Goal: Answer question/provide support

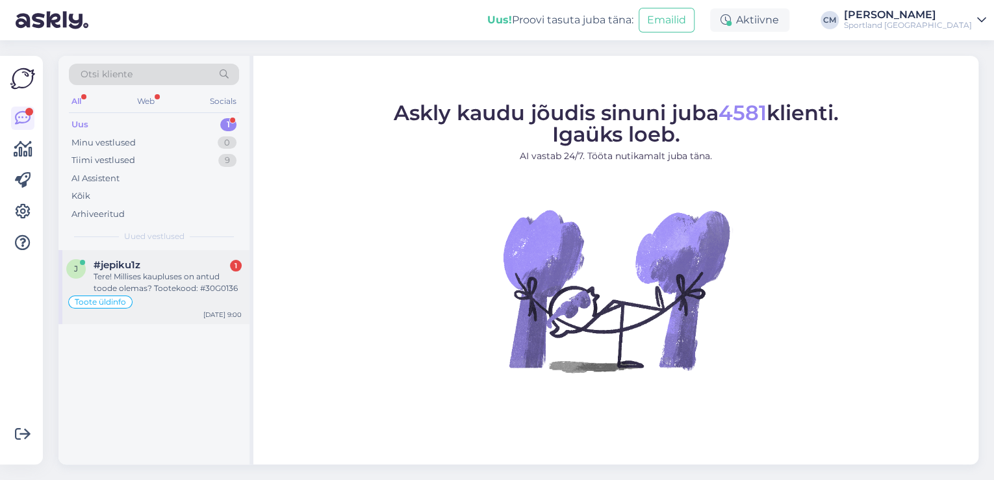
click at [205, 300] on div "Toote üldinfo" at bounding box center [153, 302] width 175 height 16
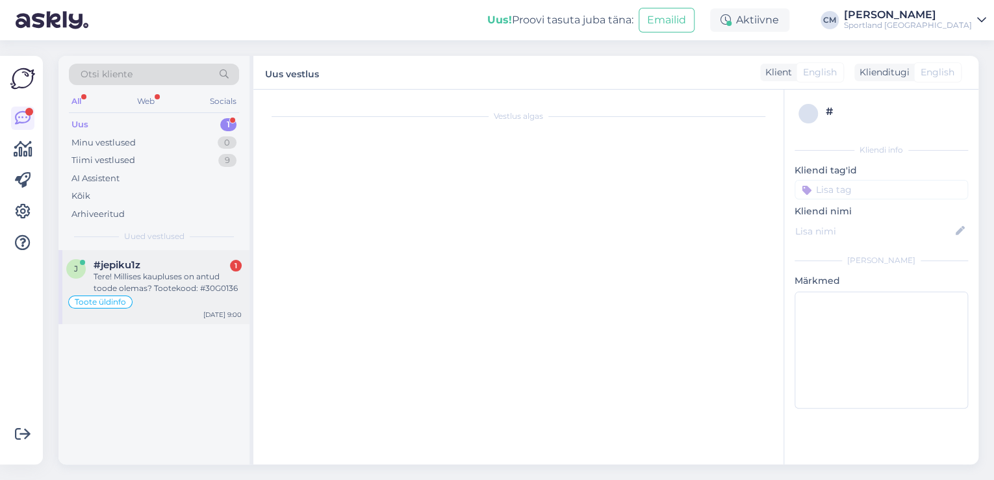
scroll to position [1525, 0]
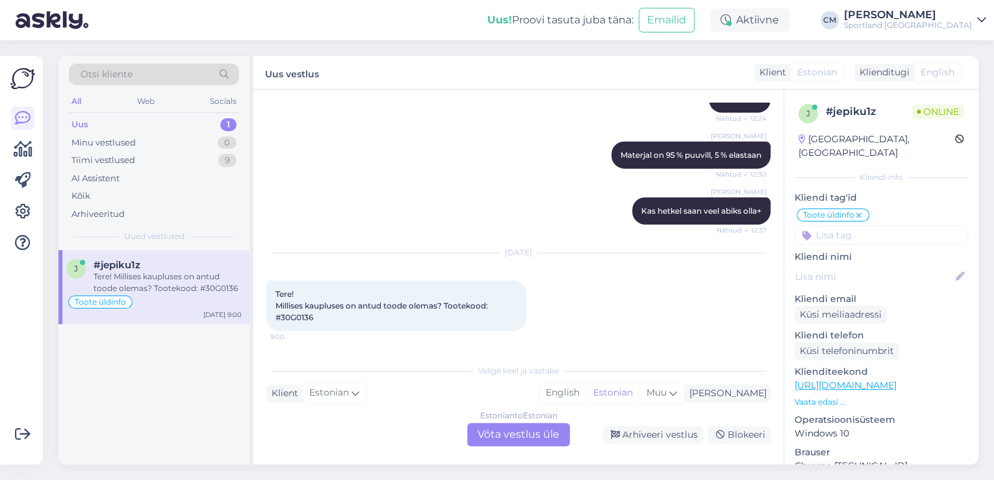
click at [492, 431] on div "Estonian to Estonian Võta vestlus üle" at bounding box center [518, 434] width 103 height 23
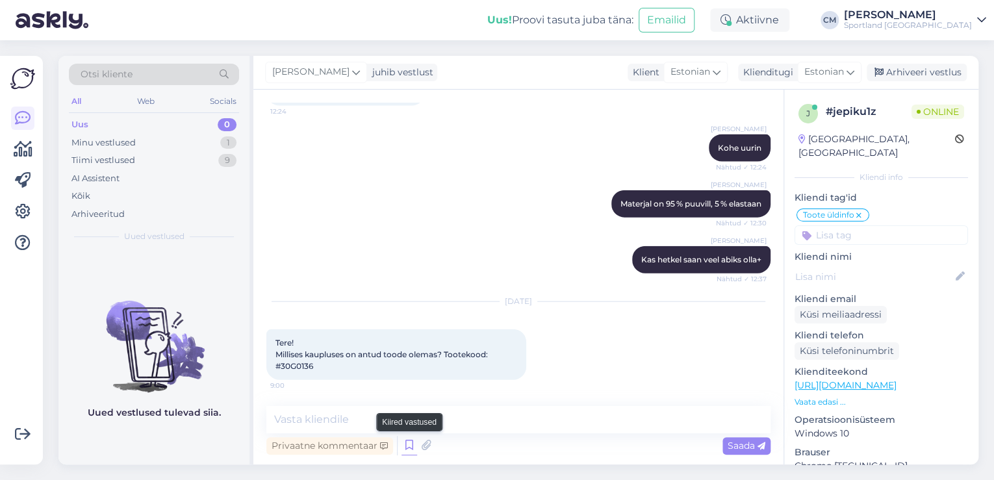
click at [401, 445] on icon at bounding box center [409, 445] width 16 height 19
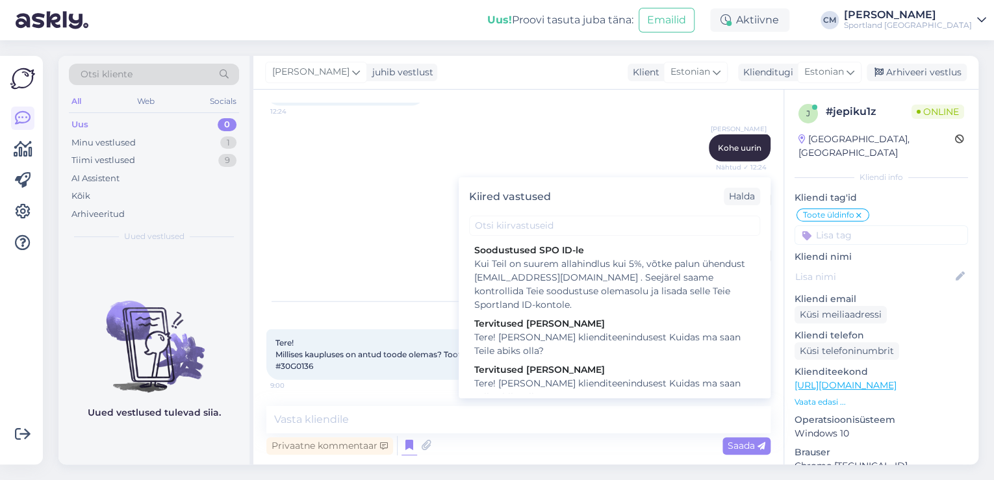
click at [564, 396] on div "Kiired vastused [PERSON_NAME] SPO ID-le Kui Teil on suurem allahindlus kui 5%, …" at bounding box center [615, 287] width 312 height 221
click at [564, 388] on div "Tere! [PERSON_NAME] klienditeenindusest Kuidas ma saan Teile abiks olla?" at bounding box center [614, 390] width 281 height 27
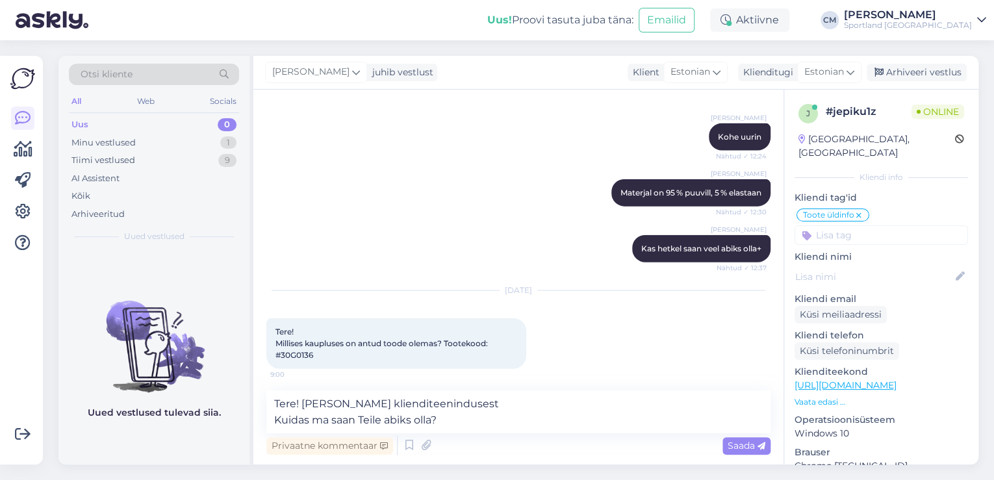
scroll to position [1491, 0]
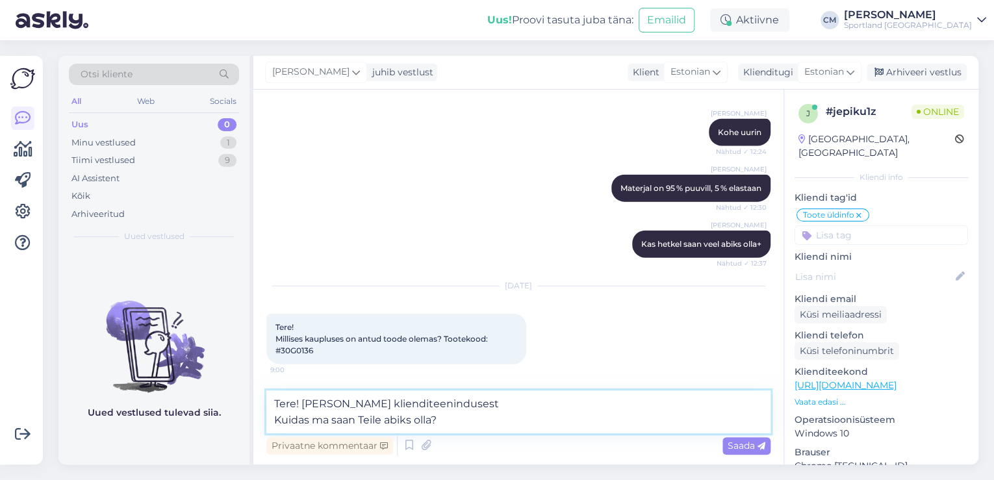
drag, startPoint x: 453, startPoint y: 425, endPoint x: 226, endPoint y: 420, distance: 227.4
click at [226, 424] on div "Otsi kliente All Web Socials Uus 0 Minu vestlused 1 Tiimi vestlused 9 AI Assist…" at bounding box center [518, 260] width 920 height 409
type textarea "Tere! [PERSON_NAME] klienditeenindusest"
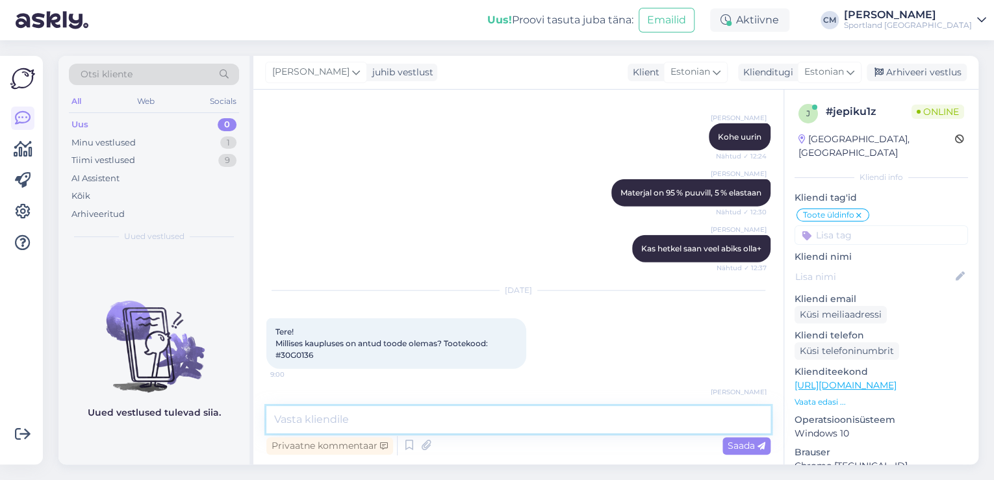
scroll to position [1531, 0]
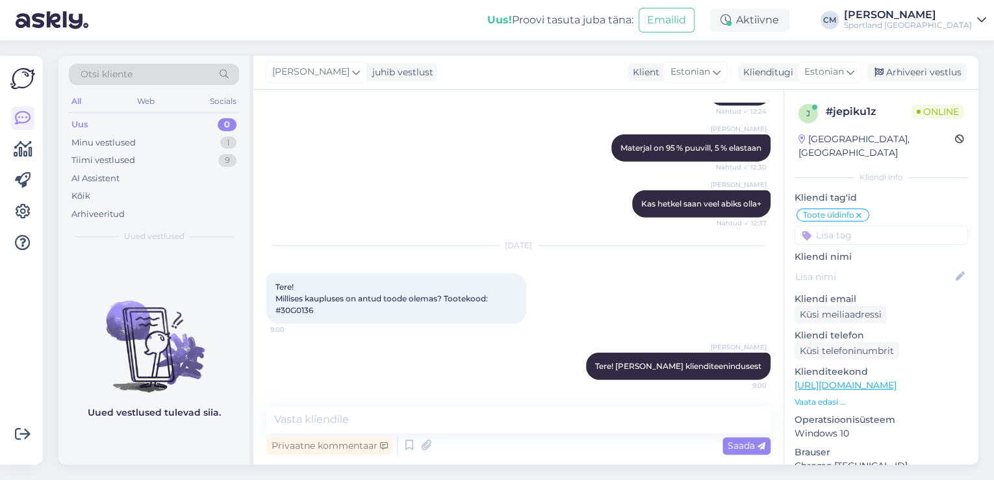
click at [299, 312] on span "Tere! Millises kaupluses on antud toode olemas? Tootekood: #30G0136" at bounding box center [382, 298] width 214 height 33
copy span "30G0136"
click at [372, 431] on textarea at bounding box center [518, 419] width 504 height 27
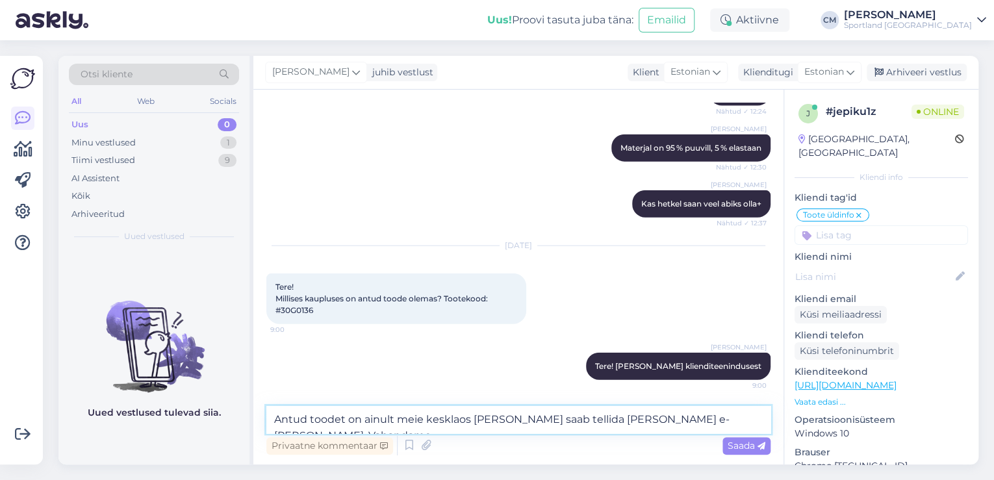
type textarea "Antud toodet on ainult meie kesklaos [PERSON_NAME] saab tellida [PERSON_NAME] e…"
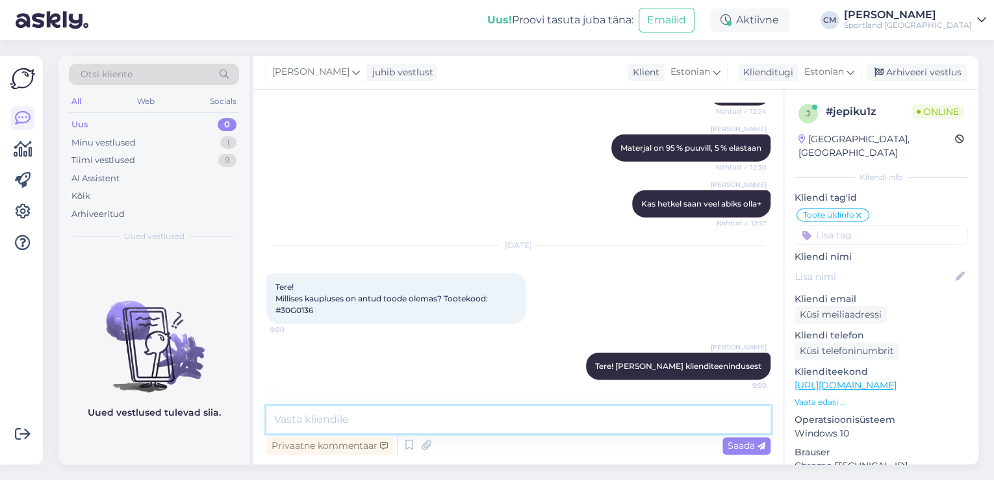
scroll to position [1599, 0]
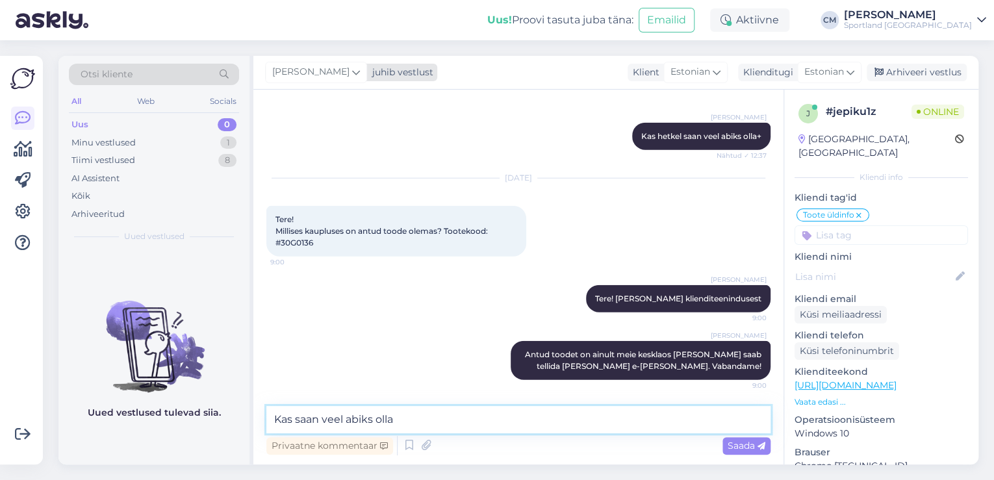
type textarea "Kas saan veel abiks olla?"
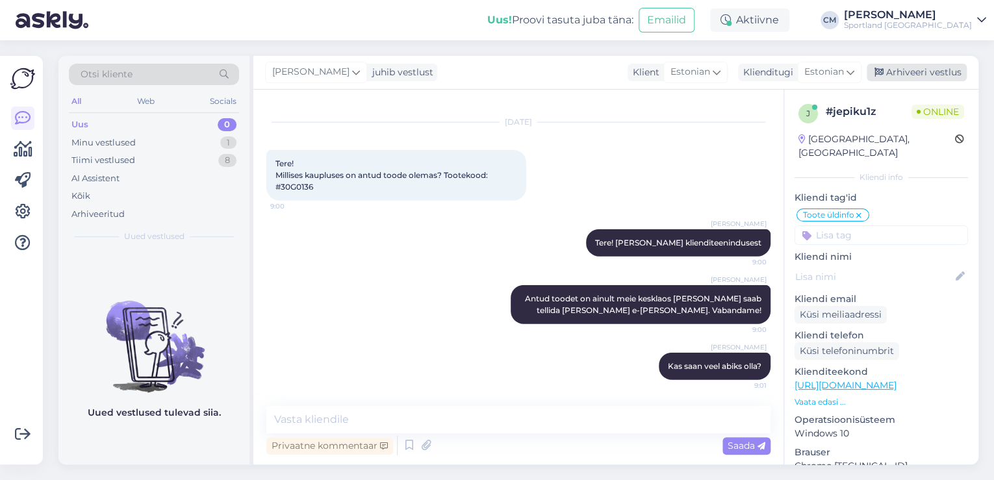
click at [946, 66] on div "Arhiveeri vestlus" at bounding box center [916, 73] width 100 height 18
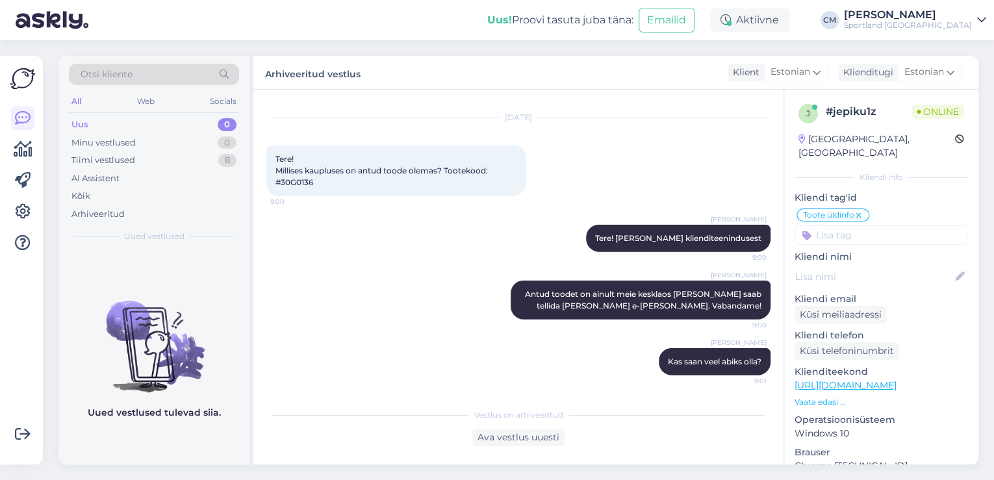
click at [867, 225] on input at bounding box center [880, 234] width 173 height 19
type input "saa"
click at [874, 281] on span "Toote saadavus" at bounding box center [881, 285] width 60 height 8
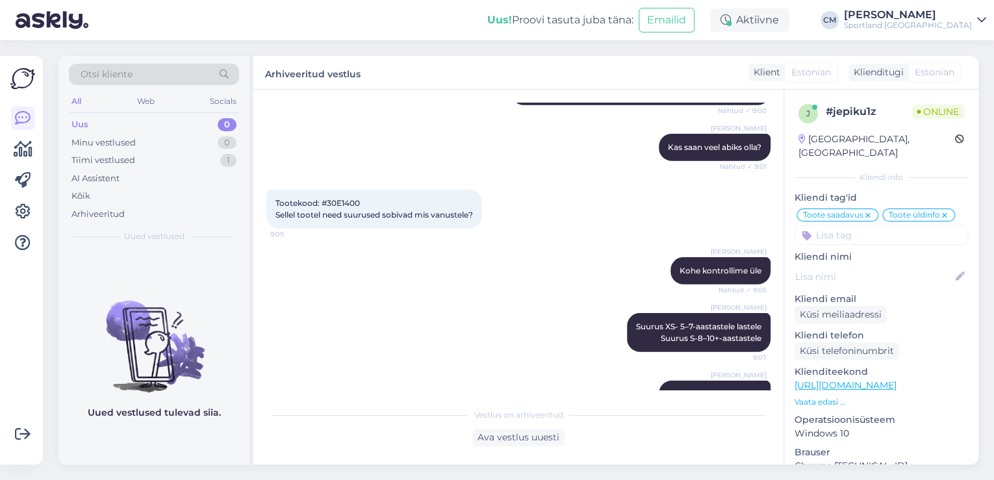
scroll to position [1907, 0]
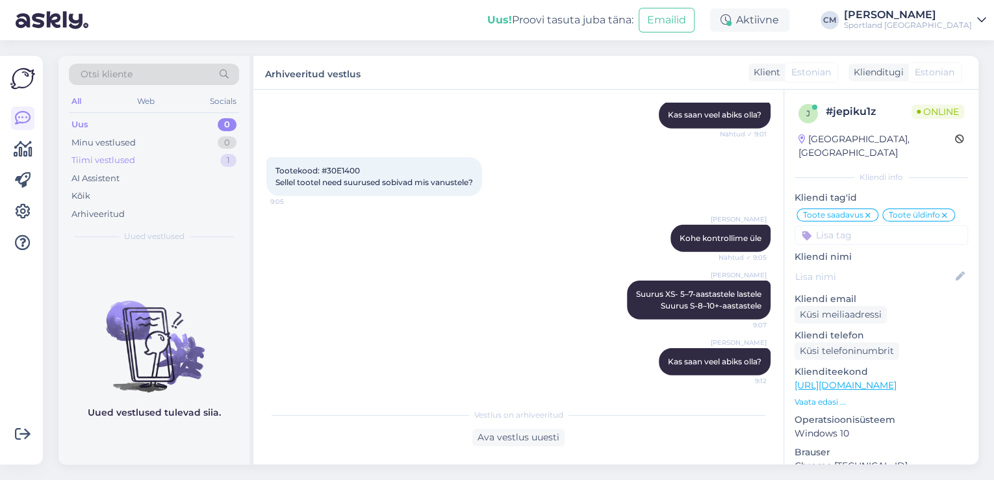
click at [193, 156] on div "Tiimi vestlused 1" at bounding box center [154, 160] width 170 height 18
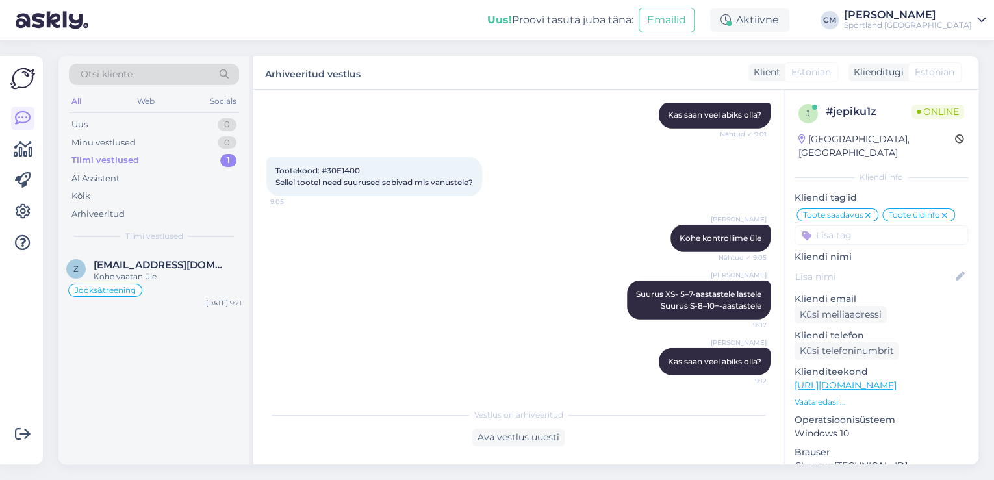
click at [131, 290] on span "Jooks&treening" at bounding box center [105, 290] width 61 height 8
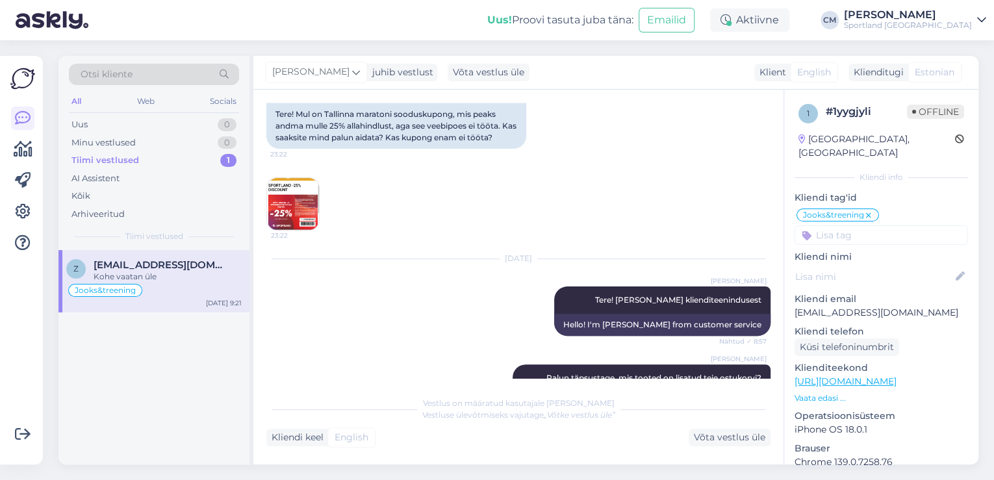
scroll to position [0, 0]
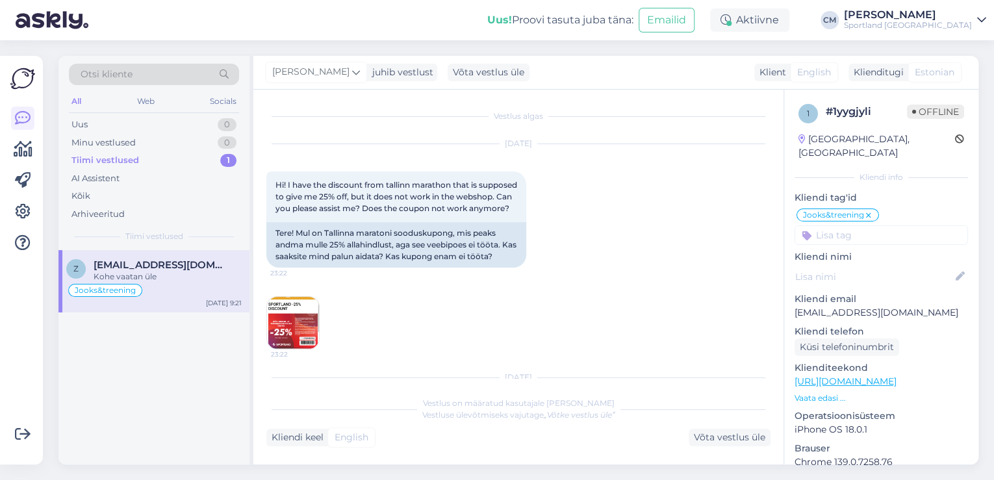
click at [296, 325] on img at bounding box center [293, 323] width 52 height 52
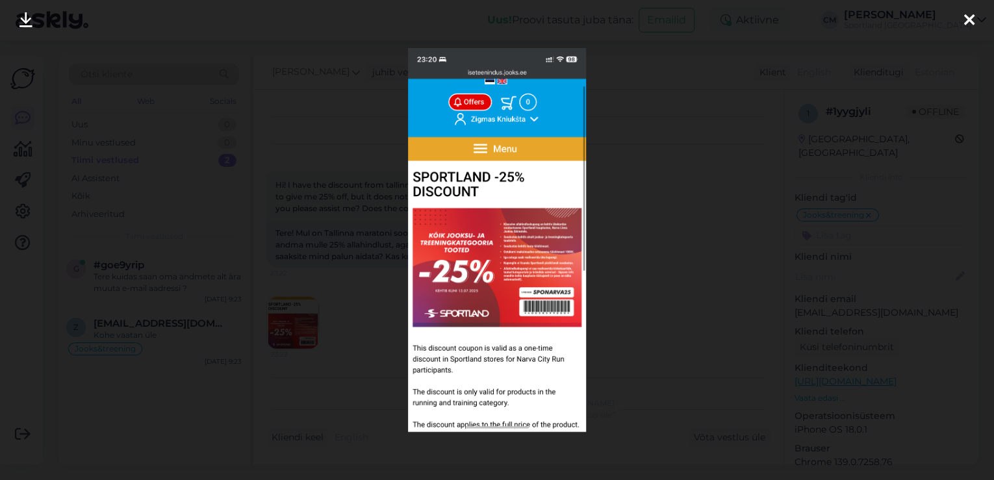
drag, startPoint x: 487, startPoint y: 275, endPoint x: 639, endPoint y: 255, distance: 153.3
click at [639, 255] on div at bounding box center [497, 240] width 994 height 480
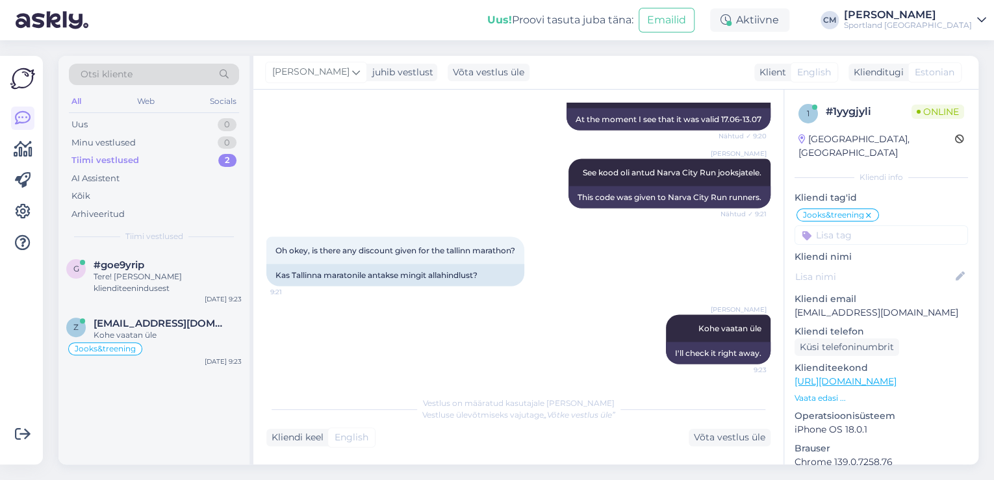
scroll to position [1287, 0]
click at [191, 336] on div "Kohe vaatan üle" at bounding box center [168, 335] width 148 height 12
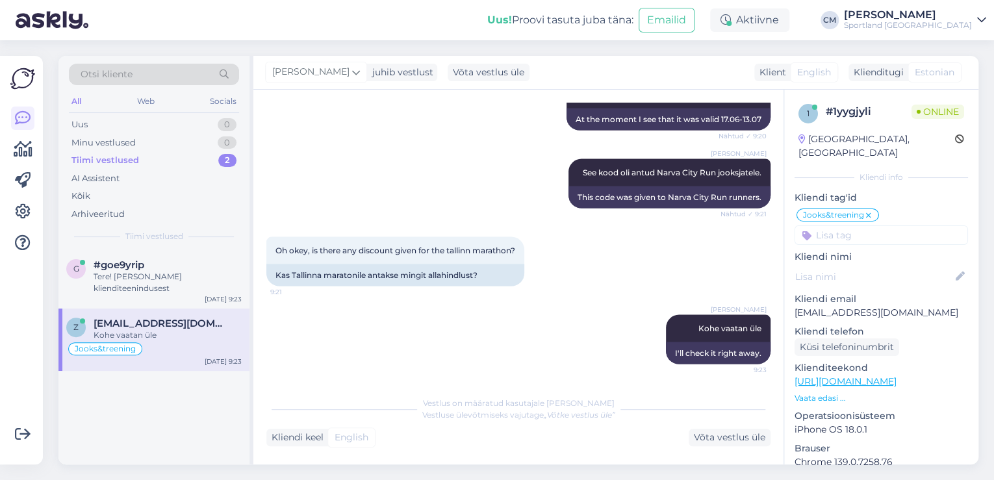
click at [182, 310] on div "z [EMAIL_ADDRESS][DOMAIN_NAME] Kohe vaatan üle Jooks&treening [DATE] 9:23" at bounding box center [153, 340] width 191 height 62
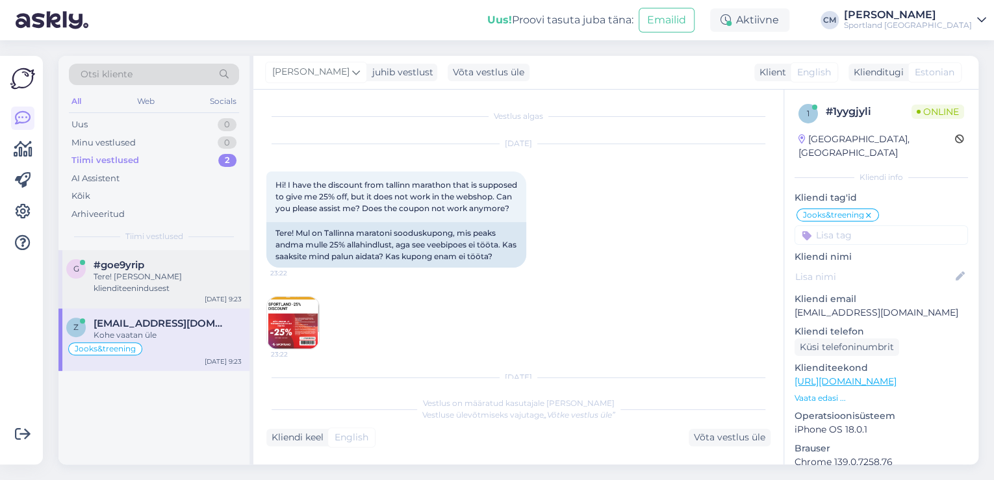
click at [182, 300] on div "g #goe9yrip Tere! [PERSON_NAME] klienditeenindusest [DATE] 9:23" at bounding box center [153, 279] width 191 height 58
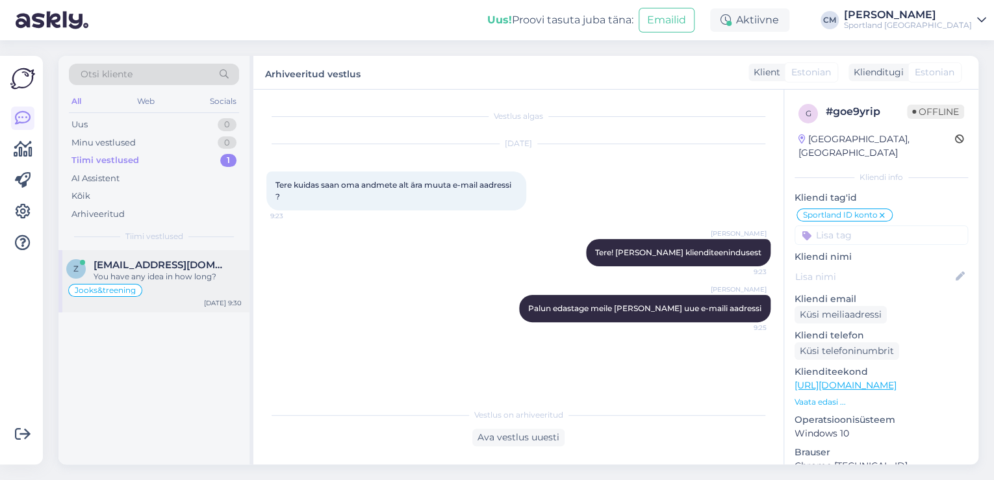
click at [187, 288] on div "Jooks&treening" at bounding box center [153, 291] width 175 height 16
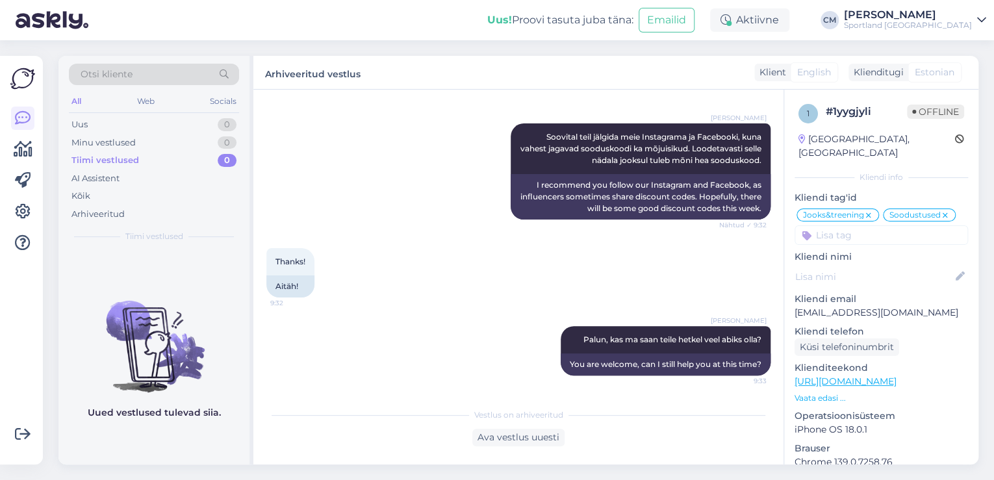
scroll to position [1891, 0]
click at [203, 125] on div "Uus 1" at bounding box center [154, 125] width 170 height 18
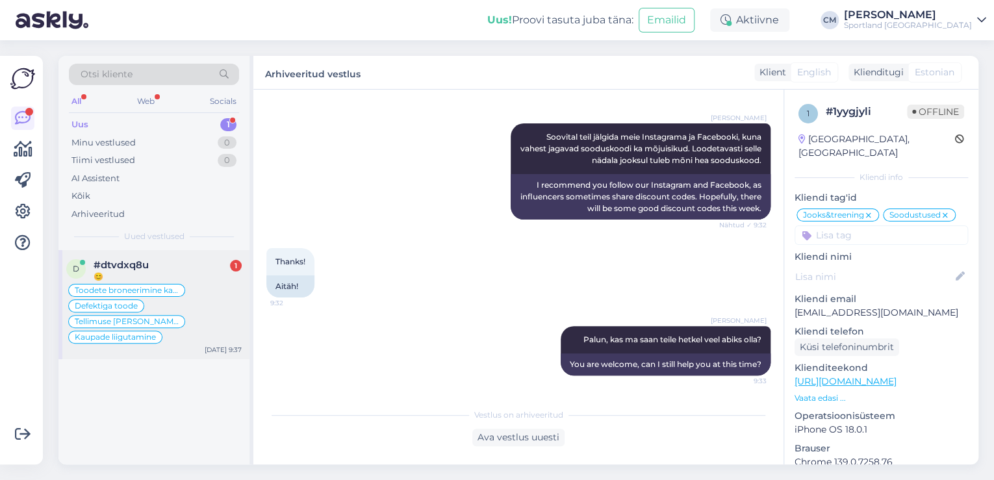
click at [195, 290] on div "Toodete broneerimine kaupluses Defektiga toode Tellimuse [PERSON_NAME] info Kau…" at bounding box center [153, 314] width 175 height 62
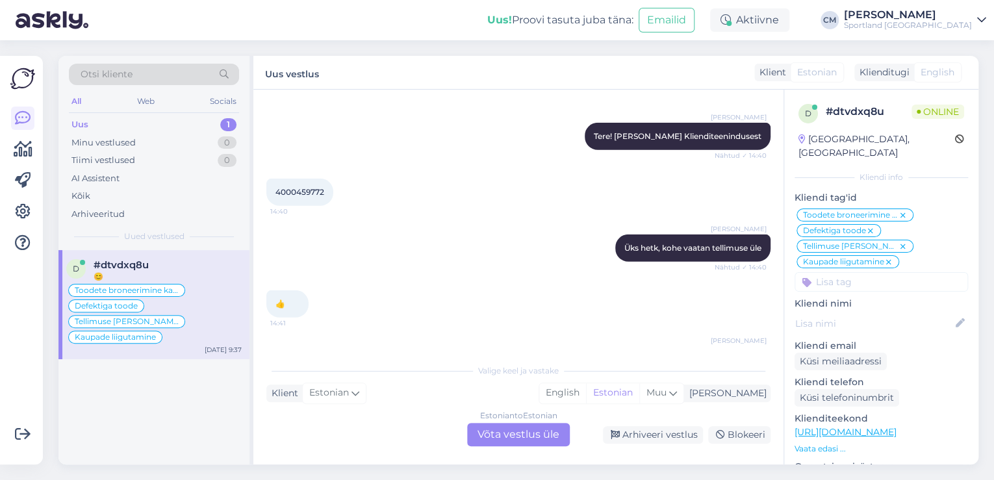
scroll to position [4048, 0]
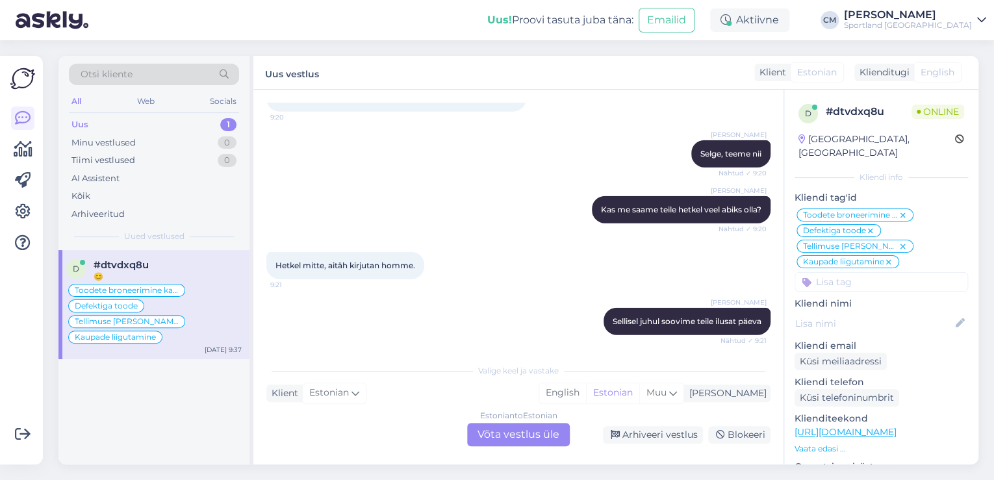
click at [527, 436] on div "Estonian to Estonian Võta vestlus üle" at bounding box center [518, 434] width 103 height 23
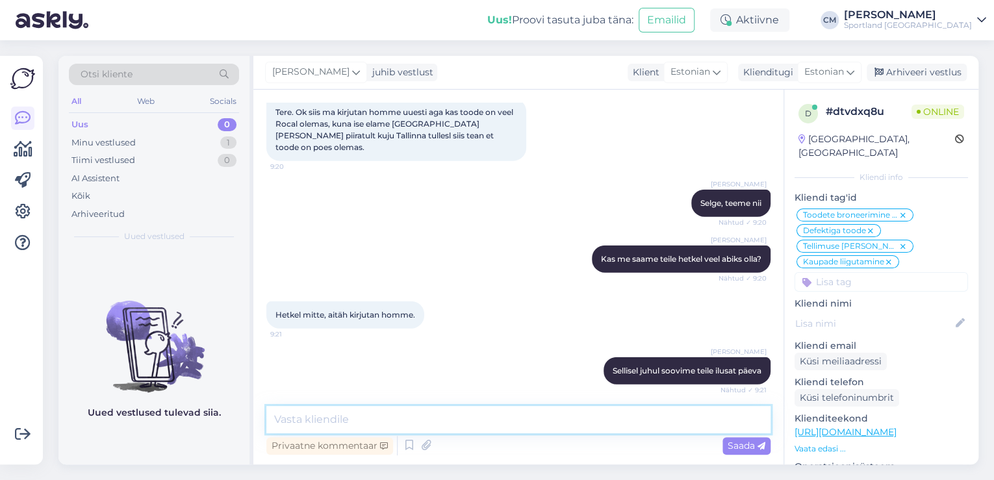
click at [415, 418] on textarea at bounding box center [518, 419] width 504 height 27
type textarea "K"
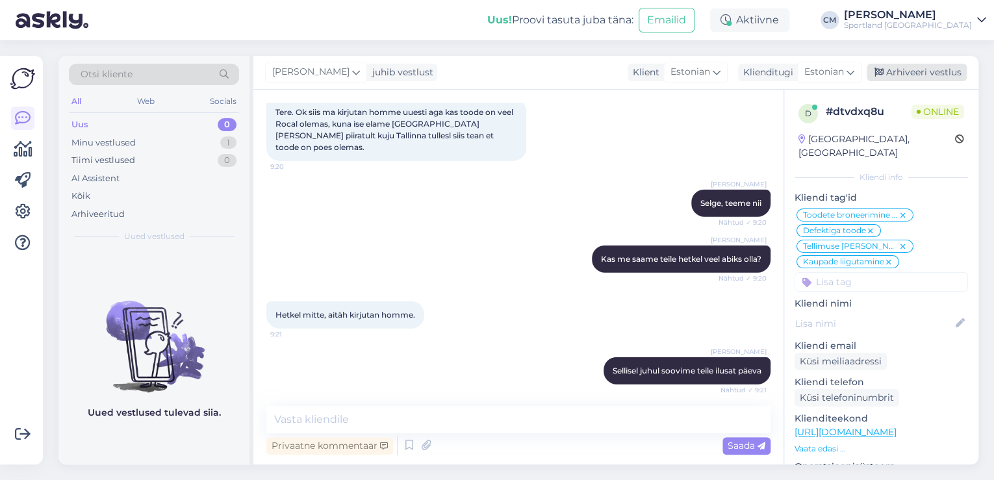
click at [920, 75] on div "Arhiveeri vestlus" at bounding box center [916, 73] width 100 height 18
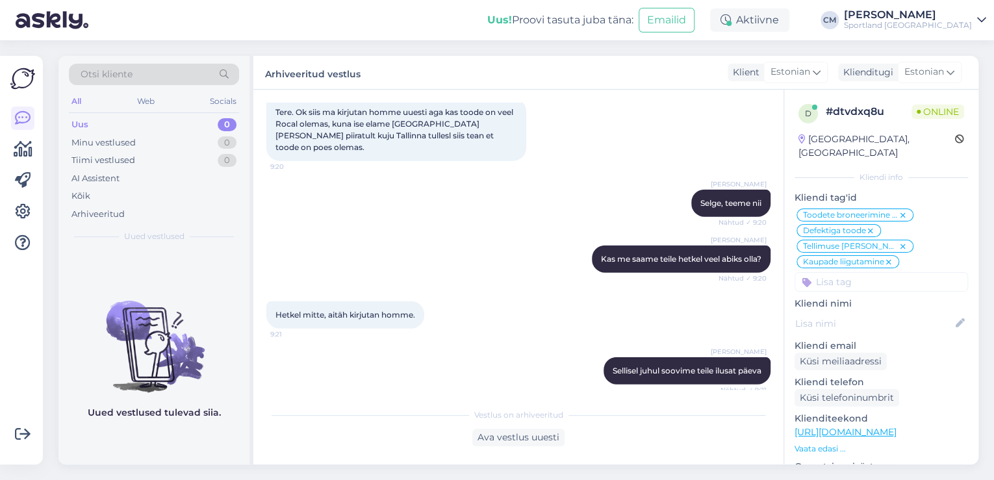
scroll to position [4003, 0]
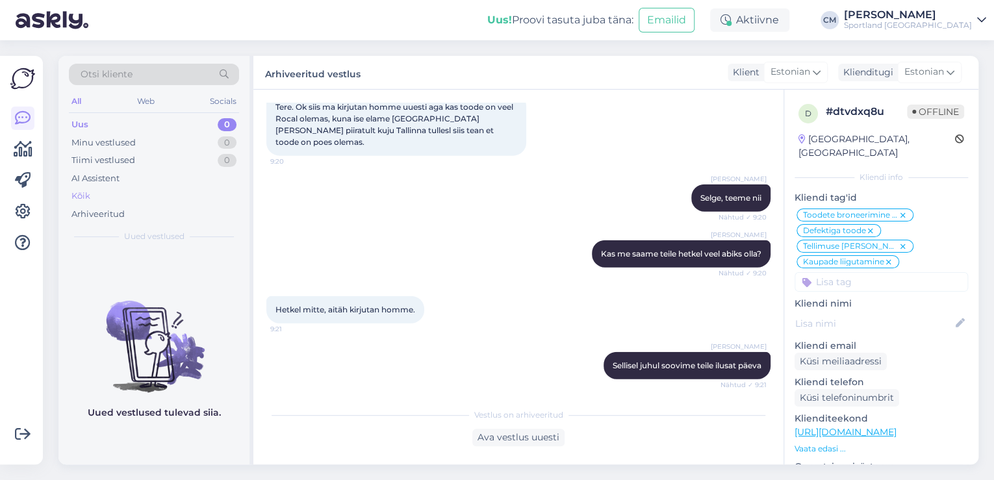
click at [163, 198] on div "Kõik" at bounding box center [154, 196] width 170 height 18
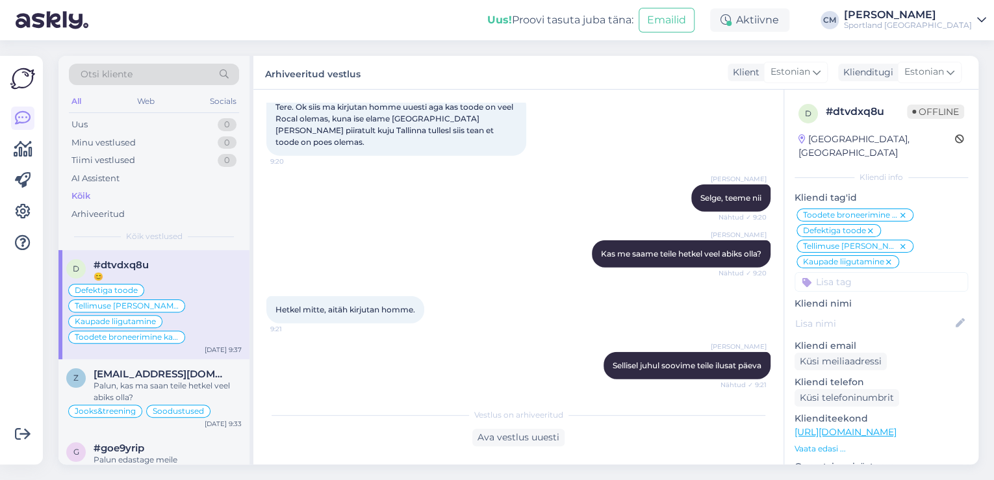
click at [36, 145] on div "Võimalused Veendu, et Askly loob sulle väärtust. Sulge Ühenda FB ja IG sõnumid …" at bounding box center [21, 260] width 43 height 409
click at [29, 143] on icon at bounding box center [23, 150] width 19 height 16
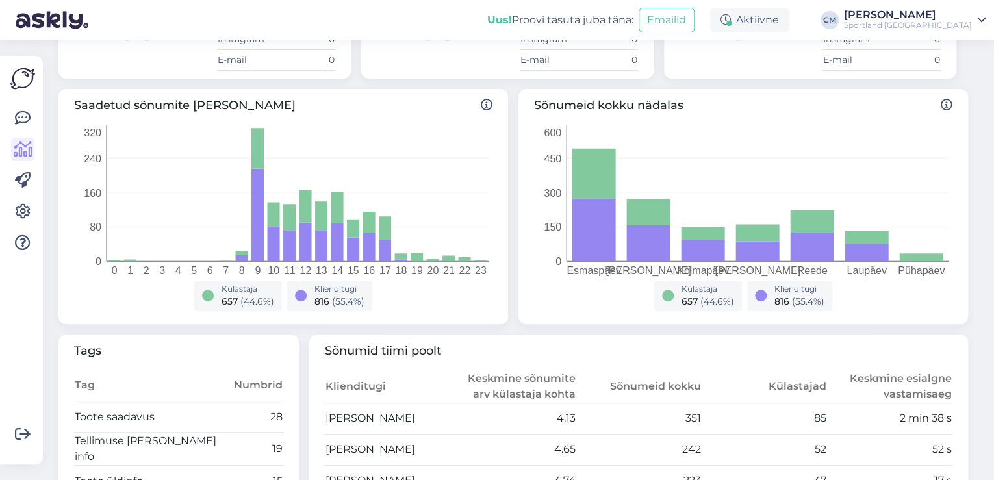
scroll to position [416, 0]
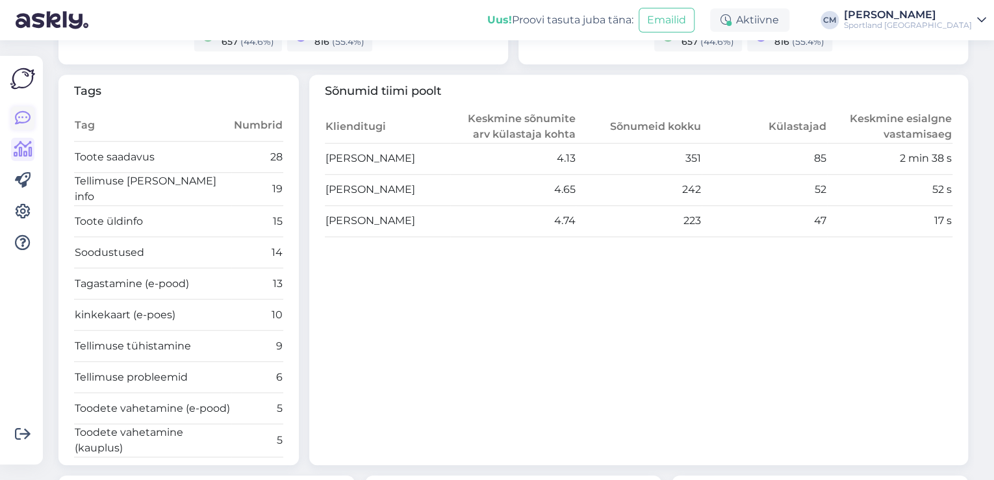
click at [26, 122] on icon at bounding box center [23, 118] width 16 height 16
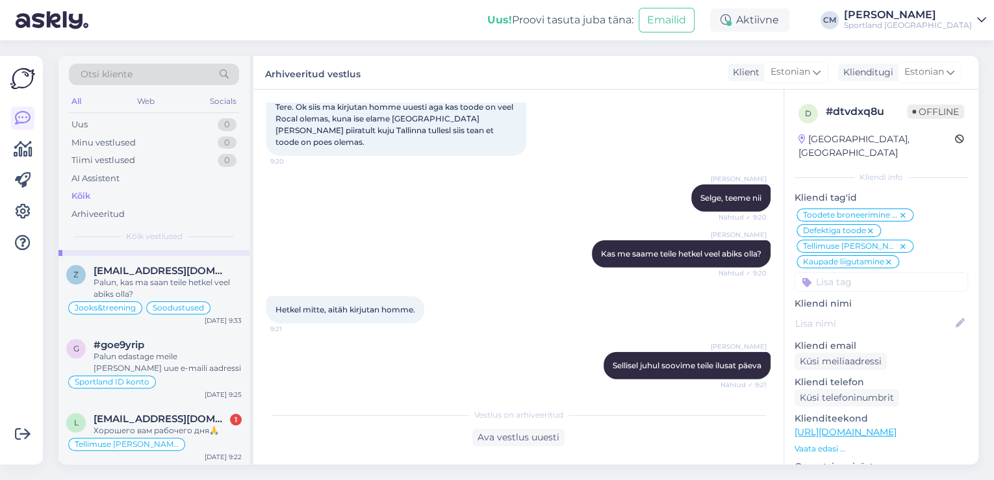
scroll to position [104, 0]
click at [162, 407] on div "l [EMAIL_ADDRESS][DOMAIN_NAME] 1 Хорошего вам рабочего дня🙏 Tellimuse [PERSON_N…" at bounding box center [153, 434] width 191 height 62
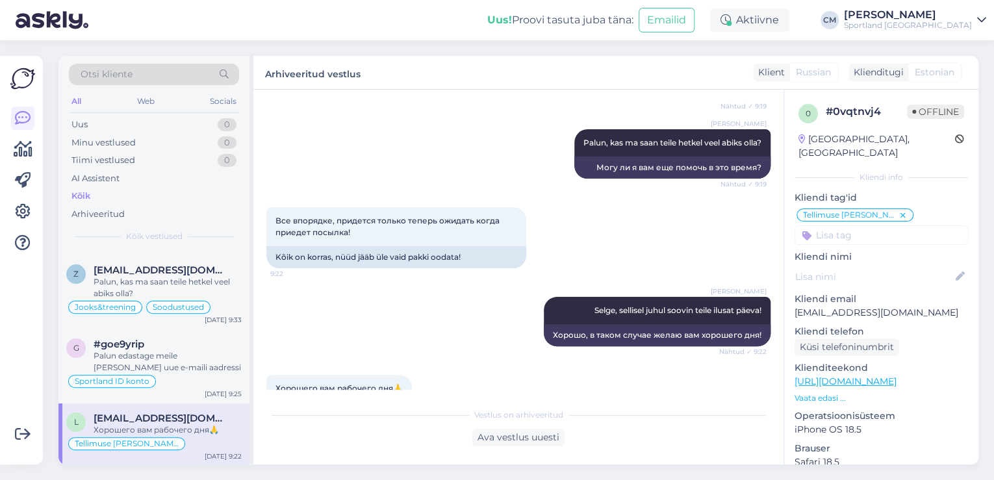
scroll to position [764, 0]
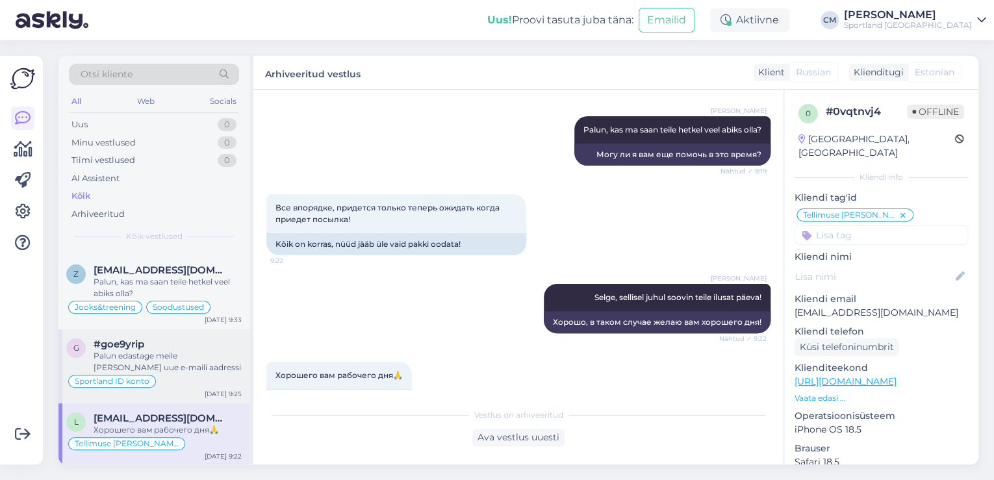
click at [141, 347] on span "#goe9yrip" at bounding box center [119, 344] width 51 height 12
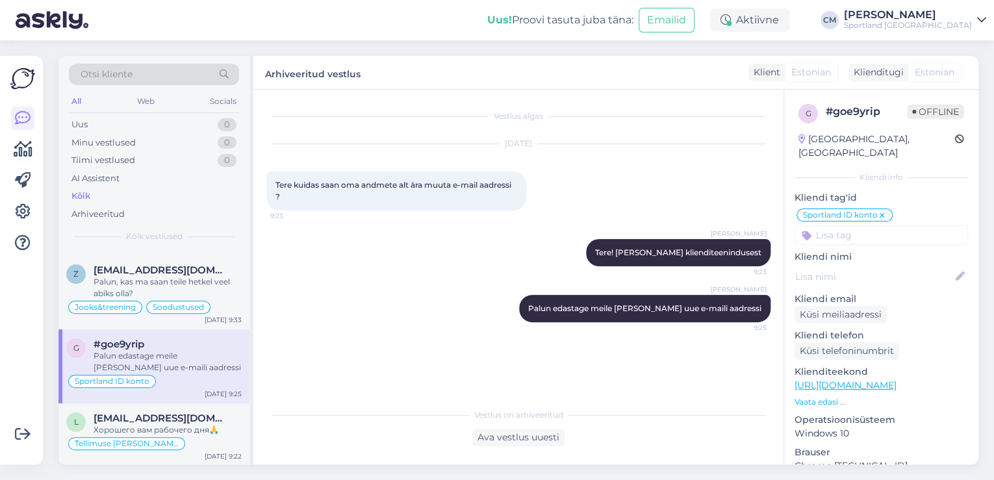
click at [190, 329] on div "g #goe9yrip Palun edastage meile [PERSON_NAME] uue e-maili aadressi Sportland I…" at bounding box center [153, 366] width 191 height 74
click at [222, 282] on div "Palun, kas ma saan teile hetkel veel abiks olla?" at bounding box center [168, 287] width 148 height 23
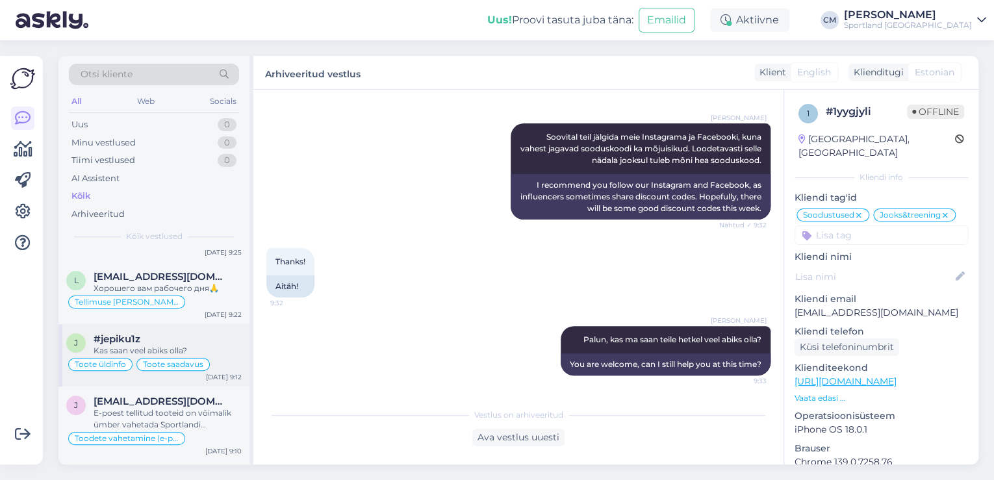
scroll to position [260, 0]
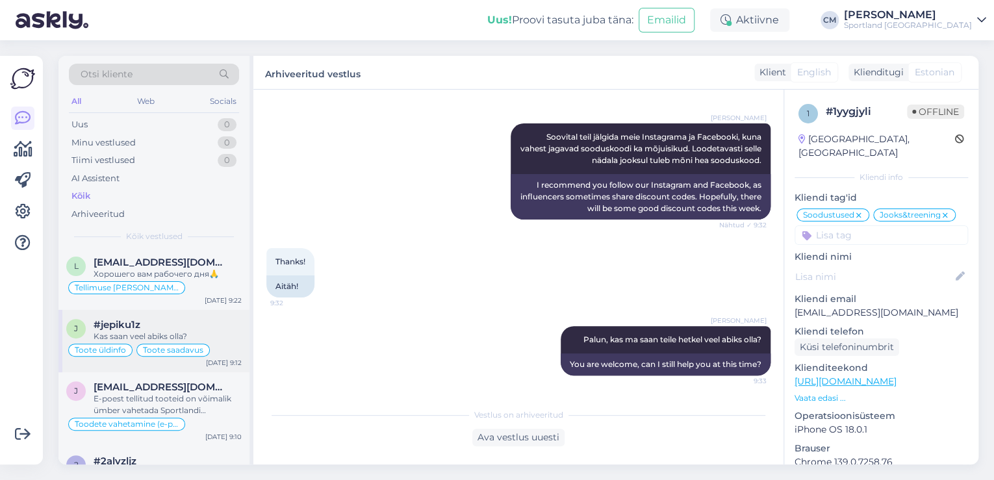
click at [164, 346] on span "Toote saadavus" at bounding box center [173, 350] width 60 height 8
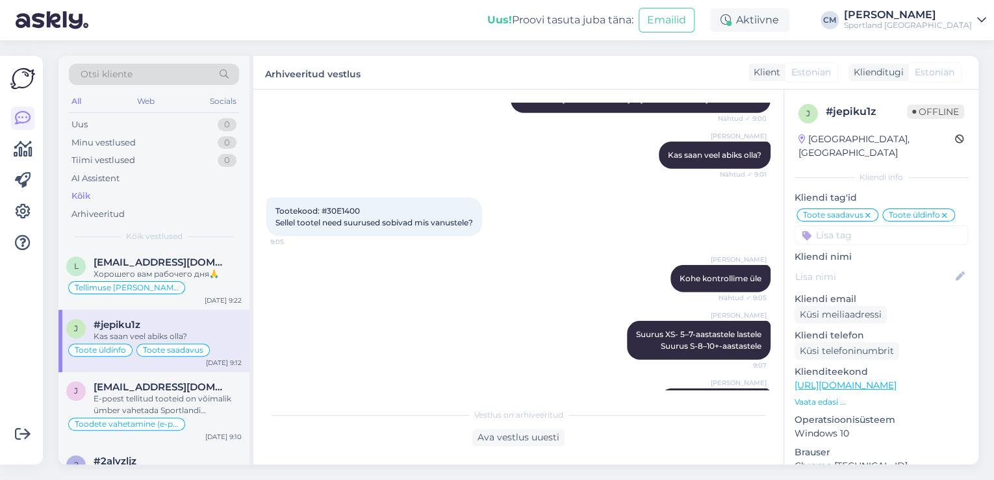
scroll to position [1907, 0]
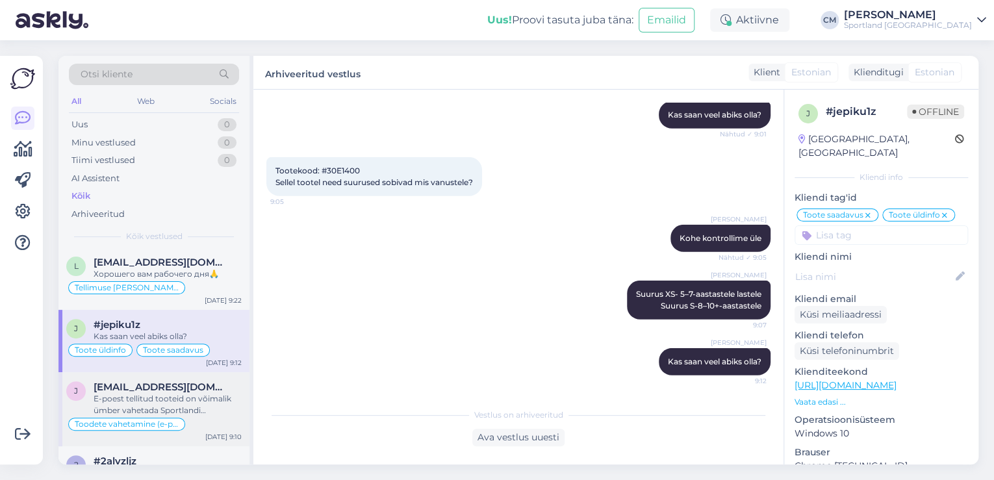
click at [166, 381] on span "[EMAIL_ADDRESS][DOMAIN_NAME]" at bounding box center [161, 387] width 135 height 12
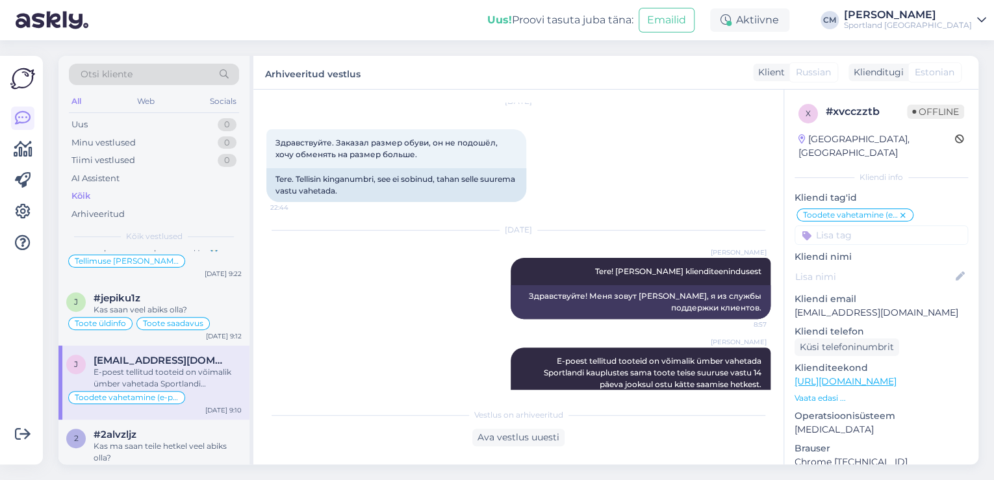
scroll to position [364, 0]
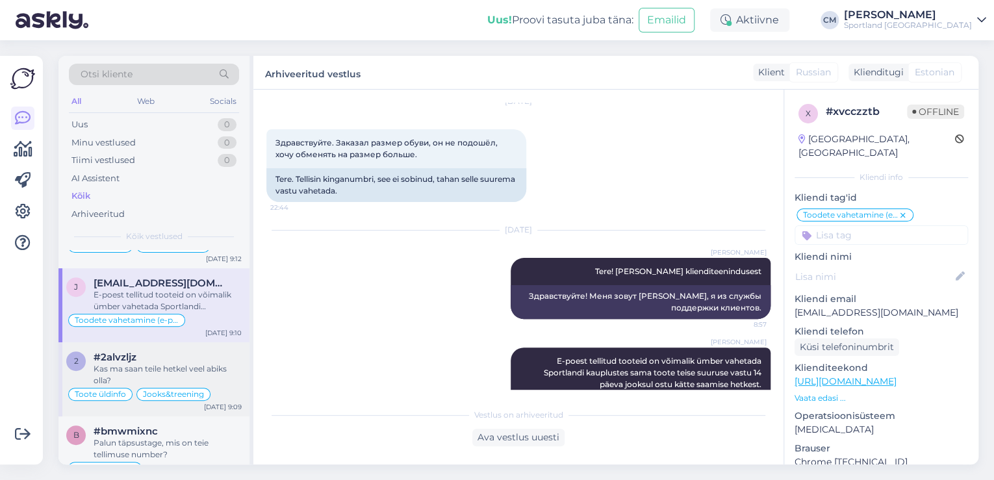
click at [174, 370] on div "Kas ma saan teile hetkel veel abiks olla?" at bounding box center [168, 374] width 148 height 23
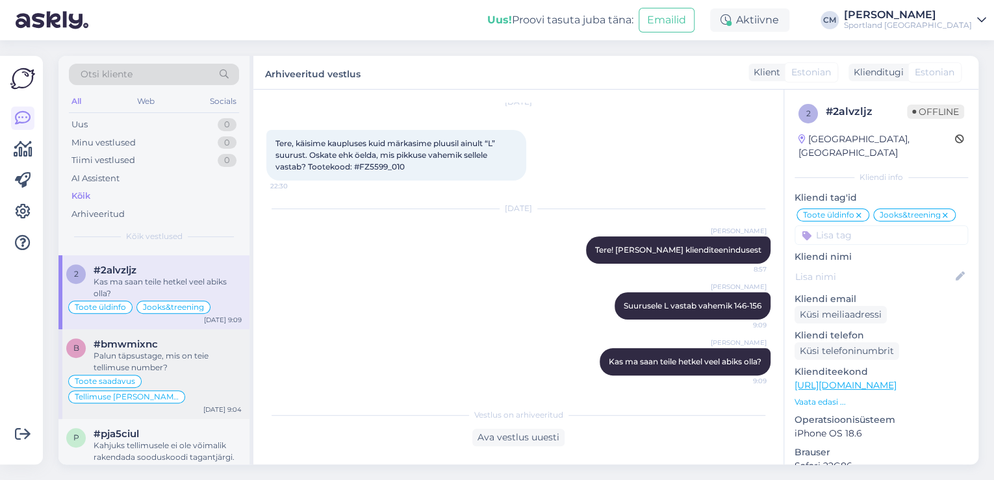
scroll to position [468, 0]
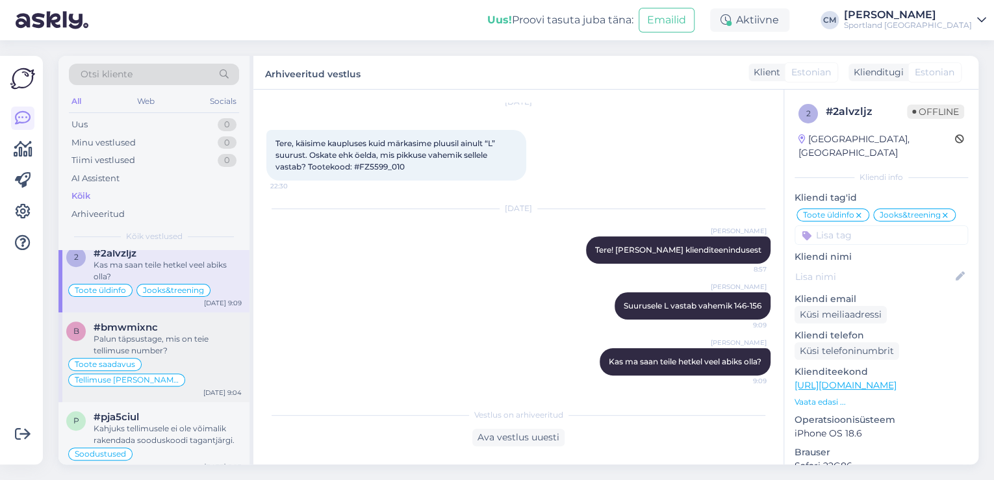
click at [147, 335] on div "Palun täpsustage, mis on teie tellimuse number?" at bounding box center [168, 344] width 148 height 23
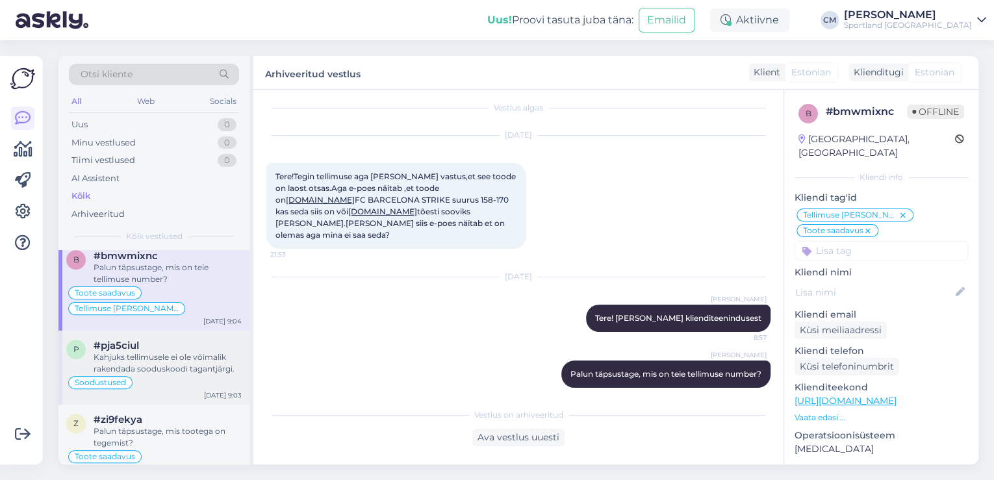
scroll to position [572, 0]
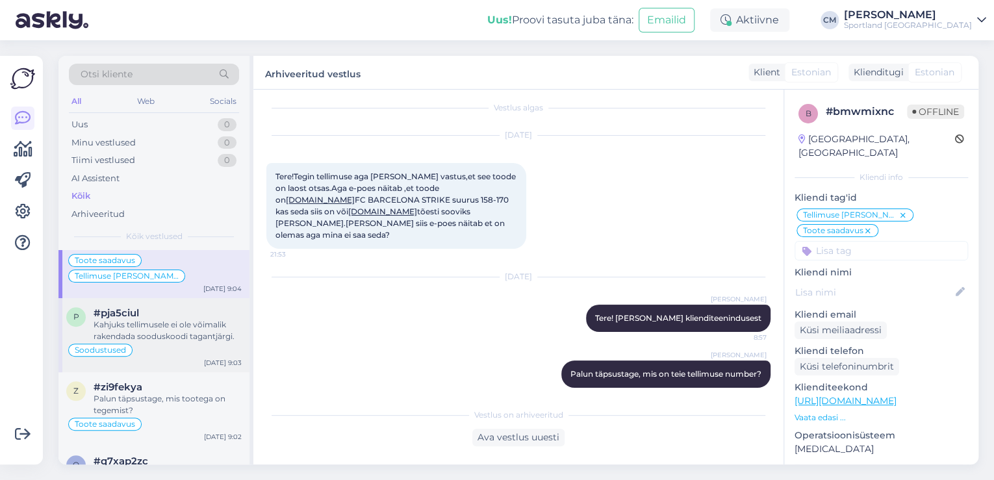
click at [140, 319] on div "Kahjuks tellimusele ei ole võimalik rakendada sooduskoodi tagantjärgi." at bounding box center [168, 330] width 148 height 23
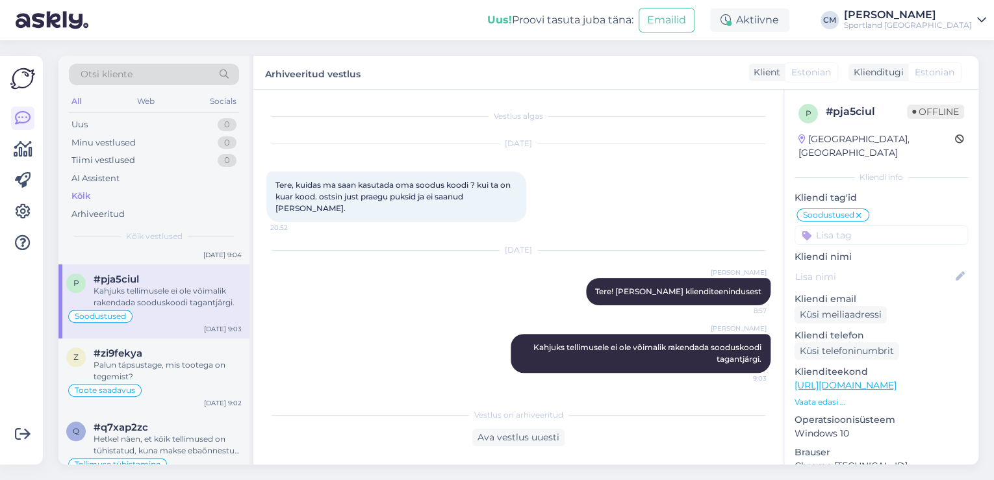
scroll to position [623, 0]
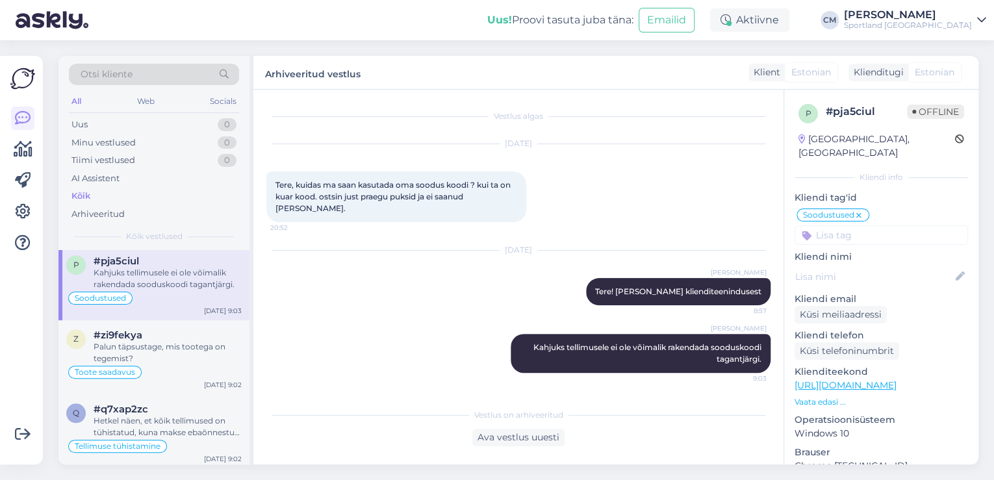
click at [168, 341] on div "Palun täpsustage, mis tootega on tegemist?" at bounding box center [168, 352] width 148 height 23
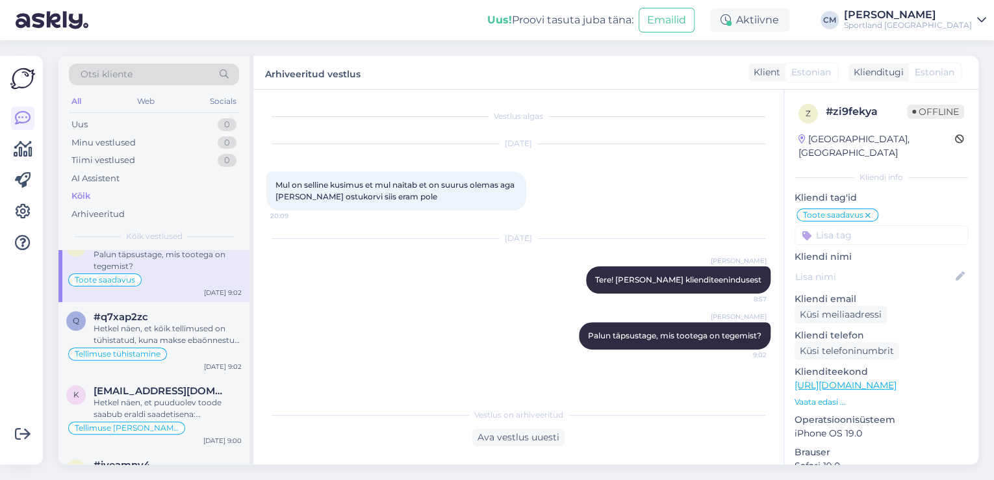
scroll to position [727, 0]
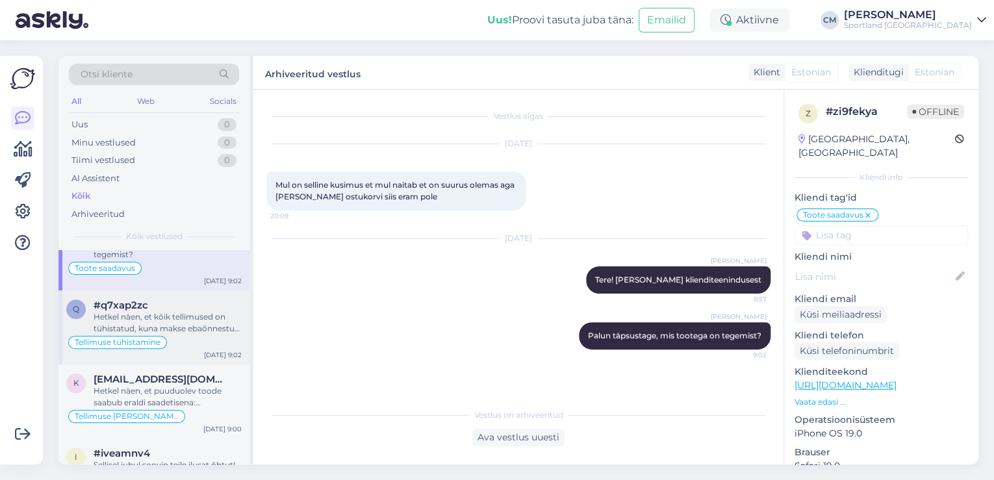
click at [204, 311] on div "Hetkel näen, et kõik tellimused on tühistatud, kuna makse ebaõnnestus. Soovi ko…" at bounding box center [168, 322] width 148 height 23
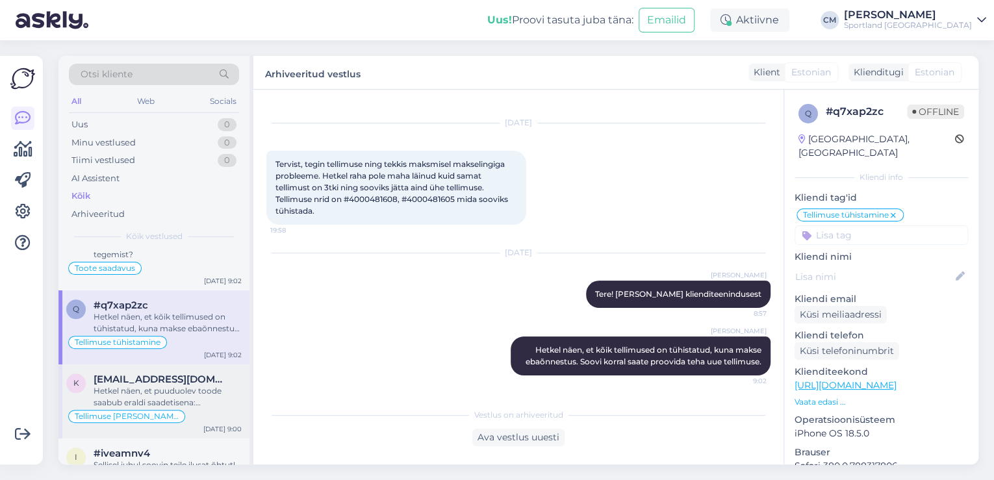
click at [196, 373] on div "[EMAIL_ADDRESS][DOMAIN_NAME]" at bounding box center [168, 379] width 148 height 12
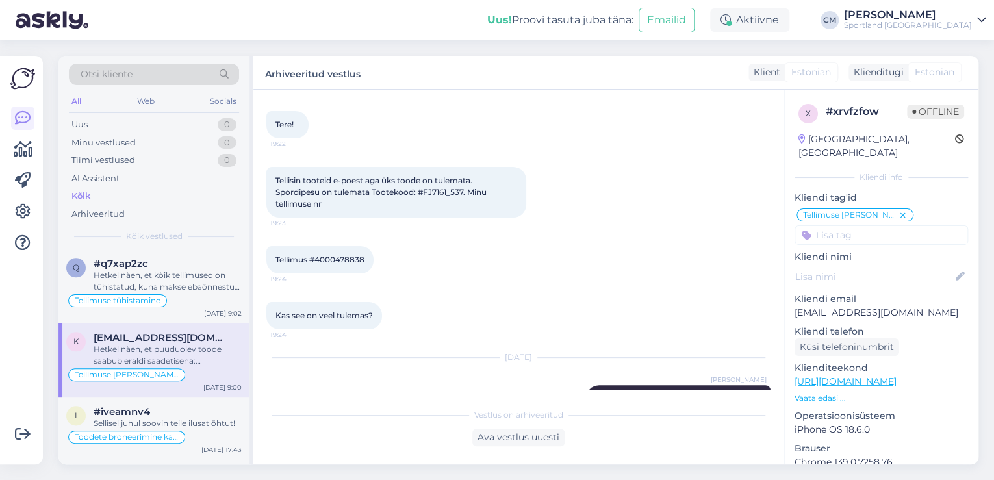
scroll to position [831, 0]
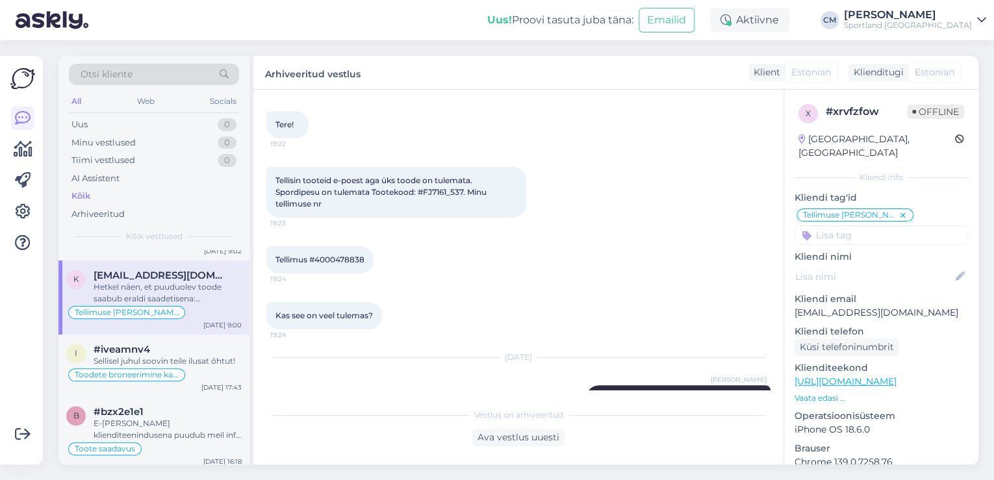
click at [158, 355] on div "Sellisel juhul soovin teile ilusat õhtut!" at bounding box center [168, 361] width 148 height 12
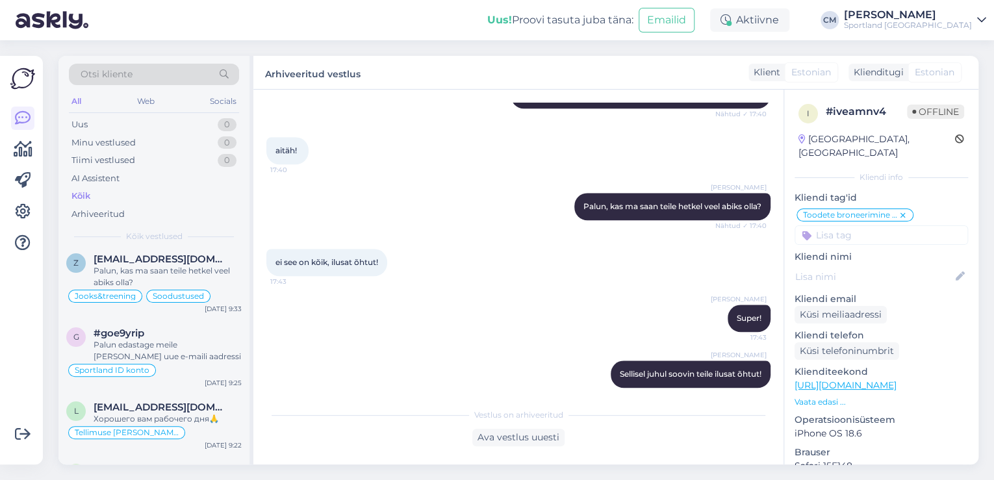
scroll to position [0, 0]
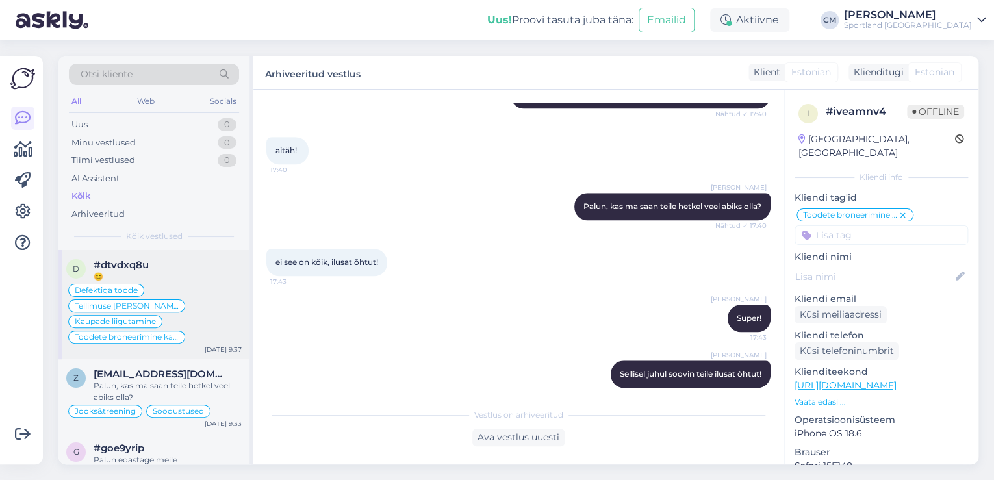
click at [181, 309] on div "Defektiga toode Tellimuse [PERSON_NAME] info Kaupade liigutamine Toodete bronee…" at bounding box center [153, 314] width 175 height 62
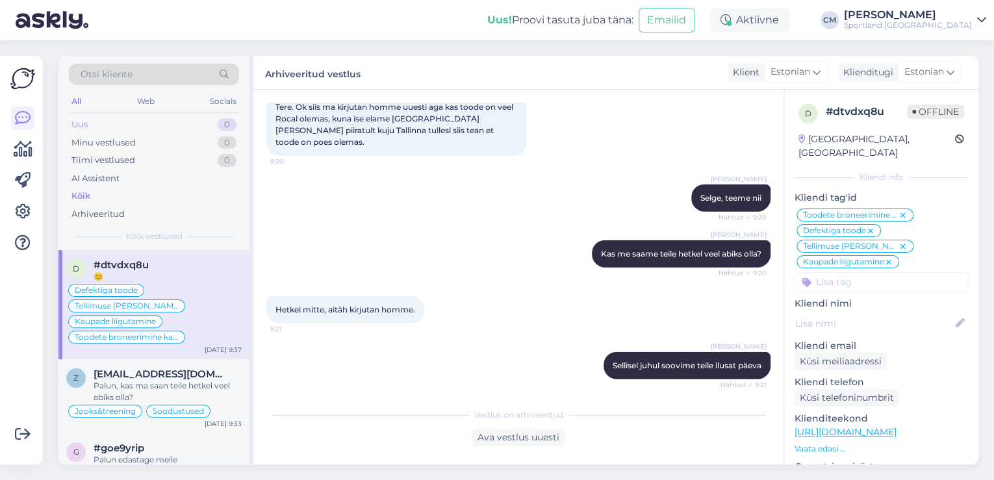
click at [127, 122] on div "Uus 0" at bounding box center [154, 125] width 170 height 18
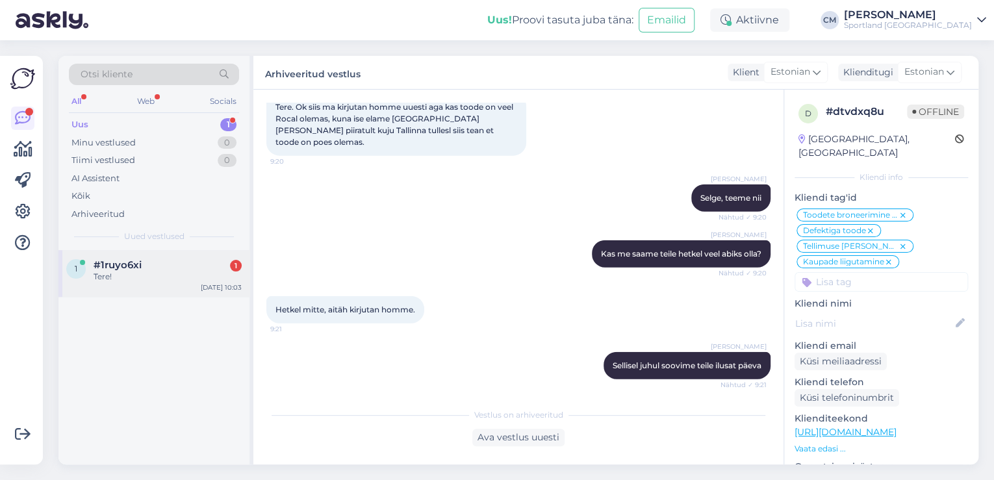
click at [143, 264] on div "#1ruyo6xi 1" at bounding box center [168, 265] width 148 height 12
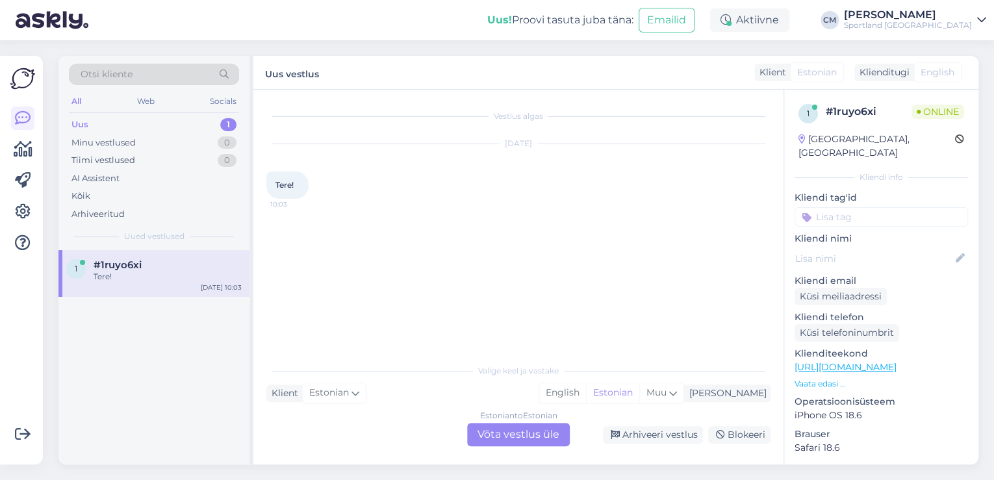
click at [528, 442] on div "Estonian to Estonian Võta vestlus üle" at bounding box center [518, 434] width 103 height 23
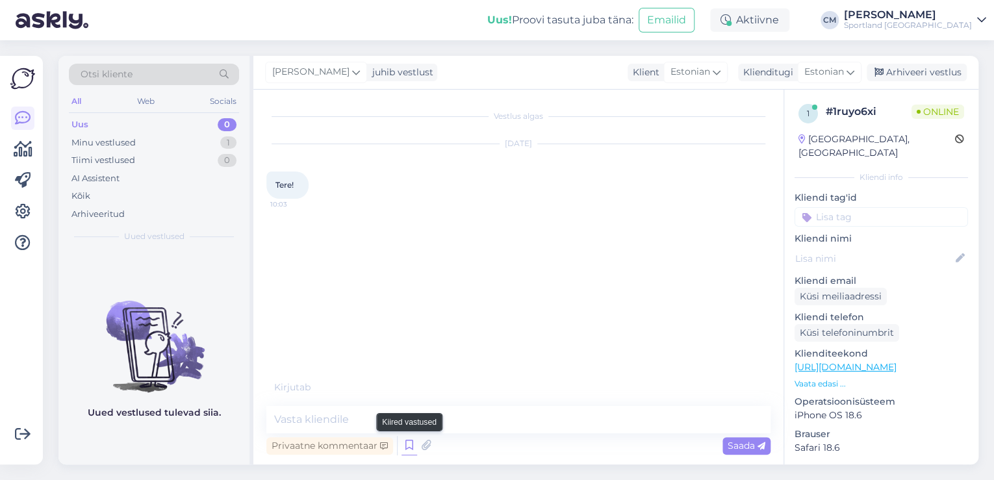
click at [403, 446] on icon at bounding box center [409, 445] width 16 height 19
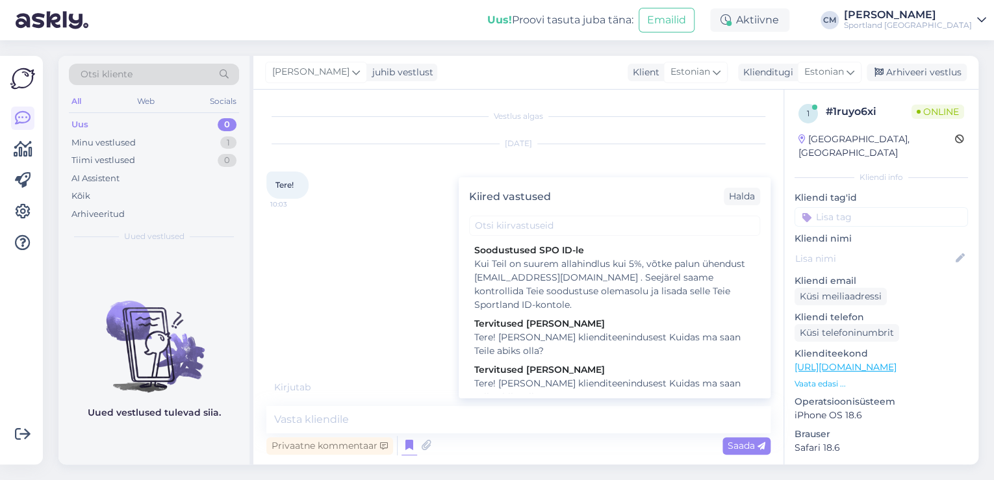
click at [599, 368] on div "Tervitused [PERSON_NAME]" at bounding box center [614, 370] width 281 height 14
type textarea "Tere! [PERSON_NAME] klienditeenindusest Kuidas ma saan Teile abiks olla?"
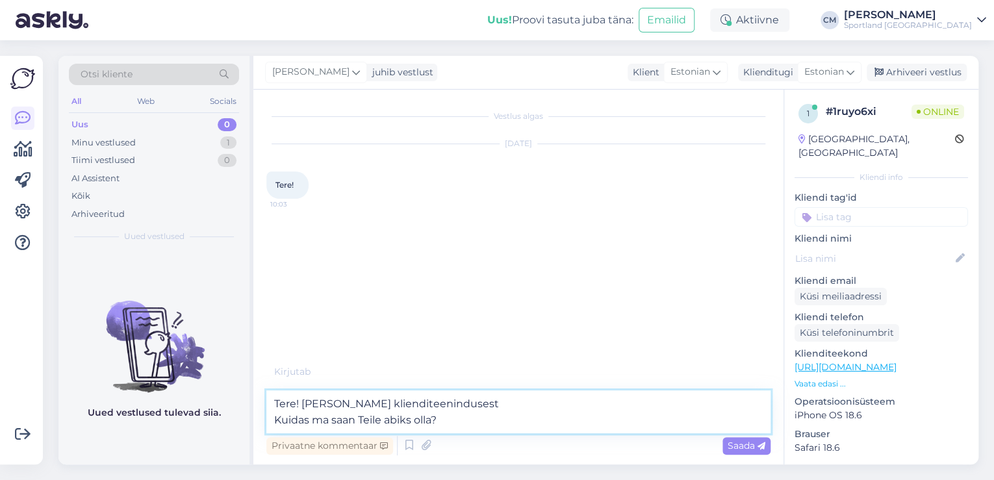
click at [553, 416] on textarea "Tere! [PERSON_NAME] klienditeenindusest Kuidas ma saan Teile abiks olla?" at bounding box center [518, 411] width 504 height 43
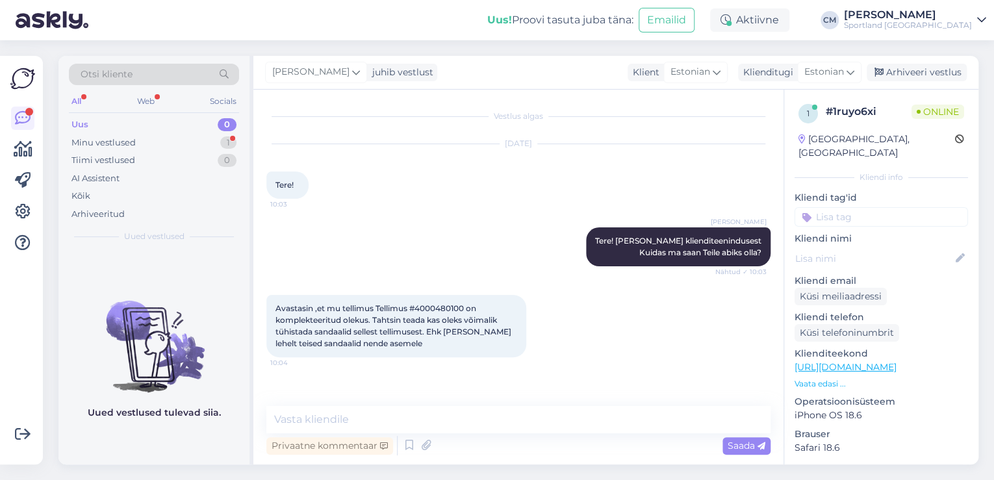
click at [420, 309] on span "Avastasin ,et mu tellimus Tellimus #4000480100 on komplekteeritud olekus. Tahts…" at bounding box center [394, 325] width 238 height 45
copy span "4000480100"
click at [454, 408] on textarea at bounding box center [518, 419] width 504 height 27
click at [496, 416] on textarea at bounding box center [518, 419] width 504 height 27
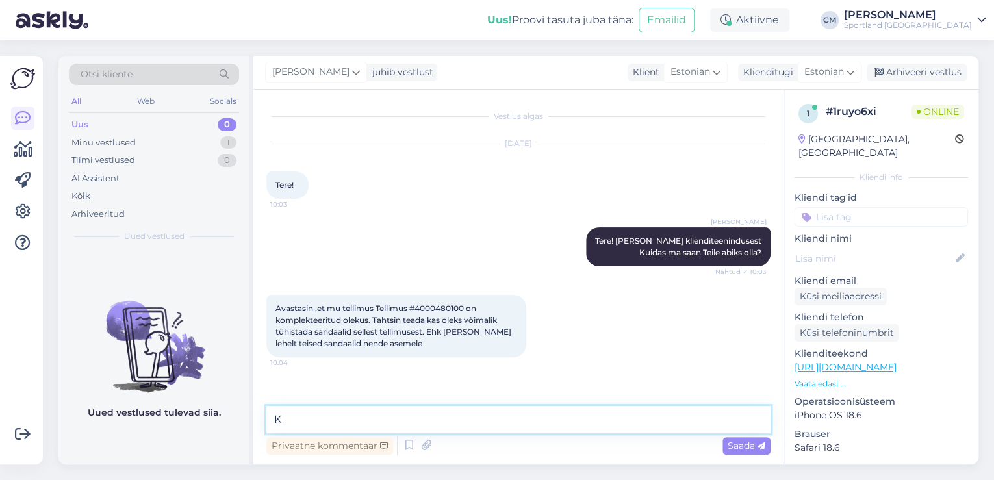
click at [354, 418] on textarea "K" at bounding box center [518, 419] width 504 height 27
drag, startPoint x: 473, startPoint y: 423, endPoint x: 225, endPoint y: 416, distance: 247.6
click at [225, 416] on div "Otsi kliente All Web Socials Uus 0 Minu vestlused 1 Tiimi vestlused 0 AI Assist…" at bounding box center [518, 260] width 920 height 409
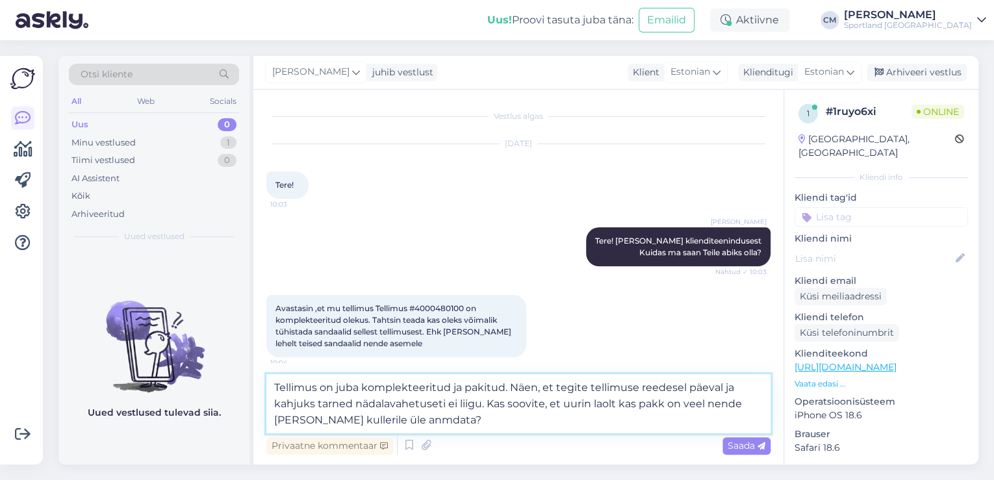
click at [387, 418] on textarea "Tellimus on juba komplekteeritud ja pakitud. Näen, et tegite tellimuse reedesel…" at bounding box center [518, 403] width 504 height 59
click at [408, 420] on textarea "Tellimus on juba komplekteeritud ja pakitud. Näen, et tegite tellimuse reedesel…" at bounding box center [518, 403] width 504 height 59
click at [414, 422] on textarea "Tellimus on juba komplekteeritud ja pakitud. Näen, et tegite tellimuse reedesel…" at bounding box center [518, 403] width 504 height 59
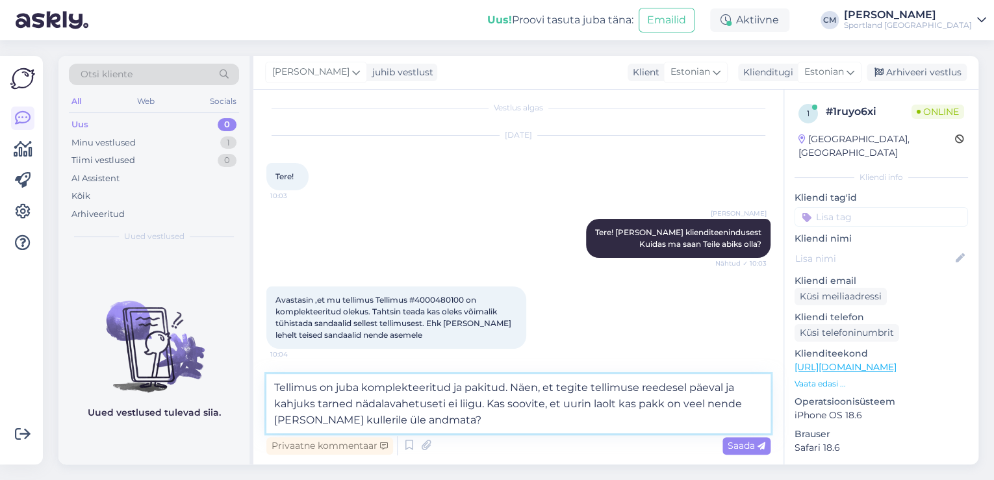
click at [494, 426] on textarea "Tellimus on juba komplekteeritud ja pakitud. Näen, et tegite tellimuse reedesel…" at bounding box center [518, 403] width 504 height 59
type textarea "Tellimus on juba komplekteeritud ja pakitud. Näen, et tegite tellimuse reedesel…"
click at [568, 421] on textarea "Tellimus on juba komplekteeritud ja pakitud. Näen, et tegite tellimuse reedesel…" at bounding box center [518, 403] width 504 height 59
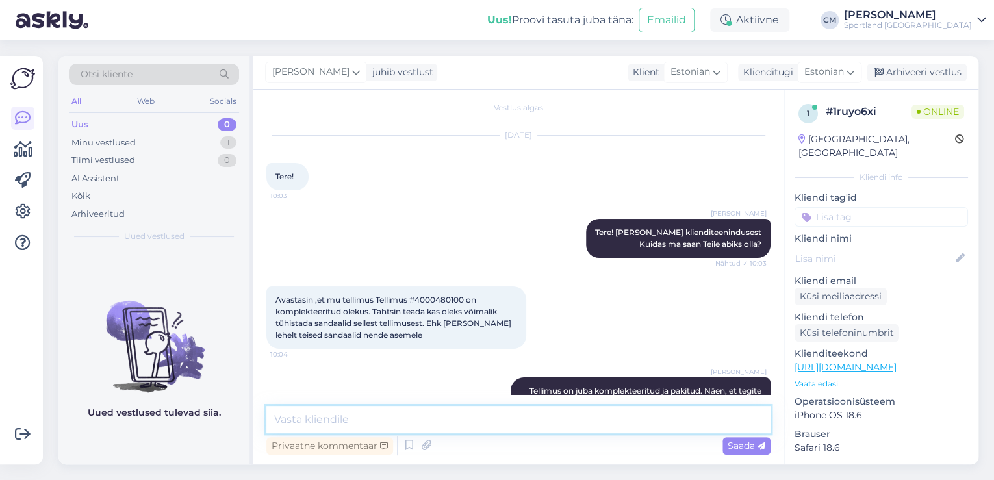
scroll to position [68, 0]
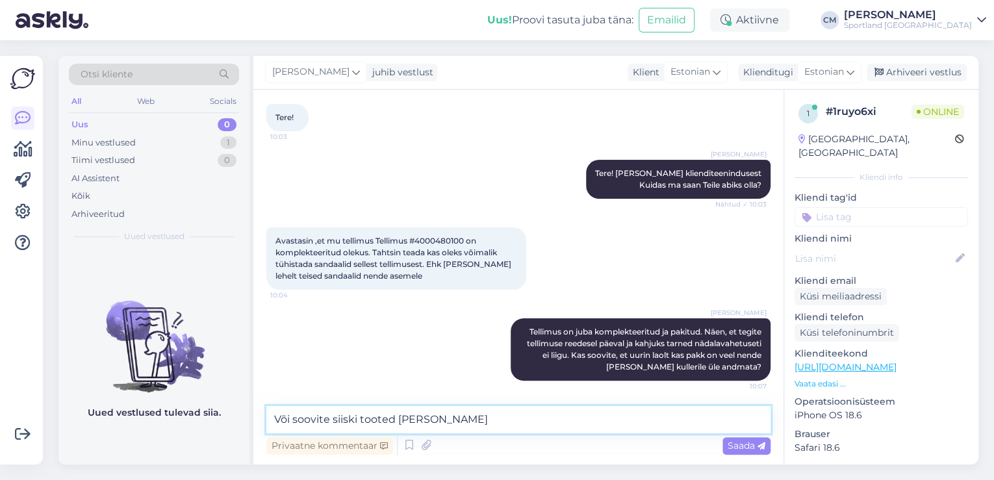
type textarea "Või soovite siiski tooted [PERSON_NAME]?"
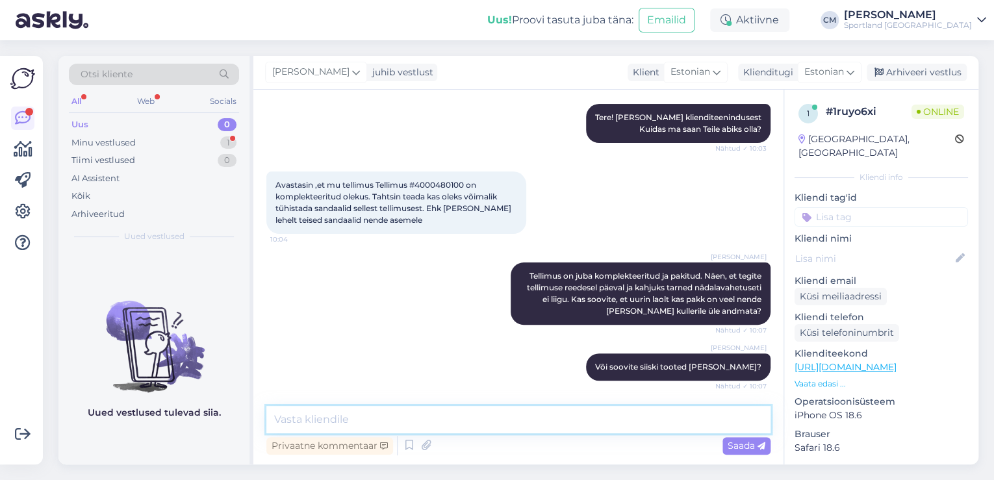
scroll to position [179, 0]
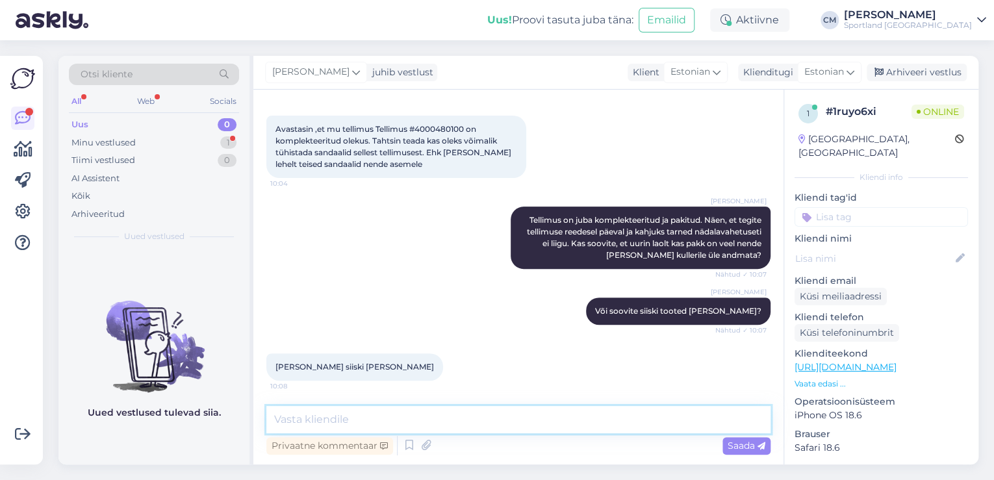
click at [371, 409] on textarea at bounding box center [518, 419] width 504 height 27
type textarea "T"
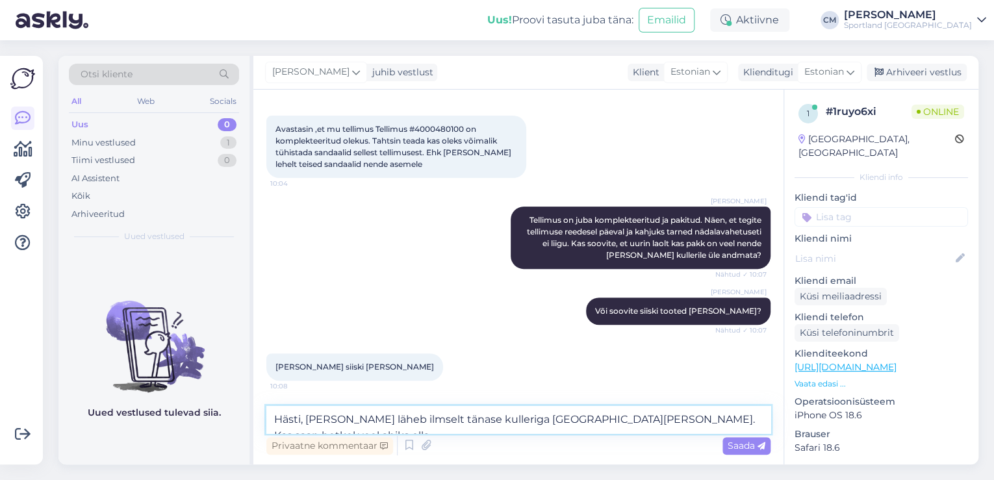
type textarea "Hästi, [PERSON_NAME] läheb ilmselt tänase kulleriga [GEOGRAPHIC_DATA][PERSON_NA…"
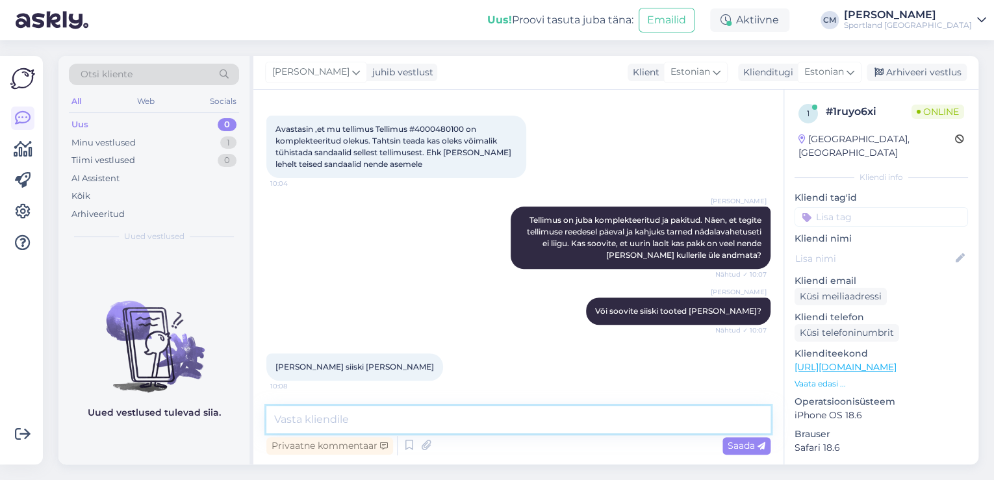
scroll to position [247, 0]
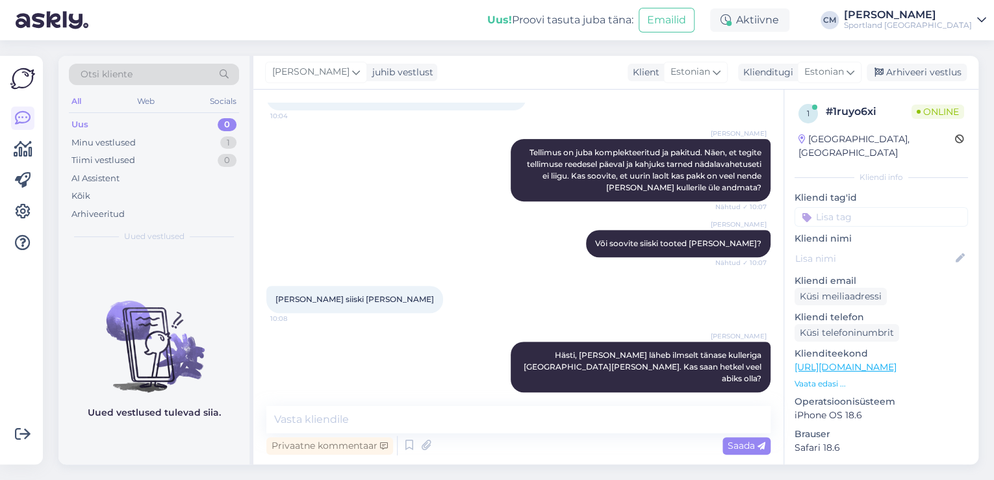
click at [898, 212] on input at bounding box center [880, 216] width 173 height 19
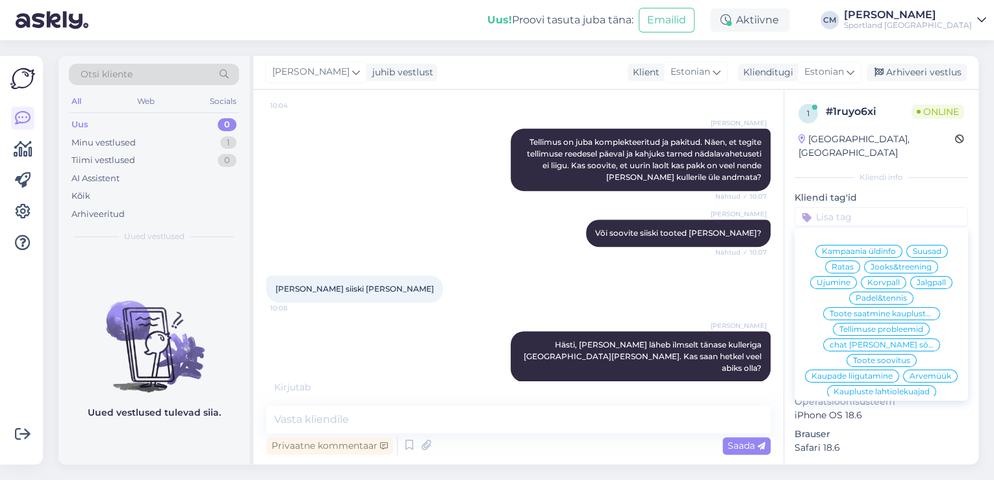
scroll to position [260, 0]
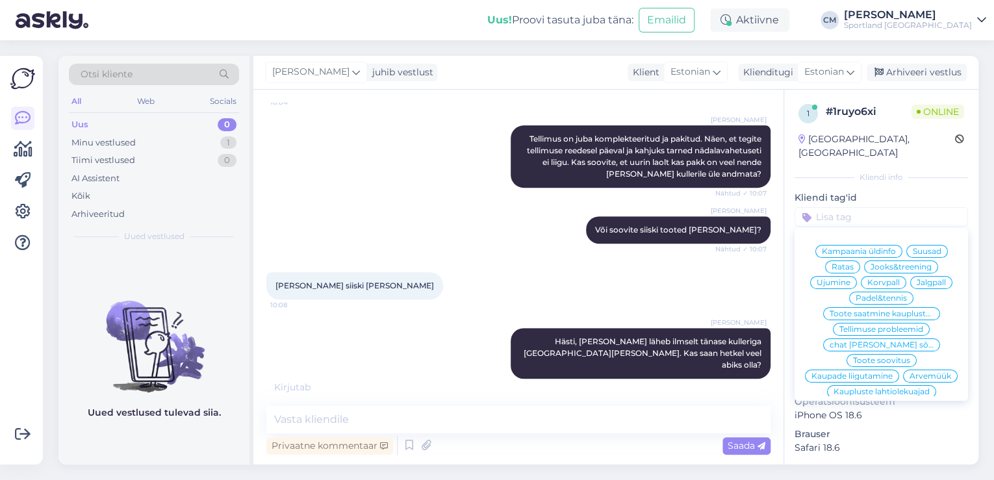
click at [942, 155] on div "1 # 1ruyo6xi Online [GEOGRAPHIC_DATA], [GEOGRAPHIC_DATA] Kliendi info Kliendi t…" at bounding box center [881, 365] width 194 height 551
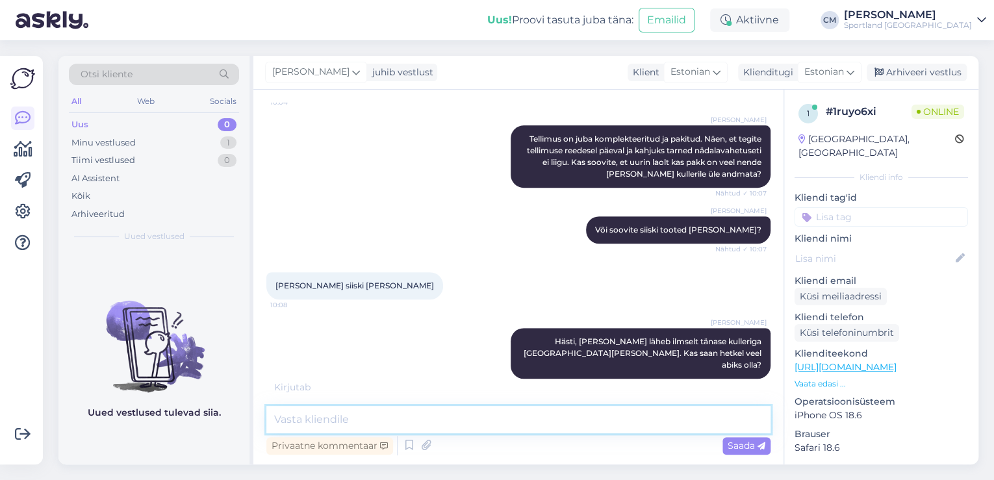
click at [508, 407] on textarea at bounding box center [518, 419] width 504 height 27
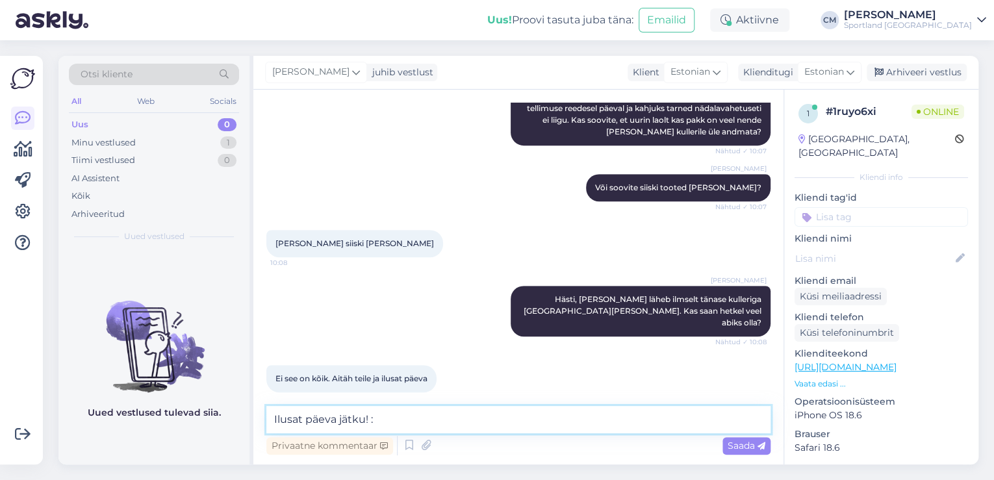
type textarea "Ilusat päeva jätku! :)"
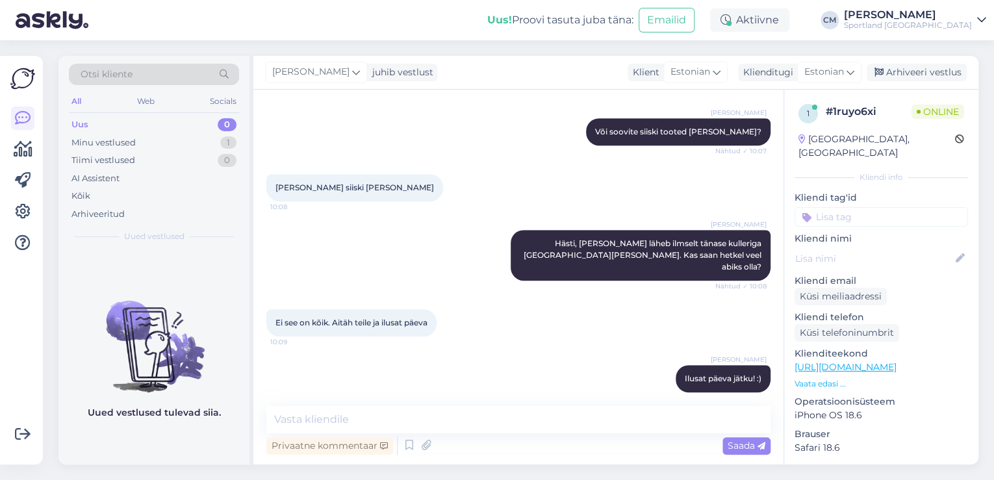
click at [891, 191] on p "Kliendi tag'id" at bounding box center [880, 198] width 173 height 14
click at [888, 192] on div "Kliendi tag'id Kampaania üldinfo Suusad Ratas Jooks&treening Ujumine Korvpall J…" at bounding box center [880, 209] width 173 height 36
click at [901, 207] on input at bounding box center [880, 216] width 173 height 19
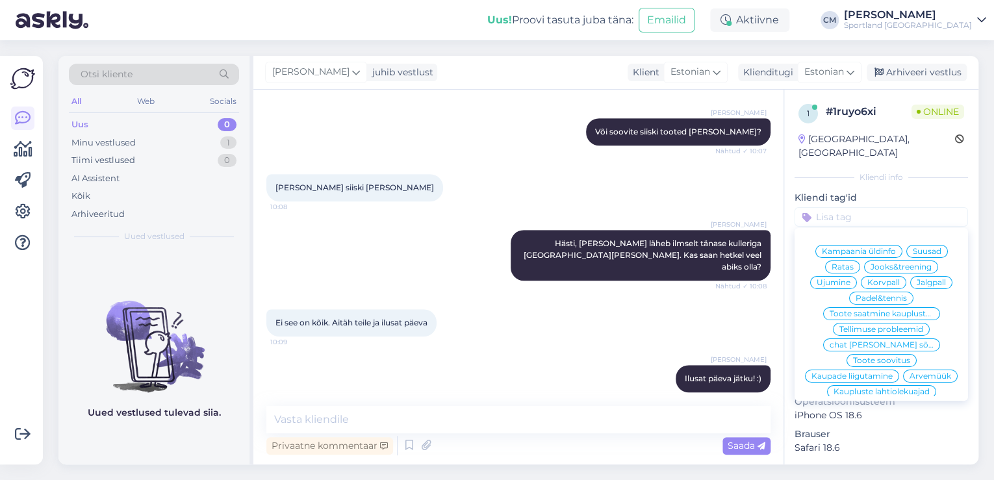
type input "y"
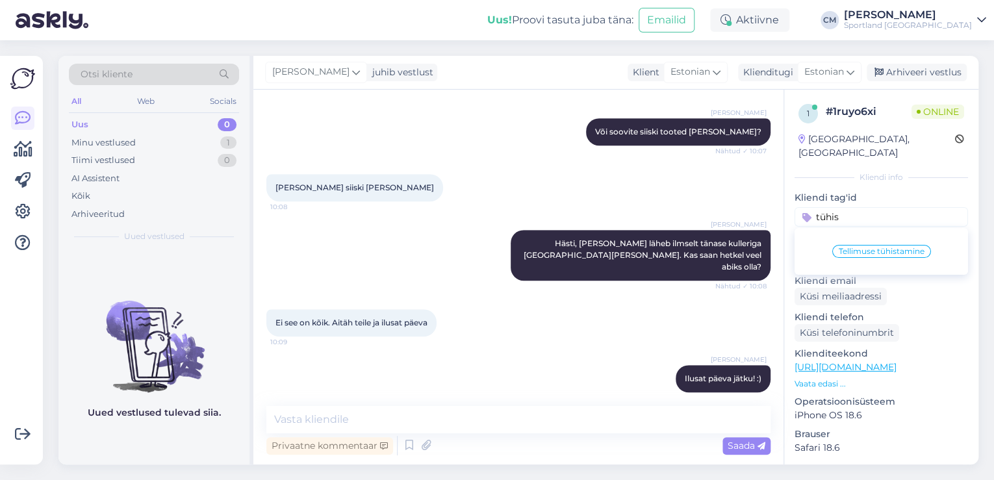
type input "tühis"
click at [875, 233] on div "Tellimuse tühistamine" at bounding box center [880, 251] width 173 height 36
click at [875, 247] on span "Tellimuse tühistamine" at bounding box center [881, 251] width 86 height 8
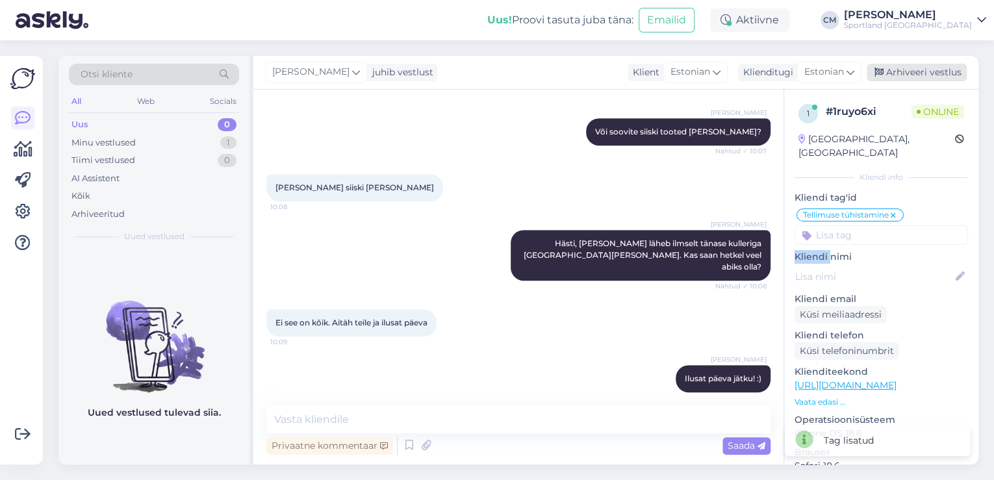
click at [938, 69] on div "Arhiveeri vestlus" at bounding box center [916, 73] width 100 height 18
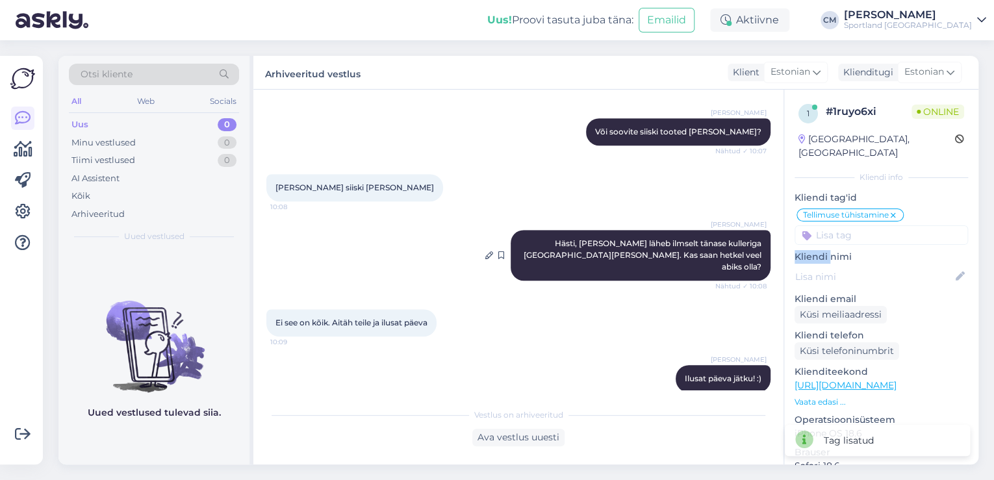
scroll to position [364, 0]
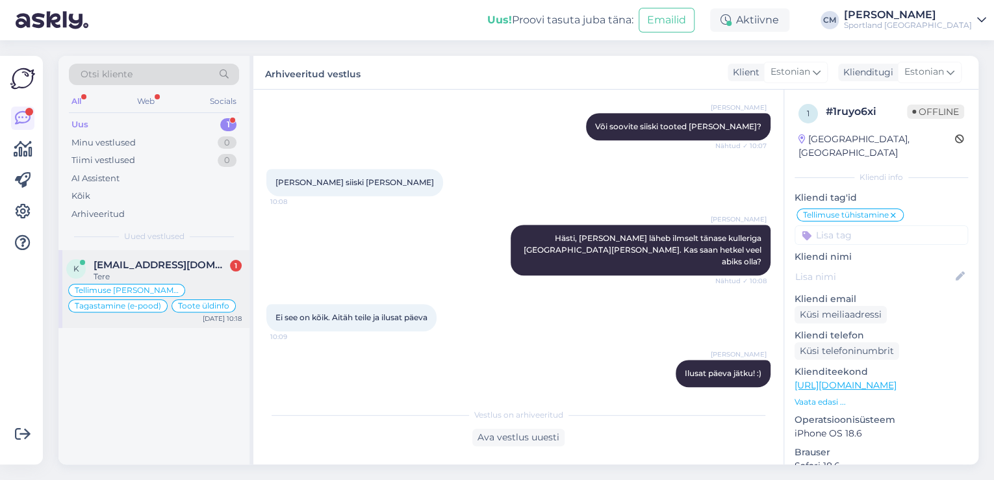
click at [213, 273] on div "Tere" at bounding box center [168, 277] width 148 height 12
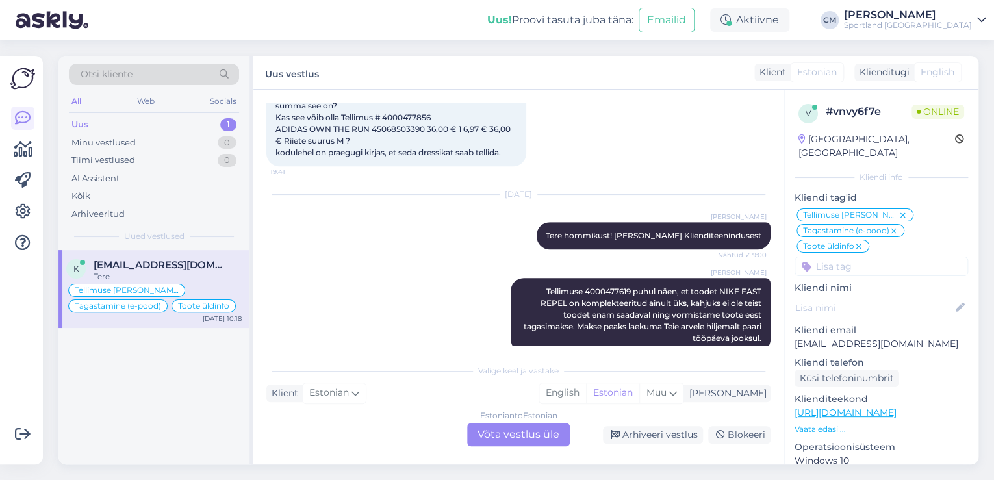
scroll to position [2676, 0]
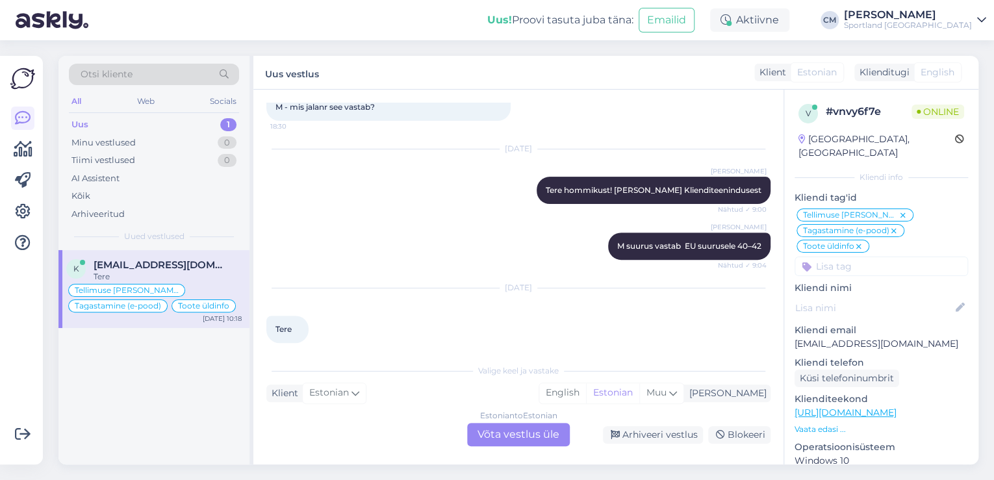
click at [516, 447] on div "Vestlus algas [DATE] Tere. Mul on tellimuste kohta küsimus 19:28 Tellimus # 400…" at bounding box center [518, 277] width 530 height 375
click at [509, 441] on div "Estonian to Estonian Võta vestlus üle" at bounding box center [518, 434] width 103 height 23
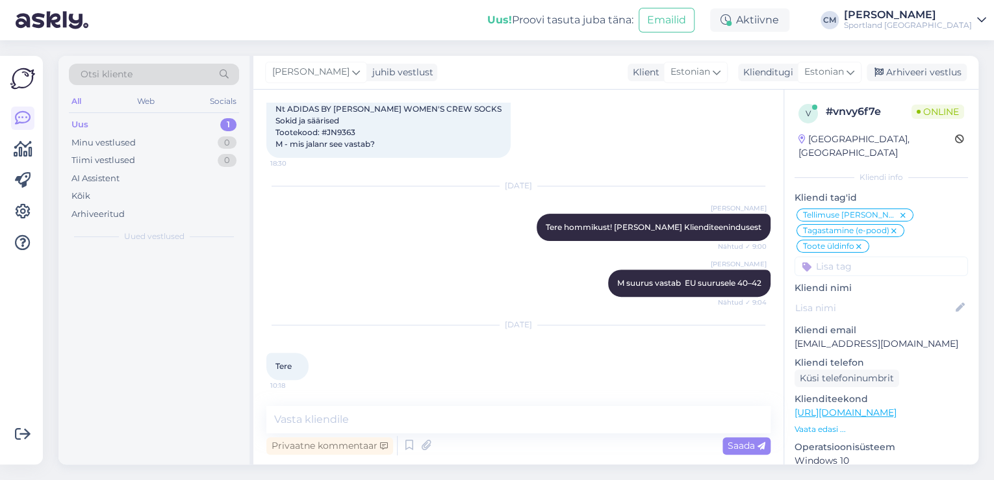
scroll to position [2626, 0]
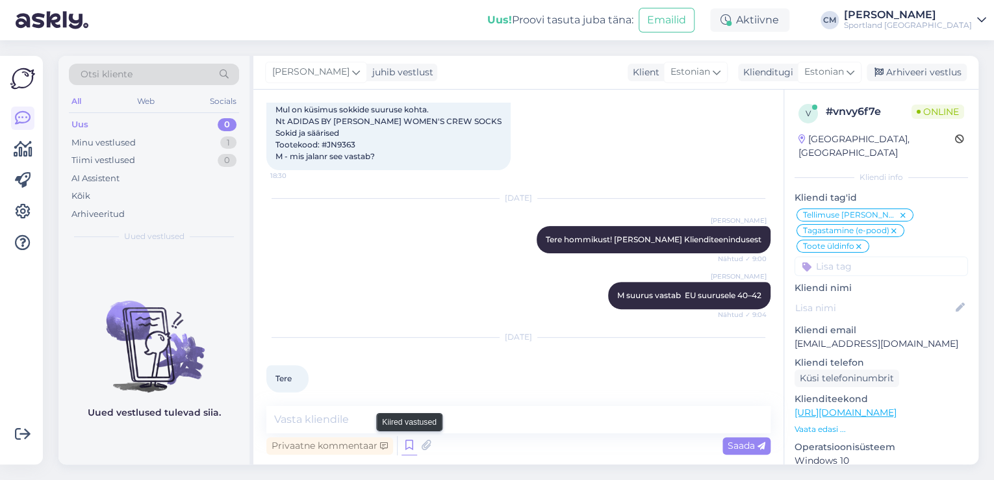
click at [405, 445] on icon at bounding box center [409, 445] width 16 height 19
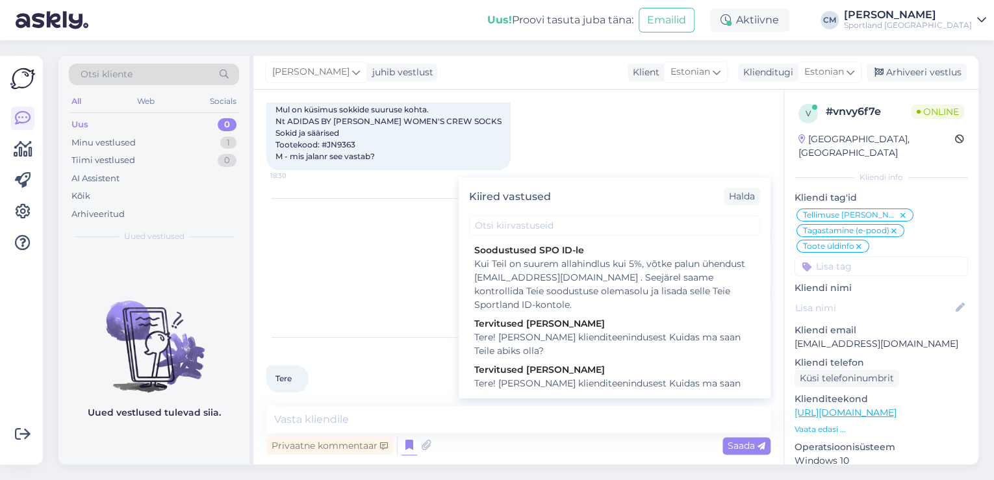
click at [587, 395] on div "Kiired vastused [PERSON_NAME] SPO ID-le Kui Teil on suurem allahindlus kui 5%, …" at bounding box center [615, 287] width 312 height 221
click at [587, 386] on div "Tere! [PERSON_NAME] klienditeenindusest Kuidas ma saan Teile abiks olla?" at bounding box center [614, 390] width 281 height 27
type textarea "Tere! [PERSON_NAME] klienditeenindusest Kuidas ma saan Teile abiks olla?"
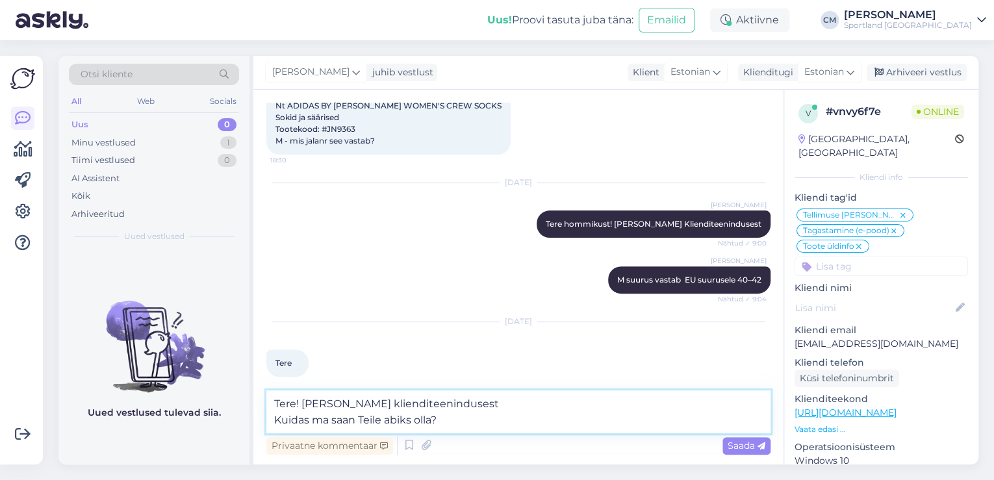
click at [562, 416] on textarea "Tere! [PERSON_NAME] klienditeenindusest Kuidas ma saan Teile abiks olla?" at bounding box center [518, 411] width 504 height 43
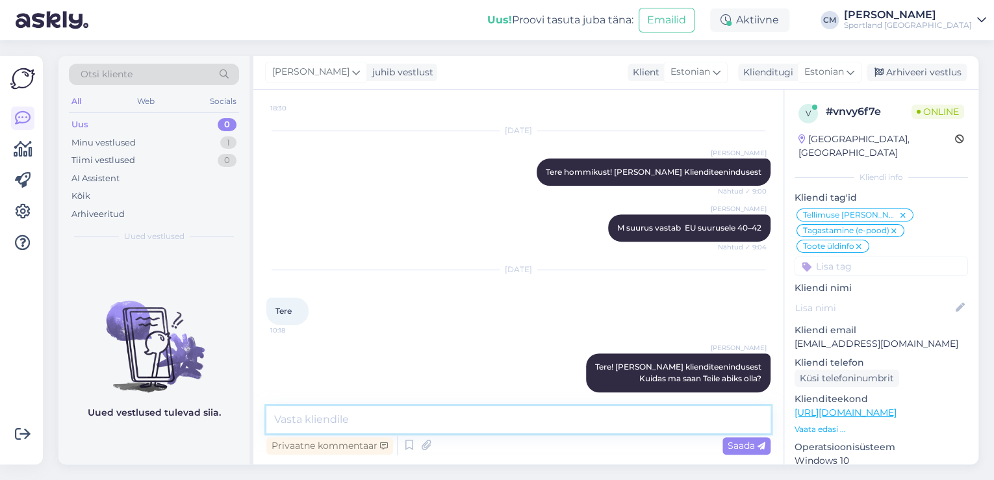
scroll to position [2750, 0]
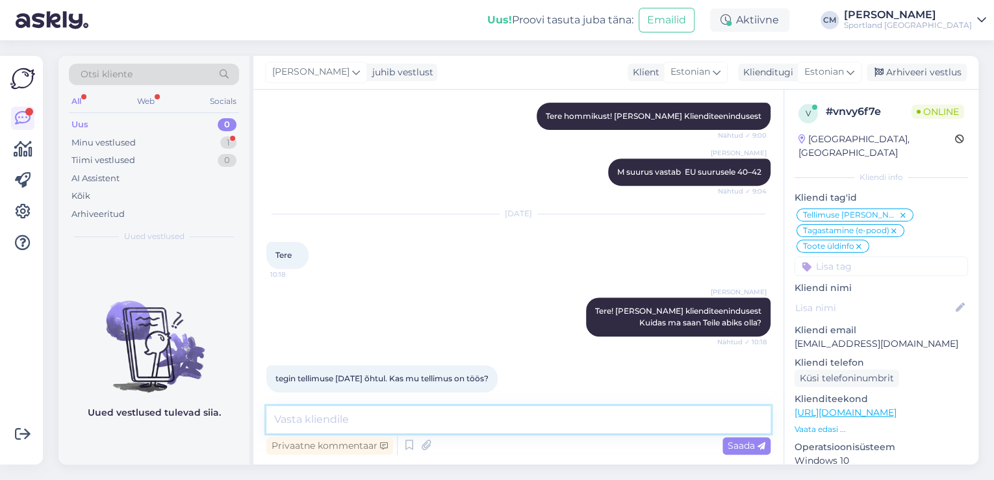
type textarea "K"
type textarea "Mis on tellimuse number?"
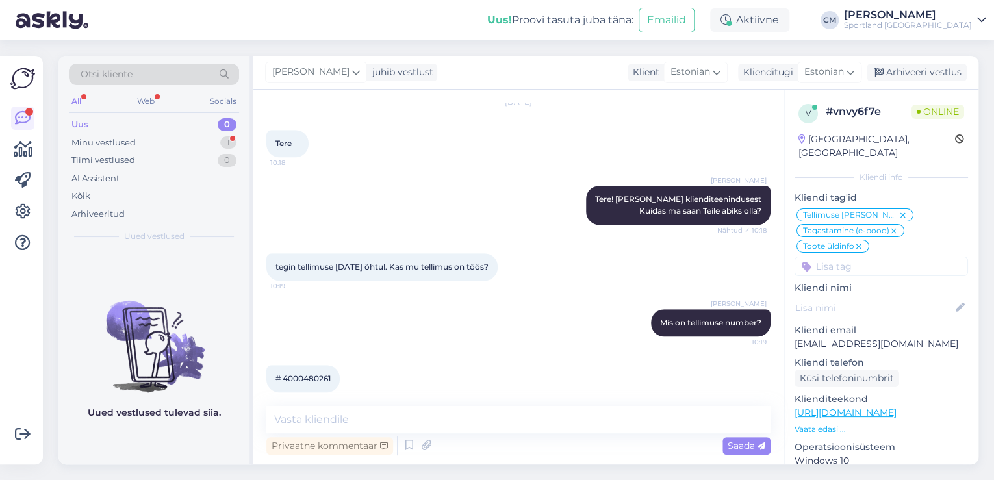
click at [310, 373] on span "# 4000480261" at bounding box center [302, 378] width 55 height 10
copy div "4000480261 10:19"
click at [478, 416] on textarea at bounding box center [518, 419] width 504 height 27
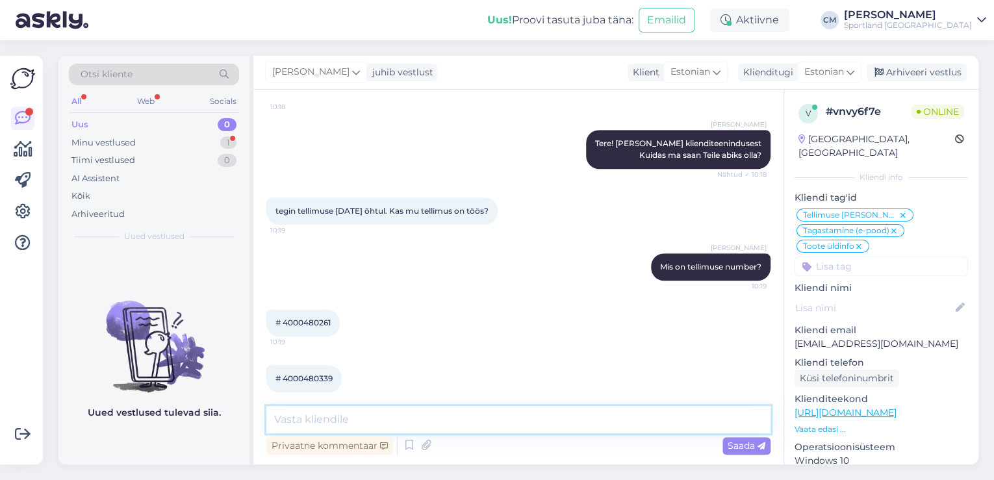
click at [502, 421] on textarea at bounding box center [518, 419] width 504 height 27
click at [431, 418] on textarea at bounding box center [518, 419] width 504 height 27
type textarea "K"
click at [305, 373] on div "# 4000480339 10:19" at bounding box center [303, 378] width 75 height 27
click at [307, 373] on span "# 4000480339" at bounding box center [303, 378] width 57 height 10
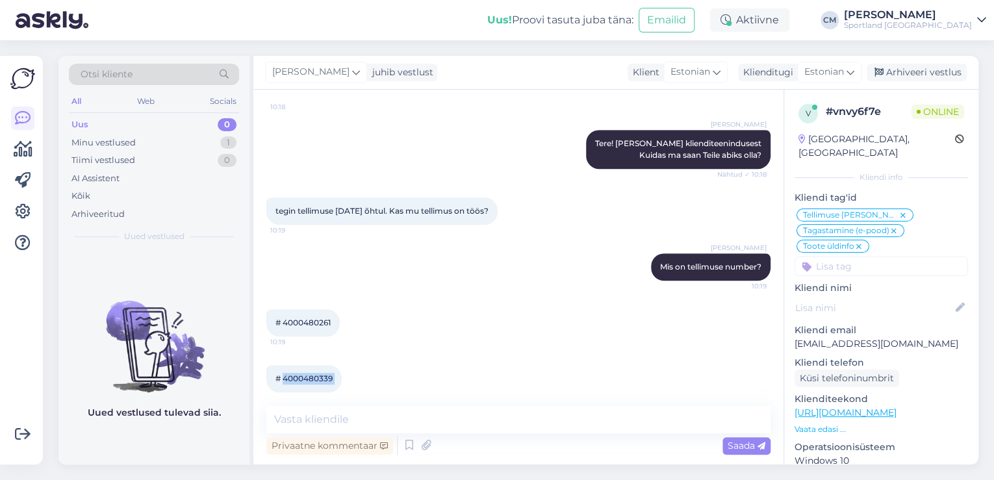
click at [307, 373] on span "# 4000480339" at bounding box center [303, 378] width 57 height 10
copy div "4000480339 10:19"
click at [539, 426] on textarea at bounding box center [518, 419] width 504 height 27
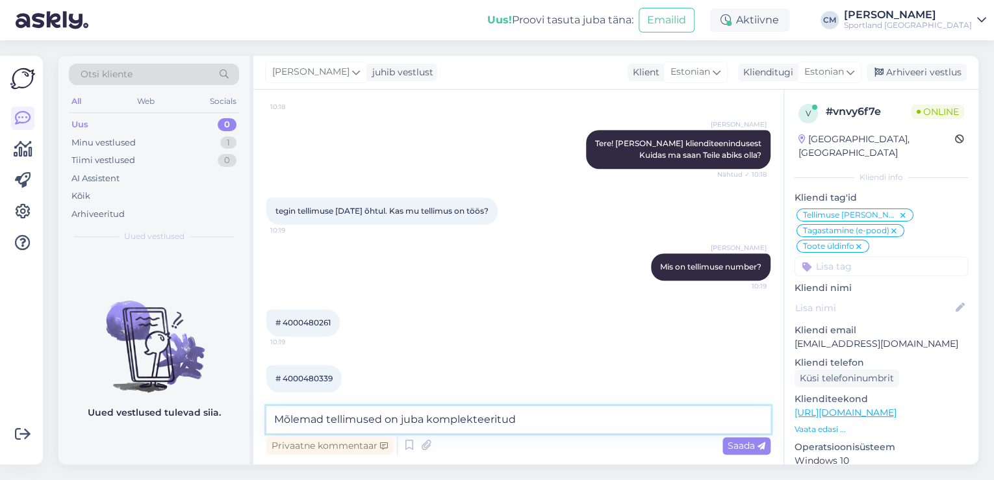
type textarea "Mõlemad tellimused on juba komplekteeritud."
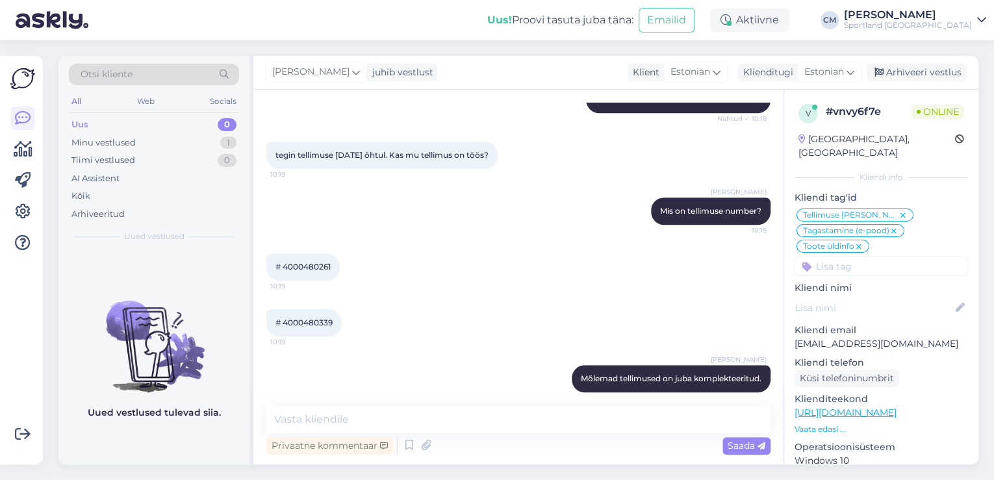
click at [314, 318] on div "# 4000480339 10:19" at bounding box center [303, 322] width 75 height 27
click at [312, 317] on div "# 4000480339 10:19" at bounding box center [303, 322] width 75 height 27
drag, startPoint x: 312, startPoint y: 317, endPoint x: 304, endPoint y: 312, distance: 9.6
click at [310, 316] on div "# 4000480339 10:19" at bounding box center [303, 322] width 75 height 27
copy div "4000480339 10:19"
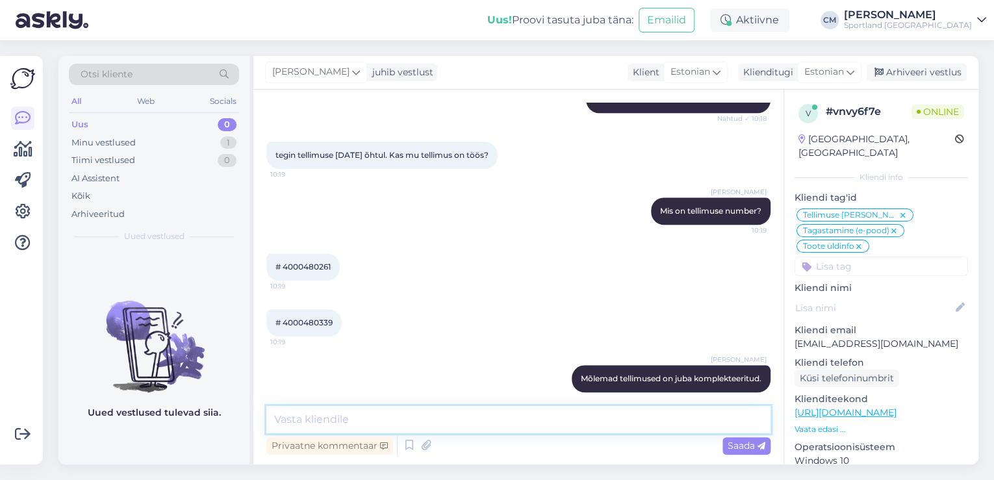
click at [352, 410] on textarea at bounding box center [518, 419] width 504 height 27
paste textarea "4000480339"
click at [668, 412] on textarea "#4000480339 tellimusel on tehtud tagasimakse ühele tootele" at bounding box center [518, 419] width 504 height 27
click at [657, 419] on textarea "#4000480339 tellimusel on tehtud tagasimakse ühele tootele" at bounding box center [518, 419] width 504 height 27
paste textarea "ADIDAS ESSENTIALS FEELCOZY"
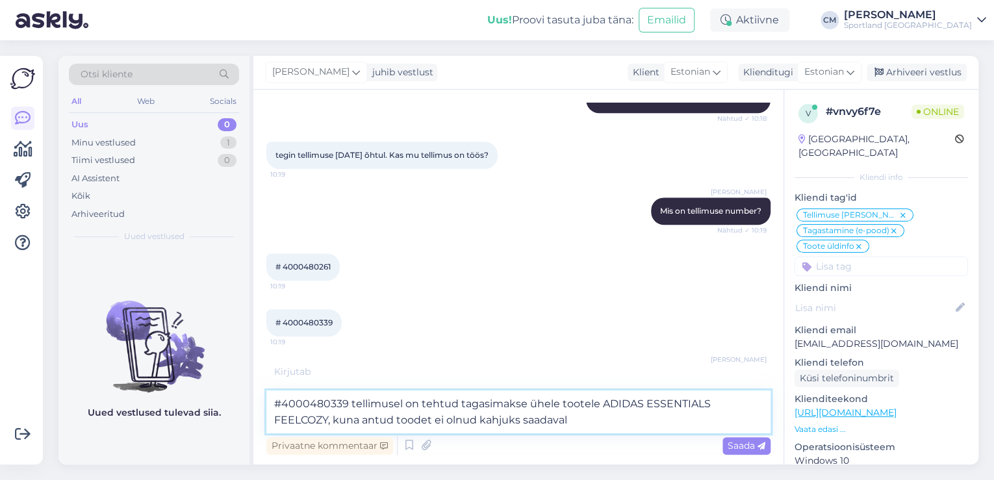
type textarea "#4000480339 tellimusel on tehtud tagasimakse ühele tootele ADIDAS ESSENTIALS FE…"
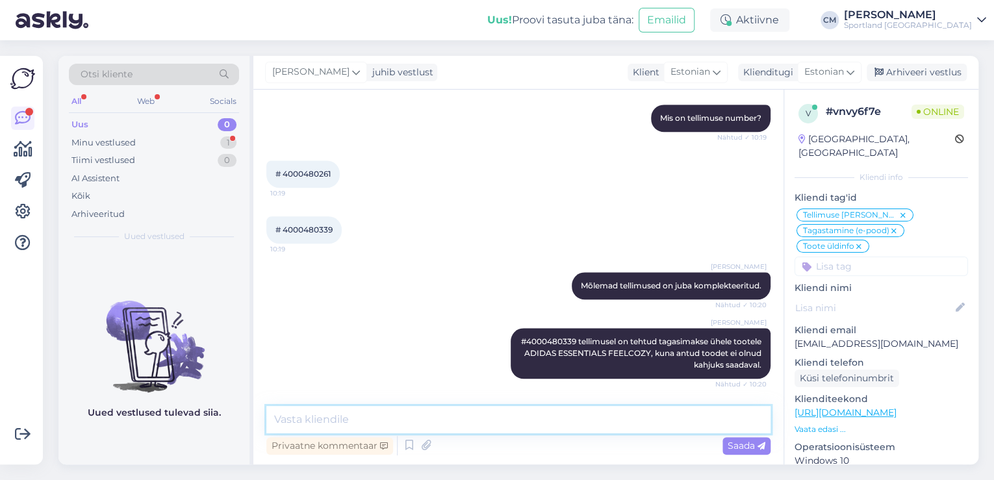
scroll to position [3108, 0]
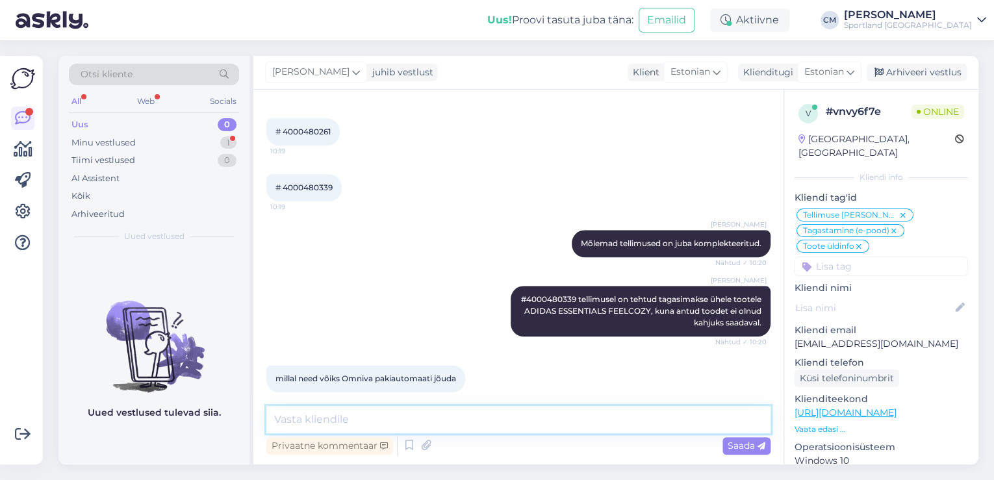
click at [552, 423] on textarea at bounding box center [518, 419] width 504 height 27
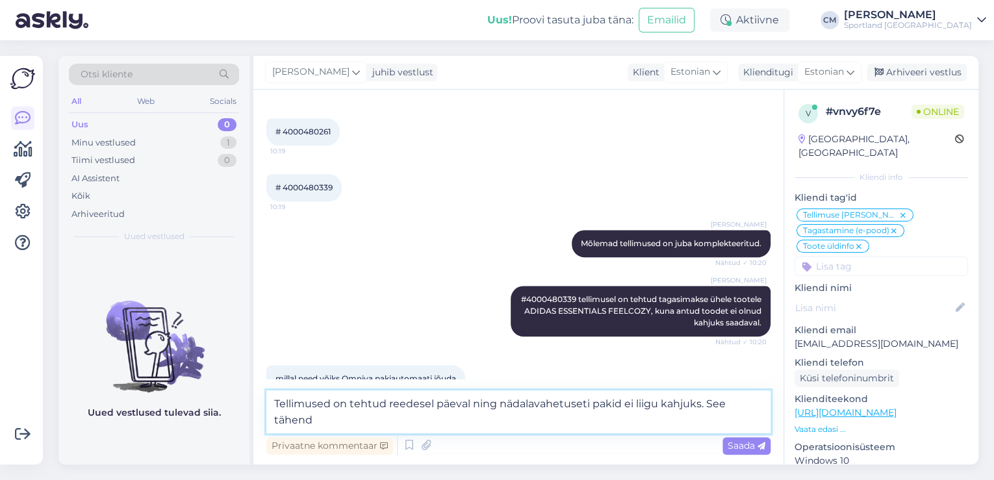
scroll to position [3123, 0]
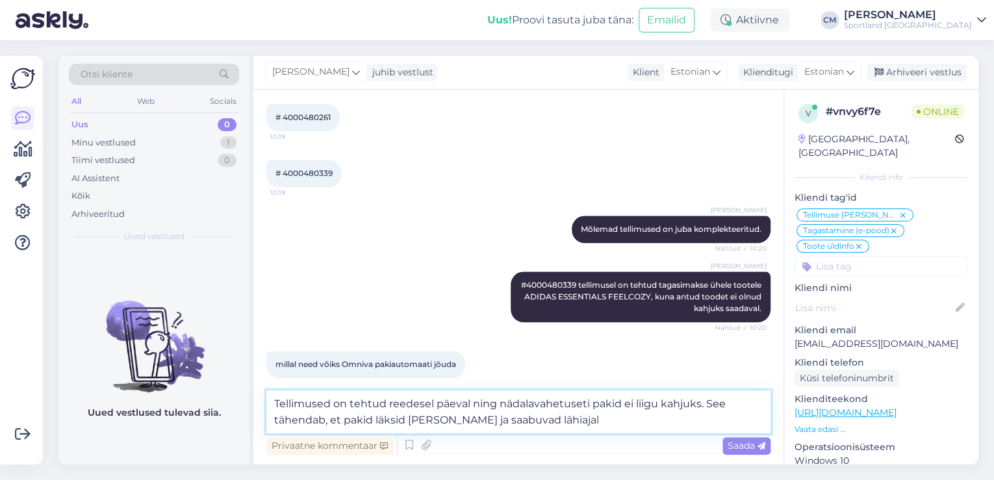
type textarea "Tellimused on tehtud reedesel päeval ning nädalavahetuseti pakid ei liigu kahju…"
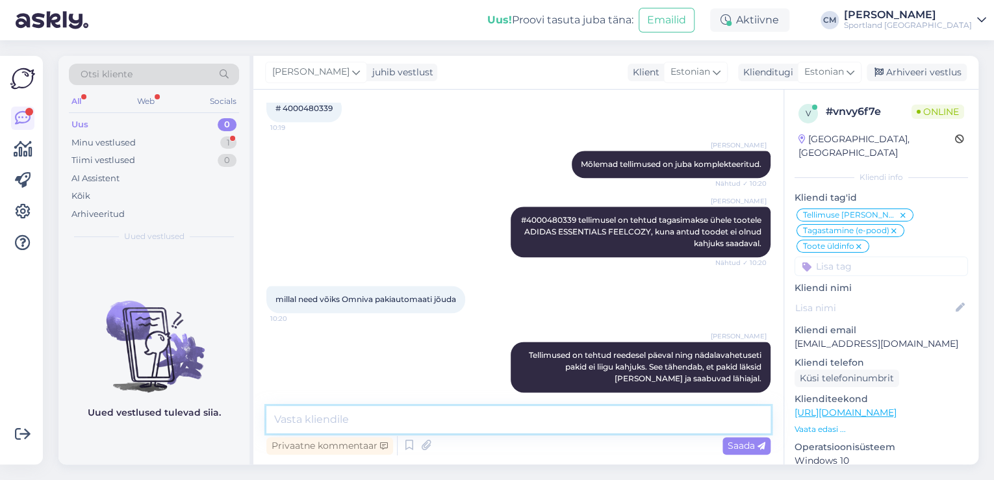
scroll to position [3279, 0]
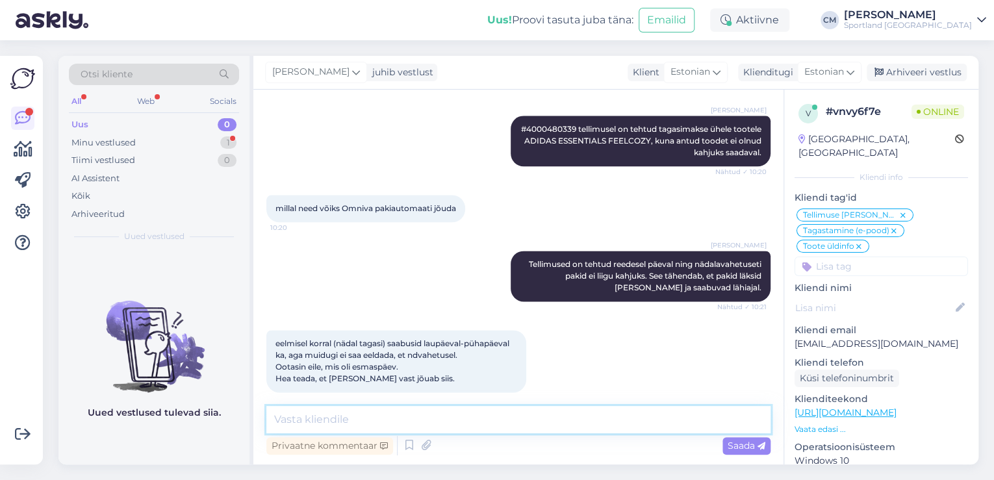
click at [333, 412] on textarea at bounding box center [518, 419] width 504 height 27
type textarea "K"
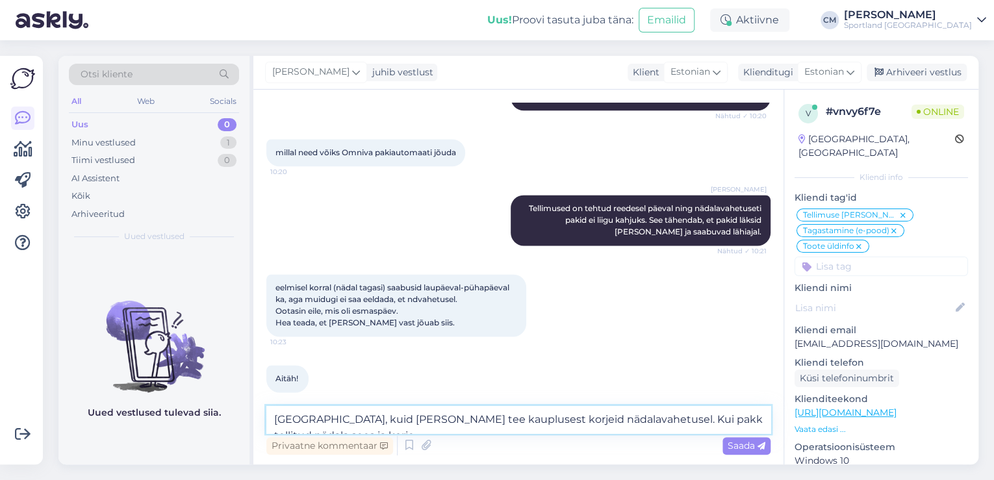
scroll to position [3349, 0]
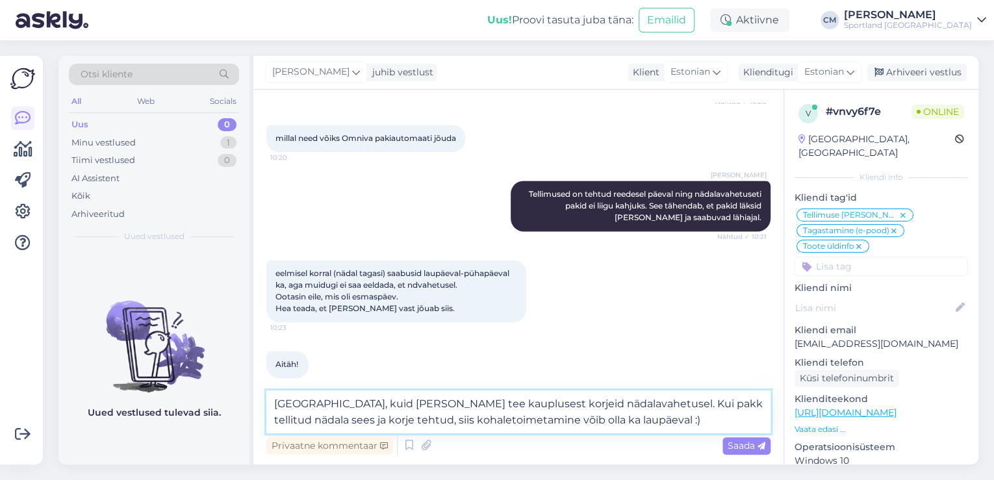
click at [300, 427] on textarea "[GEOGRAPHIC_DATA], kuid [PERSON_NAME] tee kauplusest korjeid nädalavahetusel. K…" at bounding box center [518, 411] width 504 height 43
type textarea "[GEOGRAPHIC_DATA], kuid [PERSON_NAME] tee kauplusest korjeid nädalavahetusel. K…"
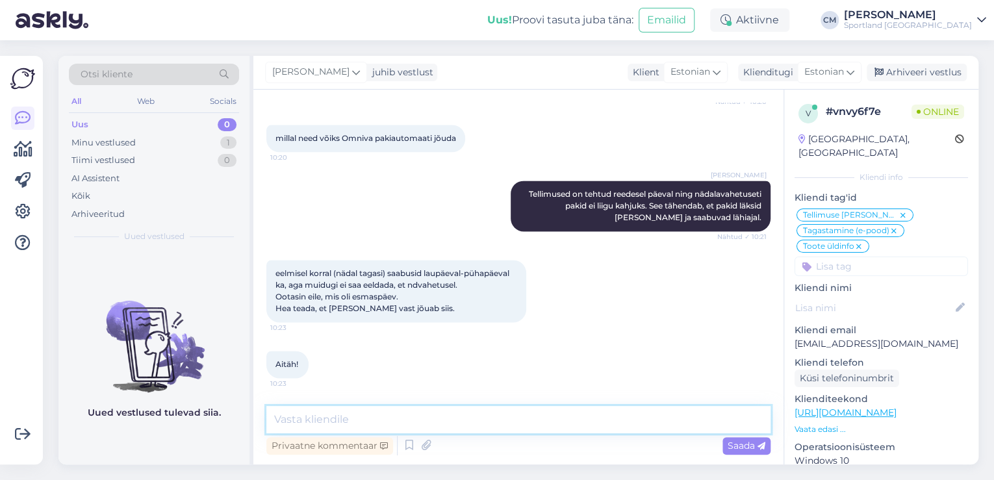
scroll to position [3414, 0]
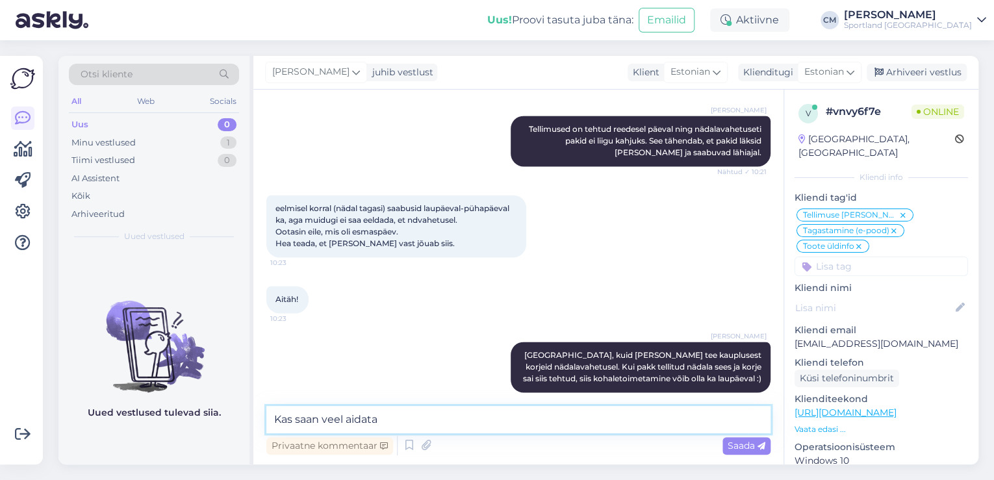
type textarea "Kas saan veel aidata?"
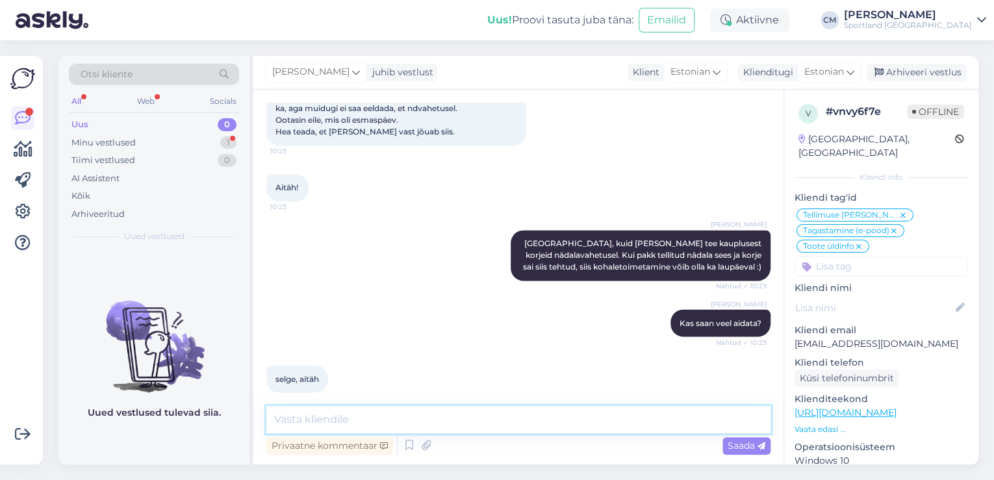
scroll to position [3318, 0]
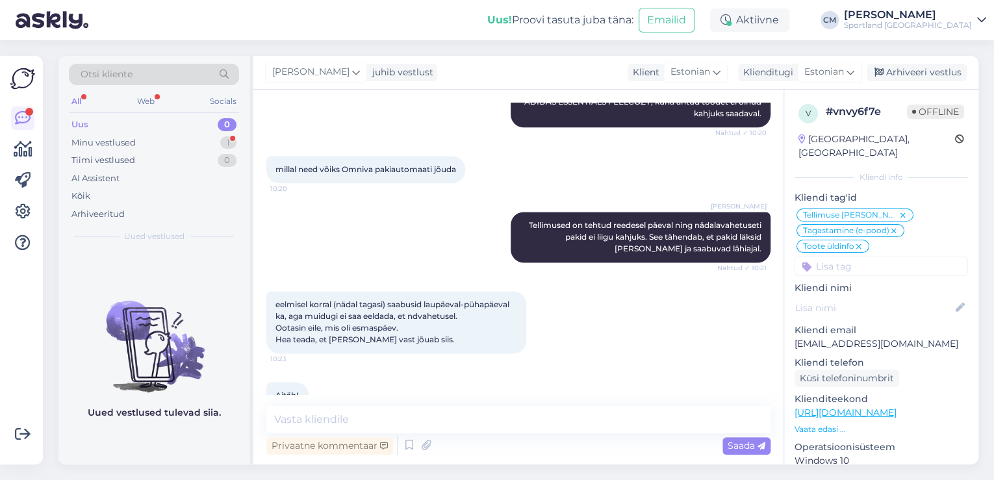
click at [660, 333] on div "eelmisel korral (nädal tagasi) saabusid laupäeval-pühapäeval ka, aga muidugi ei…" at bounding box center [518, 322] width 504 height 91
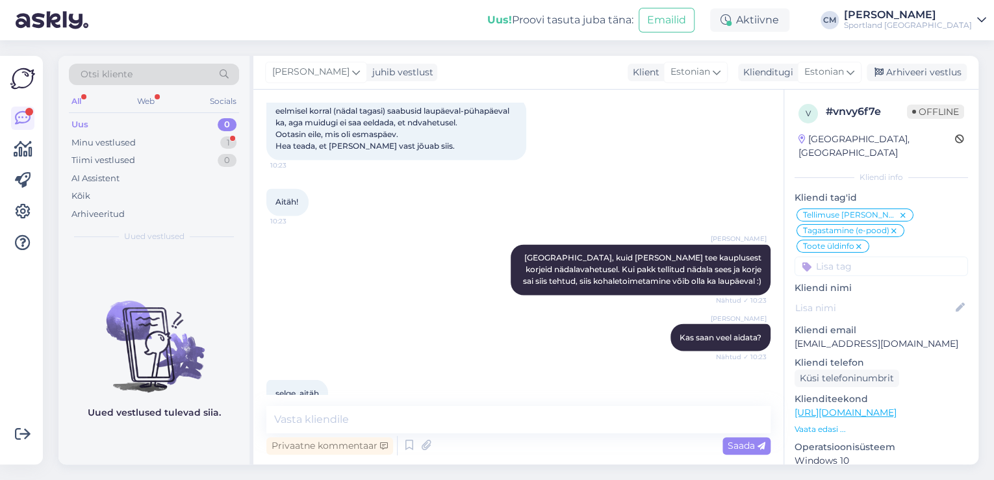
scroll to position [3525, 0]
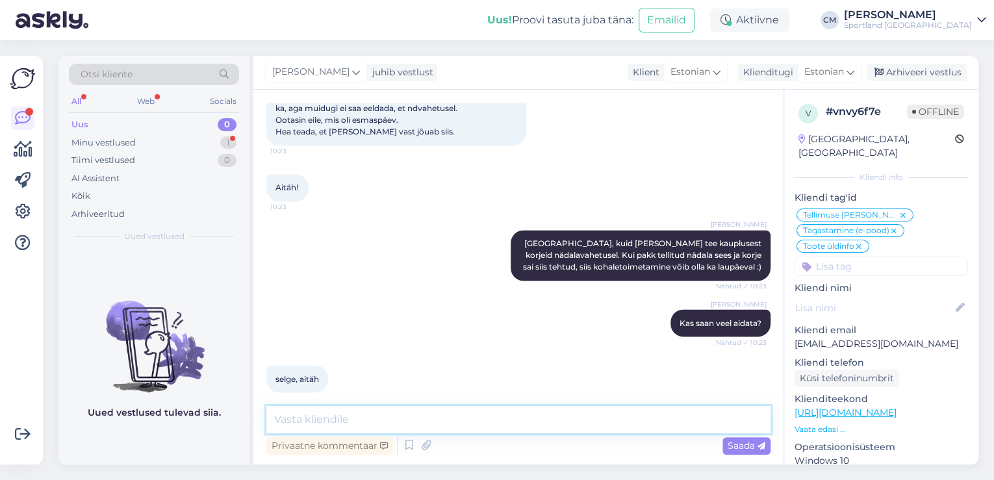
click at [631, 414] on textarea at bounding box center [518, 419] width 504 height 27
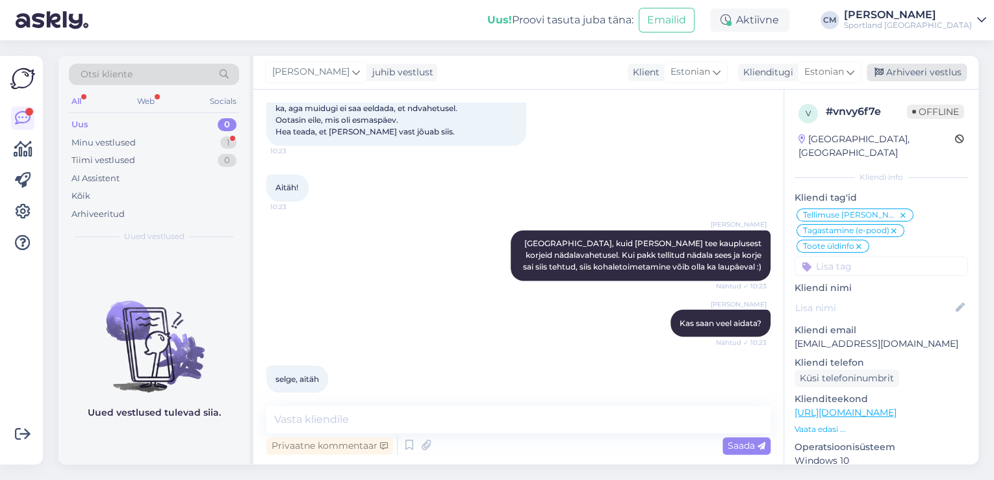
click at [925, 71] on div "Arhiveeri vestlus" at bounding box center [916, 73] width 100 height 18
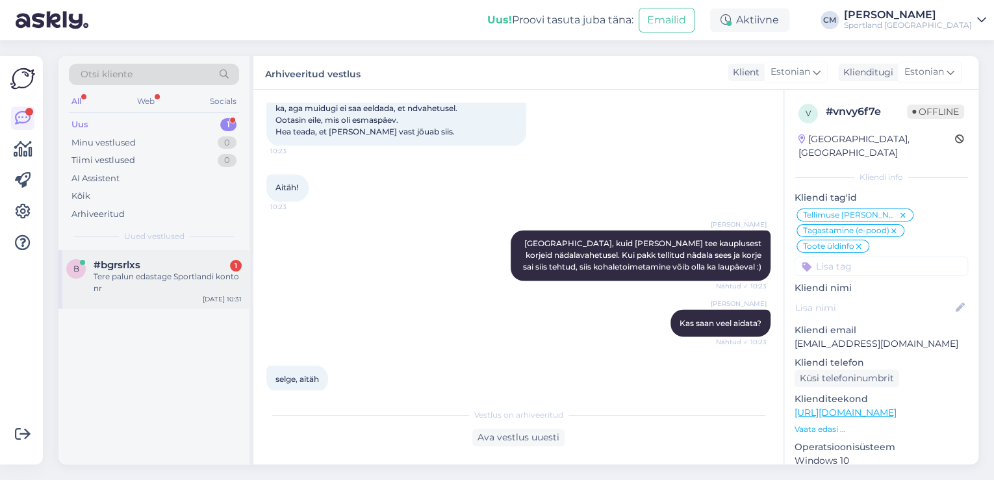
click at [159, 278] on div "Tere palun edastage Sportlandi konto nr" at bounding box center [168, 282] width 148 height 23
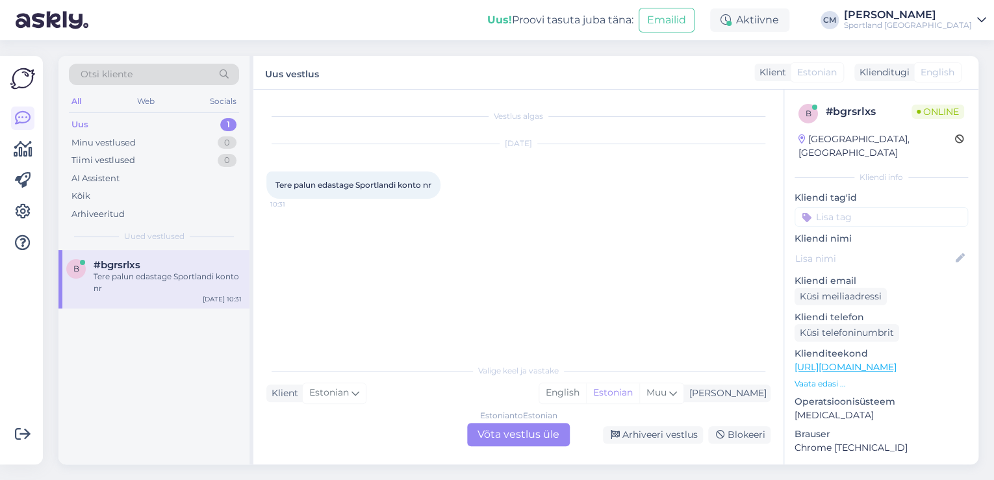
click at [501, 415] on div "Estonian to Estonian" at bounding box center [518, 416] width 77 height 12
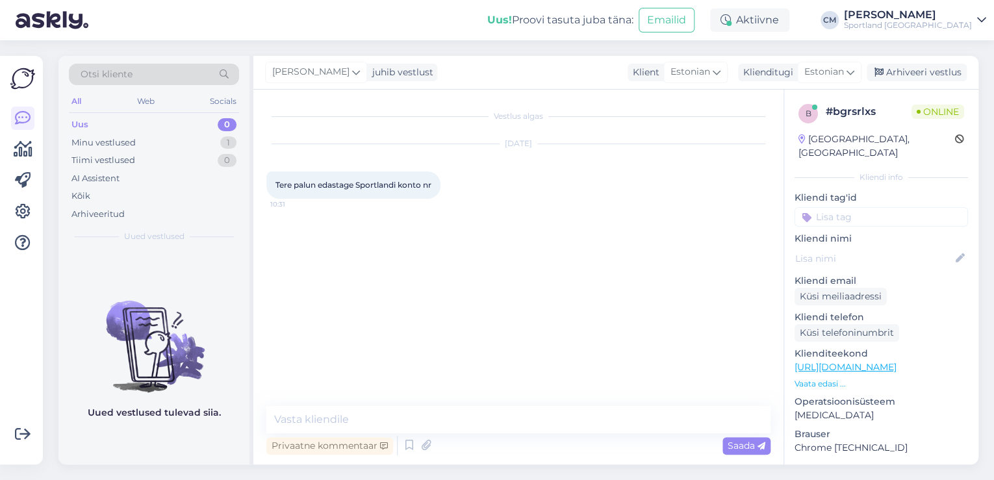
click at [501, 436] on div "Privaatne kommentaar Saada" at bounding box center [518, 445] width 504 height 25
click at [411, 447] on icon at bounding box center [409, 445] width 16 height 19
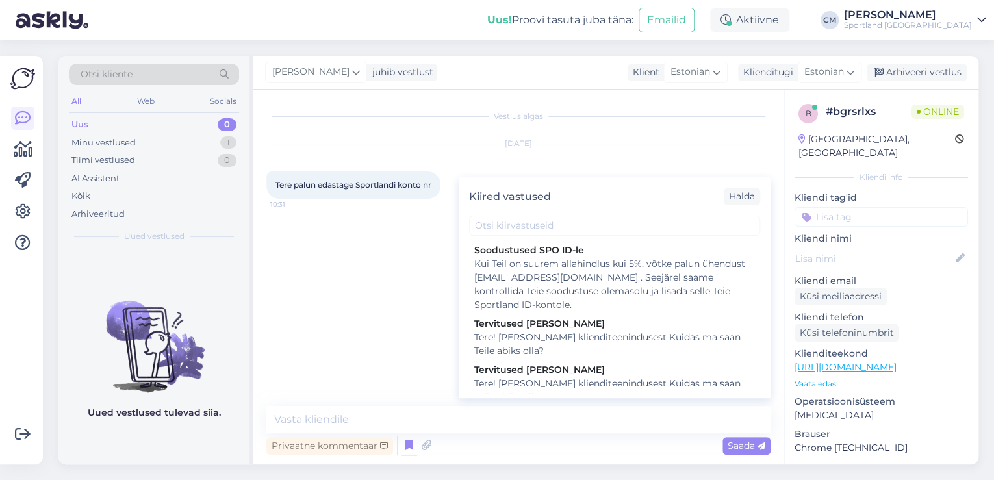
click at [593, 383] on div "Tere! [PERSON_NAME] klienditeenindusest Kuidas ma saan Teile abiks olla?" at bounding box center [614, 390] width 281 height 27
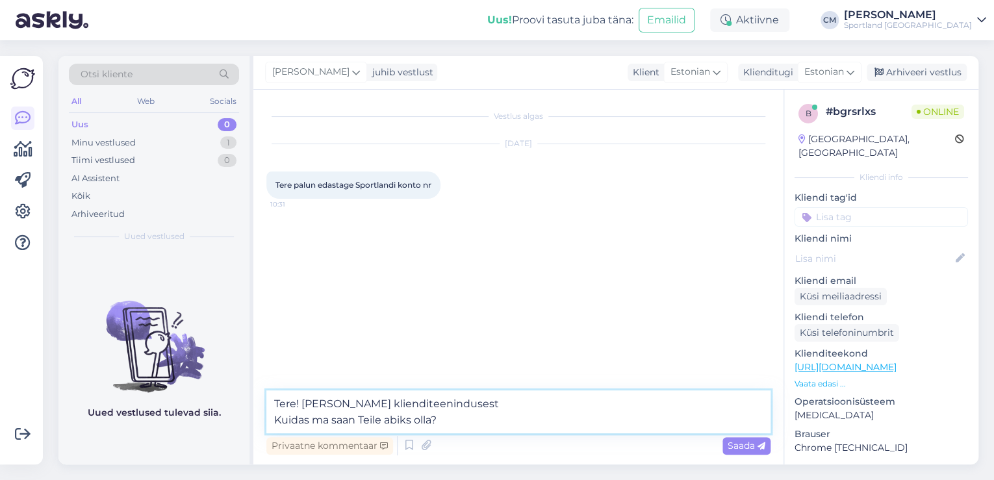
click at [520, 417] on textarea "Tere! [PERSON_NAME] klienditeenindusest Kuidas ma saan Teile abiks olla?" at bounding box center [518, 411] width 504 height 43
drag, startPoint x: 506, startPoint y: 423, endPoint x: 272, endPoint y: 416, distance: 233.9
click at [272, 416] on textarea "Tere! [PERSON_NAME] klienditeenindusest Kuidas ma saan Teile abiks olla?" at bounding box center [518, 411] width 504 height 43
type textarea "Tere! [PERSON_NAME] klienditeenindusest"
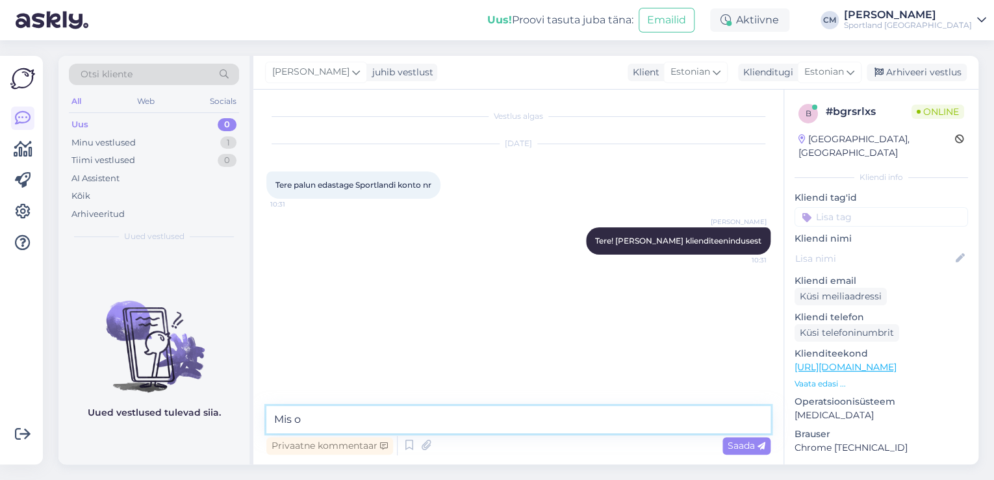
type textarea "Mis o"
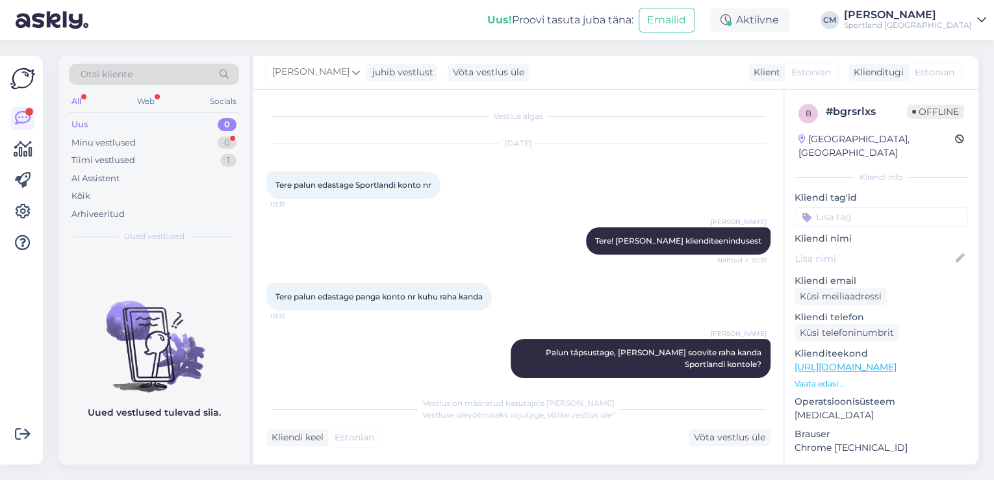
scroll to position [340, 0]
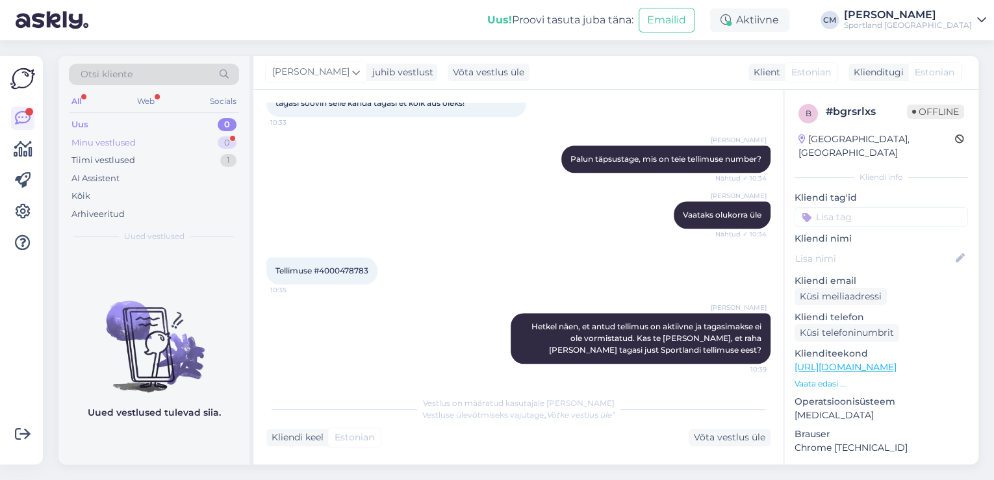
click at [210, 143] on div "Minu vestlused 0" at bounding box center [154, 143] width 170 height 18
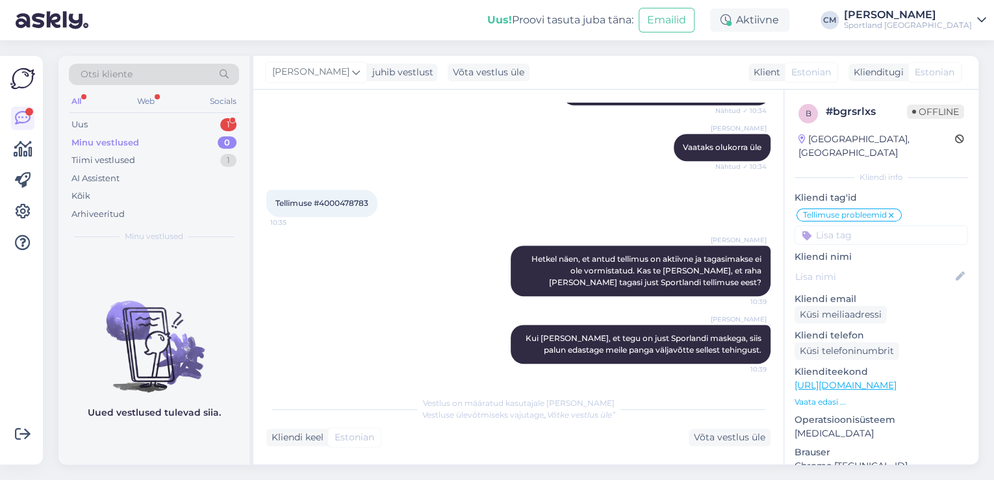
scroll to position [569, 0]
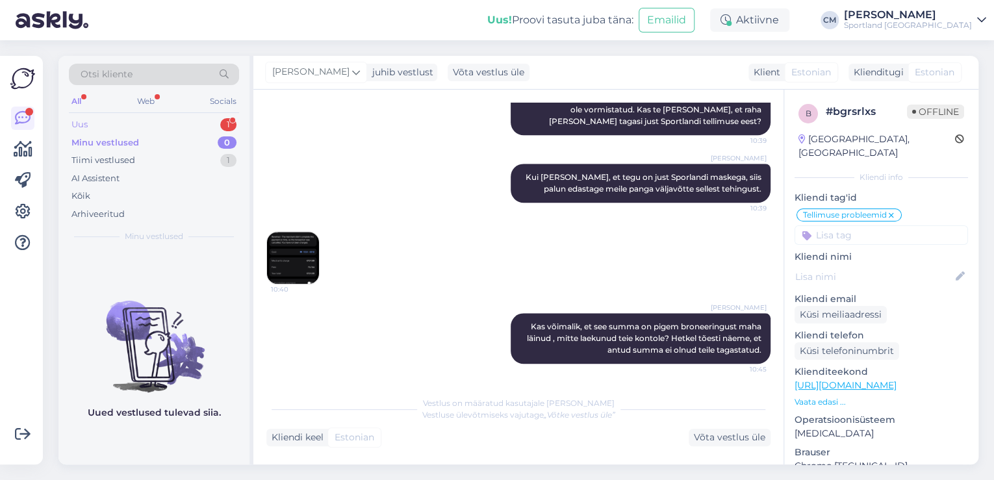
click at [214, 118] on div "Uus 1" at bounding box center [154, 125] width 170 height 18
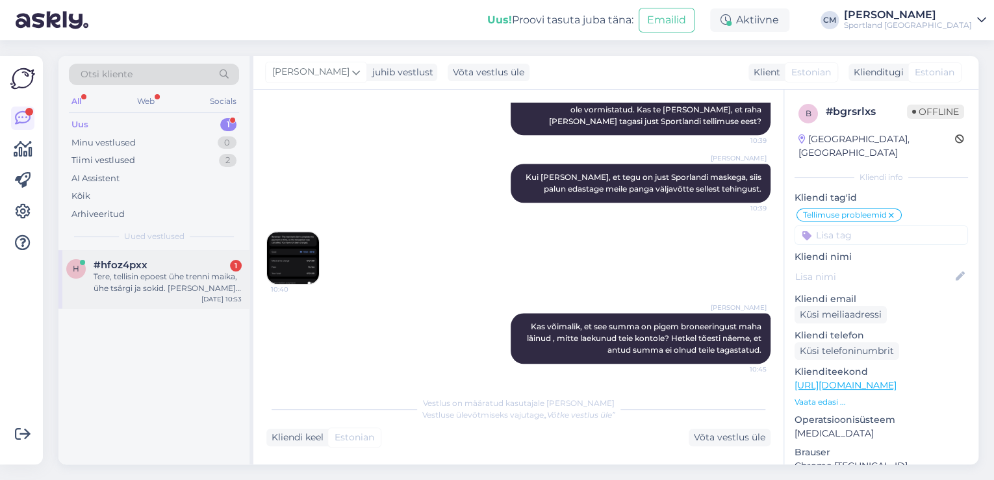
click at [177, 262] on div "#hfoz4pxx 1" at bounding box center [168, 265] width 148 height 12
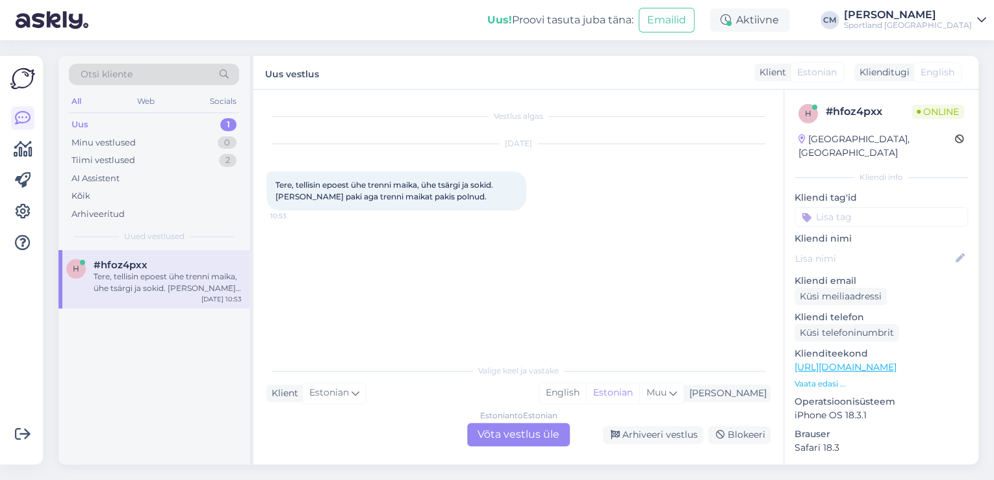
click at [525, 423] on div "Estonian to Estonian Võta vestlus üle" at bounding box center [518, 434] width 103 height 23
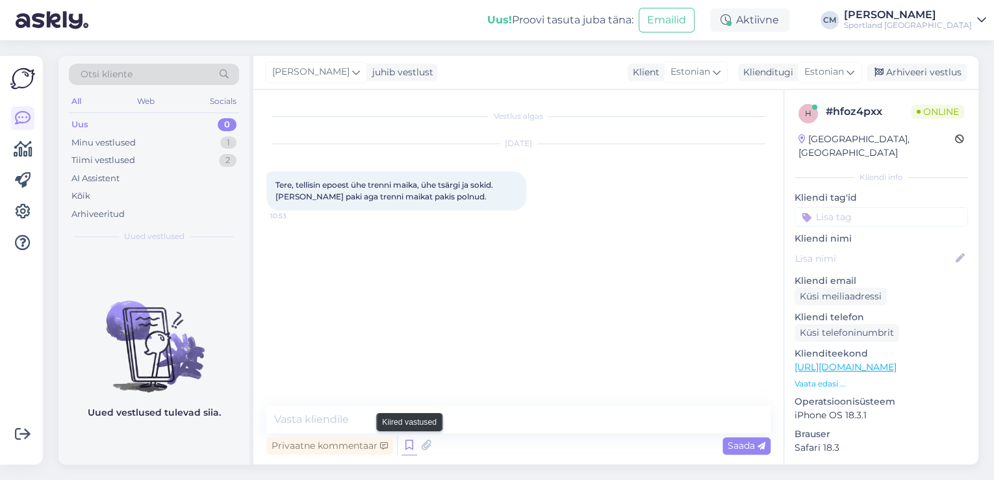
click at [413, 442] on icon at bounding box center [409, 445] width 16 height 19
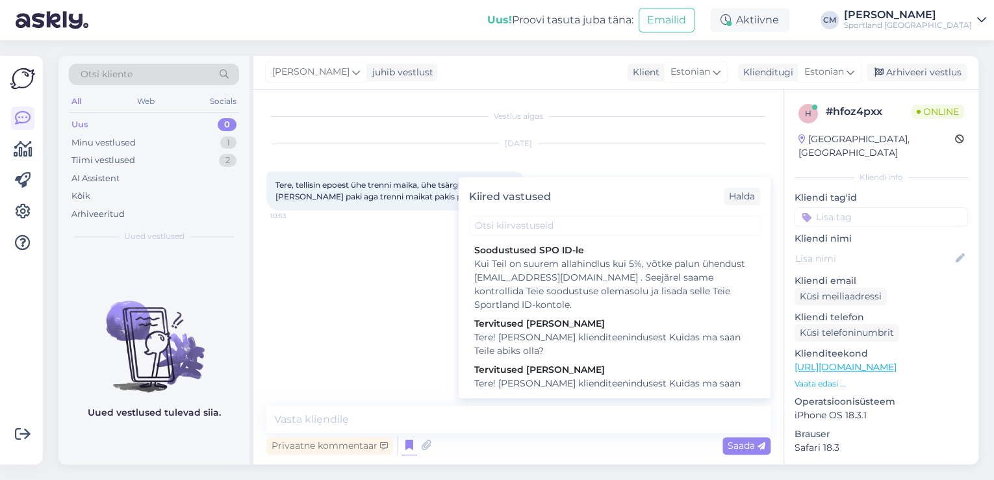
click at [585, 382] on div "Tere! [PERSON_NAME] klienditeenindusest Kuidas ma saan Teile abiks olla?" at bounding box center [614, 390] width 281 height 27
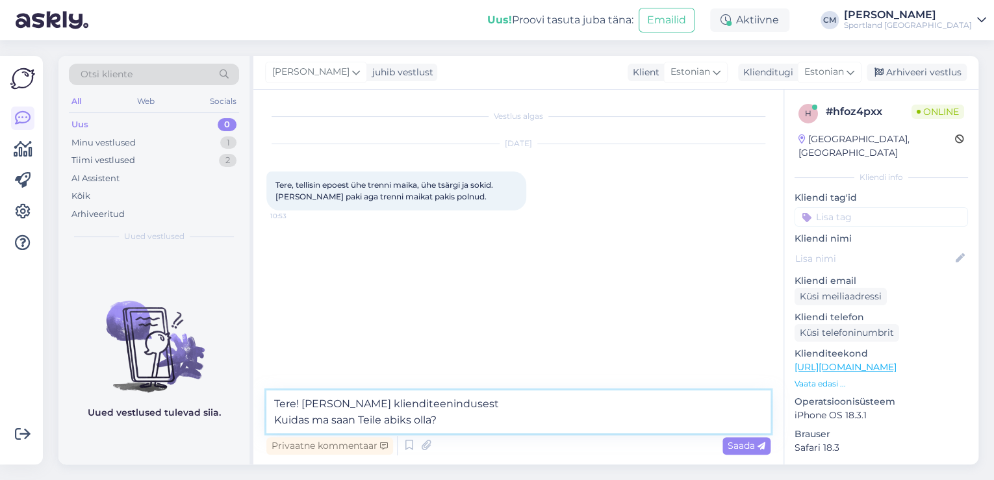
drag, startPoint x: 530, startPoint y: 417, endPoint x: 236, endPoint y: 425, distance: 293.7
click at [236, 425] on div "Otsi kliente All Web Socials Uus 0 Minu vestlused 1 Tiimi vestlused 2 AI Assist…" at bounding box center [518, 260] width 920 height 409
type textarea "Tere! [PERSON_NAME] klienditeenindusest"
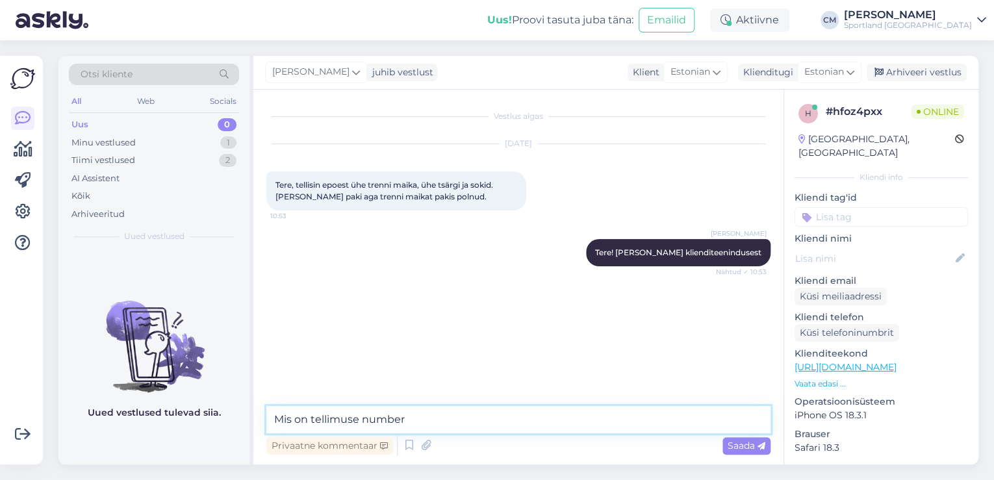
type textarea "Mis on tellimuse number?"
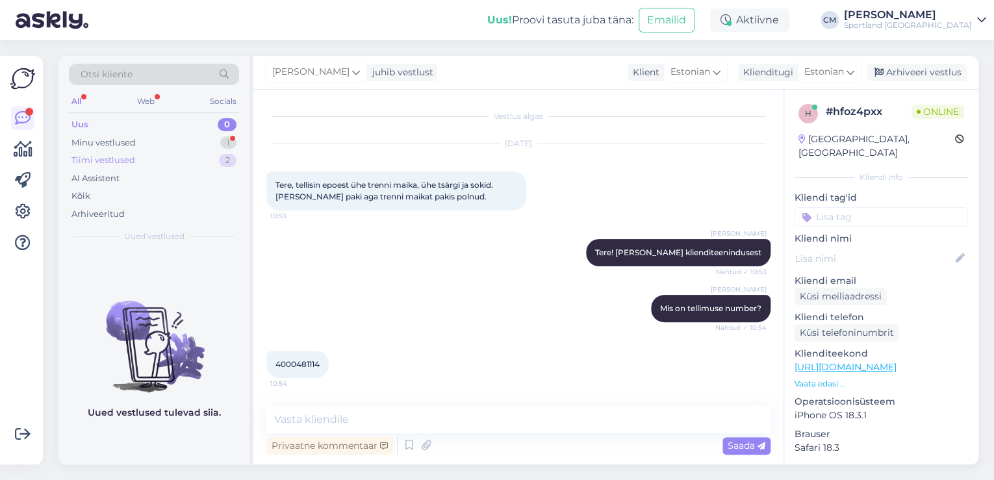
click at [195, 159] on div "Tiimi vestlused 2" at bounding box center [154, 160] width 170 height 18
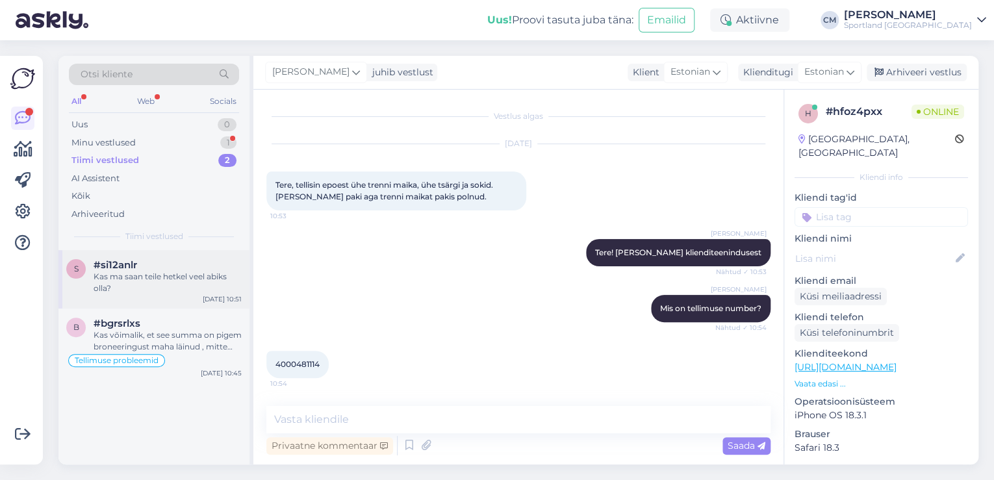
click at [151, 278] on div "Kas ma saan teile hetkel veel abiks olla?" at bounding box center [168, 282] width 148 height 23
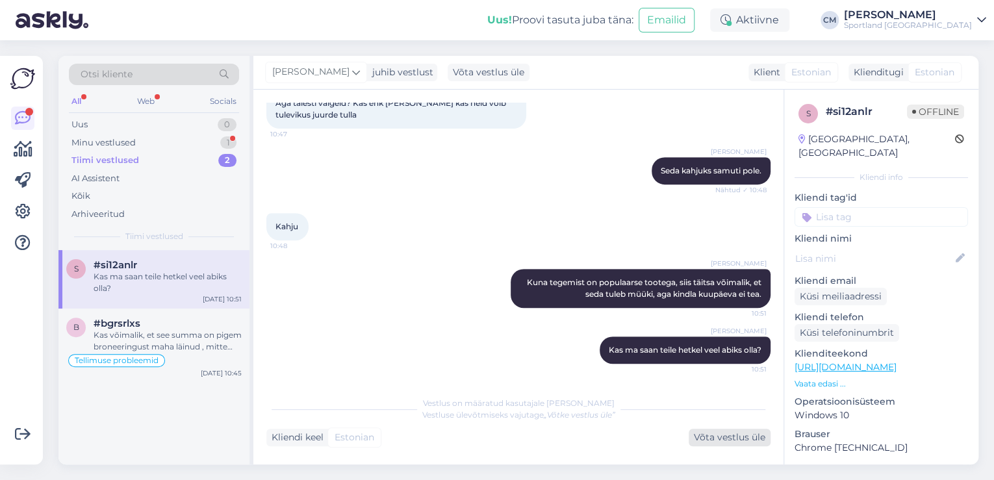
click at [746, 437] on div "Võta vestlus üle" at bounding box center [729, 438] width 82 height 18
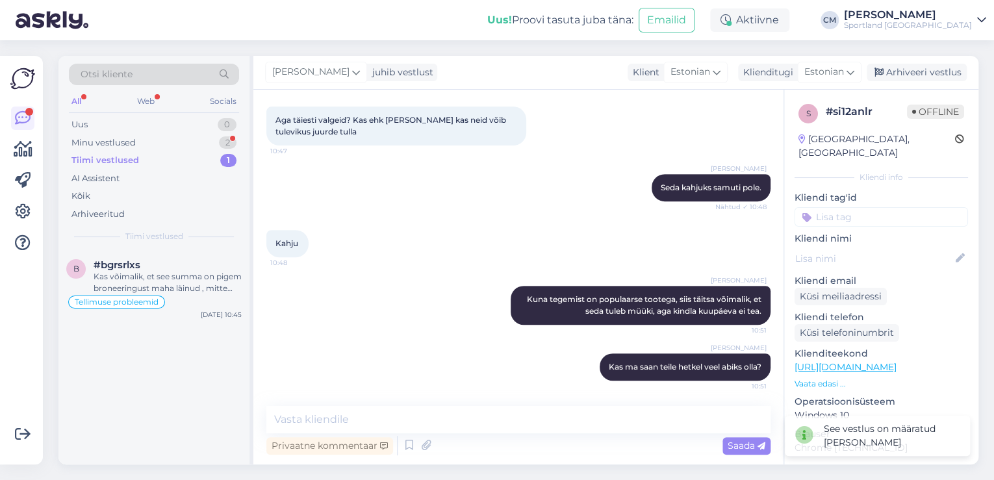
click at [922, 81] on div "[PERSON_NAME] juhib vestlust Klient [DEMOGRAPHIC_DATA] Klienditugi [DEMOGRAPHIC…" at bounding box center [615, 73] width 725 height 34
click at [922, 71] on div "Arhiveeri vestlus" at bounding box center [916, 73] width 100 height 18
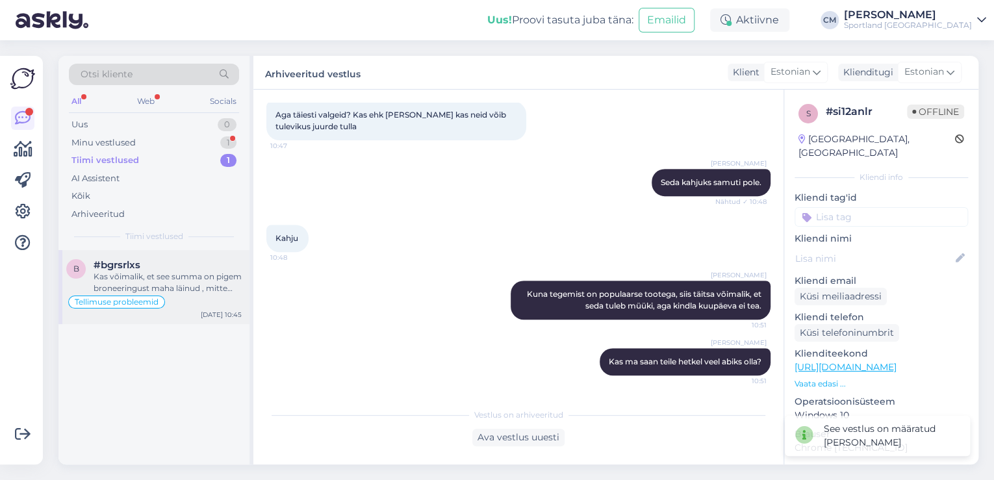
click at [188, 279] on div "Kas võimalik, et see summa on pigem broneeringust maha läinud , mitte laekunud …" at bounding box center [168, 282] width 148 height 23
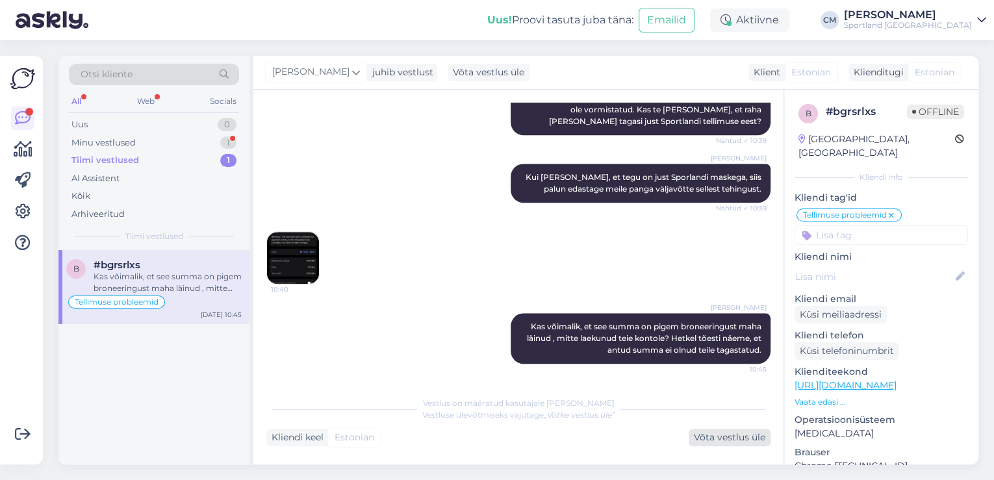
click at [707, 437] on div "Võta vestlus üle" at bounding box center [729, 438] width 82 height 18
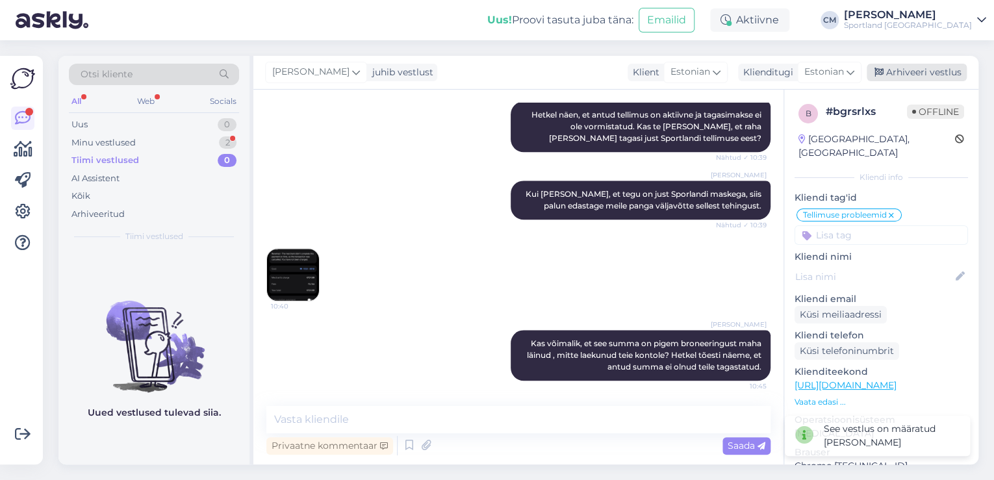
click at [913, 78] on div "Arhiveeri vestlus" at bounding box center [916, 73] width 100 height 18
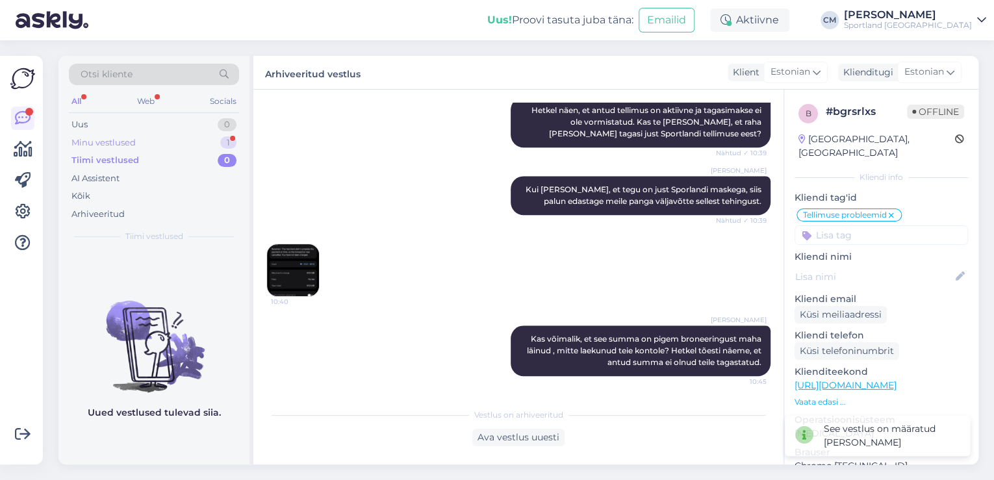
click at [180, 143] on div "Minu vestlused 1" at bounding box center [154, 143] width 170 height 18
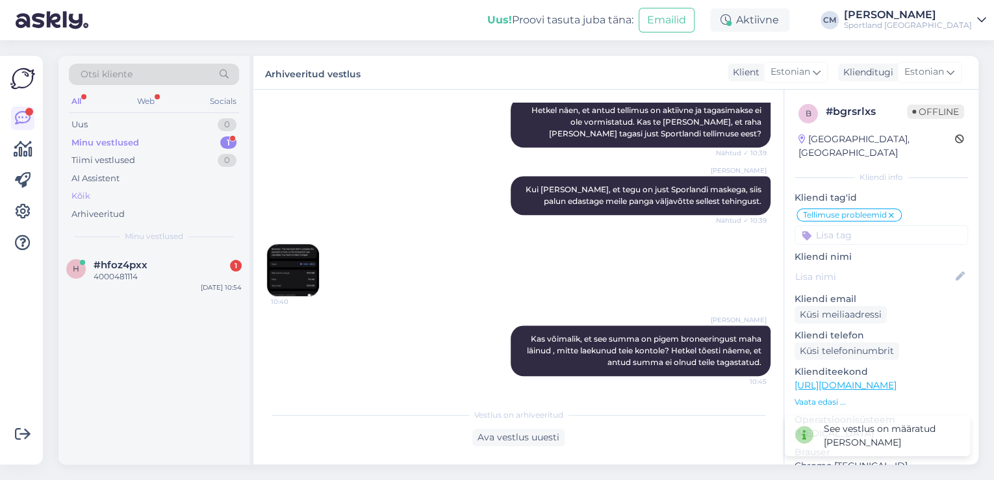
click at [146, 200] on div "Kõik" at bounding box center [154, 196] width 170 height 18
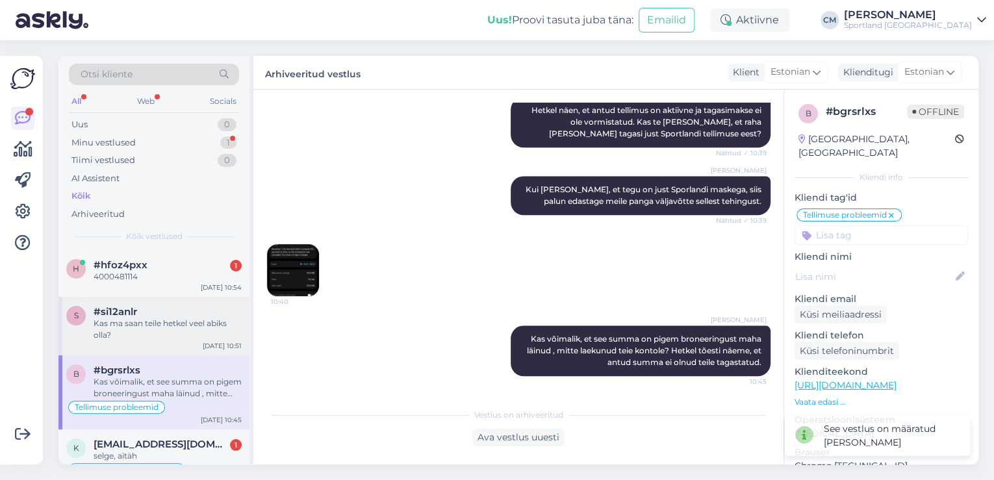
click at [158, 322] on div "Kas ma saan teile hetkel veel abiks olla?" at bounding box center [168, 329] width 148 height 23
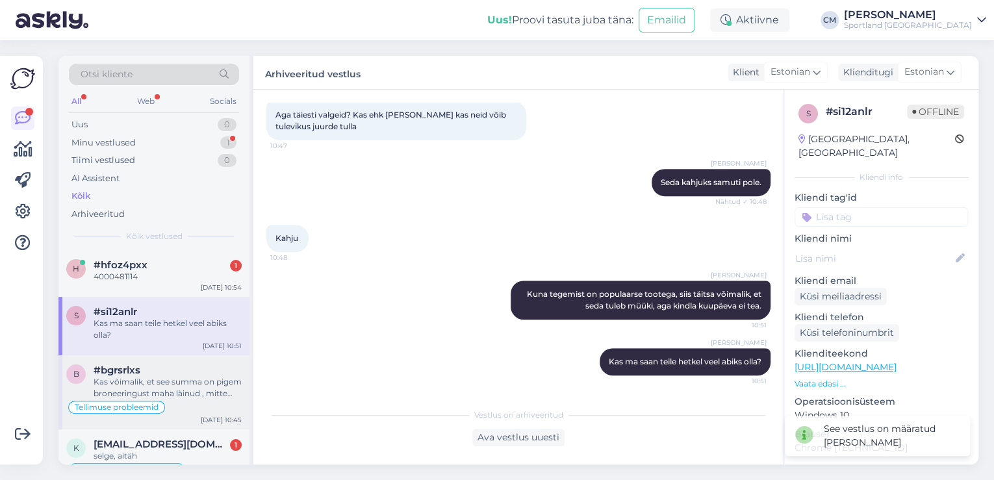
click at [158, 377] on div "Kas võimalik, et see summa on pigem broneeringust maha läinud , mitte laekunud …" at bounding box center [168, 387] width 148 height 23
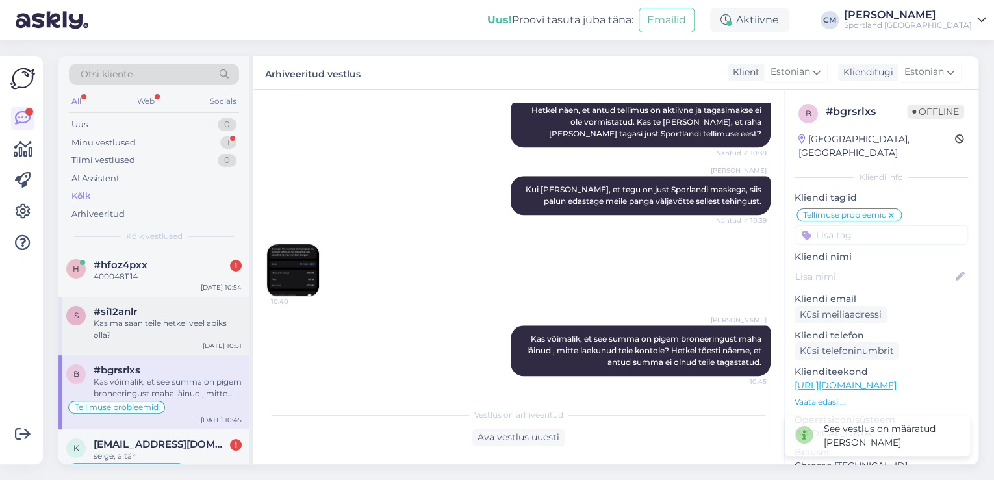
click at [177, 336] on div "Kas ma saan teile hetkel veel abiks olla?" at bounding box center [168, 329] width 148 height 23
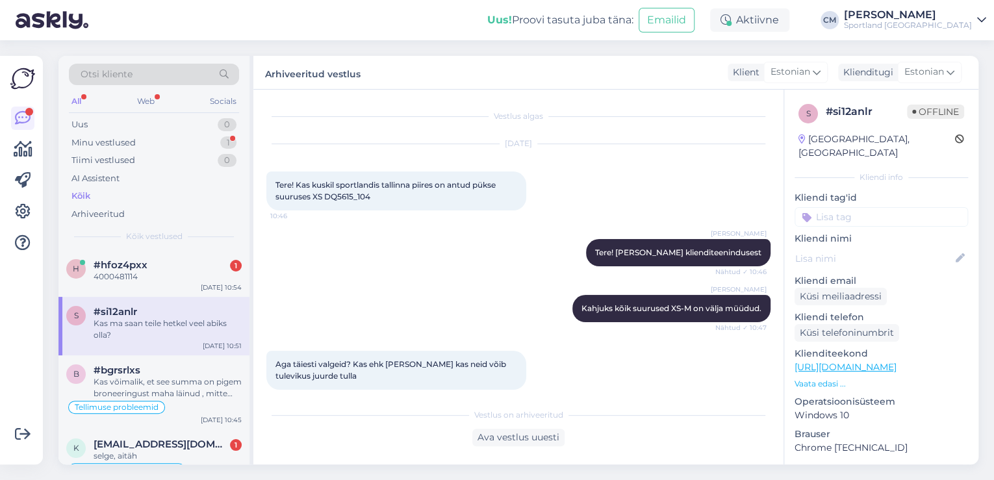
scroll to position [249, 0]
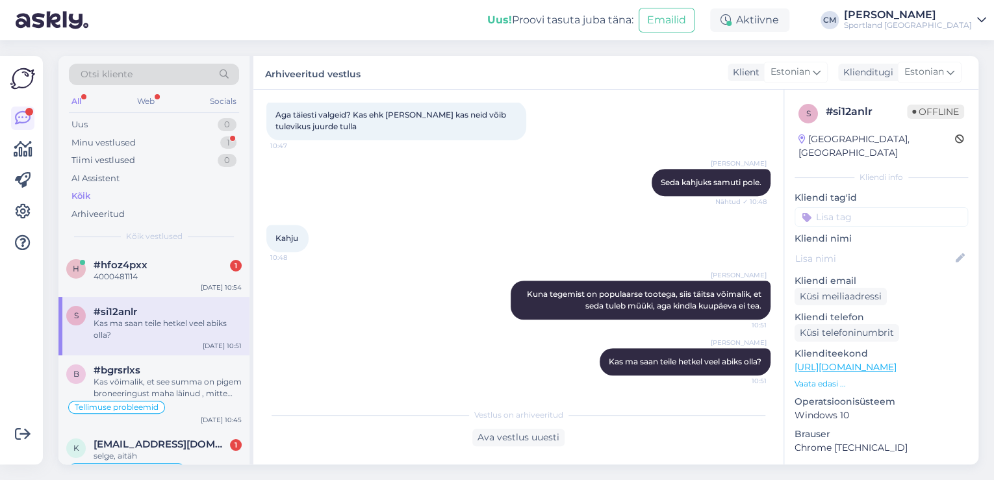
click at [870, 214] on div "s # si12anlr Offline [GEOGRAPHIC_DATA], [GEOGRAPHIC_DATA] Kliendi info Kliendi …" at bounding box center [881, 365] width 194 height 551
click at [868, 208] on input at bounding box center [880, 216] width 173 height 19
type input "saada"
click at [883, 247] on span "Toote saadavus" at bounding box center [881, 251] width 60 height 8
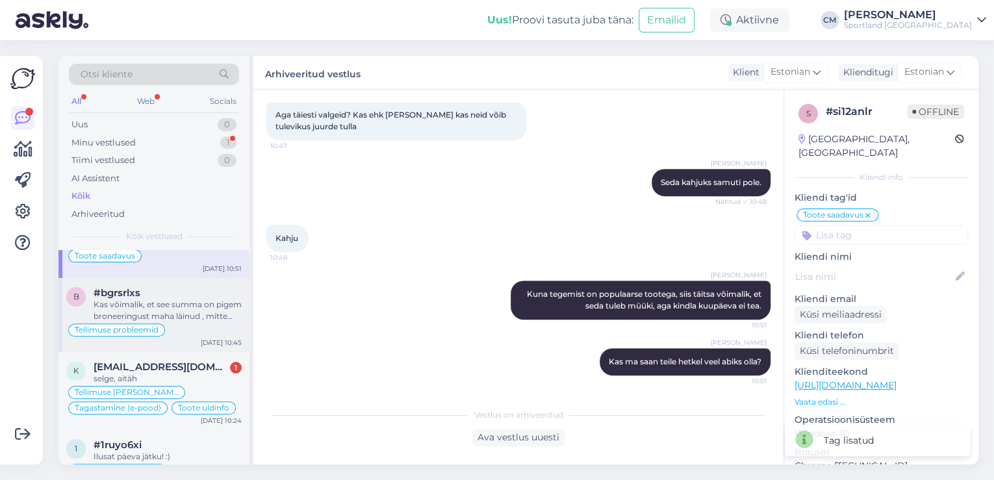
scroll to position [104, 0]
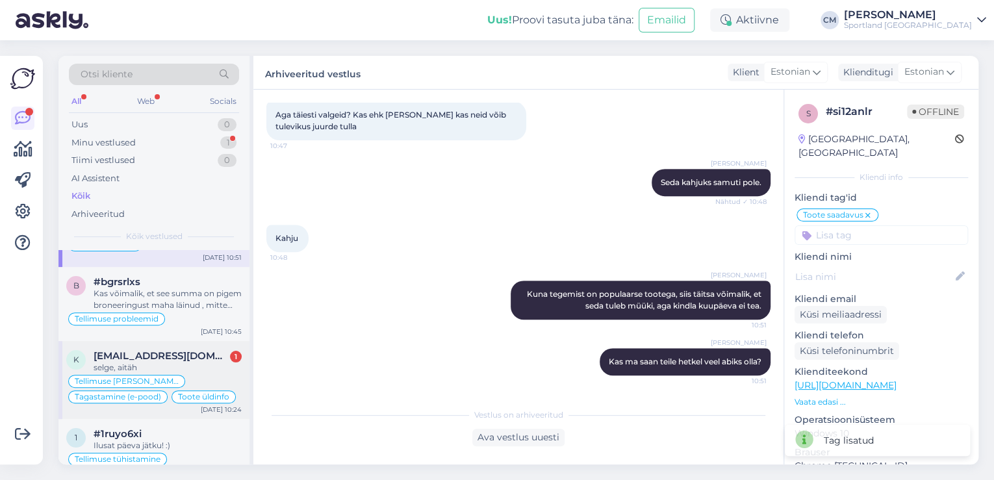
click at [192, 382] on div "Tellimuse [PERSON_NAME] info Tagastamine (e-pood) Toote üldinfo" at bounding box center [153, 388] width 175 height 31
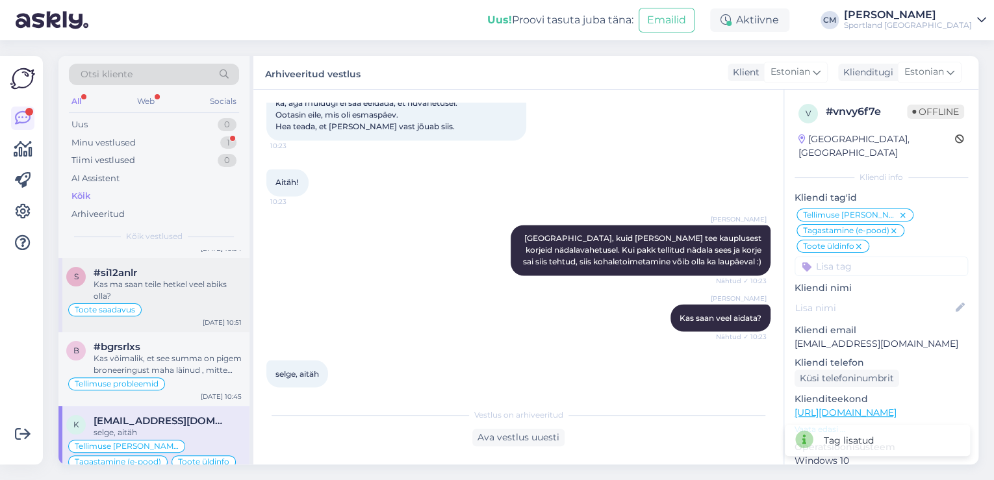
scroll to position [0, 0]
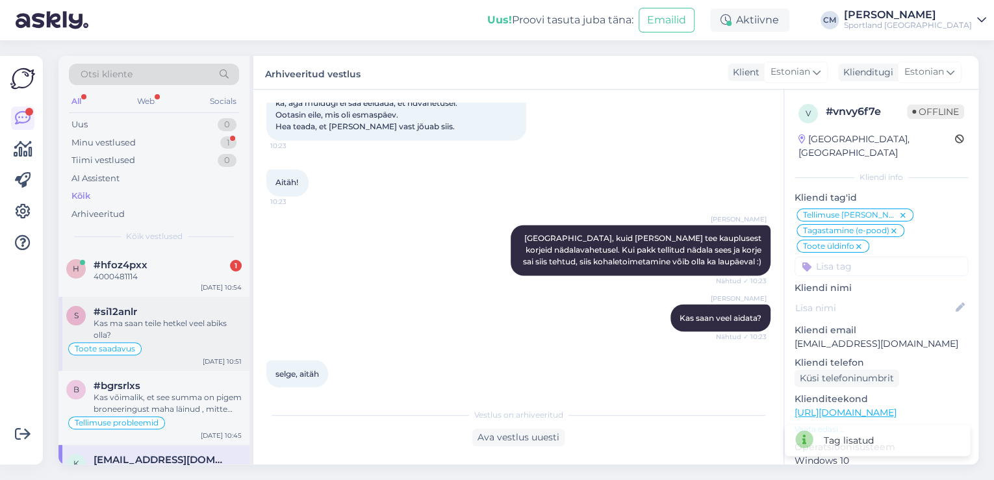
click at [171, 299] on div "s #si12anlr Kas ma saan teile hetkel veel abiks olla? Toote saadavus [DATE] 10:…" at bounding box center [153, 334] width 191 height 74
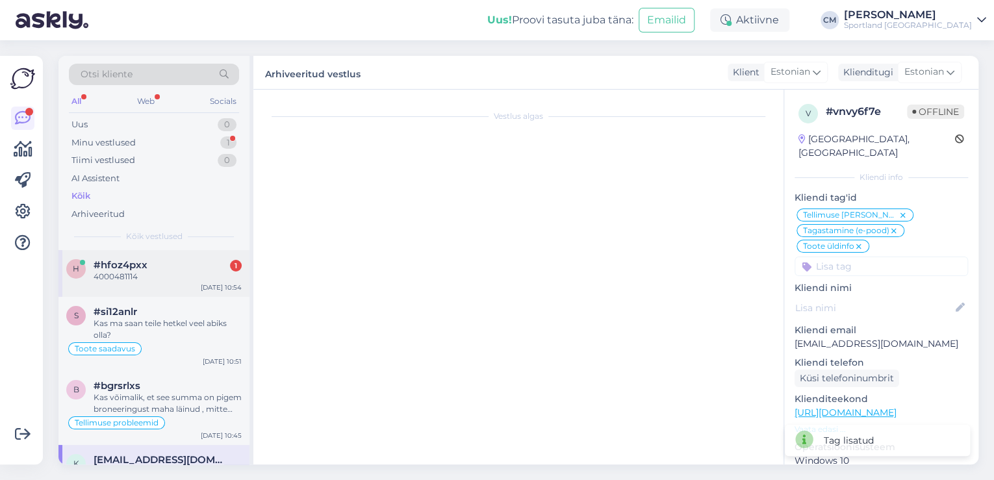
click at [171, 283] on div "h #hfoz4pxx 1 4000481114 [DATE] 10:54" at bounding box center [153, 273] width 191 height 47
click at [216, 278] on div "4000481114" at bounding box center [168, 277] width 148 height 12
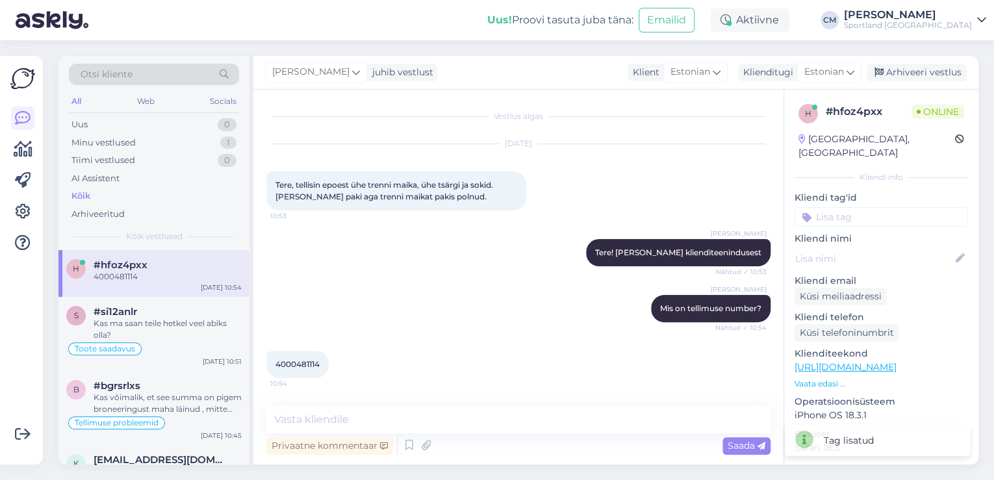
click at [299, 377] on div "4000481114 10:54" at bounding box center [297, 364] width 62 height 27
click at [309, 364] on span "4000481114" at bounding box center [297, 364] width 44 height 10
copy div "4000481114 10:54"
click at [326, 364] on div "4000481114 10:54" at bounding box center [297, 364] width 62 height 27
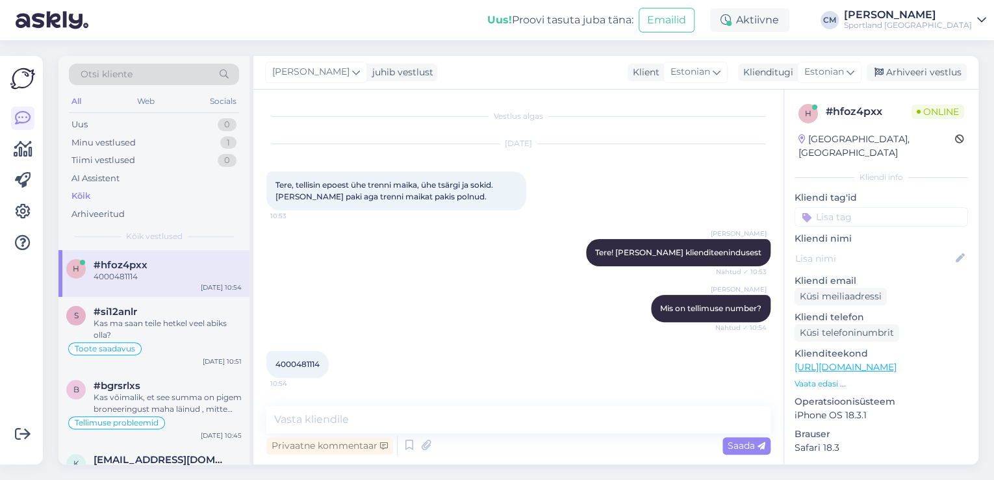
click at [314, 364] on span "4000481114" at bounding box center [297, 364] width 44 height 10
copy div "4000481114 10:54"
click at [349, 417] on textarea at bounding box center [518, 419] width 504 height 27
click at [412, 447] on icon at bounding box center [409, 445] width 16 height 19
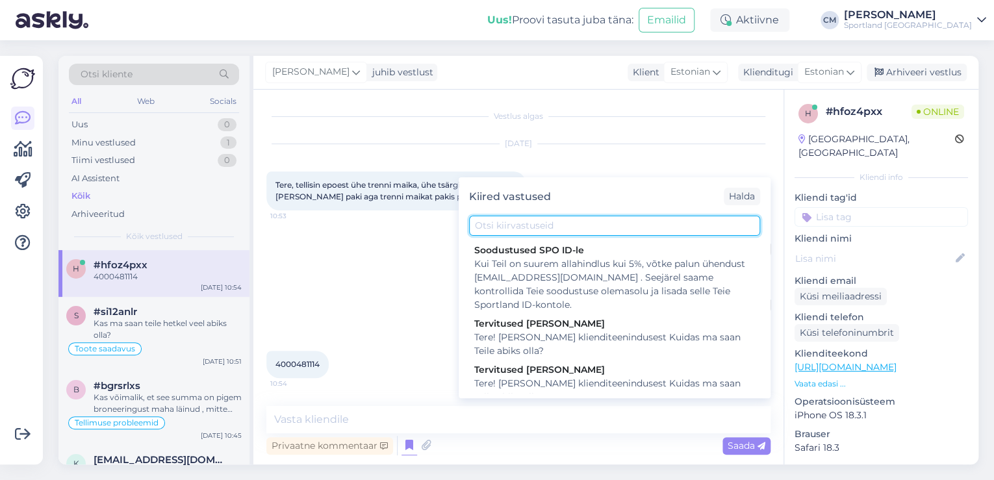
click at [564, 231] on input "text" at bounding box center [614, 226] width 291 height 20
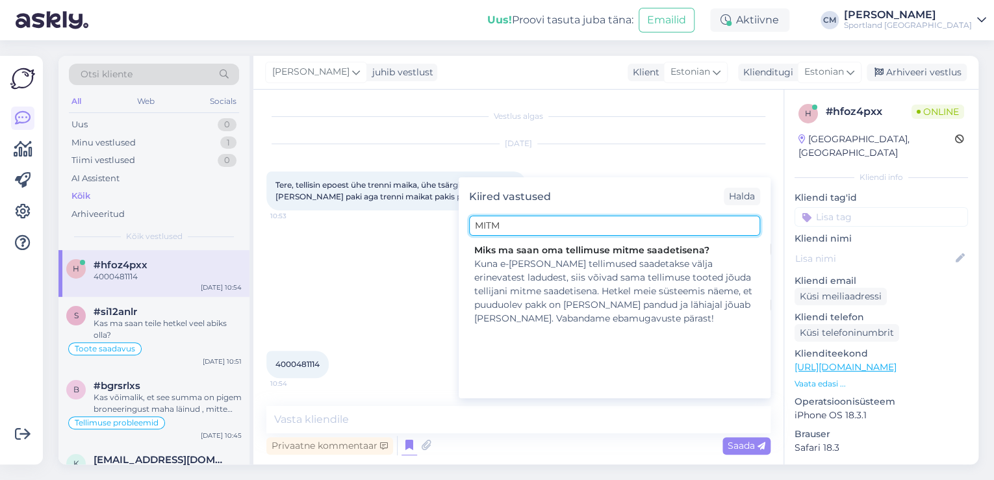
type input "MITM"
click at [551, 248] on div "Miks ma saan oma tellimuse mitme saadetisena?" at bounding box center [614, 251] width 281 height 14
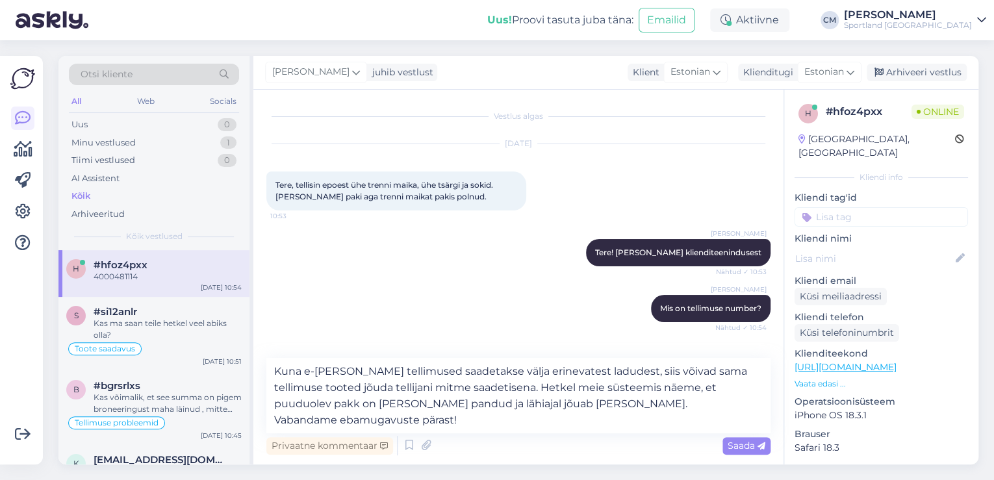
click at [484, 434] on div "Privaatne kommentaar Saada" at bounding box center [518, 445] width 504 height 25
drag, startPoint x: 477, startPoint y: 418, endPoint x: 246, endPoint y: 415, distance: 231.2
click at [246, 415] on div "Otsi kliente All Web Socials Uus 0 Minu vestlused 1 Tiimi vestlused 0 AI Assist…" at bounding box center [518, 260] width 920 height 409
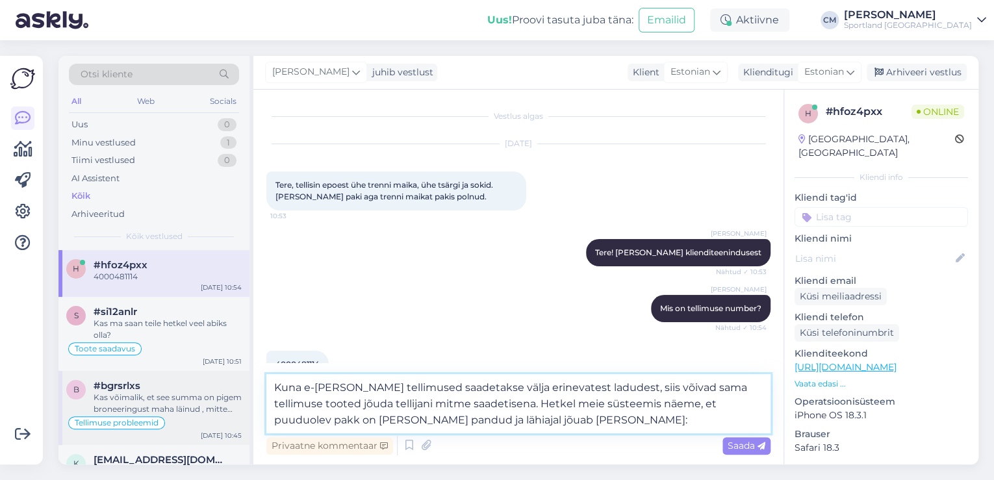
paste textarea "CC822822402EE"
click at [307, 420] on textarea "Kuna e-[PERSON_NAME] tellimused saadetakse välja erinevatest ladudest, siis või…" at bounding box center [518, 403] width 504 height 59
click at [470, 418] on textarea "Kuna e-[PERSON_NAME] tellimused saadetakse välja erinevatest ladudest, siis või…" at bounding box center [518, 403] width 504 height 59
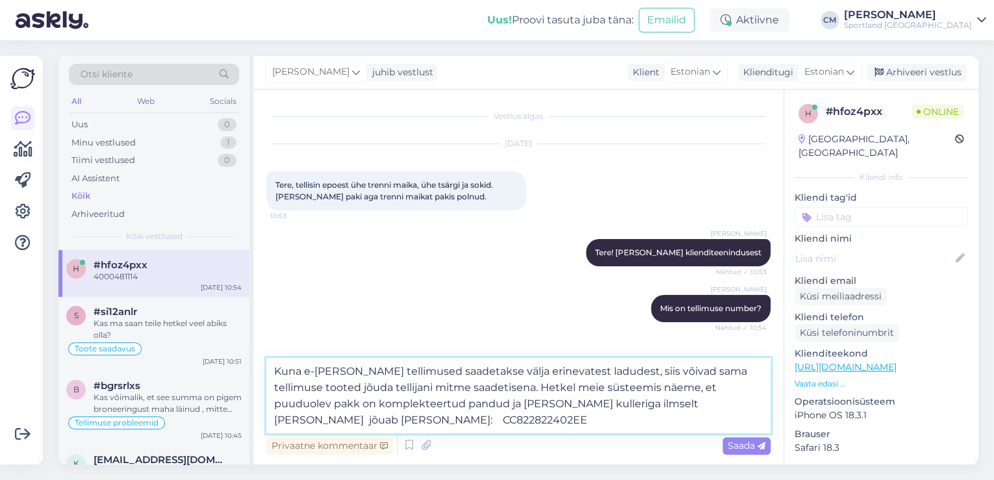
click at [623, 397] on textarea "Kuna e-[PERSON_NAME] tellimused saadetakse välja erinevatest ladudest, siis või…" at bounding box center [518, 395] width 504 height 75
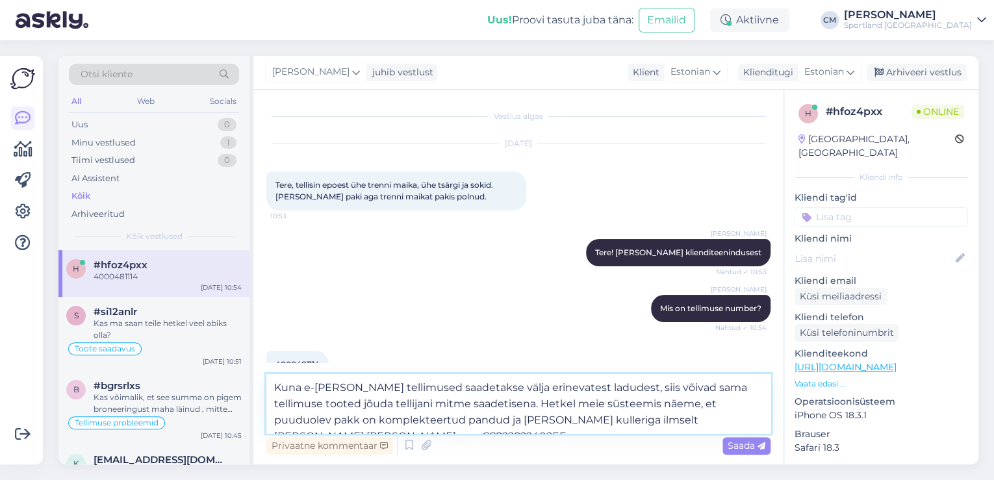
click at [628, 421] on textarea "Kuna e-[PERSON_NAME] tellimused saadetakse välja erinevatest ladudest, siis või…" at bounding box center [518, 403] width 504 height 59
click at [494, 405] on textarea "Kuna e-[PERSON_NAME] tellimused saadetakse välja erinevatest ladudest, siis või…" at bounding box center [518, 403] width 504 height 59
click at [288, 420] on textarea "Kuna e-[PERSON_NAME] tellimused saadetakse välja erinevatest ladudest, siis või…" at bounding box center [518, 403] width 504 height 59
click at [411, 415] on textarea "Kuna e-[PERSON_NAME] tellimused saadetakse välja erinevatest ladudest, siis või…" at bounding box center [518, 403] width 504 height 59
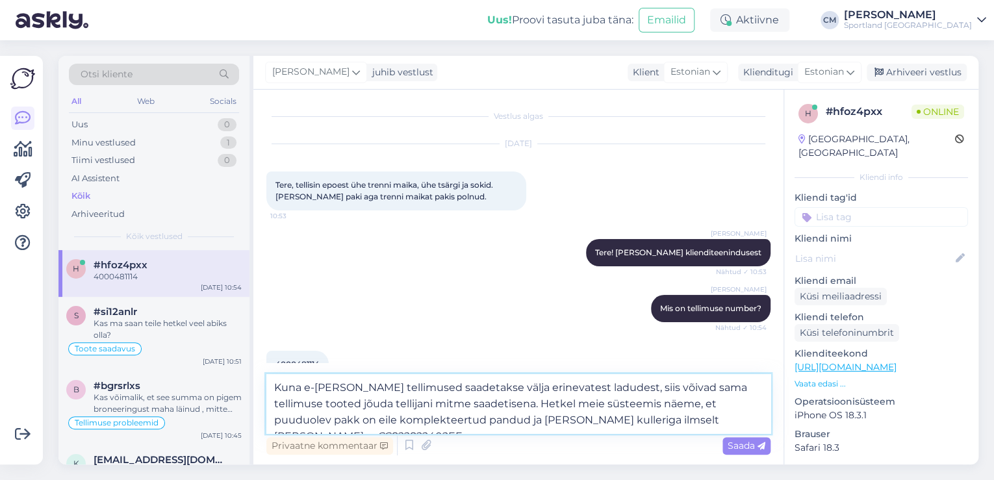
click at [411, 415] on textarea "Kuna e-[PERSON_NAME] tellimused saadetakse välja erinevatest ladudest, siis või…" at bounding box center [518, 403] width 504 height 59
type textarea "Kuna e-[PERSON_NAME] tellimused saadetakse välja erinevatest ladudest, siis või…"
click at [479, 409] on textarea "Kuna e-[PERSON_NAME] tellimused saadetakse välja erinevatest ladudest, siis või…" at bounding box center [518, 403] width 504 height 59
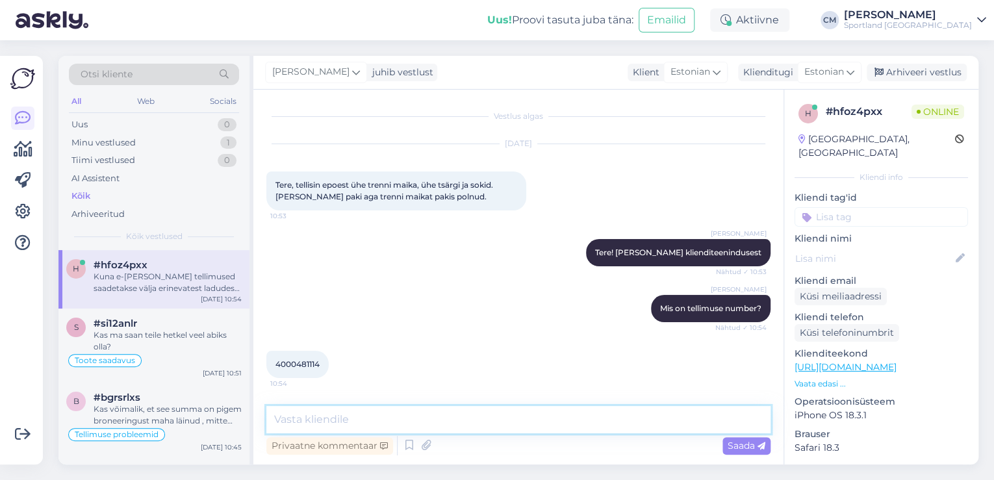
scroll to position [100, 0]
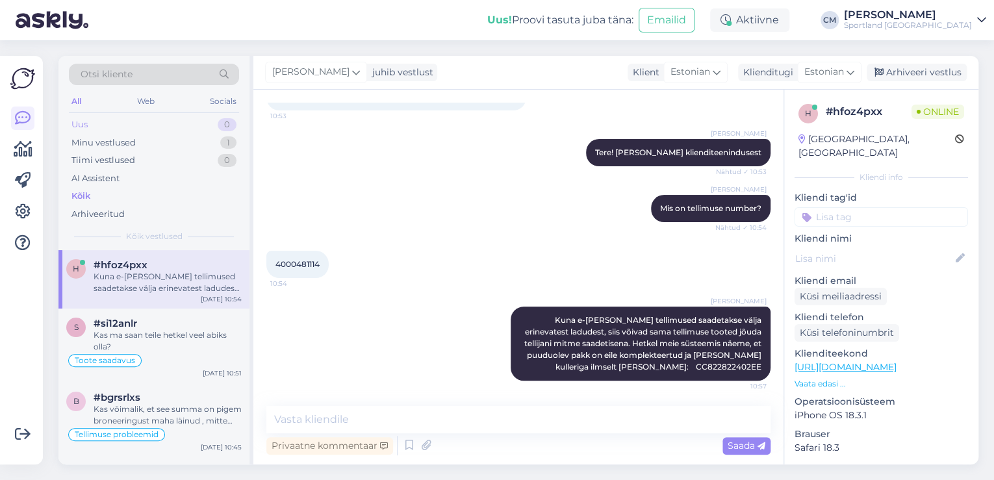
click at [216, 127] on div "Uus 0" at bounding box center [154, 125] width 170 height 18
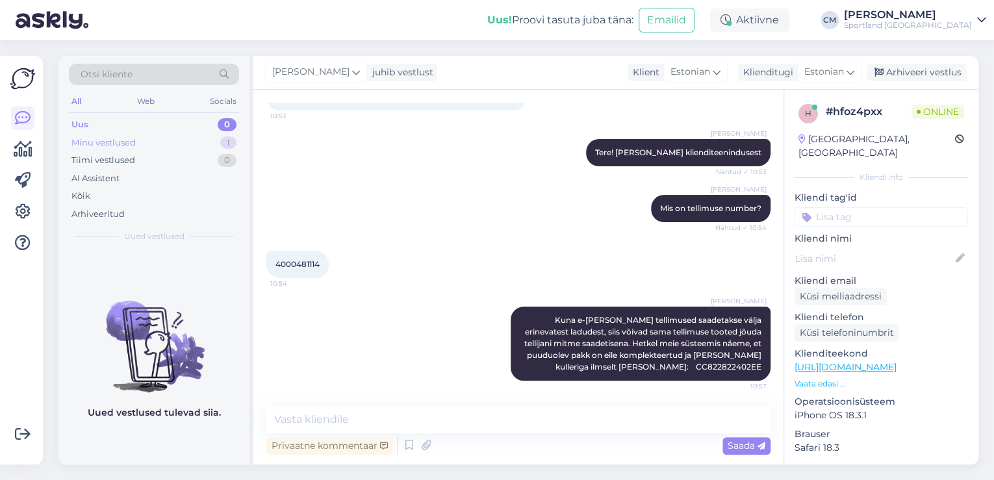
click at [212, 144] on div "Minu vestlused 1" at bounding box center [154, 143] width 170 height 18
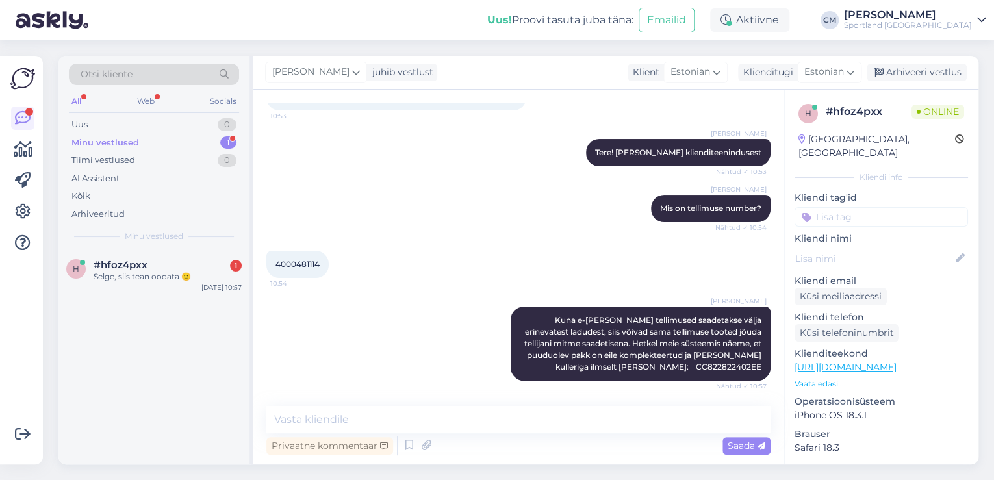
scroll to position [156, 0]
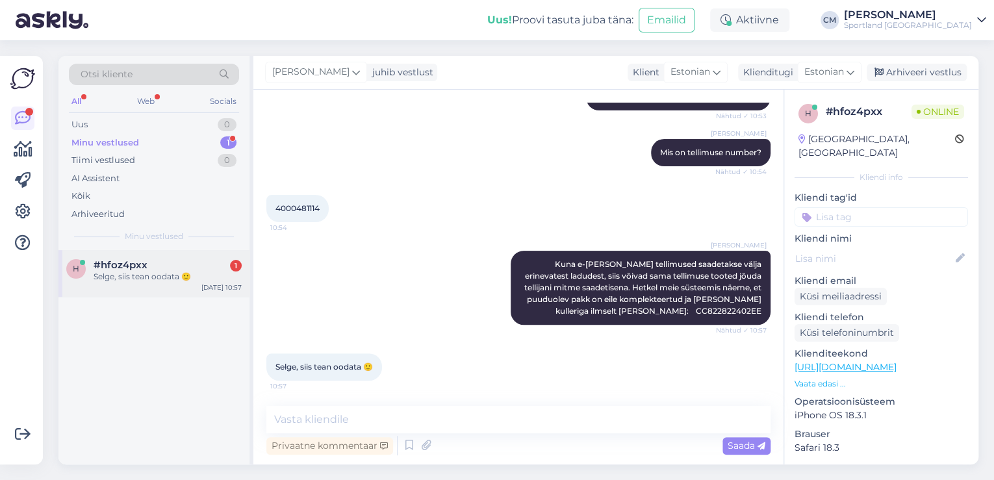
click at [181, 271] on div "Selge, siis tean oodata 🙂" at bounding box center [168, 277] width 148 height 12
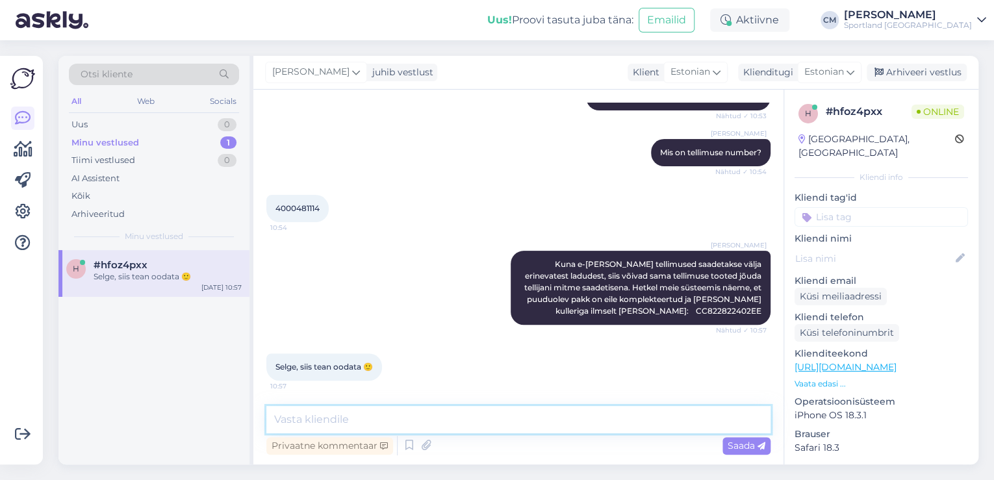
click at [436, 424] on textarea at bounding box center [518, 419] width 504 height 27
type textarea "Kas saan veel aidata?"
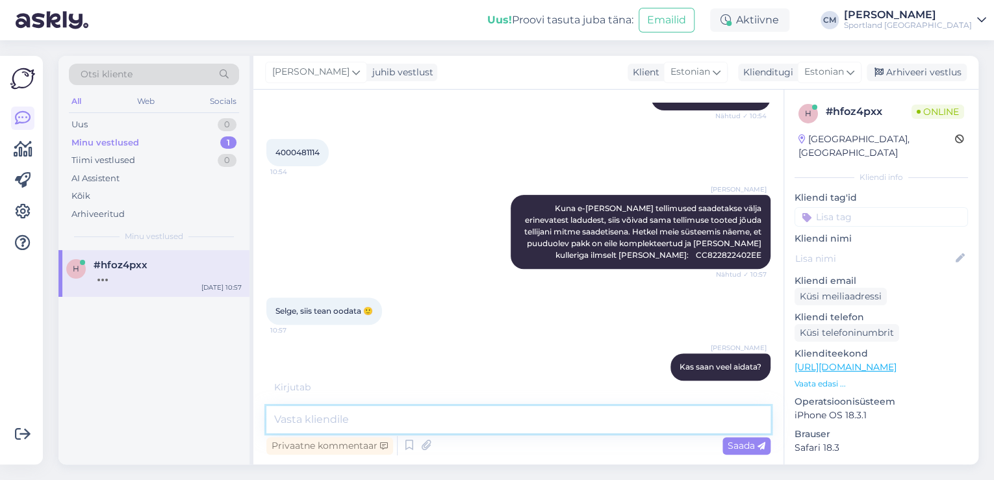
scroll to position [268, 0]
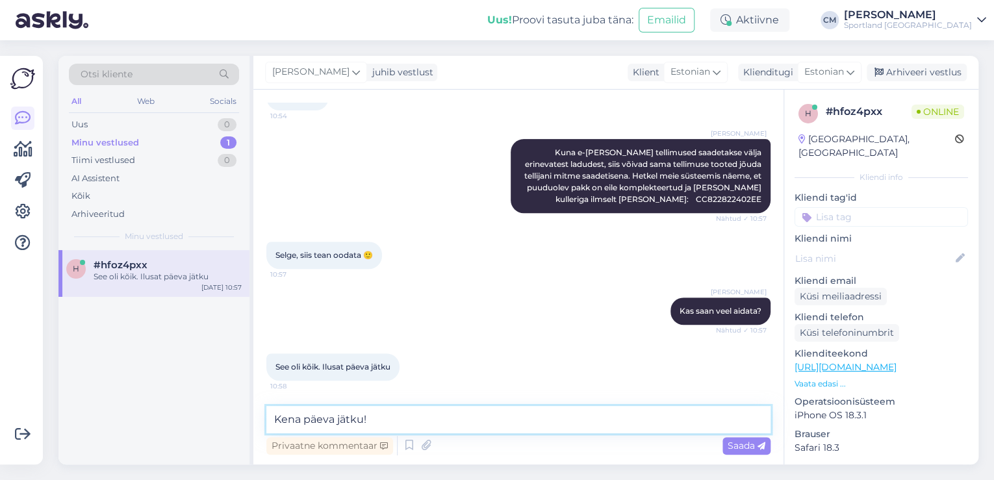
type textarea "Kena päeva jätku! :"
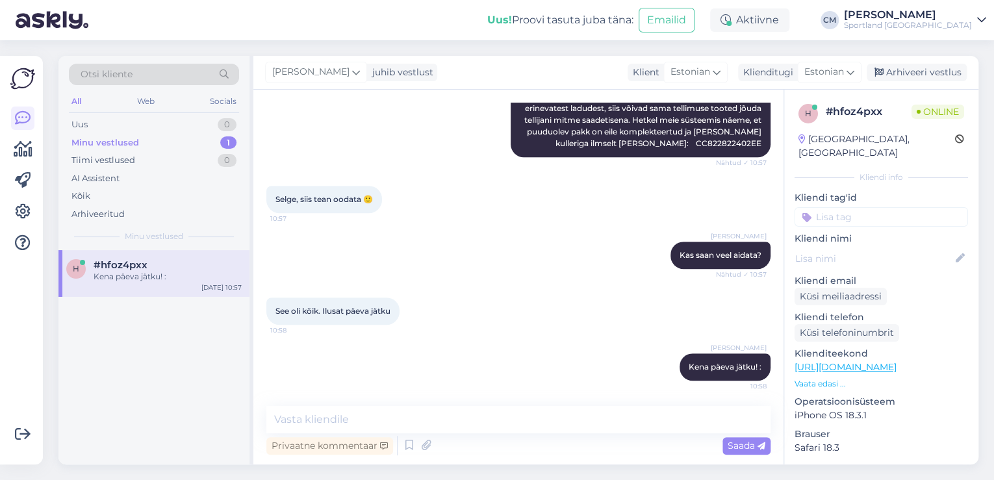
click at [642, 366] on div "[PERSON_NAME] [PERSON_NAME] päeva jätku! : 10:58" at bounding box center [518, 367] width 504 height 56
click at [644, 366] on div "[PERSON_NAME] [PERSON_NAME] päeva jätku! : 10:58" at bounding box center [518, 367] width 504 height 56
click at [654, 368] on icon at bounding box center [658, 367] width 8 height 8
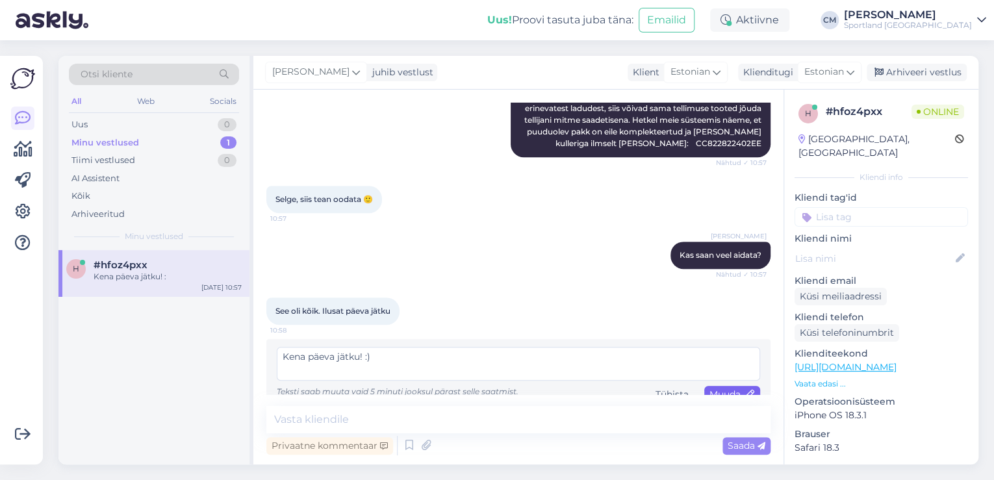
type textarea "Kena päeva jätku! :)"
click at [717, 387] on div "Muuda" at bounding box center [732, 395] width 56 height 18
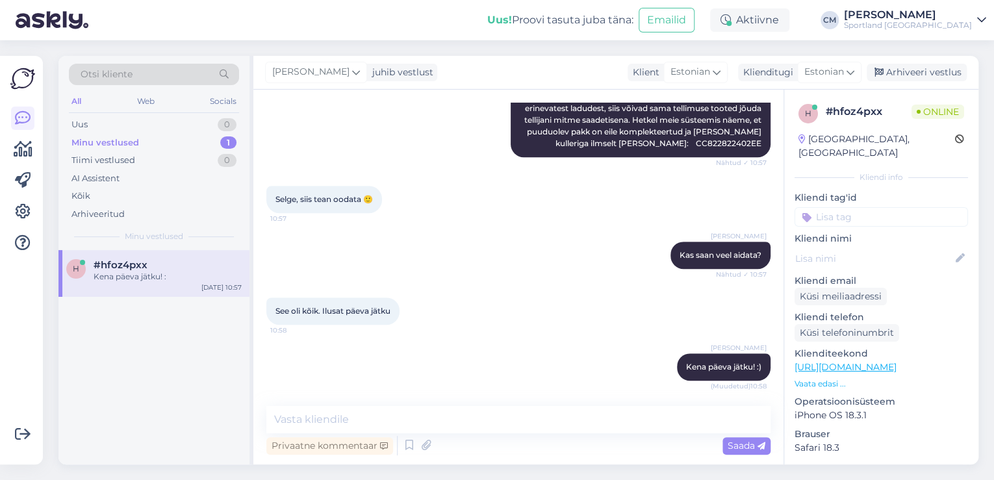
click at [887, 207] on input at bounding box center [880, 216] width 173 height 19
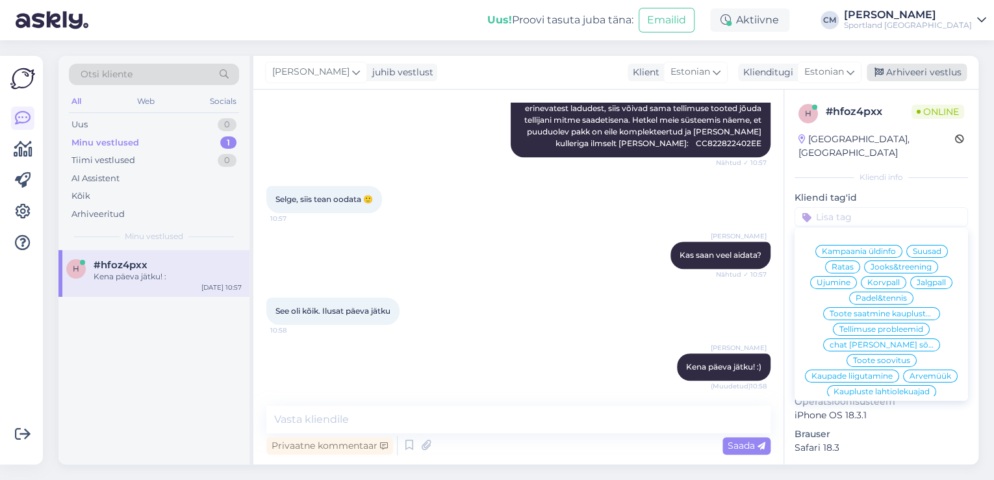
click at [937, 74] on div "Arhiveeri vestlus" at bounding box center [916, 73] width 100 height 18
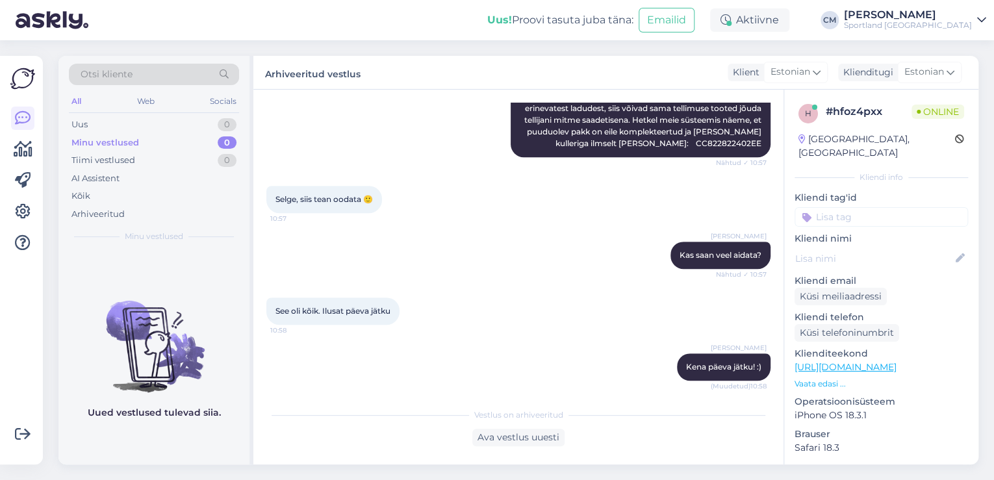
click at [883, 207] on input at bounding box center [880, 216] width 173 height 19
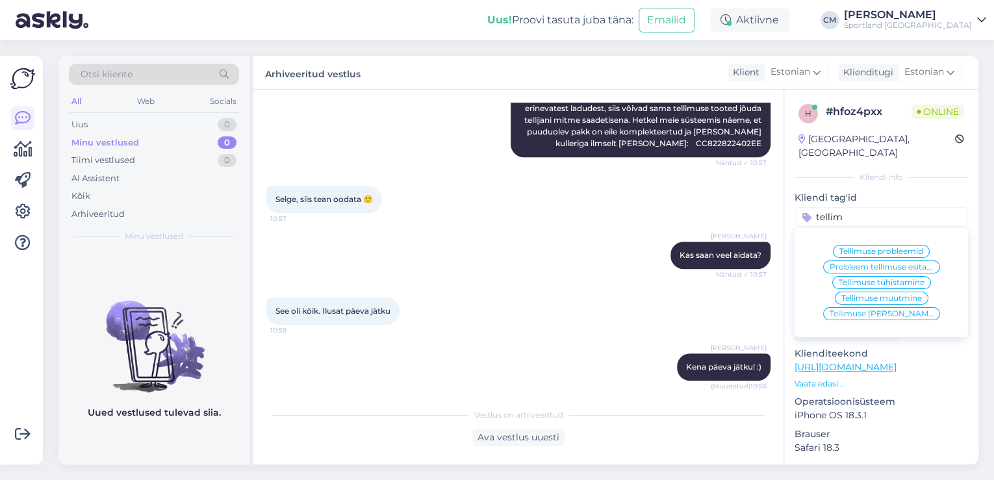
type input "tellim"
click at [899, 310] on span "Tellimuse [PERSON_NAME] info" at bounding box center [881, 314] width 104 height 8
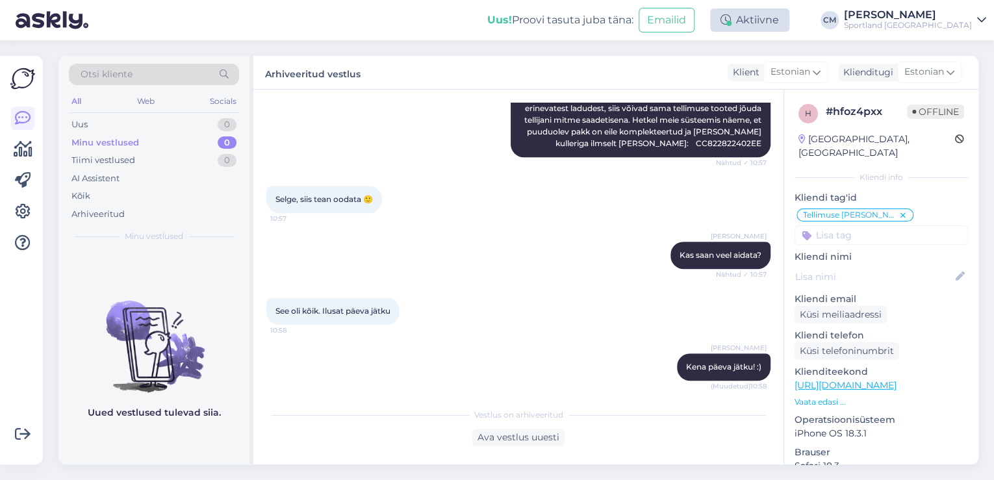
click at [773, 15] on div "Aktiivne" at bounding box center [749, 19] width 79 height 23
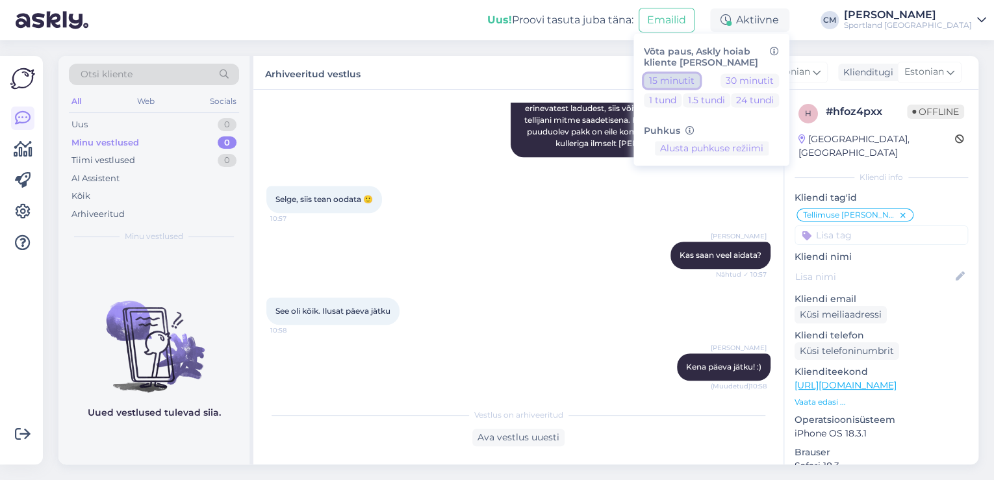
click at [699, 82] on button "15 minutit" at bounding box center [672, 80] width 56 height 14
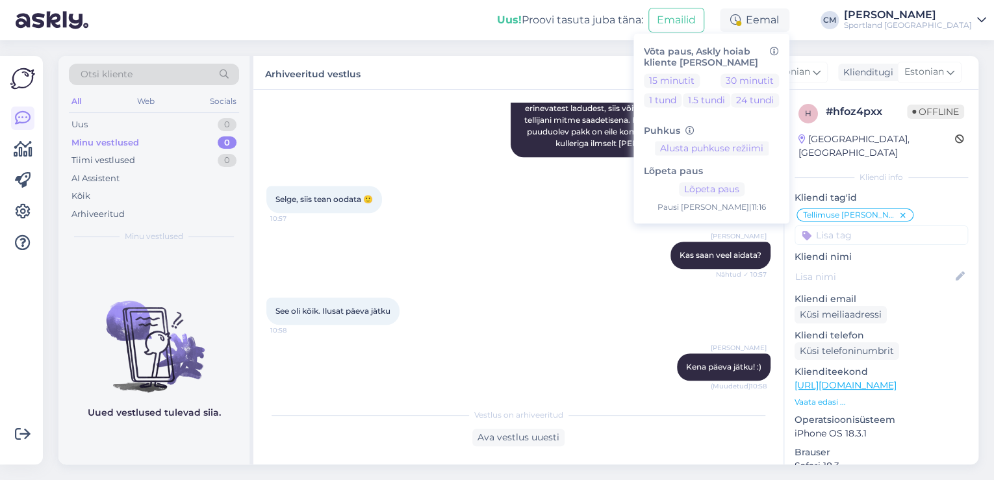
click at [922, 24] on div "Sportland [GEOGRAPHIC_DATA]" at bounding box center [908, 25] width 128 height 10
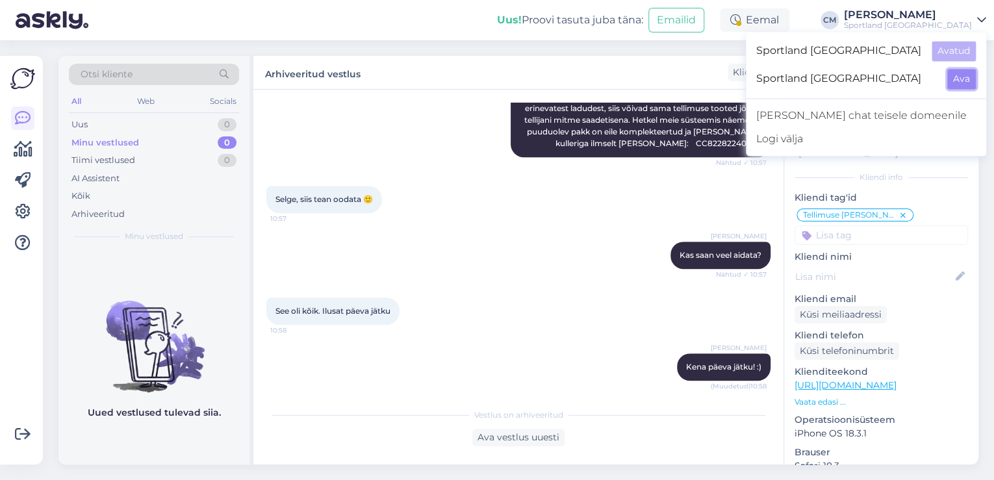
click at [965, 77] on button "Ava" at bounding box center [961, 79] width 29 height 20
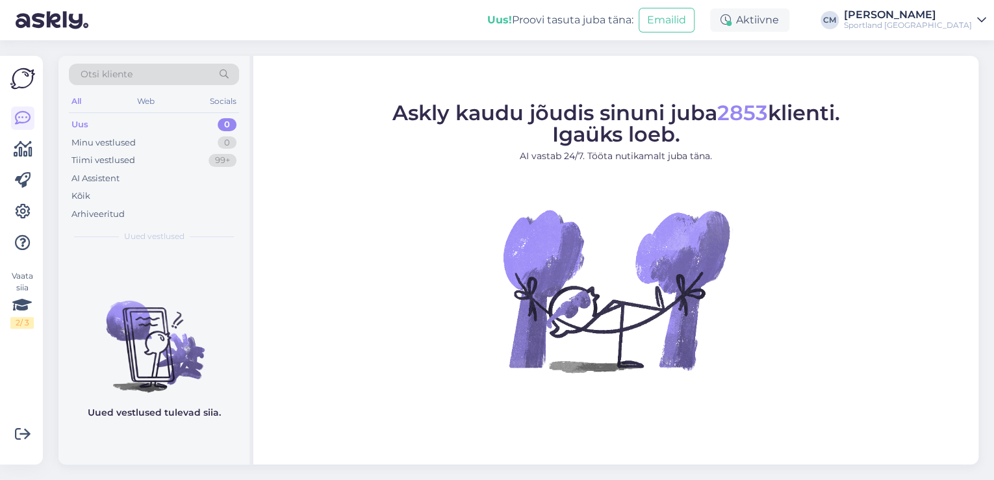
click at [771, 23] on div "Aktiivne" at bounding box center [749, 19] width 79 height 23
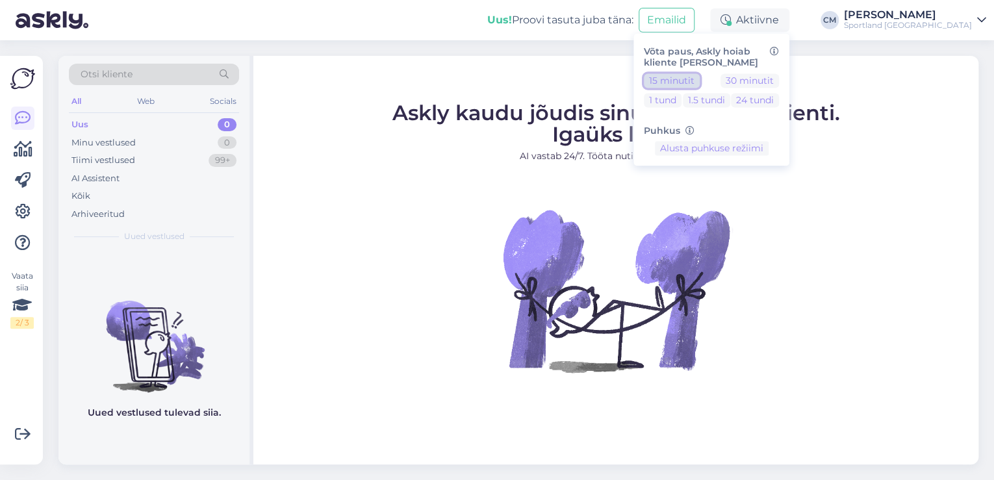
click at [699, 77] on button "15 minutit" at bounding box center [672, 80] width 56 height 14
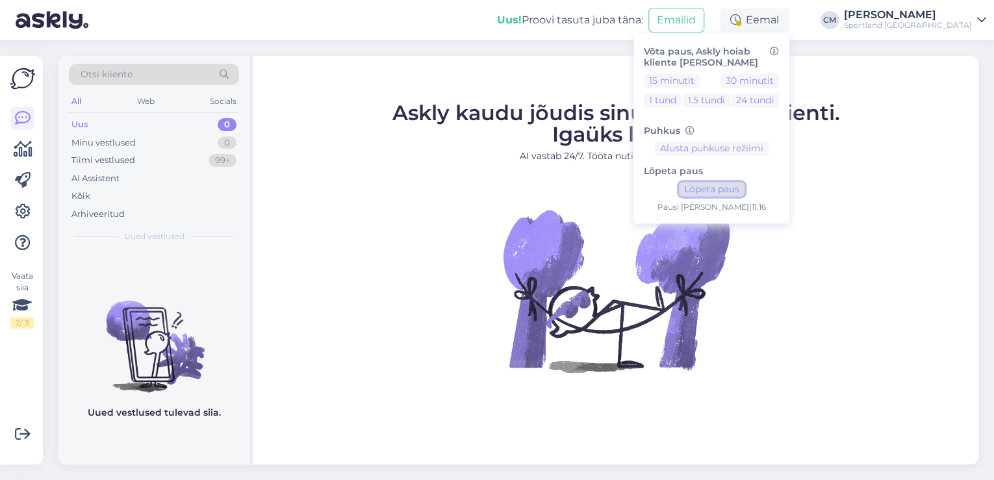
click at [738, 192] on button "Lõpeta paus" at bounding box center [712, 190] width 66 height 14
click at [914, 29] on div "Sportland [GEOGRAPHIC_DATA]" at bounding box center [908, 25] width 128 height 10
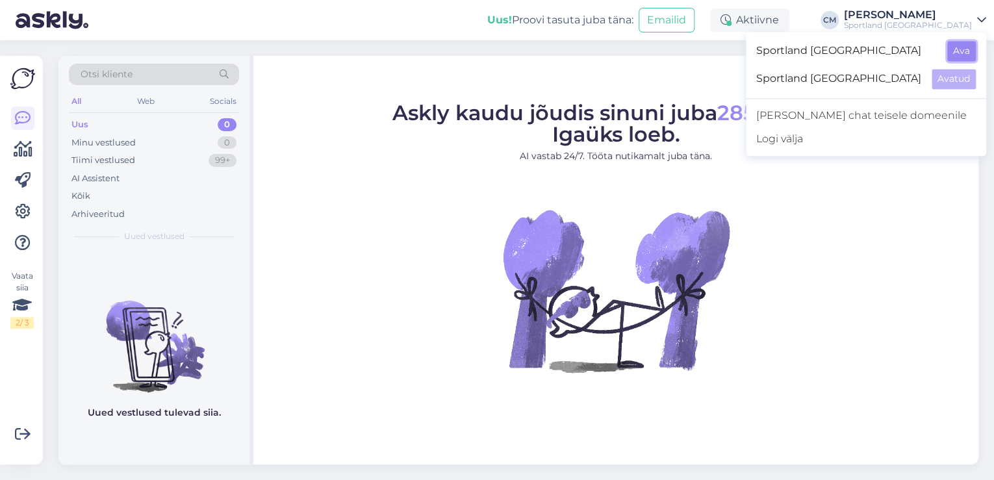
click at [961, 49] on button "Ava" at bounding box center [961, 51] width 29 height 20
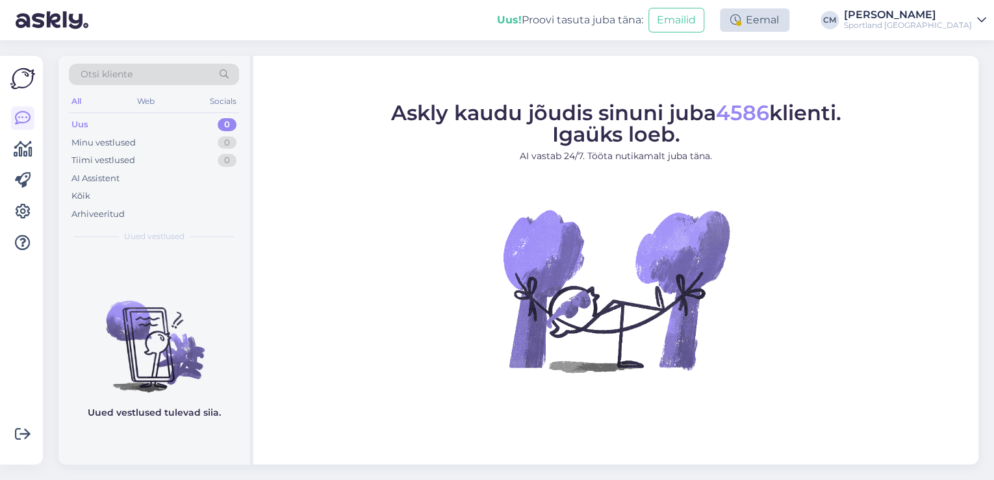
click at [789, 18] on div "Eemal" at bounding box center [754, 19] width 69 height 23
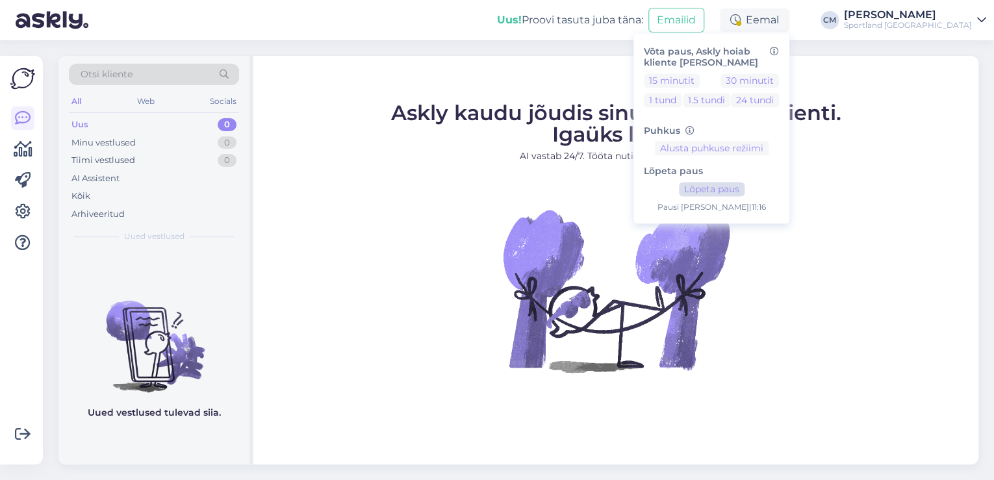
drag, startPoint x: 755, startPoint y: 180, endPoint x: 749, endPoint y: 191, distance: 12.5
click at [755, 181] on div "Lõpeta paus Lõpeta paus Pausi [PERSON_NAME] | 11:16" at bounding box center [711, 185] width 135 height 58
click at [744, 191] on button "Lõpeta paus" at bounding box center [712, 190] width 66 height 14
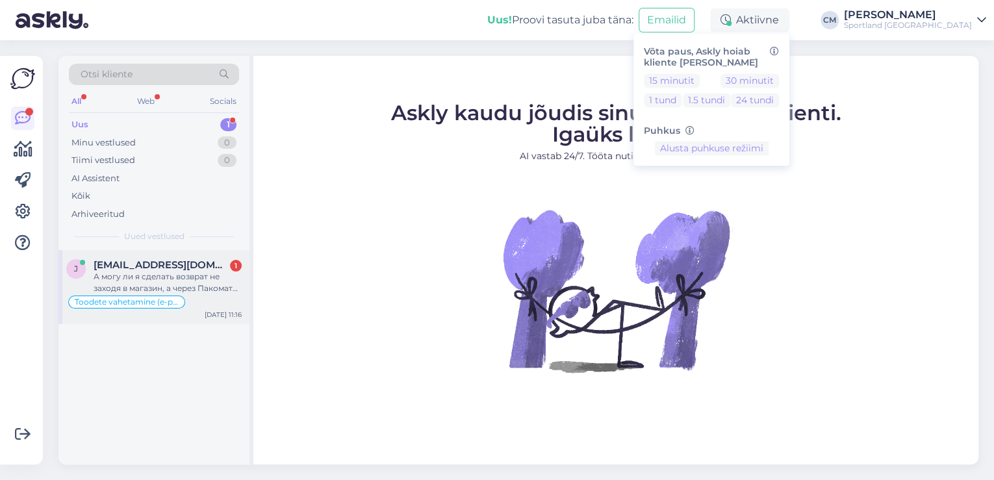
click at [192, 304] on div "Toodete vahetamine (e-pood)" at bounding box center [153, 302] width 175 height 16
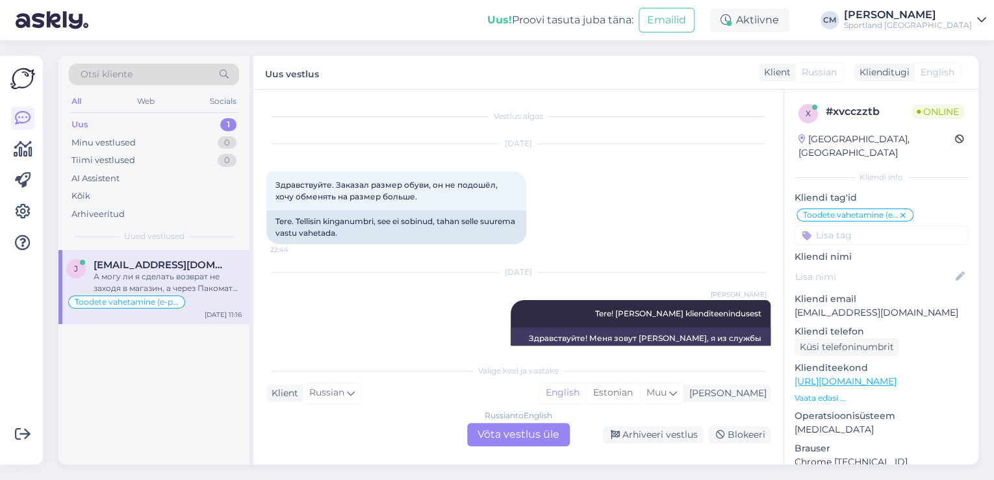
scroll to position [362, 0]
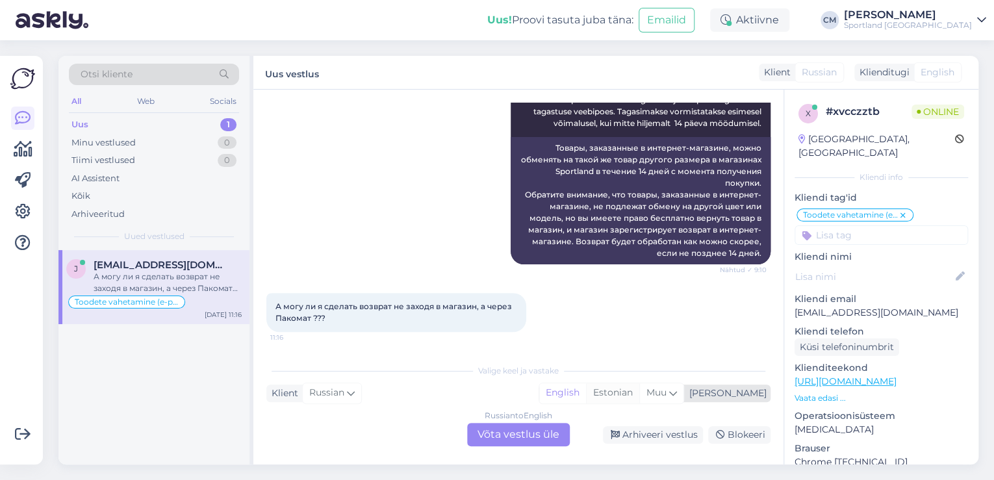
click at [639, 396] on div "Estonian" at bounding box center [612, 392] width 53 height 19
click at [526, 431] on div "Russian to Estonian Võta vestlus üle" at bounding box center [518, 434] width 103 height 23
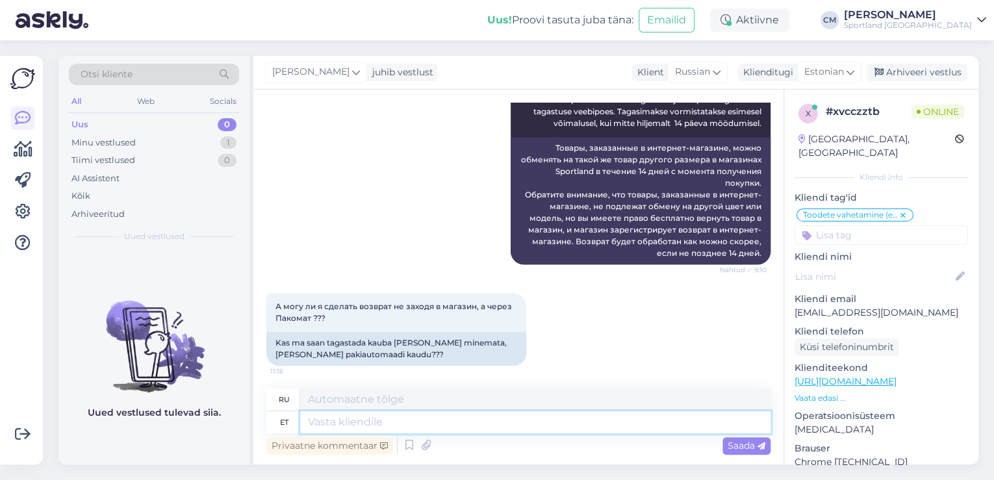
click at [420, 419] on textarea at bounding box center [535, 422] width 470 height 22
type textarea "Tere!"
type textarea "Привет!"
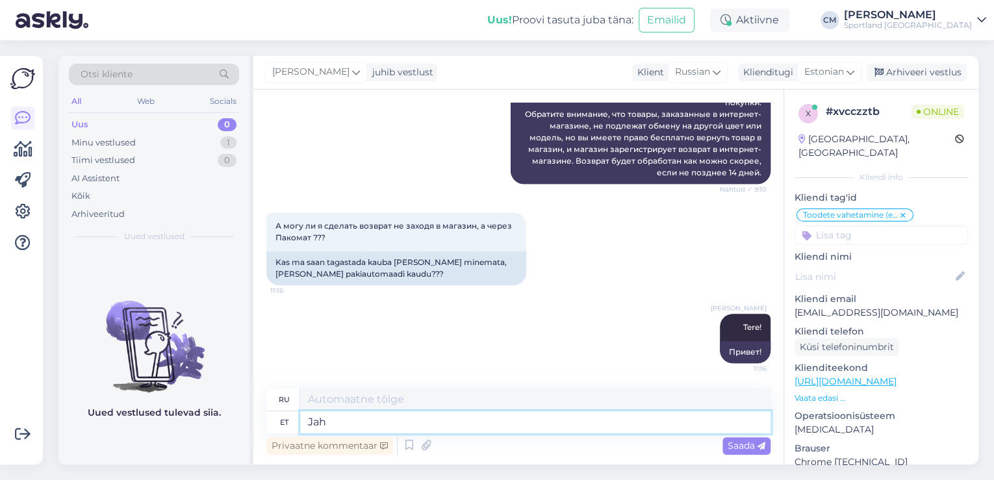
type textarea "Jah s"
type textarea "Да"
type textarea "Jah saate t"
type textarea "Да, ты можешь."
type textarea "Jah saate tagastada p"
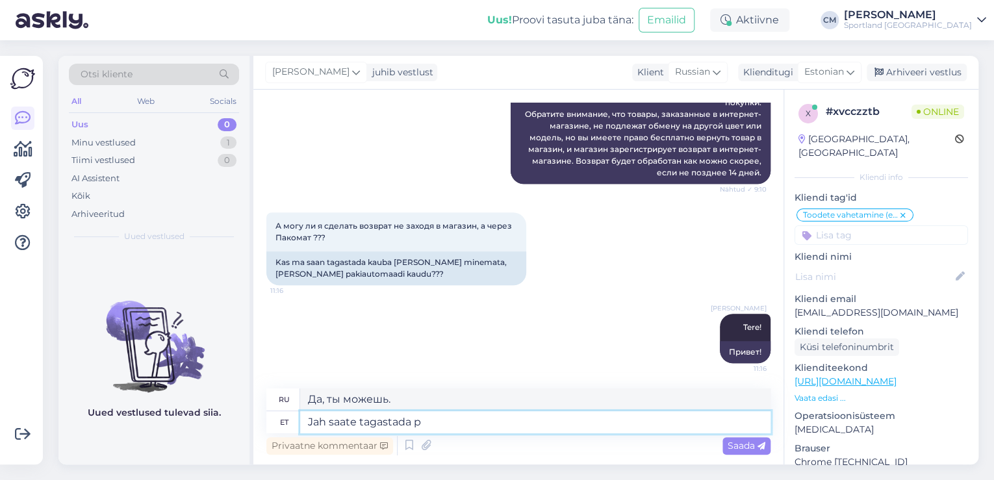
type textarea "Да, вы можете вернуть его."
type textarea "Jah saate tagastada [PERSON_NAME]"
type textarea "Да, вы можете вернуть его в магазин."
type textarea "Jah saate tagastada [PERSON_NAME] ka"
type textarea "Да, вы можете вернуть его в магазин, а также"
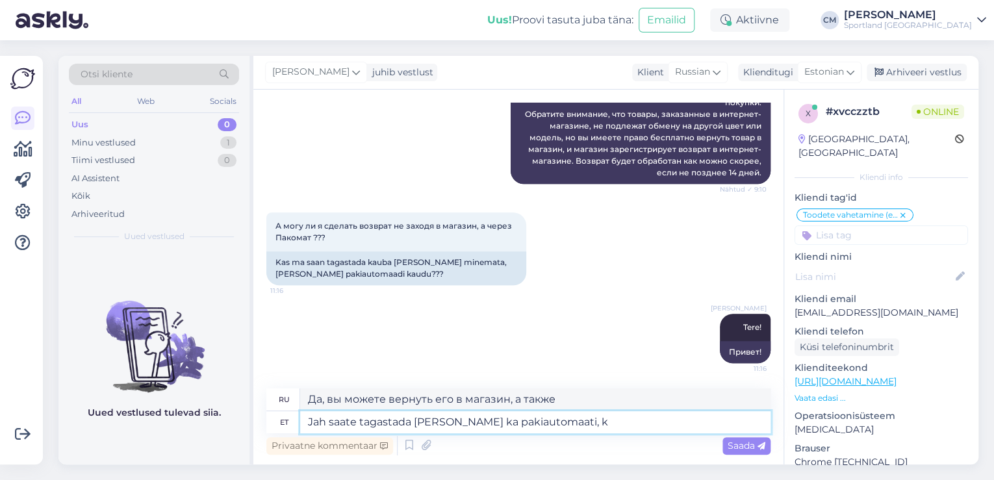
type textarea "Jah saate tagastada [PERSON_NAME] ka pakiautomaati, ku"
type textarea "Да, вы можете вернуть его в магазин, а также в почтомат."
type textarea "Jah saate tagastada [PERSON_NAME] ka pakiautomaati, kuidas i"
type textarea "Да, вы можете вернуть его в магазин, а также в посылочный автомат, как"
type textarea "Jah saate tagastada [PERSON_NAME] ka pakiautomaati, kuidas ise so"
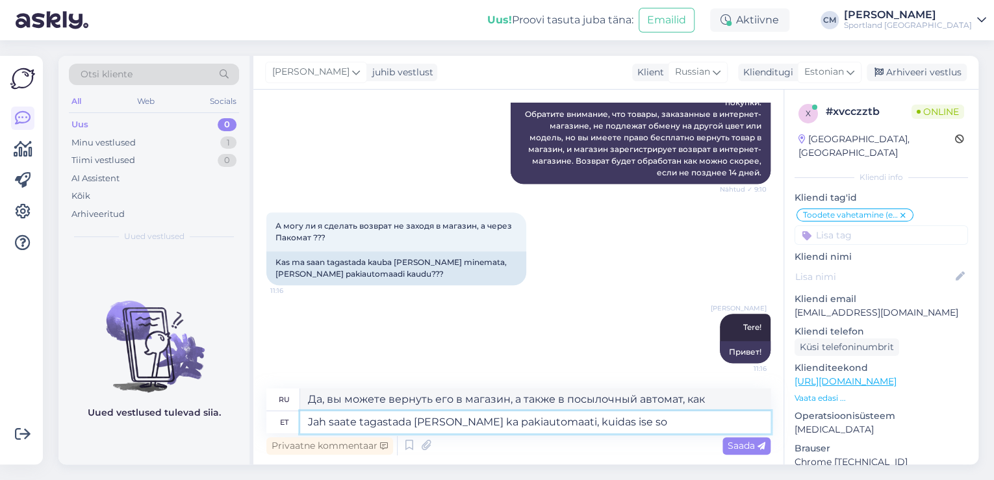
type textarea "Да, вы можете вернуть его в магазин, а также в почтомат. Как это сделать самост…"
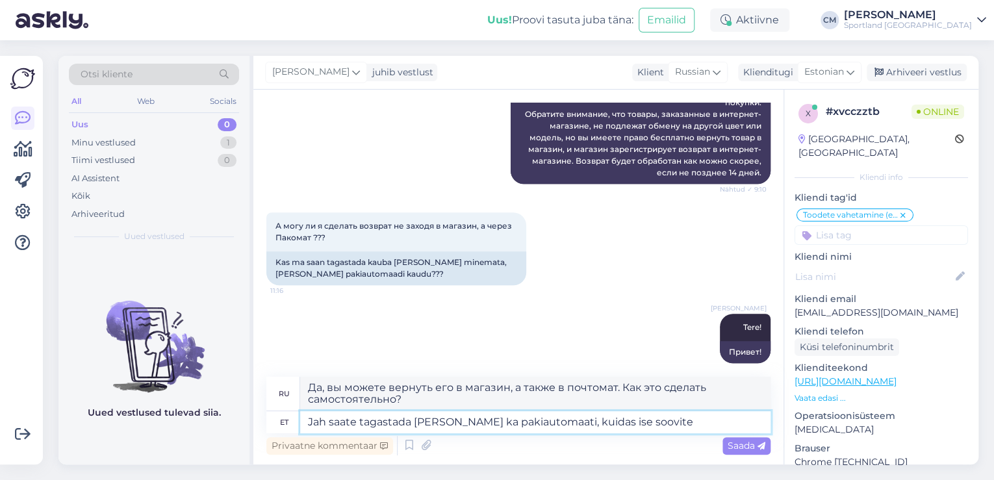
type textarea "Jah saate tagastada [PERSON_NAME] ka pakiautomaati, kuidas ise soovite."
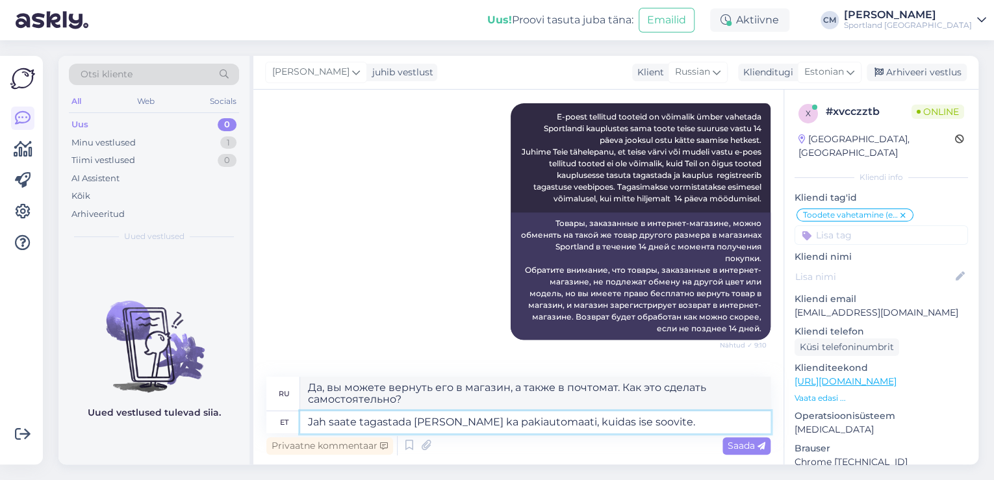
type textarea "Да, вы можете вернуть его в магазин или в почтомат, по вашему усмотрению."
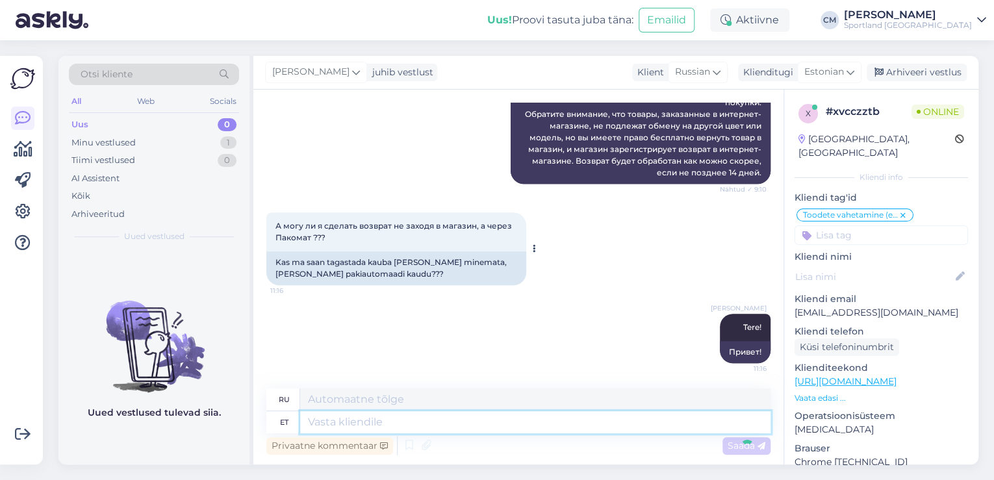
scroll to position [544, 0]
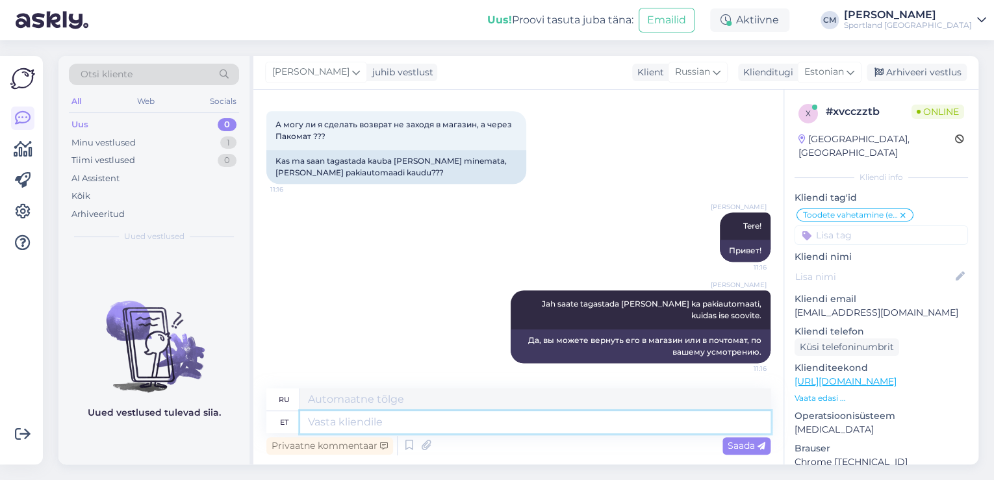
click at [494, 421] on textarea at bounding box center [535, 422] width 470 height 22
type textarea "Pakiautomaati"
type textarea "Посылочный автомат"
type textarea "Pakiautomaati tagastamine o"
type textarea "Возврат посылочного терминала"
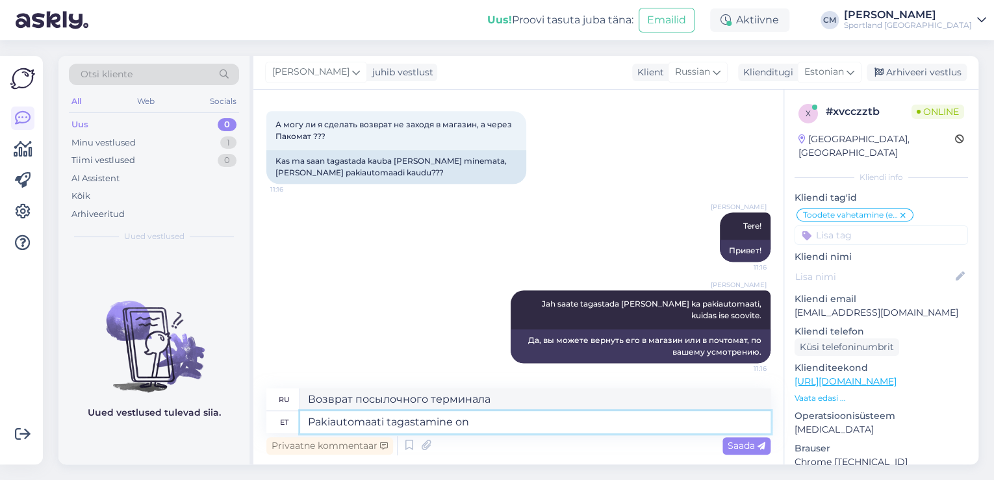
type textarea "Pakiautomaati tagastamine on 1"
type textarea "Возврат к посылочному автомату"
type textarea "Pakiautomaati tagastamine on 1."
type textarea "Возврат посылочного автомата — 1."
type textarea "Pakiautomaati tagastamine on 1.99 E"
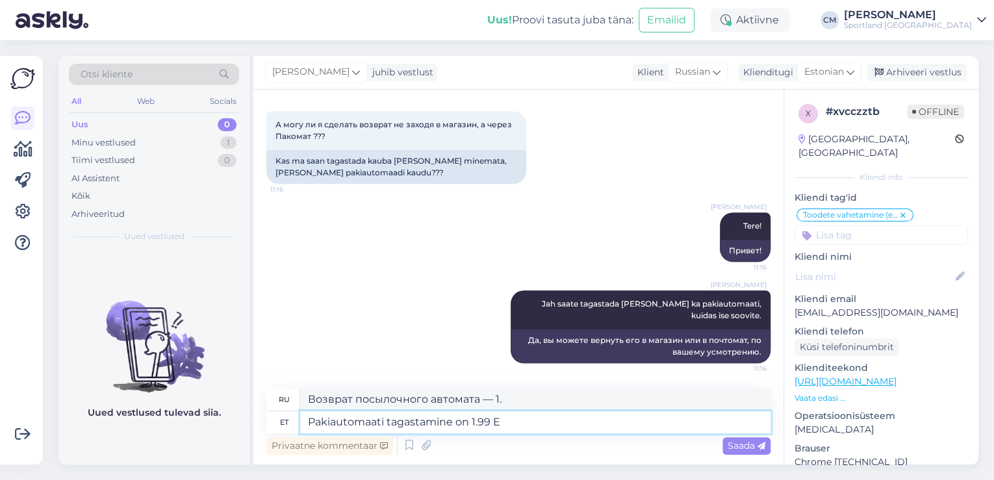
type textarea "Возврат товара через пакомат стоит 1.99"
type textarea "Pakiautomaati tagastamine on 1.99 EUR"
type textarea "Стоимость возврата товара через пакомат — 1.99 евро."
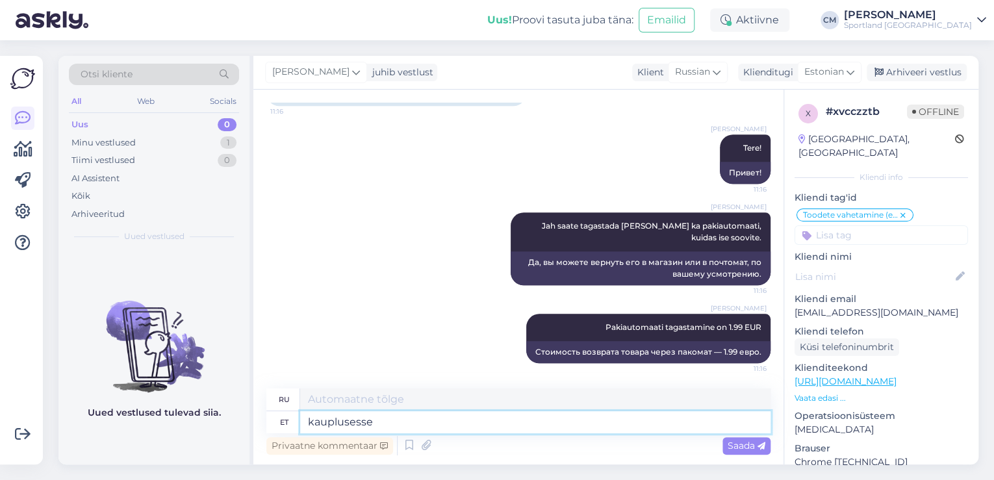
type textarea "kauplusesse t"
type textarea "в магазин"
type textarea "kauplusesse tagastamine o"
type textarea "вернуть в магазин"
type textarea "kauplusesse tagastamine on"
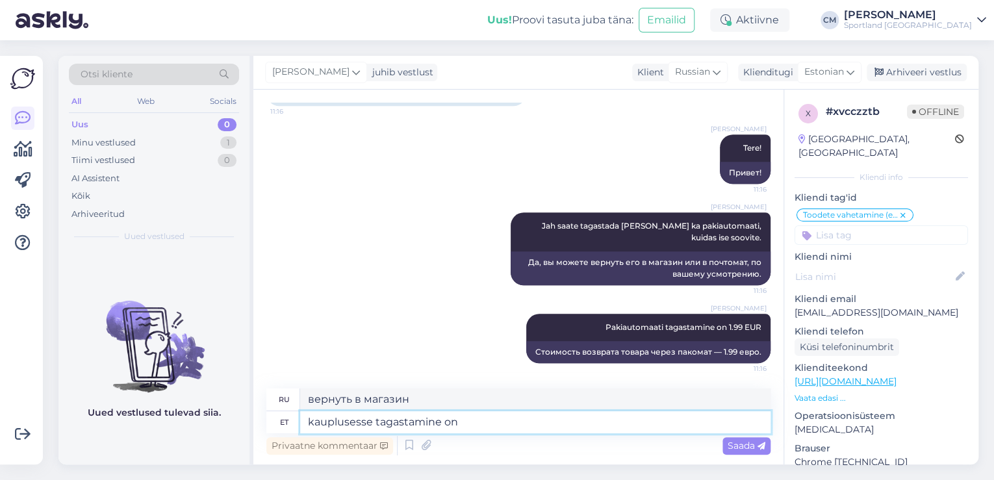
type textarea "возвращение в магазин - это"
type textarea "kauplusesse tagastamine on tasuta."
type textarea "Возврат в магазин бесплатный."
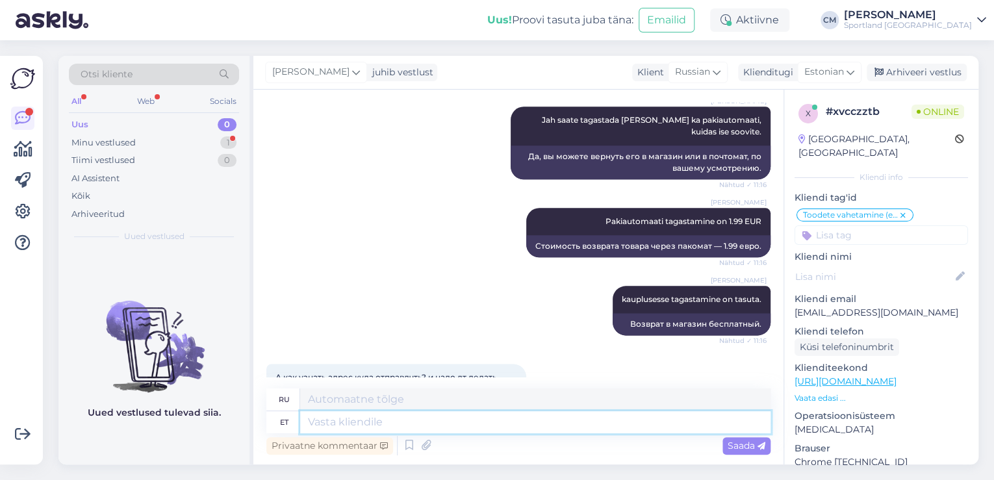
scroll to position [801, 0]
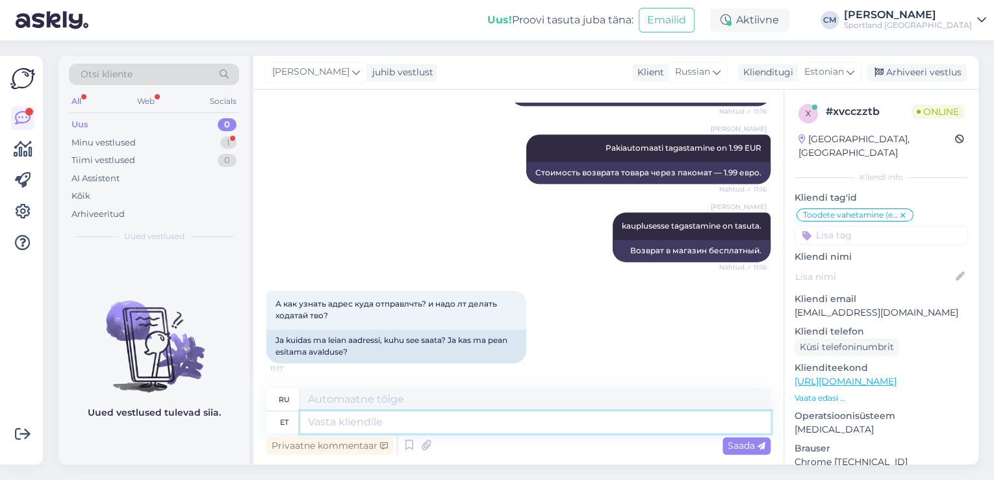
click at [416, 427] on textarea at bounding box center [535, 422] width 470 height 22
type textarea "Mis o"
type textarea "Что"
type textarea "Mis on"
type textarea "Что такое"
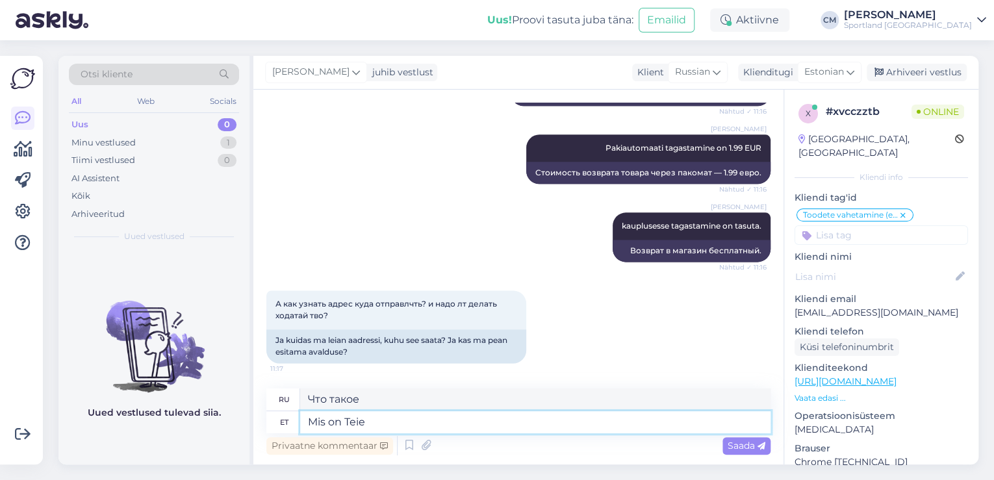
type textarea "Mis on Teie t"
type textarea "А какой у тебя?"
type textarea "Mis on Teie tellimuse n"
type textarea "Какой ваш заказ?"
type textarea "Mis on [PERSON_NAME] number?"
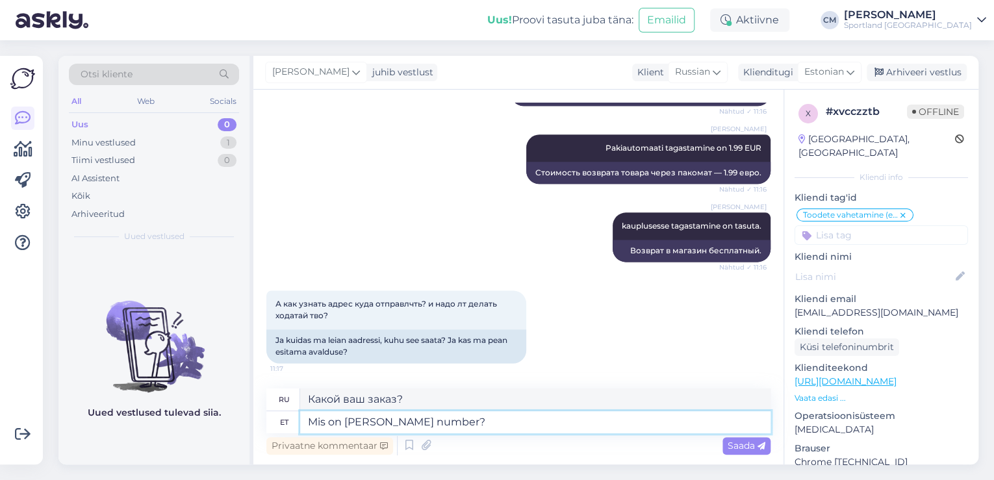
type textarea "Какой номер вашего заказа?"
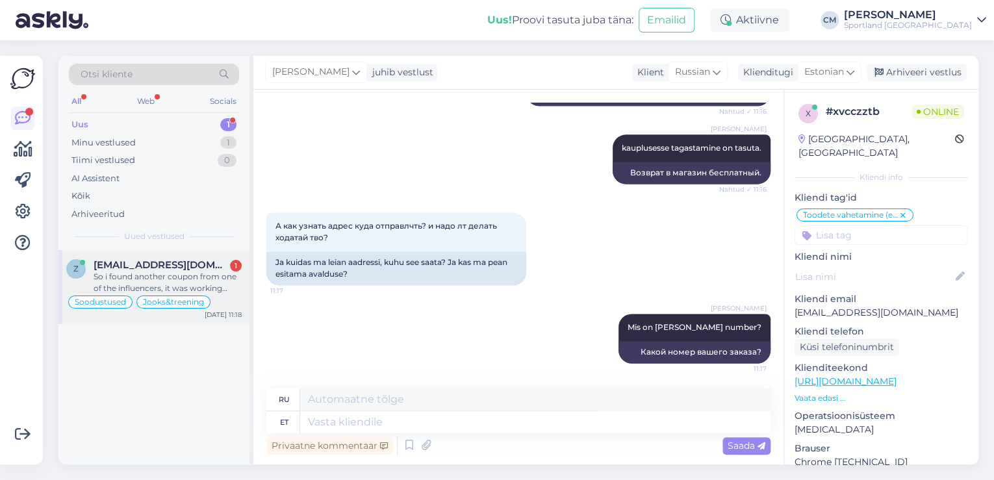
click at [172, 264] on span "[EMAIL_ADDRESS][DOMAIN_NAME]" at bounding box center [161, 265] width 135 height 12
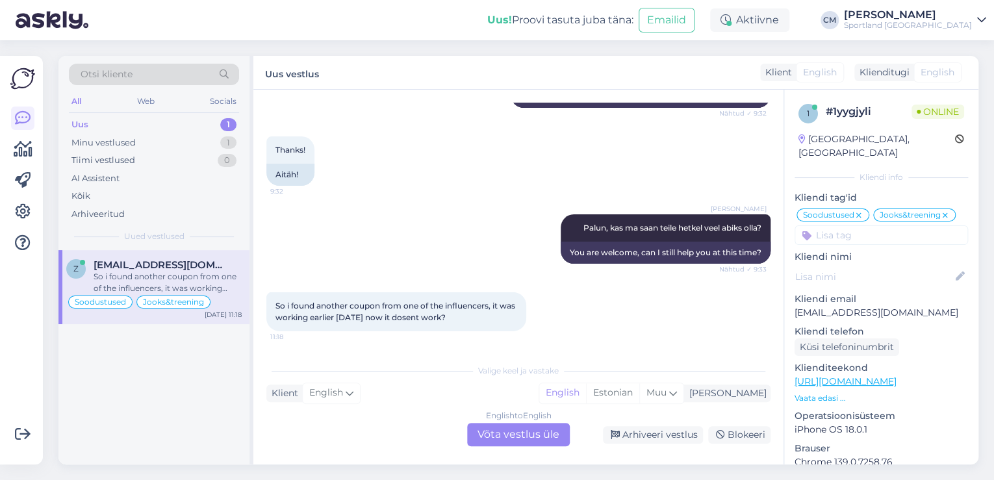
click at [684, 377] on div "Valige keel ja vastake" at bounding box center [518, 371] width 504 height 12
click at [639, 391] on div "Estonian" at bounding box center [612, 392] width 53 height 19
click at [533, 434] on div "English to Estonian Võta vestlus üle" at bounding box center [518, 434] width 103 height 23
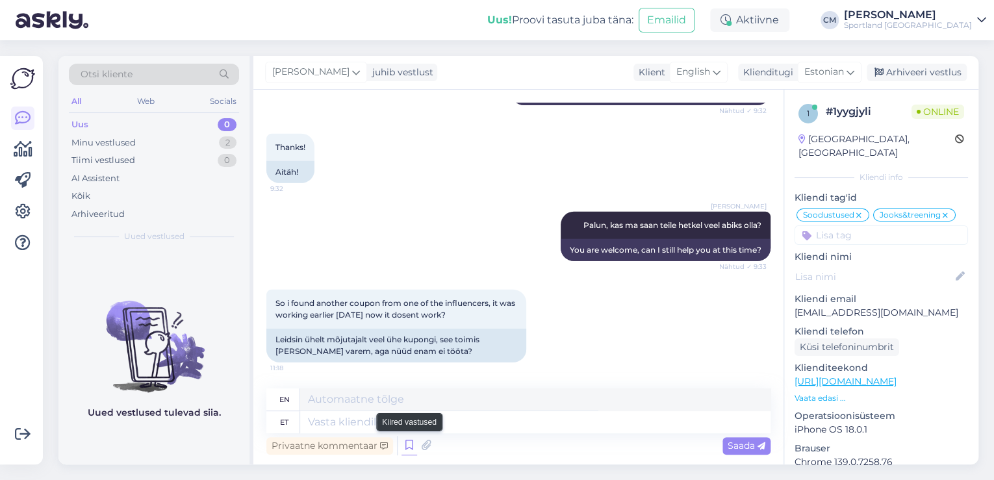
click at [405, 444] on icon at bounding box center [409, 445] width 16 height 19
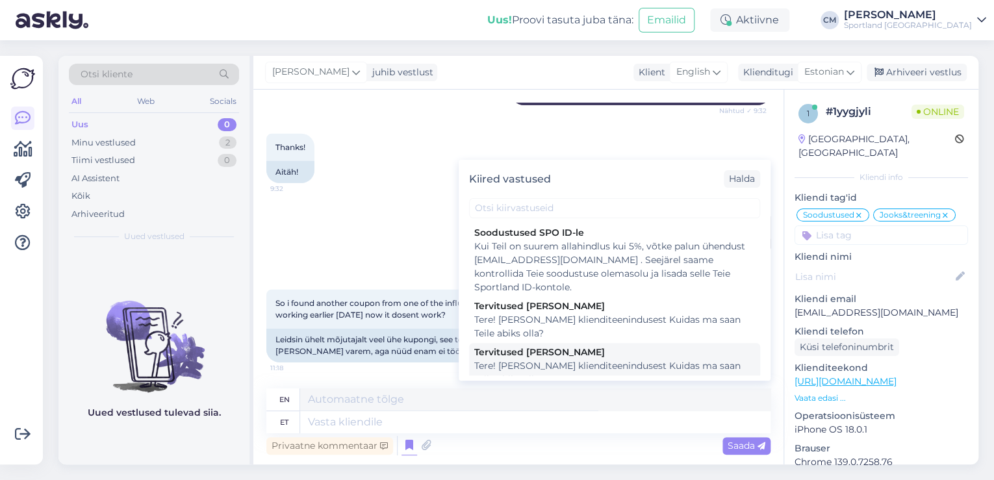
click at [548, 348] on div "Tervitused [PERSON_NAME]" at bounding box center [614, 353] width 281 height 14
type textarea "Hello! I'm [PERSON_NAME] from customer service How can I help you?"
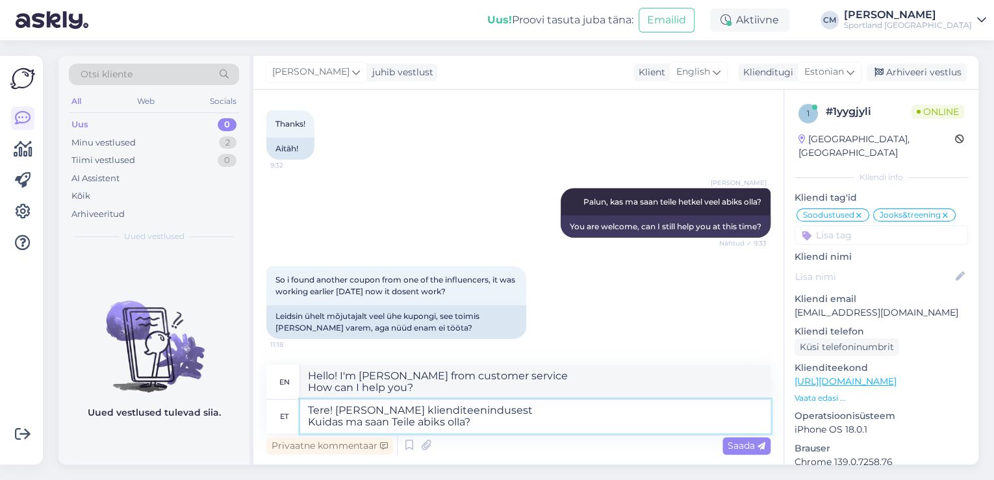
drag, startPoint x: 505, startPoint y: 427, endPoint x: 306, endPoint y: 423, distance: 199.4
click at [306, 423] on textarea "Tere! [PERSON_NAME] klienditeenindusest Kuidas ma saan Teile abiks olla?" at bounding box center [535, 416] width 470 height 34
type textarea "Tere! [PERSON_NAME] klienditeenindusest"
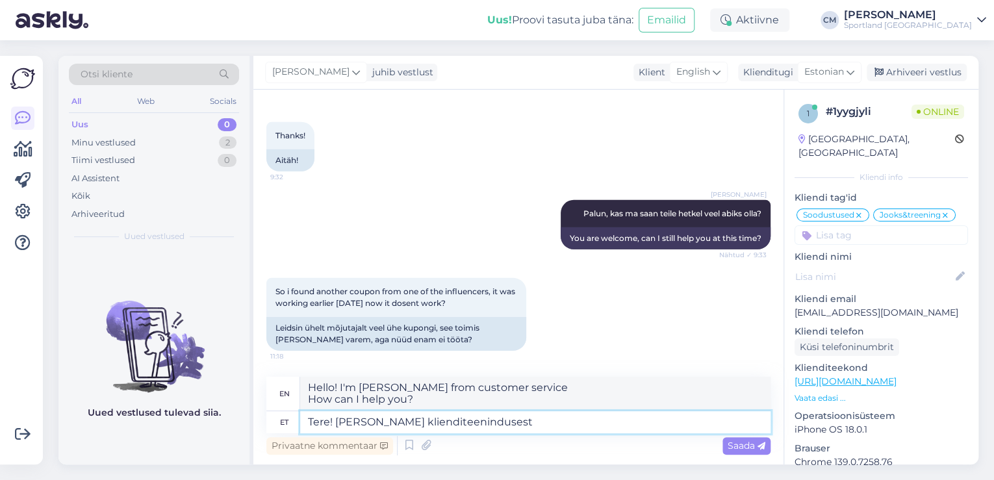
type textarea "Hello! I'm [PERSON_NAME] from customer service"
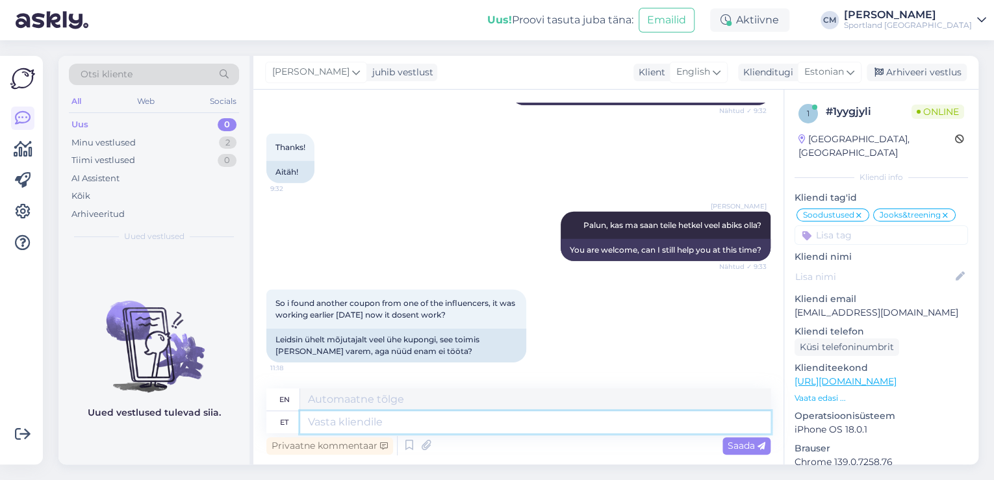
scroll to position [2083, 0]
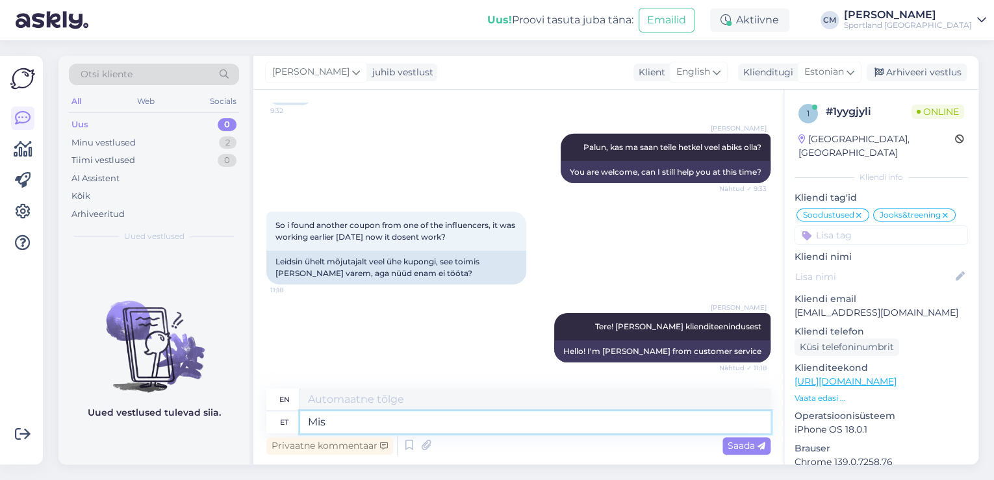
type textarea "Mis o"
type textarea "What"
type textarea "Mis on"
type textarea "What is"
type textarea "Mis on kupongi"
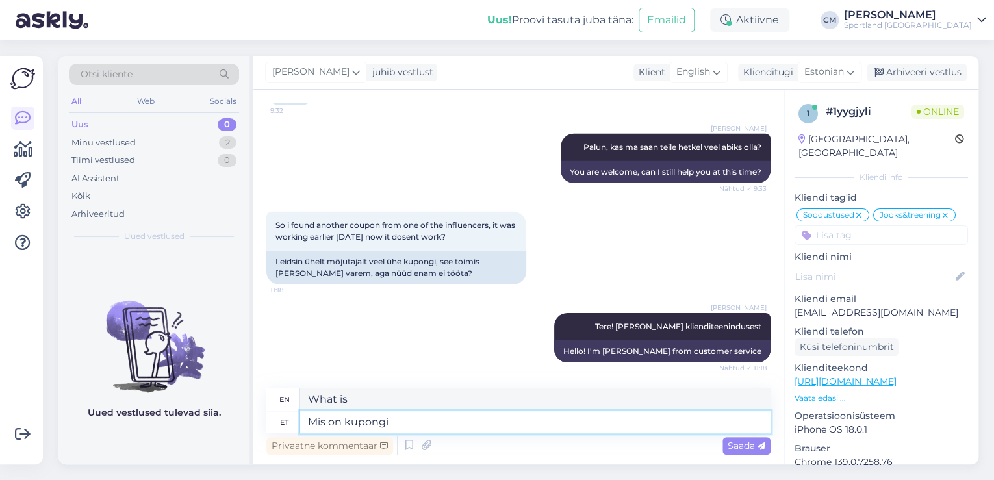
type textarea "What is a coupon?"
type textarea "Mis"
type textarea "What is"
type textarea "M"
type textarea "What"
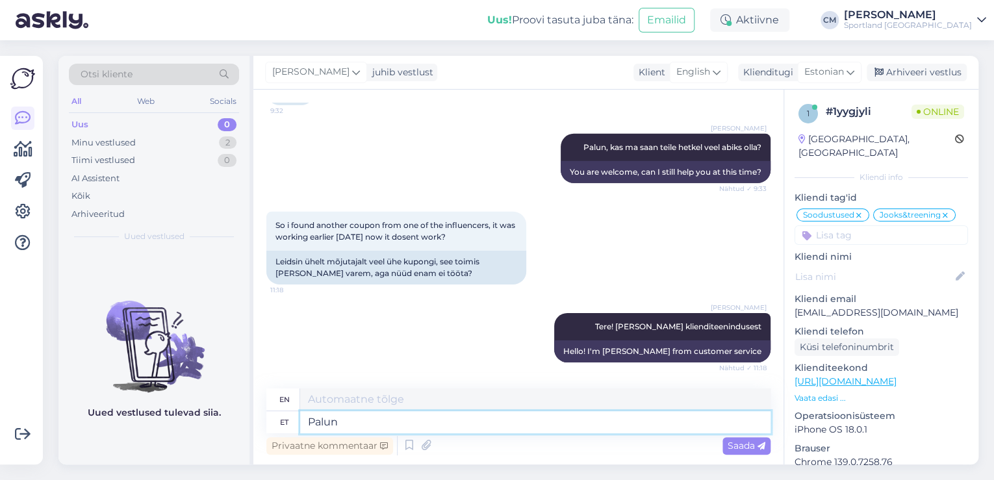
type textarea "Palun"
type textarea "Please"
type textarea "Palun täpsustage, m"
type textarea "Please specify,"
type textarea "Palun täpsustage, mis k"
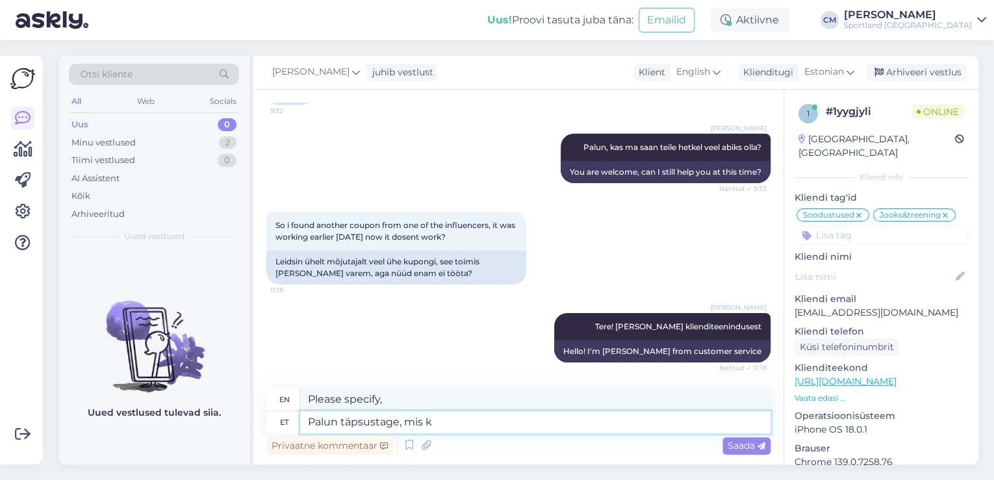
type textarea "Please specify what"
type textarea "Palun täpsustage, mis kuponiga o"
type textarea "Please specify which coupon"
type textarea "Palun täpsustage, mis kuponiga on"
type textarea "Please specify what the coupon is for."
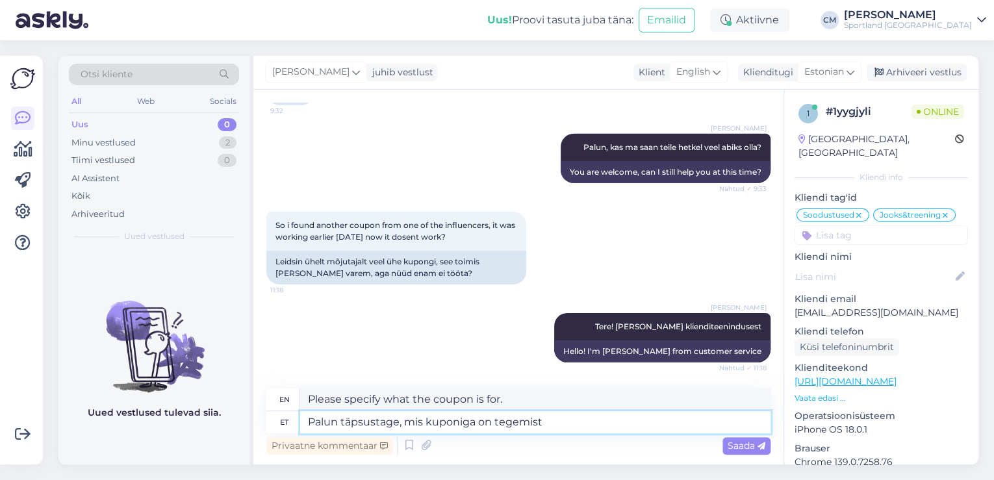
type textarea "Palun täpsustage, mis kuponiga on tegemist."
type textarea "Please specify which coupon this is."
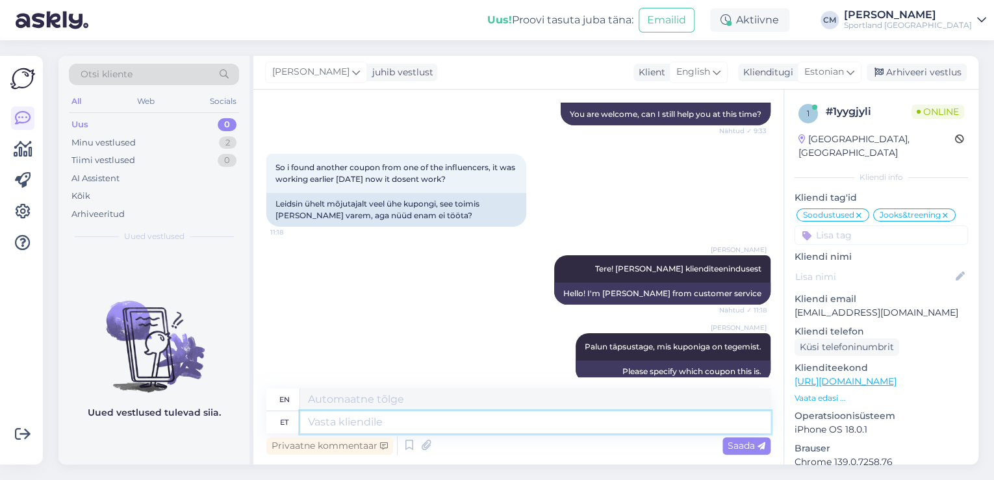
scroll to position [2161, 0]
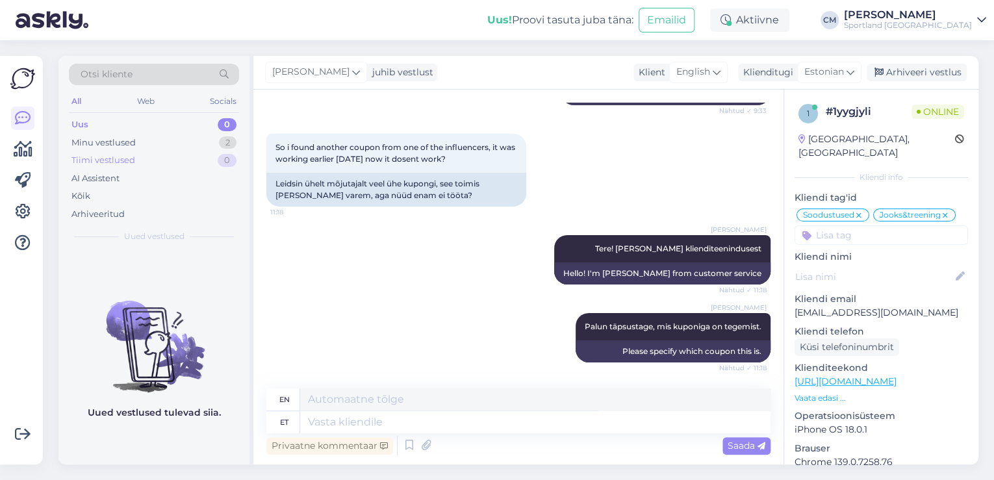
click at [227, 156] on div "0" at bounding box center [227, 160] width 19 height 13
click at [221, 141] on div "2" at bounding box center [228, 142] width 18 height 13
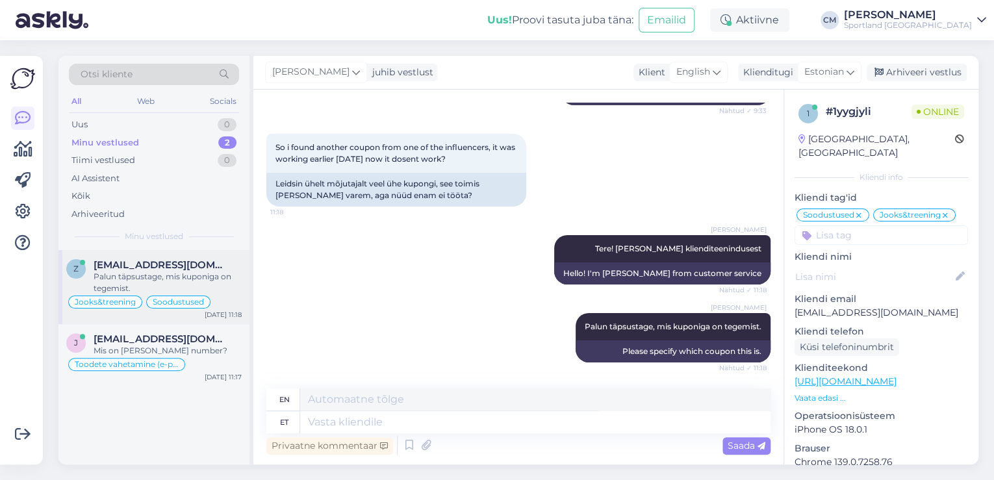
click at [190, 320] on div "z [EMAIL_ADDRESS][DOMAIN_NAME] Palun täpsustage, mis kuponiga on tegemist. Jook…" at bounding box center [153, 287] width 191 height 74
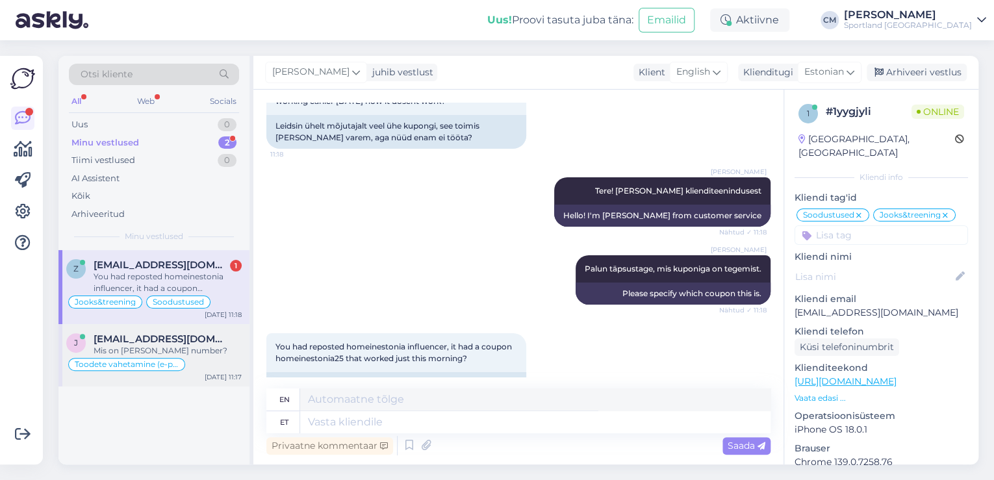
click at [187, 345] on div "Mis on [PERSON_NAME] number?" at bounding box center [168, 351] width 148 height 12
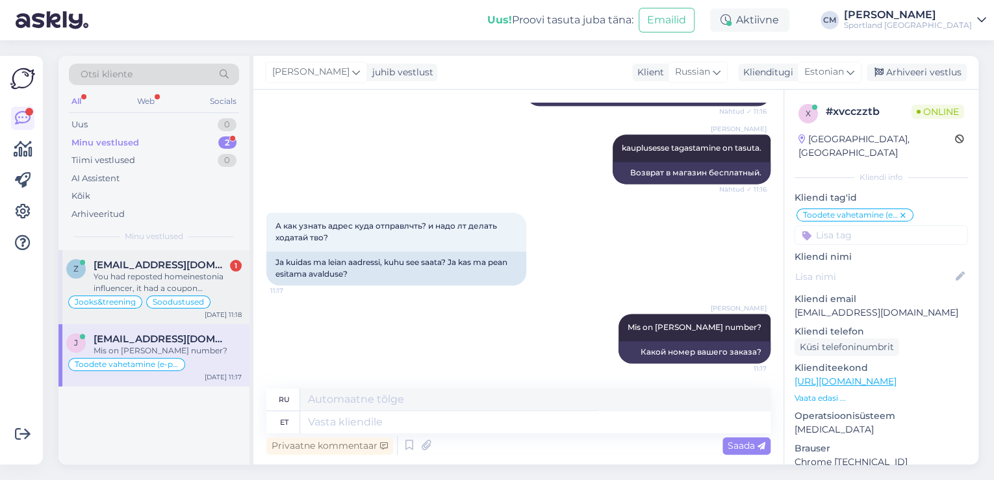
click at [192, 283] on div "You had reposted homeinestonia influencer, it had a coupon homeinestonia25 that…" at bounding box center [168, 282] width 148 height 23
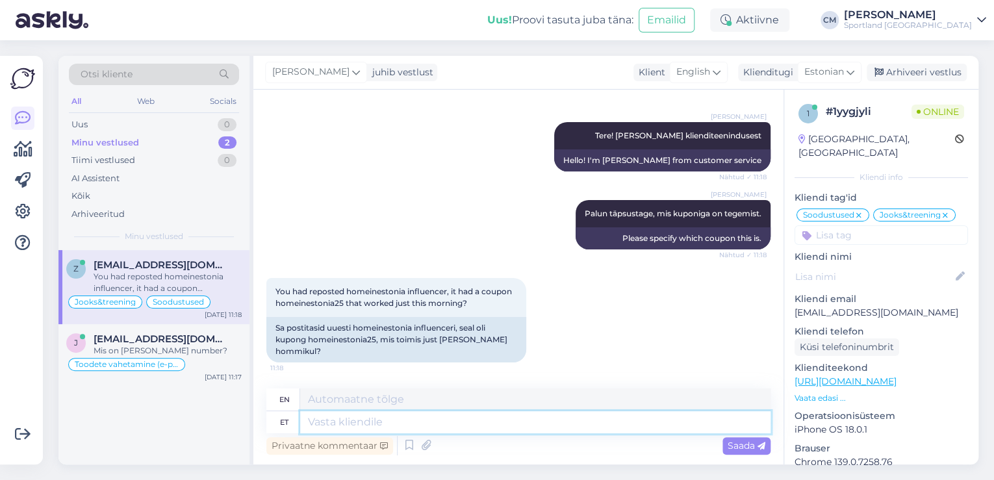
click at [407, 427] on textarea at bounding box center [535, 422] width 470 height 22
type textarea "Ei,"
type textarea "No,"
type textarea "Ei, see"
type textarea "No, this"
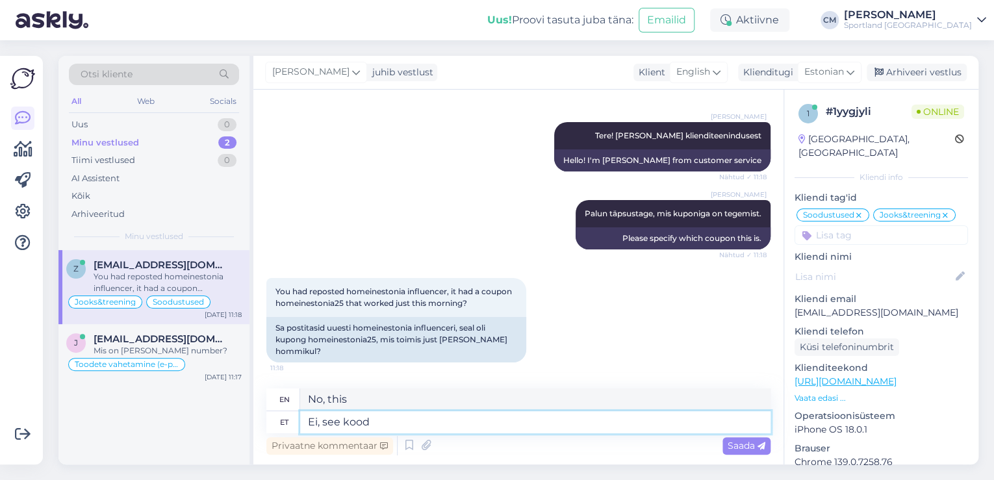
type textarea "Ei, see kood j"
type textarea "No, this code"
type textarea "Ei, see kood kehtis k"
type textarea "No, that code was valid."
type textarea "Ei, see kood kehtis kuni e"
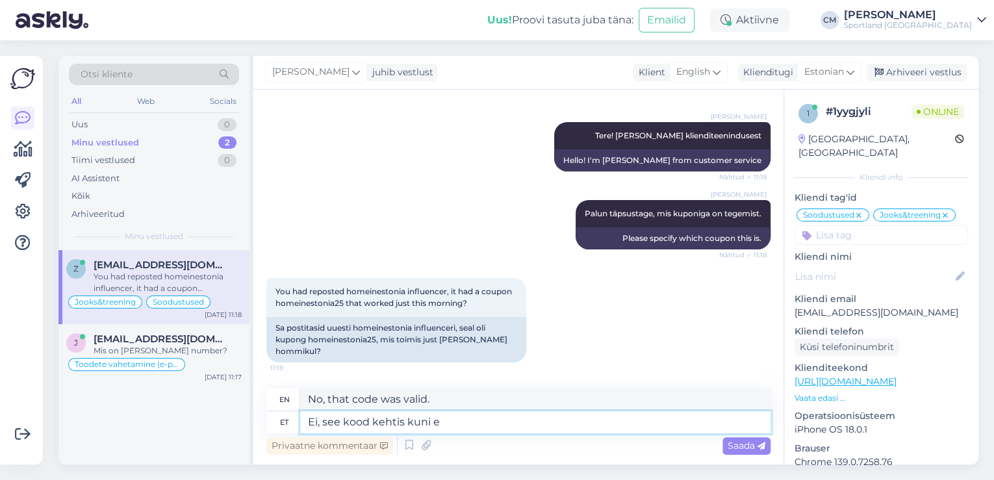
type textarea "No, this code was valid until"
type textarea "Ei, see kood kehtis kuni eilseni."
type textarea "No, this code was valid until [DATE]."
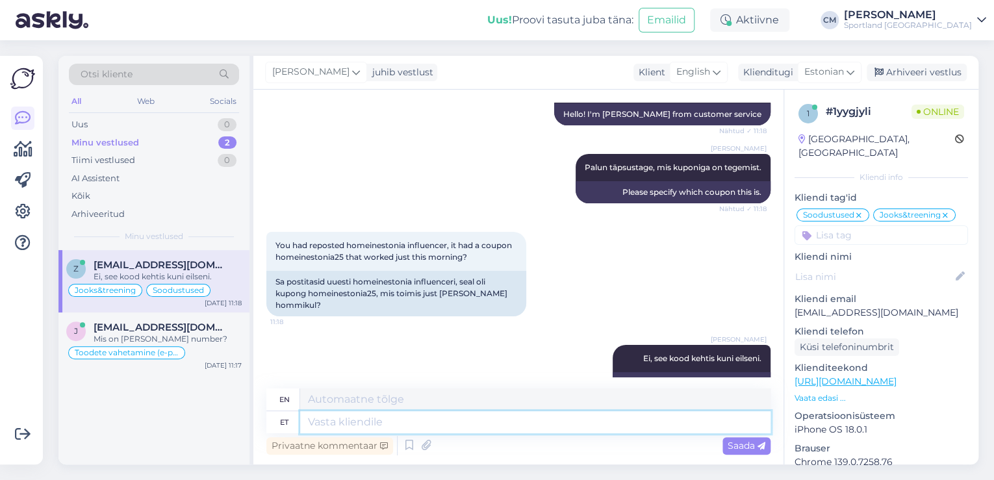
scroll to position [2340, 0]
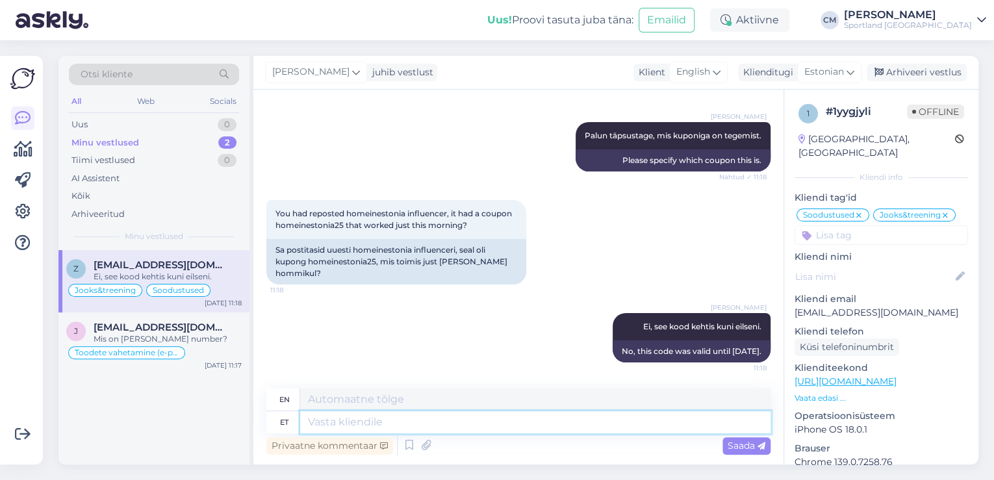
type textarea "T"
type textarea "Mõjuisiku"
type textarea "Influencer"
type textarea "Mõjuisiku storyd o"
type textarea "Influencer stories"
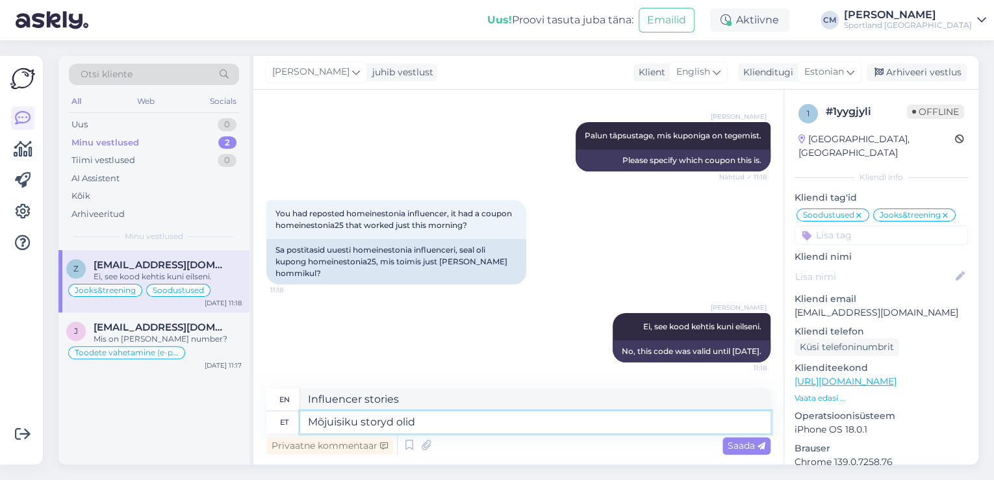
type textarea "Mõjuisiku storyd olid"
type textarea "The influencer's stories were"
type textarea "Mõjuisiku storyd olid tehtud e"
type textarea "Influencer stories were done"
type textarea "Mõjuisiku storyd olid tehtud eilsel"
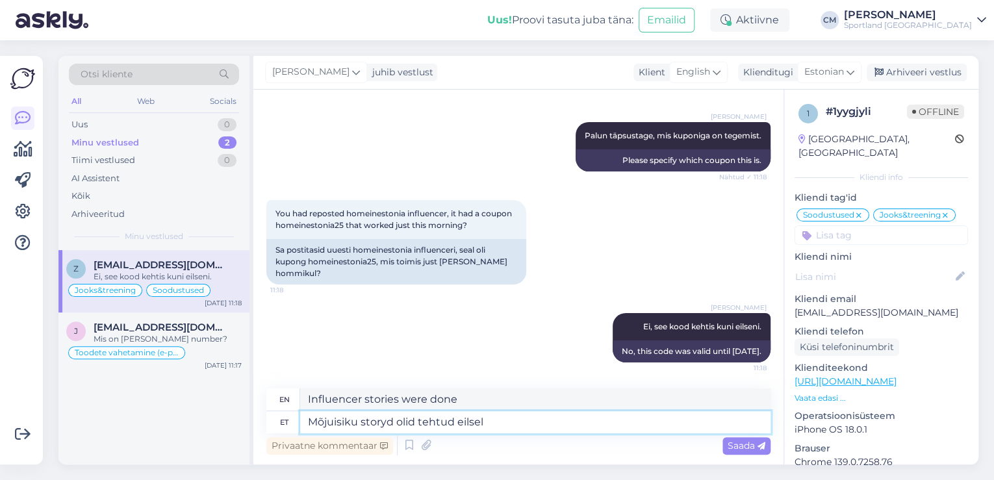
type textarea "The influencer's stories were made [DATE]"
type textarea "Mõjuisiku storyd olid tehtud eilsel päeval, e"
type textarea "The influencer's stories were made [DATE],"
type textarea "Mõjuisiku storyd olid tehtud eilsel päeval, eile o"
type textarea "The influencer's stories were made [DATE], [DATE]"
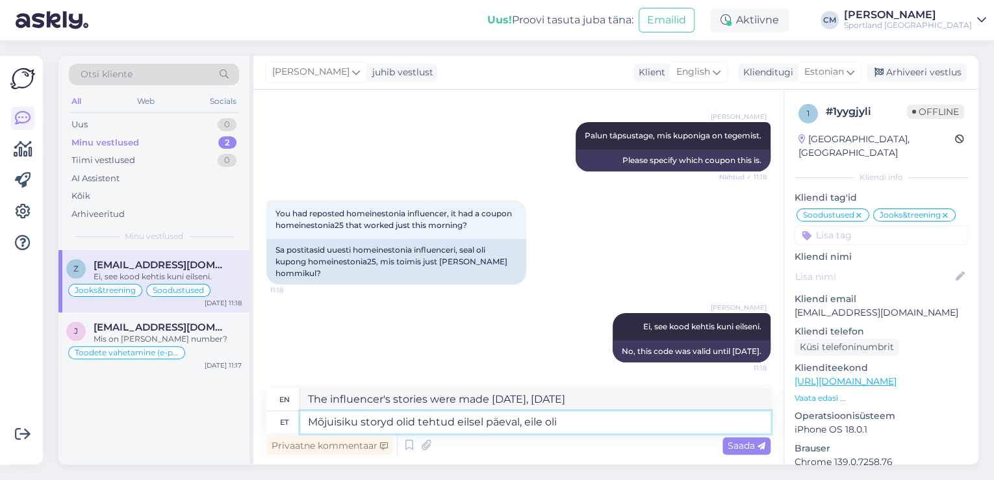
type textarea "Mõjuisiku storyd olid tehtud eilsel päeval, eile oli"
type textarea "The influencer's stories were made [DATE], [DATE] was"
type textarea "Mõjuisiku storyd olid tehtud eilsel päeval, eile oli viimane"
type textarea "The influencer's stories were made [DATE], [DATE] was the last one"
type textarea "Mõjuisiku storyd olid tehtud eilsel päeval, eile oli viimane päev k"
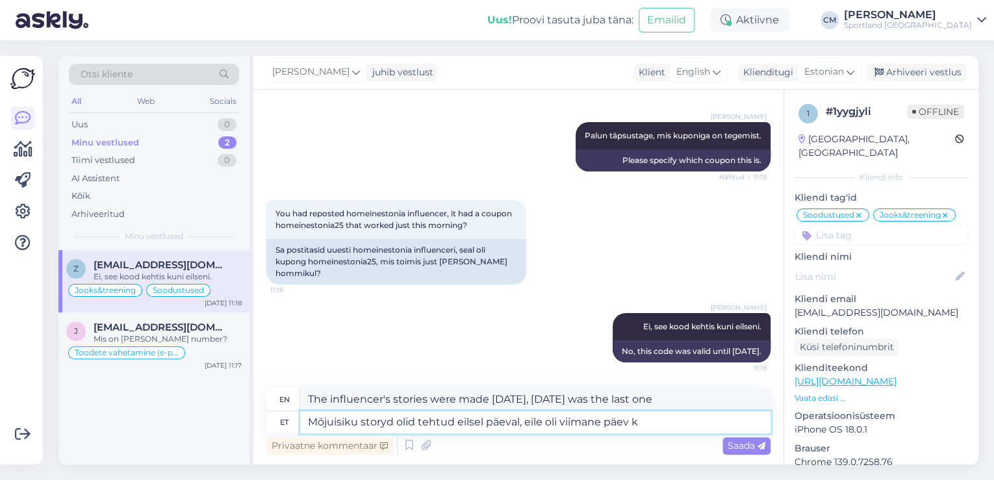
type textarea "The influencer's stories were made [DATE], [DATE] was the last day"
type textarea "Mõjuisiku storyd olid tehtud eilsel päeval, eile oli viimane päev koodi"
type textarea "The influencer's stories were made [DATE], [DATE] was the last day of the code"
type textarea "Mõjuisiku storyd olid tehtud eilsel päeval, eile oli viimane päev koodi kasutam…"
type textarea "The influencer's stories were made [DATE], [DATE] was the last day to use the c…"
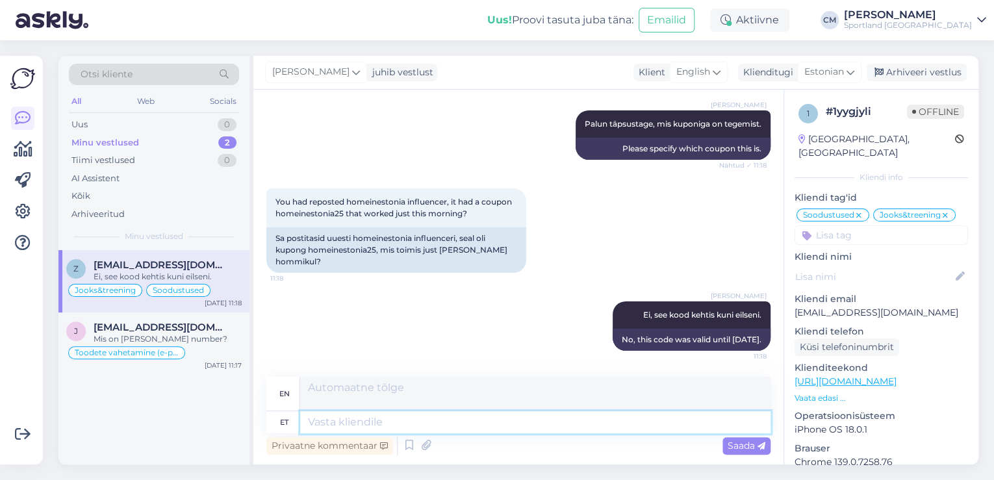
scroll to position [2441, 0]
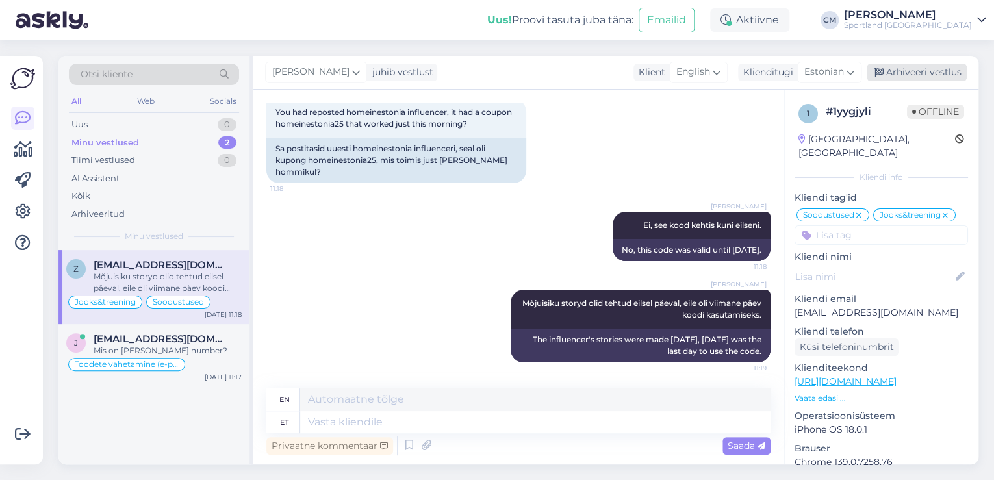
click at [902, 72] on div "Arhiveeri vestlus" at bounding box center [916, 73] width 100 height 18
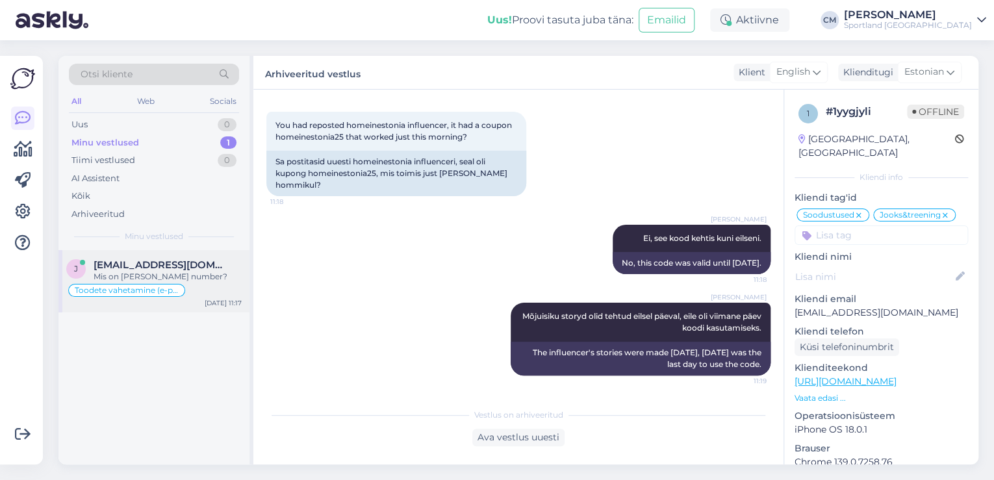
click at [213, 260] on div "[EMAIL_ADDRESS][DOMAIN_NAME]" at bounding box center [168, 265] width 148 height 12
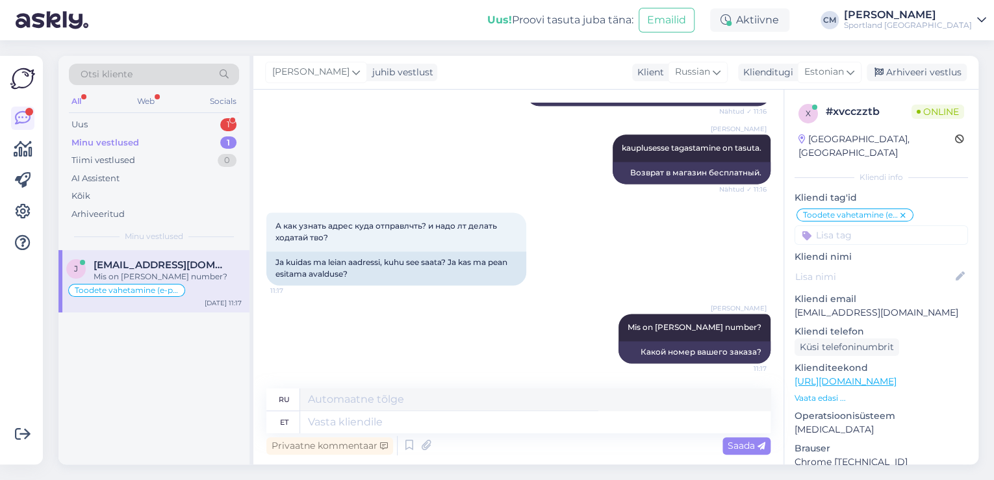
click at [216, 130] on div "Uus 1" at bounding box center [154, 125] width 170 height 18
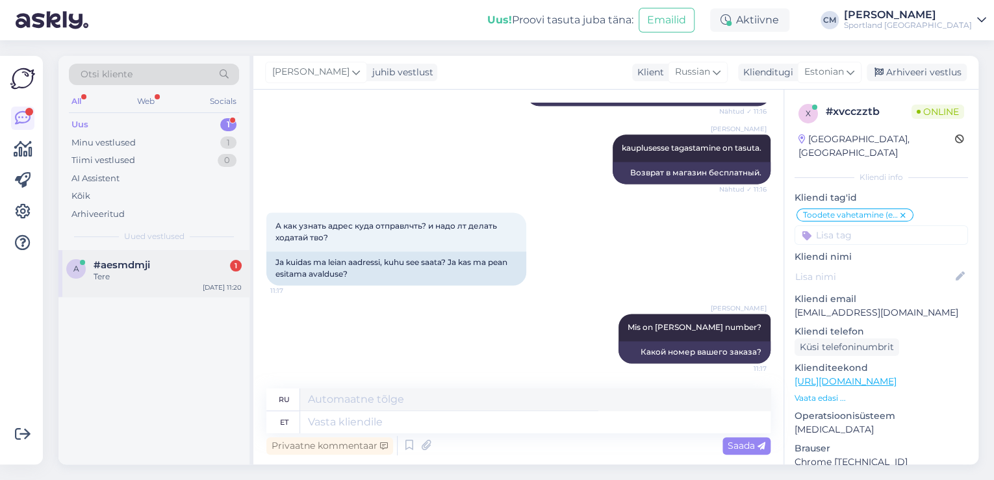
click at [172, 287] on div "a #aesmdmji 1 Tere [DATE] 11:20" at bounding box center [153, 273] width 191 height 47
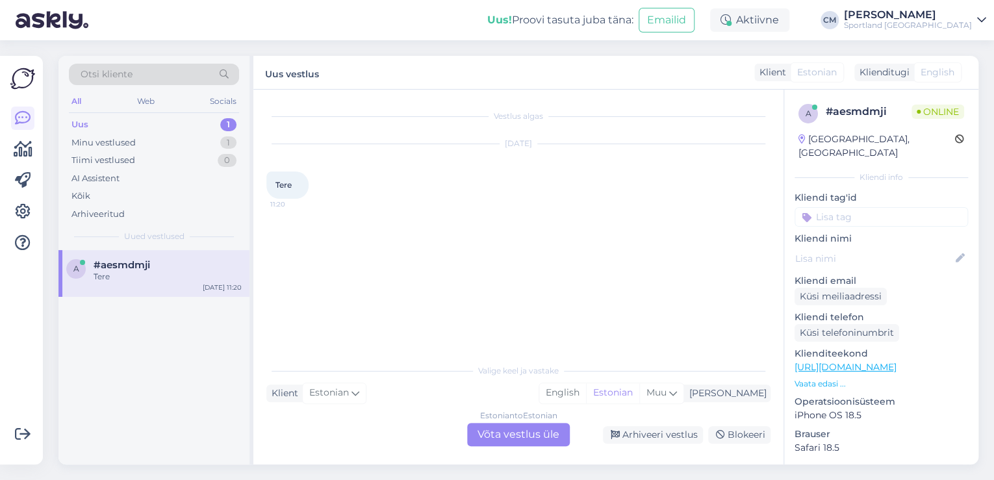
click at [503, 433] on div "Estonian to Estonian Võta vestlus üle" at bounding box center [518, 434] width 103 height 23
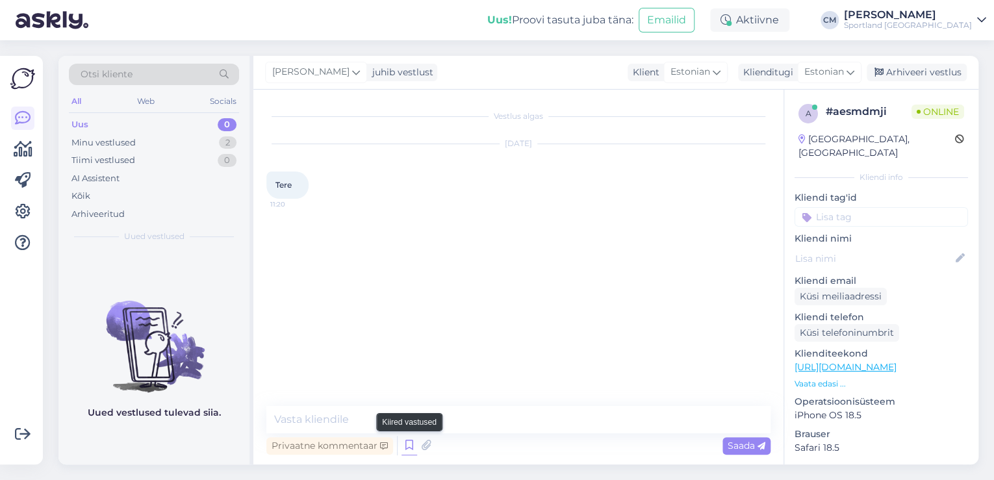
click at [409, 449] on icon at bounding box center [409, 445] width 16 height 19
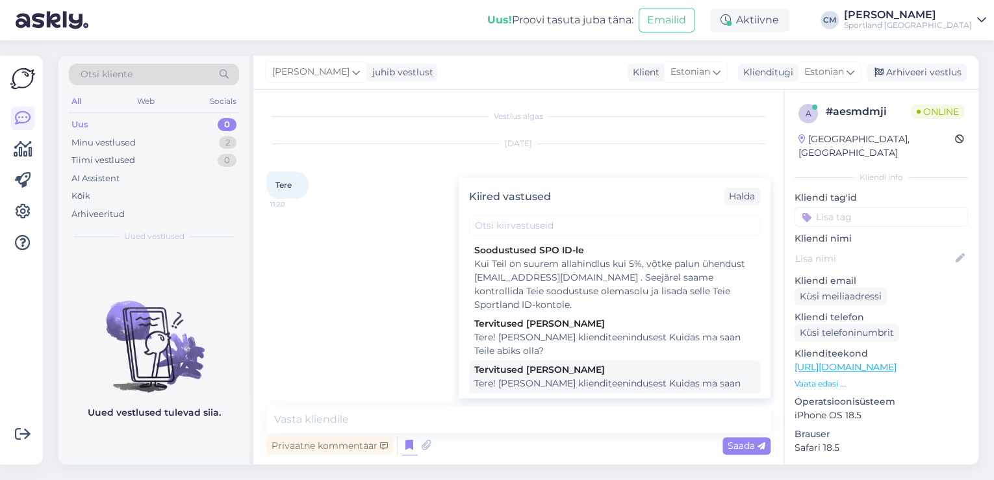
click at [649, 366] on div "Tervitused [PERSON_NAME]" at bounding box center [614, 370] width 281 height 14
type textarea "Tere! [PERSON_NAME] klienditeenindusest Kuidas ma saan Teile abiks olla?"
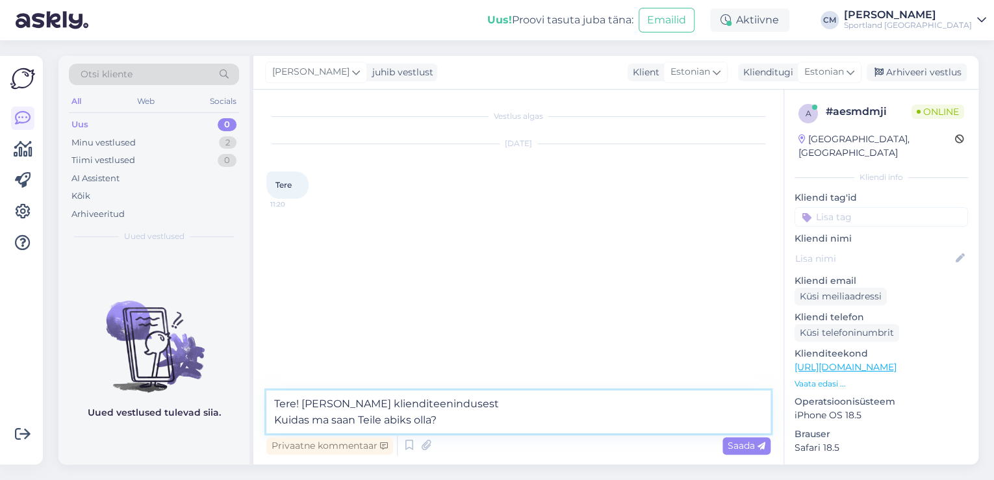
click at [562, 411] on textarea "Tere! [PERSON_NAME] klienditeenindusest Kuidas ma saan Teile abiks olla?" at bounding box center [518, 411] width 504 height 43
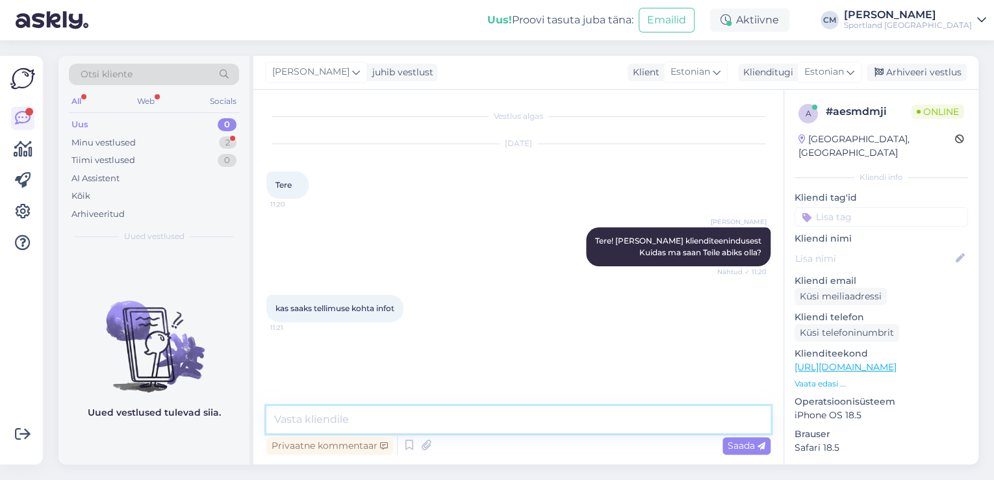
click at [530, 410] on textarea at bounding box center [518, 419] width 504 height 27
click at [527, 415] on textarea at bounding box center [518, 419] width 504 height 27
type textarea "M"
type textarea "Mis on tellimuse number?"
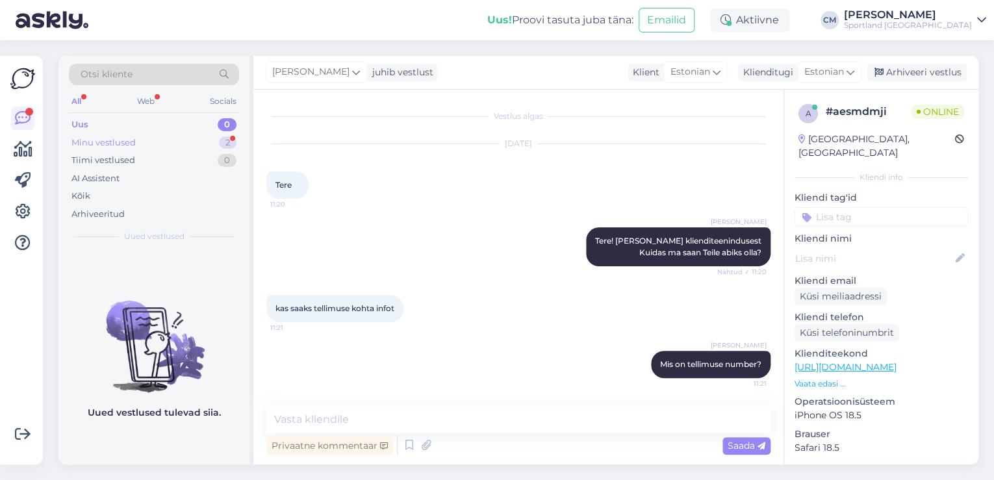
click at [216, 138] on div "Minu vestlused 2" at bounding box center [154, 143] width 170 height 18
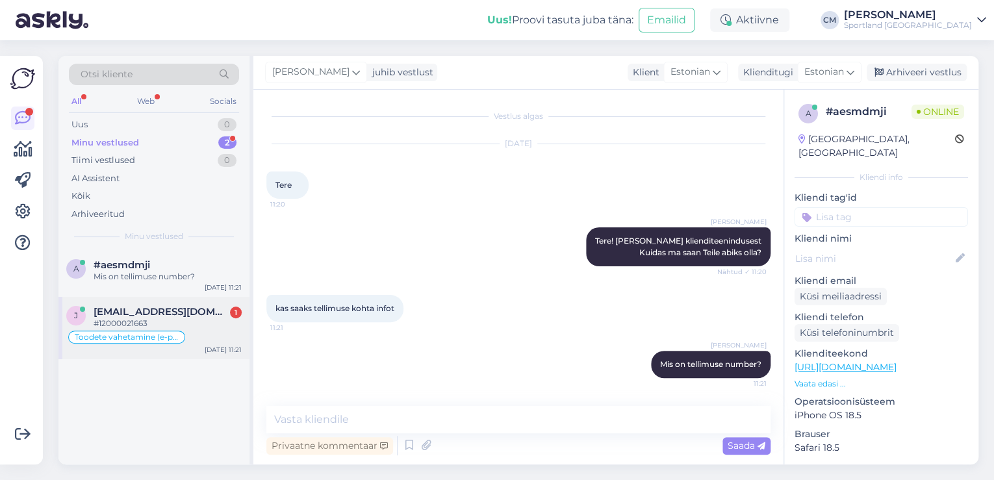
click at [179, 306] on span "[EMAIL_ADDRESS][DOMAIN_NAME]" at bounding box center [161, 312] width 135 height 12
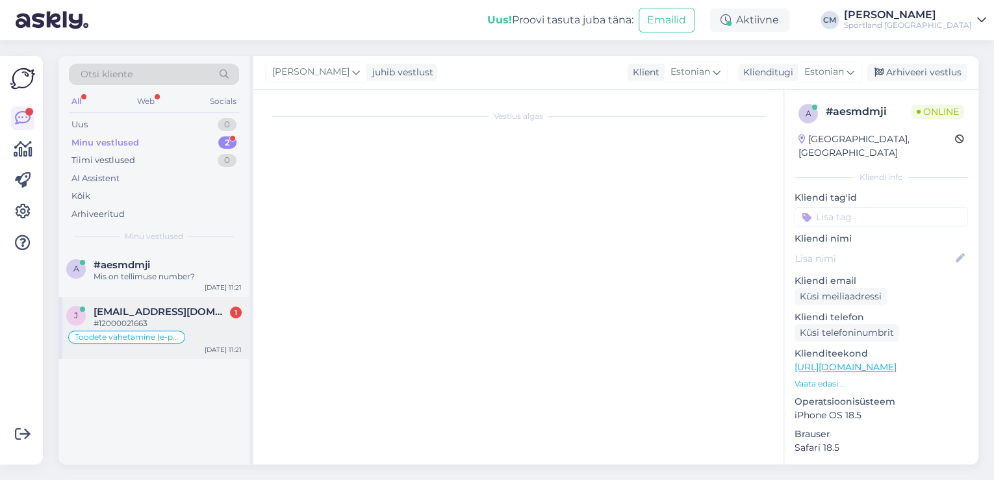
scroll to position [957, 0]
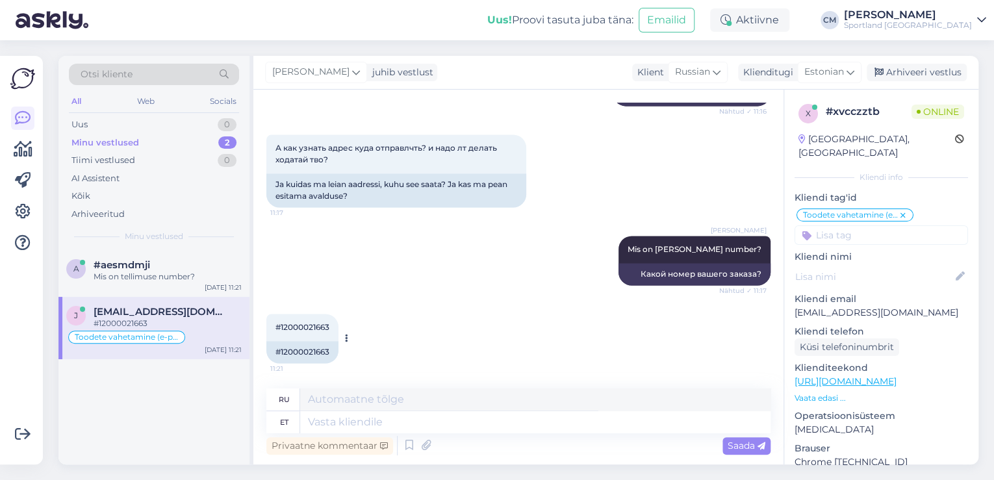
click at [315, 348] on div "#12000021663" at bounding box center [302, 352] width 72 height 22
copy div "12000021663"
click at [191, 279] on div "#4000481749" at bounding box center [168, 277] width 148 height 12
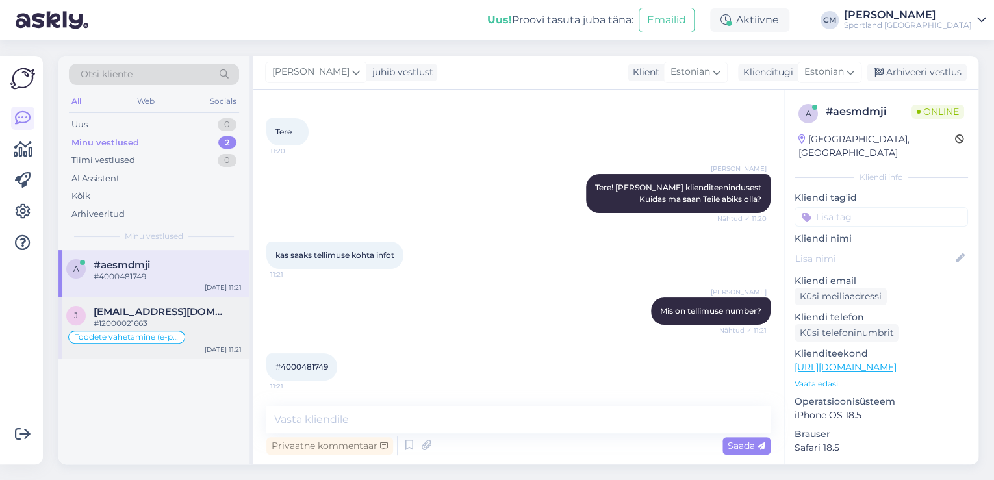
click at [165, 314] on span "[EMAIL_ADDRESS][DOMAIN_NAME]" at bounding box center [161, 312] width 135 height 12
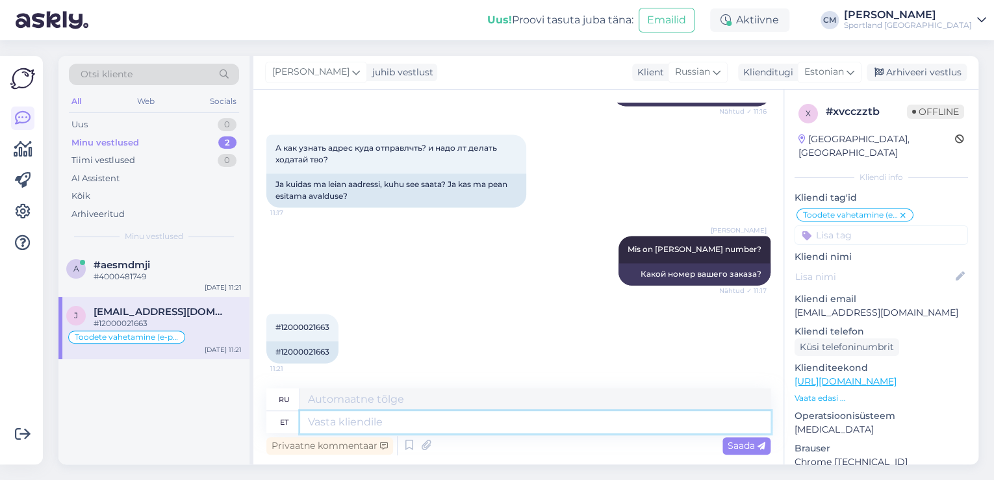
click at [362, 425] on textarea at bounding box center [535, 422] width 470 height 22
type textarea "T"
type textarea "Т"
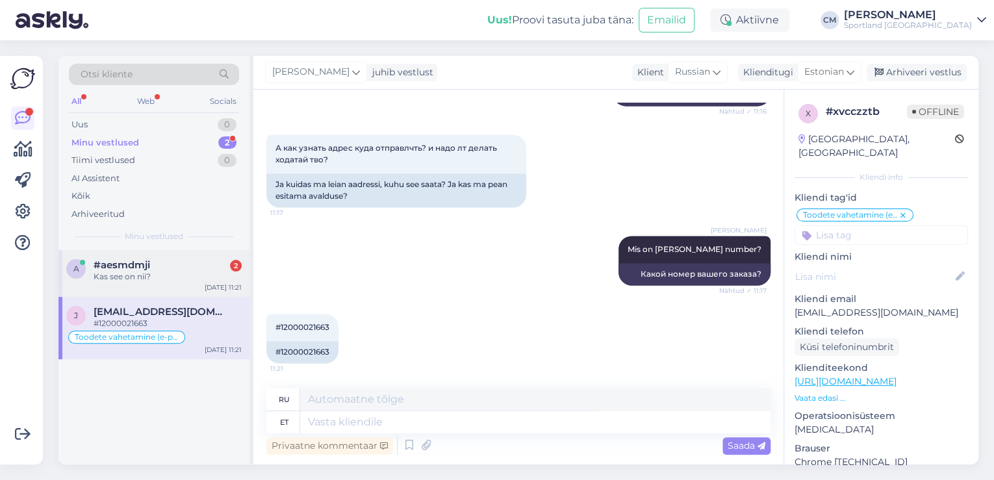
click at [195, 277] on div "Kas see on nii?" at bounding box center [168, 277] width 148 height 12
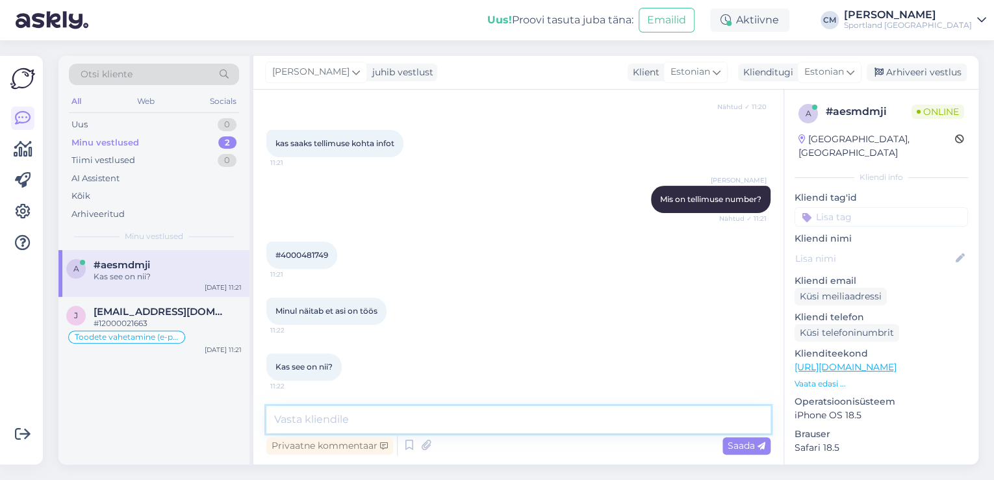
click at [344, 422] on textarea at bounding box center [518, 419] width 504 height 27
type textarea "Kohe vaatan üle"
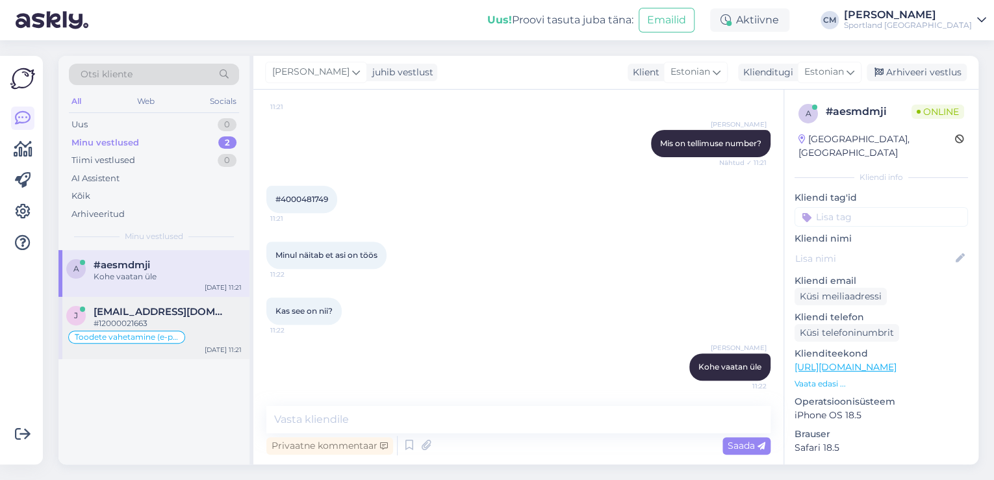
click at [140, 303] on div "[PERSON_NAME] [PERSON_NAME][EMAIL_ADDRESS][DOMAIN_NAME] #12000021663 Toodete va…" at bounding box center [153, 328] width 191 height 62
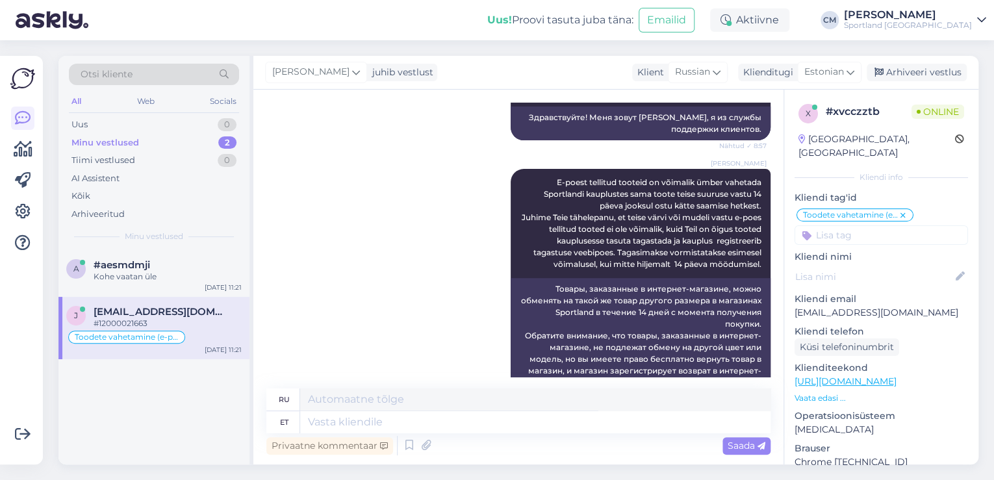
scroll to position [957, 0]
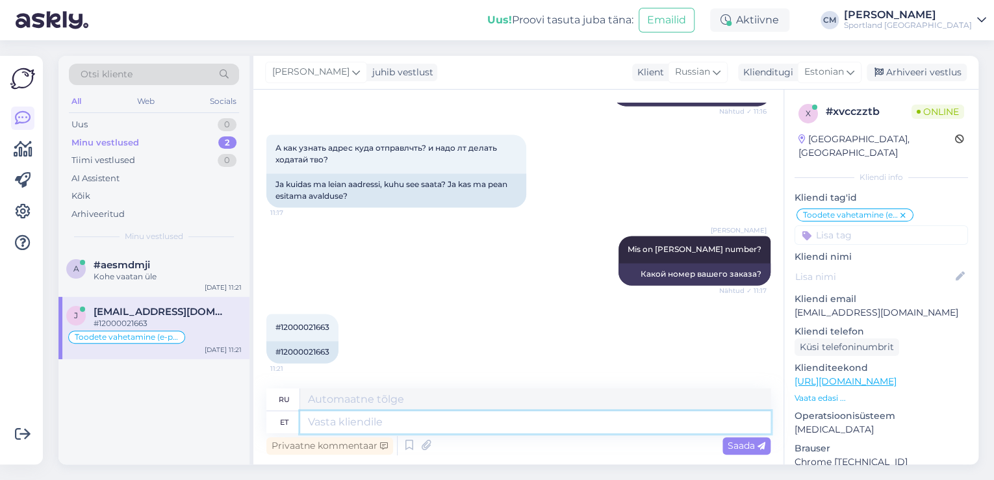
click at [425, 420] on textarea at bounding box center [535, 422] width 470 height 22
paste textarea "Paki tagastamiseks kleebi paki [PERSON_NAME] kaubaga kaasas olnud DPD tagastuss…"
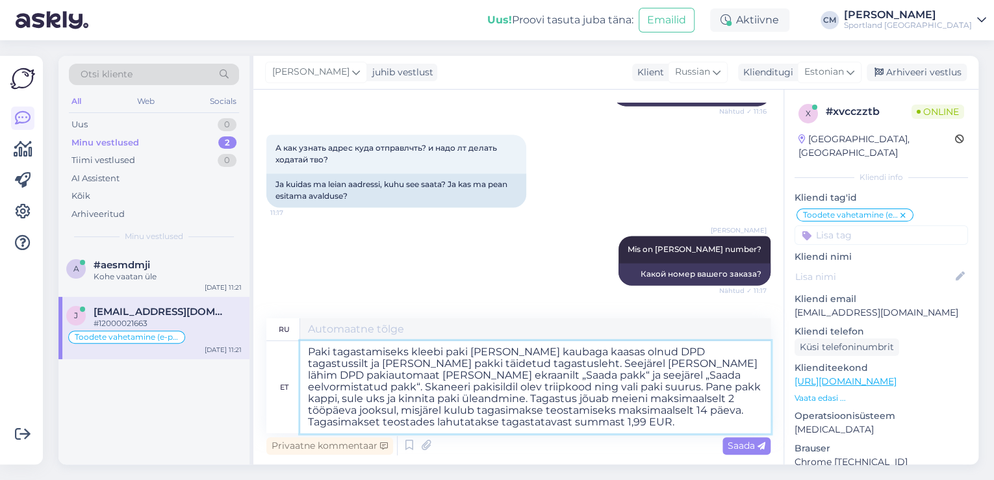
type textarea "Paki tagastamiseks kleebi paki [PERSON_NAME] kaubaga kaasas olnud DPD tagastuss…"
type textarea "Lorem ipsumdo sitamet, consecte ad eli seddoeiu temporin UTL, etdoloremag a eni…"
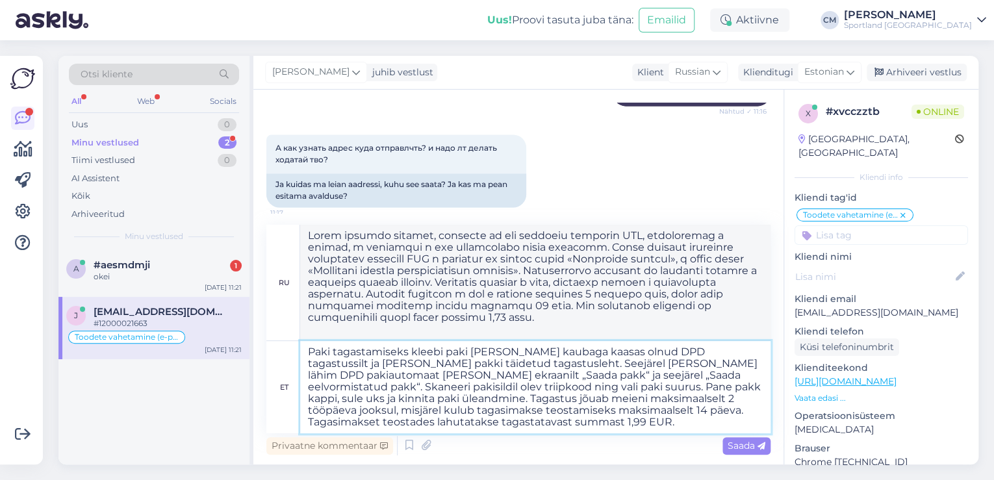
click at [310, 351] on textarea "Paki tagastamiseks kleebi paki [PERSON_NAME] kaubaga kaasas olnud DPD tagastuss…" at bounding box center [535, 387] width 470 height 92
type textarea "Paki tagastamiseks kleebi paki [PERSON_NAME] kaubaga kaasas olnud DPD tagastuss…"
click at [522, 423] on textarea "Paki tagastamiseks kleebi paki [PERSON_NAME] kaubaga kaasas olnud DPD tagastuss…" at bounding box center [535, 387] width 470 height 92
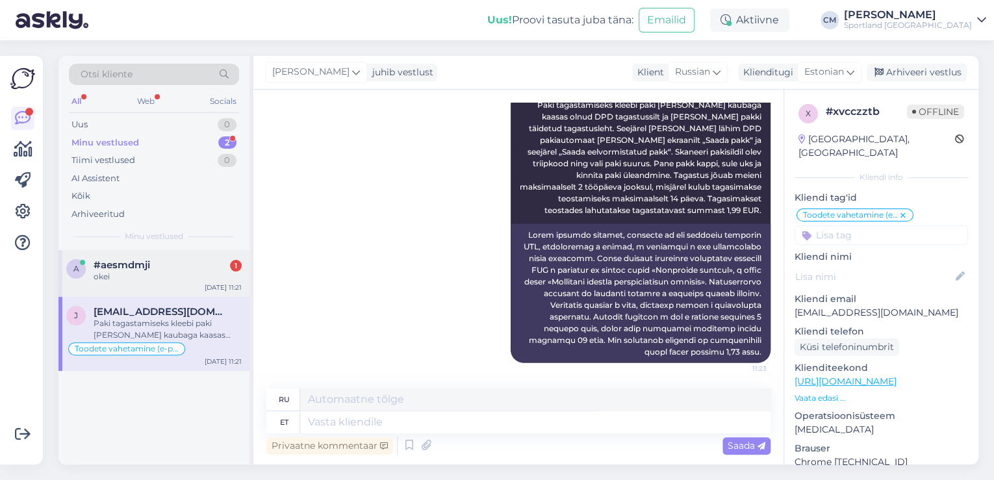
click at [181, 272] on div "okei" at bounding box center [168, 277] width 148 height 12
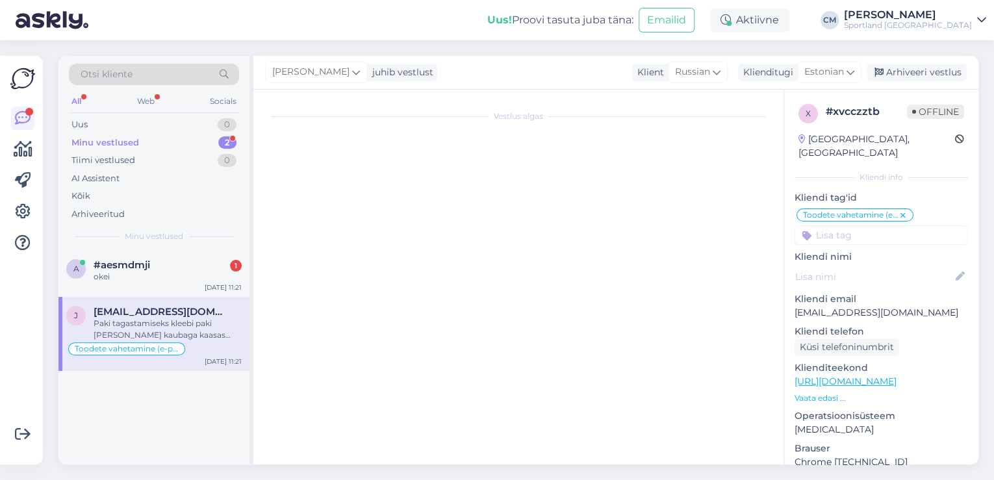
scroll to position [234, 0]
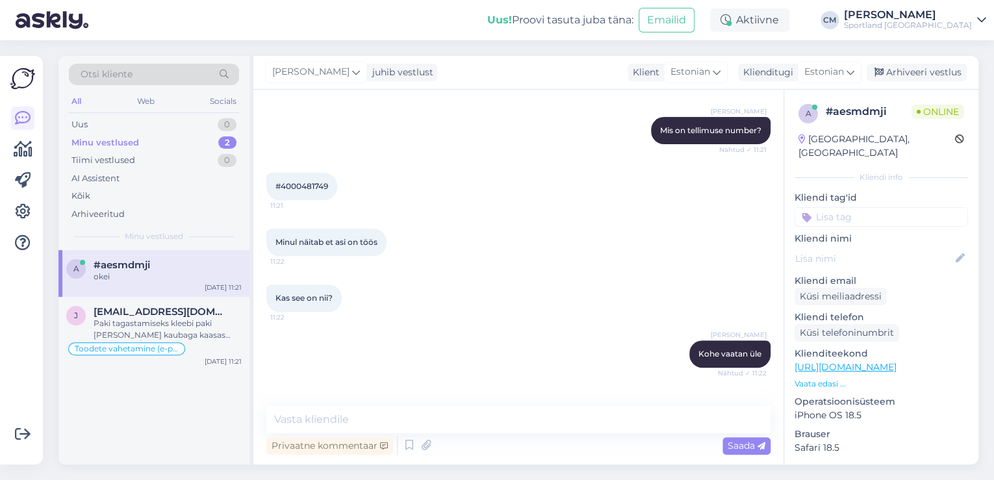
click at [295, 179] on div "#4000481749 11:21" at bounding box center [301, 186] width 71 height 27
copy div "4000481749 11:21"
click at [385, 420] on textarea at bounding box center [518, 419] width 504 height 27
type textarea "K"
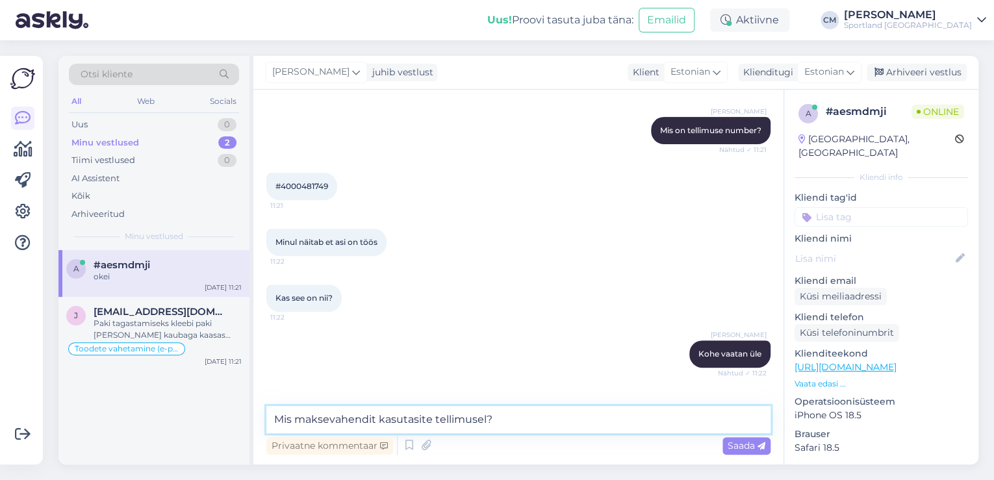
type textarea "Mis maksevahendit kasutasite tellimusel?"
drag, startPoint x: 519, startPoint y: 423, endPoint x: 250, endPoint y: 421, distance: 268.9
click at [250, 421] on div "Otsi kliente All Web Socials Uus 0 Minu vestlused 2 Tiimi vestlused 0 AI Assist…" at bounding box center [518, 260] width 920 height 409
type textarea "Näen, et kasutasite ESTO makeviisi"
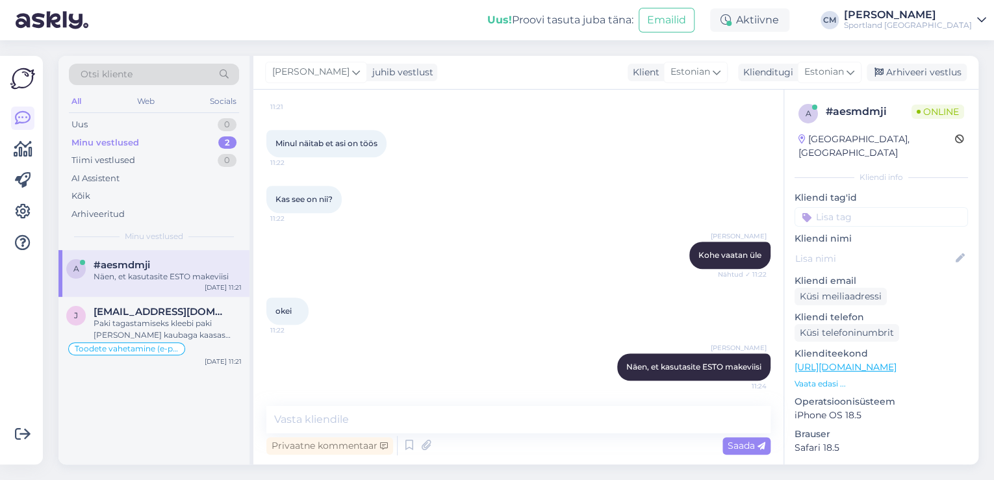
click at [590, 368] on div "[PERSON_NAME] Näen, et kasutasite ESTO makeviisi 11:24" at bounding box center [518, 367] width 504 height 56
click at [592, 366] on icon at bounding box center [596, 367] width 8 height 8
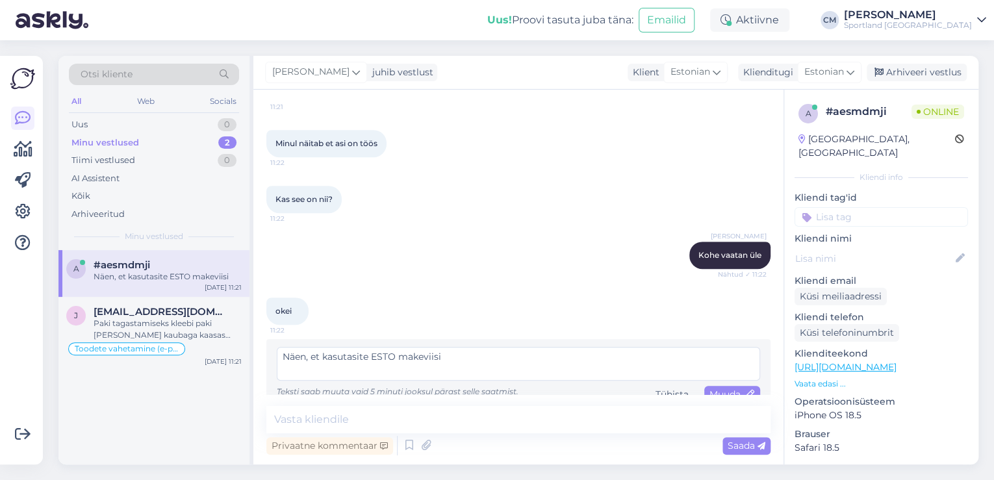
click at [418, 361] on textarea "Näen, et kasutasite ESTO makeviisi" at bounding box center [518, 364] width 483 height 34
type textarea "Näen, et kasutasite ESTO makseviisi"
click at [729, 393] on span "Muuda" at bounding box center [731, 394] width 45 height 12
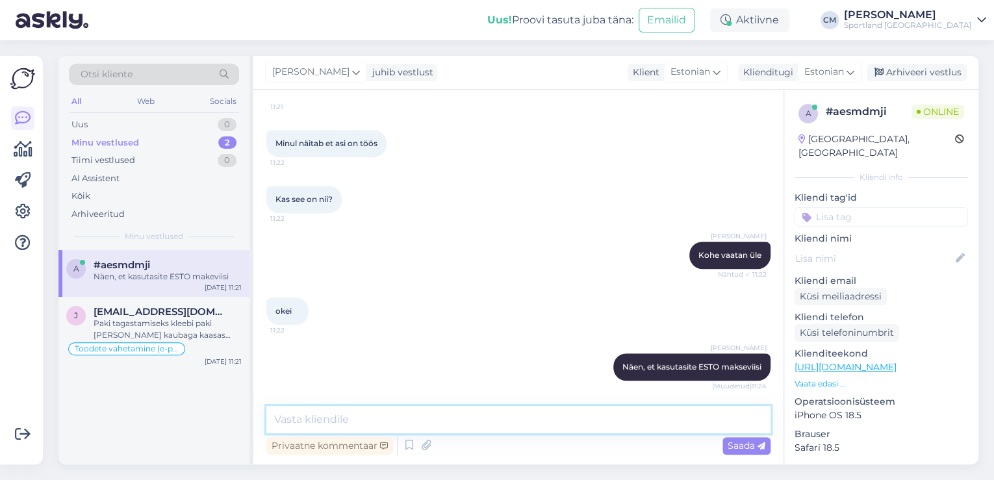
click at [700, 408] on textarea at bounding box center [518, 419] width 504 height 27
type textarea "K"
type textarea "Te ei ole ESTO lepingut lõpuni viinud."
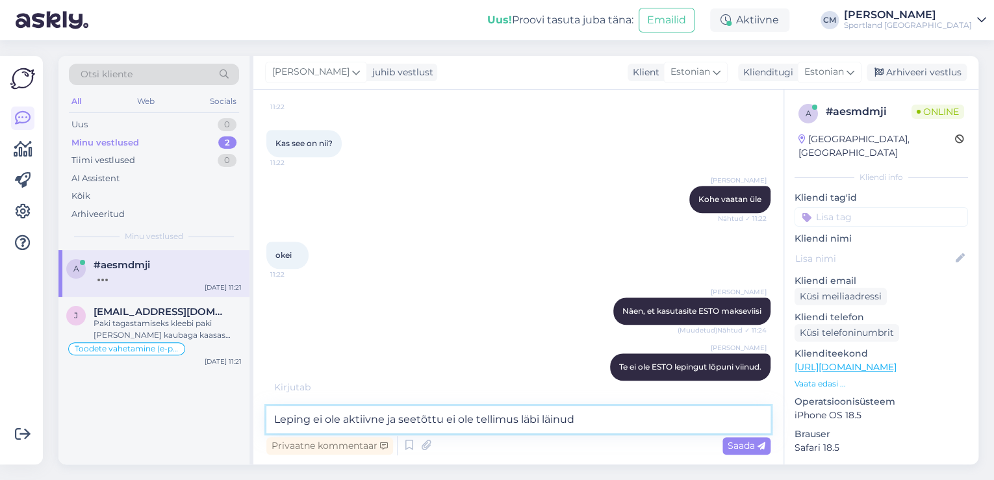
type textarea "Leping ei ole aktiivne ja seetõttu ei ole tellimus läbi läinud."
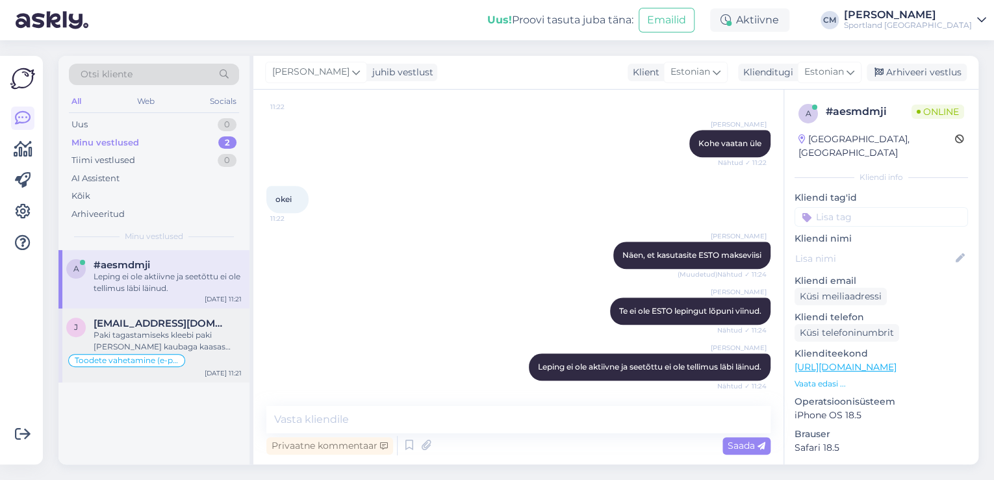
click at [178, 351] on div "Paki tagastamiseks kleebi paki [PERSON_NAME] kaubaga kaasas olnud DPD tagastuss…" at bounding box center [168, 340] width 148 height 23
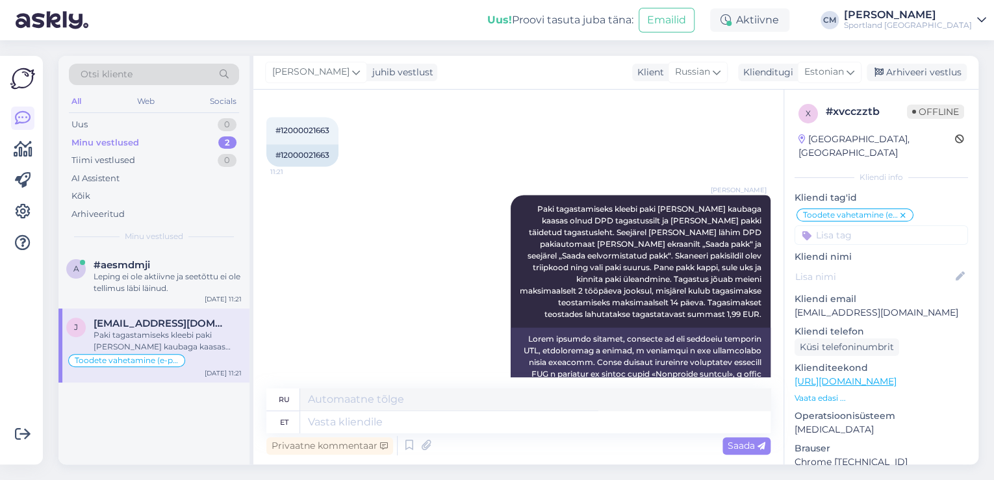
scroll to position [1280, 0]
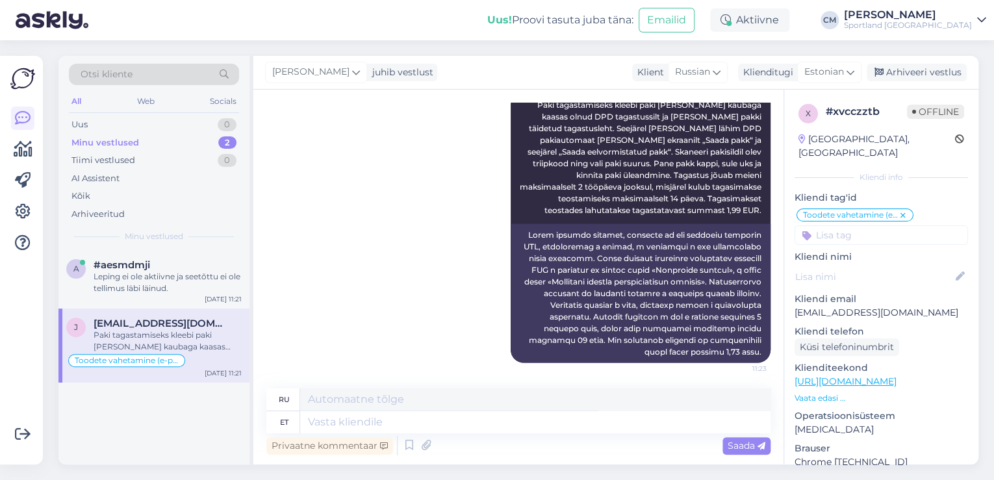
click at [872, 250] on p "Kliendi nimi" at bounding box center [880, 257] width 173 height 14
click at [872, 231] on div "x # xvcczztb Offline [GEOGRAPHIC_DATA], [GEOGRAPHIC_DATA] Kliendi info Kliendi …" at bounding box center [881, 373] width 194 height 566
click at [882, 225] on input at bounding box center [880, 234] width 173 height 19
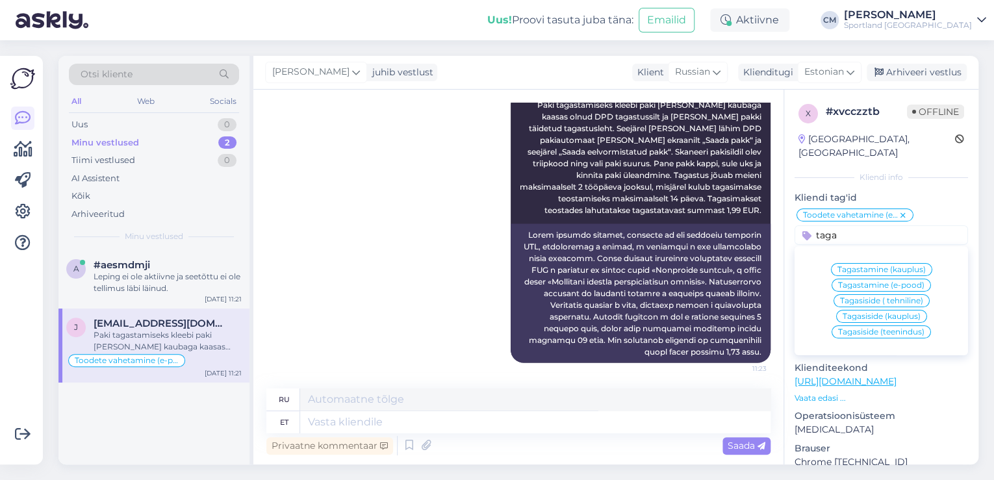
type input "taga"
click at [901, 281] on span "Tagastamine (e-pood)" at bounding box center [881, 285] width 86 height 8
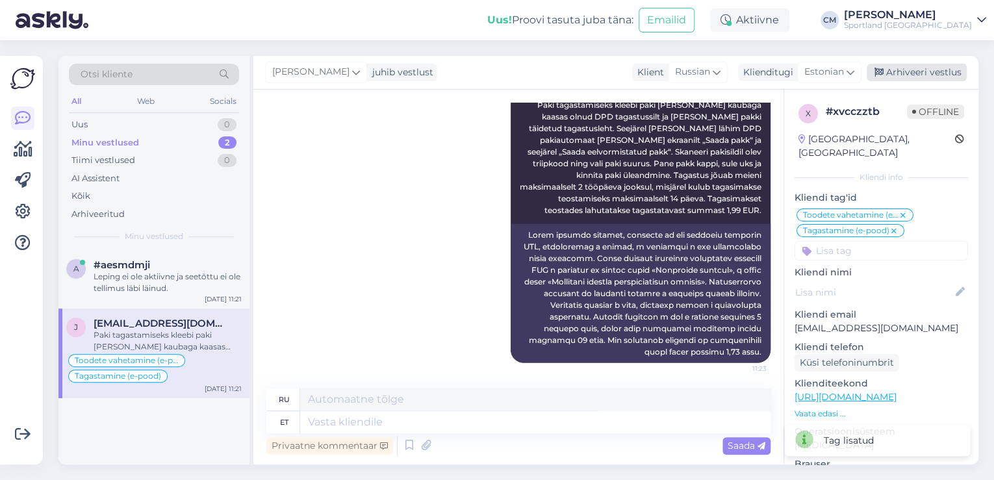
click at [907, 72] on div "Arhiveeri vestlus" at bounding box center [916, 73] width 100 height 18
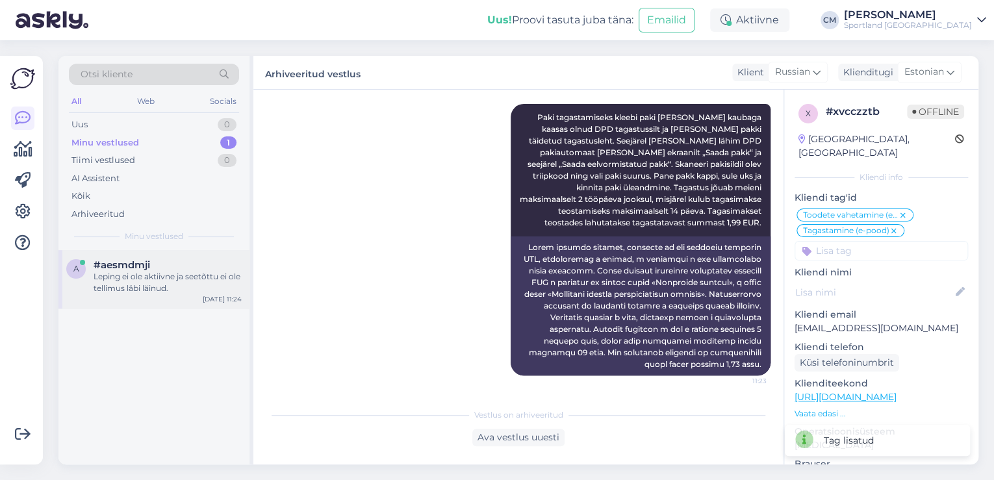
click at [147, 271] on div "Leping ei ole aktiivne ja seetõttu ei ole tellimus läbi läinud." at bounding box center [168, 282] width 148 height 23
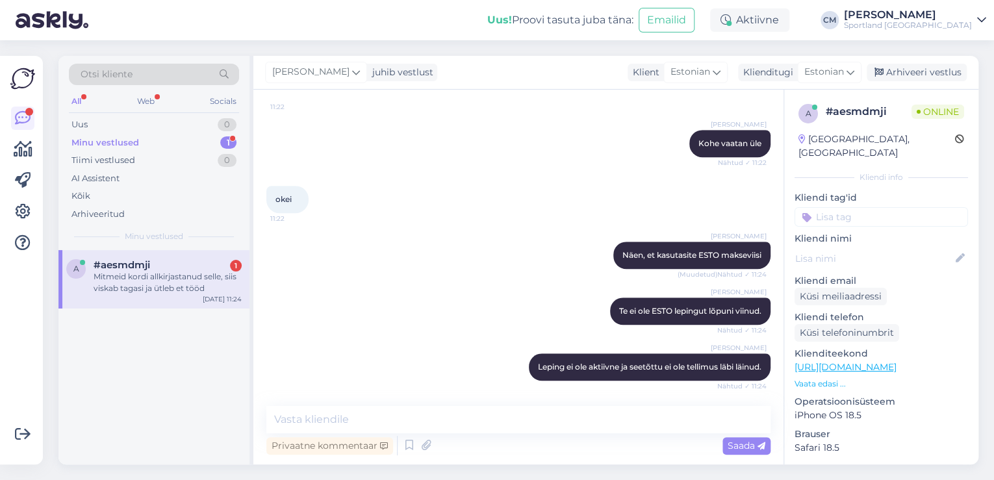
scroll to position [512, 0]
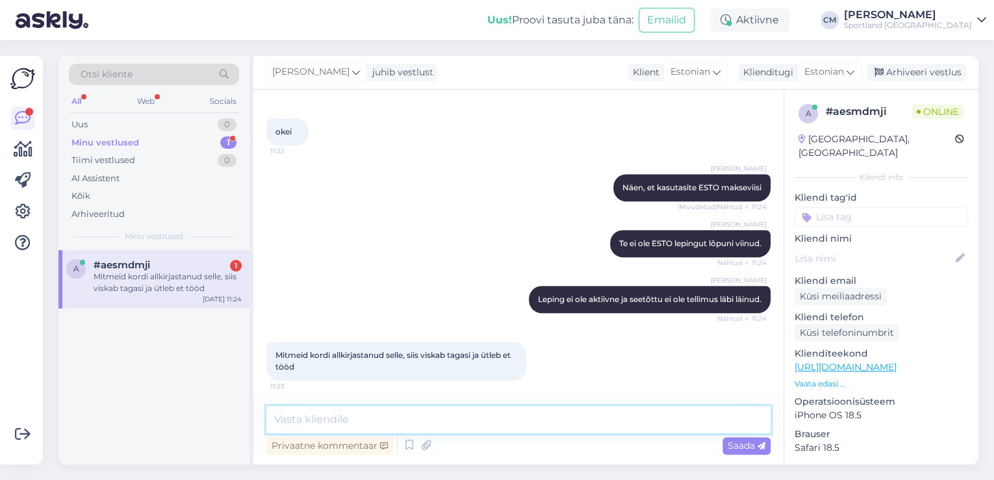
click at [346, 423] on textarea at bounding box center [518, 419] width 504 height 27
click at [301, 407] on textarea "Kas vsikab veateate" at bounding box center [518, 419] width 504 height 27
click at [307, 424] on textarea "Kas vsikab veateate" at bounding box center [518, 419] width 504 height 27
click at [462, 414] on textarea "Kas viskab mõne veateate" at bounding box center [518, 419] width 504 height 27
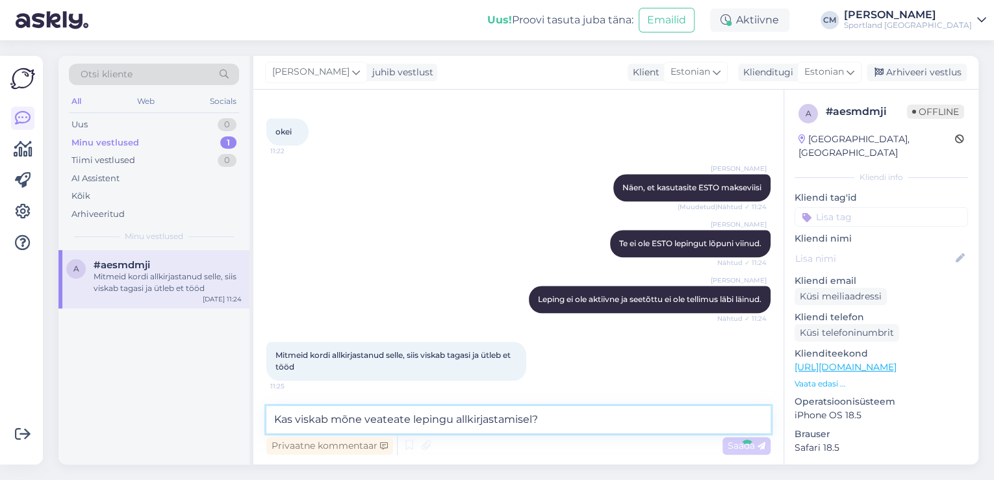
scroll to position [568, 0]
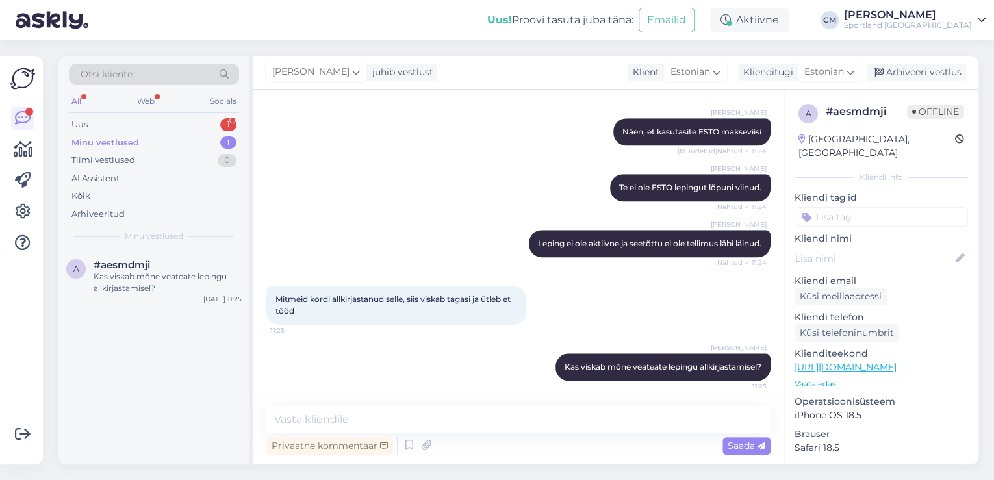
drag, startPoint x: 145, startPoint y: 118, endPoint x: 147, endPoint y: 135, distance: 17.6
click at [145, 118] on div "Uus 1" at bounding box center [154, 125] width 170 height 18
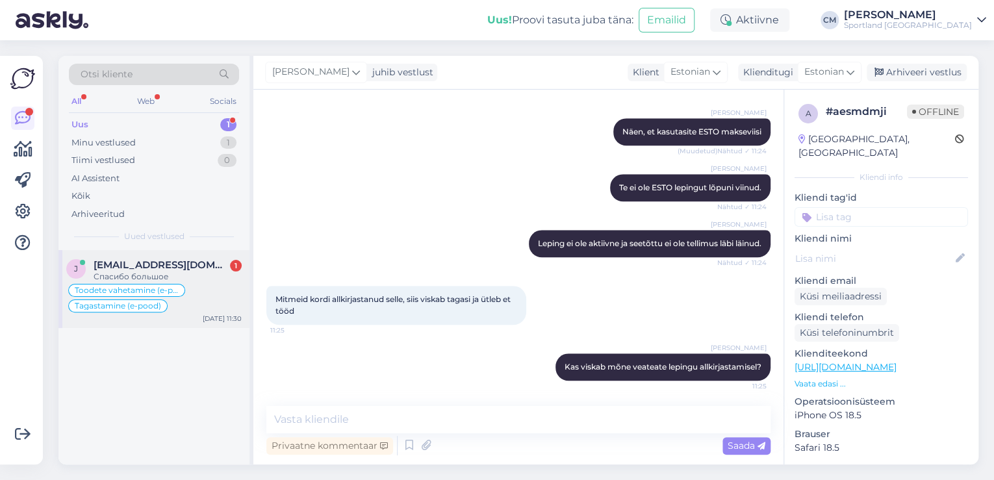
click at [162, 259] on span "[EMAIL_ADDRESS][DOMAIN_NAME]" at bounding box center [161, 265] width 135 height 12
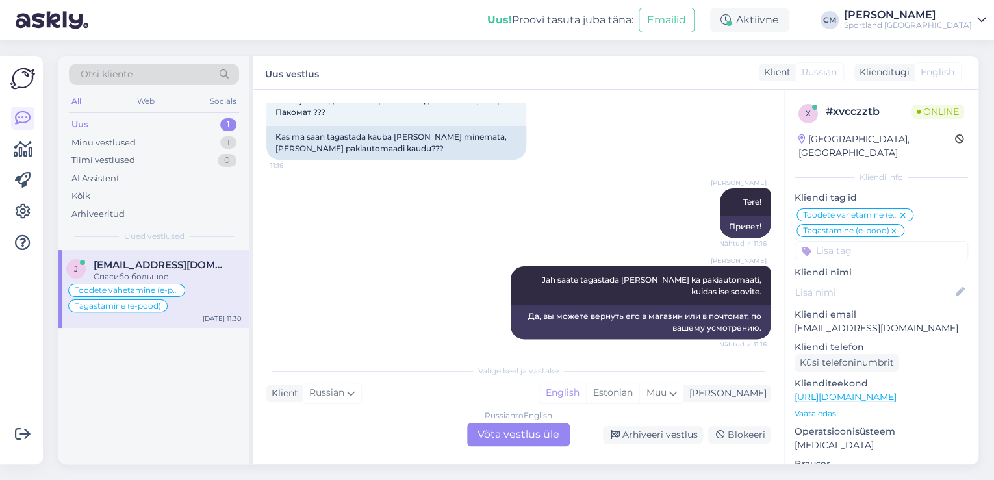
scroll to position [1367, 0]
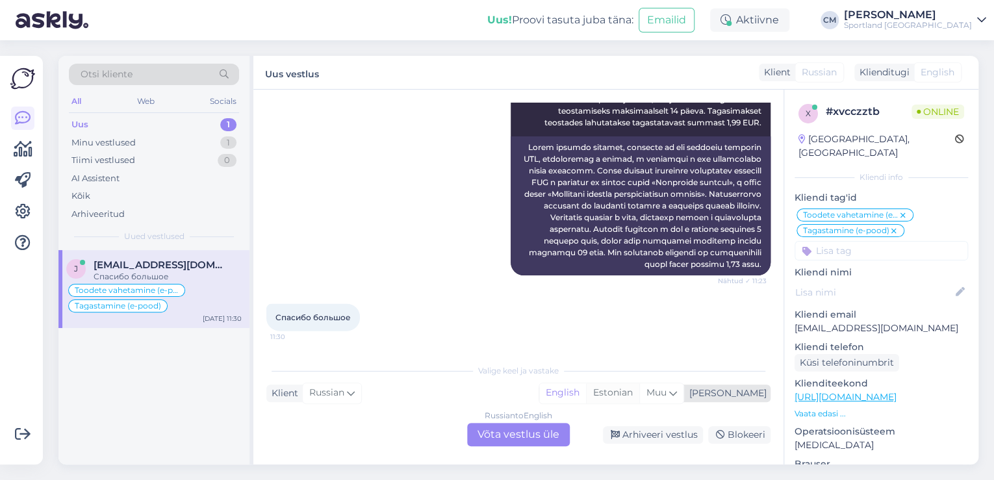
click at [639, 400] on div "Estonian" at bounding box center [612, 392] width 53 height 19
click at [531, 422] on div "Valige [PERSON_NAME] vastake Klient Russian Mina English Estonian Muu Russian t…" at bounding box center [518, 401] width 504 height 89
click at [518, 429] on div "Russian to Estonian Võta vestlus üle" at bounding box center [518, 434] width 103 height 23
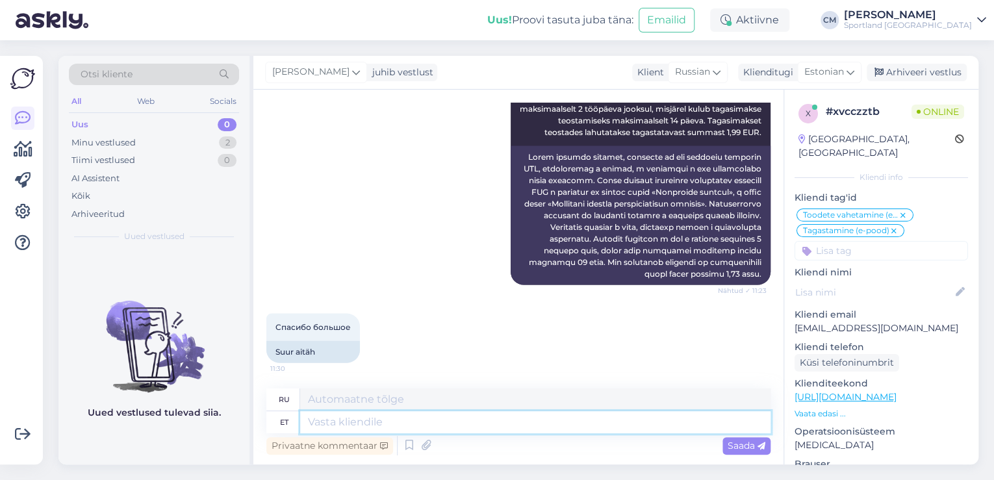
click at [430, 416] on textarea at bounding box center [535, 422] width 470 height 22
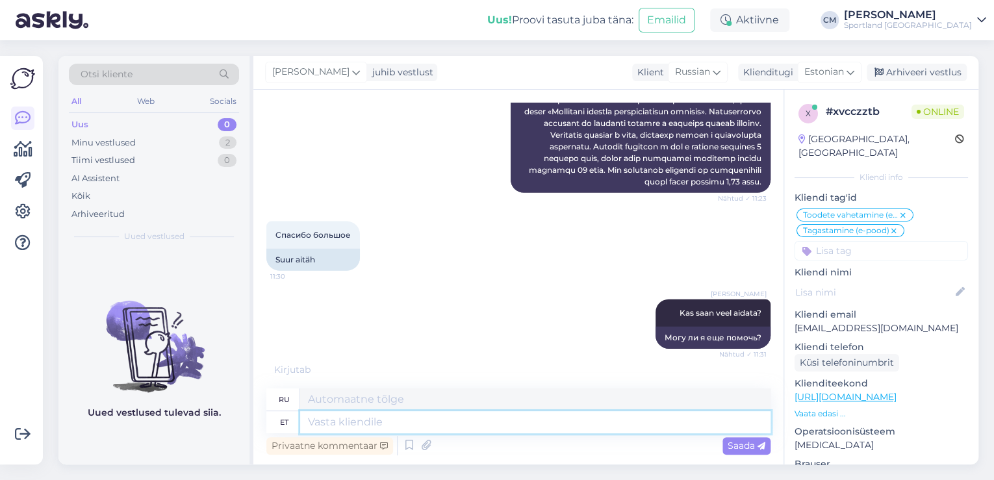
scroll to position [1515, 0]
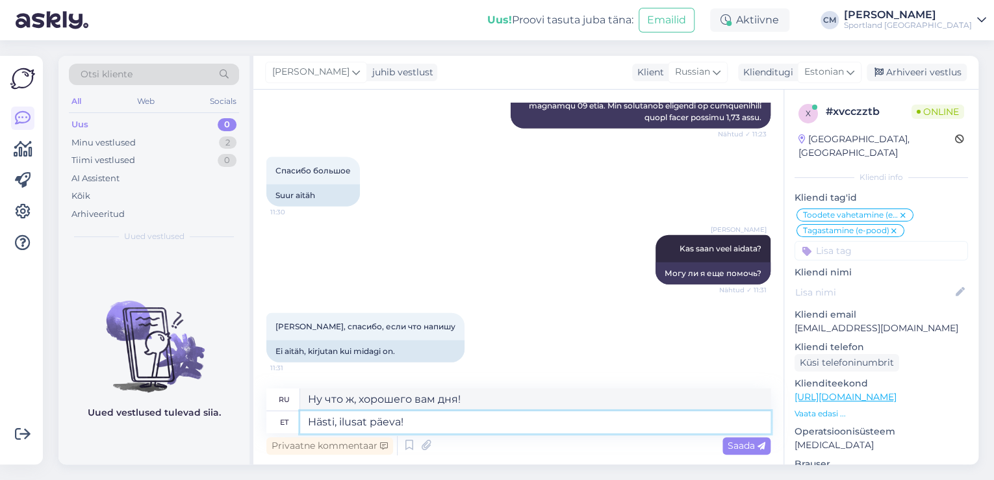
click at [320, 421] on textarea "Hästi, ilusat päeva!" at bounding box center [535, 422] width 470 height 22
click at [415, 427] on textarea "Jah, ilusat päeva!" at bounding box center [535, 422] width 470 height 22
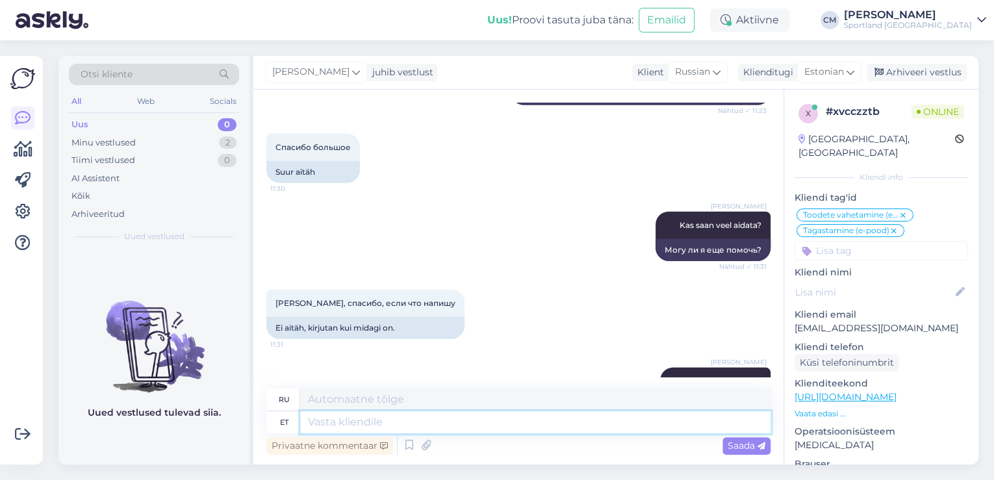
scroll to position [1593, 0]
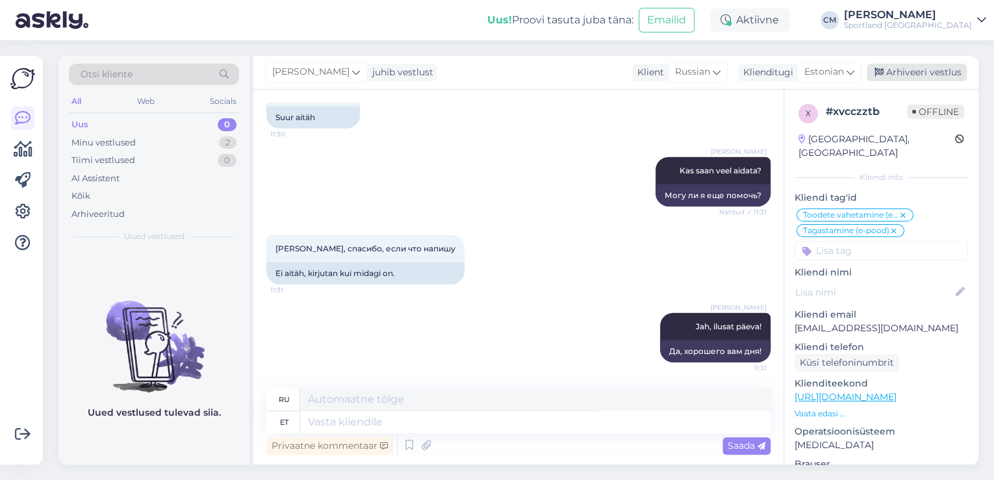
click at [903, 77] on div "Arhiveeri vestlus" at bounding box center [916, 73] width 100 height 18
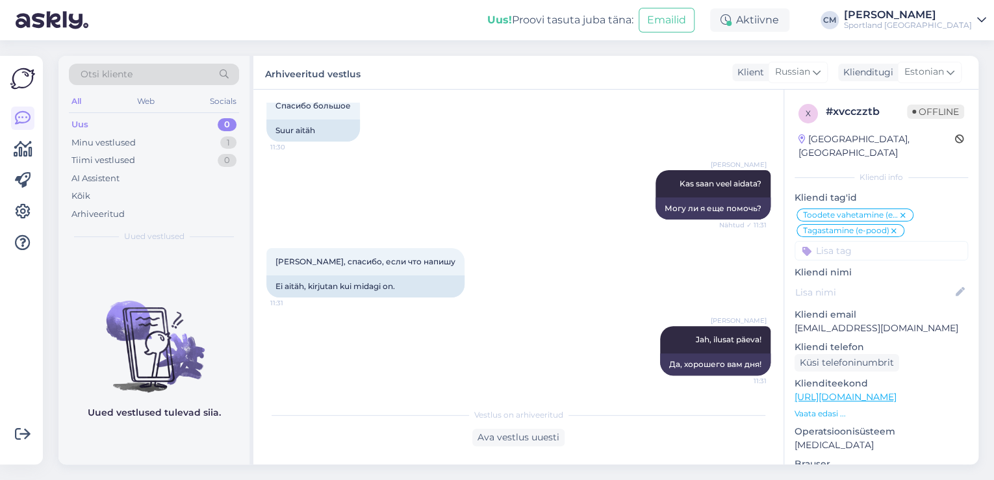
scroll to position [1580, 0]
click at [205, 148] on div "Minu vestlused 1" at bounding box center [154, 143] width 170 height 18
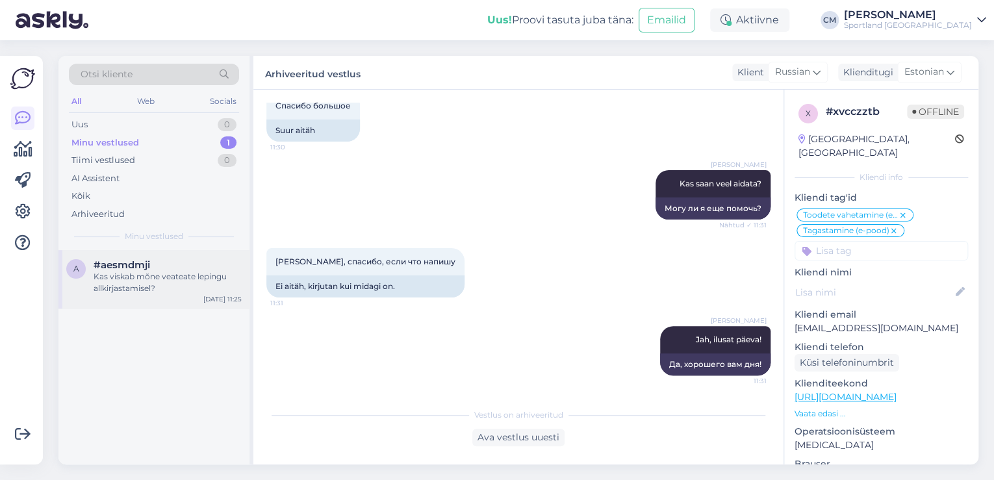
click at [192, 268] on div "#aesmdmji" at bounding box center [168, 265] width 148 height 12
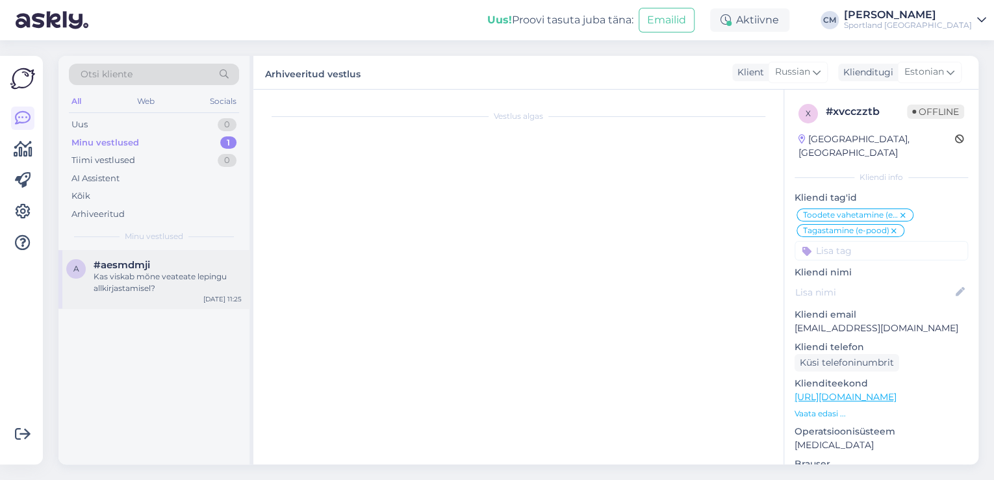
scroll to position [568, 0]
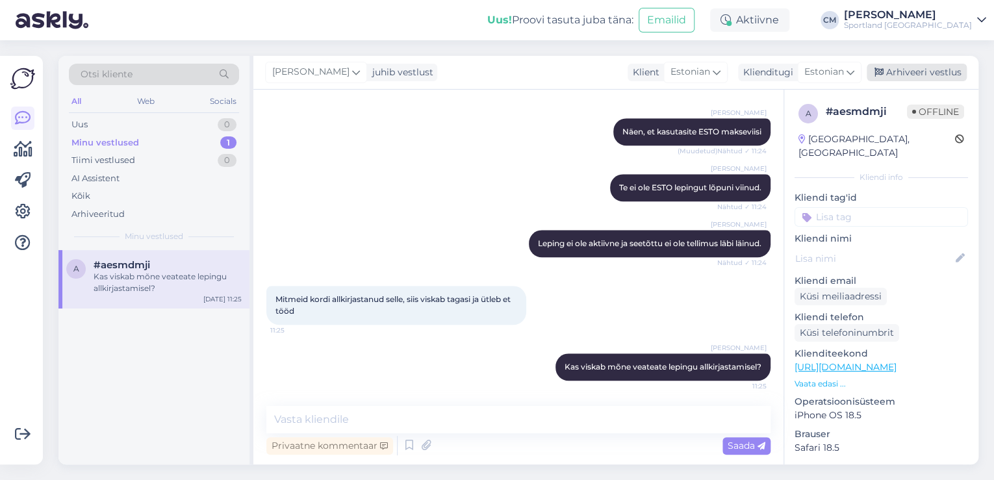
click at [881, 68] on icon at bounding box center [878, 72] width 9 height 9
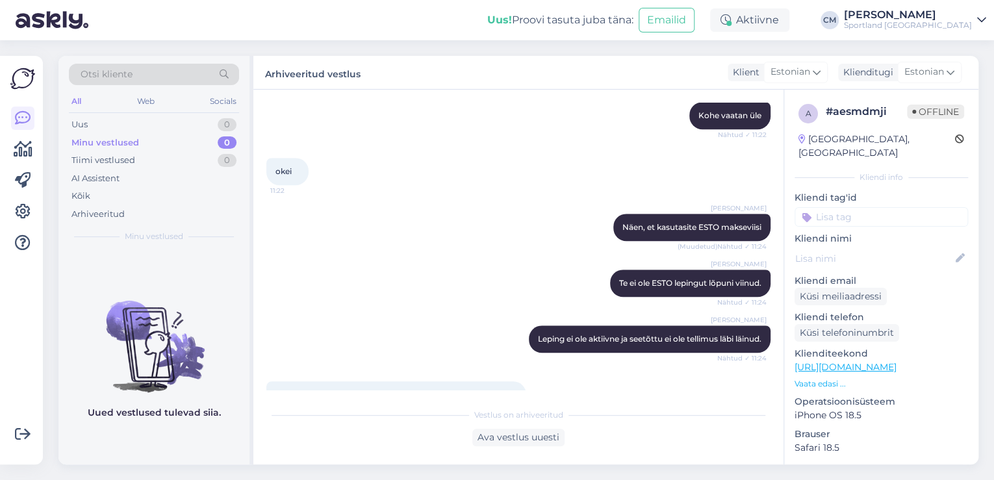
scroll to position [572, 0]
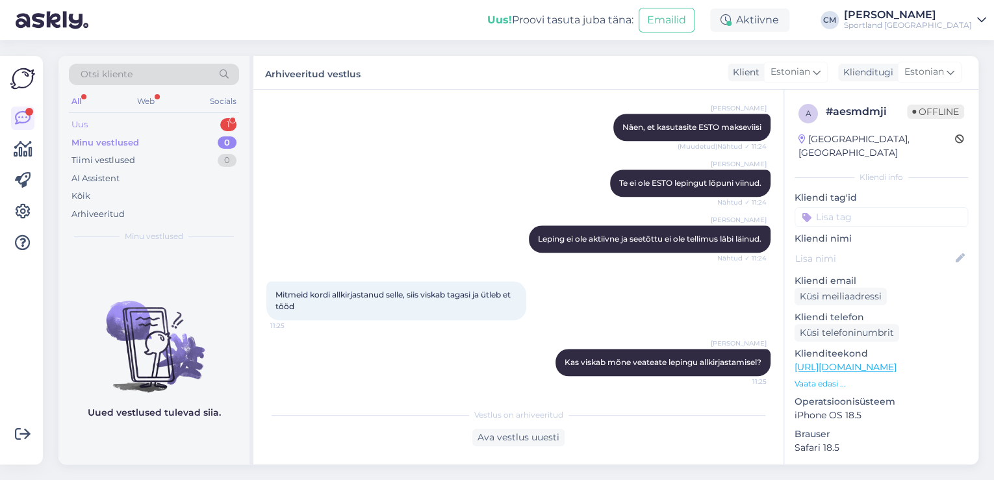
click at [188, 131] on div "Uus 1" at bounding box center [154, 125] width 170 height 18
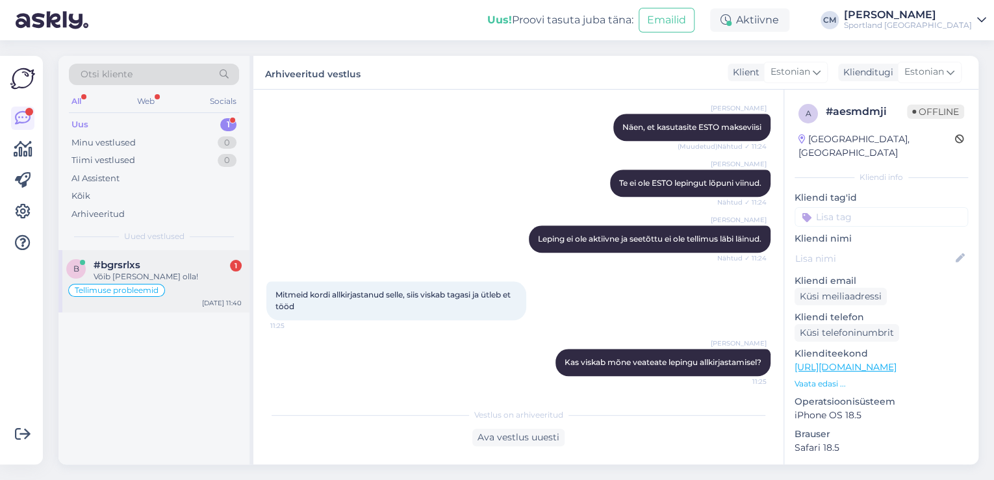
click at [192, 264] on div "#bgrsrlxs 1" at bounding box center [168, 265] width 148 height 12
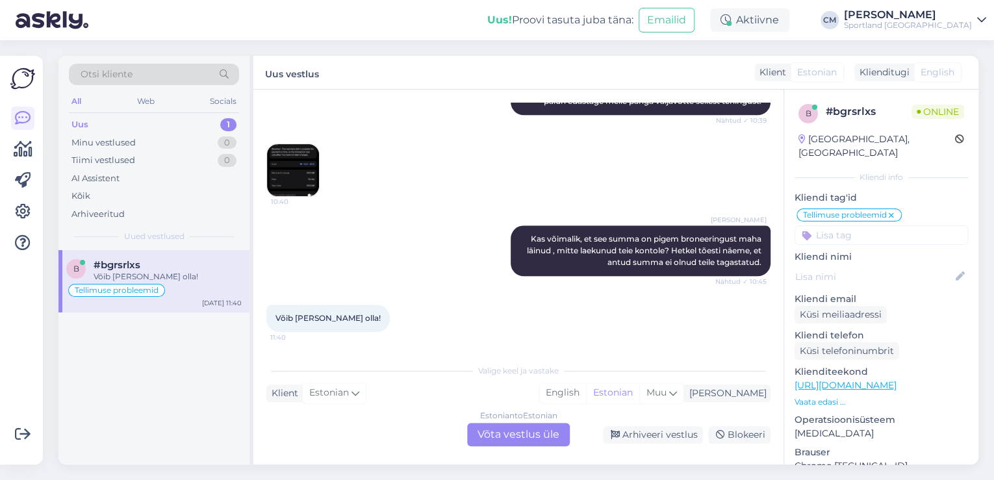
click at [519, 426] on div "Estonian to Estonian Võta vestlus üle" at bounding box center [518, 434] width 103 height 23
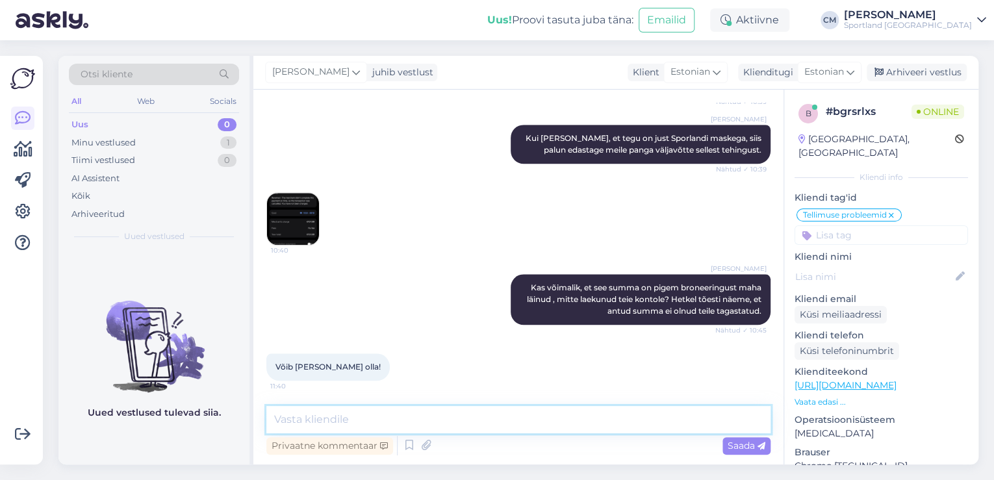
click at [523, 421] on textarea at bounding box center [518, 419] width 504 height 27
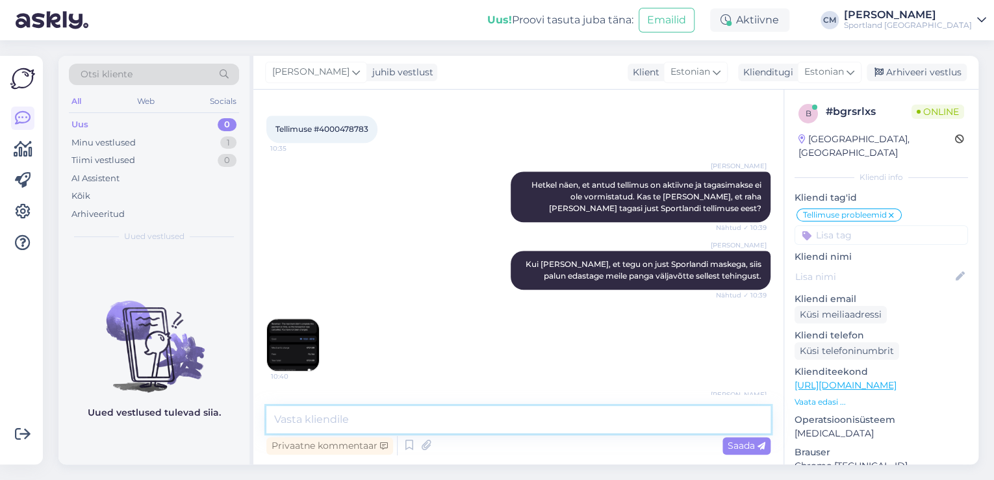
scroll to position [456, 0]
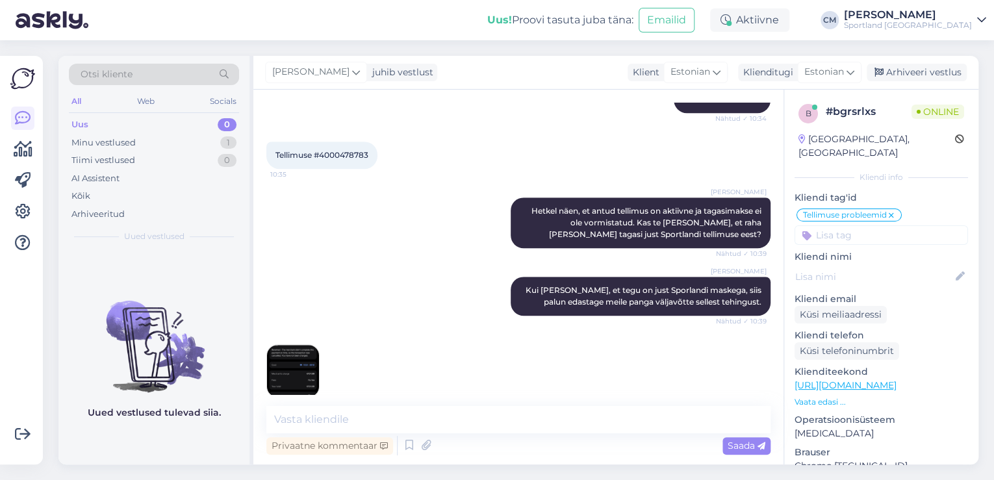
click at [299, 366] on img at bounding box center [293, 371] width 52 height 52
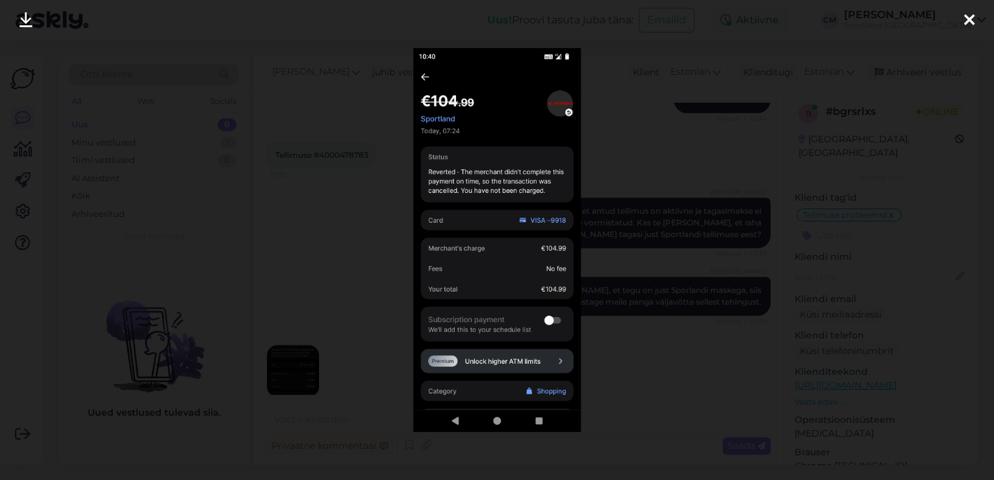
click at [365, 221] on div at bounding box center [497, 240] width 994 height 480
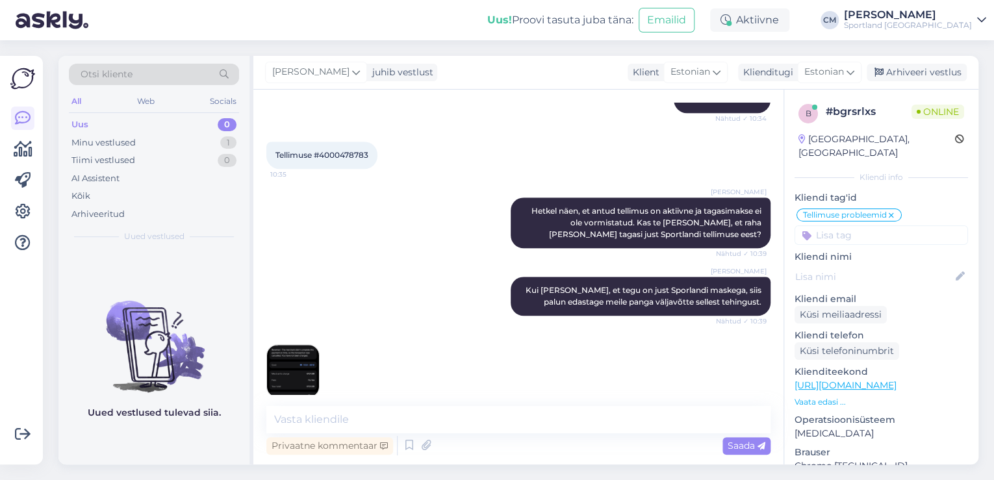
click at [301, 352] on img at bounding box center [293, 371] width 52 height 52
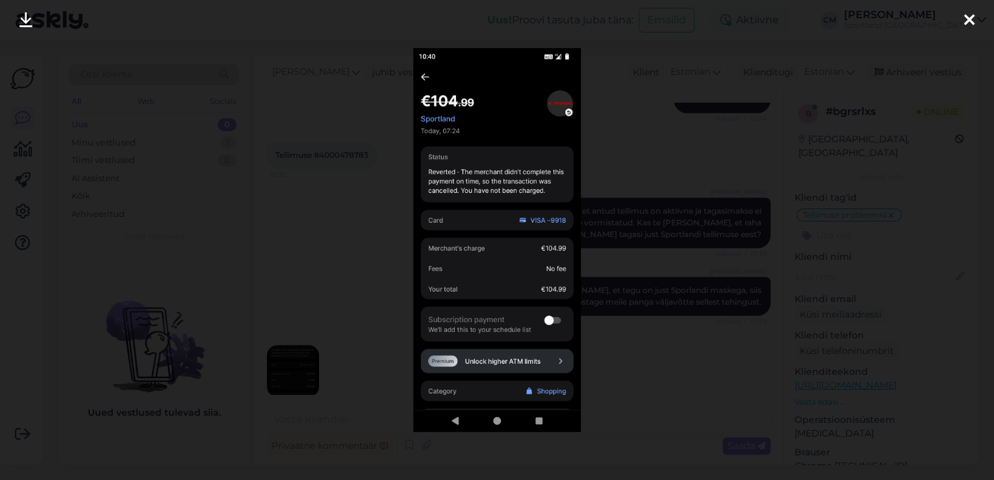
click at [342, 266] on div at bounding box center [497, 240] width 994 height 480
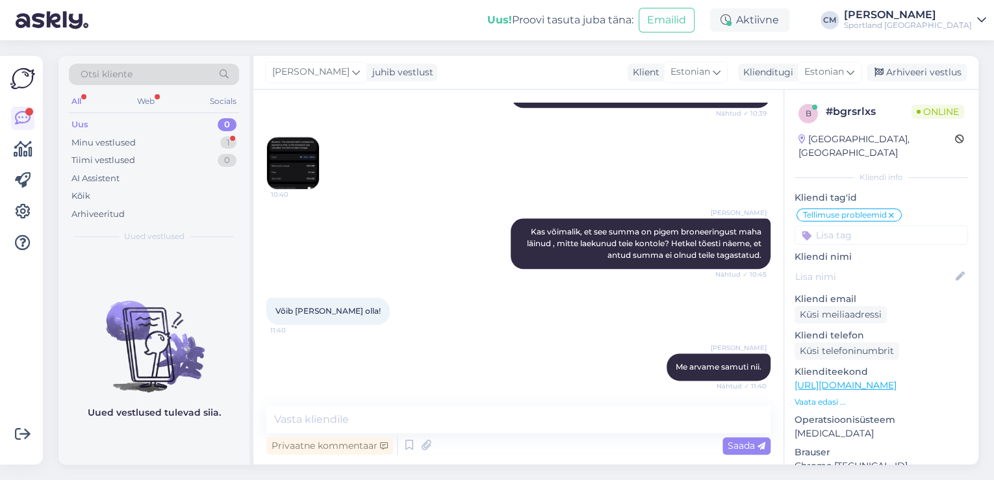
scroll to position [720, 0]
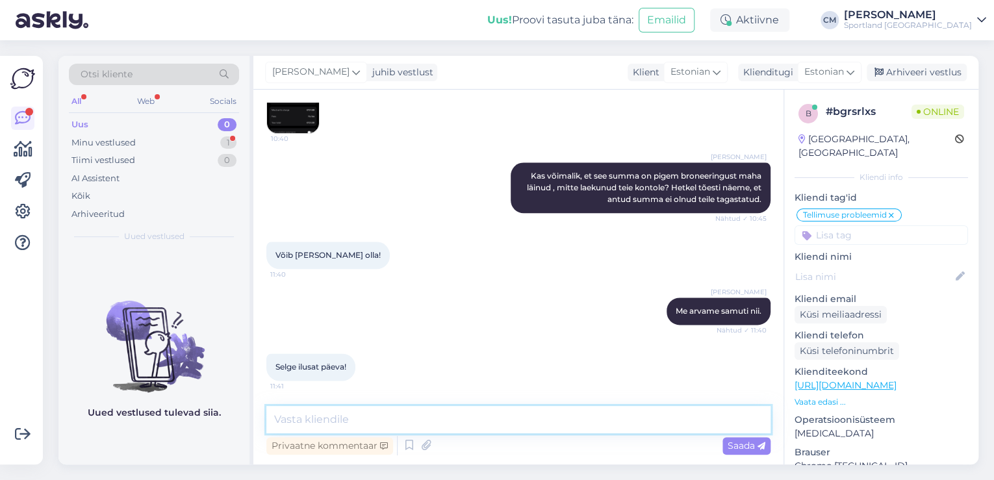
click at [406, 411] on textarea at bounding box center [518, 419] width 504 height 27
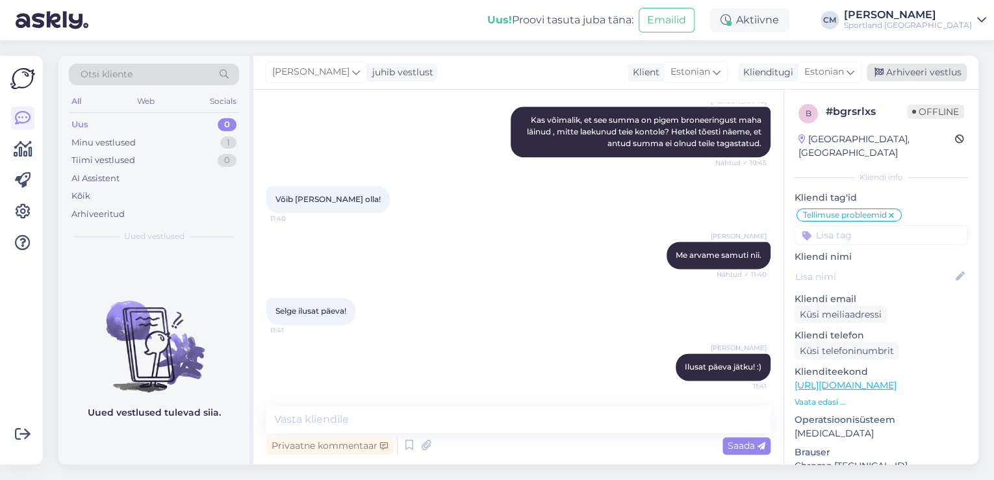
click at [896, 79] on div "Arhiveeri vestlus" at bounding box center [916, 73] width 100 height 18
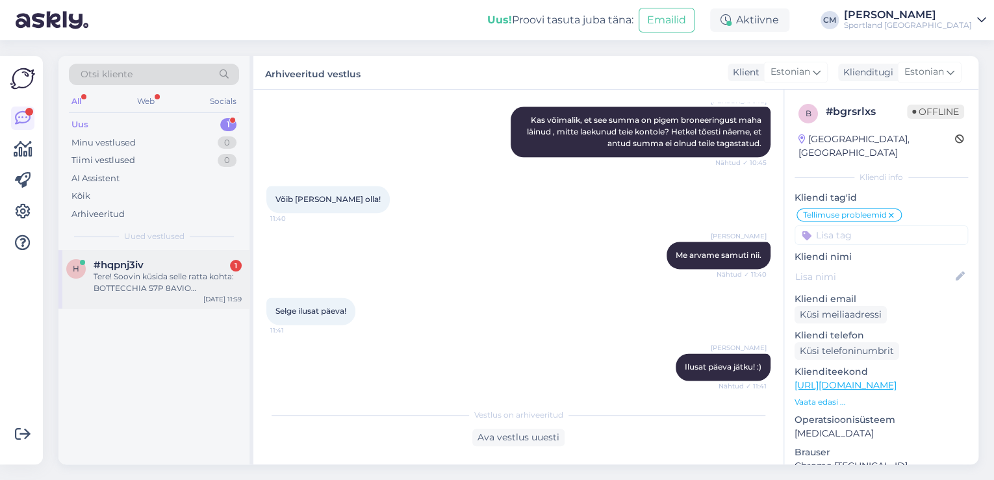
click at [140, 252] on div "h #hqpnj3iv 1 Tere! Soovin küsida selle ratta kohta: BOTTECCHIA 57P 8AVIO REVOL…" at bounding box center [153, 279] width 191 height 58
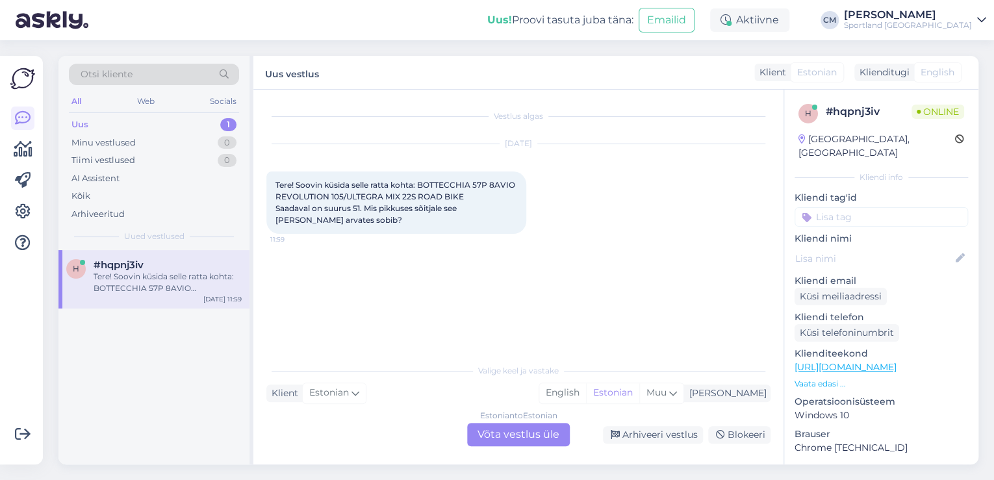
scroll to position [0, 0]
click at [497, 423] on div "Estonian to Estonian Võta vestlus üle" at bounding box center [518, 434] width 103 height 23
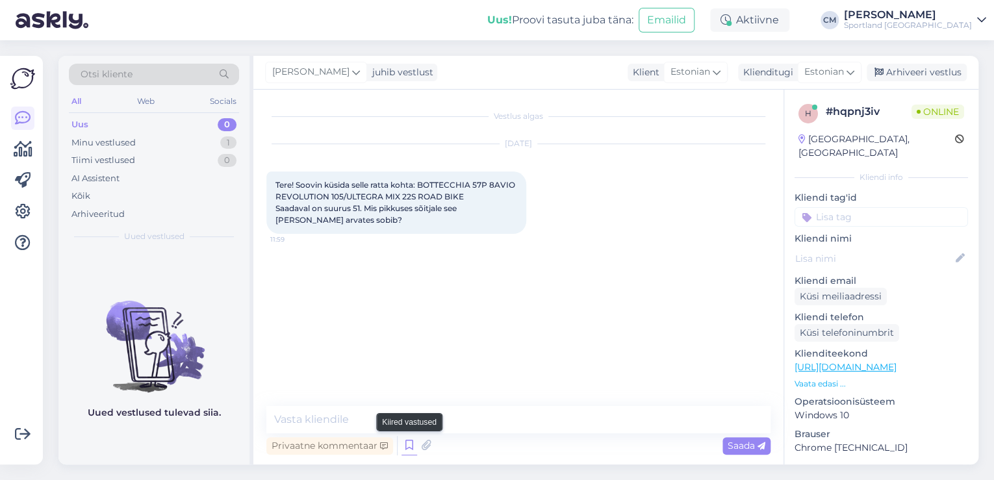
click at [409, 444] on icon at bounding box center [409, 445] width 16 height 19
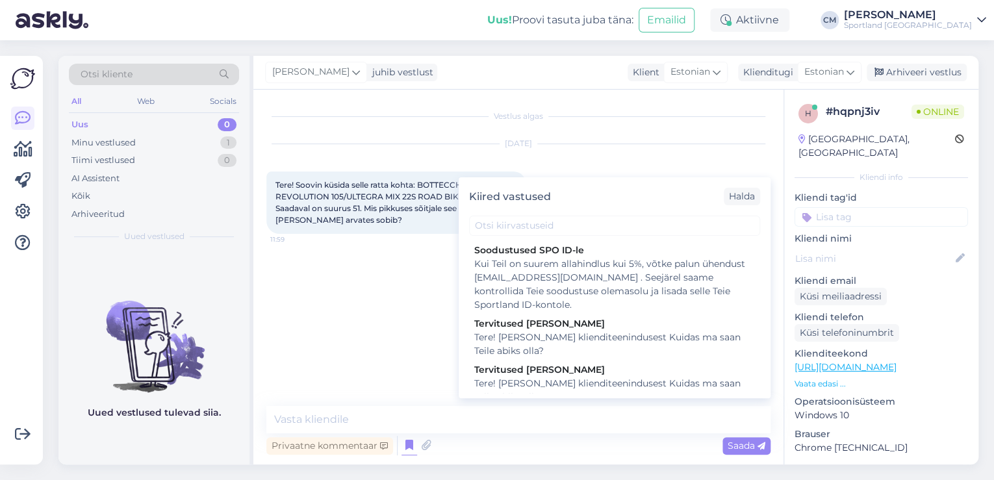
click at [614, 390] on div "Tere! [PERSON_NAME] klienditeenindusest Kuidas ma saan Teile abiks olla?" at bounding box center [614, 390] width 281 height 27
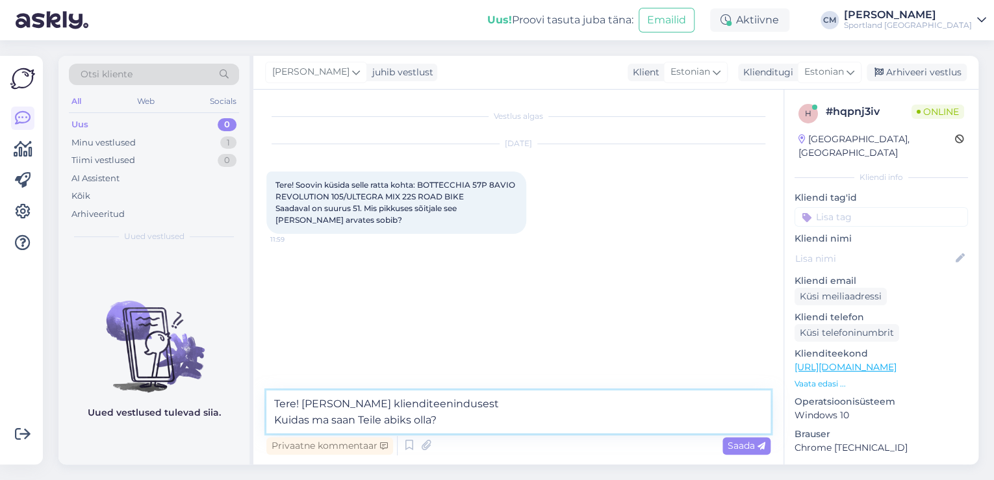
drag, startPoint x: 507, startPoint y: 421, endPoint x: 234, endPoint y: 438, distance: 273.3
click at [234, 438] on div "Otsi kliente All Web Socials Uus 0 Minu vestlused 1 Tiimi vestlused 0 AI Assist…" at bounding box center [518, 260] width 920 height 409
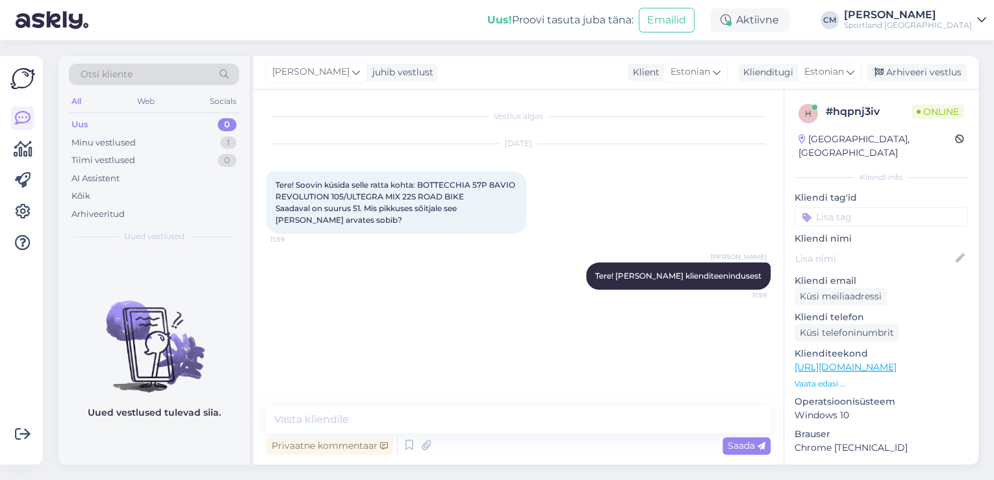
click at [888, 361] on link "[URL][DOMAIN_NAME]" at bounding box center [845, 367] width 102 height 12
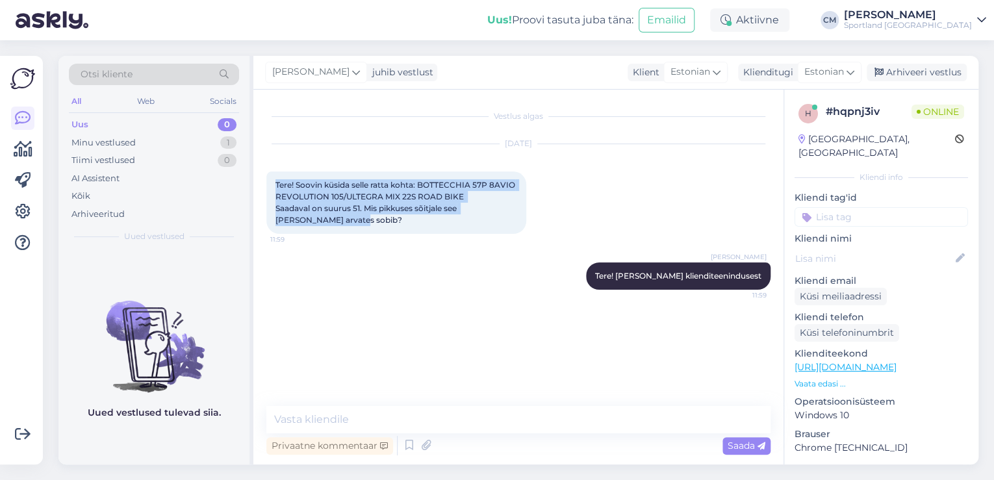
drag, startPoint x: 302, startPoint y: 219, endPoint x: 261, endPoint y: 178, distance: 57.9
click at [261, 178] on div "Vestlus algas [DATE] Tere! Soovin küsida selle ratta kohta: BOTTECCHIA 57P 8AVI…" at bounding box center [518, 277] width 530 height 375
copy span "Tere! Soovin küsida selle ratta kohta: BOTTECCHIA 57P 8AVIO REVOLUTION 105/ULTE…"
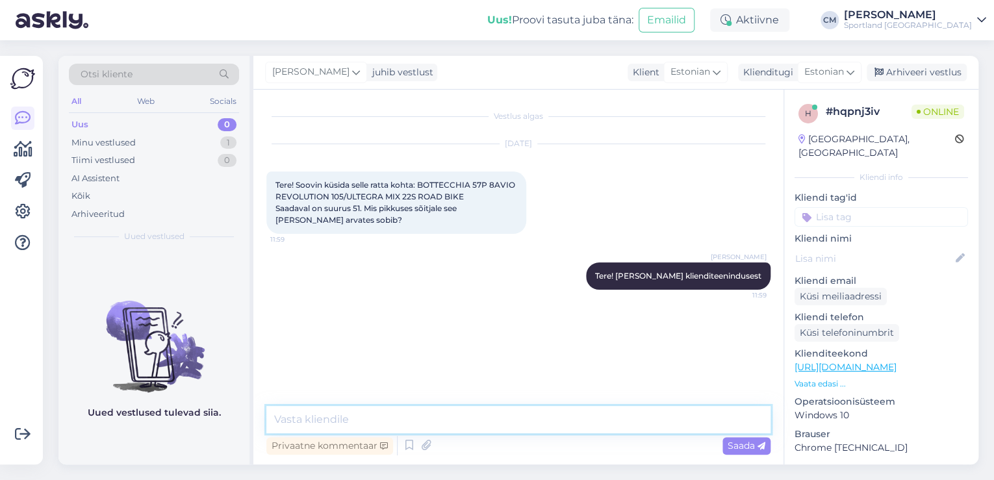
click at [388, 427] on textarea at bounding box center [518, 419] width 504 height 27
paste textarea "Üldiselt sobib 51 cm raam (väike) sõitjale umbes 160–168 cm pikkusel"
click at [314, 420] on textarea "Üldiselt sobib 51 cm raam (väike) sõitjale umbes 160–168 cm pikkusel" at bounding box center [518, 419] width 504 height 27
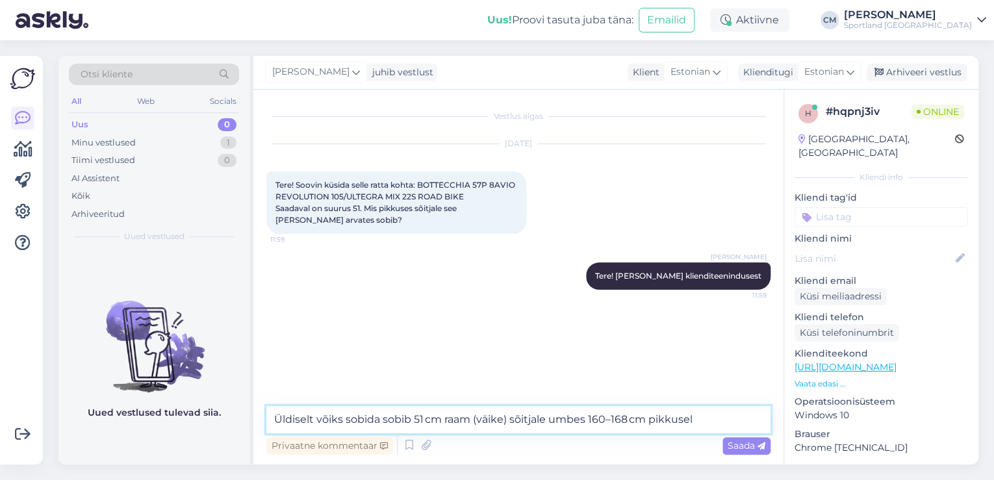
click at [396, 421] on textarea "Üldiselt võiks sobida sobib 51 cm raam (väike) sõitjale umbes 160–168 cm pikkus…" at bounding box center [518, 419] width 504 height 27
click at [449, 418] on textarea "Üldiselt võiks sobida 51 cm raam (väike) sõitjale umbes 160–168 cm pikkusel" at bounding box center [518, 419] width 504 height 27
click at [638, 420] on textarea "Üldiselt võiks sobida 51 cm raam sõitjale umbes 160–168 cm pikkusel" at bounding box center [518, 419] width 504 height 27
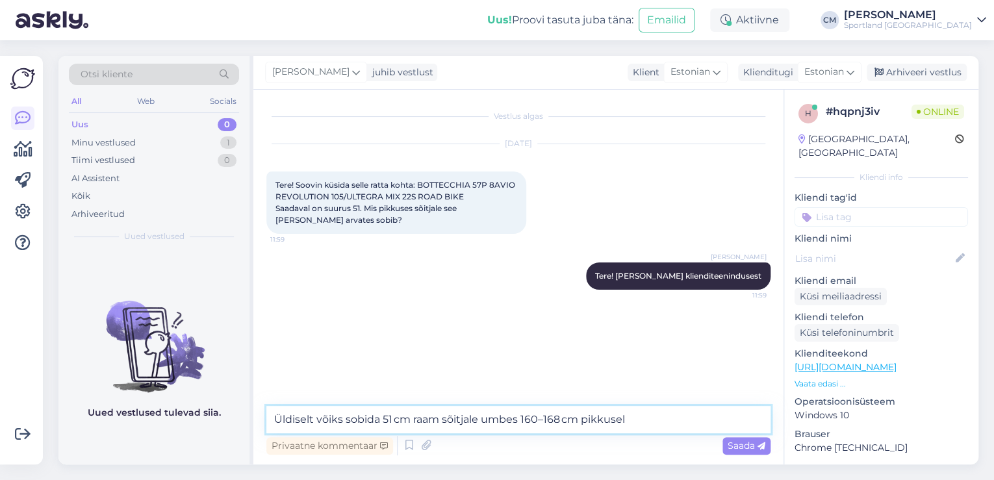
drag, startPoint x: 574, startPoint y: 421, endPoint x: 520, endPoint y: 418, distance: 54.0
click at [520, 418] on textarea "Üldiselt võiks sobida 51 cm raam sõitjale umbes 160–168 cm pikkusel" at bounding box center [518, 419] width 504 height 27
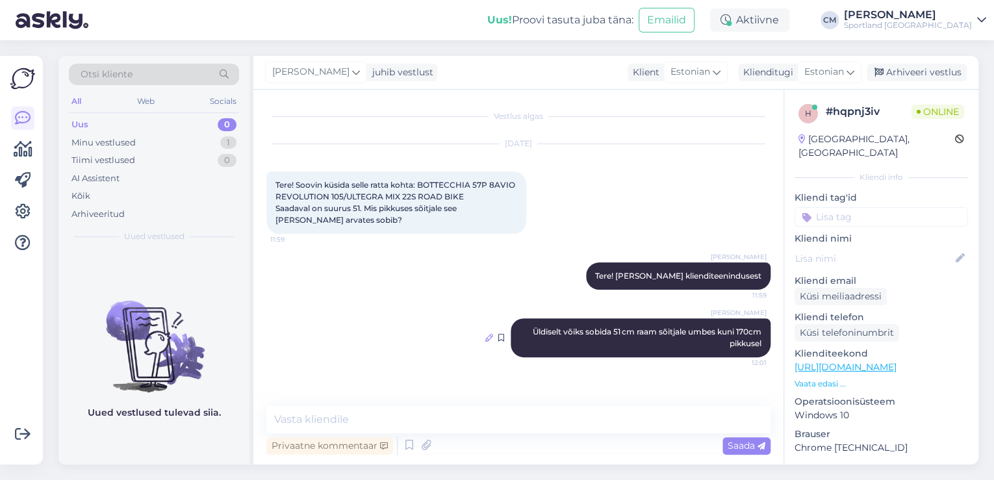
click at [490, 337] on icon at bounding box center [489, 338] width 8 height 8
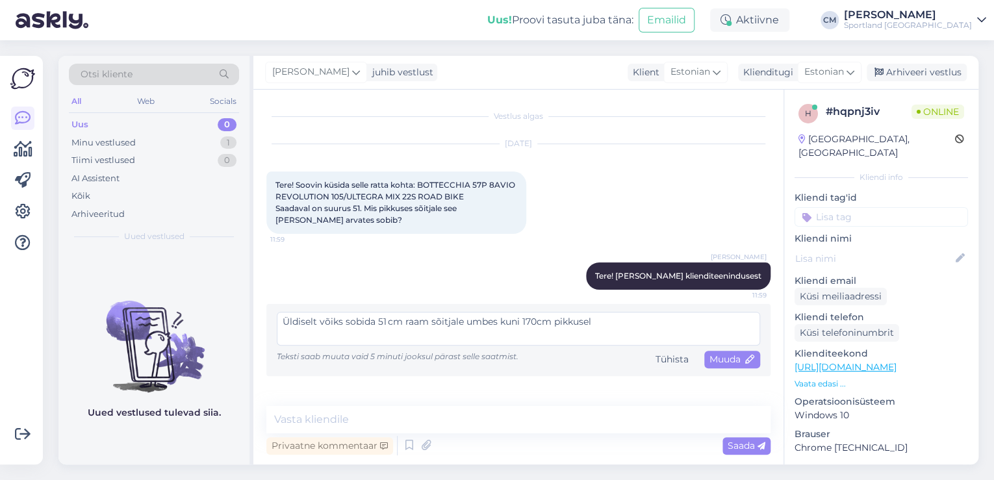
click at [400, 322] on textarea "Üldiselt võiks sobida 51 cm raam sõitjale umbes kuni 170cm pikkusel" at bounding box center [518, 329] width 483 height 34
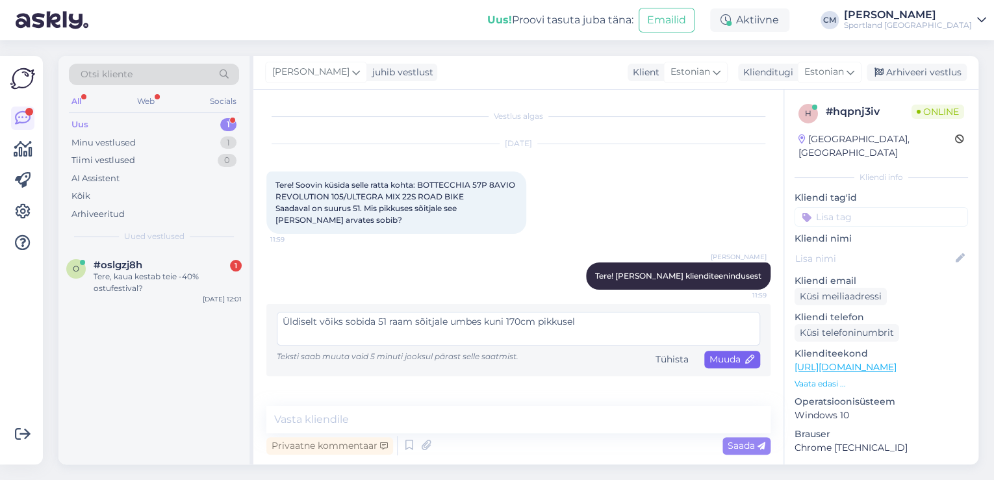
click at [732, 361] on span "Muuda" at bounding box center [731, 359] width 45 height 12
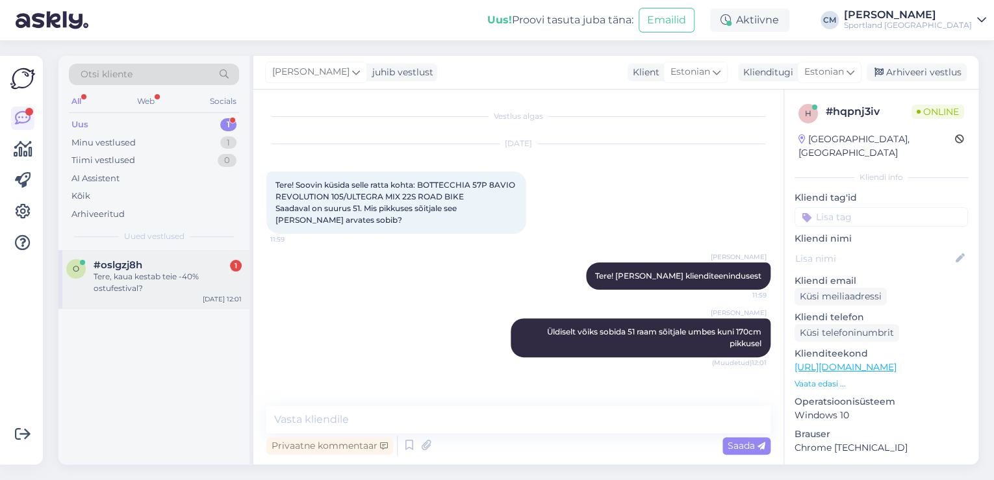
click at [143, 282] on div "Tere, kaua kestab teie -40% ostufestival?" at bounding box center [168, 282] width 148 height 23
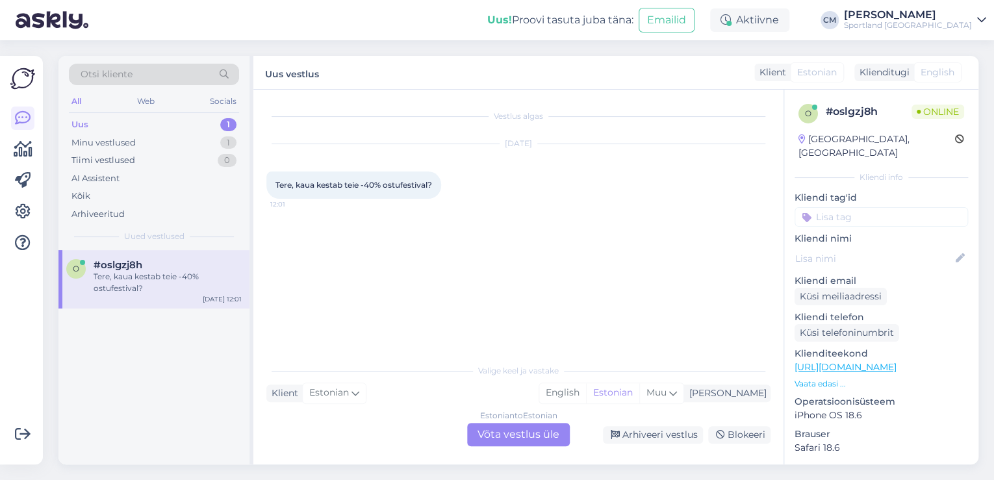
click at [524, 422] on div "Valige [PERSON_NAME] vastake Klient Estonian Mina English Estonian Muu Estonian…" at bounding box center [518, 401] width 504 height 89
click at [518, 425] on div "Estonian to Estonian Võta vestlus üle" at bounding box center [518, 434] width 103 height 23
click at [478, 435] on div "Estonian to Estonian Võta vestlus üle" at bounding box center [518, 434] width 103 height 23
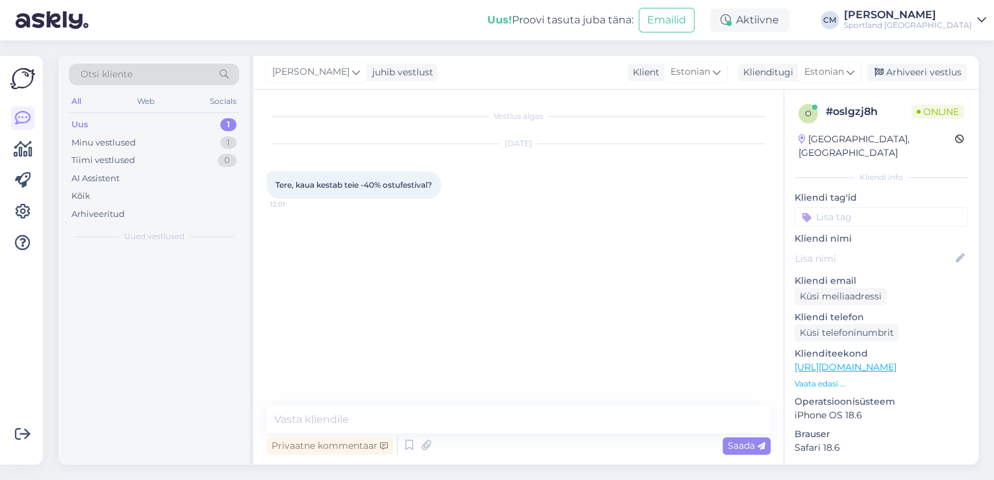
click at [487, 435] on div "Privaatne kommentaar Saada" at bounding box center [518, 445] width 504 height 25
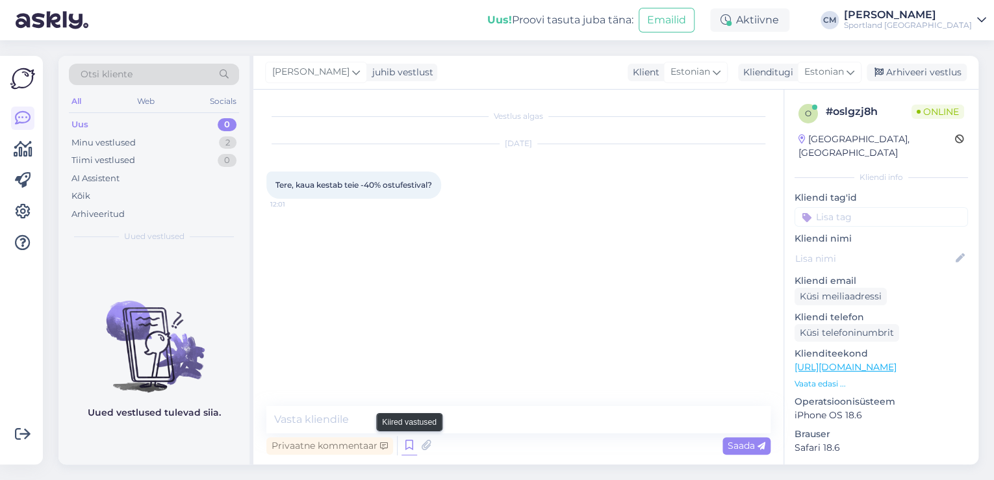
click at [408, 444] on icon at bounding box center [409, 445] width 16 height 19
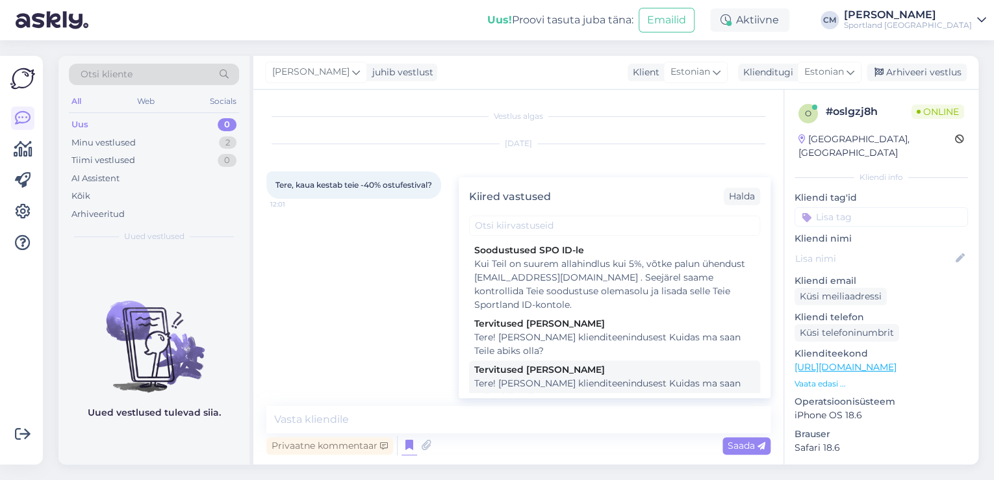
click at [585, 387] on div "Tere! [PERSON_NAME] klienditeenindusest Kuidas ma saan Teile abiks olla?" at bounding box center [614, 390] width 281 height 27
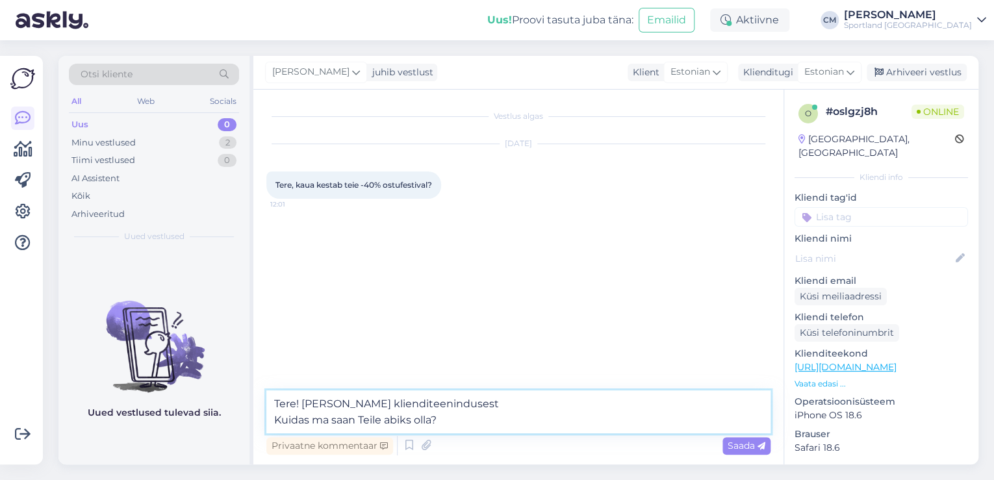
drag, startPoint x: 501, startPoint y: 421, endPoint x: 270, endPoint y: 421, distance: 231.9
click at [270, 421] on textarea "Tere! [PERSON_NAME] klienditeenindusest Kuidas ma saan Teile abiks olla?" at bounding box center [518, 411] width 504 height 43
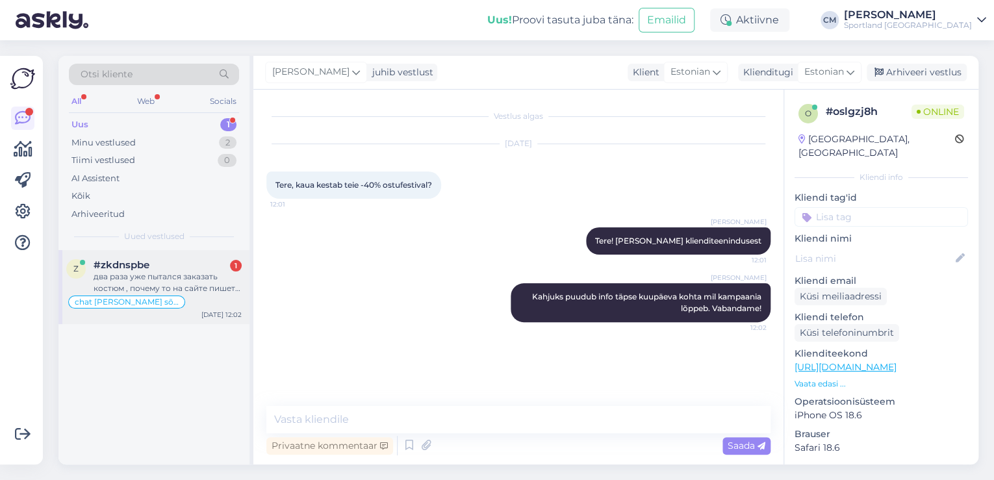
click at [186, 273] on div "два раза уже пытался заказать костюм , почему то на сайте пишет что он есть а п…" at bounding box center [168, 282] width 148 height 23
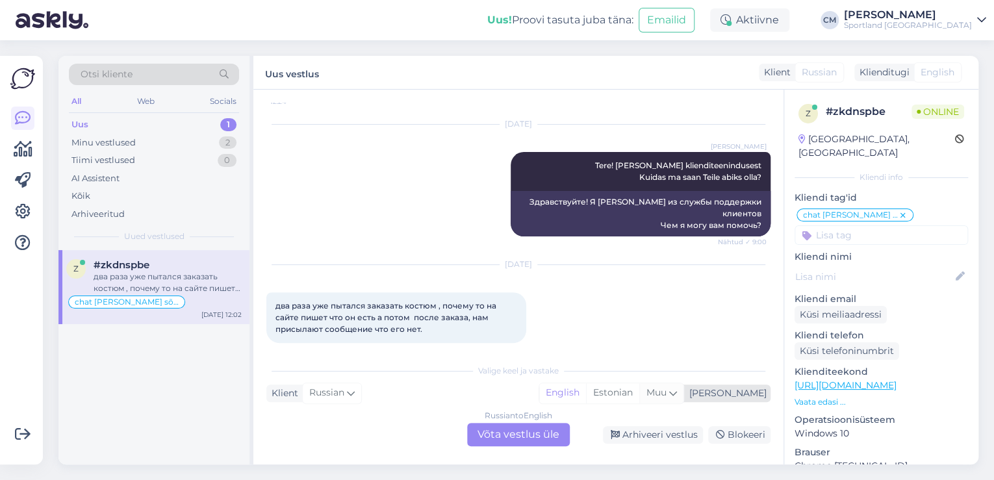
click at [683, 390] on div "Muu" at bounding box center [661, 392] width 44 height 19
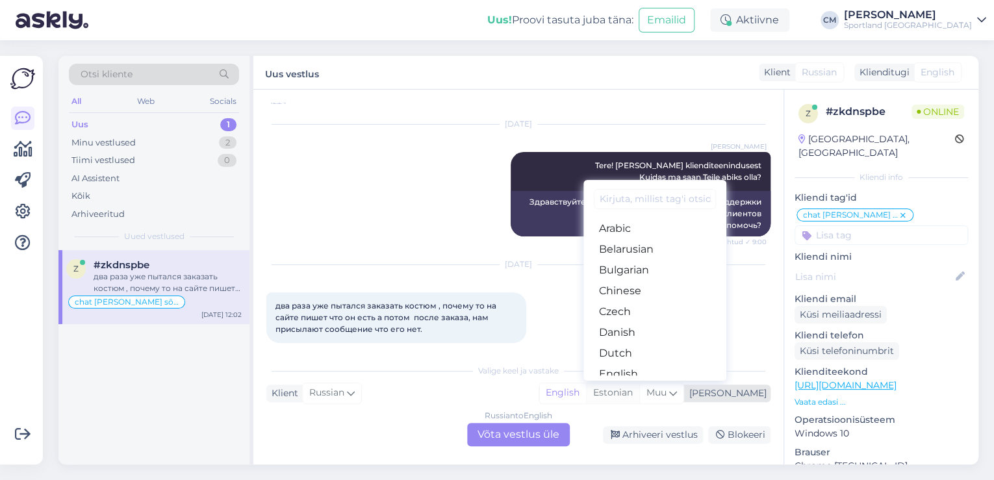
click at [639, 391] on div "Estonian" at bounding box center [612, 392] width 53 height 19
click at [543, 431] on div "Russian to Estonian Võta vestlus üle" at bounding box center [518, 434] width 103 height 23
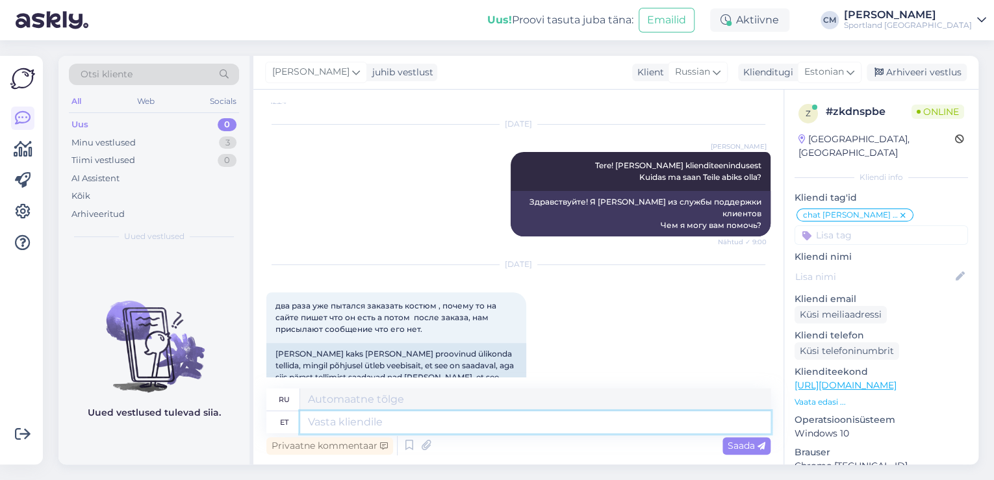
click at [503, 426] on textarea at bounding box center [535, 422] width 470 height 22
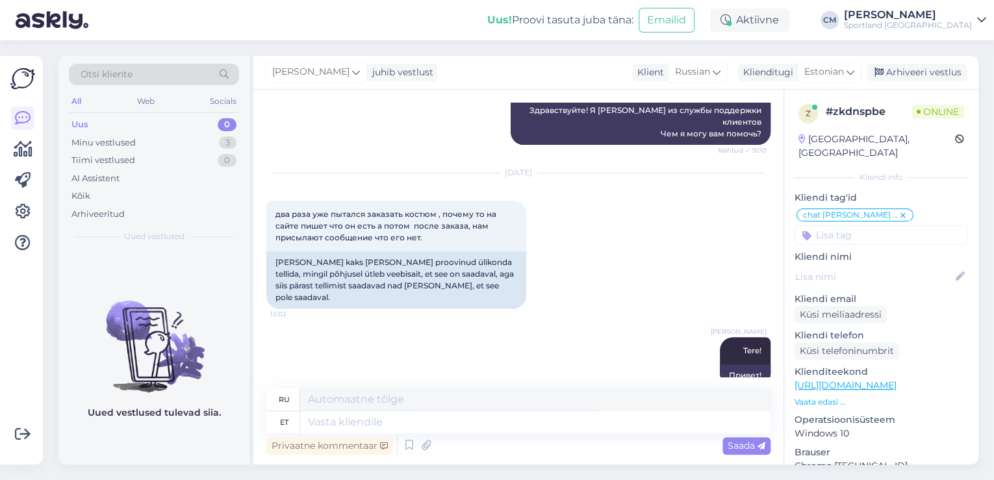
click at [861, 379] on link "[URL][DOMAIN_NAME]" at bounding box center [845, 385] width 102 height 12
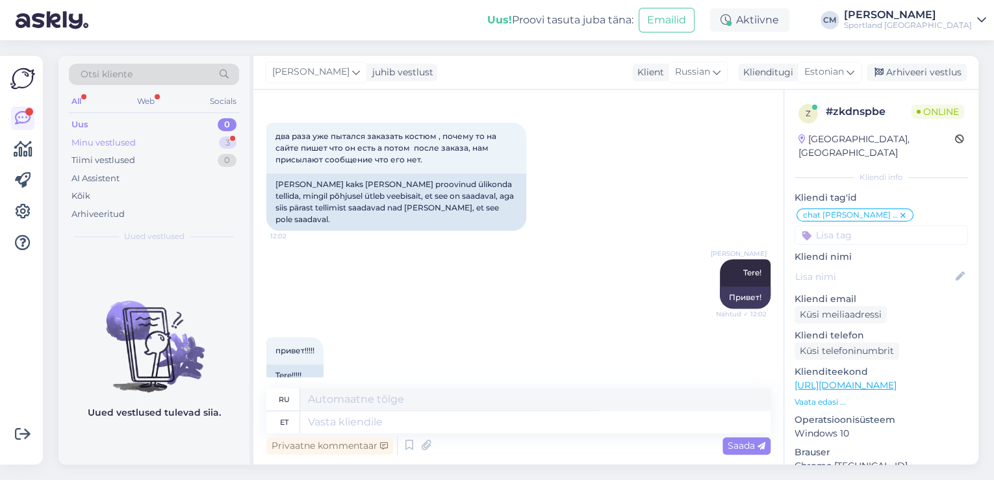
click at [219, 141] on div "3" at bounding box center [228, 142] width 18 height 13
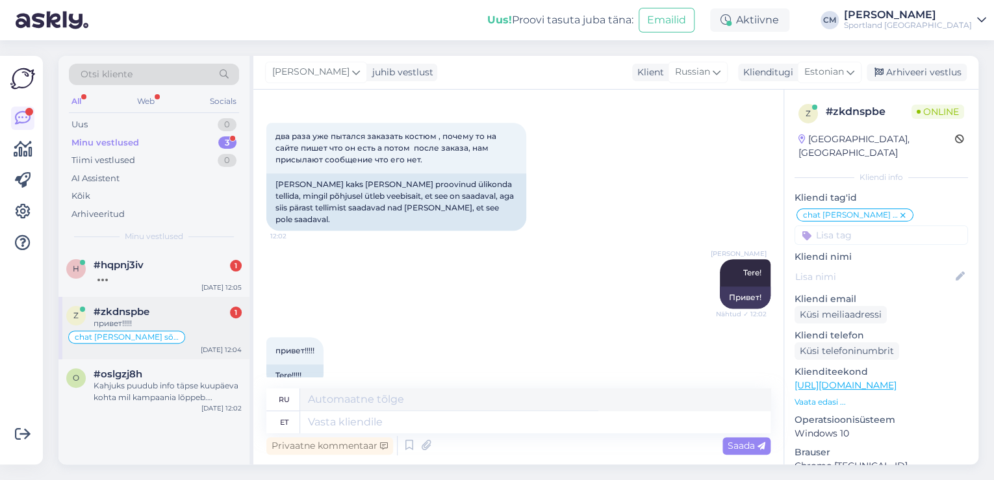
click at [200, 323] on div "привет!!!!!" at bounding box center [168, 324] width 148 height 12
click at [194, 278] on div at bounding box center [168, 277] width 148 height 12
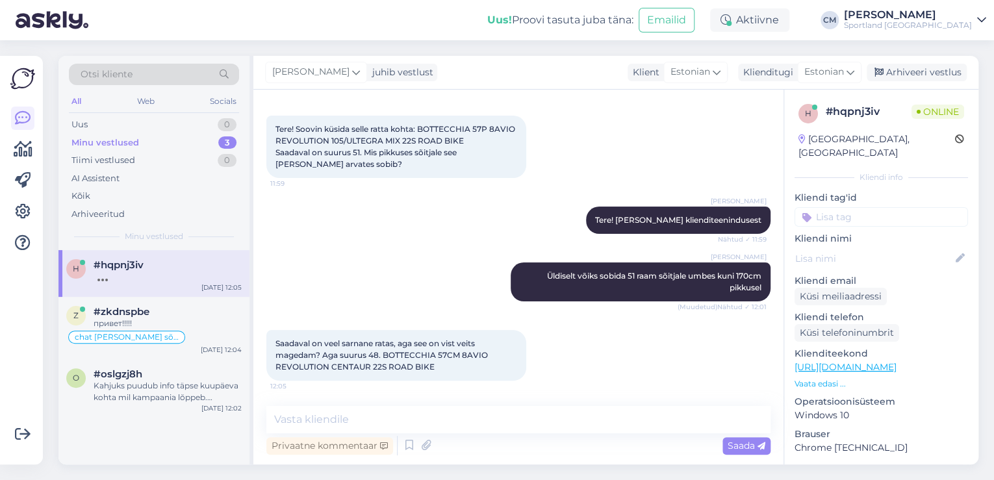
click at [875, 361] on link "[URL][DOMAIN_NAME]" at bounding box center [845, 367] width 102 height 12
click at [896, 361] on link "[URL][DOMAIN_NAME]" at bounding box center [845, 367] width 102 height 12
click at [116, 327] on div "привет!!!!!" at bounding box center [168, 324] width 148 height 12
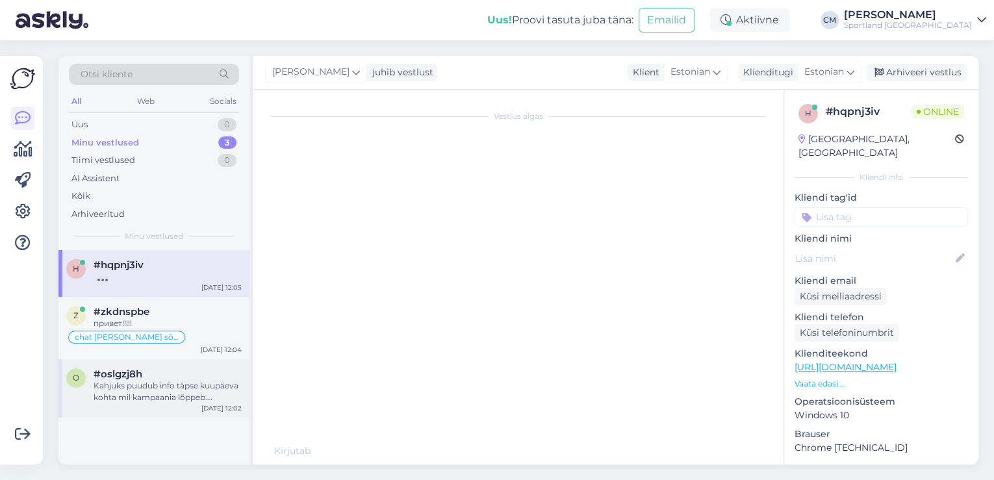
scroll to position [308, 0]
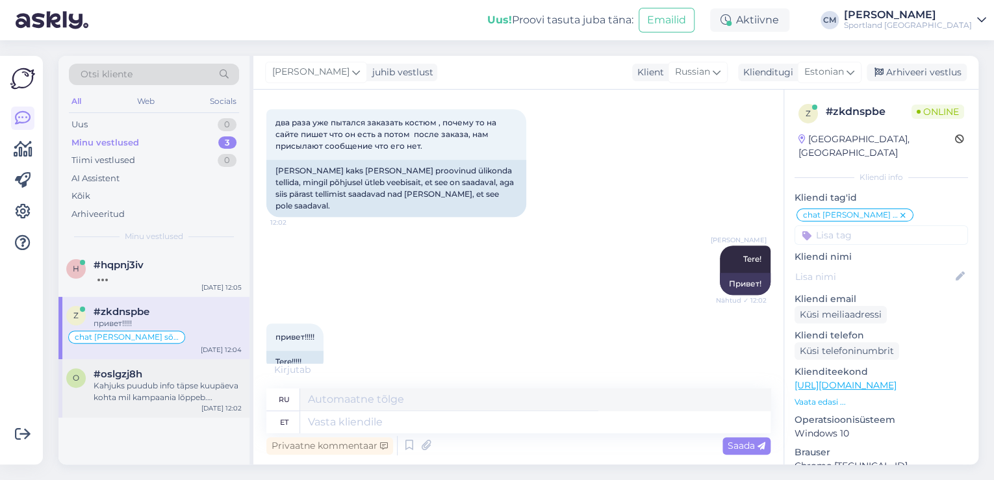
click at [163, 375] on div "#oslgzj8h" at bounding box center [168, 374] width 148 height 12
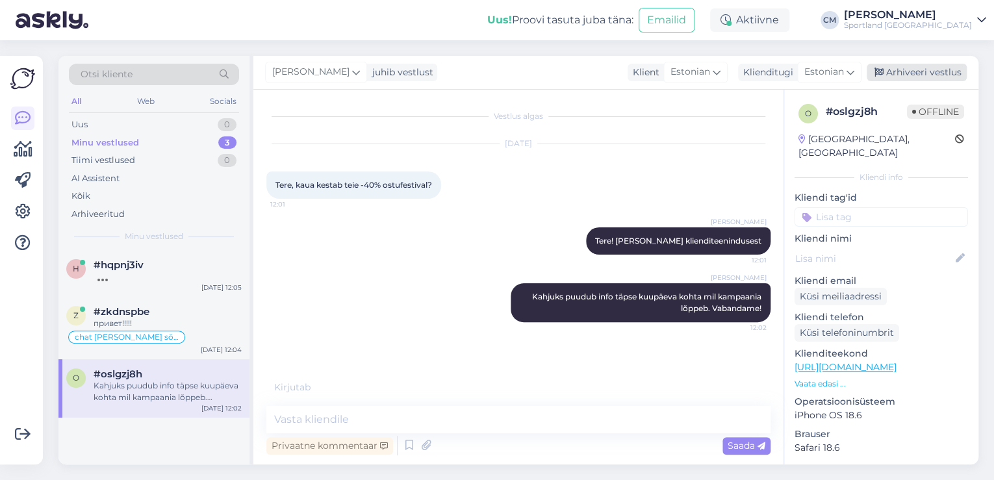
click at [892, 69] on div "Arhiveeri vestlus" at bounding box center [916, 73] width 100 height 18
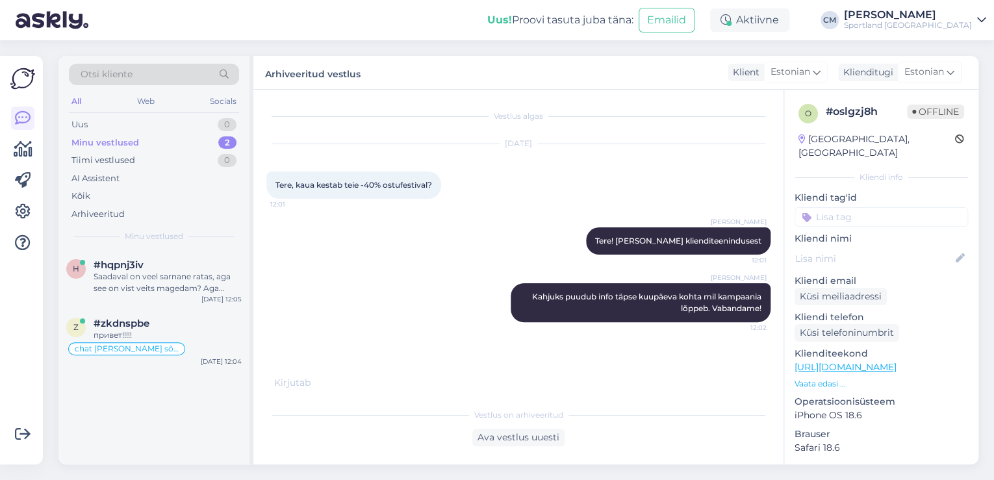
click at [880, 207] on input at bounding box center [880, 216] width 173 height 19
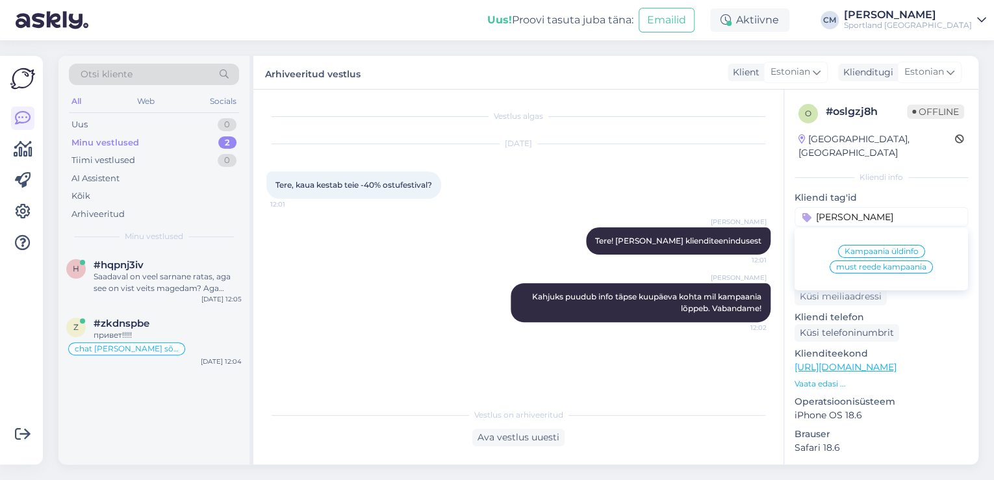
click at [864, 247] on span "Kampaania üldinfo" at bounding box center [881, 251] width 74 height 8
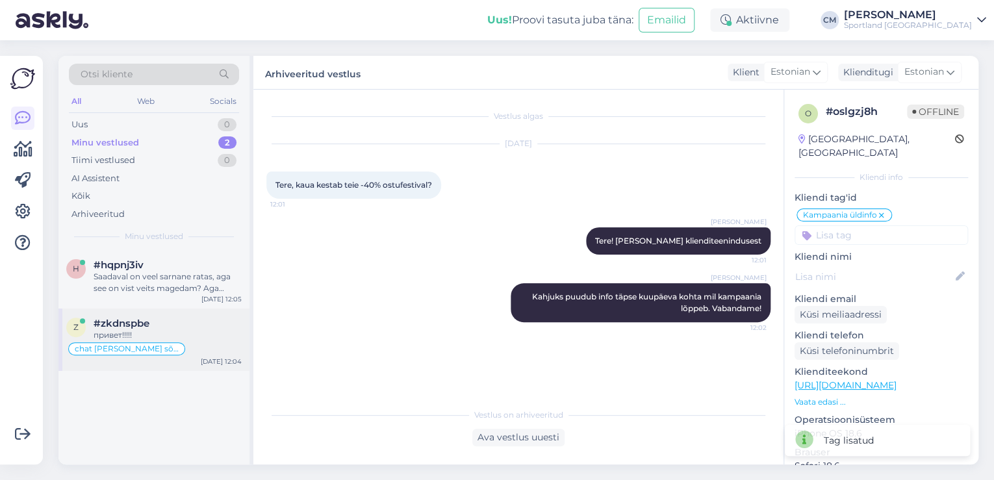
click at [198, 331] on div "привет!!!!!" at bounding box center [168, 335] width 148 height 12
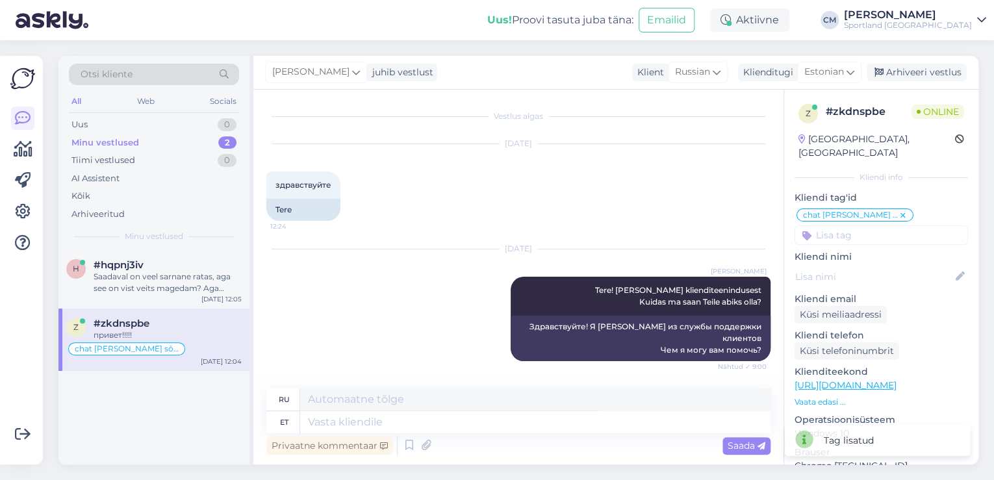
scroll to position [294, 0]
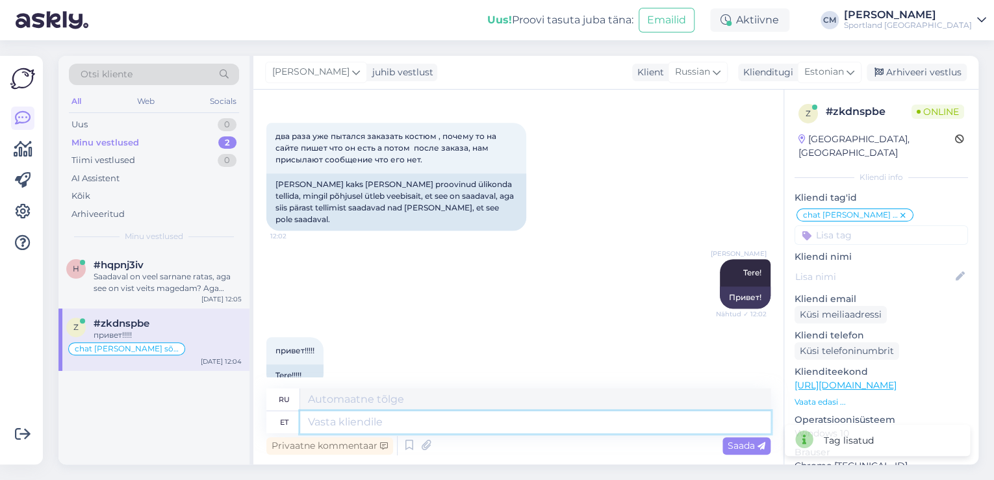
click at [358, 423] on textarea at bounding box center [535, 422] width 470 height 22
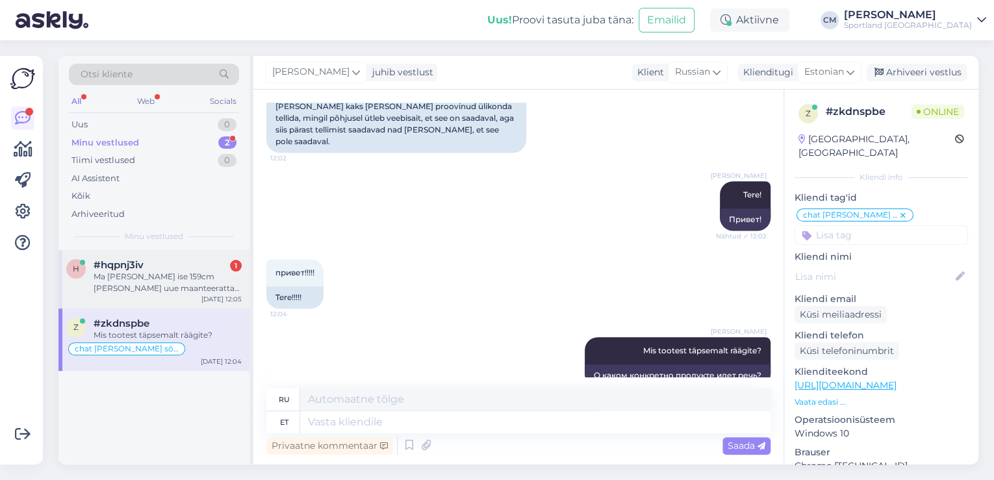
click at [192, 280] on div "Ma [PERSON_NAME] ise 159cm [PERSON_NAME] uue maanteeratta otsingul. Praegune on…" at bounding box center [168, 282] width 148 height 23
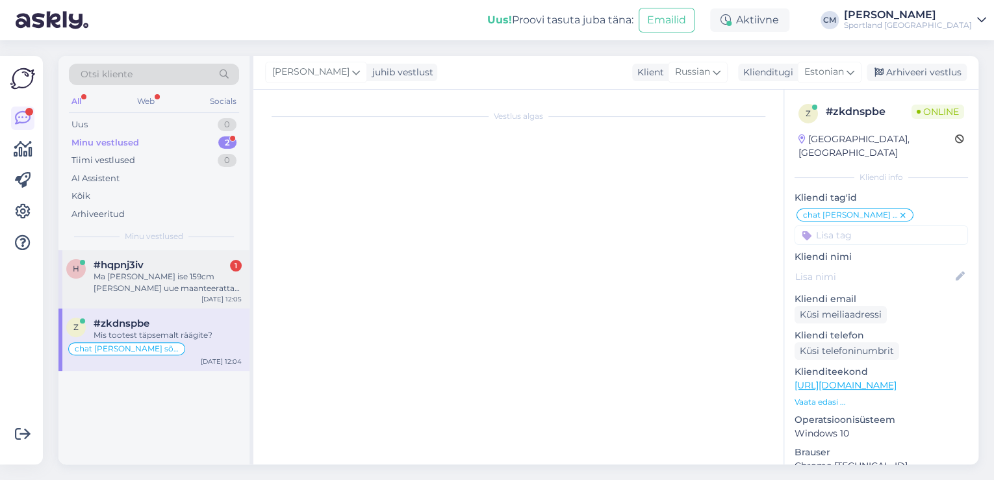
scroll to position [135, 0]
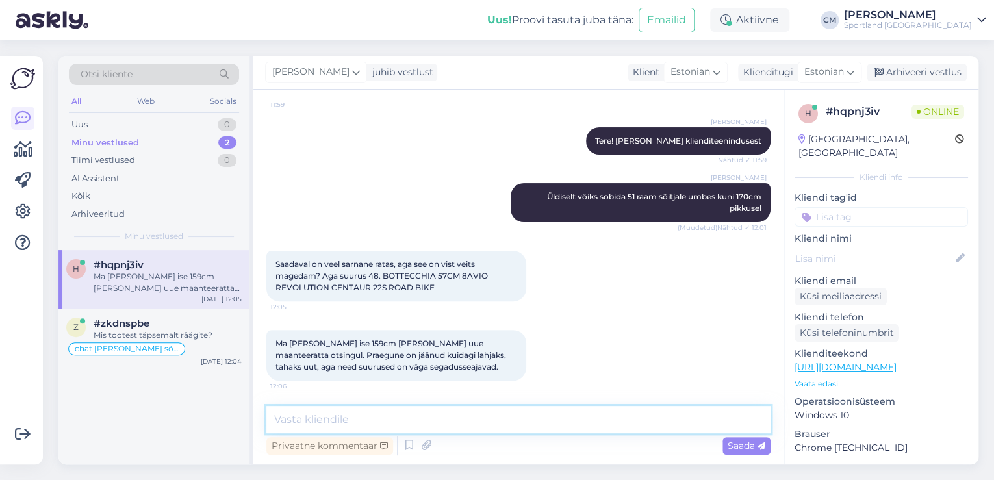
click at [377, 430] on textarea at bounding box center [518, 419] width 504 height 27
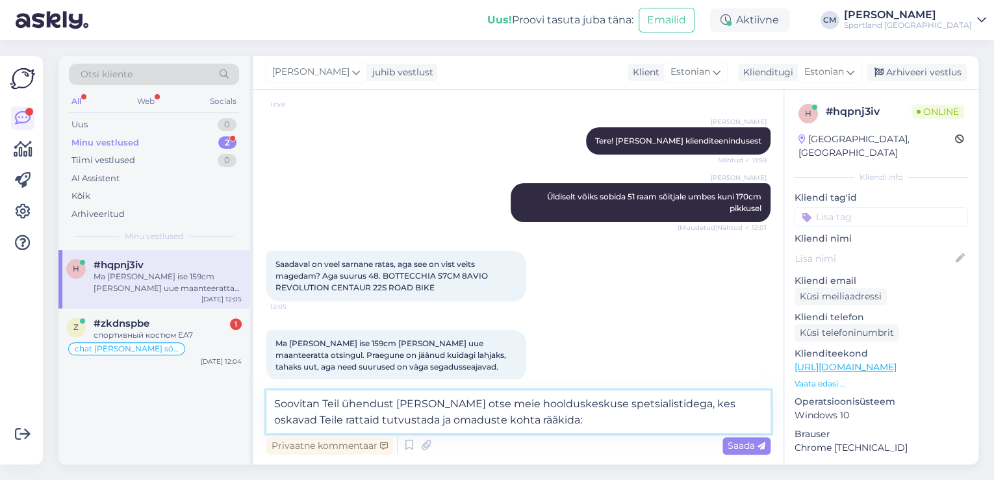
paste textarea
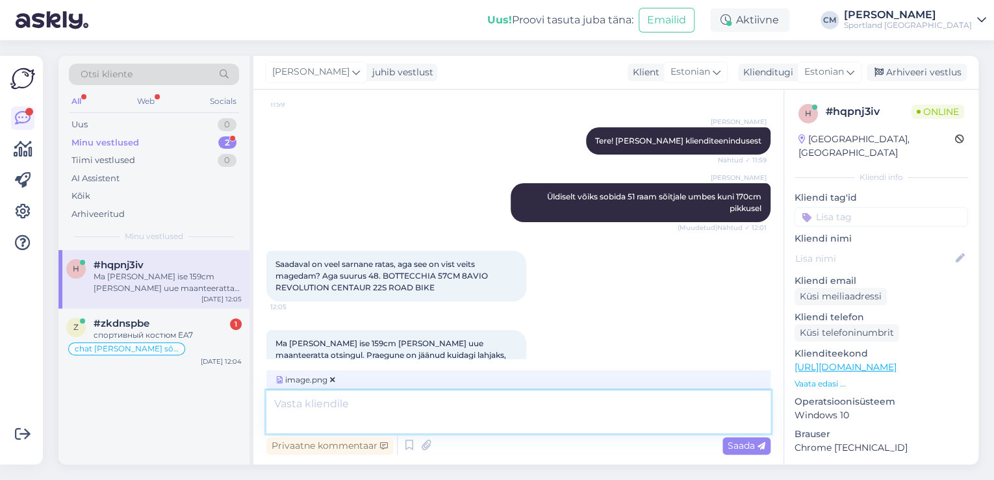
scroll to position [296, 0]
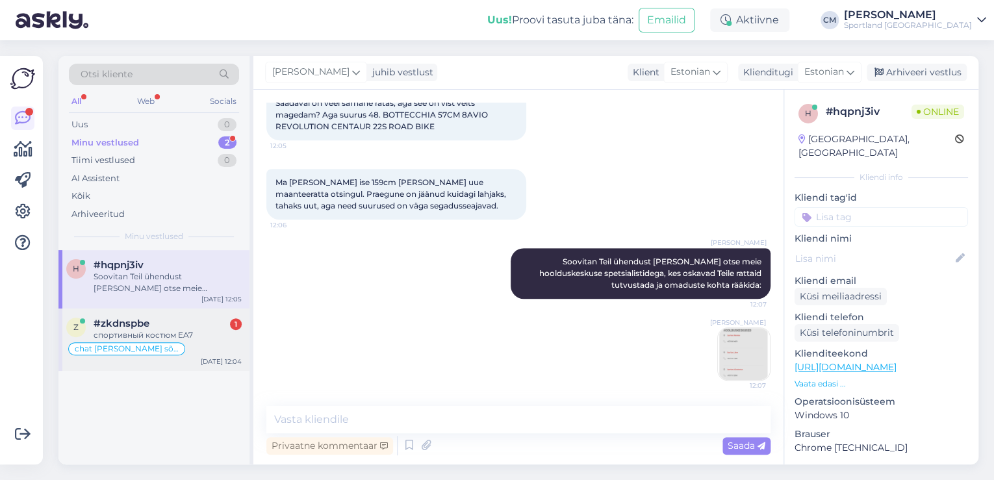
click at [226, 328] on div "#zkdnspbe 1" at bounding box center [168, 324] width 148 height 12
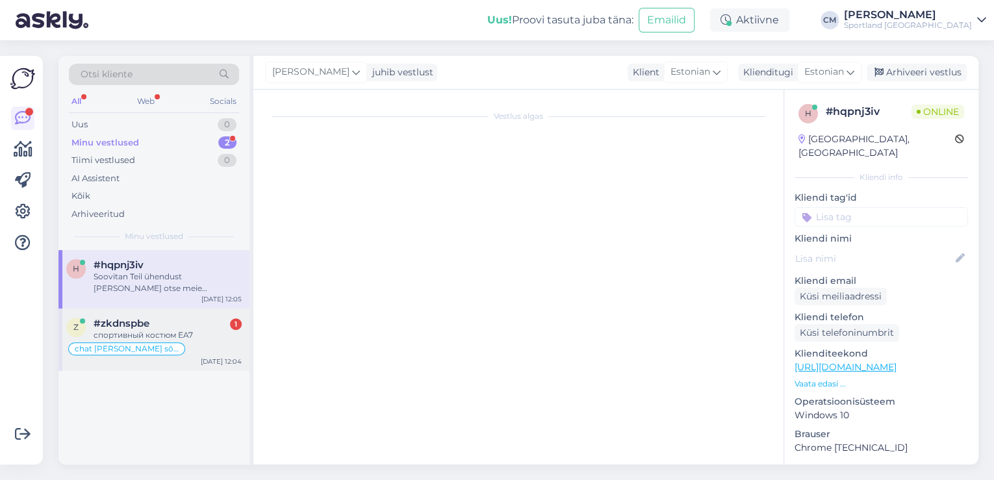
scroll to position [450, 0]
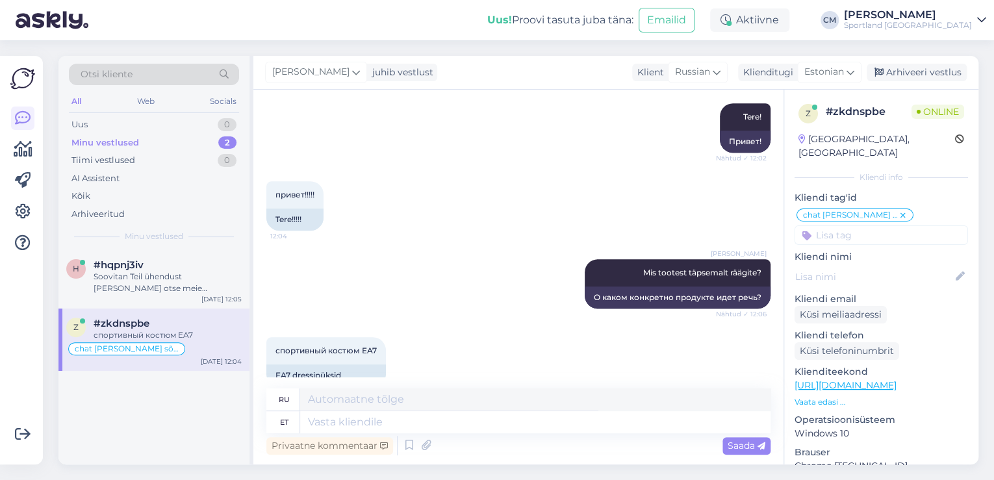
click at [896, 379] on link "[URL][DOMAIN_NAME]" at bounding box center [845, 385] width 102 height 12
click at [355, 413] on textarea at bounding box center [535, 422] width 470 height 22
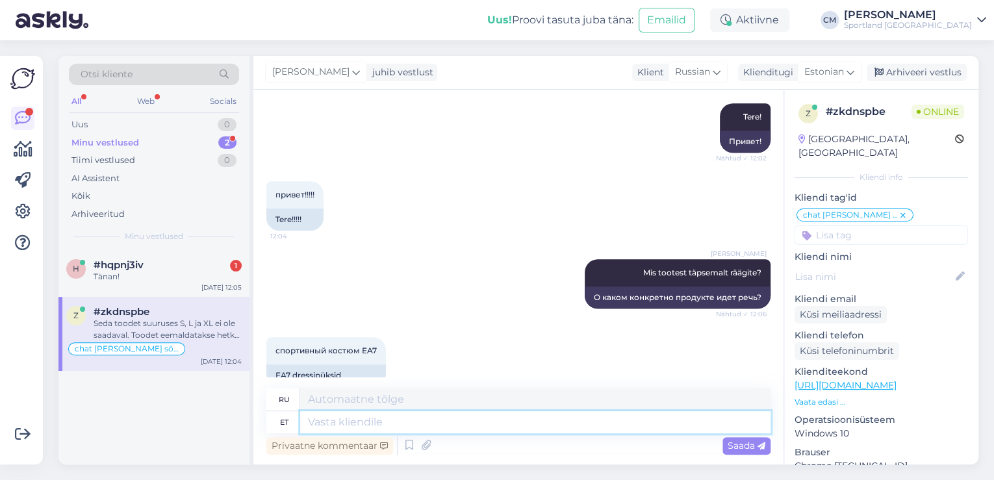
scroll to position [564, 0]
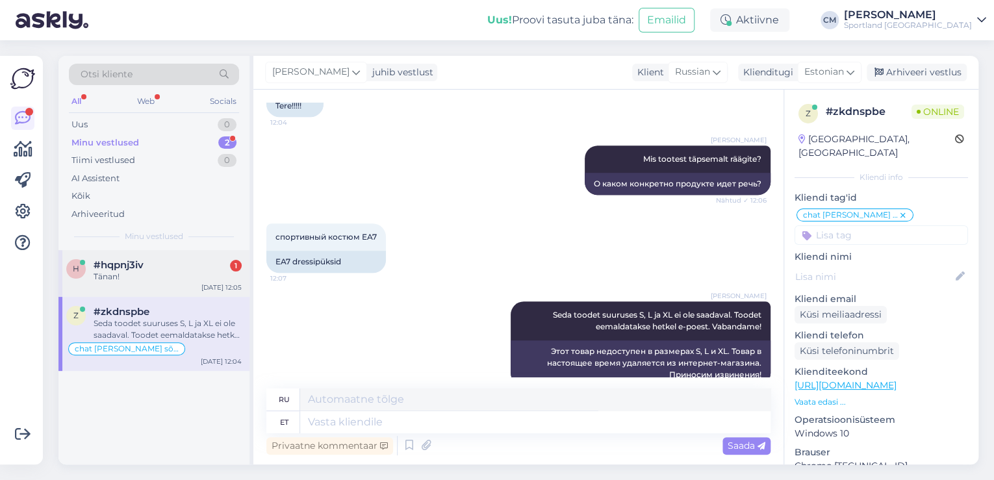
click at [197, 271] on div "Tänan!" at bounding box center [168, 277] width 148 height 12
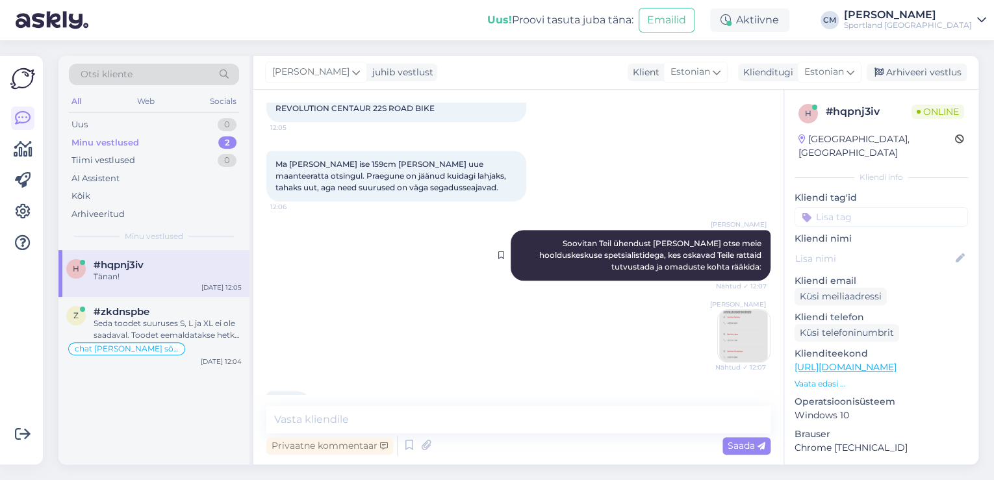
scroll to position [352, 0]
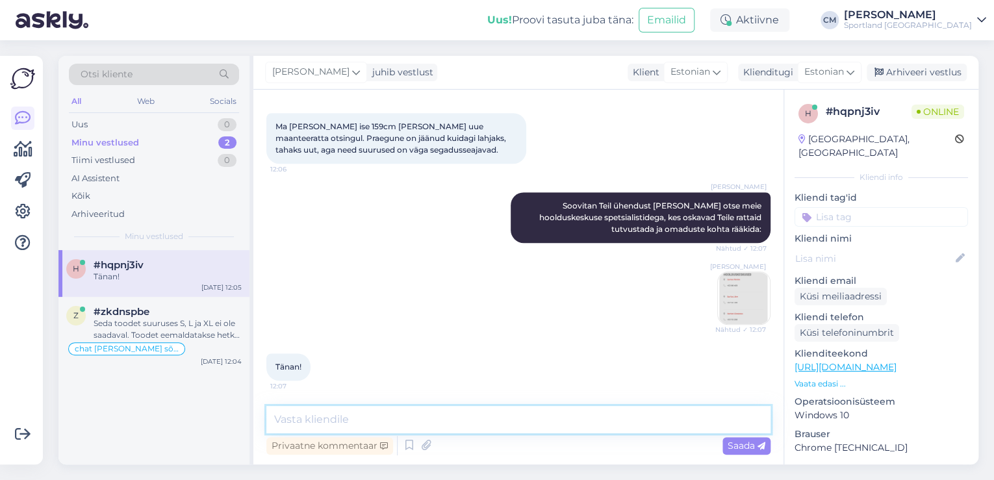
click at [458, 428] on textarea at bounding box center [518, 419] width 504 height 27
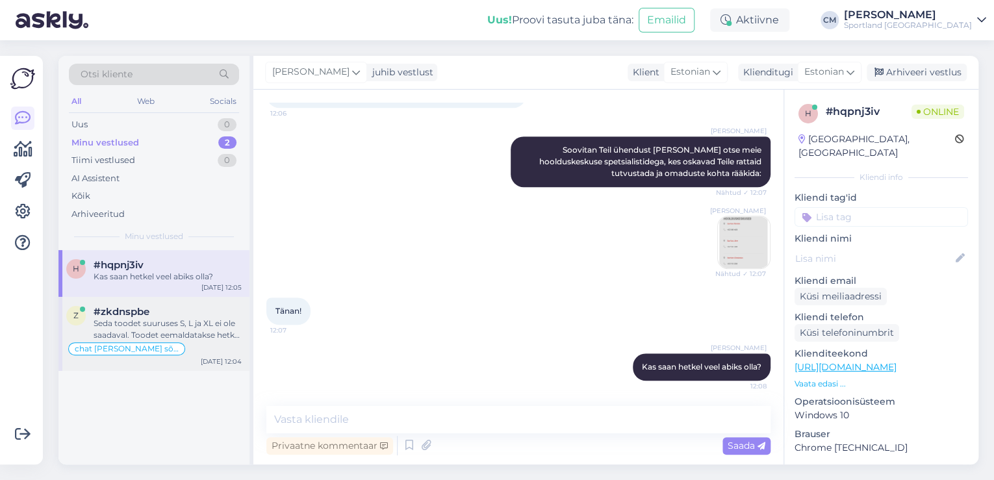
click at [223, 333] on div "Seda toodet suuruses S, L ja XL ei ole saadaval. Toodet eemaldatakse hetkel e-p…" at bounding box center [168, 329] width 148 height 23
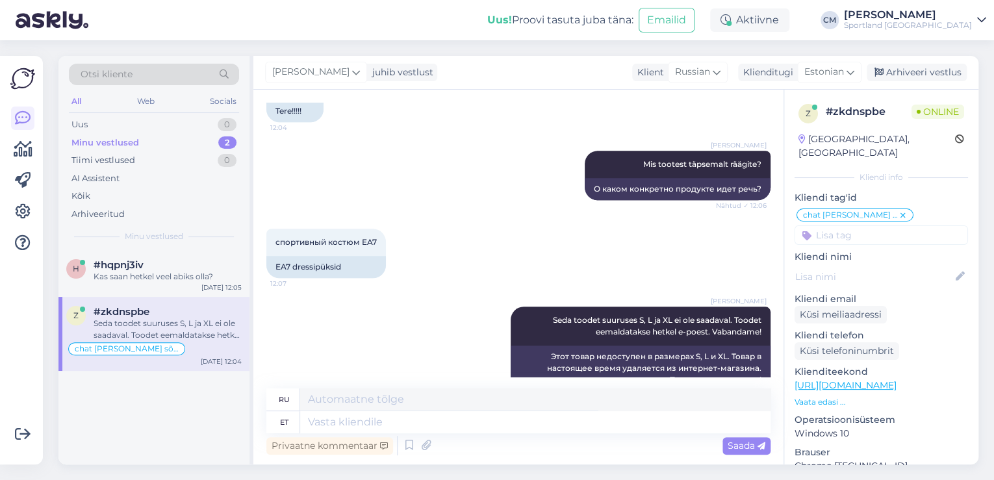
scroll to position [563, 0]
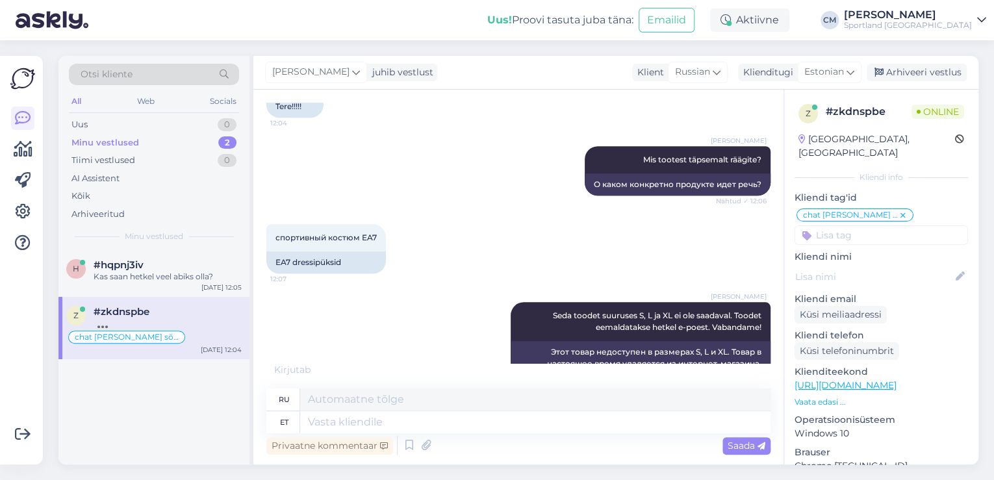
click at [887, 379] on link "[URL][DOMAIN_NAME]" at bounding box center [845, 385] width 102 height 12
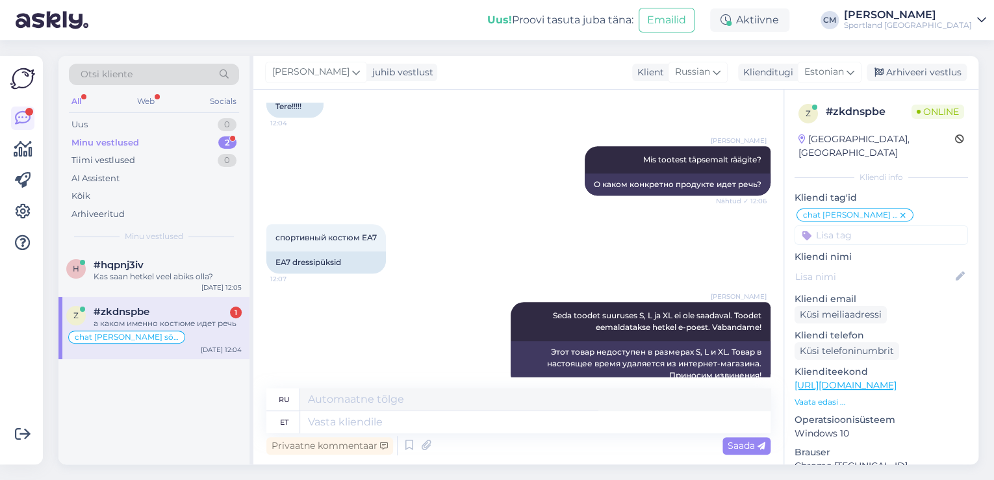
scroll to position [642, 0]
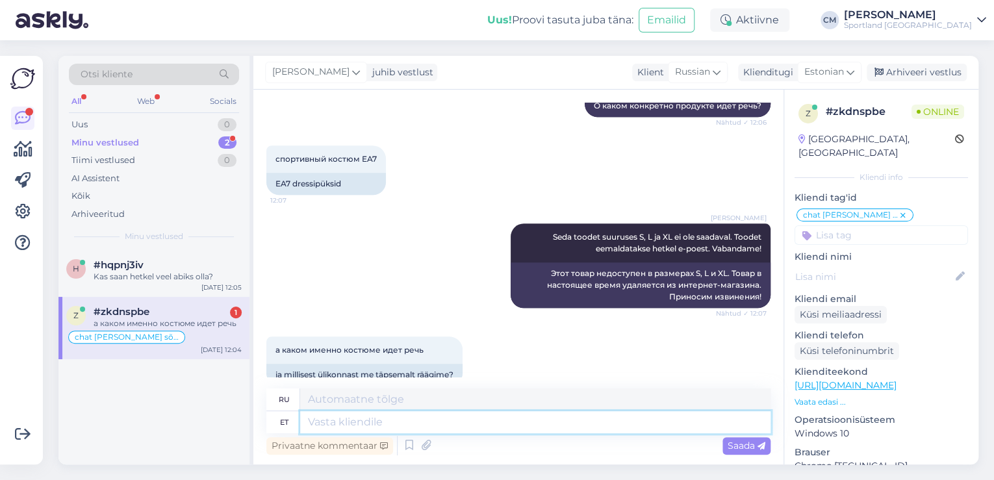
click at [340, 420] on textarea at bounding box center [535, 422] width 470 height 22
paste textarea "[URL][DOMAIN_NAME]"
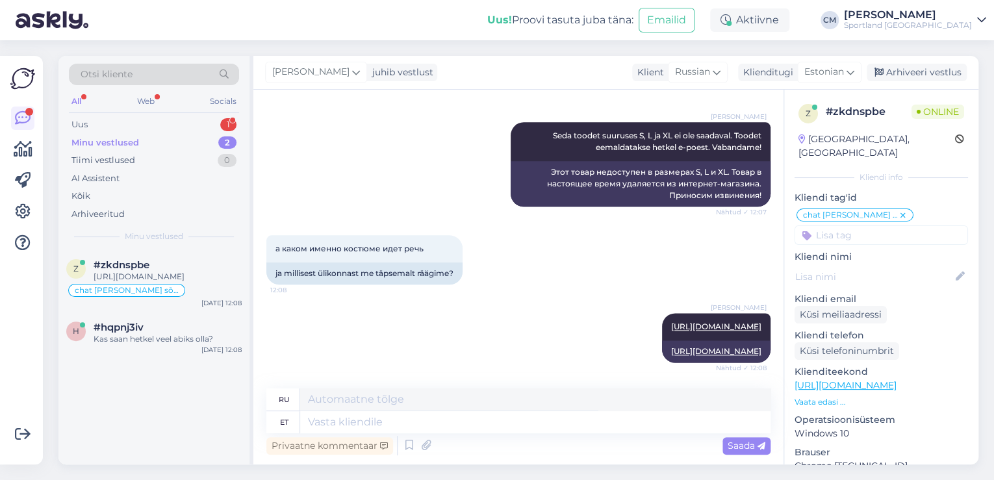
click at [197, 109] on div "All Web Socials" at bounding box center [154, 103] width 170 height 20
click at [191, 122] on div "Uus 1" at bounding box center [154, 125] width 170 height 18
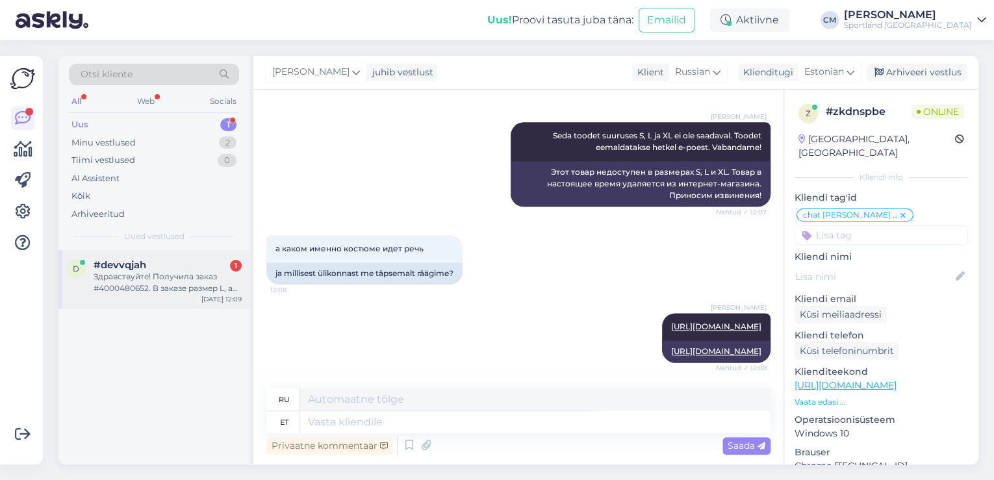
click at [192, 271] on div "Здравствуйте! Получила заказ #4000480652. В заказе размер L, а пришел размер M." at bounding box center [168, 282] width 148 height 23
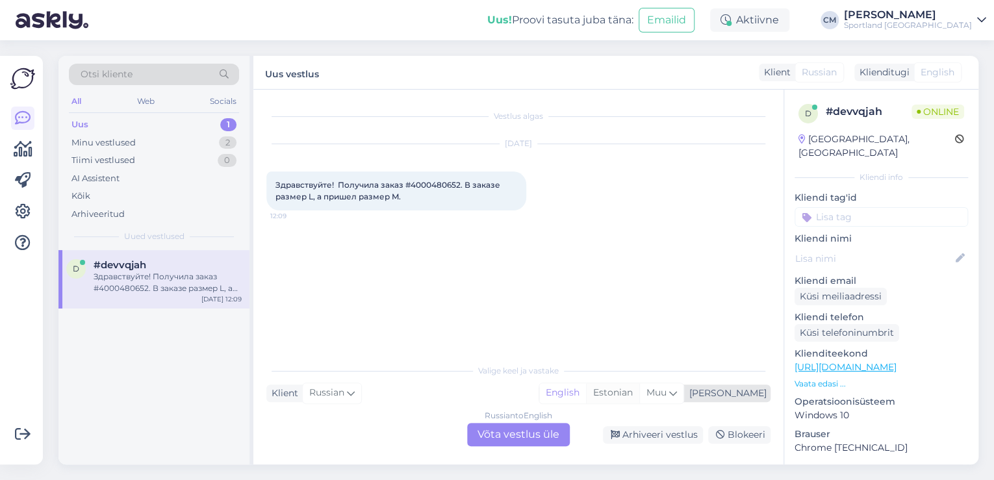
click at [639, 395] on div "Estonian" at bounding box center [612, 392] width 53 height 19
click at [516, 427] on div "Russian to Estonian Võta vestlus üle" at bounding box center [518, 434] width 103 height 23
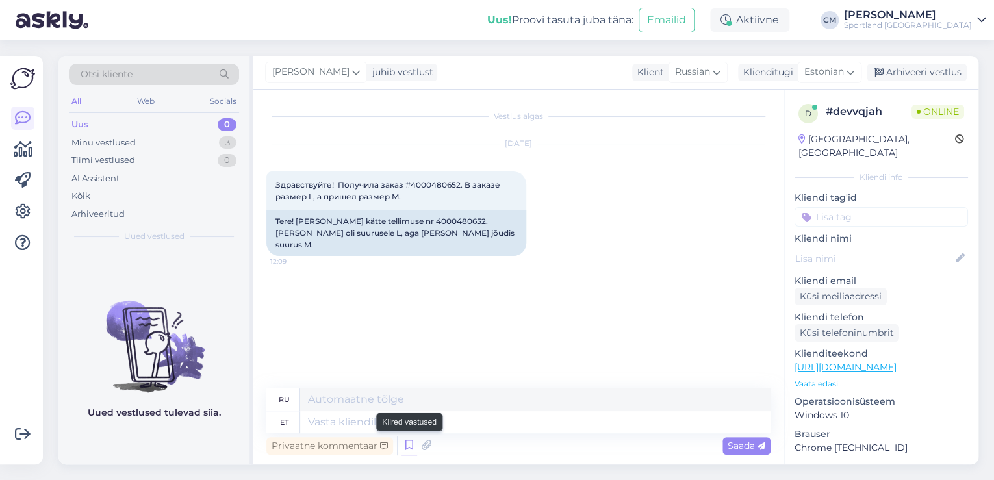
click at [407, 444] on icon at bounding box center [409, 445] width 16 height 19
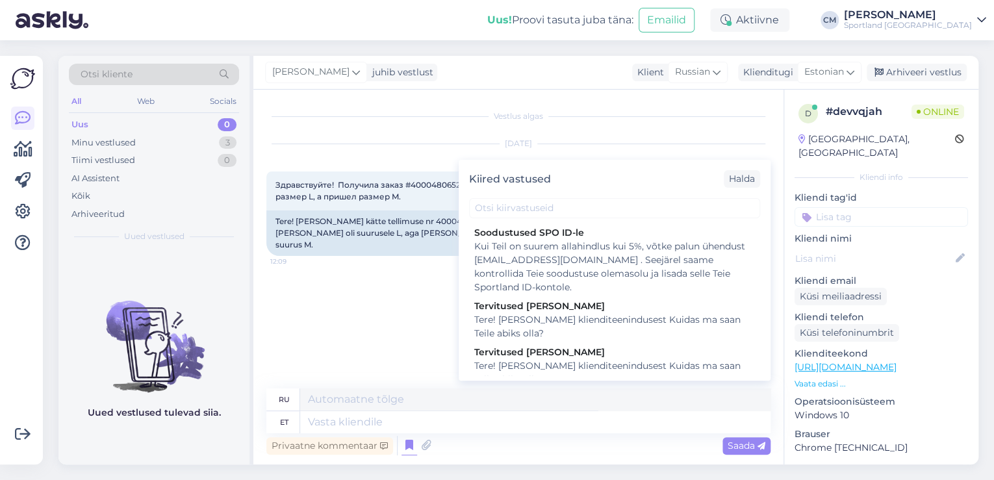
click at [657, 375] on div "Kiired vastused [PERSON_NAME] SPO ID-le Kui Teil on suurem allahindlus kui 5%, …" at bounding box center [615, 270] width 312 height 221
click at [655, 373] on div "Tere! [PERSON_NAME] klienditeenindusest Kuidas ma saan Teile abiks olla?" at bounding box center [614, 372] width 281 height 27
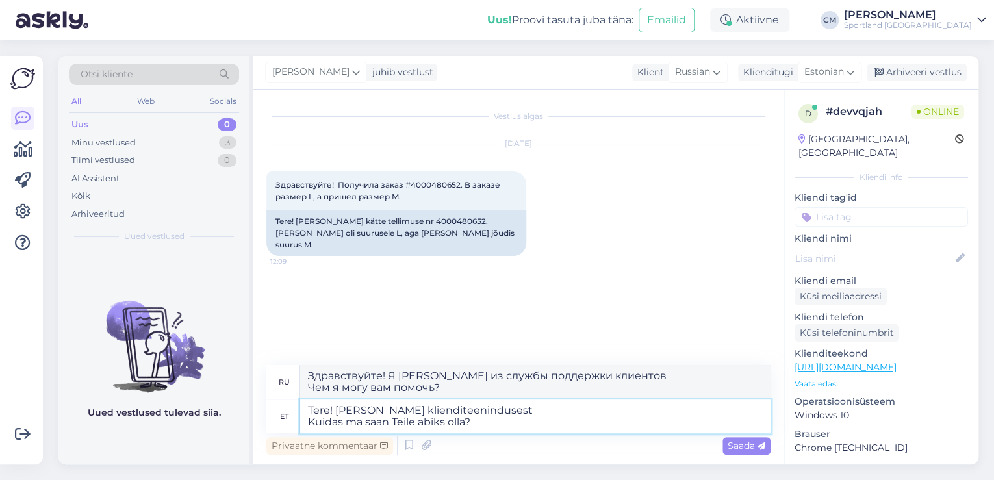
drag, startPoint x: 533, startPoint y: 422, endPoint x: 272, endPoint y: 429, distance: 261.2
click at [272, 429] on div "et Tere! [PERSON_NAME] klienditeenindusest Kuidas ma saan Teile abiks olla?" at bounding box center [518, 416] width 504 height 34
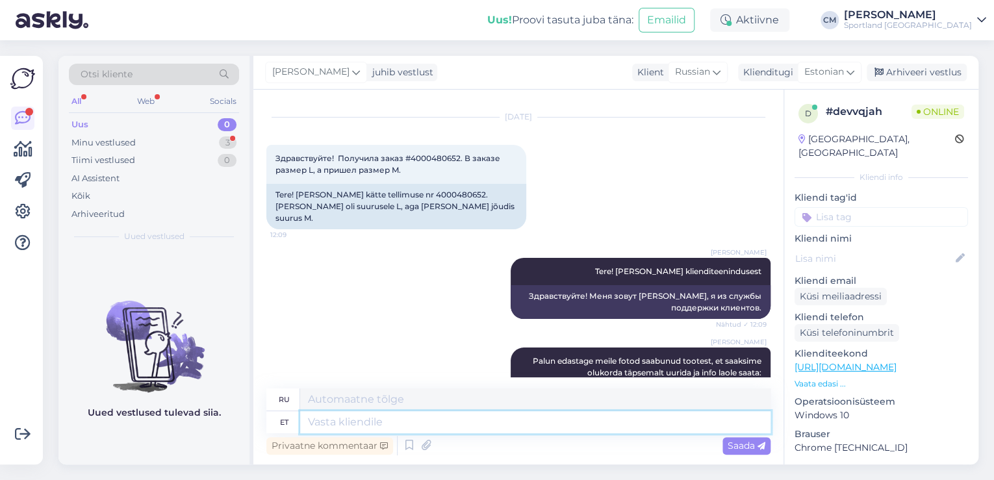
scroll to position [208, 0]
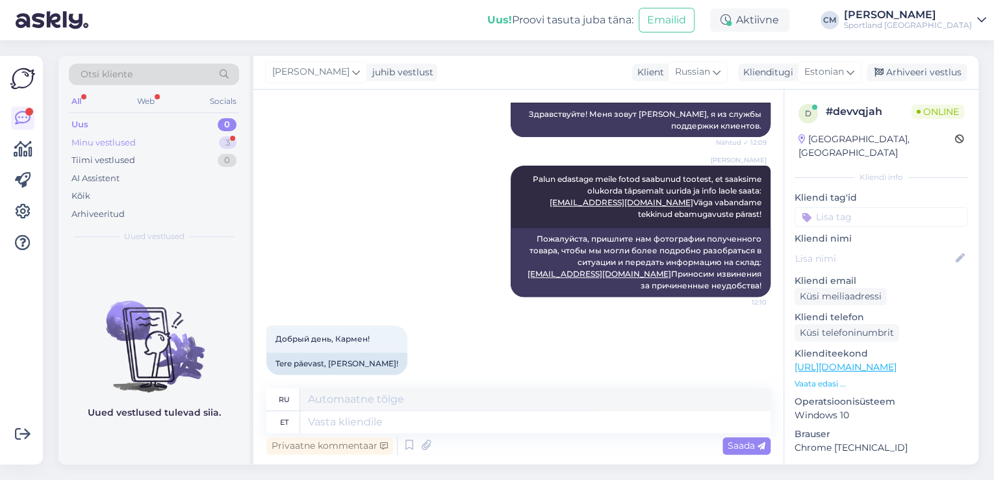
click at [223, 141] on div "3" at bounding box center [228, 142] width 18 height 13
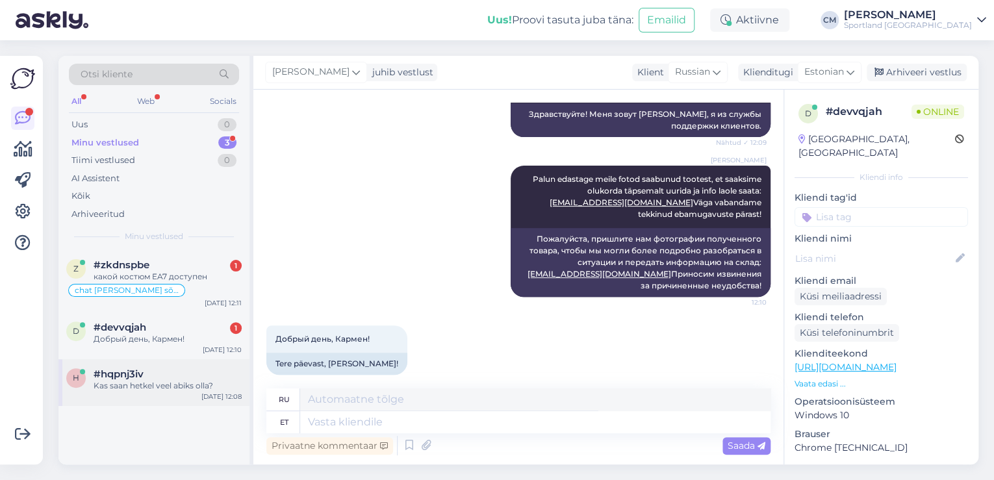
click at [192, 365] on div "h #hqpnj3iv Kas saan hetkel veel abiks olla? [DATE] 12:08" at bounding box center [153, 382] width 191 height 47
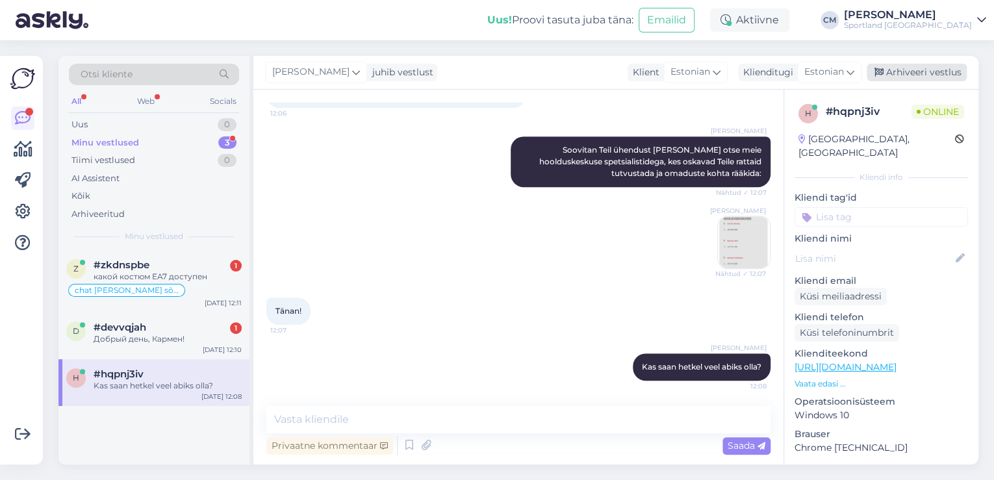
click at [914, 73] on div "Arhiveeri vestlus" at bounding box center [916, 73] width 100 height 18
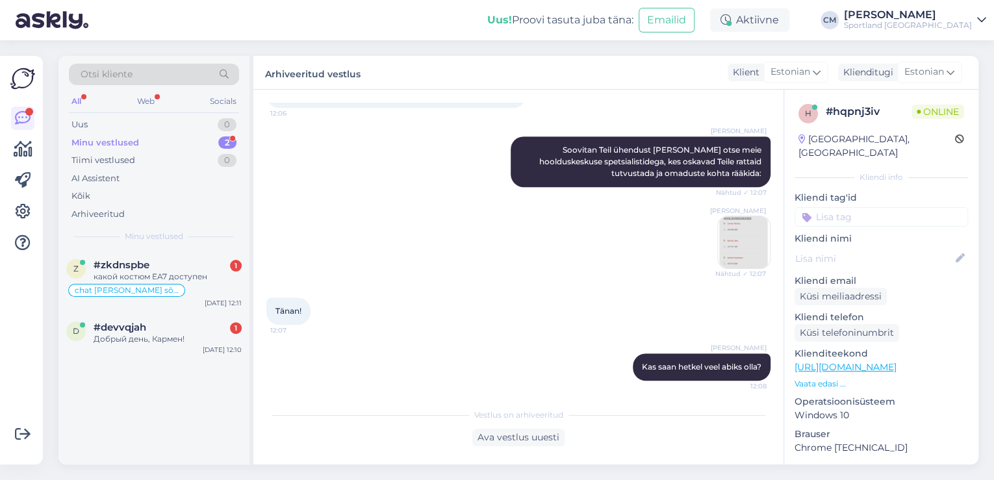
click at [883, 207] on input at bounding box center [880, 216] width 173 height 19
click at [878, 247] on span "Ratas" at bounding box center [881, 251] width 22 height 8
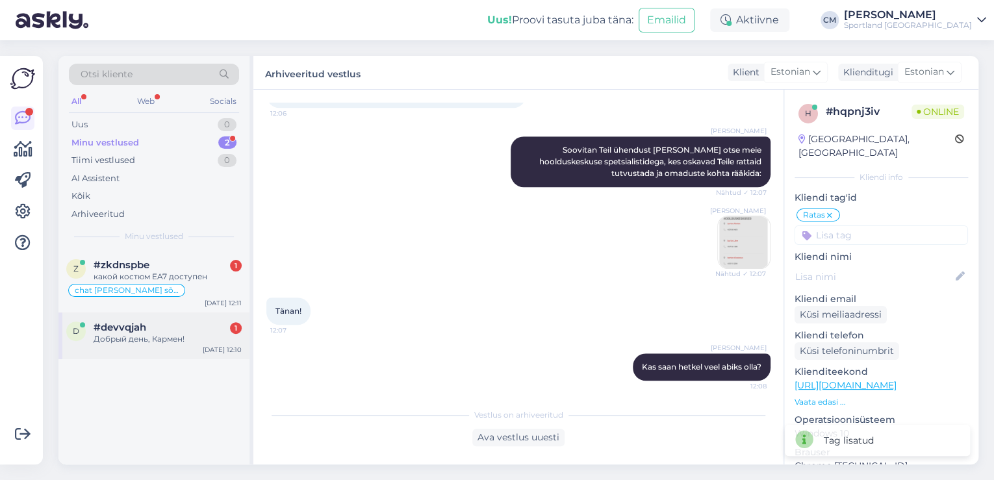
click at [216, 339] on div "Добрый день, Кармен!" at bounding box center [168, 339] width 148 height 12
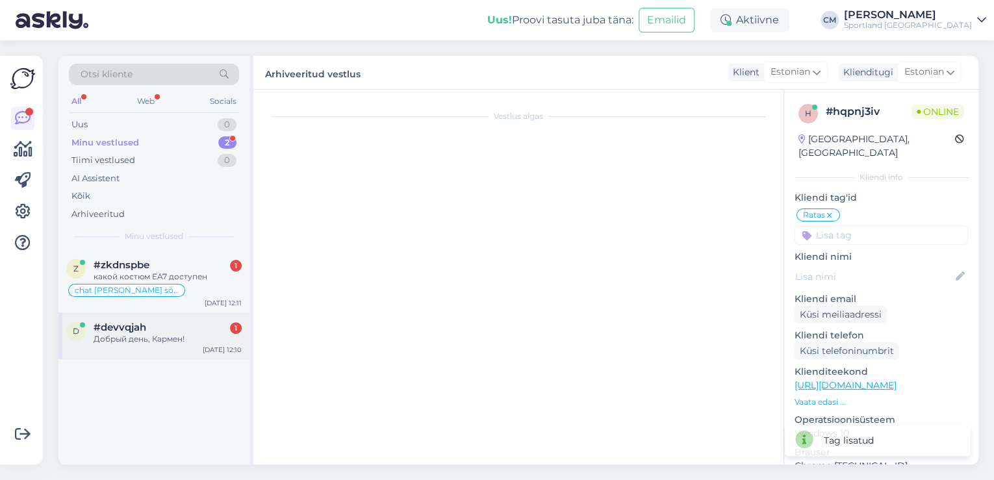
scroll to position [208, 0]
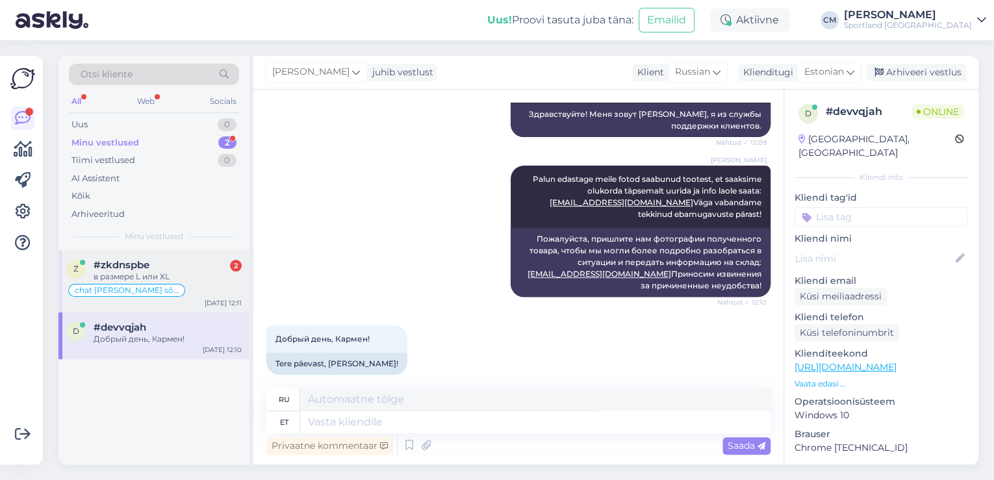
click at [177, 288] on div "chat [PERSON_NAME] sõnumita" at bounding box center [153, 291] width 175 height 16
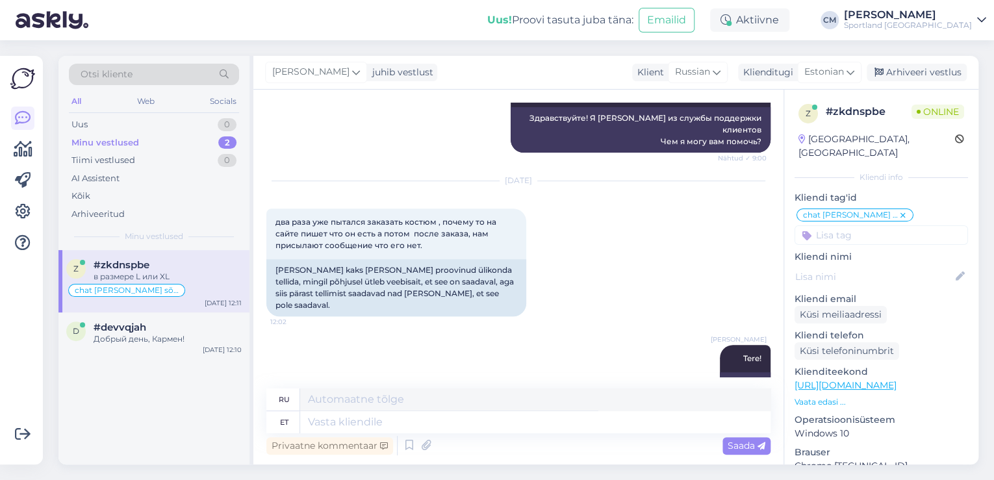
scroll to position [899, 0]
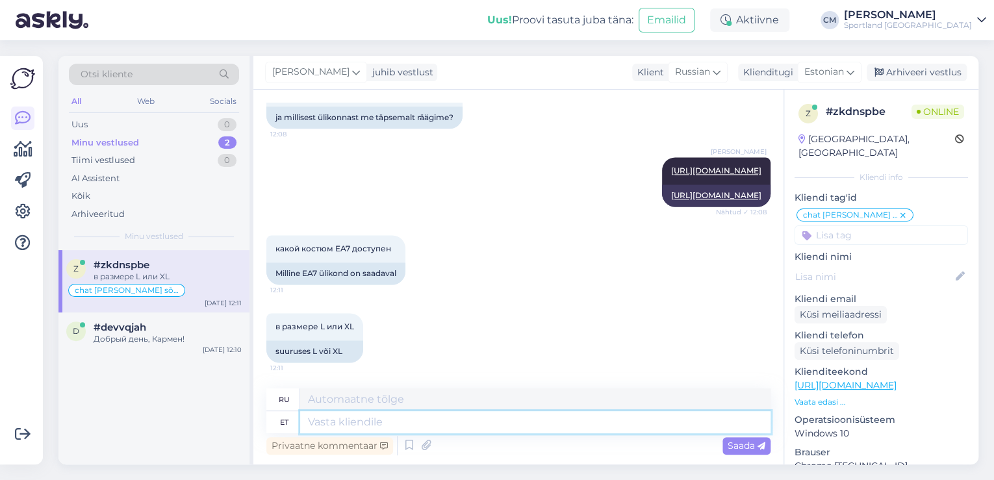
click at [346, 413] on textarea at bounding box center [535, 422] width 470 height 22
click at [475, 421] on textarea at bounding box center [535, 422] width 470 height 22
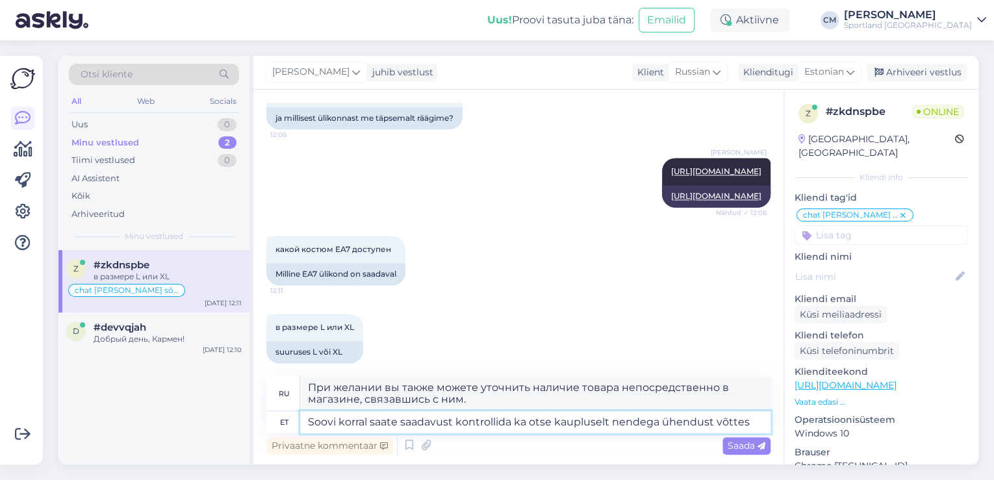
click at [759, 425] on textarea "Soovi korral saate saadavust kontrollida ka otse kaupluselt nendega ühendust võ…" at bounding box center [535, 422] width 470 height 22
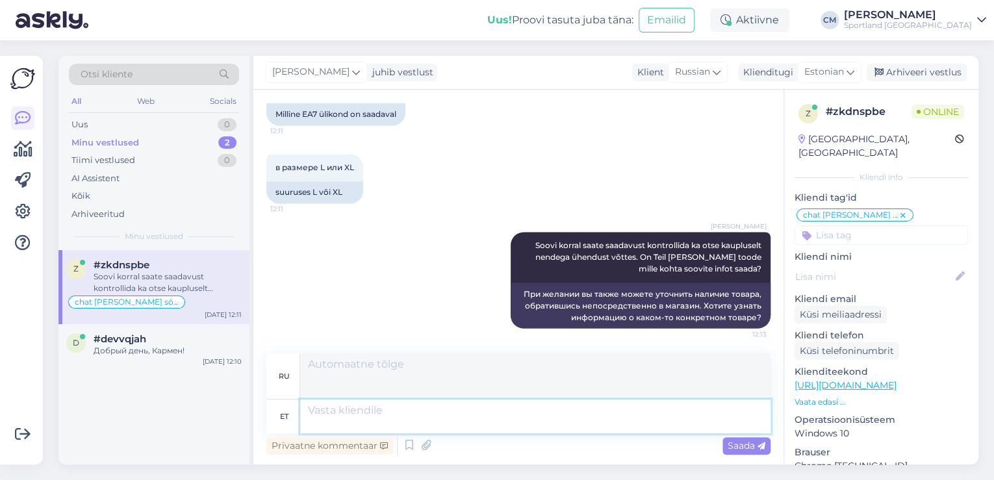
scroll to position [1159, 0]
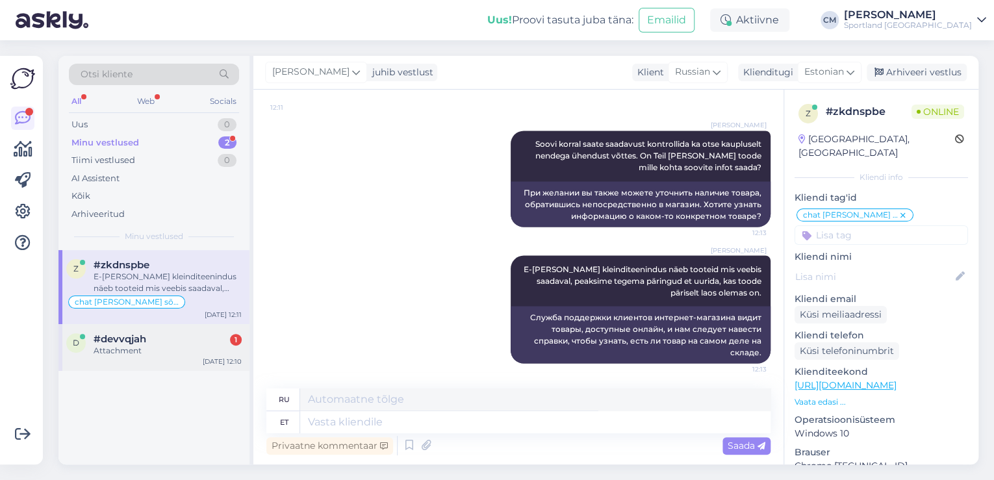
click at [187, 351] on div "Attachment" at bounding box center [168, 351] width 148 height 12
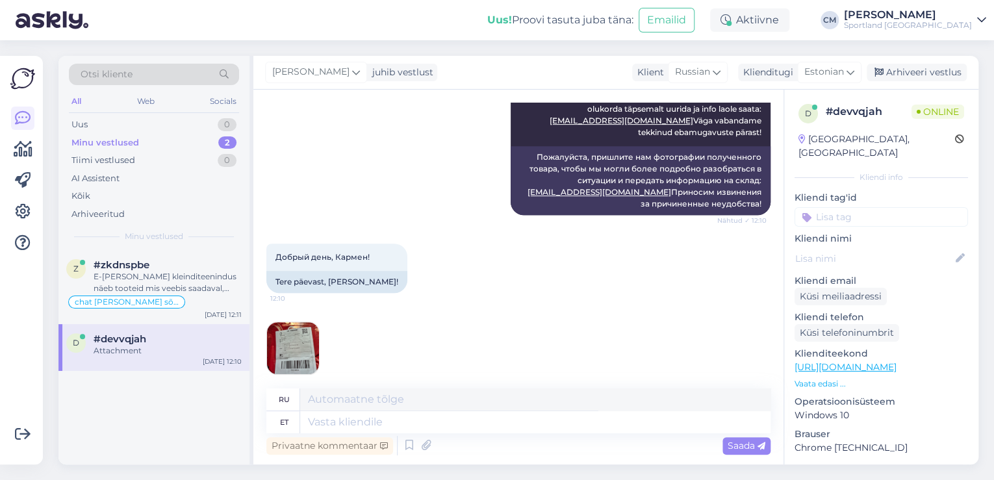
click at [309, 326] on img at bounding box center [293, 348] width 52 height 52
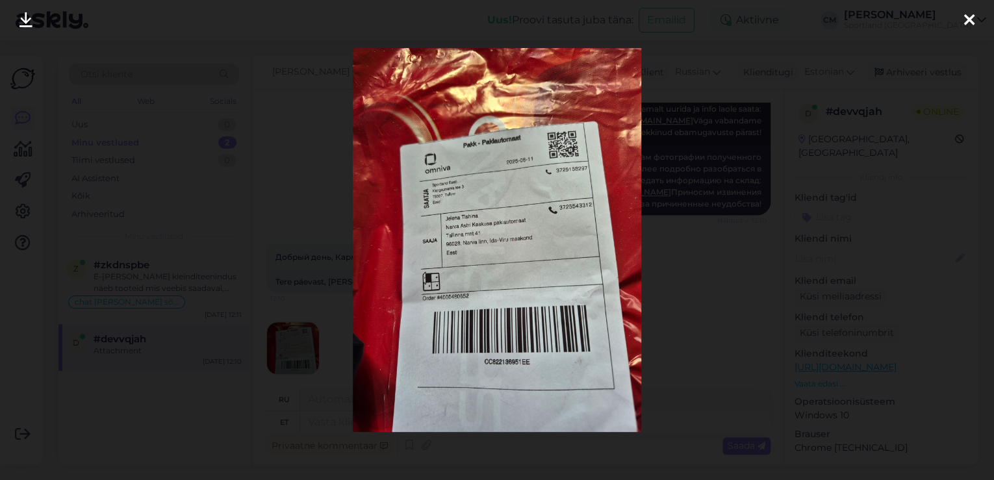
click at [320, 223] on div at bounding box center [497, 240] width 994 height 480
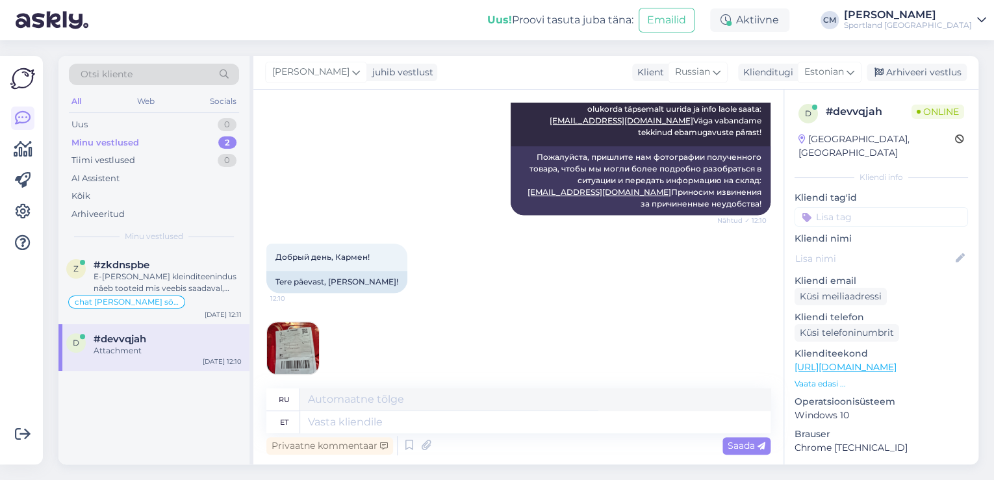
click at [306, 322] on img at bounding box center [293, 348] width 52 height 52
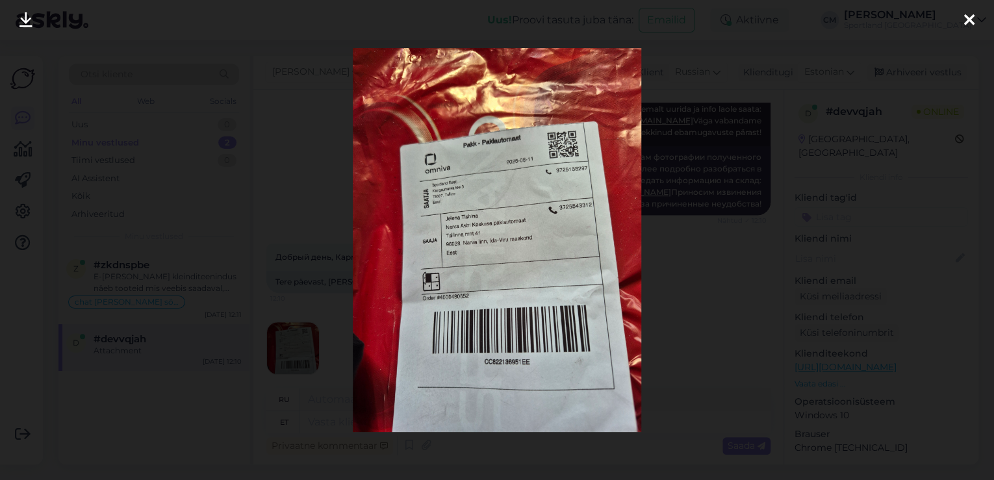
click at [313, 218] on div at bounding box center [497, 240] width 994 height 480
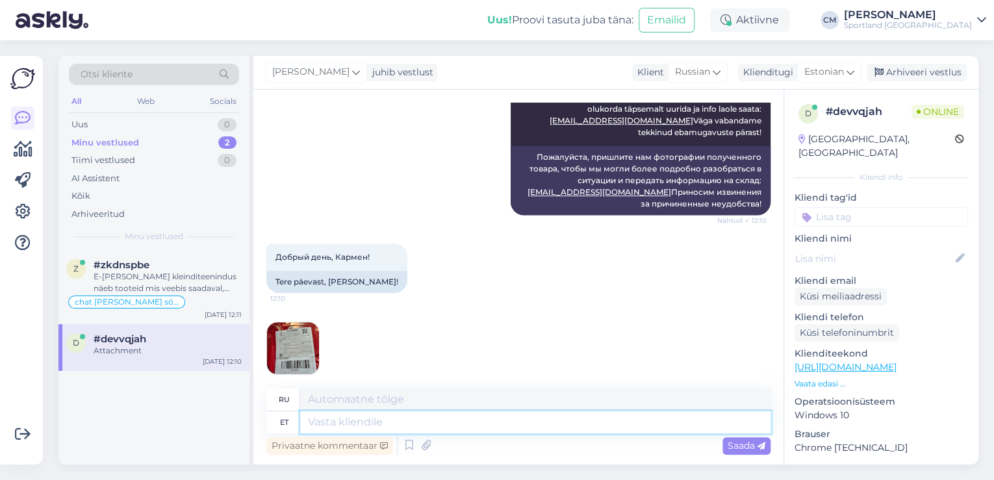
click at [377, 418] on textarea at bounding box center [535, 422] width 470 height 22
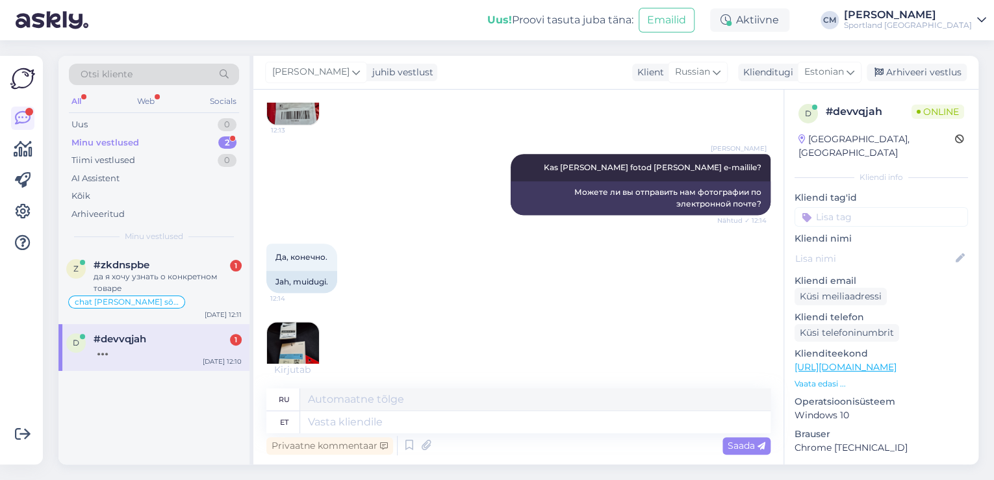
click at [314, 322] on img at bounding box center [293, 348] width 52 height 52
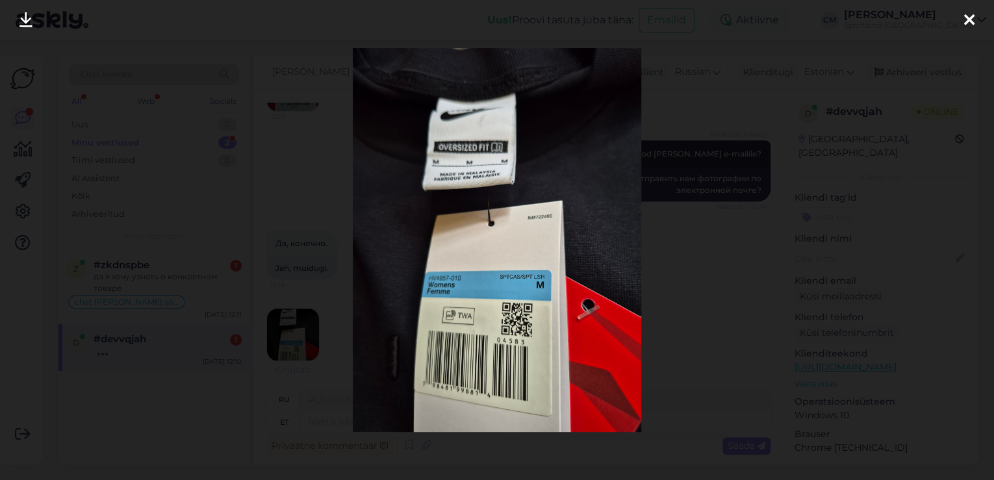
click at [330, 259] on div at bounding box center [497, 240] width 994 height 480
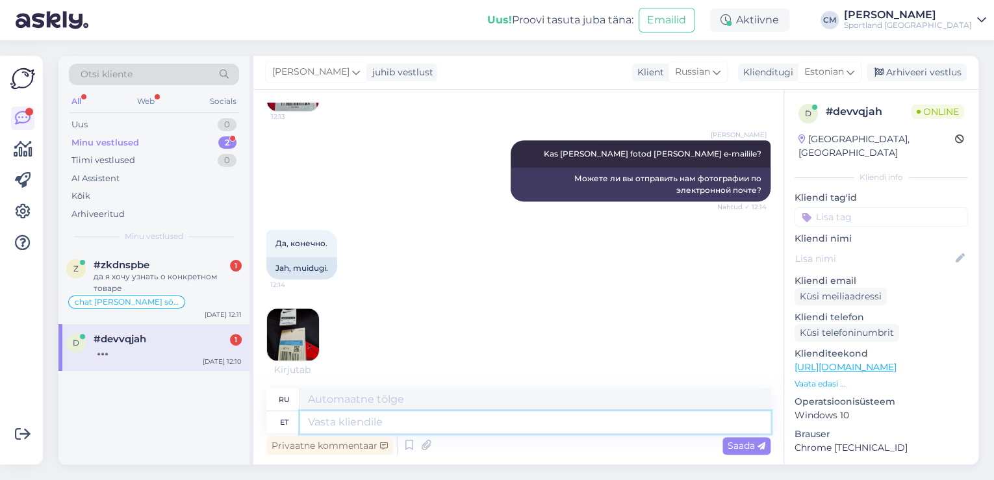
click at [372, 412] on textarea at bounding box center [535, 422] width 470 height 22
click at [372, 416] on textarea at bounding box center [535, 422] width 470 height 22
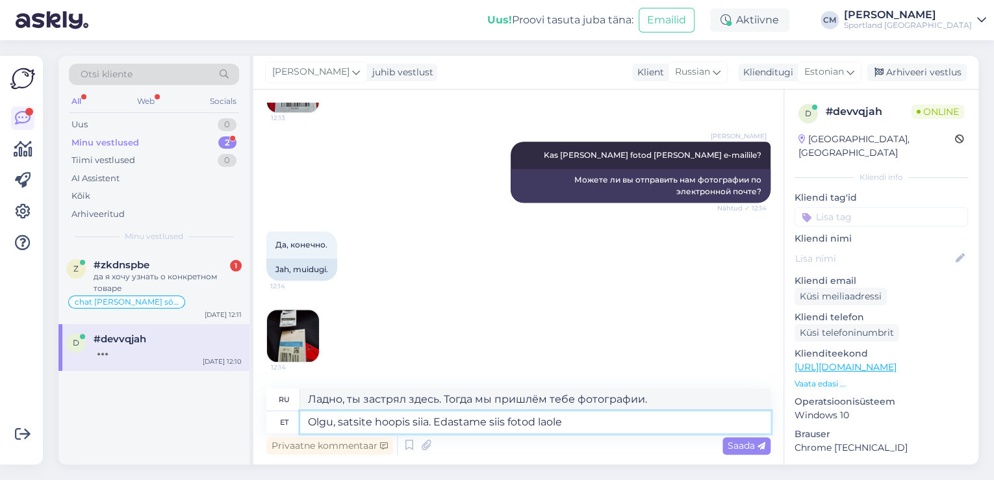
scroll to position [540, 0]
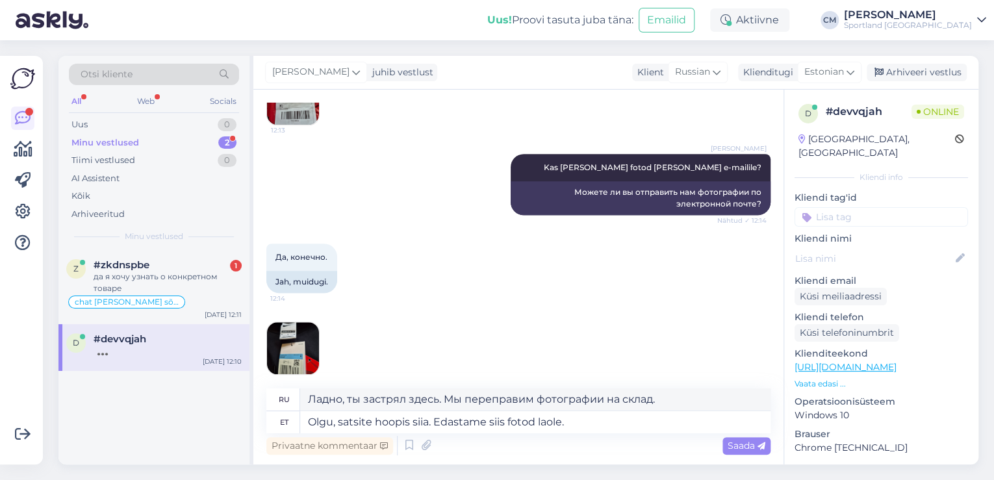
click at [307, 322] on img at bounding box center [293, 348] width 52 height 52
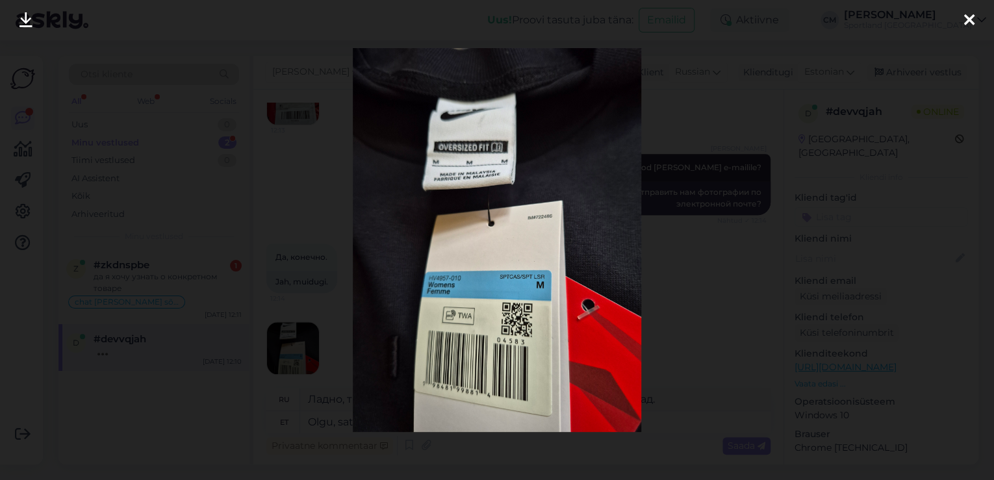
click at [324, 228] on div at bounding box center [497, 240] width 994 height 480
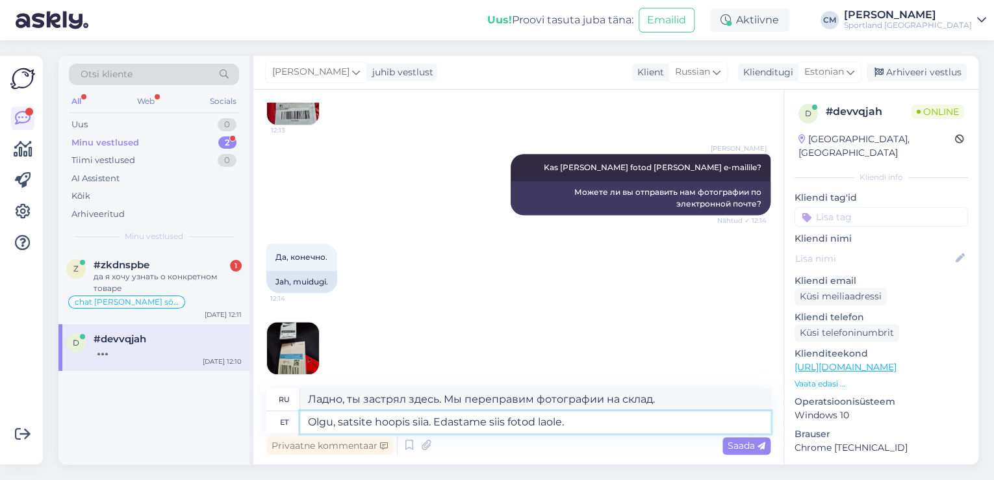
click at [586, 418] on textarea "Olgu, satsite hoopis siia. Edastame siis fotod laole." at bounding box center [535, 422] width 470 height 22
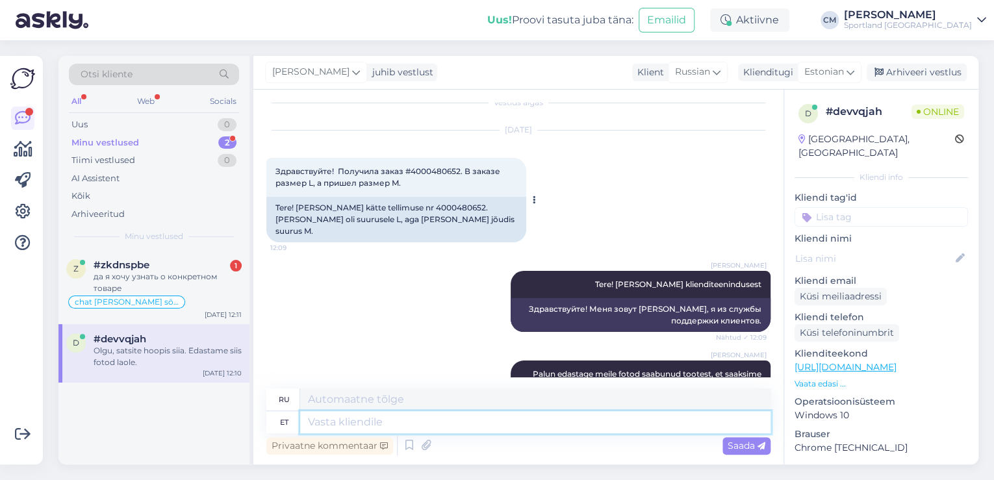
scroll to position [5, 0]
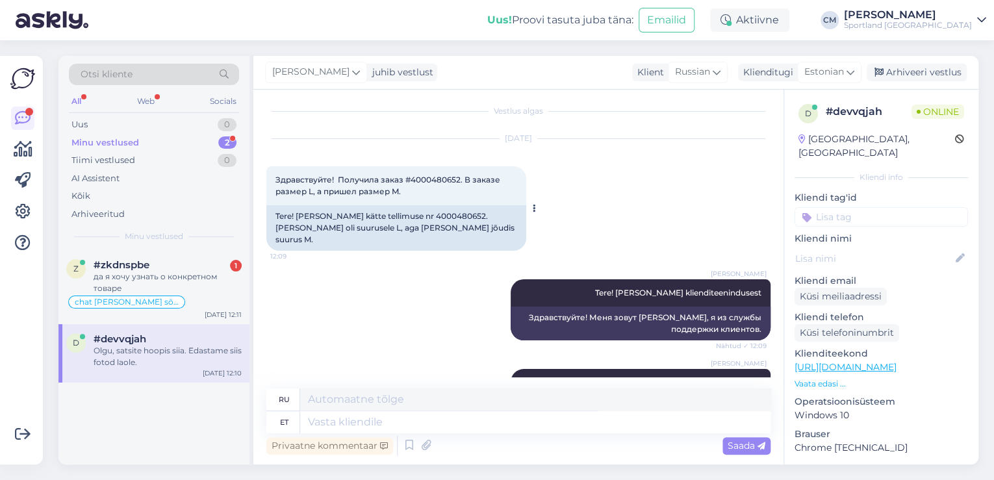
click at [416, 214] on div "Tere! [PERSON_NAME] kätte tellimuse nr 4000480652. [PERSON_NAME] oli suurusele …" at bounding box center [396, 227] width 260 height 45
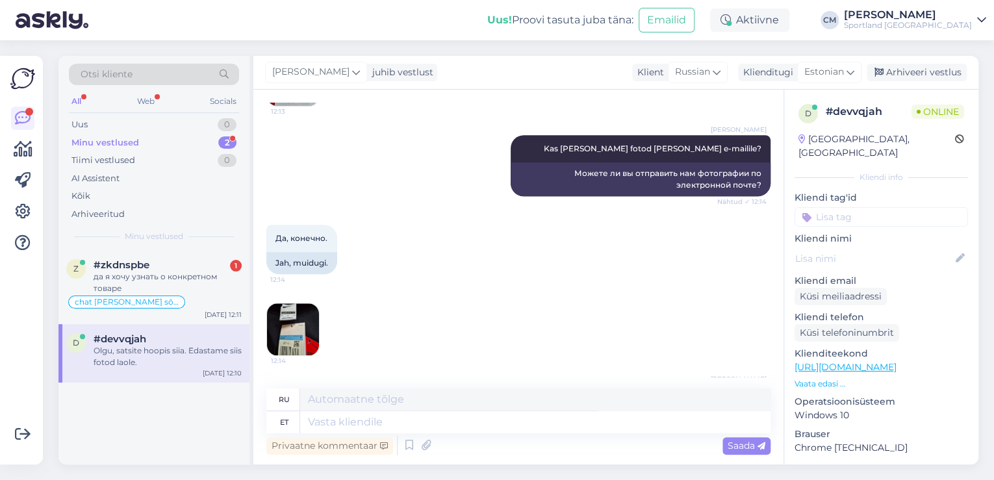
scroll to position [629, 0]
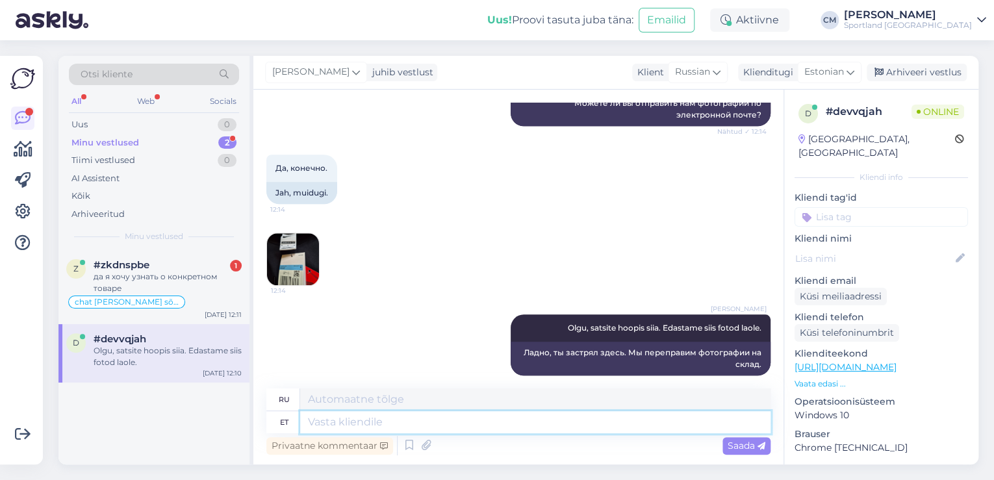
click at [395, 417] on textarea at bounding box center [535, 422] width 470 height 22
click at [375, 420] on textarea at bounding box center [535, 422] width 470 height 22
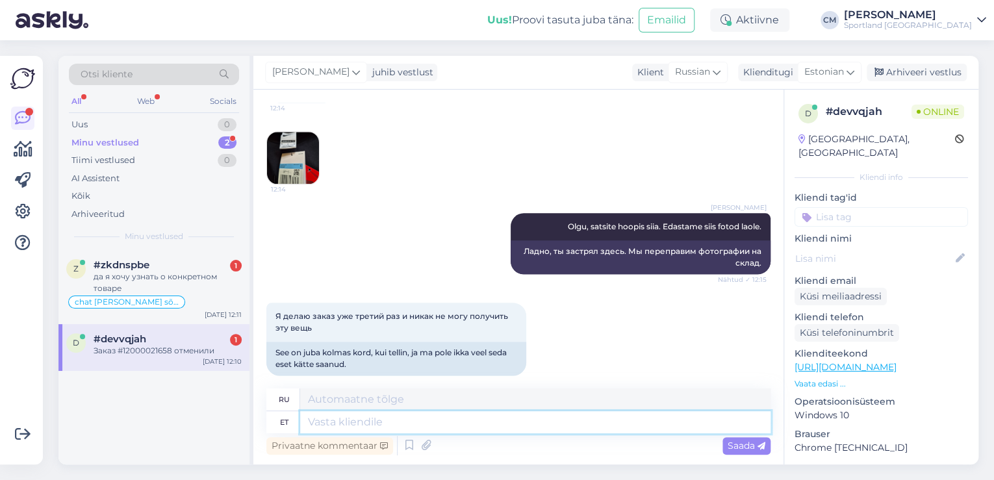
scroll to position [808, 0]
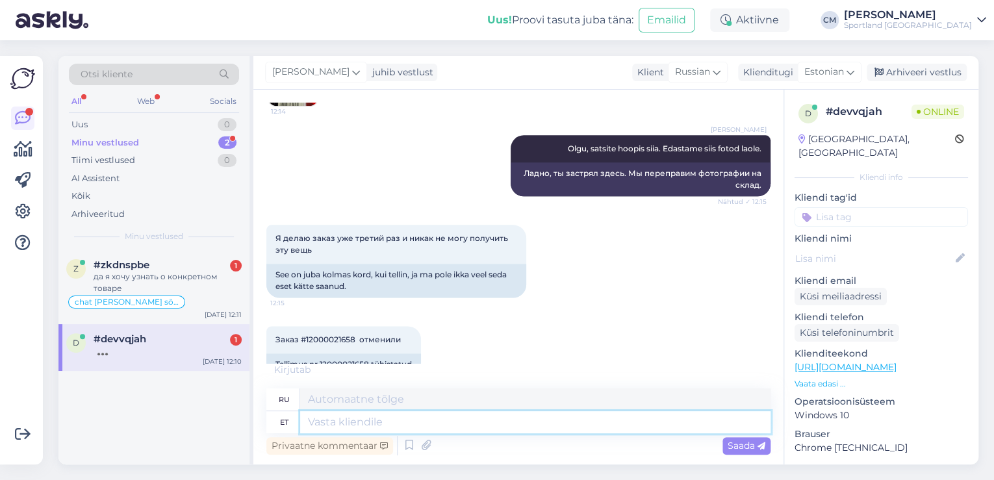
click at [412, 418] on textarea at bounding box center [535, 422] width 470 height 22
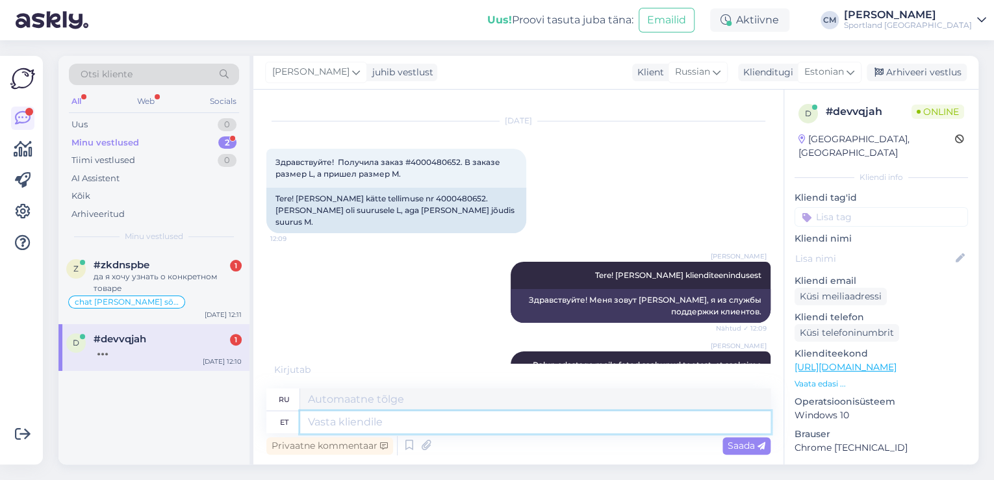
scroll to position [0, 0]
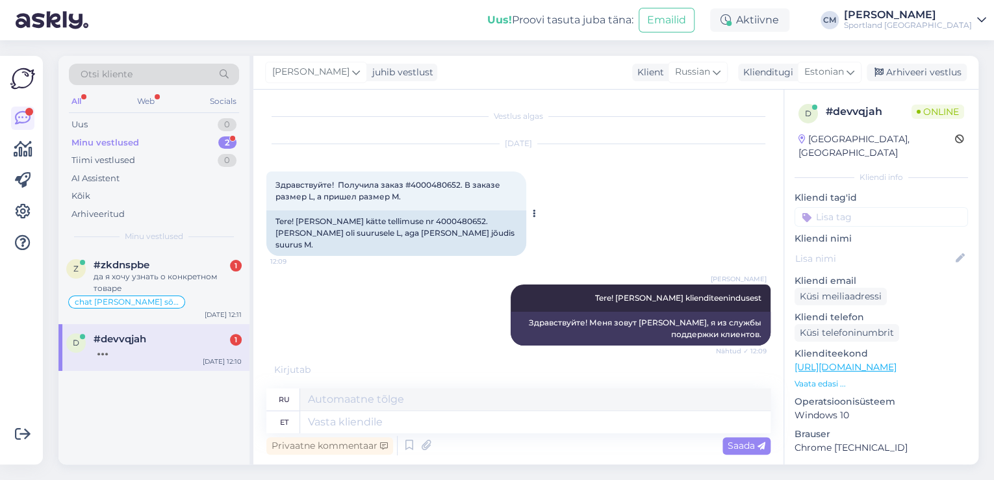
click at [420, 223] on div "Tere! [PERSON_NAME] kätte tellimuse nr 4000480652. [PERSON_NAME] oli suurusele …" at bounding box center [396, 232] width 260 height 45
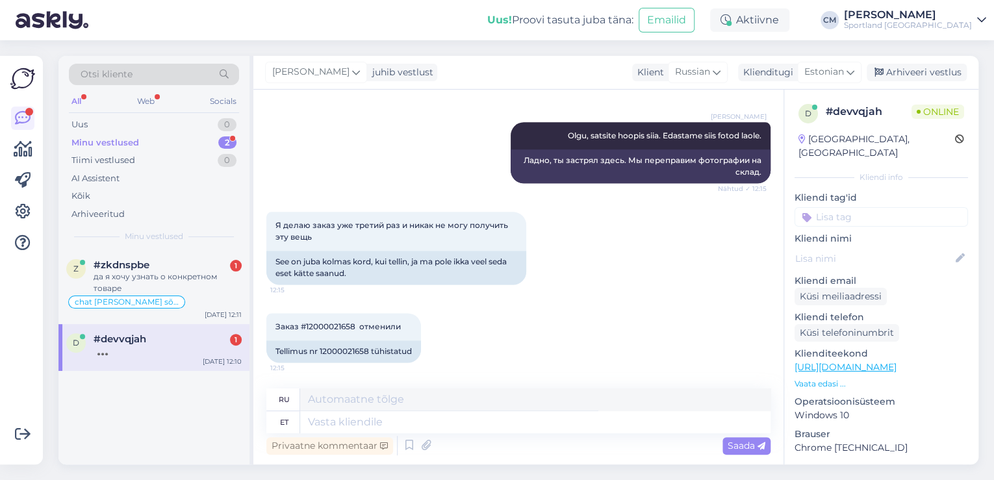
scroll to position [808, 0]
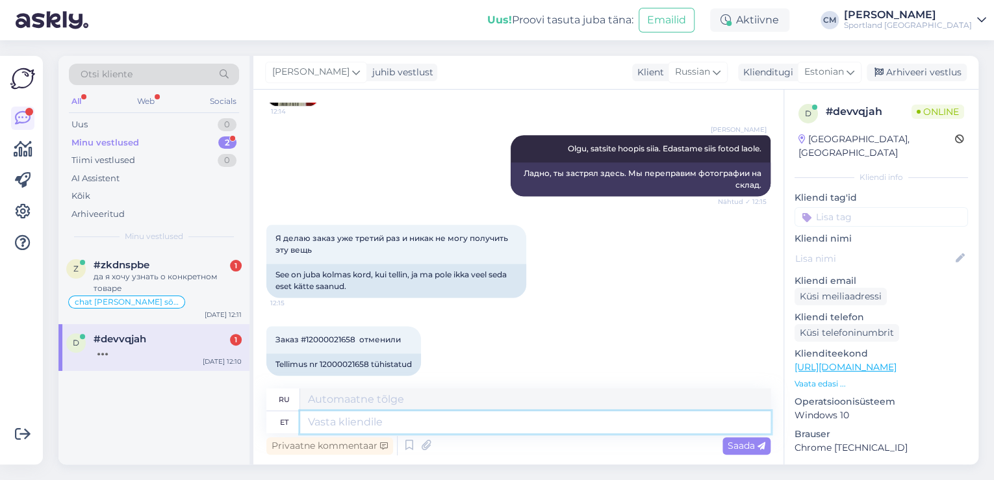
click at [623, 424] on textarea at bounding box center [535, 422] width 470 height 22
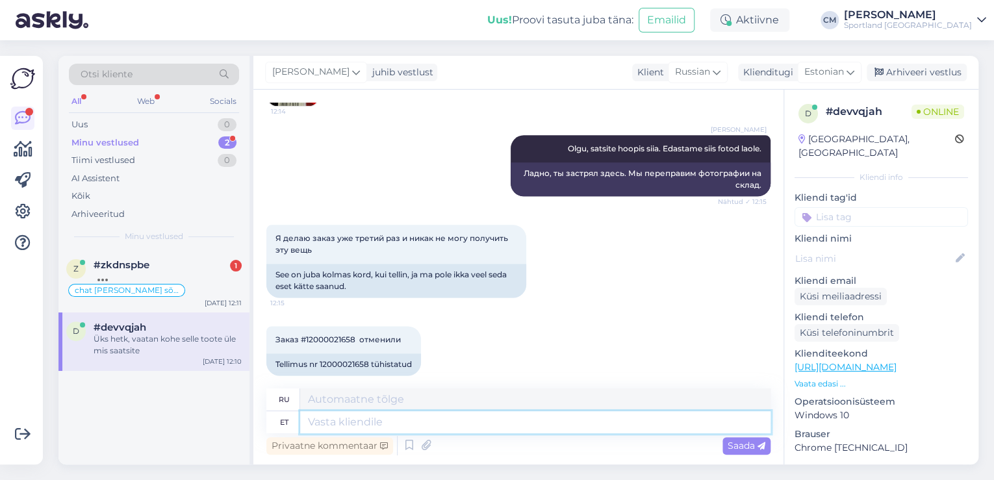
scroll to position [898, 0]
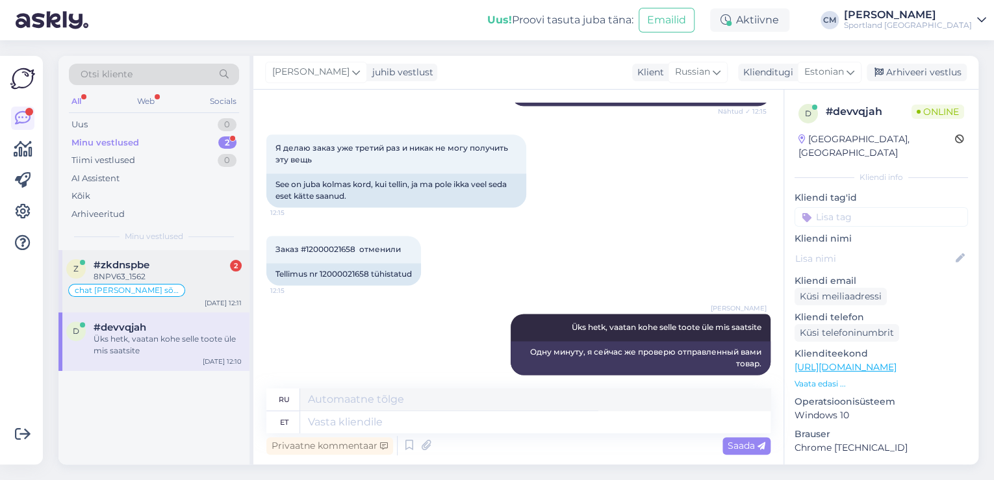
click at [120, 286] on span "chat [PERSON_NAME] sõnumita" at bounding box center [127, 290] width 104 height 8
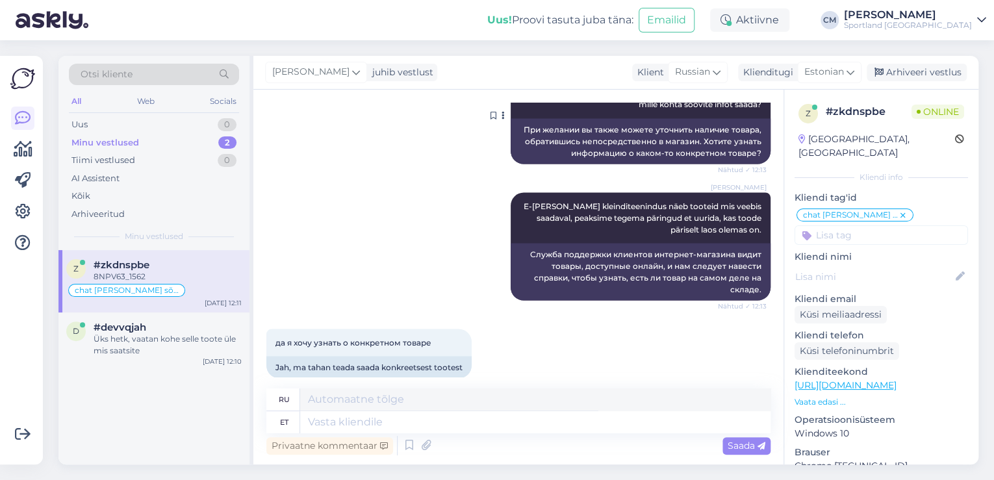
scroll to position [1315, 0]
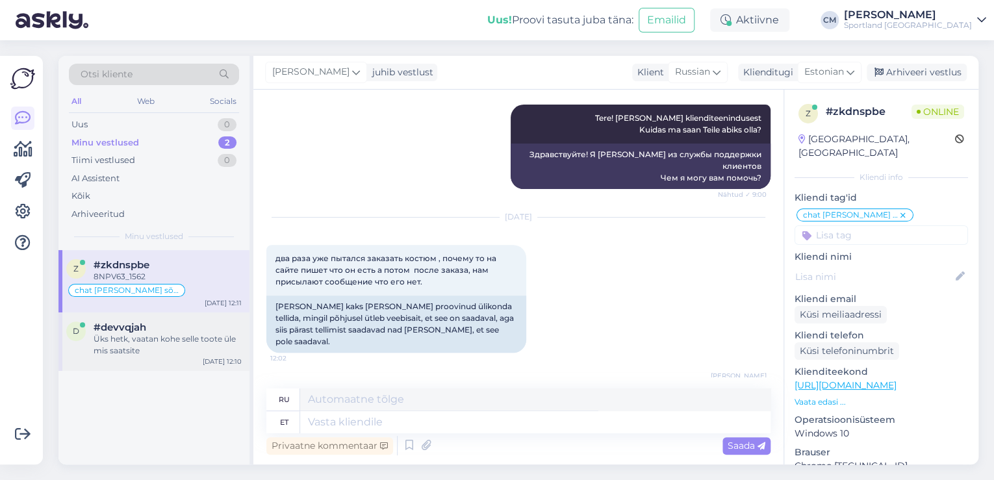
click at [148, 344] on div "Üks hetk, vaatan kohe selle toote üle mis saatsite" at bounding box center [168, 344] width 148 height 23
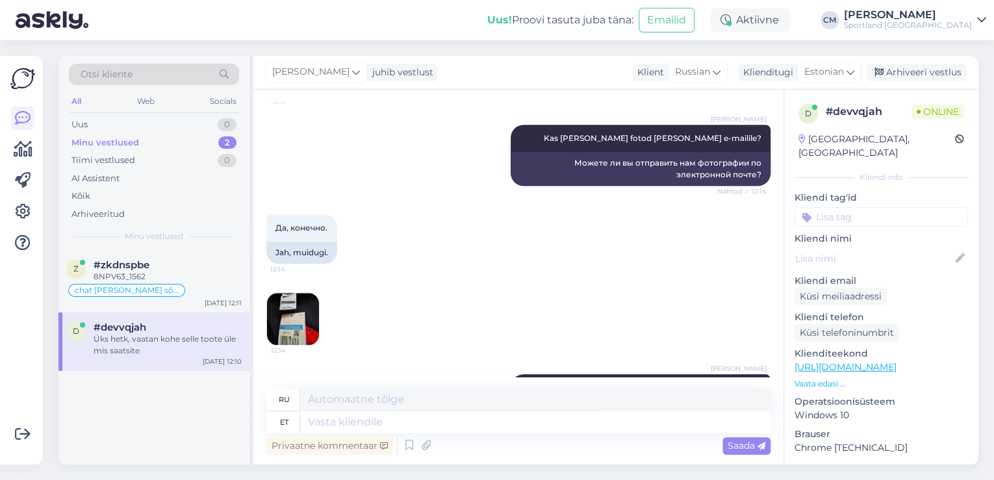
scroll to position [572, 0]
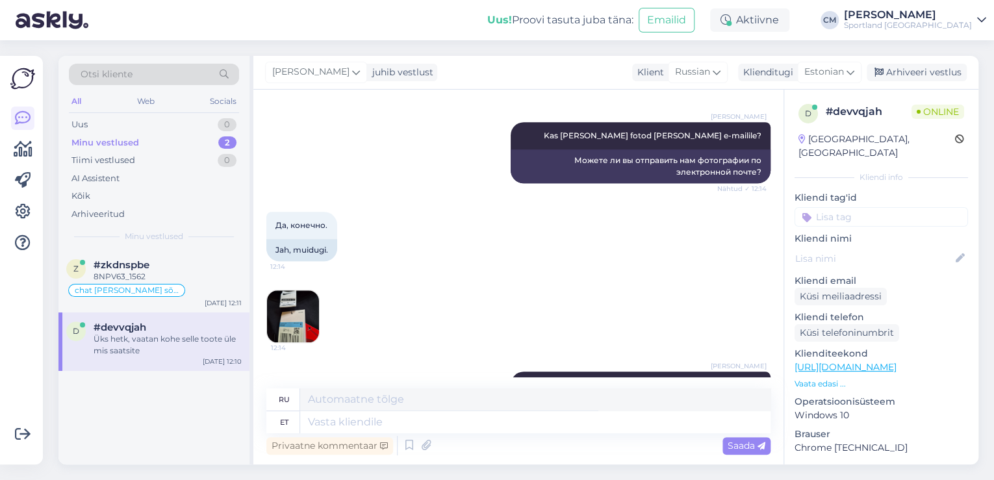
click at [281, 303] on img at bounding box center [293, 316] width 52 height 52
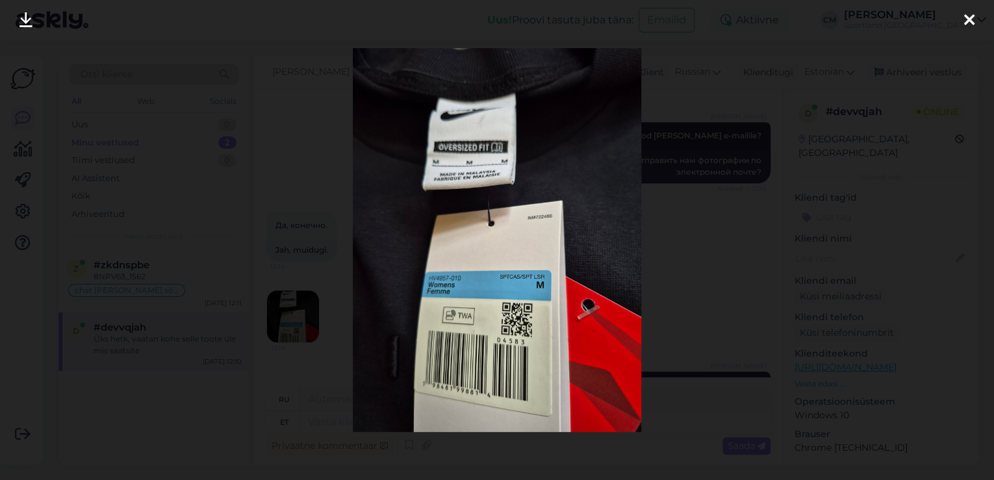
click at [733, 177] on div at bounding box center [497, 240] width 994 height 480
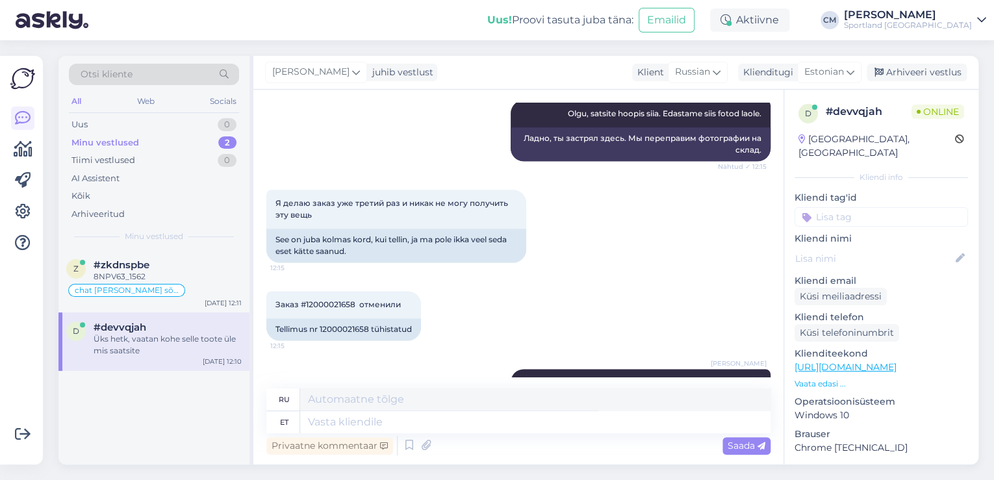
scroll to position [898, 0]
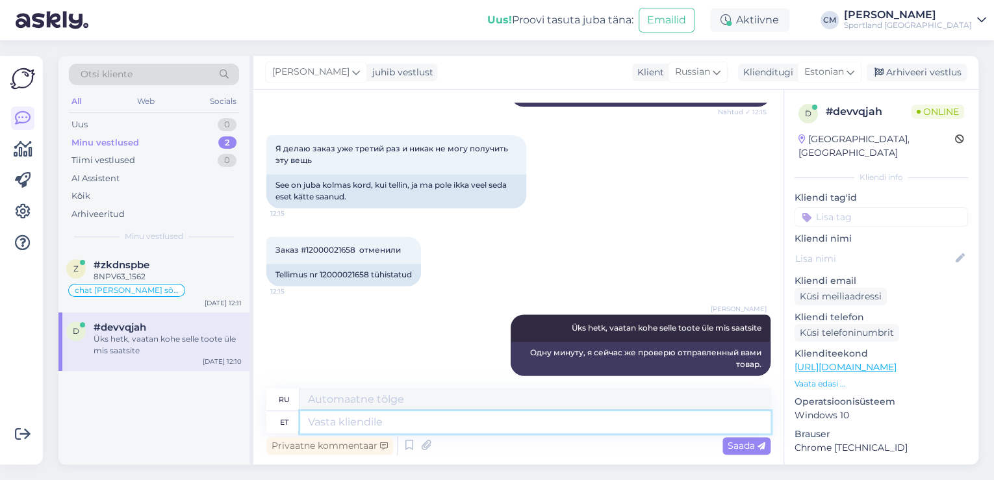
click at [535, 413] on textarea at bounding box center [535, 422] width 470 height 22
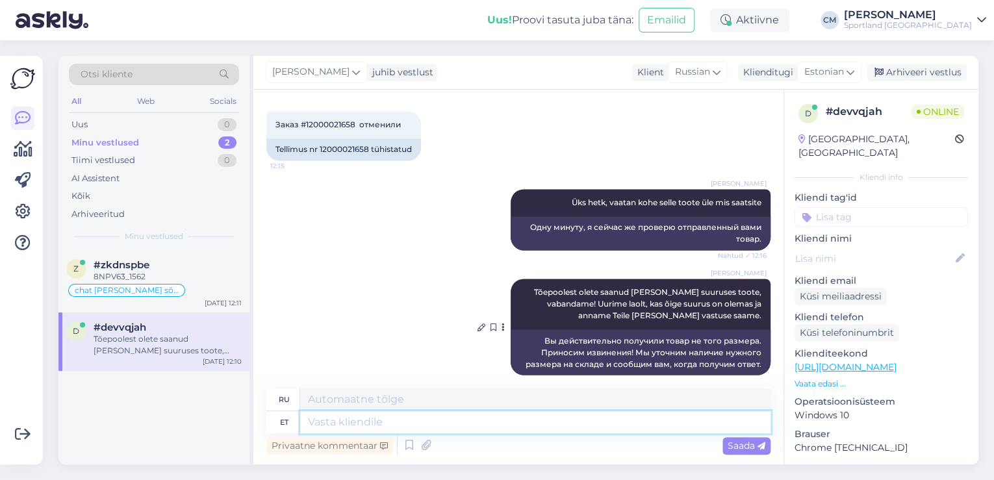
scroll to position [867, 0]
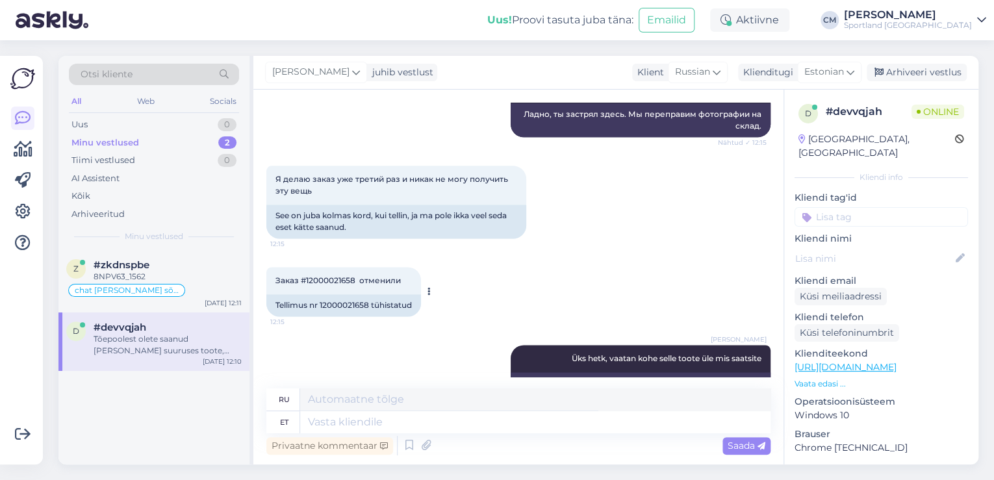
click at [350, 300] on div "Tellimus nr 12000021658 tühistatud" at bounding box center [343, 305] width 155 height 22
click at [335, 294] on div "Tellimus nr 12000021658 tühistatud" at bounding box center [343, 305] width 155 height 22
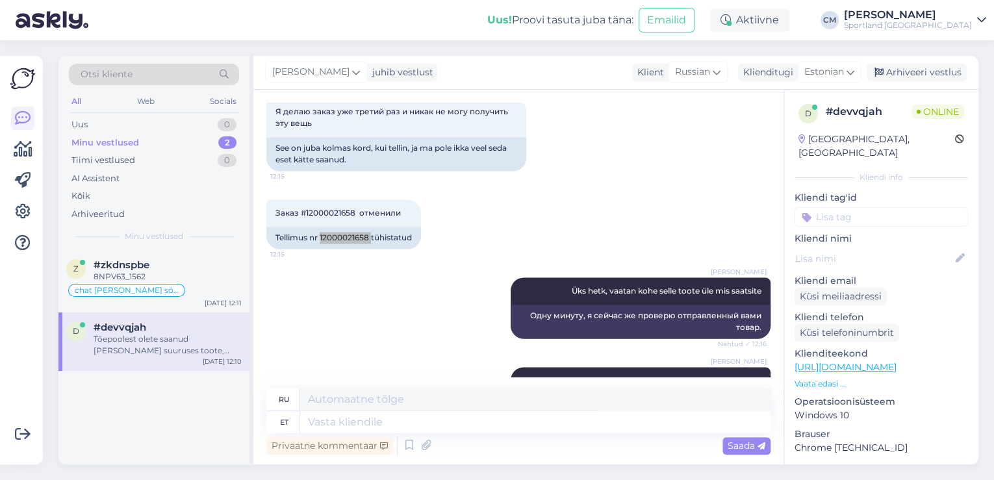
scroll to position [1022, 0]
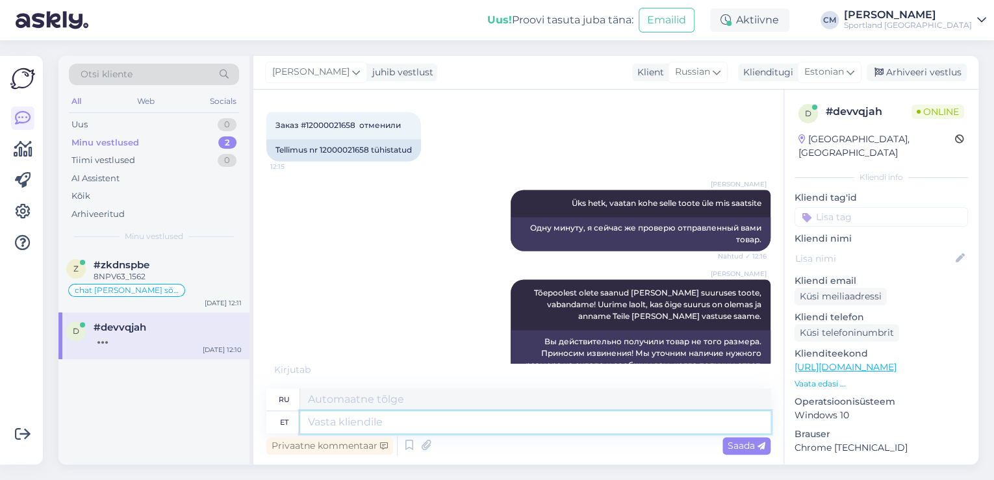
click at [577, 424] on textarea at bounding box center [535, 422] width 470 height 22
paste textarea "[EMAIL_ADDRESS][DOMAIN_NAME]"
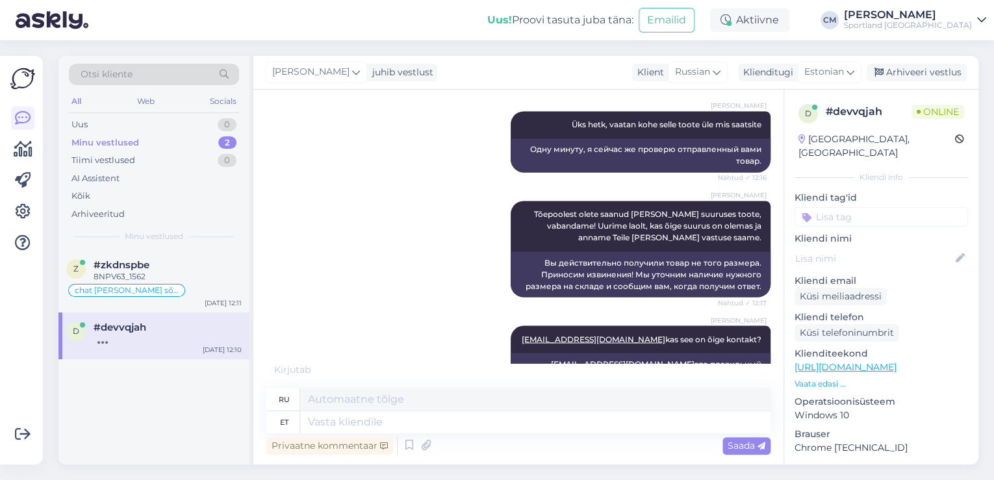
scroll to position [1179, 0]
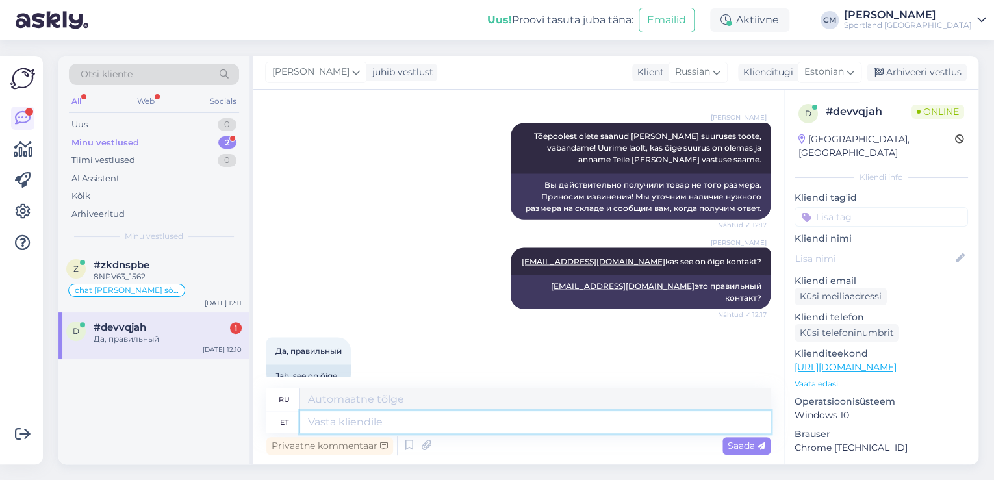
click at [357, 425] on textarea at bounding box center [535, 422] width 470 height 22
paste textarea "12000021658"
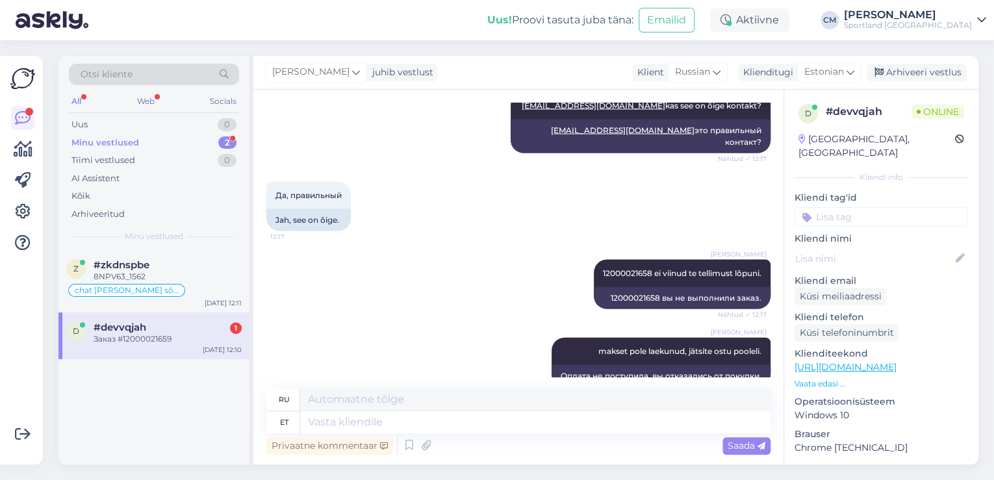
scroll to position [1413, 0]
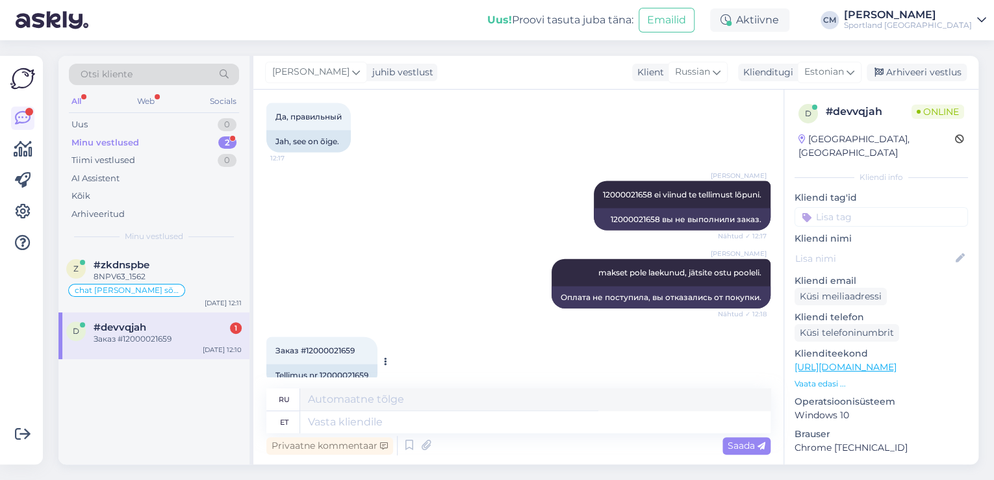
click at [366, 364] on div "Tellimus nr 12000021659" at bounding box center [321, 375] width 111 height 22
click at [360, 364] on div "Tellimus nr 12000021659" at bounding box center [321, 375] width 111 height 22
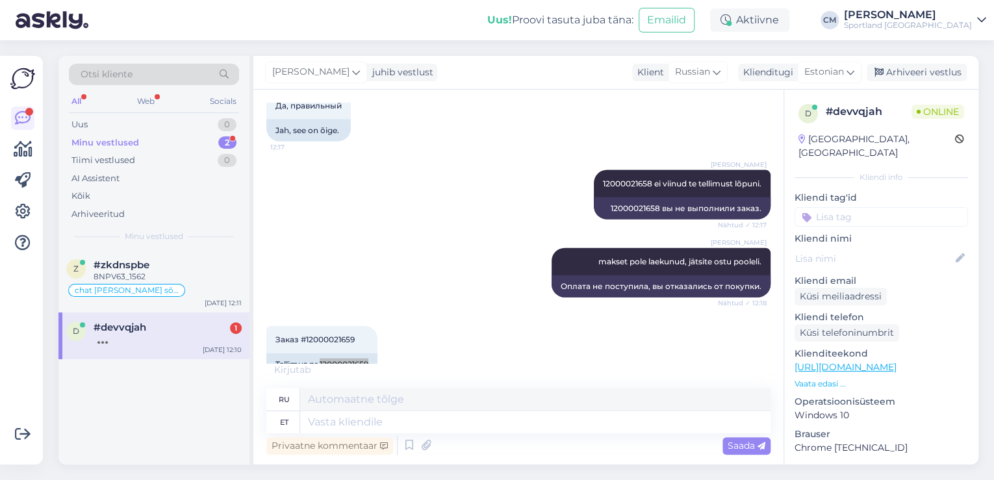
scroll to position [1426, 0]
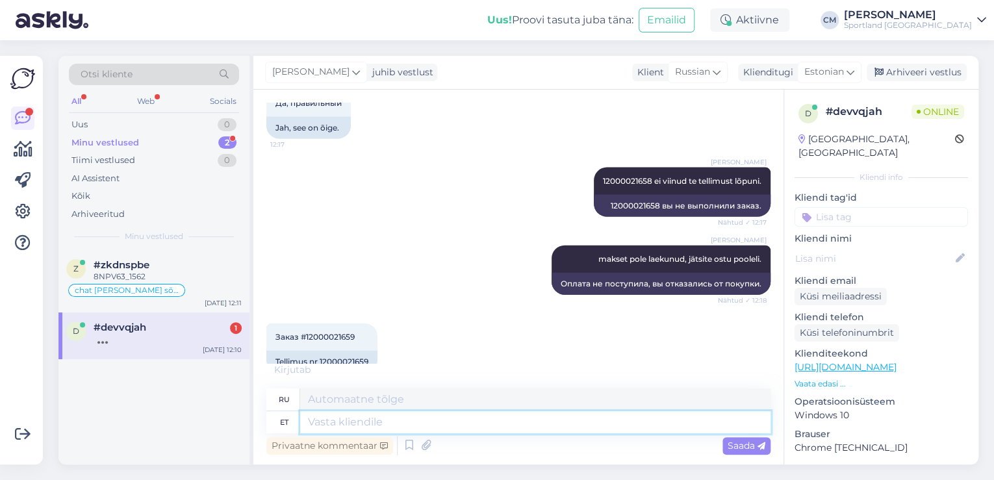
click at [568, 422] on textarea at bounding box center [535, 422] width 470 height 22
paste textarea "12000021659"
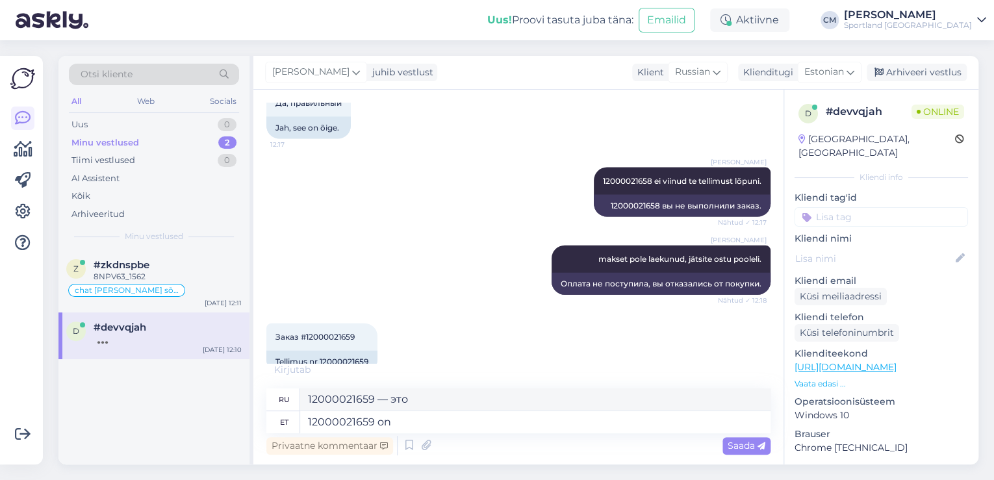
scroll to position [1413, 0]
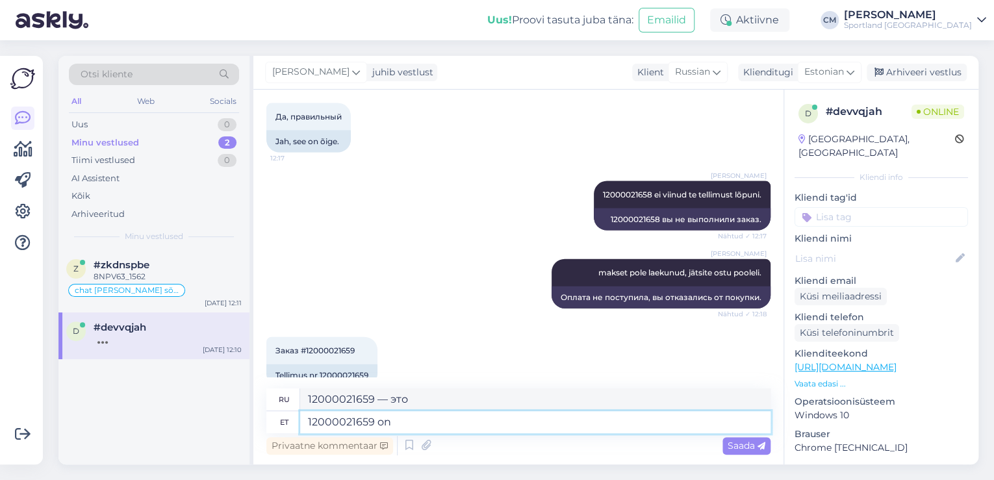
click at [421, 423] on textarea "12000021659 on" at bounding box center [535, 422] width 470 height 22
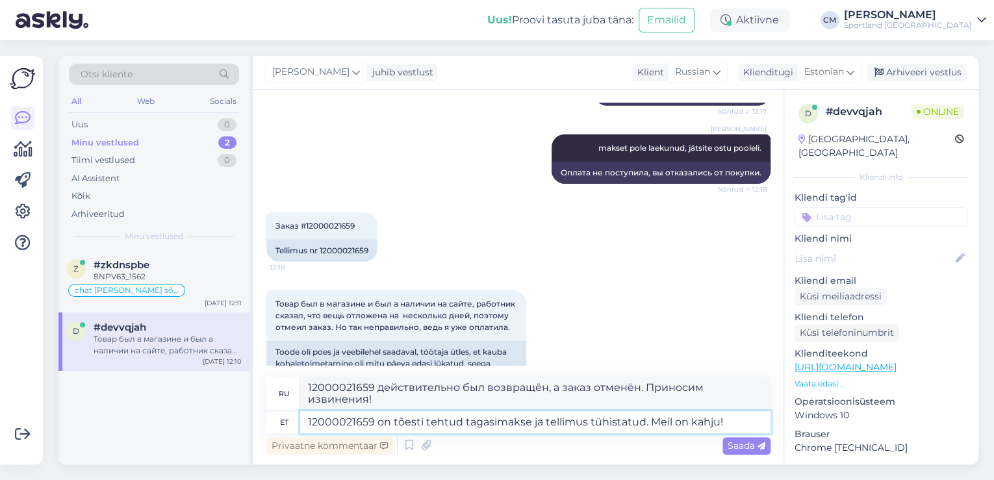
click at [642, 423] on textarea "12000021659 on tõesti tehtud tagasimakse ja tellimus tühistatud. Meil on kahju!" at bounding box center [535, 422] width 470 height 22
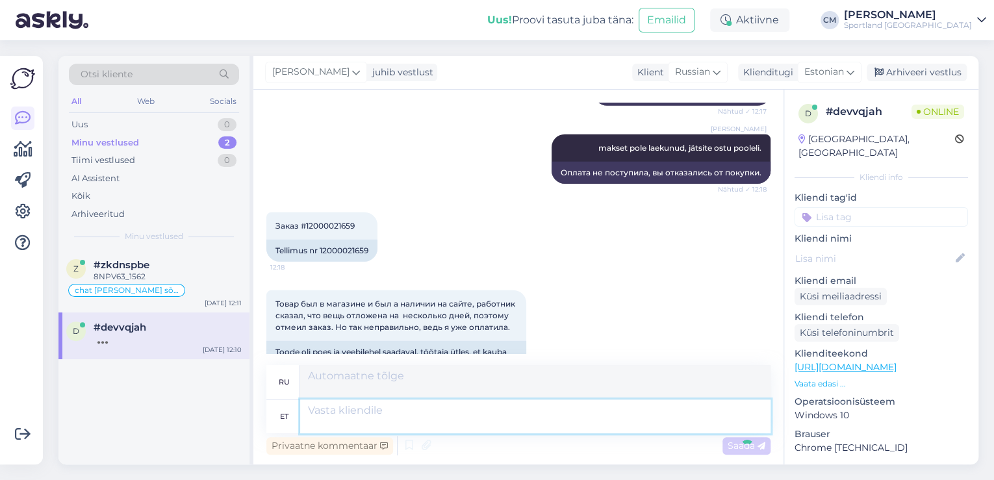
scroll to position [1662, 0]
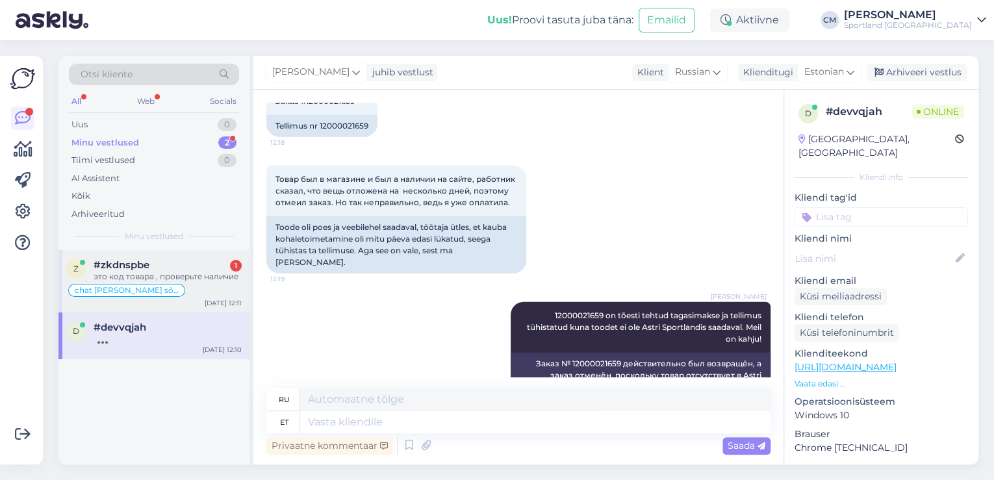
click at [187, 291] on div "chat [PERSON_NAME] sõnumita" at bounding box center [153, 291] width 175 height 16
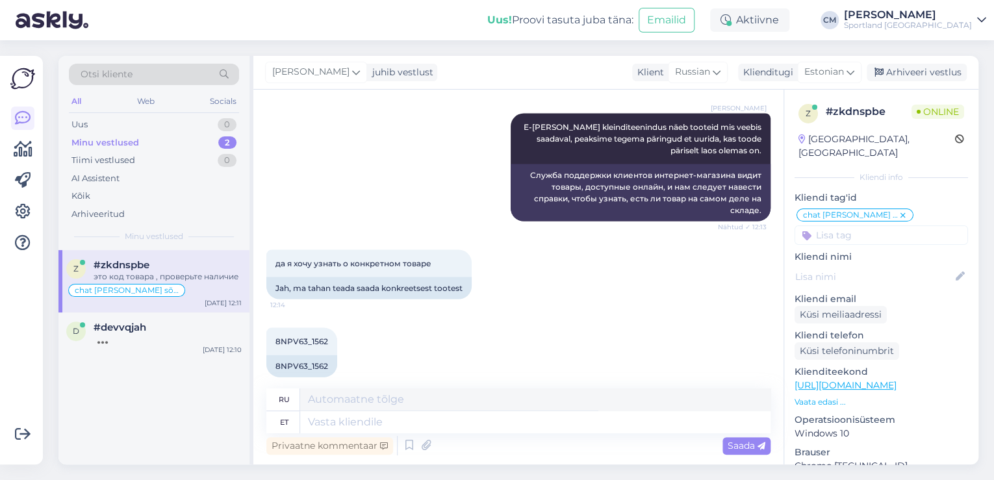
scroll to position [1393, 0]
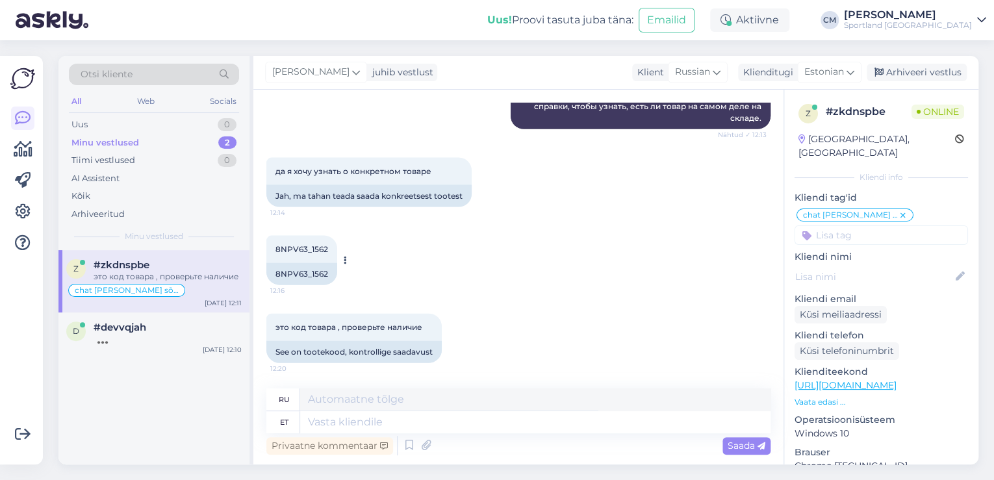
click at [306, 270] on div "8NPV63_1562" at bounding box center [301, 274] width 71 height 22
click at [370, 423] on textarea at bounding box center [535, 422] width 470 height 22
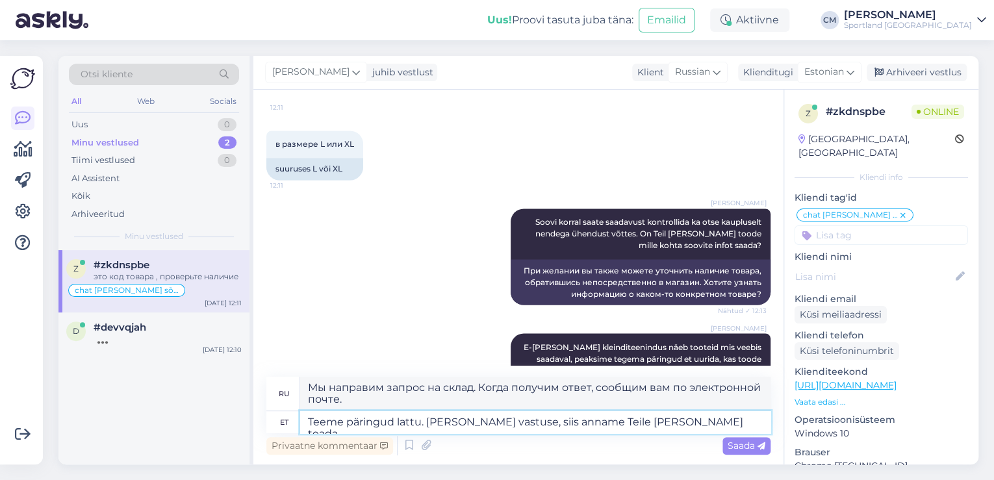
scroll to position [1405, 0]
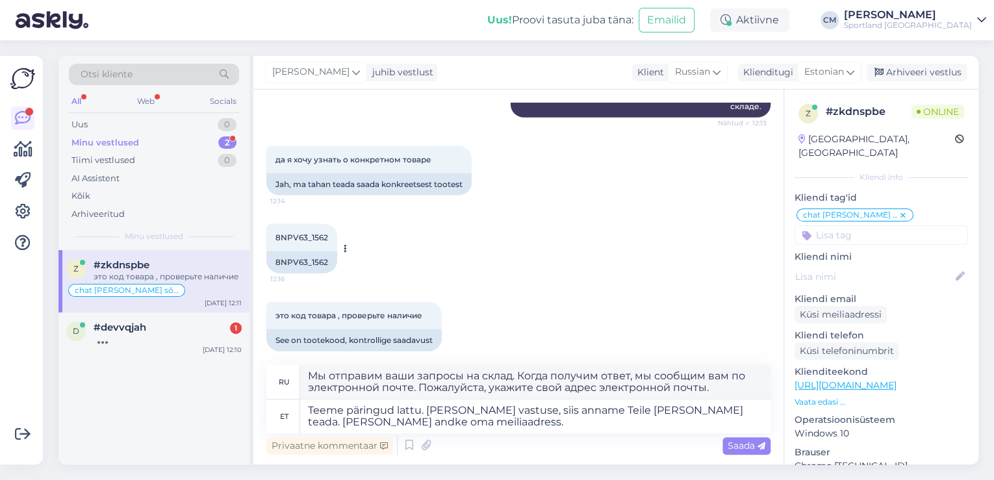
click at [302, 267] on div "8NPV63_1562" at bounding box center [301, 262] width 71 height 22
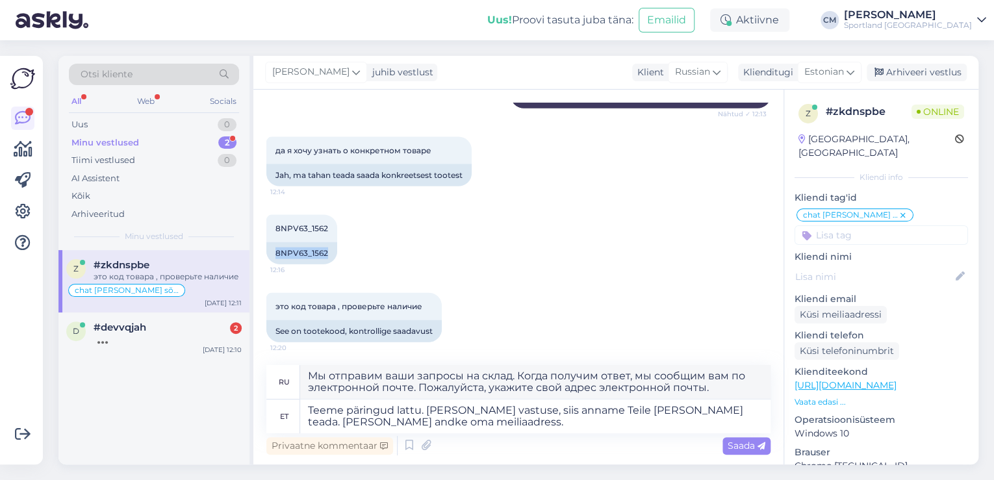
scroll to position [1417, 0]
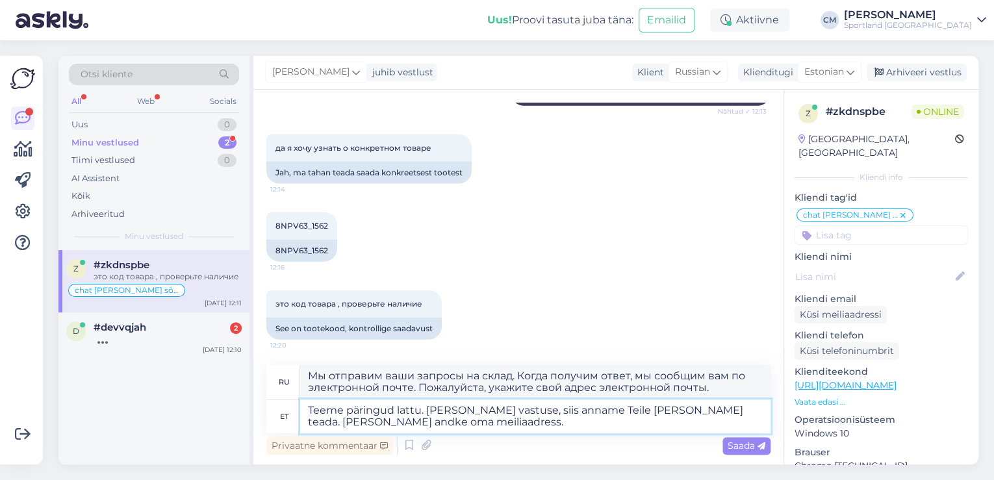
drag, startPoint x: 442, startPoint y: 425, endPoint x: 280, endPoint y: 392, distance: 165.2
click at [280, 392] on div "ru Мы отправим ваши запросы на склад. Когда получим ответ, мы сообщим вам по эл…" at bounding box center [518, 399] width 504 height 68
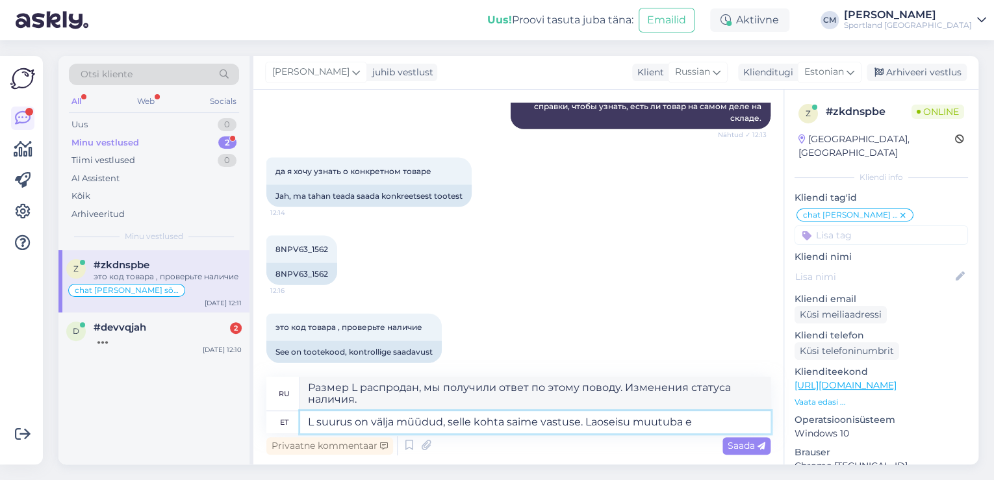
scroll to position [1405, 0]
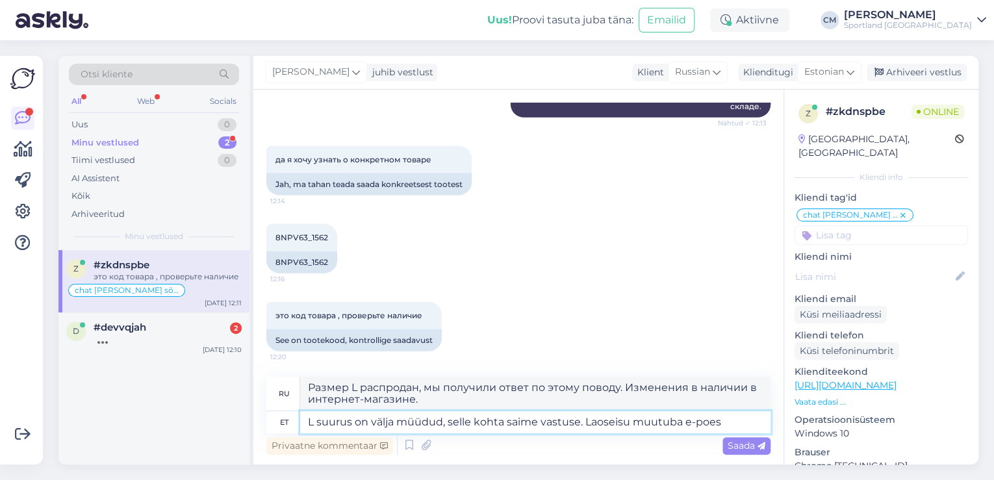
click at [686, 422] on textarea "L suurus on välja müüdud, selle kohta saime vastuse. Laoseisu muutuba e-poes" at bounding box center [535, 422] width 470 height 22
click at [720, 422] on textarea "L suurus on välja müüdud, selle kohta saime vastuse. Laoseisu muutub e-poes" at bounding box center [535, 422] width 470 height 22
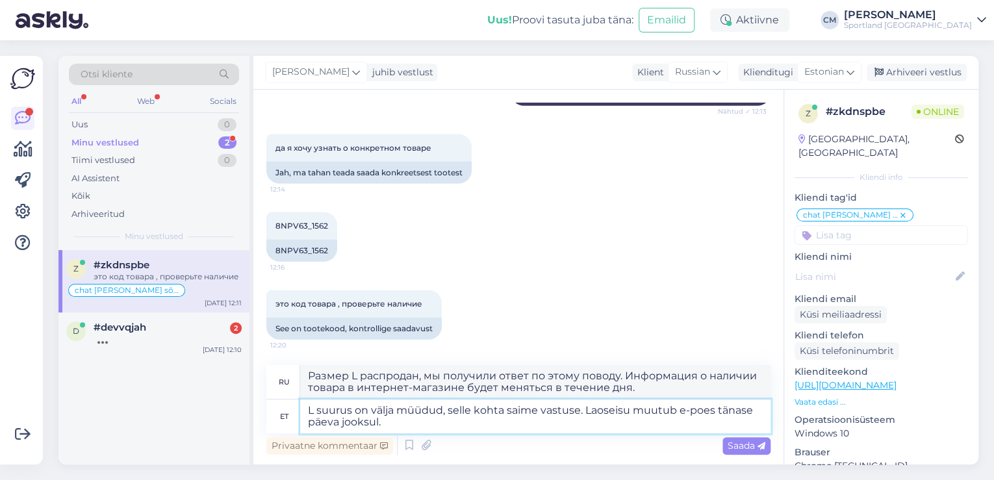
click at [316, 408] on textarea "L suurus on välja müüdud, selle kohta saime vastuse. Laoseisu muutub e-poes tän…" at bounding box center [535, 416] width 470 height 34
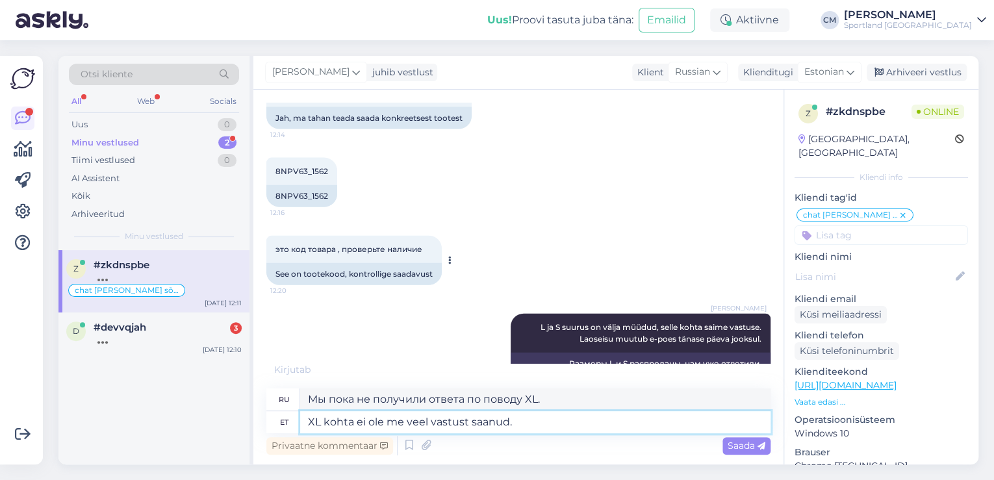
scroll to position [1416, 0]
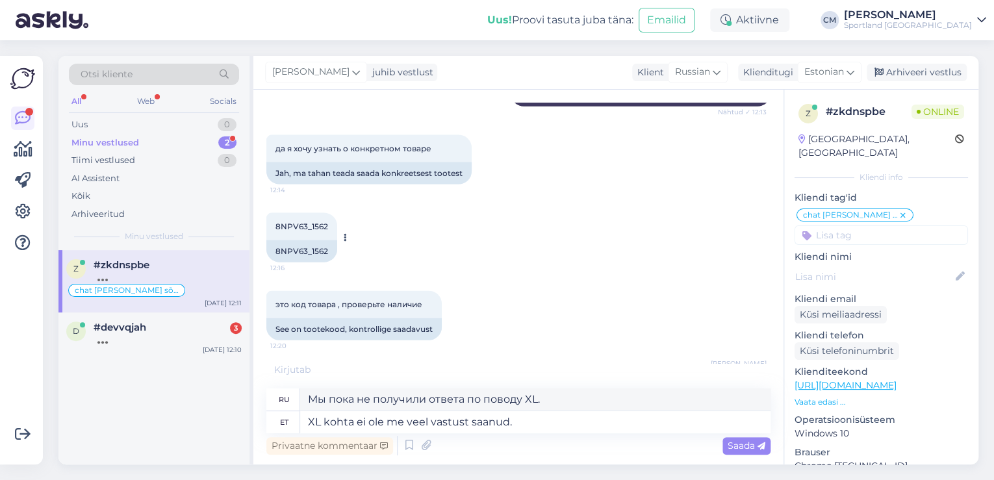
click at [309, 249] on div "8NPV63_1562" at bounding box center [301, 251] width 71 height 22
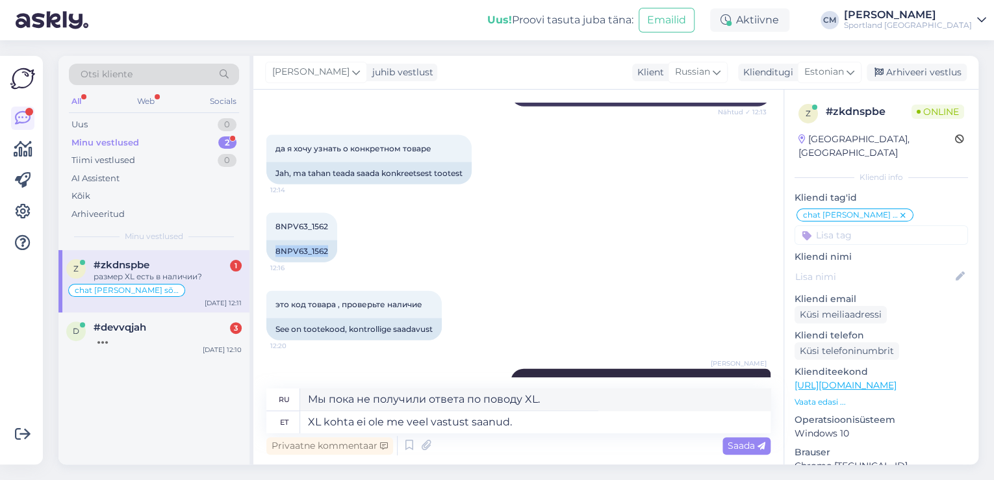
scroll to position [1585, 0]
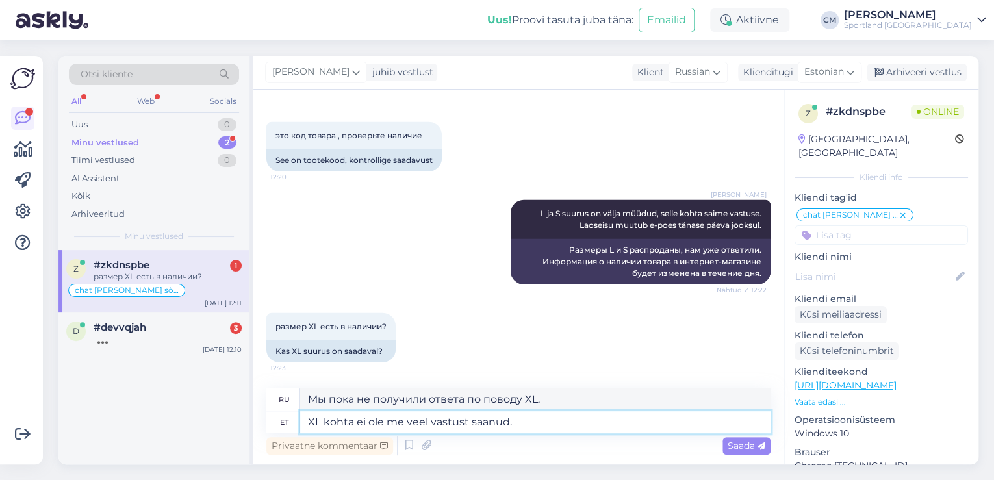
click at [520, 427] on textarea "XL kohta ei ole me veel vastust saanud." at bounding box center [535, 422] width 470 height 22
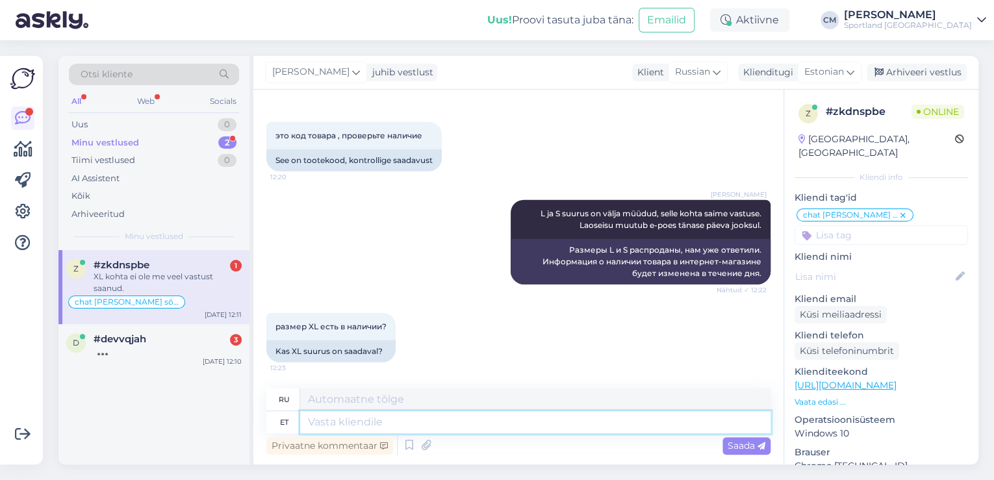
scroll to position [1663, 0]
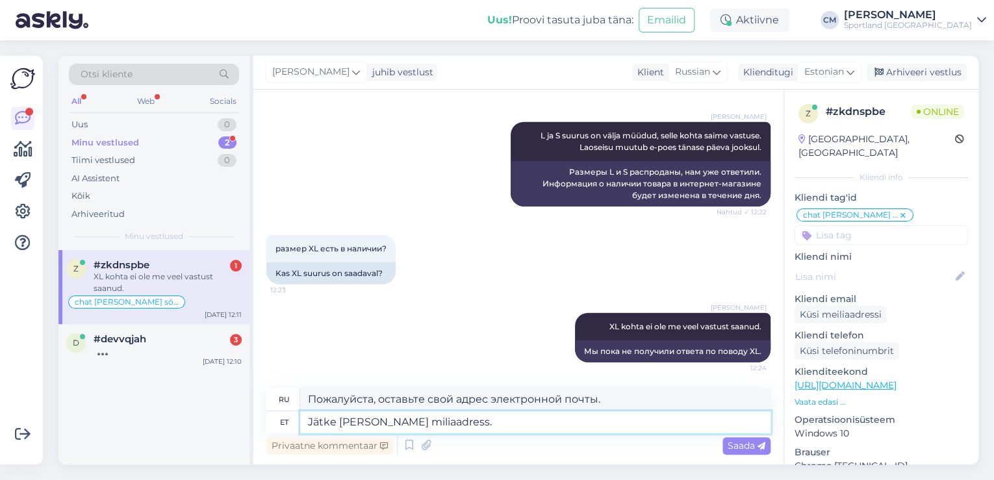
click at [410, 424] on textarea "Jätke [PERSON_NAME] miliaadress." at bounding box center [535, 422] width 470 height 22
click at [483, 419] on textarea "Jätke [PERSON_NAME] meiliaadress." at bounding box center [535, 422] width 470 height 22
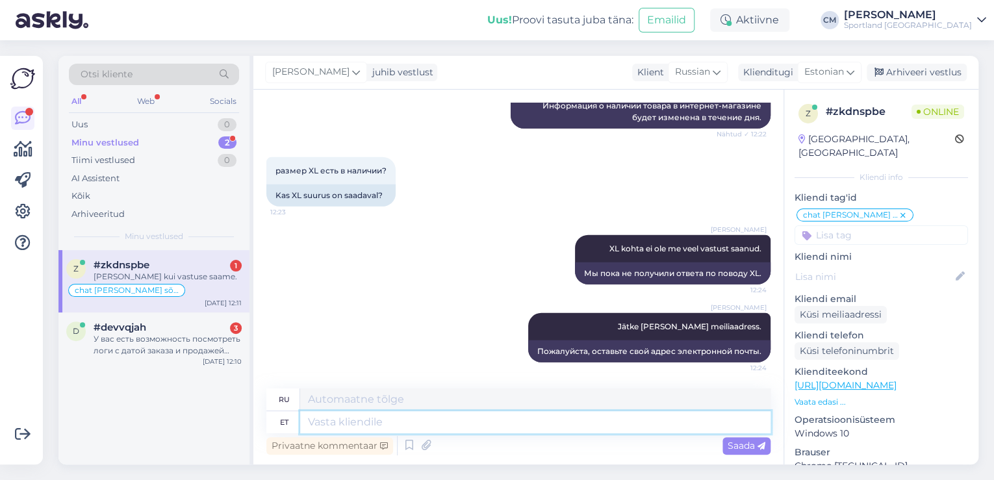
scroll to position [1819, 0]
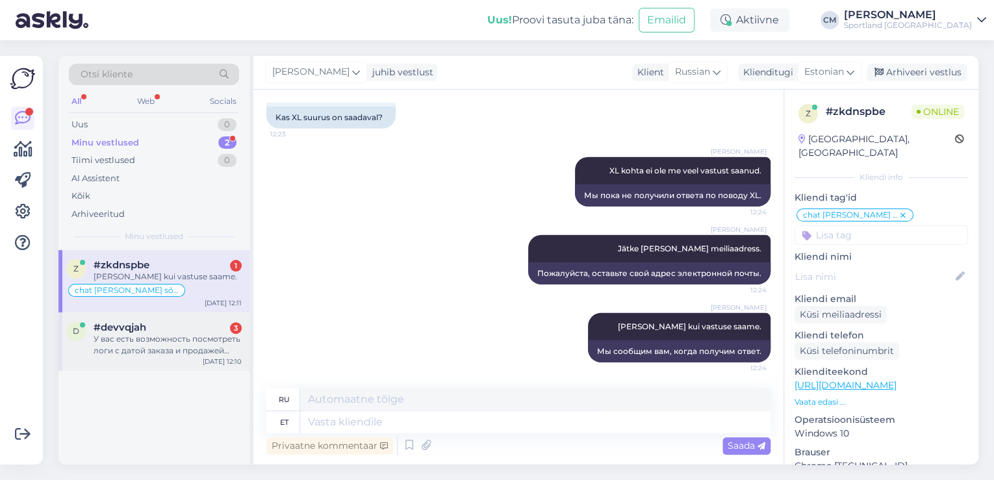
click at [175, 352] on div "У вас есть возможность посмотреть логи с датой заказа и продажей товара размера…" at bounding box center [168, 344] width 148 height 23
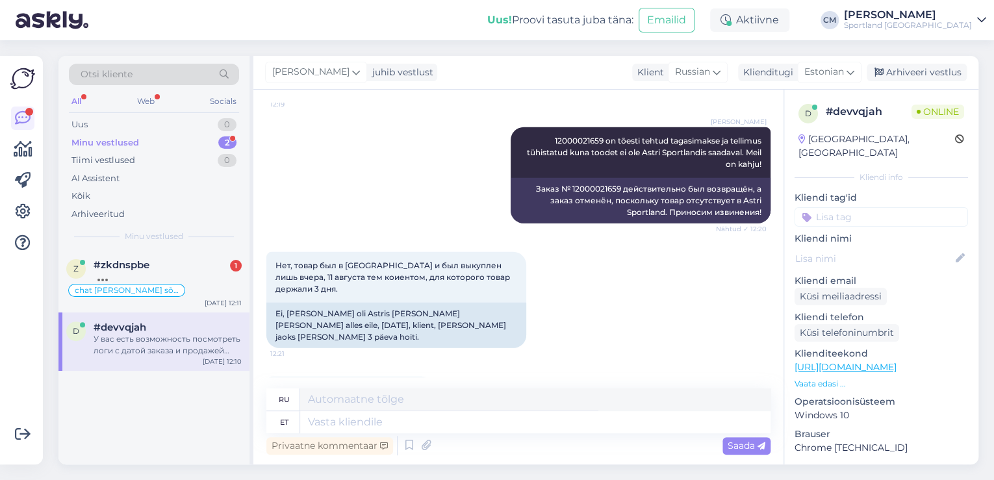
scroll to position [1786, 0]
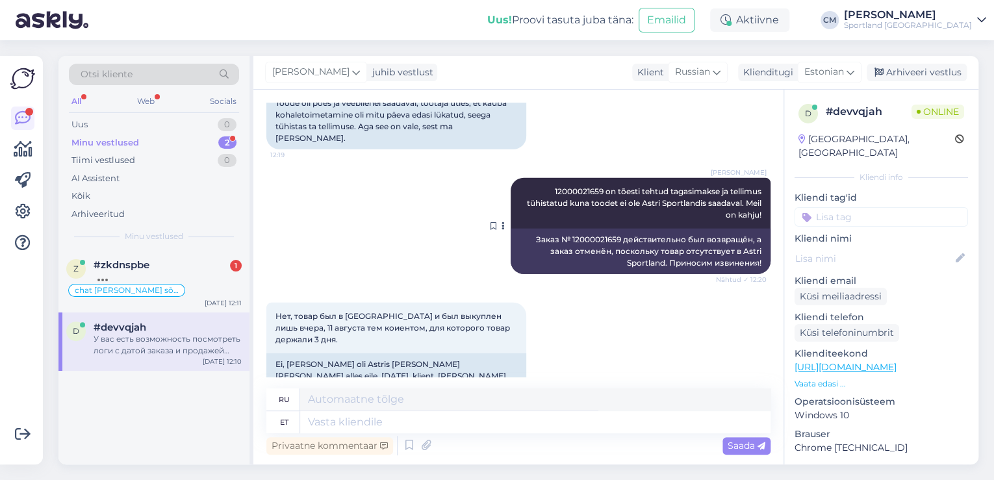
click at [569, 186] on span "12000021659 on tõesti tehtud tagasimakse ja tellimus tühistatud kuna toodet ei …" at bounding box center [645, 202] width 236 height 33
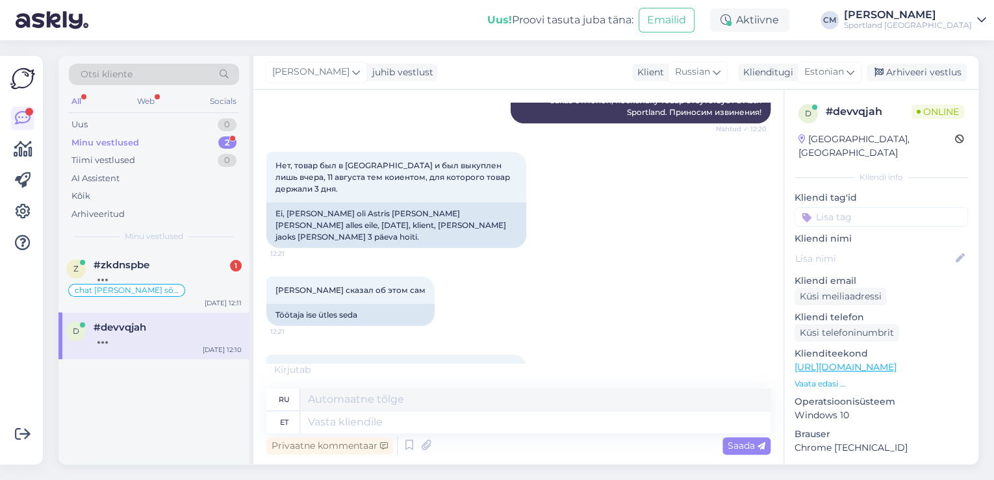
scroll to position [1942, 0]
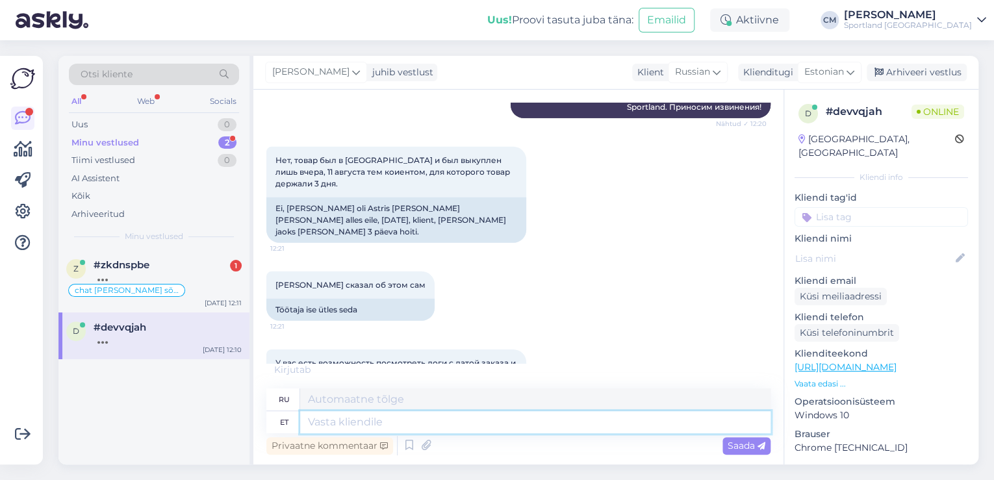
click at [549, 422] on textarea at bounding box center [535, 422] width 470 height 22
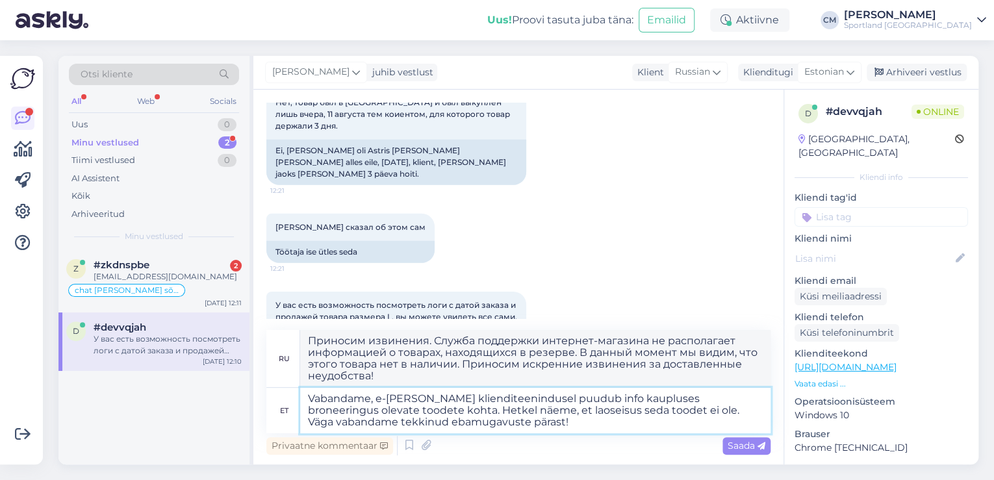
scroll to position [2000, 0]
click at [557, 416] on textarea "Vabandame, e-[PERSON_NAME] klienditeenindusel puudub info kaupluses broneeringu…" at bounding box center [535, 410] width 470 height 45
click at [459, 410] on textarea "Vabandame, e-[PERSON_NAME] klienditeenindusel puudub info kaupluses broneeringu…" at bounding box center [535, 410] width 470 height 45
click at [512, 425] on textarea "Vabandame, e-[PERSON_NAME] klienditeenindusel puudub info kaupluses broneeringu…" at bounding box center [535, 410] width 470 height 45
click at [521, 405] on textarea "Vabandame, e-[PERSON_NAME] klienditeenindusel puudub info kaupluses broneeringu…" at bounding box center [535, 410] width 470 height 45
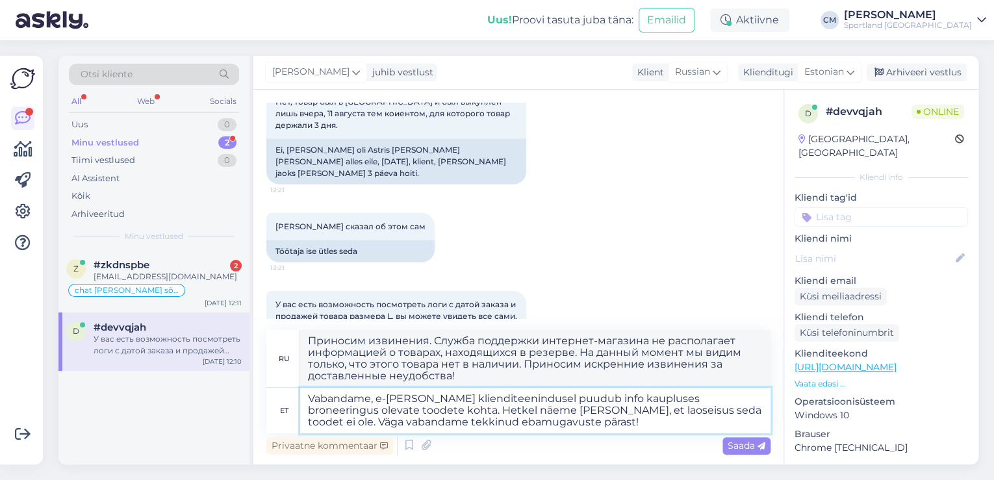
click at [612, 411] on textarea "Vabandame, e-[PERSON_NAME] klienditeenindusel puudub info kaupluses broneeringu…" at bounding box center [535, 410] width 470 height 45
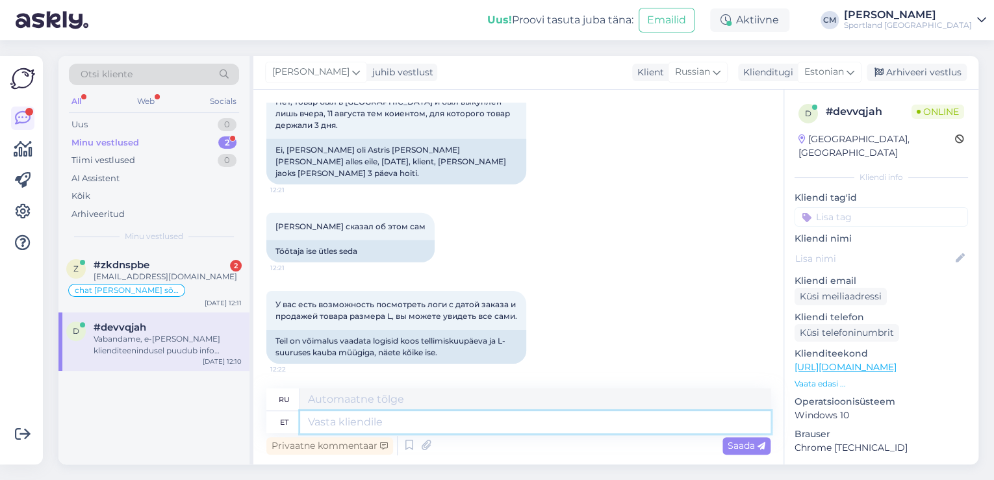
scroll to position [2102, 0]
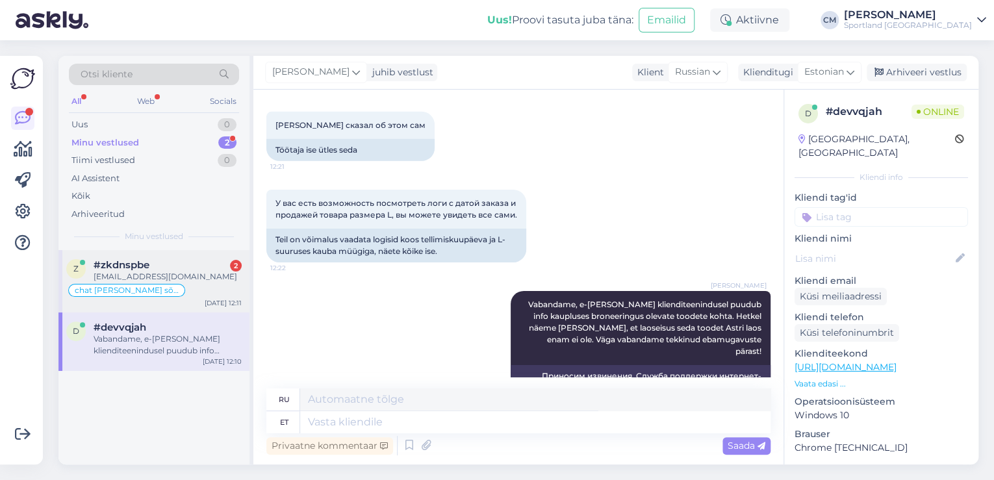
click at [215, 303] on div "[DATE] 12:11" at bounding box center [223, 303] width 37 height 10
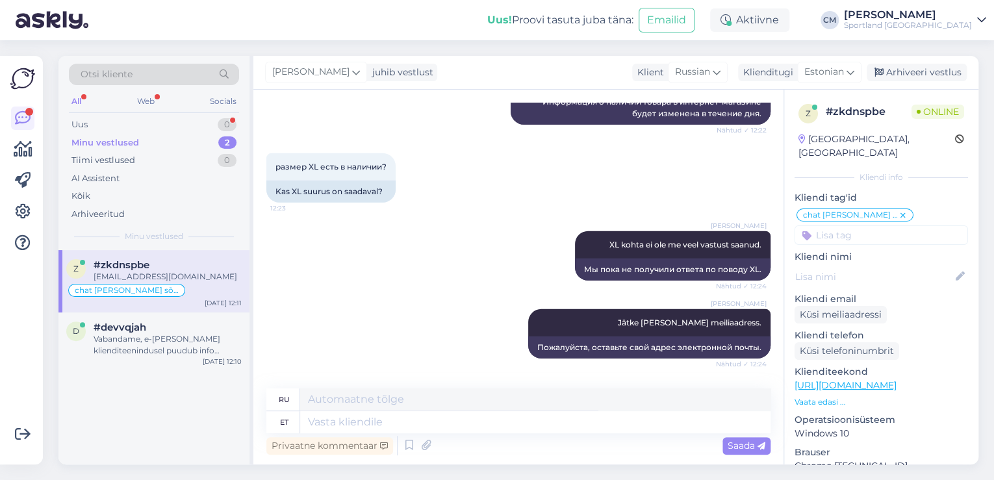
scroll to position [1896, 0]
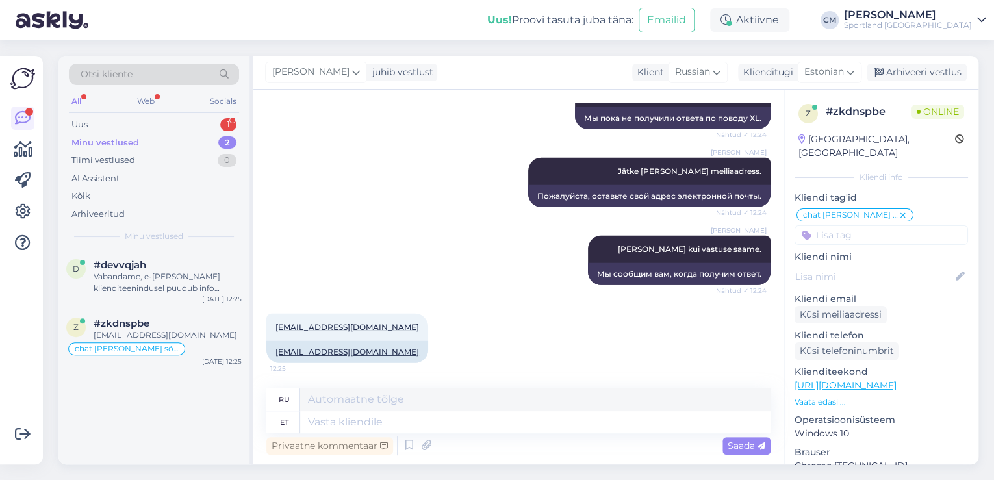
drag, startPoint x: 231, startPoint y: 127, endPoint x: 231, endPoint y: 136, distance: 9.1
click at [231, 127] on div "1" at bounding box center [228, 124] width 16 height 13
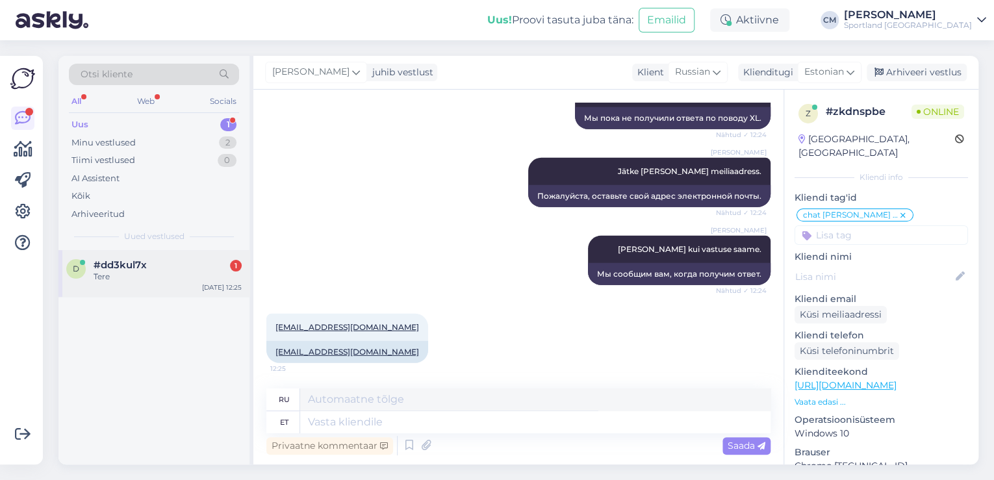
click at [190, 288] on div "d #dd3kul7x 1 Tere [DATE] 12:25" at bounding box center [153, 273] width 191 height 47
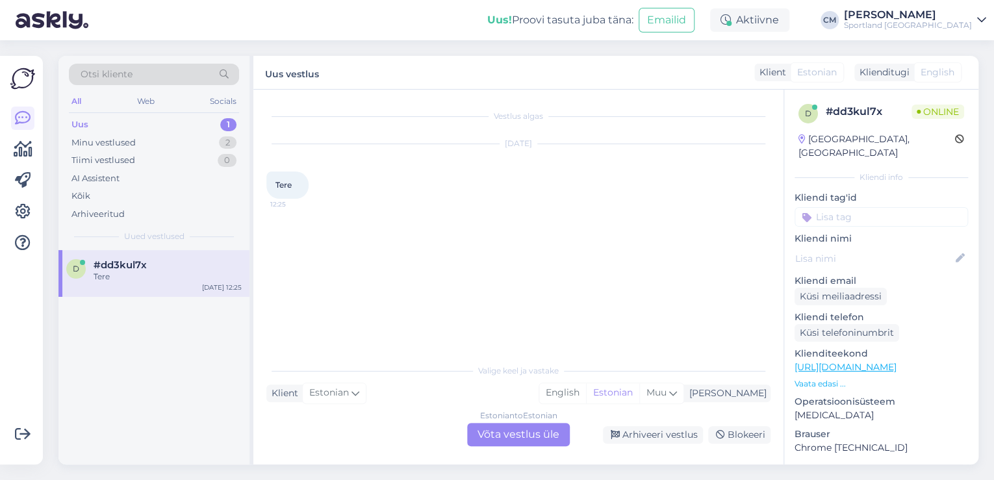
click at [503, 424] on div "Estonian to Estonian Võta vestlus üle" at bounding box center [518, 434] width 103 height 23
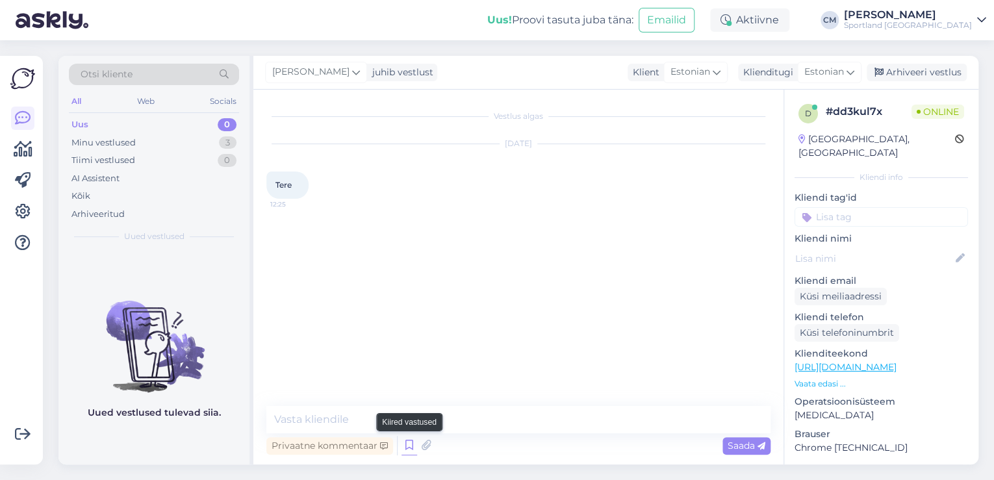
click at [401, 450] on icon at bounding box center [409, 445] width 16 height 19
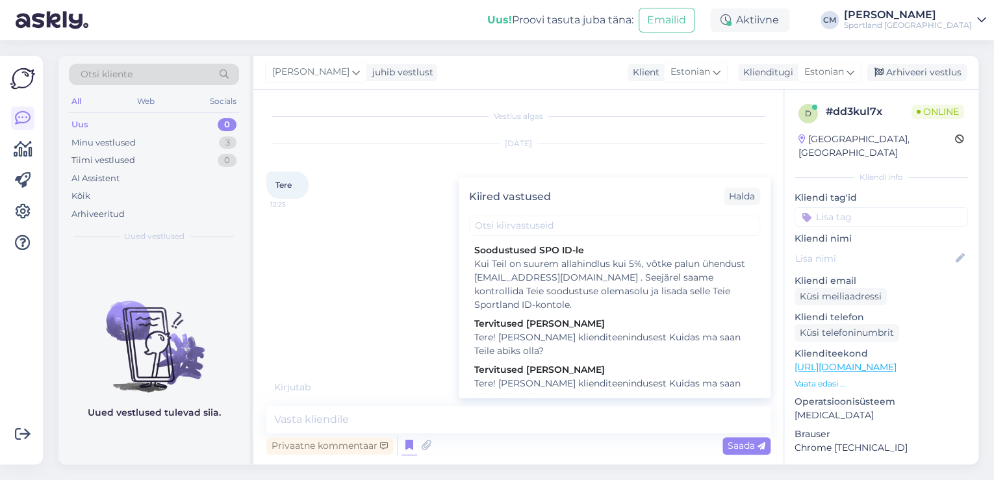
click at [594, 371] on div "Tervitused [PERSON_NAME]" at bounding box center [614, 370] width 281 height 14
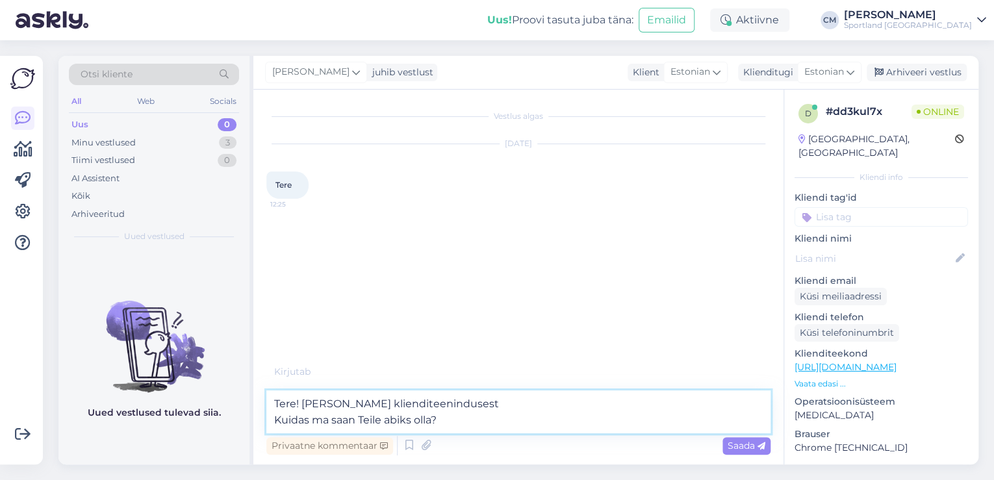
click at [551, 403] on textarea "Tere! [PERSON_NAME] klienditeenindusest Kuidas ma saan Teile abiks olla?" at bounding box center [518, 411] width 504 height 43
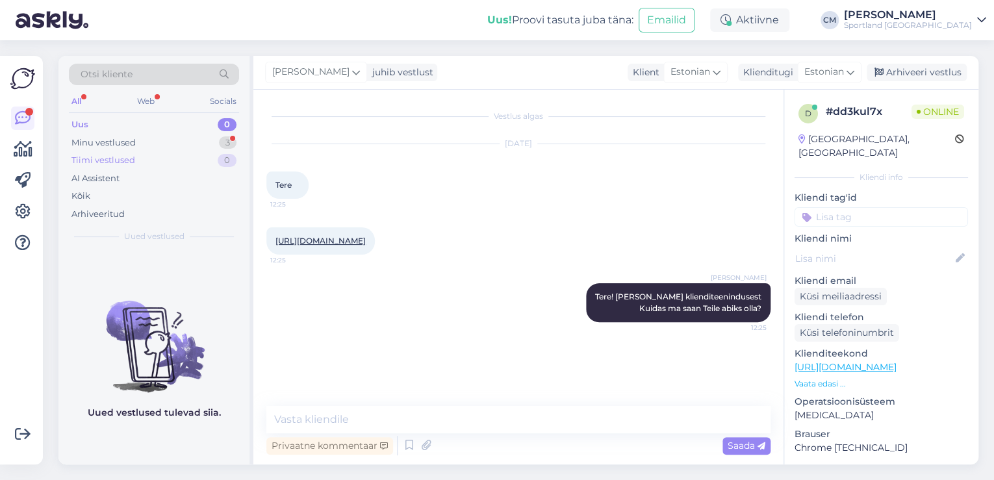
click at [188, 156] on div "Tiimi vestlused 0" at bounding box center [154, 160] width 170 height 18
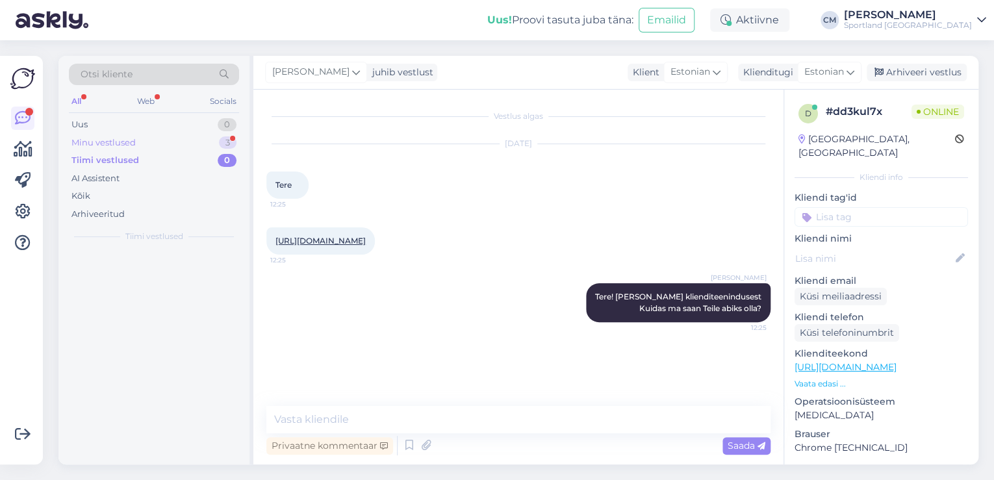
click at [188, 142] on div "Minu vestlused 3" at bounding box center [154, 143] width 170 height 18
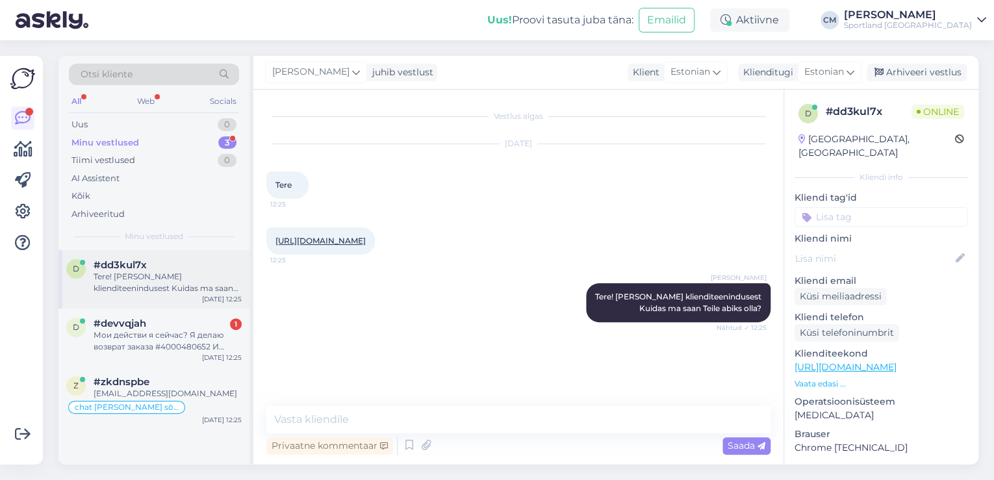
click at [203, 306] on div "d #dd3kul7x Tere! [PERSON_NAME] klienditeenindusest Kuidas ma saan Teile abiks …" at bounding box center [153, 279] width 191 height 58
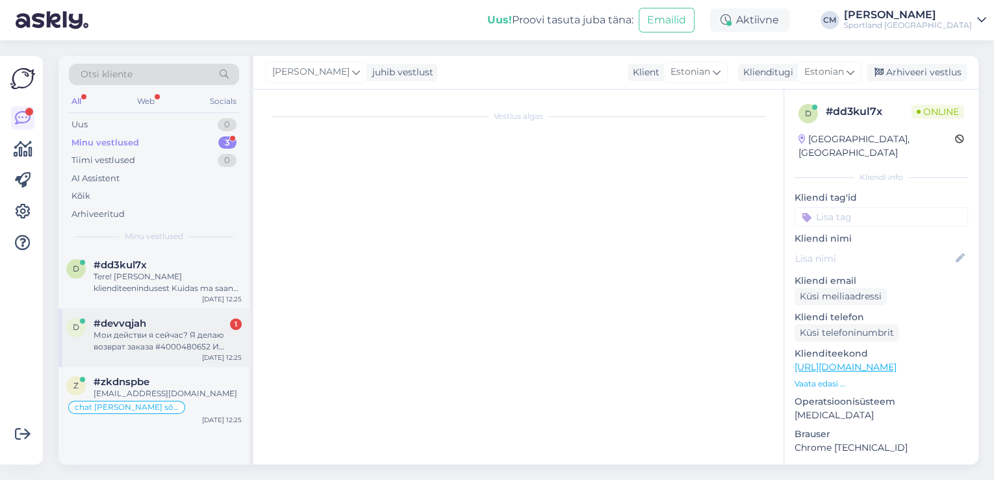
click at [208, 341] on div "Мои действи я сейчас? Я делаю возврат заказа #4000480652 И должна сделать еще о…" at bounding box center [168, 340] width 148 height 23
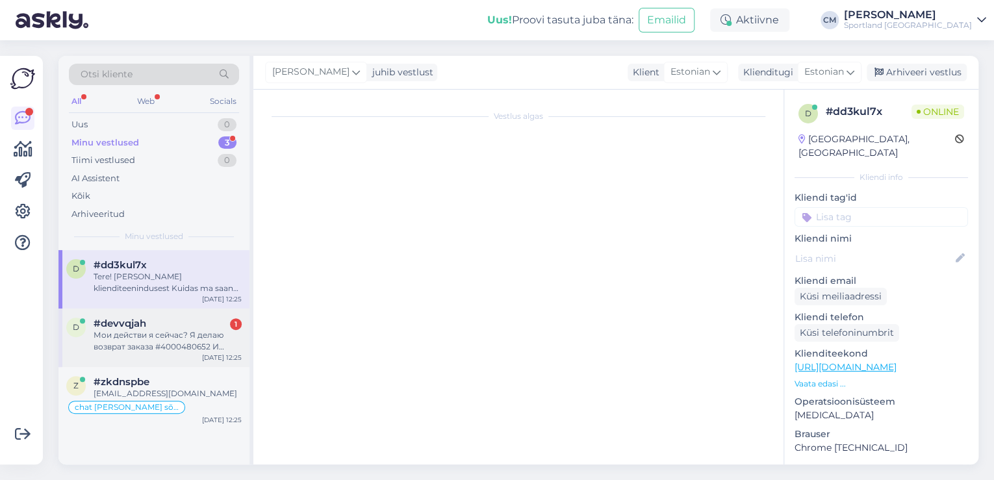
scroll to position [2226, 0]
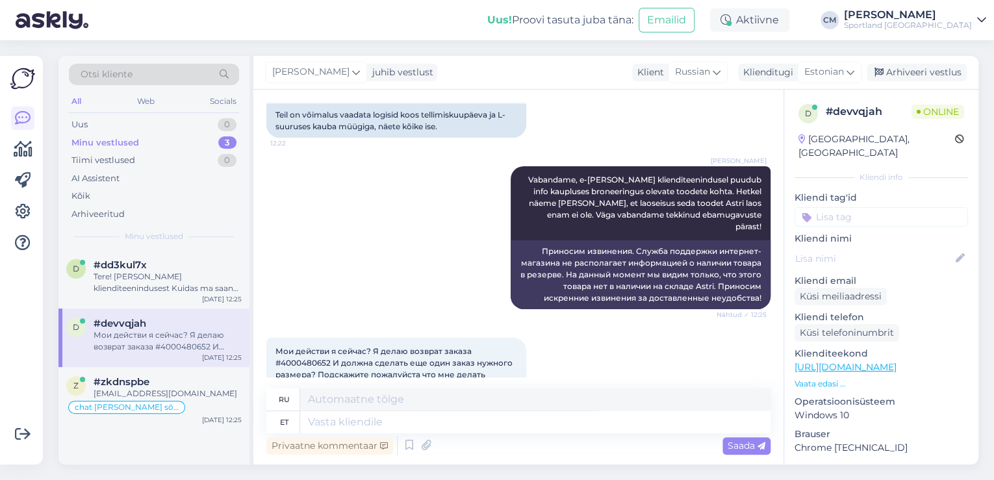
click at [296, 400] on div "Mida ma peaksin nüüd tegema? Ma tagastan tellimuse nr 4000480652 [PERSON_NAME] …" at bounding box center [396, 428] width 260 height 57
click at [378, 423] on textarea at bounding box center [535, 422] width 470 height 22
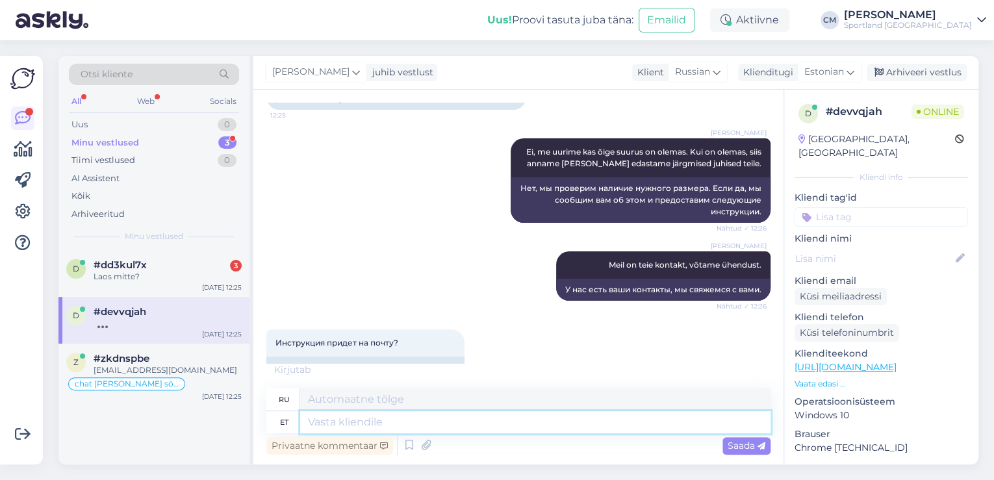
scroll to position [2652, 0]
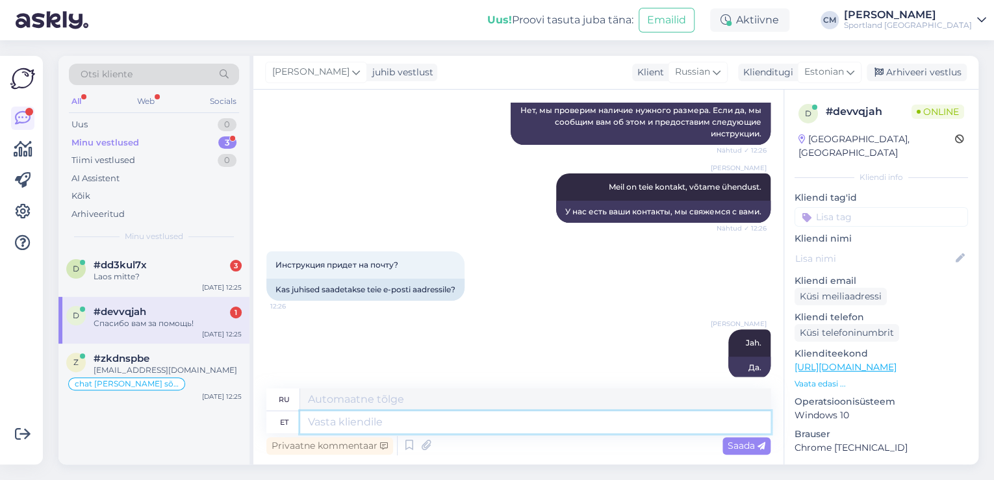
click at [425, 421] on textarea at bounding box center [535, 422] width 470 height 22
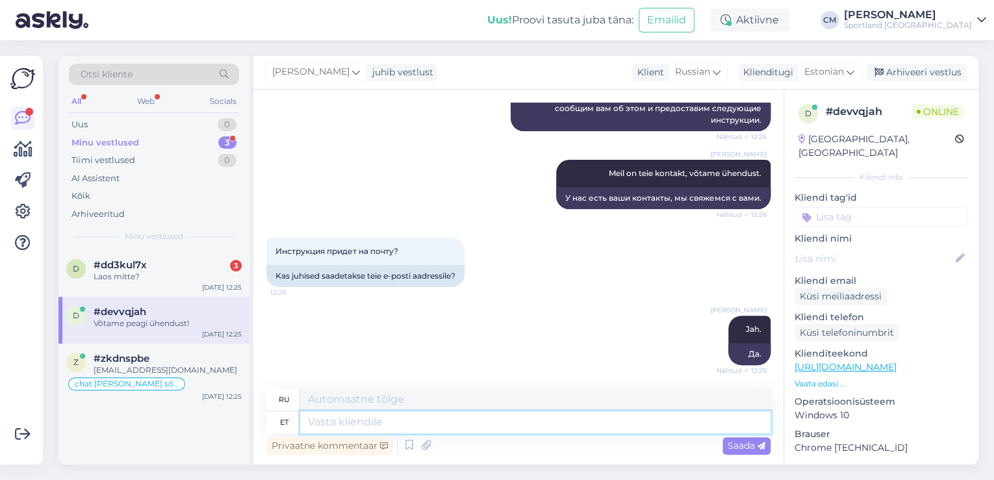
scroll to position [2730, 0]
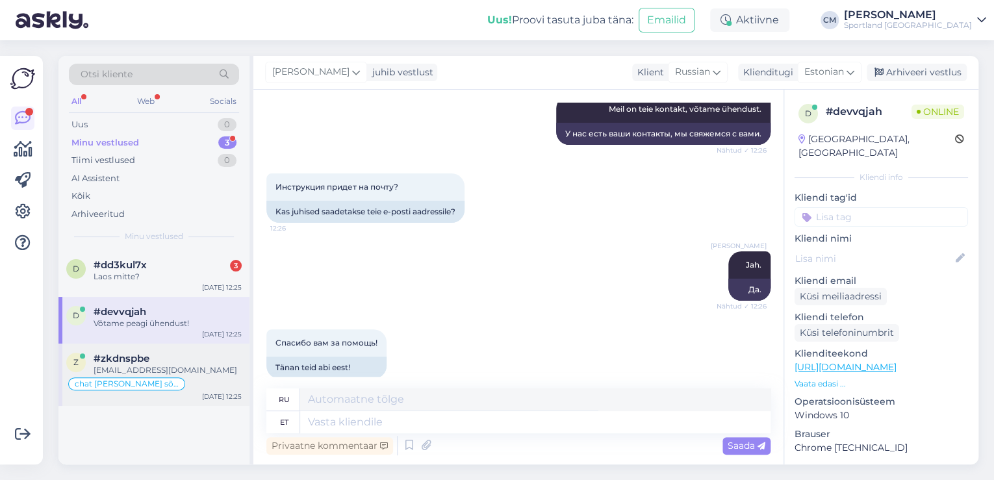
click at [179, 384] on div "chat [PERSON_NAME] sõnumita" at bounding box center [153, 384] width 175 height 16
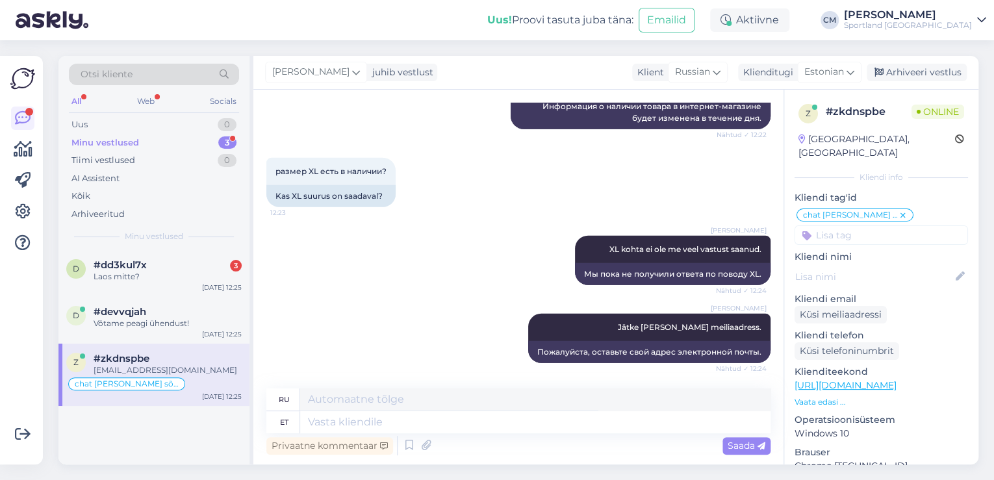
scroll to position [1896, 0]
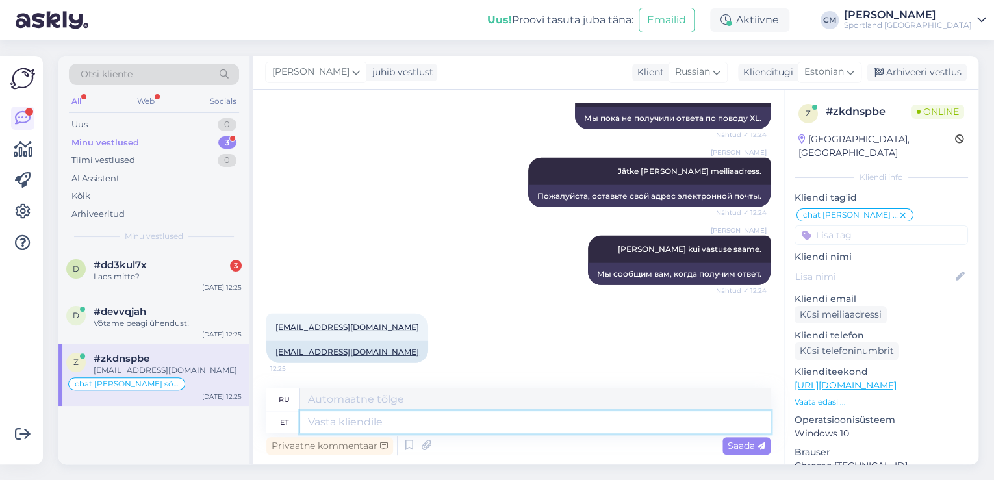
click at [377, 415] on textarea at bounding box center [535, 422] width 470 height 22
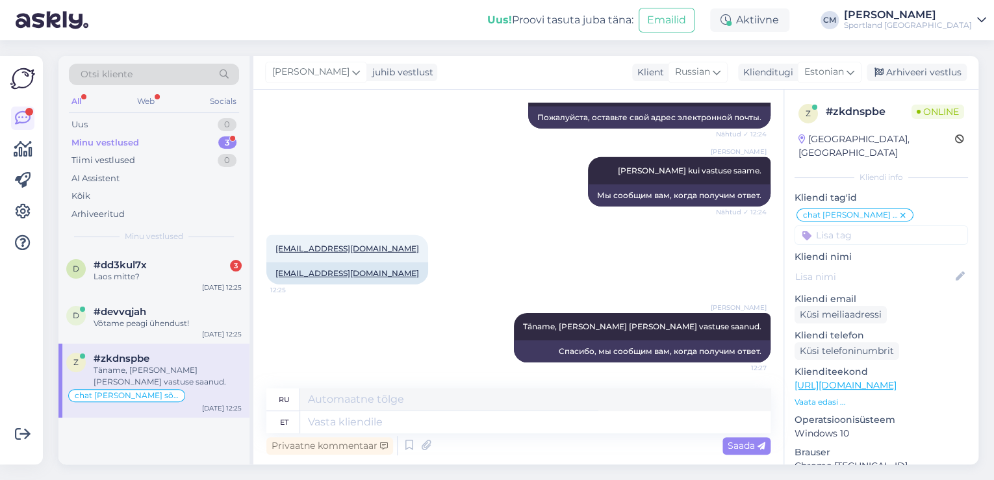
drag, startPoint x: 368, startPoint y: 277, endPoint x: 252, endPoint y: 290, distance: 117.0
click at [252, 290] on div "Otsi kliente All Web Socials Uus 0 Minu vestlused 3 Tiimi vestlused 0 AI Assist…" at bounding box center [518, 260] width 920 height 409
click at [386, 279] on div "[EMAIL_ADDRESS][DOMAIN_NAME] 12:25 [EMAIL_ADDRESS][DOMAIN_NAME]" at bounding box center [518, 260] width 504 height 78
drag, startPoint x: 366, startPoint y: 273, endPoint x: 276, endPoint y: 275, distance: 90.3
click at [276, 275] on div "[EMAIL_ADDRESS][DOMAIN_NAME]" at bounding box center [347, 273] width 162 height 22
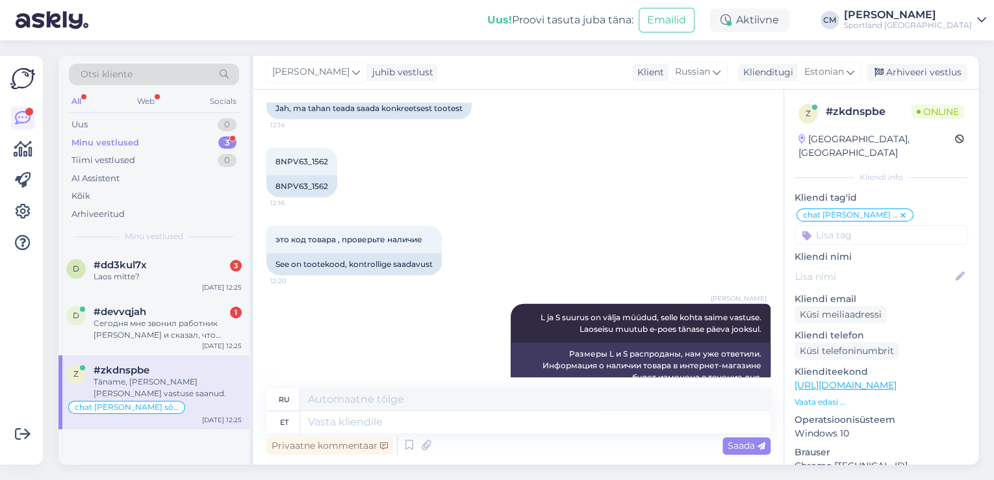
scroll to position [1455, 0]
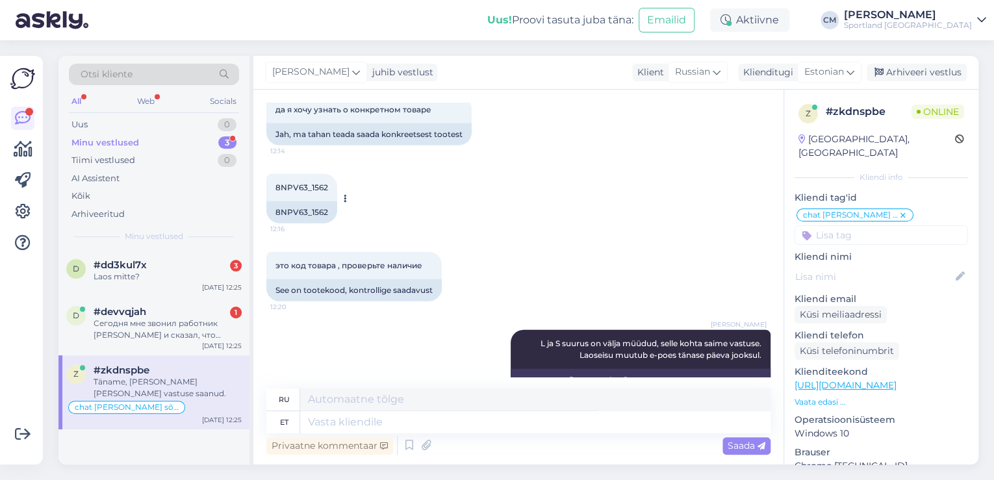
click at [313, 214] on div "8NPV63_1562" at bounding box center [301, 212] width 71 height 22
drag, startPoint x: 331, startPoint y: 210, endPoint x: 271, endPoint y: 206, distance: 60.5
click at [271, 206] on div "8NPV63_1562" at bounding box center [301, 212] width 71 height 22
click at [175, 294] on div "d #dd3kul7x 3 [GEOGRAPHIC_DATA] mitte? [DATE] 12:25" at bounding box center [153, 273] width 191 height 47
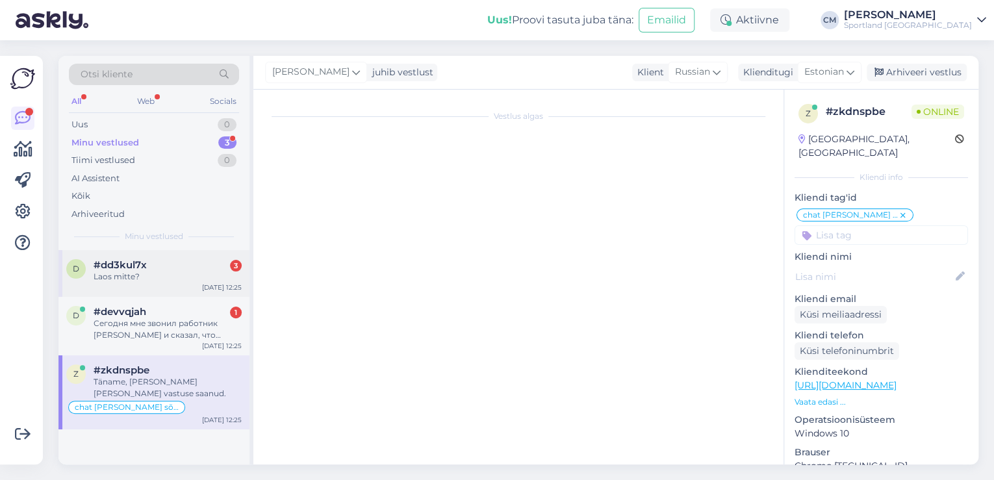
scroll to position [121, 0]
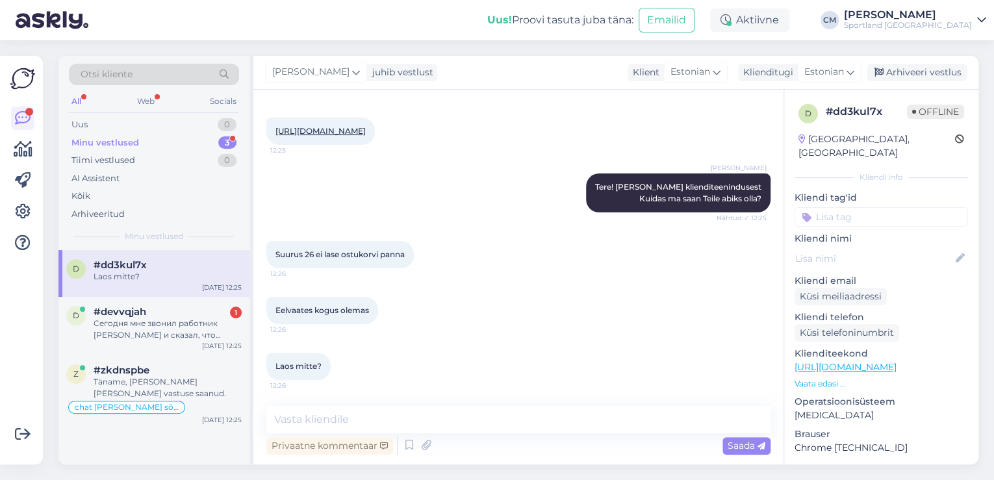
click at [341, 138] on div "[URL][DOMAIN_NAME] 12:25" at bounding box center [320, 131] width 108 height 27
click at [343, 134] on link "[URL][DOMAIN_NAME]" at bounding box center [320, 131] width 90 height 10
click at [327, 420] on textarea at bounding box center [518, 419] width 504 height 27
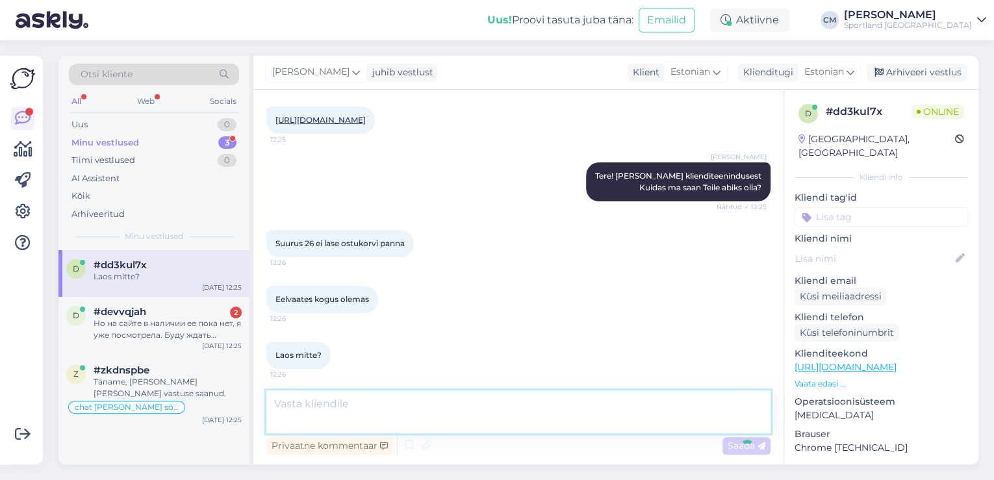
scroll to position [188, 0]
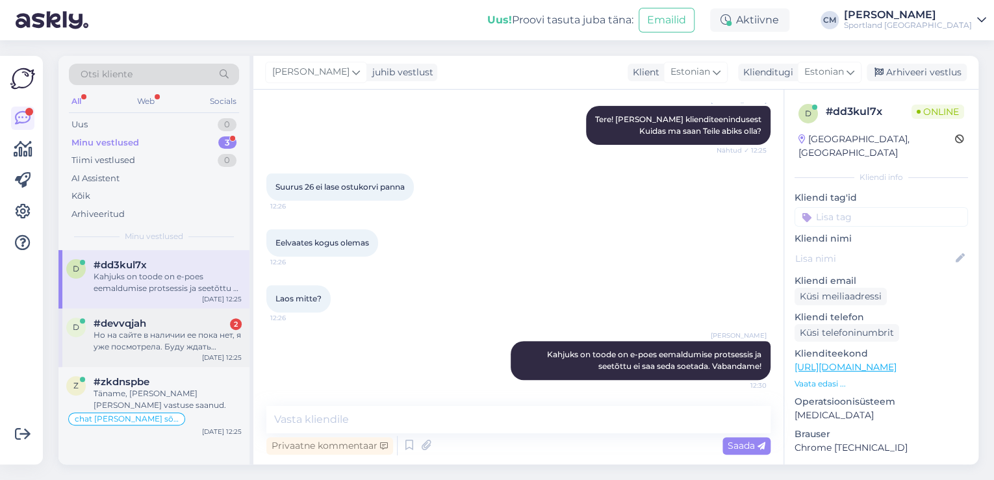
click at [210, 330] on div "Но на сайте в наличии ее пока нет, я уже посмотрела. Буду ждать инструкцию ! Хо…" at bounding box center [168, 340] width 148 height 23
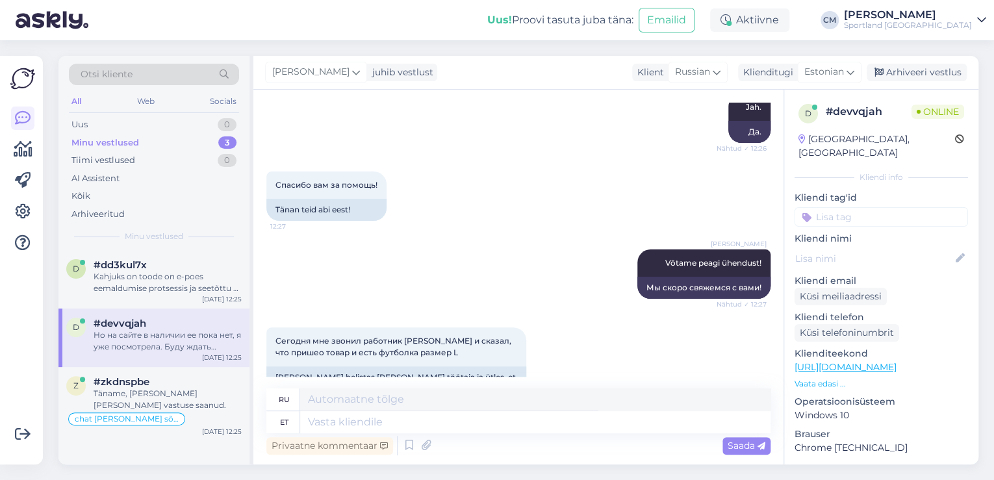
scroll to position [2932, 0]
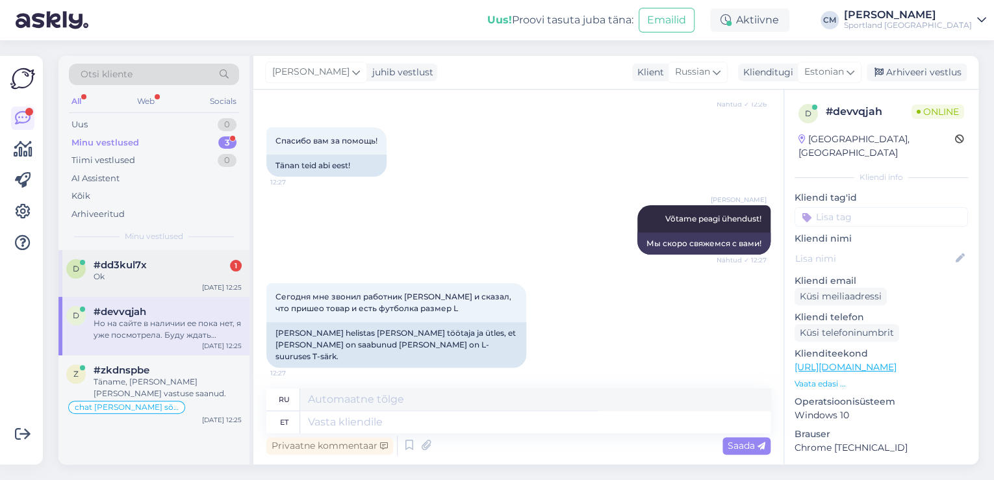
click at [184, 273] on div "Ok" at bounding box center [168, 277] width 148 height 12
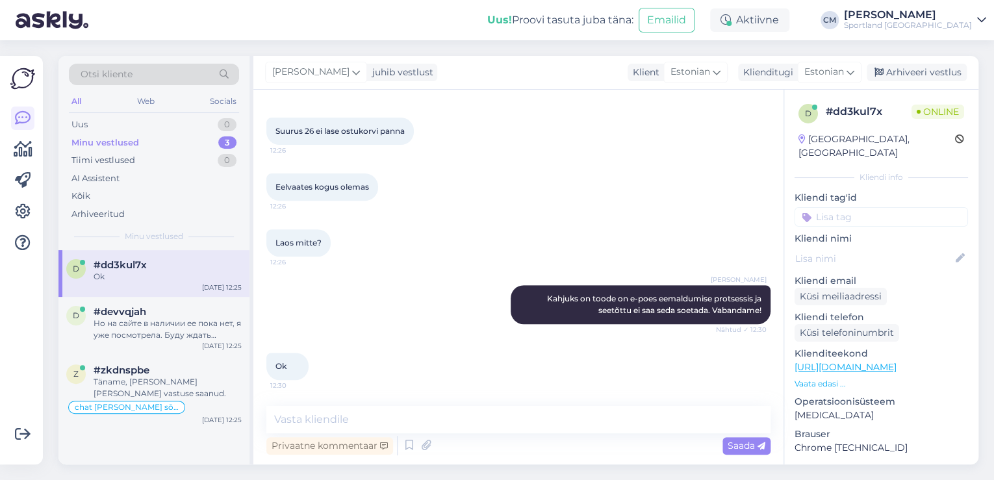
scroll to position [244, 0]
click at [324, 409] on textarea at bounding box center [518, 419] width 504 height 27
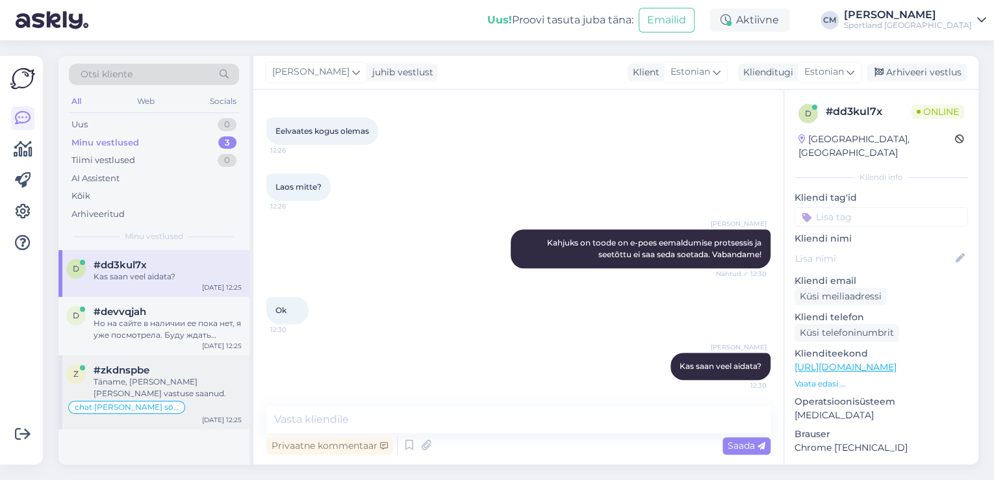
click at [247, 399] on div "z #zkdnspbe Täname, [PERSON_NAME] [PERSON_NAME] vastuse saanud. chat [PERSON_NA…" at bounding box center [153, 392] width 191 height 74
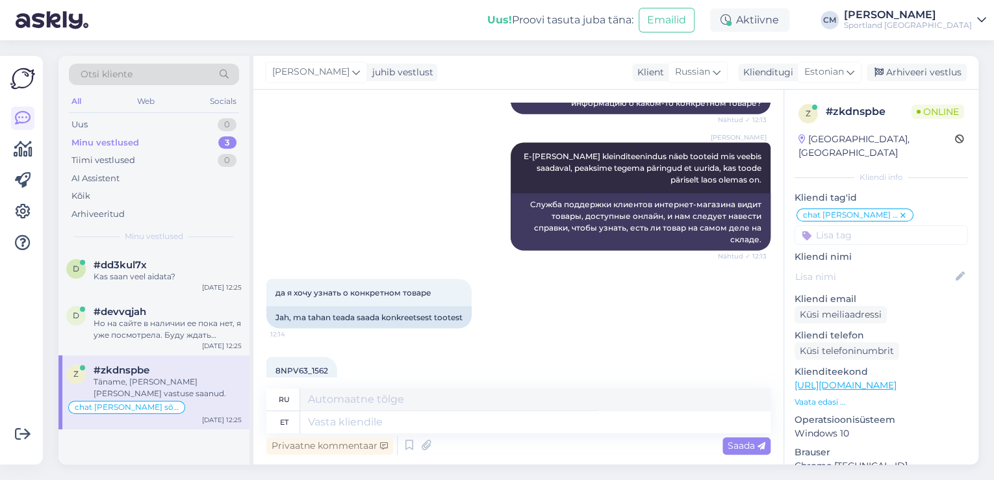
scroll to position [1194, 0]
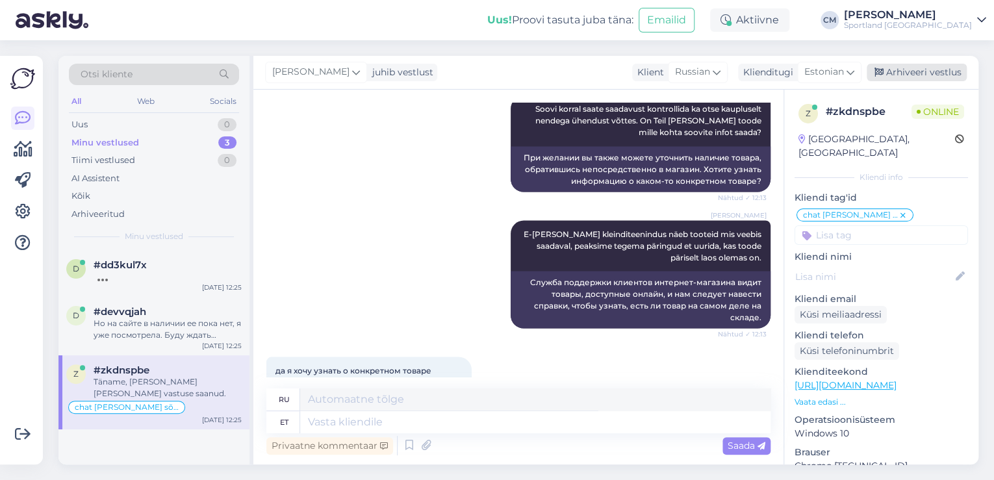
click at [920, 71] on div "Arhiveeri vestlus" at bounding box center [916, 73] width 100 height 18
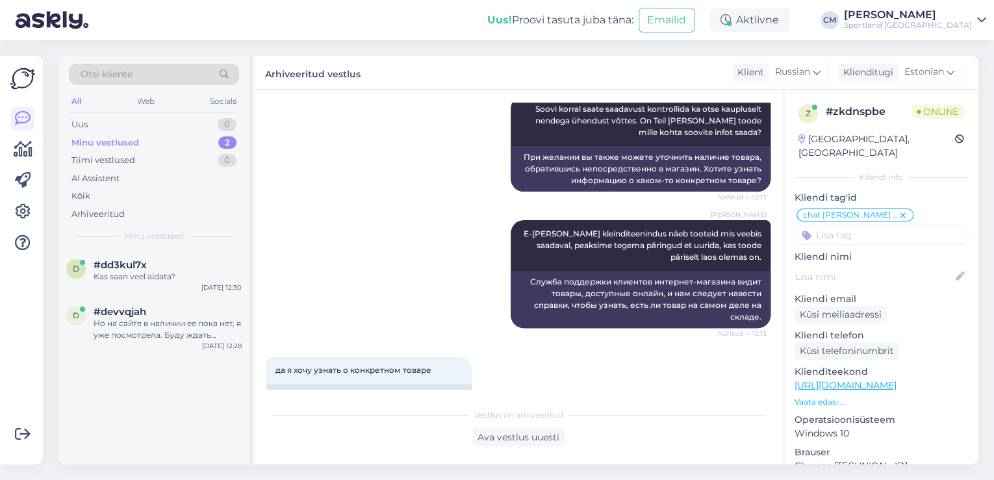
click at [890, 225] on input at bounding box center [880, 234] width 173 height 19
click at [885, 266] on span "Toote saadavus" at bounding box center [881, 270] width 60 height 8
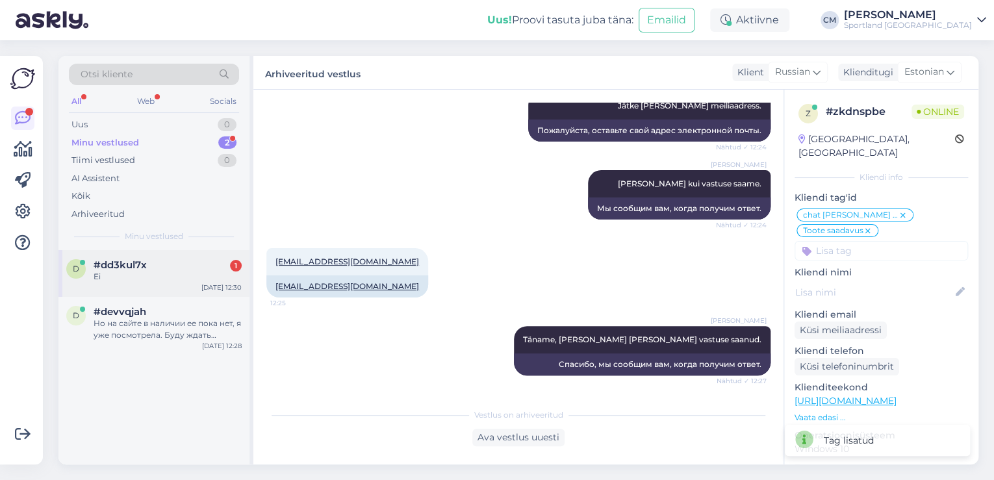
click at [112, 262] on span "#dd3kul7x" at bounding box center [120, 265] width 53 height 12
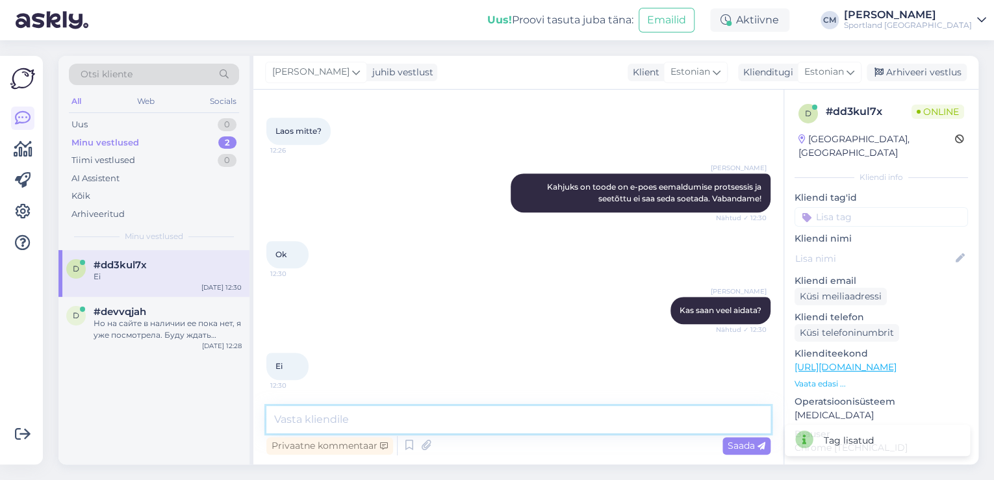
click at [387, 431] on textarea at bounding box center [518, 419] width 504 height 27
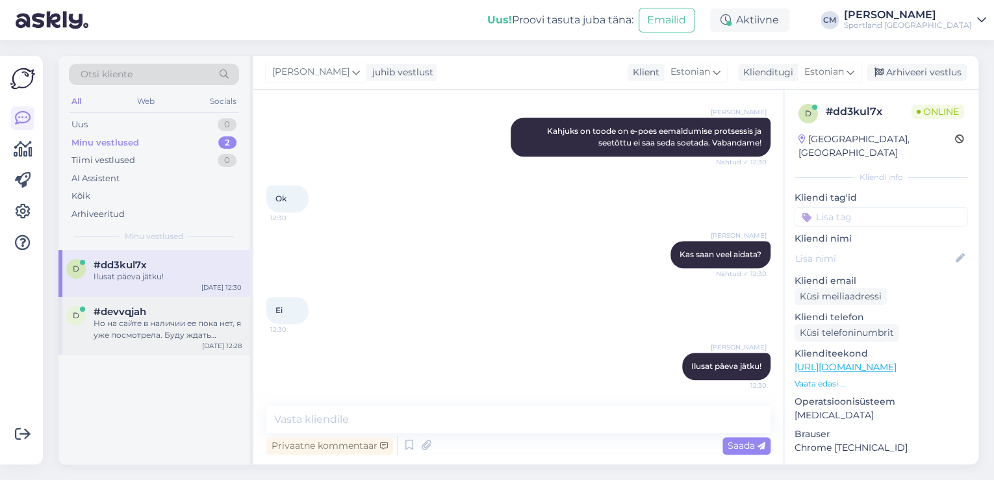
click at [153, 330] on div "Но на сайте в наличии ее пока нет, я уже посмотрела. Буду ждать инструкцию ! Хо…" at bounding box center [168, 329] width 148 height 23
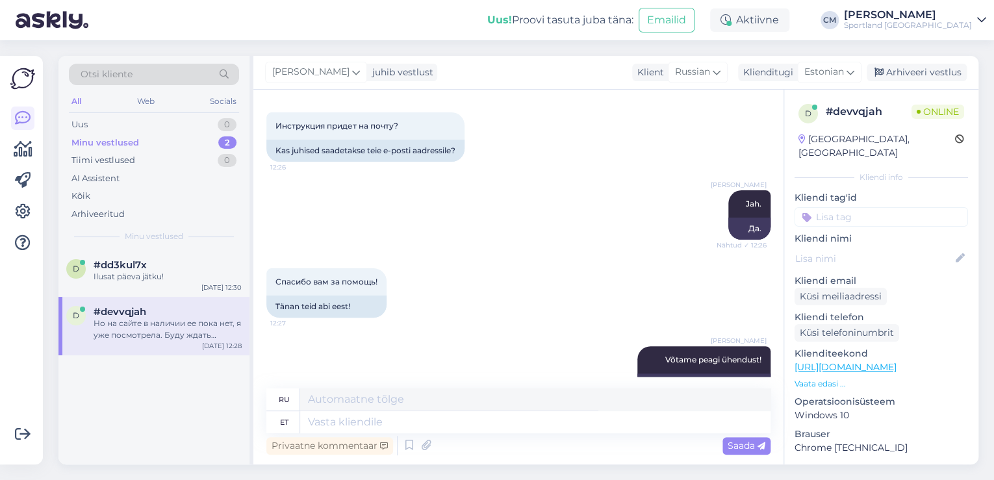
scroll to position [2932, 0]
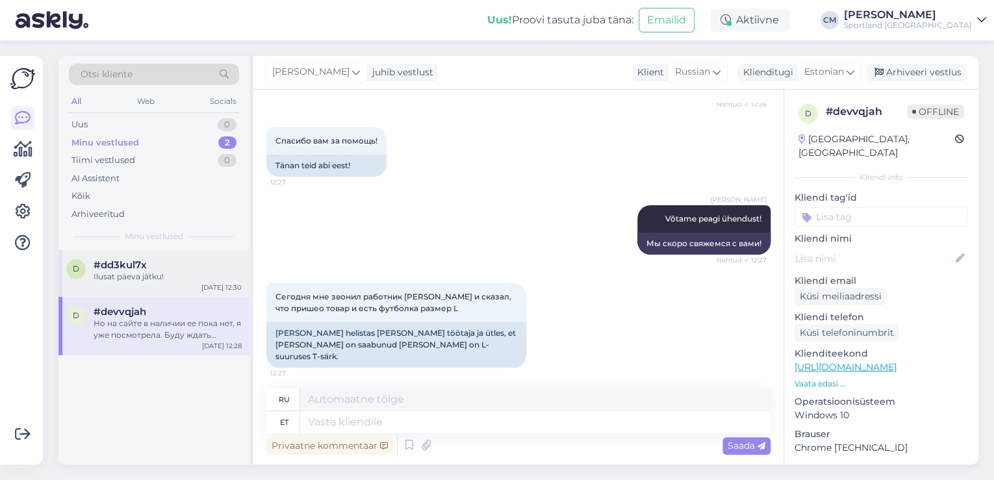
click at [157, 276] on div "Ilusat päeva jätku!" at bounding box center [168, 277] width 148 height 12
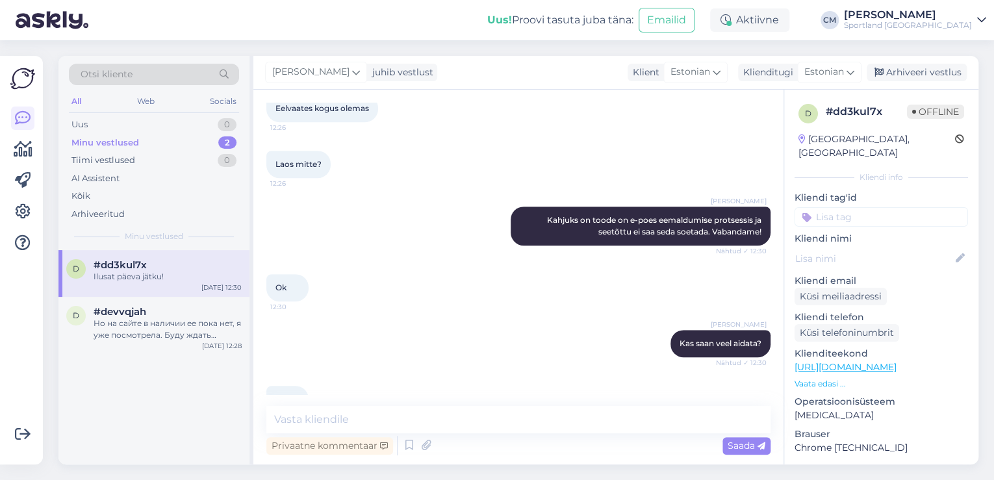
scroll to position [308, 0]
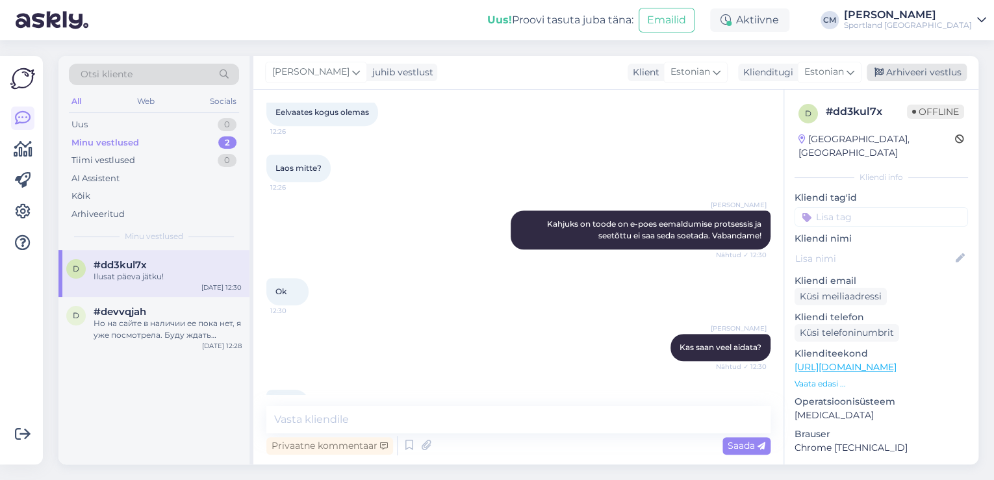
click at [888, 78] on div "Arhiveeri vestlus" at bounding box center [916, 73] width 100 height 18
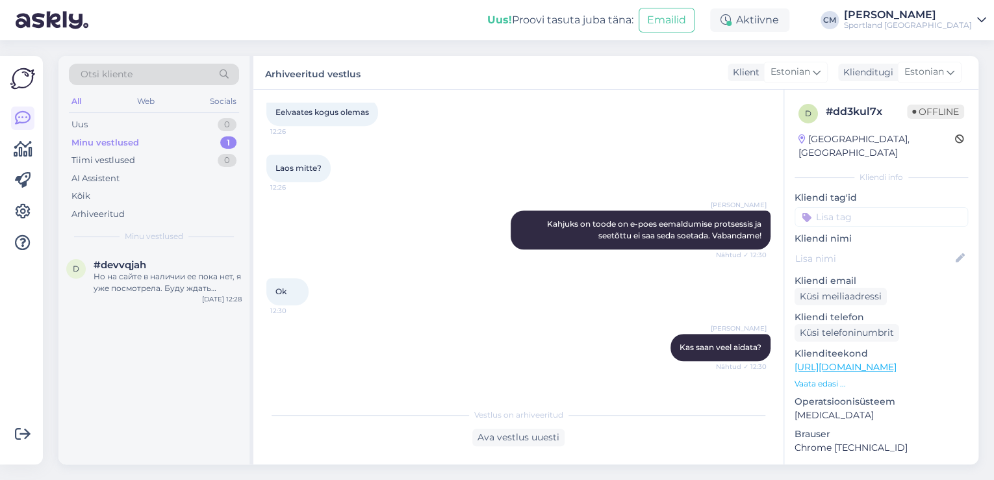
click at [879, 207] on input at bounding box center [880, 216] width 173 height 19
click at [876, 247] on span "Toote saadavus" at bounding box center [881, 251] width 60 height 8
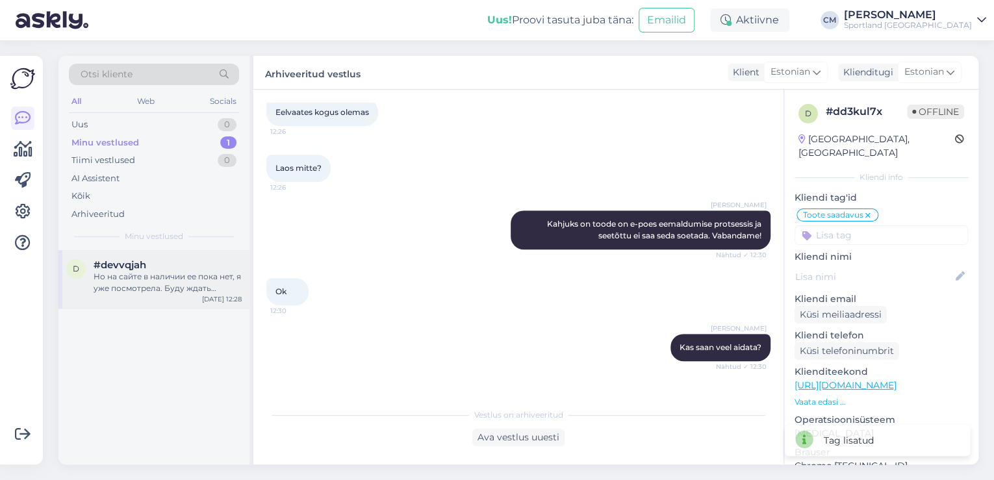
click at [197, 283] on div "Но на сайте в наличии ее пока нет, я уже посмотрела. Буду ждать инструкцию ! Хо…" at bounding box center [168, 282] width 148 height 23
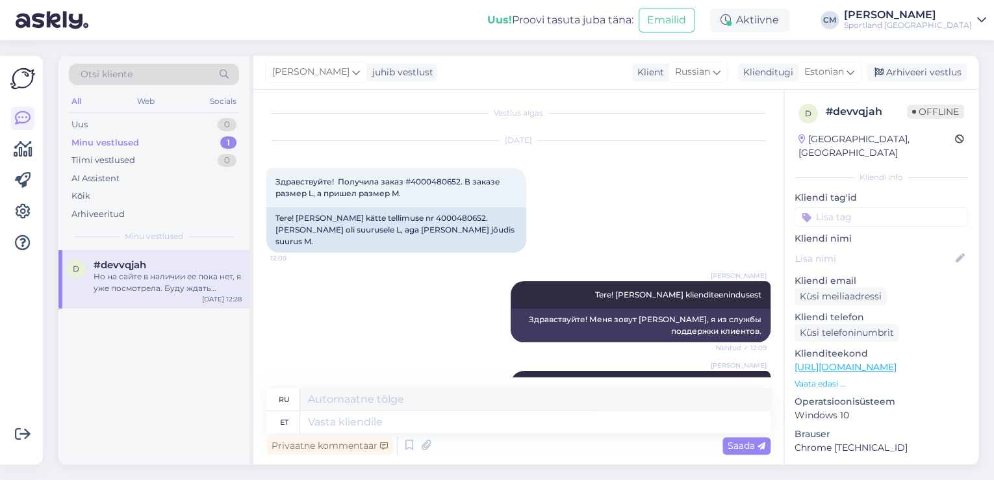
scroll to position [0, 0]
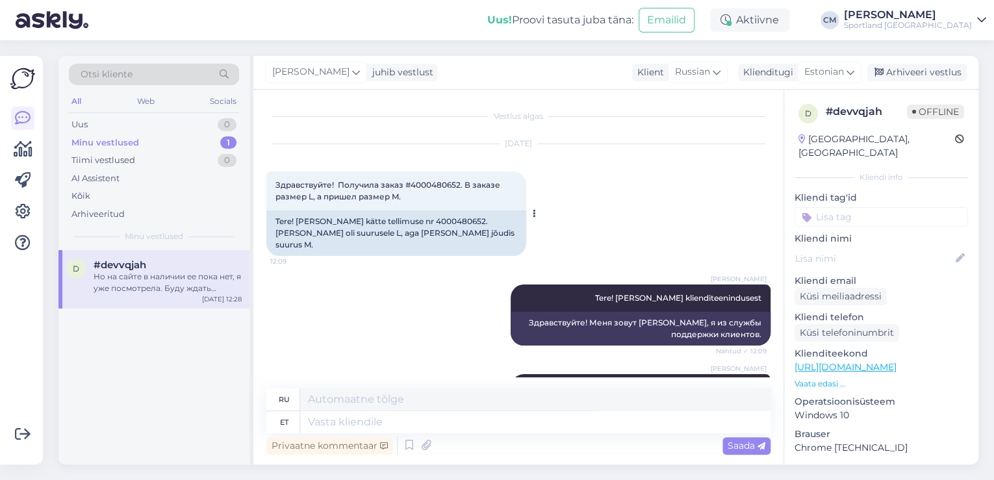
click at [415, 225] on div "Tere! [PERSON_NAME] kätte tellimuse nr 4000480652. [PERSON_NAME] oli suurusele …" at bounding box center [396, 232] width 260 height 45
click at [415, 218] on div "Tere! [PERSON_NAME] kätte tellimuse nr 4000480652. [PERSON_NAME] oli suurusele …" at bounding box center [396, 232] width 260 height 45
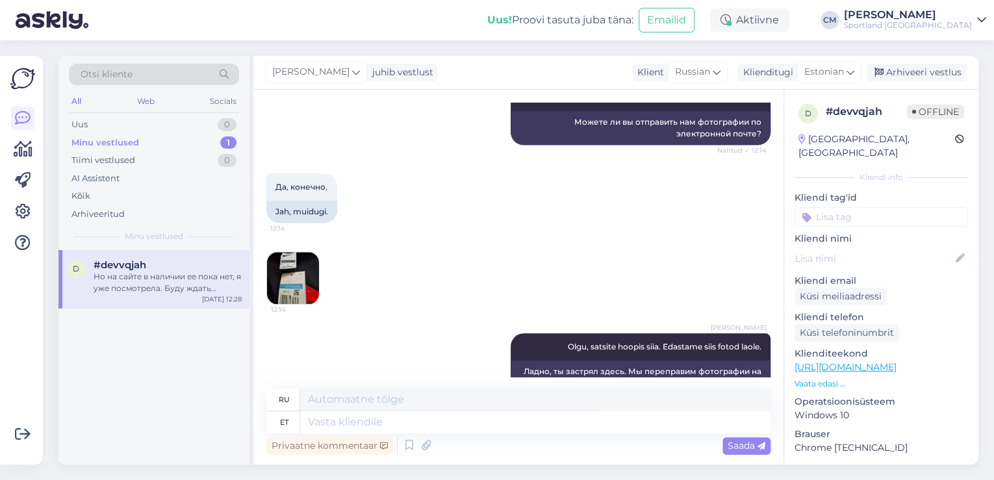
scroll to position [623, 0]
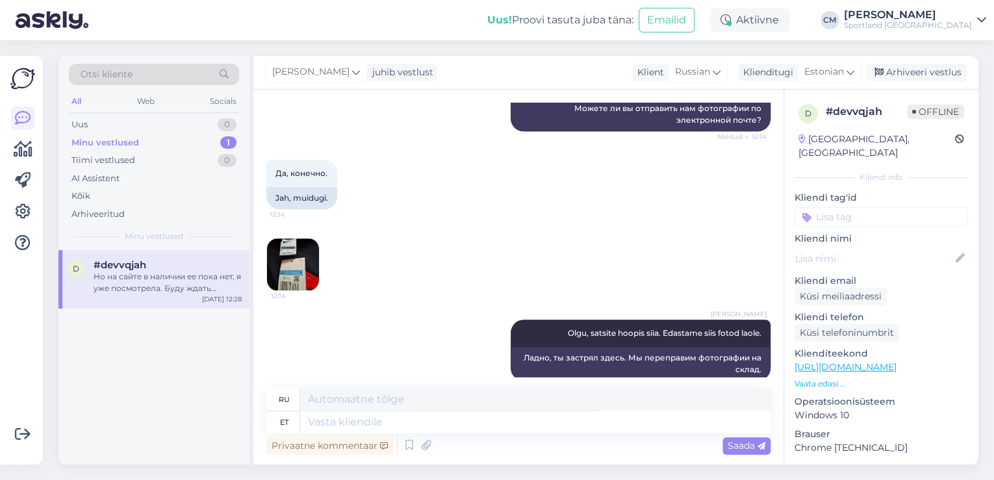
click at [314, 247] on img at bounding box center [293, 264] width 52 height 52
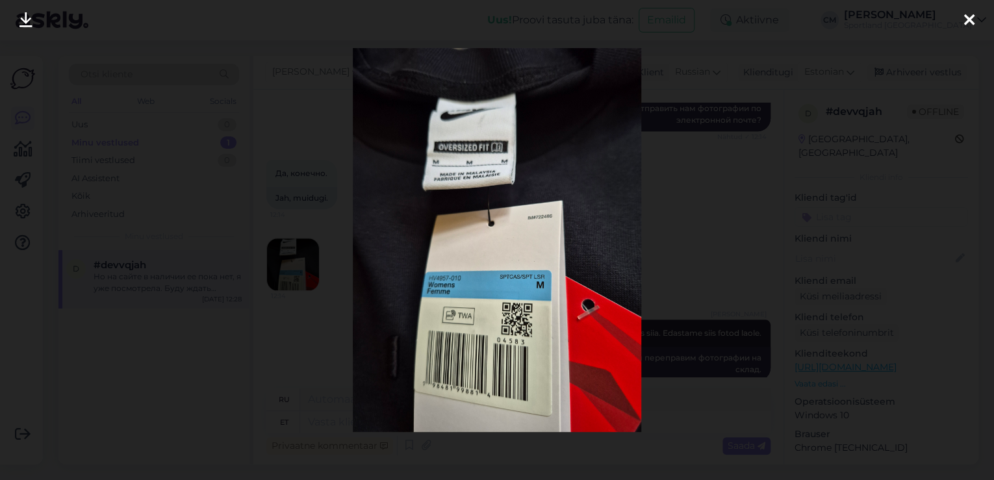
click at [294, 249] on div at bounding box center [497, 240] width 994 height 480
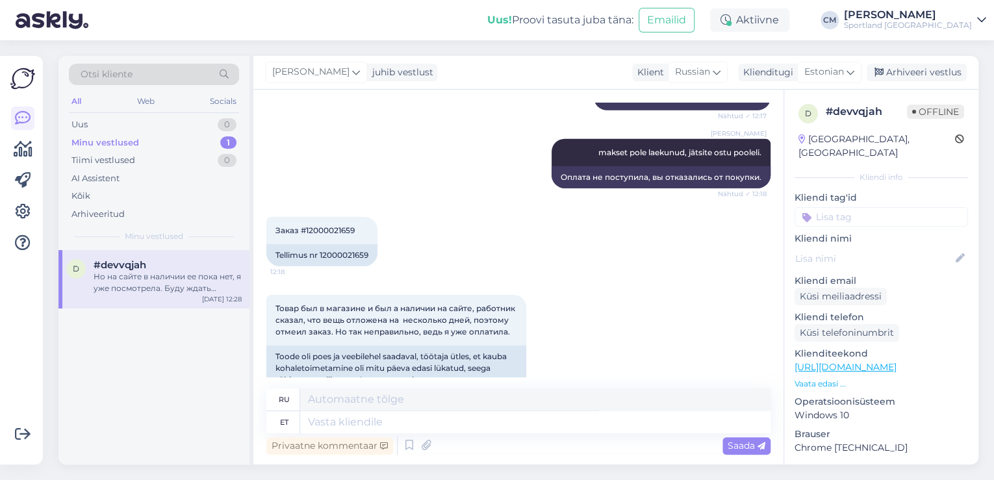
scroll to position [1477, 0]
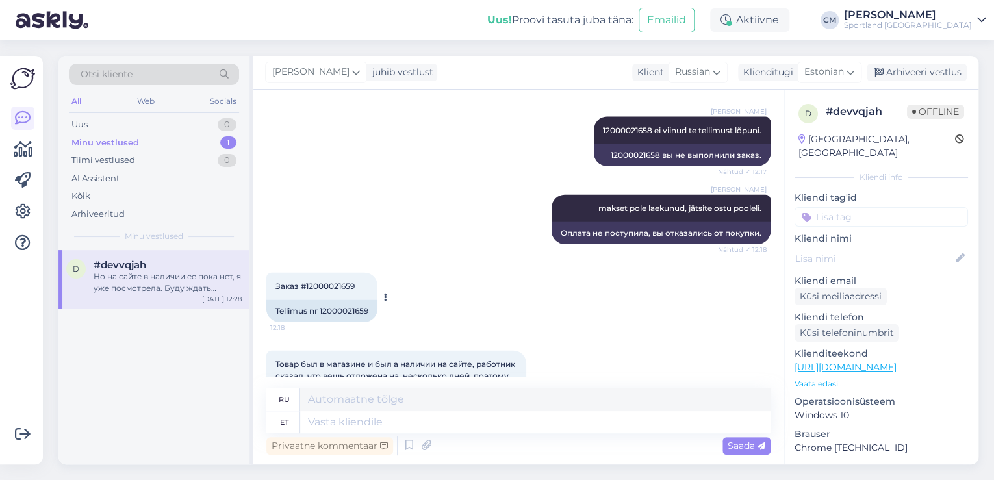
click at [363, 300] on div "Tellimus nr 12000021659" at bounding box center [321, 311] width 111 height 22
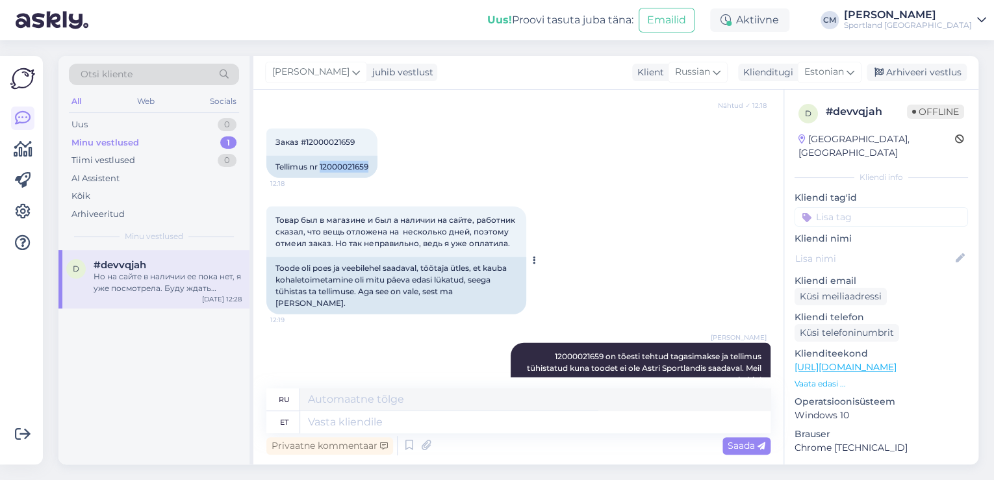
scroll to position [1633, 0]
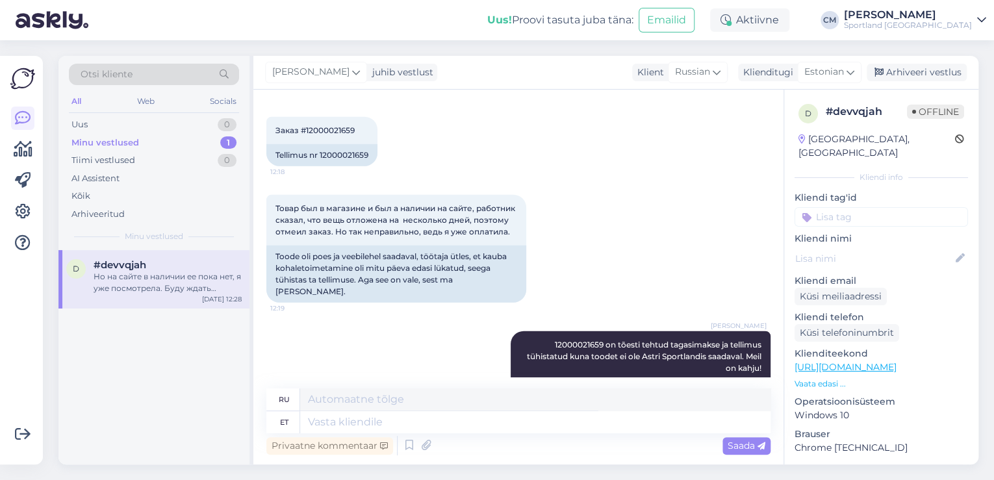
click at [430, 317] on div "[PERSON_NAME] 12000021659 on tõesti tehtud tagasimakse ja tellimus tühistatud k…" at bounding box center [518, 379] width 504 height 125
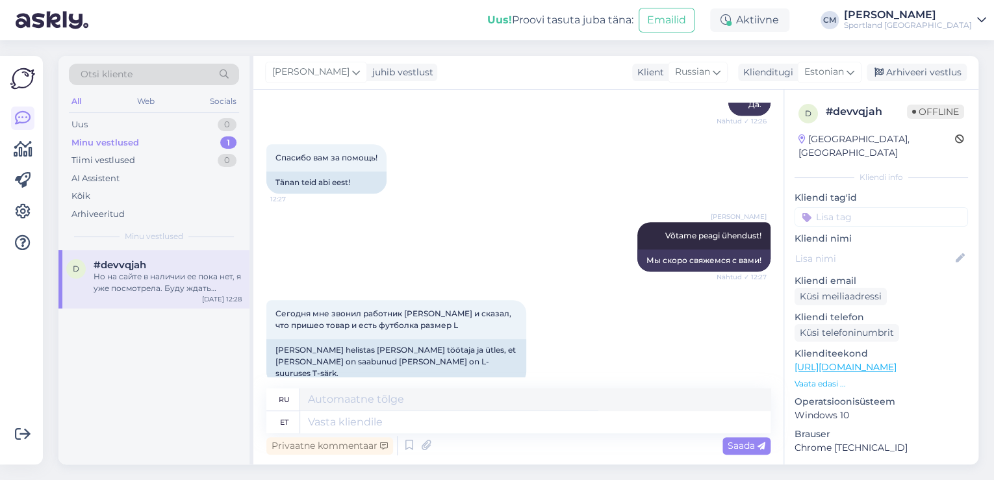
scroll to position [2932, 0]
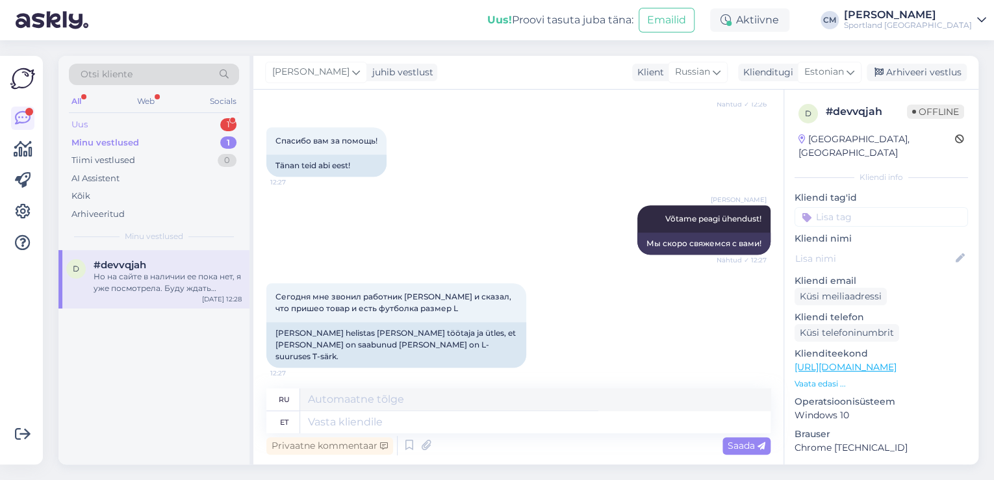
click at [182, 127] on div "Uus 1" at bounding box center [154, 125] width 170 height 18
click at [181, 275] on div "Kas saan vahetada seljakotti teise värvi vastu?" at bounding box center [168, 282] width 148 height 23
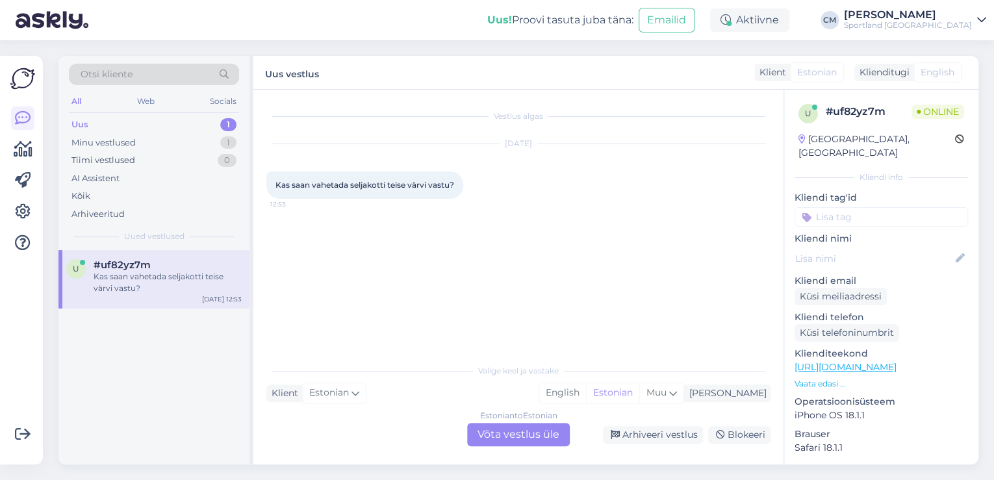
click at [546, 422] on div "Valige [PERSON_NAME] vastake Klient Estonian Mina English Estonian Muu Estonian…" at bounding box center [518, 401] width 504 height 89
click at [533, 434] on div "Estonian to Estonian Võta vestlus üle" at bounding box center [518, 434] width 103 height 23
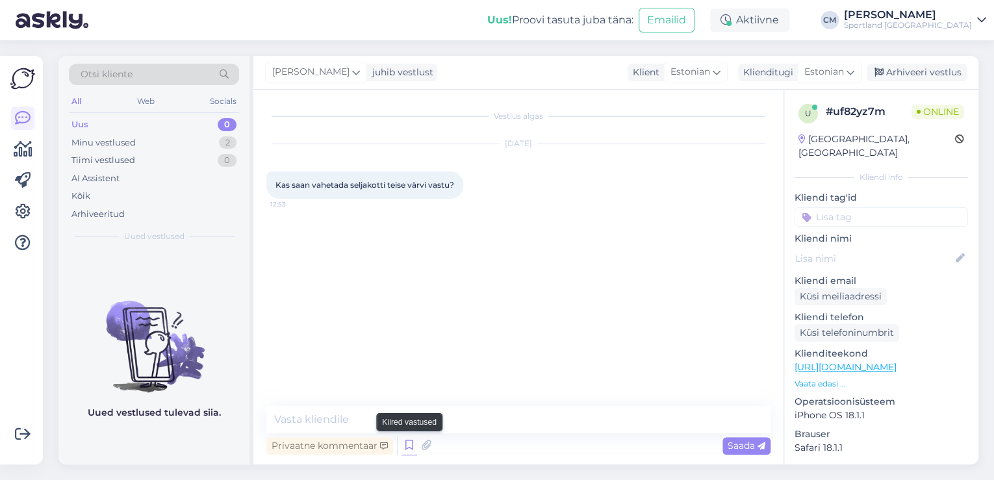
click at [412, 449] on icon at bounding box center [409, 445] width 16 height 19
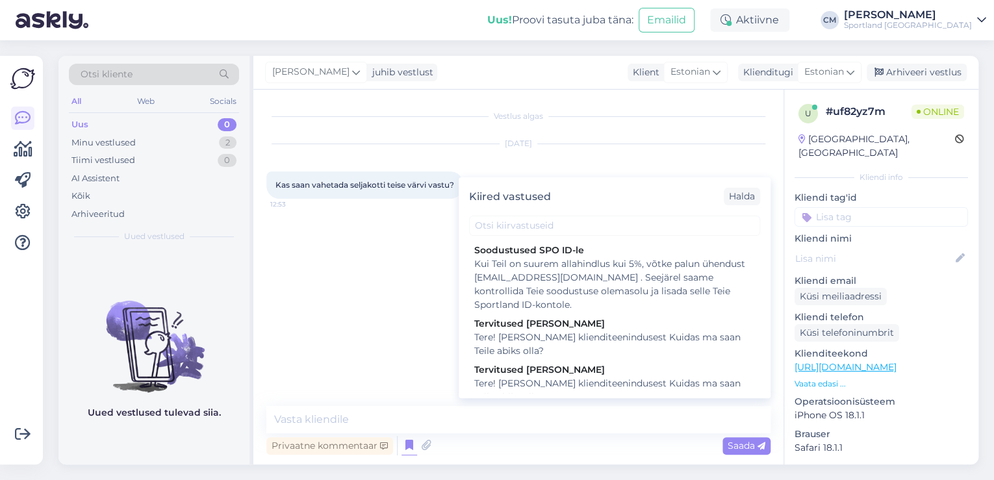
click at [592, 396] on div "Kiired vastused [PERSON_NAME] SPO ID-le Kui Teil on suurem allahindlus kui 5%, …" at bounding box center [615, 287] width 312 height 221
click at [584, 389] on div "Tere! [PERSON_NAME] klienditeenindusest Kuidas ma saan Teile abiks olla?" at bounding box center [614, 390] width 281 height 27
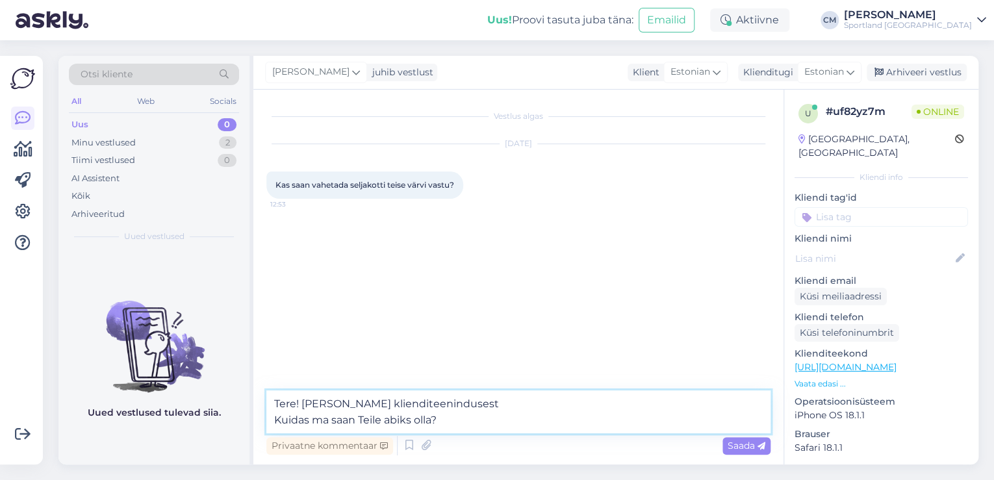
drag, startPoint x: 481, startPoint y: 421, endPoint x: 204, endPoint y: 420, distance: 277.3
click at [204, 420] on div "Otsi kliente All Web Socials Uus 0 Minu vestlused 2 Tiimi vestlused 0 AI Assist…" at bounding box center [518, 260] width 920 height 409
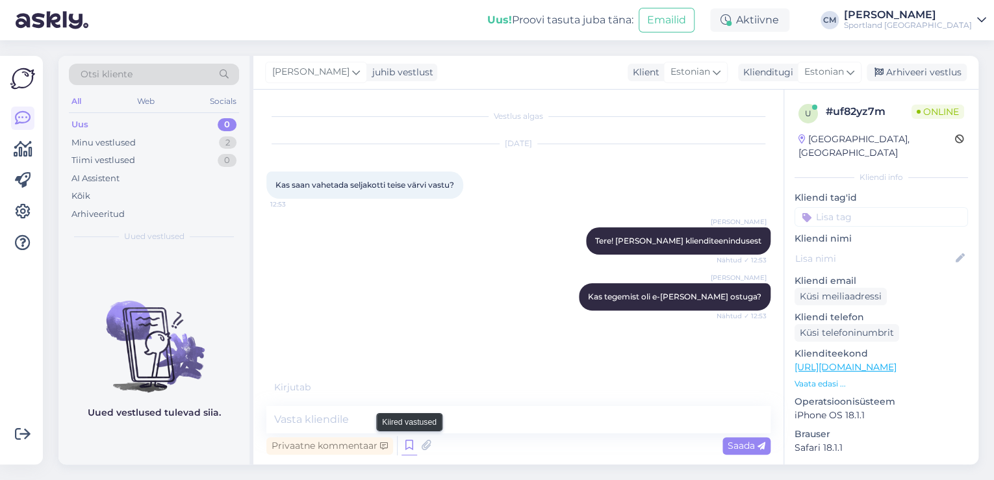
click at [410, 442] on icon at bounding box center [409, 445] width 16 height 19
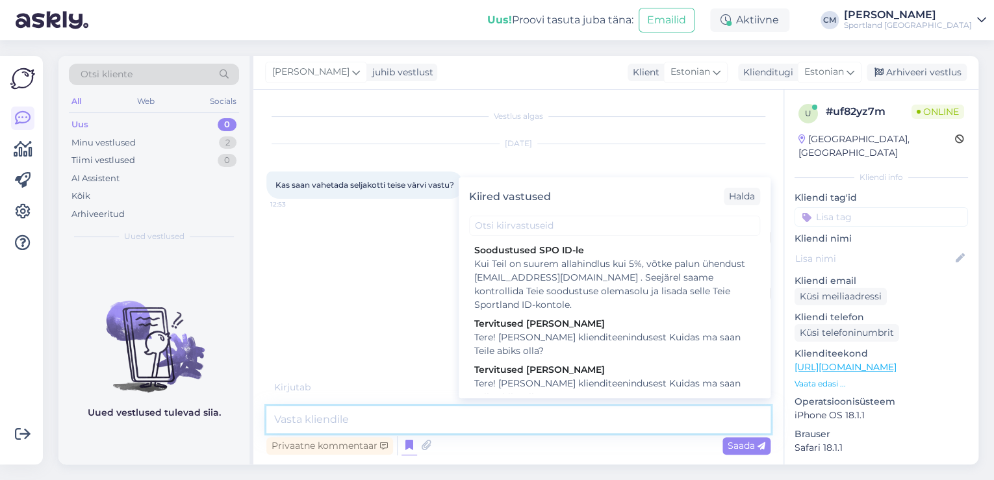
click at [402, 423] on textarea at bounding box center [518, 419] width 504 height 27
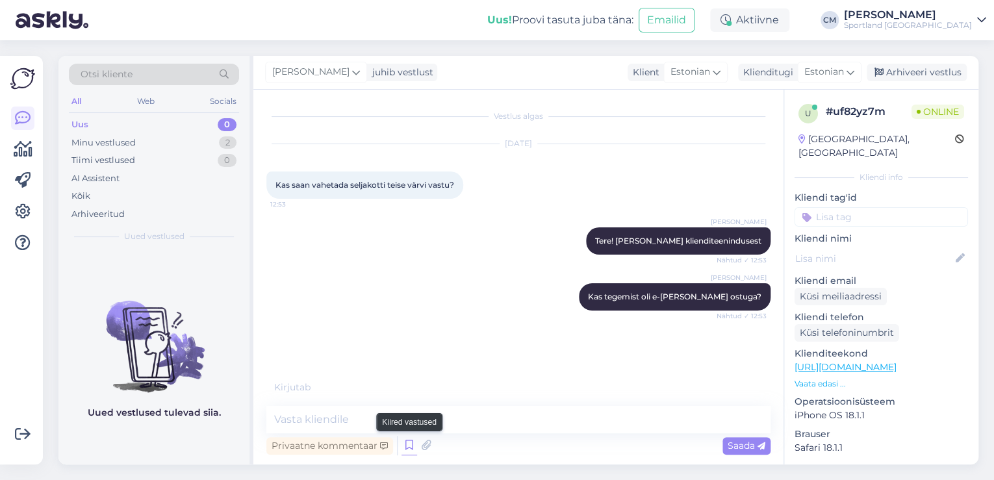
click at [402, 442] on icon at bounding box center [409, 445] width 16 height 19
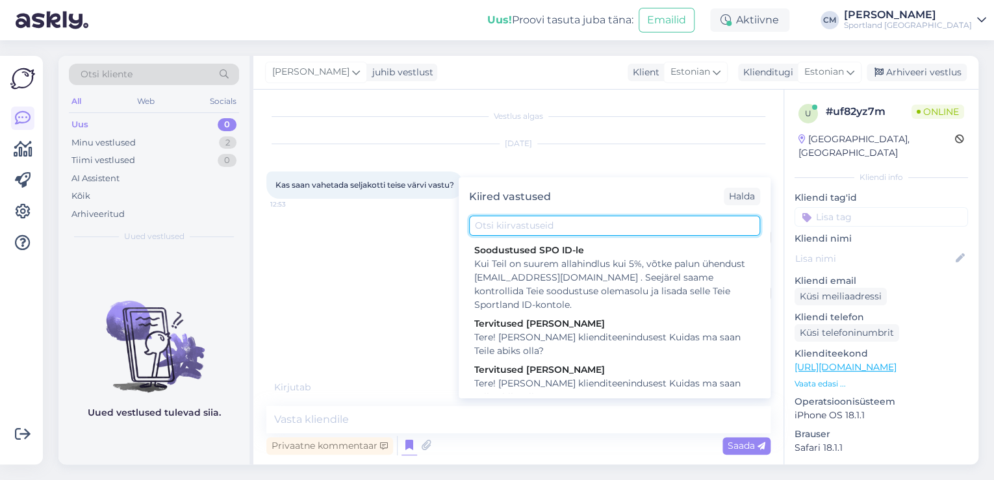
click at [573, 226] on input "text" at bounding box center [614, 226] width 291 height 20
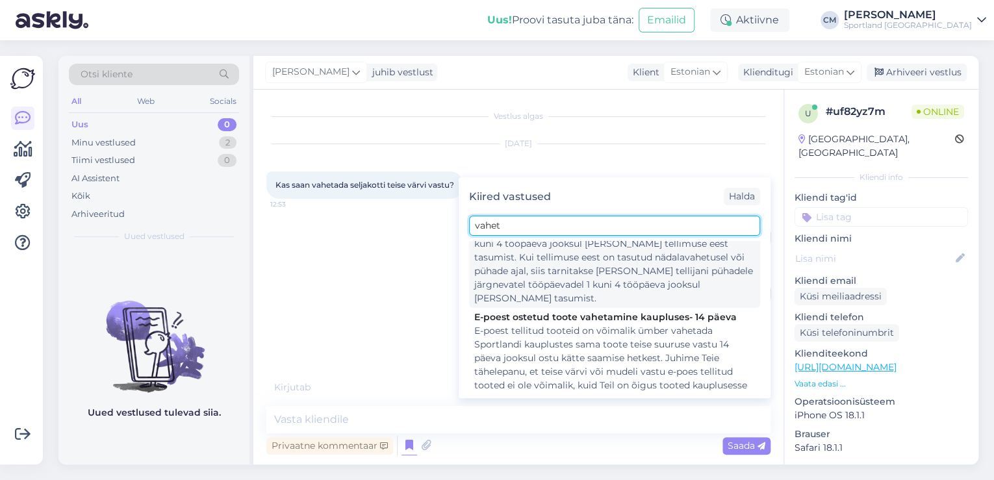
scroll to position [52, 0]
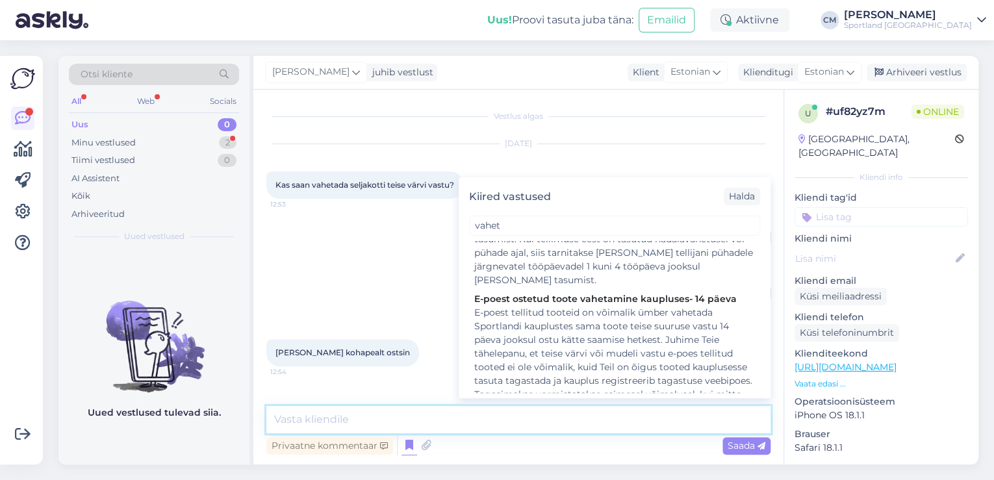
click at [372, 408] on textarea at bounding box center [518, 419] width 504 height 27
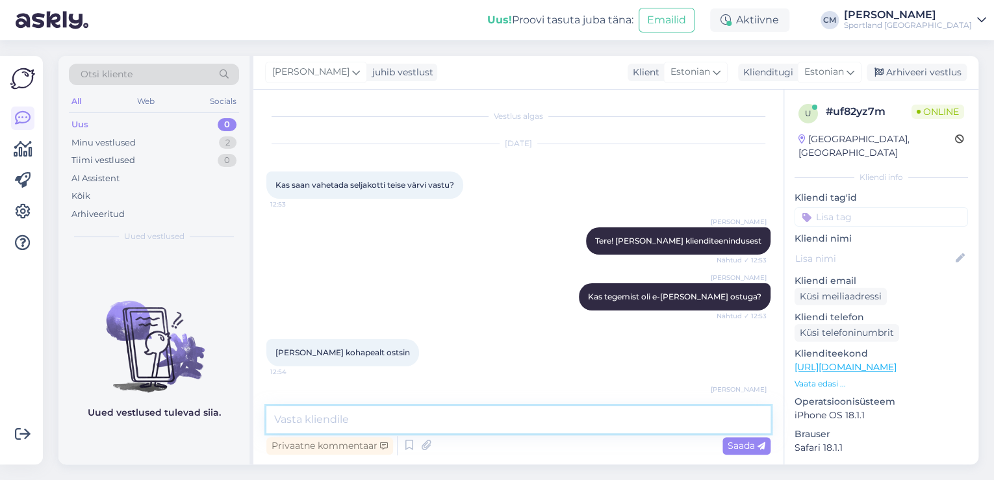
scroll to position [53, 0]
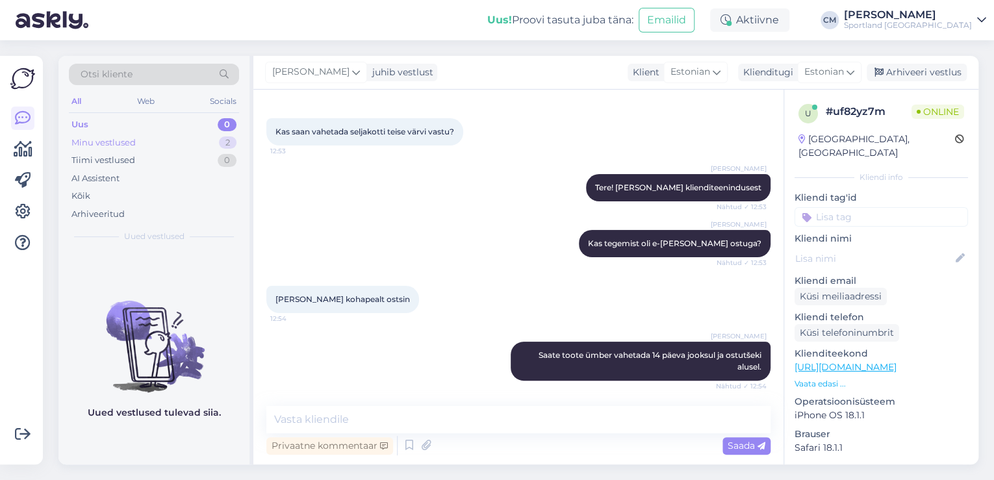
click at [191, 135] on div "Minu vestlused 2" at bounding box center [154, 143] width 170 height 18
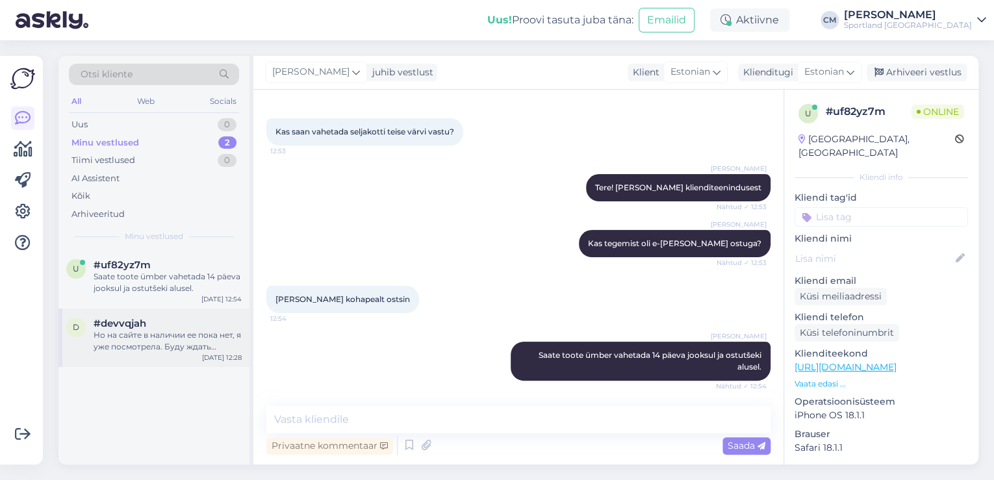
click at [166, 351] on div "Но на сайте в наличии ее пока нет, я уже посмотрела. Буду ждать инструкцию ! Хо…" at bounding box center [168, 340] width 148 height 23
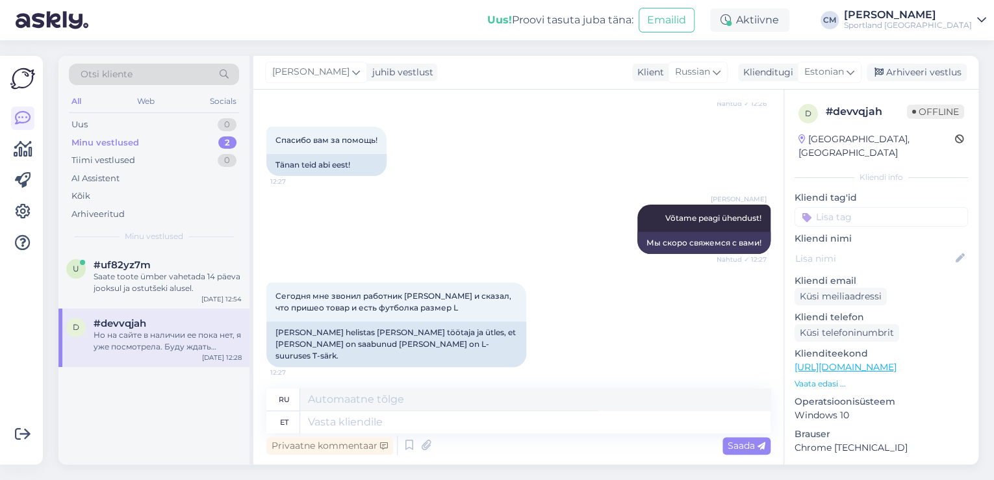
scroll to position [2932, 0]
click at [907, 78] on div "Arhiveeri vestlus" at bounding box center [916, 73] width 100 height 18
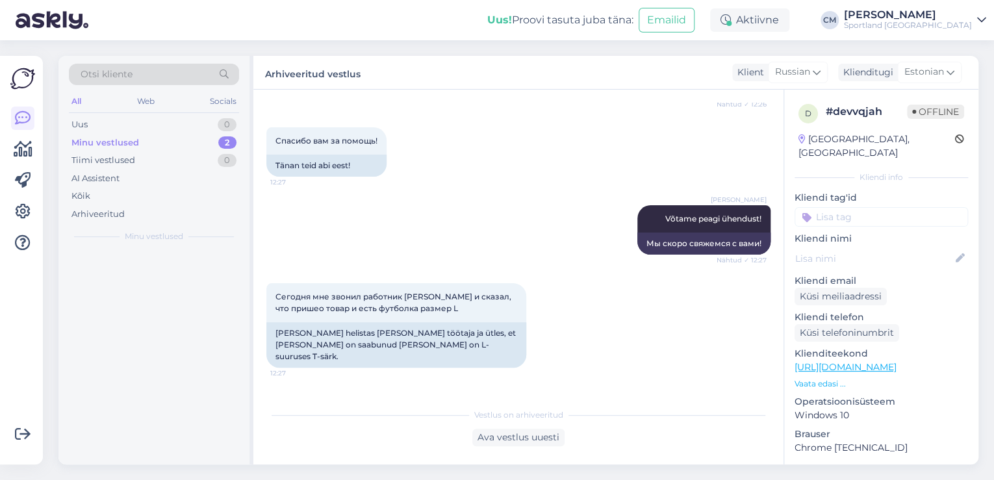
scroll to position [2919, 0]
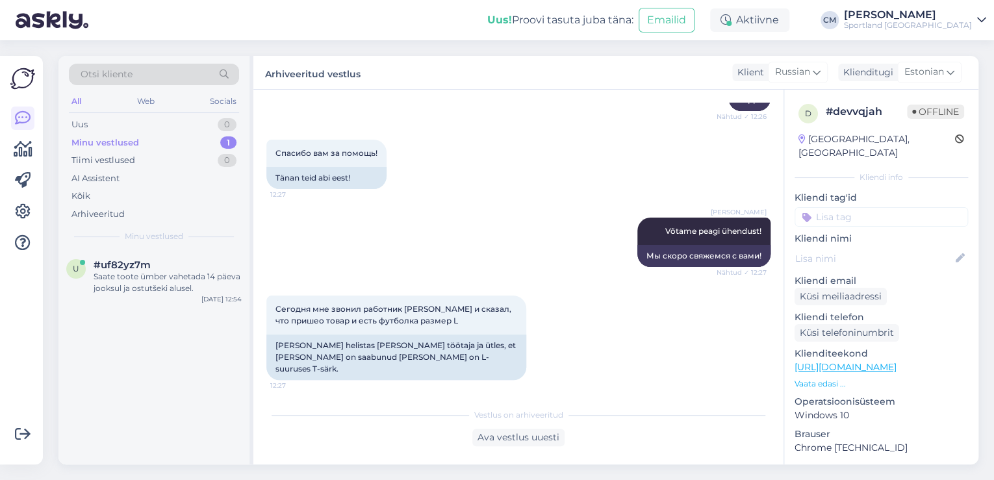
click at [891, 207] on input at bounding box center [880, 216] width 173 height 19
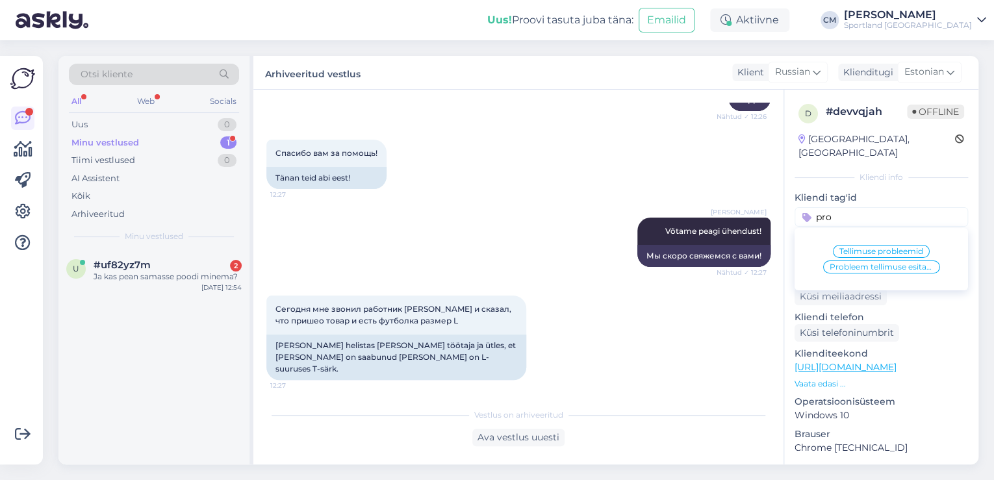
click at [898, 247] on span "Tellimuse probleemid" at bounding box center [881, 251] width 84 height 8
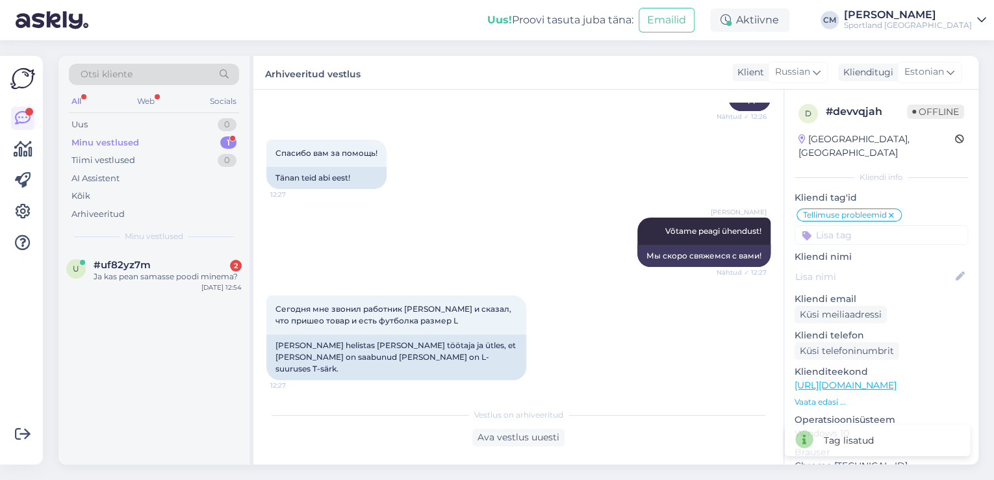
click at [855, 226] on input at bounding box center [880, 234] width 173 height 19
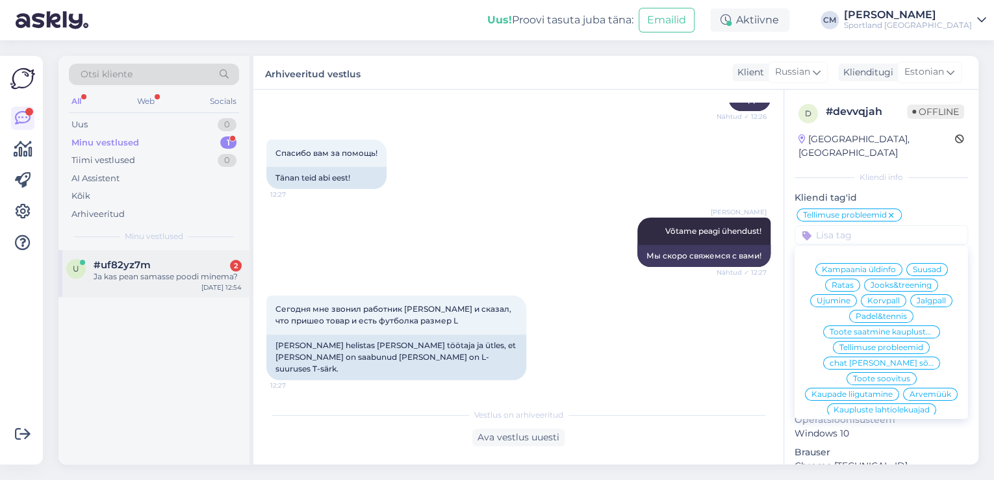
click at [167, 291] on div "u #uf82yz7m 2 Ja kas pean samasse poodi minema? [DATE] 12:54" at bounding box center [153, 273] width 191 height 47
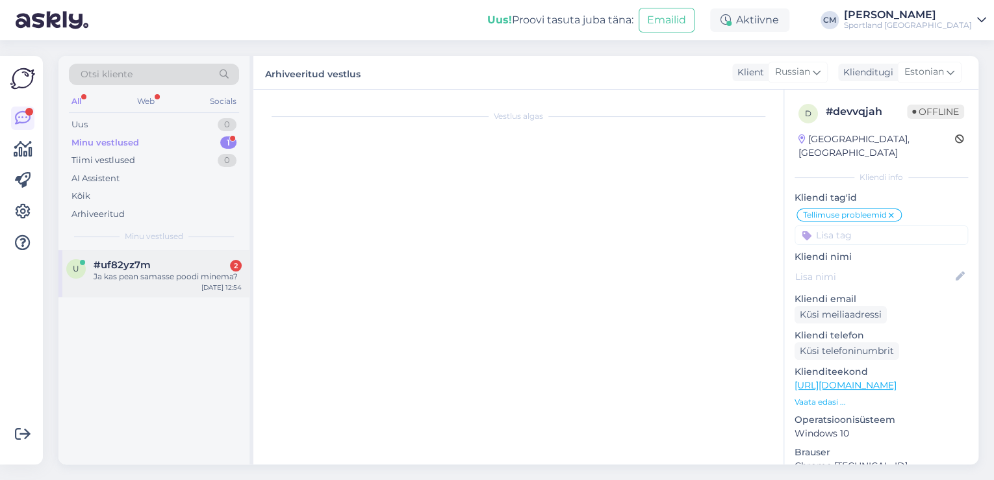
scroll to position [165, 0]
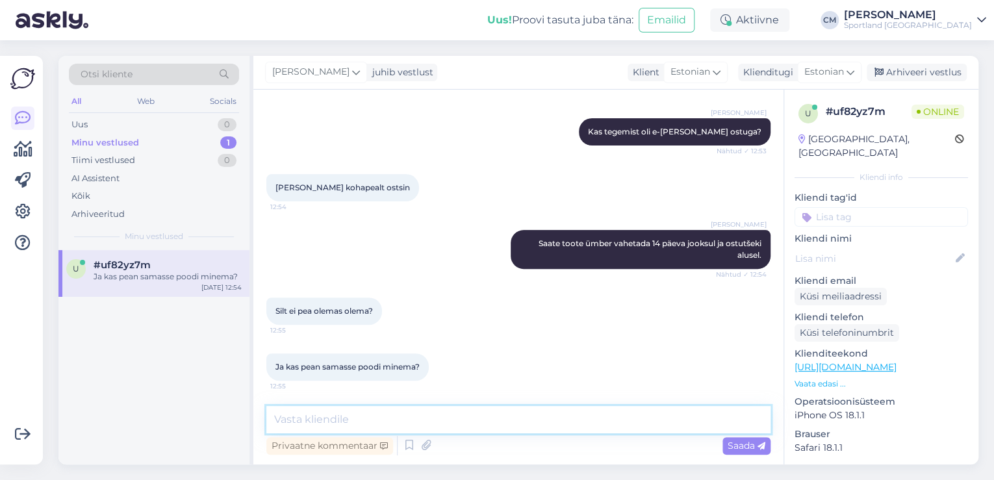
click at [333, 411] on textarea at bounding box center [518, 419] width 504 height 27
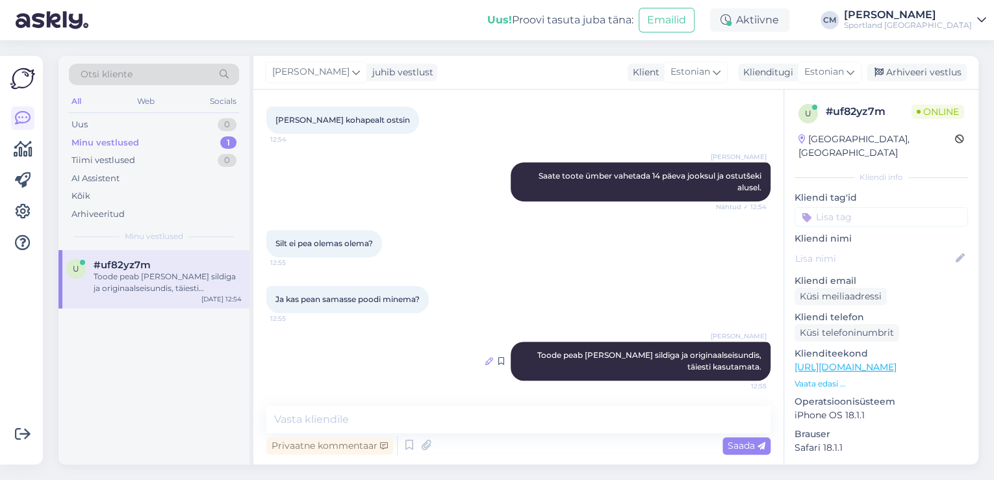
click at [485, 358] on icon at bounding box center [489, 361] width 8 height 8
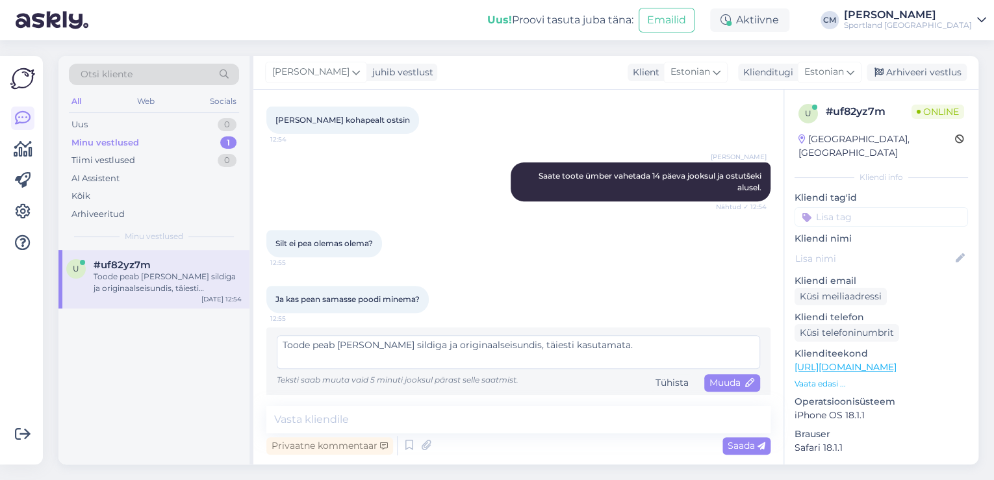
click at [381, 346] on textarea "Toode peab [PERSON_NAME] sildiga ja originaalseisundis, täiesti kasutamata." at bounding box center [518, 352] width 483 height 34
click at [382, 346] on textarea "Toode peab [PERSON_NAME] sildiga ja originaalseisundis, täiesti kasutamata." at bounding box center [518, 352] width 483 height 34
click at [711, 377] on span "Muuda" at bounding box center [731, 383] width 45 height 12
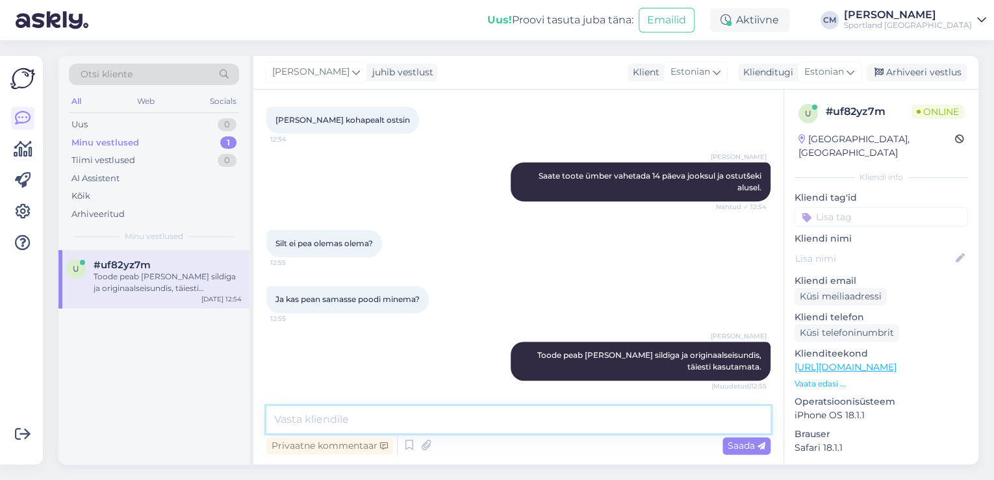
click at [627, 425] on textarea at bounding box center [518, 419] width 504 height 27
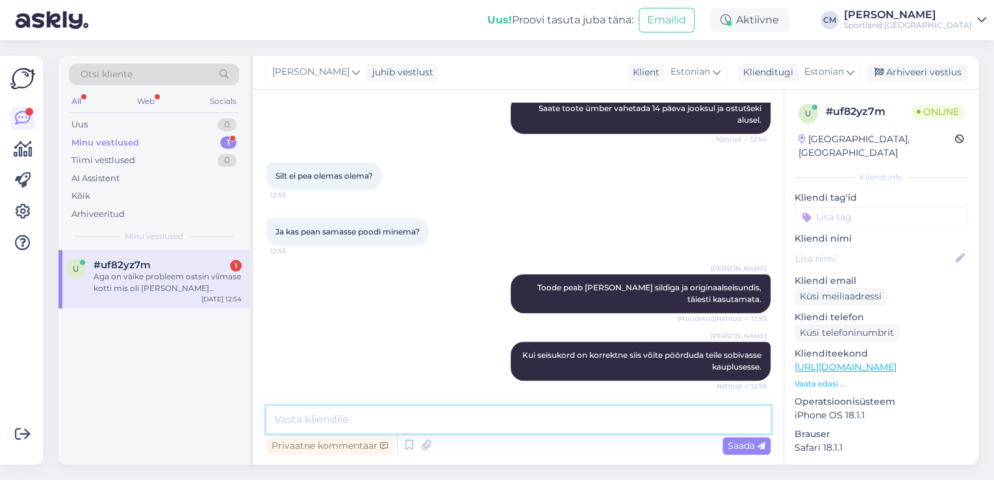
scroll to position [368, 0]
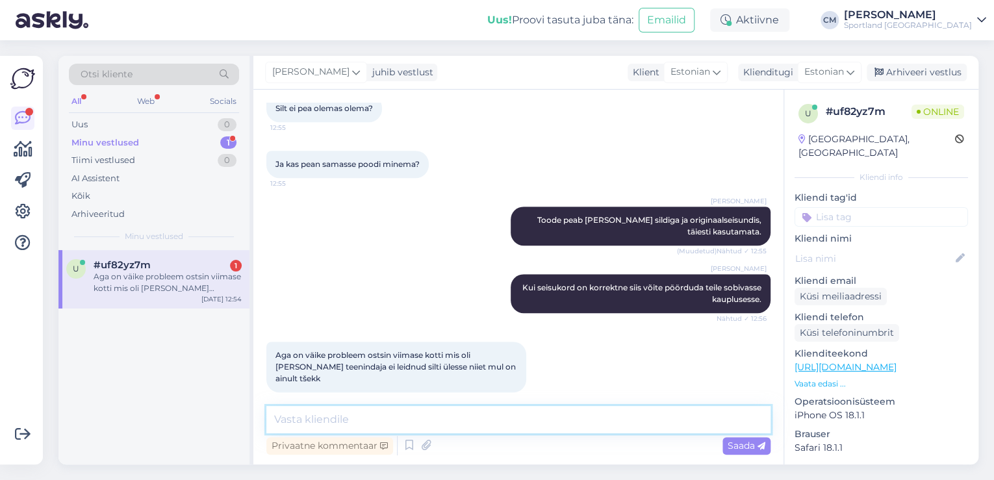
click at [317, 412] on textarea at bounding box center [518, 419] width 504 height 27
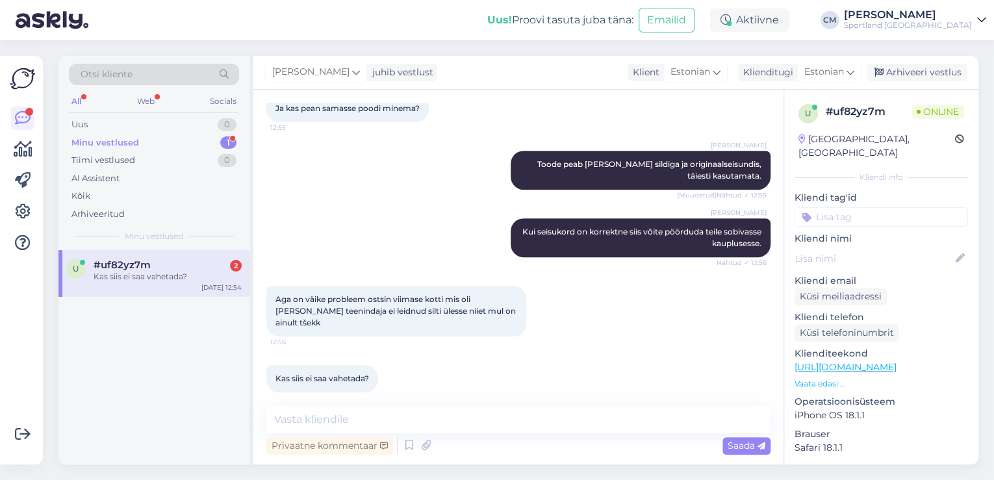
click at [214, 266] on div "#uf82yz7m 2" at bounding box center [168, 265] width 148 height 12
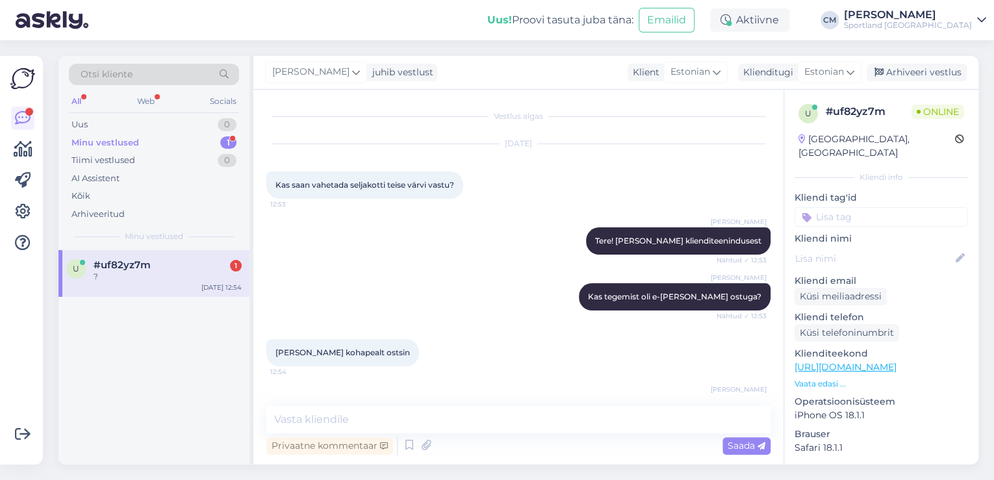
scroll to position [479, 0]
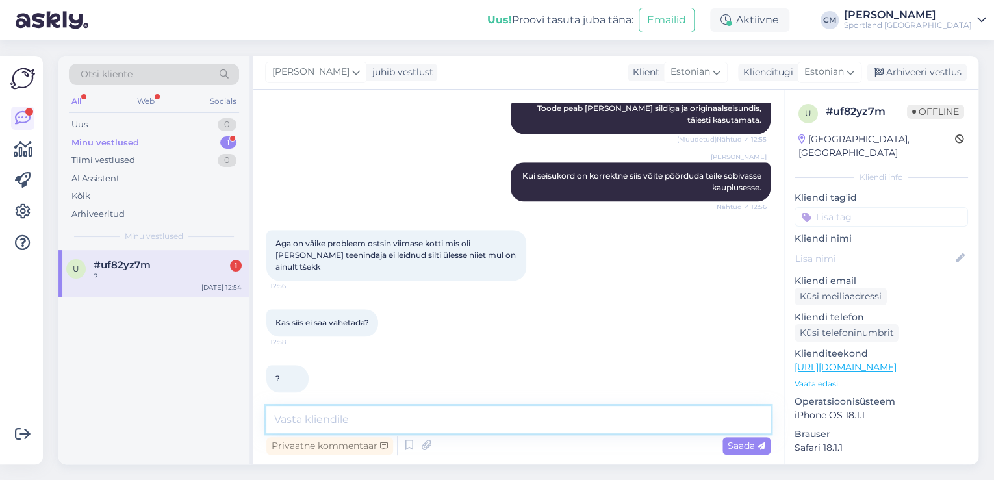
click at [381, 424] on textarea at bounding box center [518, 419] width 504 height 27
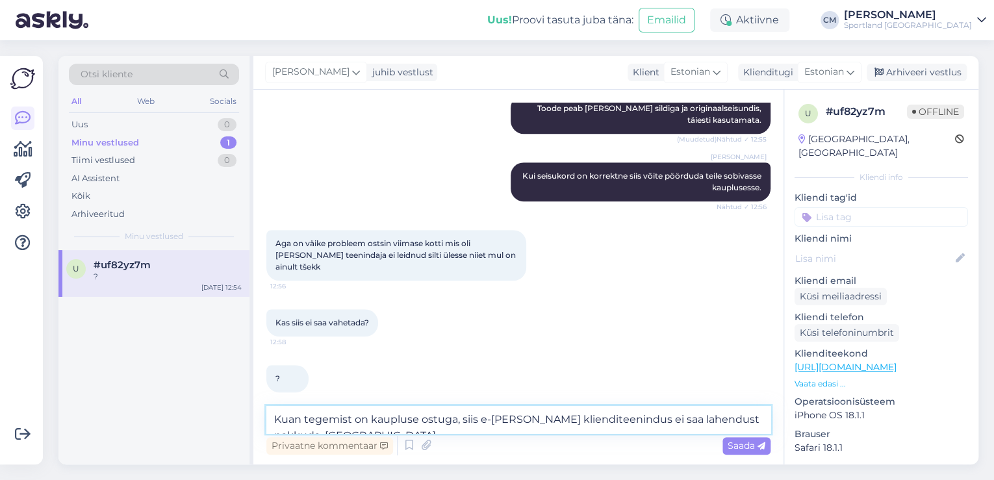
scroll to position [494, 0]
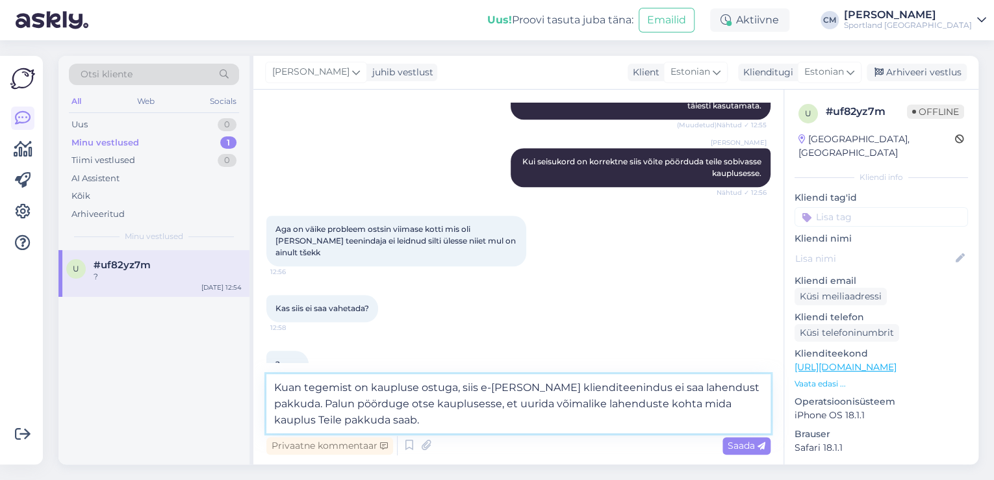
click at [305, 389] on textarea "Kuan tegemist on kaupluse ostuga, siis e-[PERSON_NAME] klienditeenindus ei saa …" at bounding box center [518, 403] width 504 height 59
click at [301, 388] on textarea "Kuan tegemist on kaupluse ostuga, siis e-[PERSON_NAME] klienditeenindus ei saa …" at bounding box center [518, 403] width 504 height 59
click at [635, 383] on textarea "Kuna tegemist on kaupluse ostuga, siis e-[PERSON_NAME] klienditeenindus ei saa …" at bounding box center [518, 403] width 504 height 59
click at [587, 418] on textarea "Kuna tegemist on kaupluse ostuga, siis e-[PERSON_NAME] klienditeenindus ei saa …" at bounding box center [518, 403] width 504 height 59
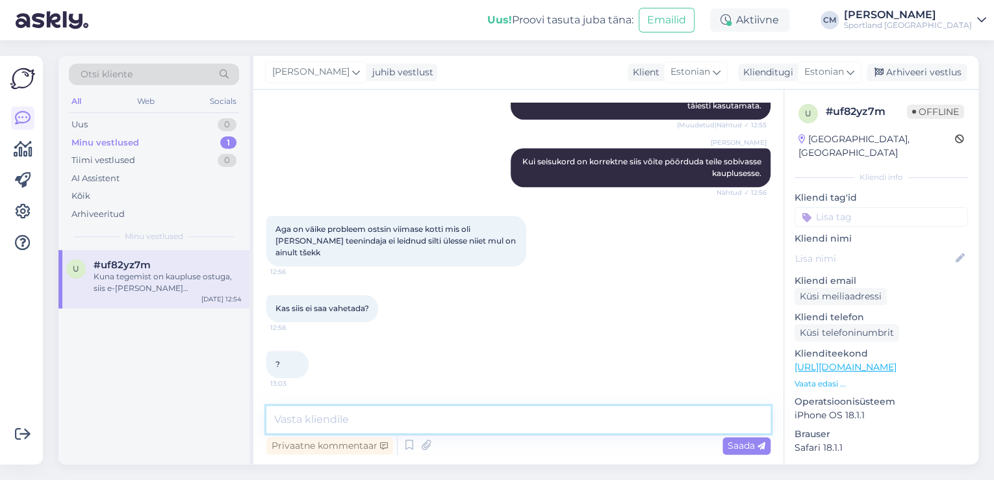
scroll to position [570, 0]
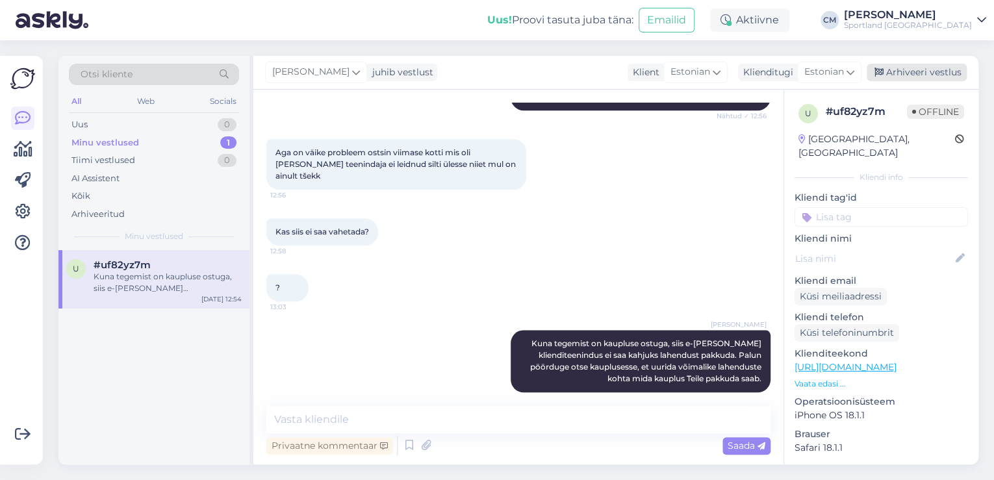
click at [940, 68] on div "Arhiveeri vestlus" at bounding box center [916, 73] width 100 height 18
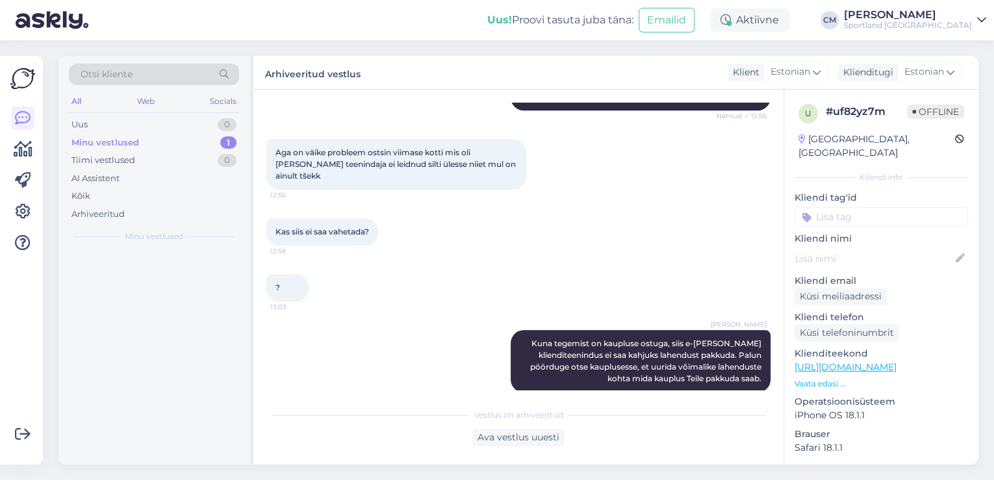
scroll to position [575, 0]
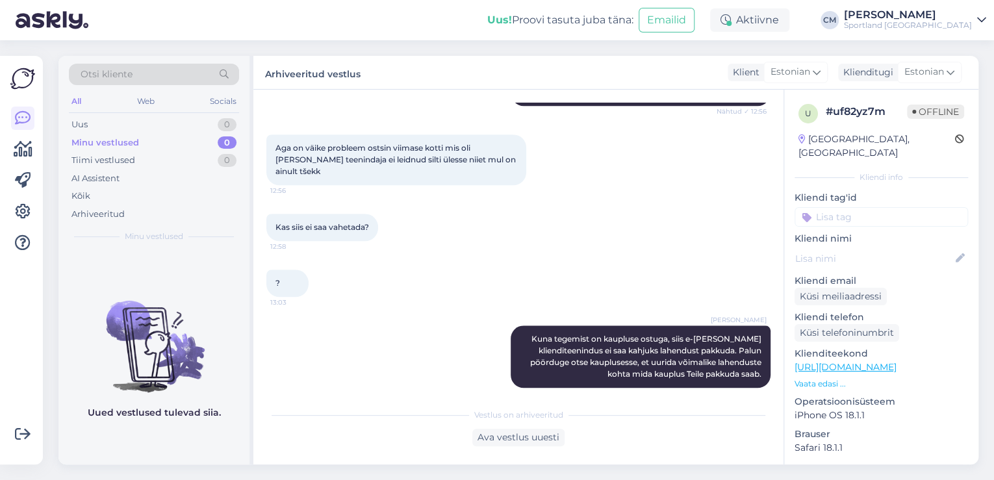
click at [901, 214] on div "u # uf82yz7m Offline [GEOGRAPHIC_DATA], [GEOGRAPHIC_DATA] Kliendi info Kliendi …" at bounding box center [881, 365] width 194 height 551
click at [894, 207] on input at bounding box center [880, 216] width 173 height 19
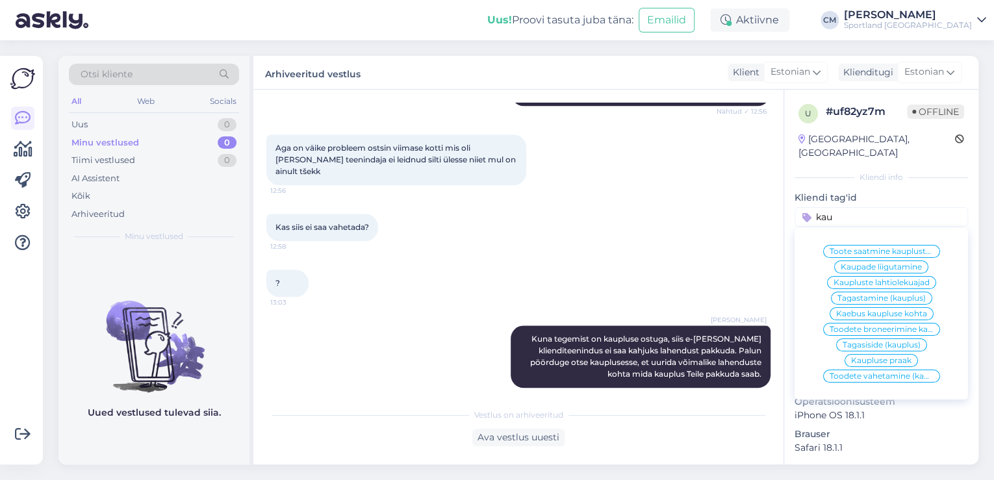
click at [888, 357] on span "Kaupluse praak" at bounding box center [881, 361] width 60 height 8
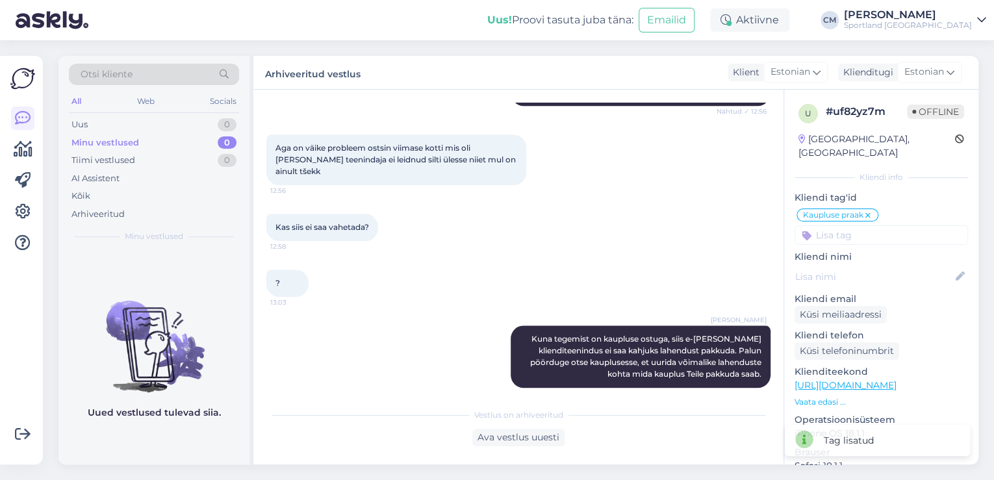
click at [865, 210] on icon at bounding box center [868, 215] width 8 height 10
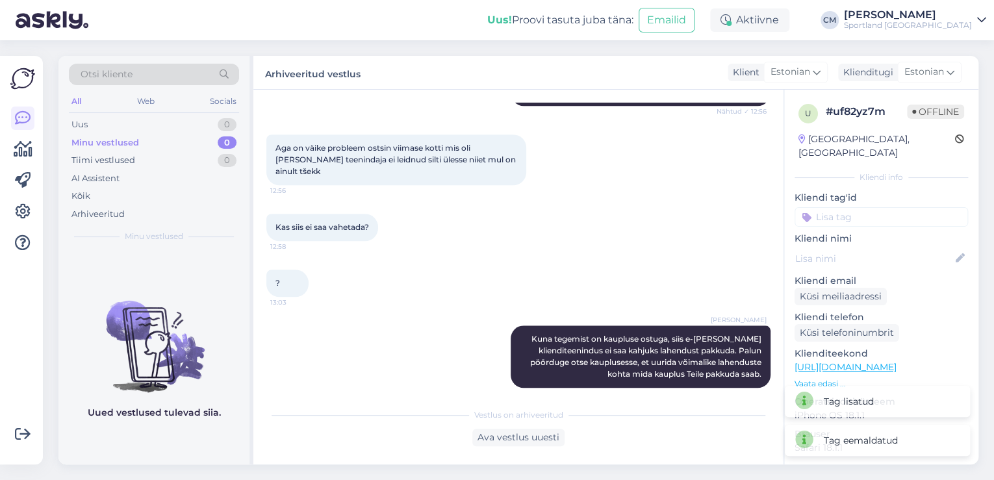
click at [865, 207] on input at bounding box center [880, 216] width 173 height 19
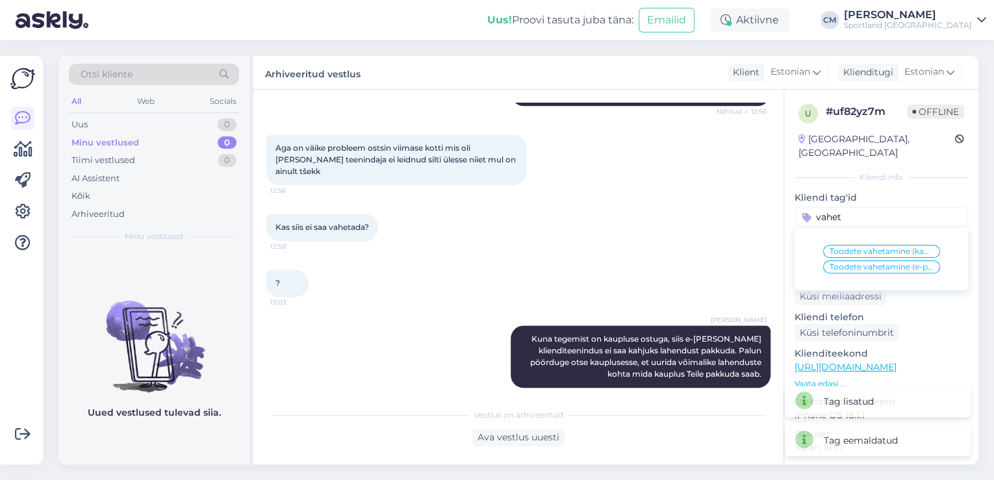
click at [888, 247] on span "Toodete vahetamine (kauplus)" at bounding box center [881, 251] width 104 height 8
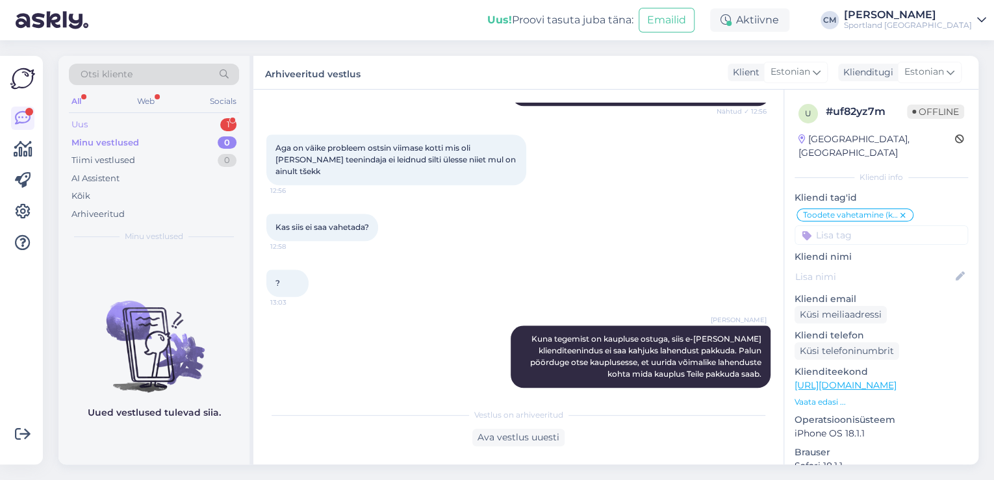
click at [229, 124] on div "1" at bounding box center [228, 124] width 16 height 13
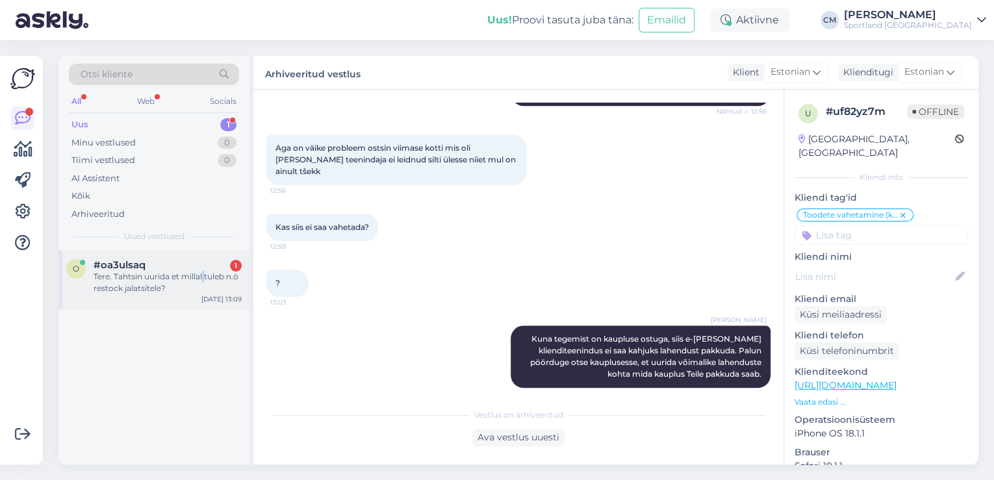
click at [205, 271] on div "Tere. Tahtsin uurida et millal tuleb n.ö restock jalatsitele?" at bounding box center [168, 282] width 148 height 23
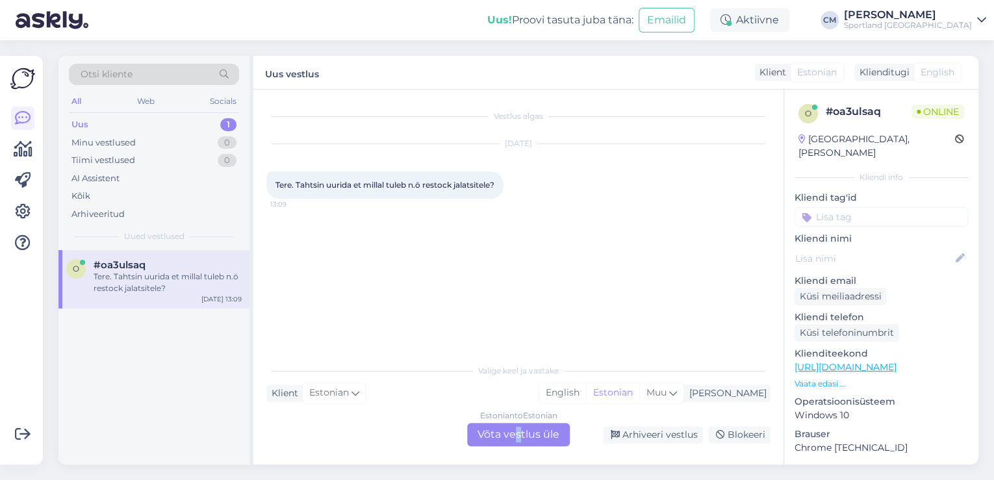
click at [518, 426] on div "Estonian to Estonian Võta vestlus üle" at bounding box center [518, 434] width 103 height 23
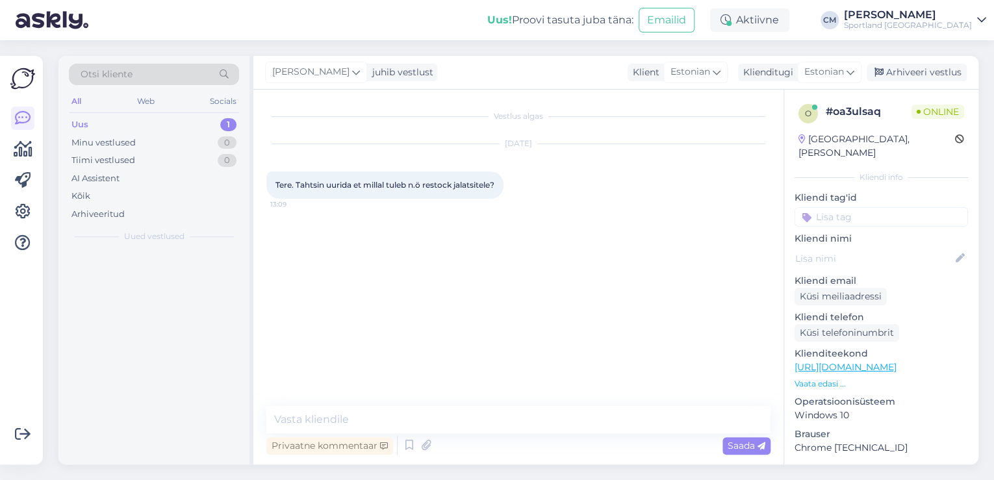
click at [518, 434] on div "Privaatne kommentaar Saada" at bounding box center [518, 445] width 504 height 25
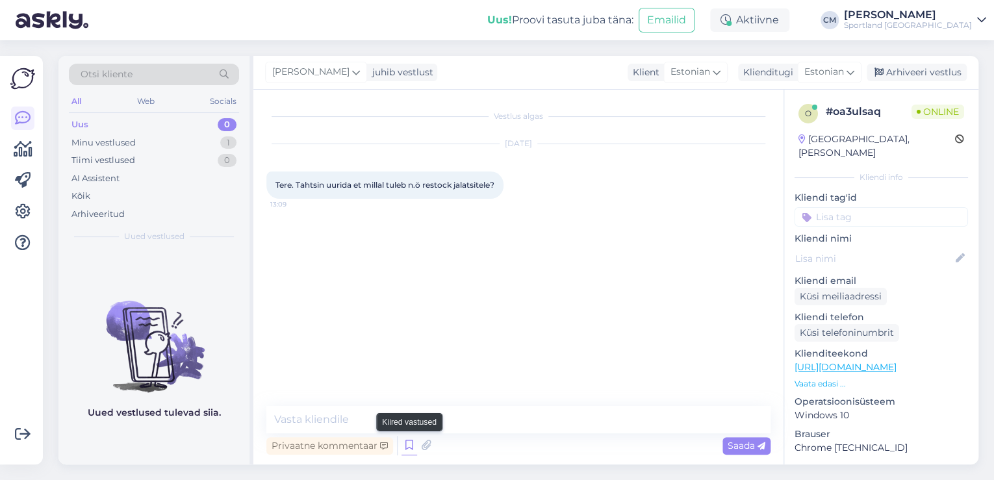
click at [413, 442] on icon at bounding box center [409, 445] width 16 height 19
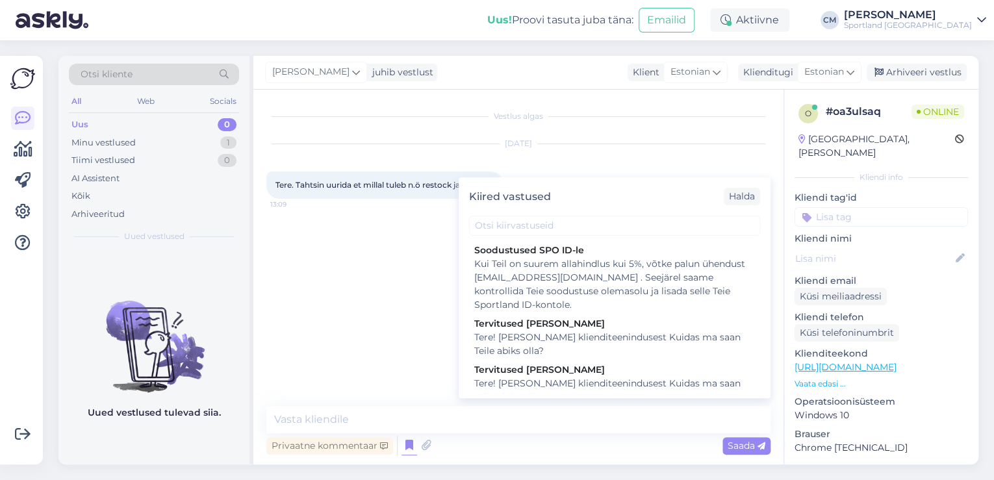
click at [561, 388] on div "Tere! [PERSON_NAME] klienditeenindusest Kuidas ma saan Teile abiks olla?" at bounding box center [614, 390] width 281 height 27
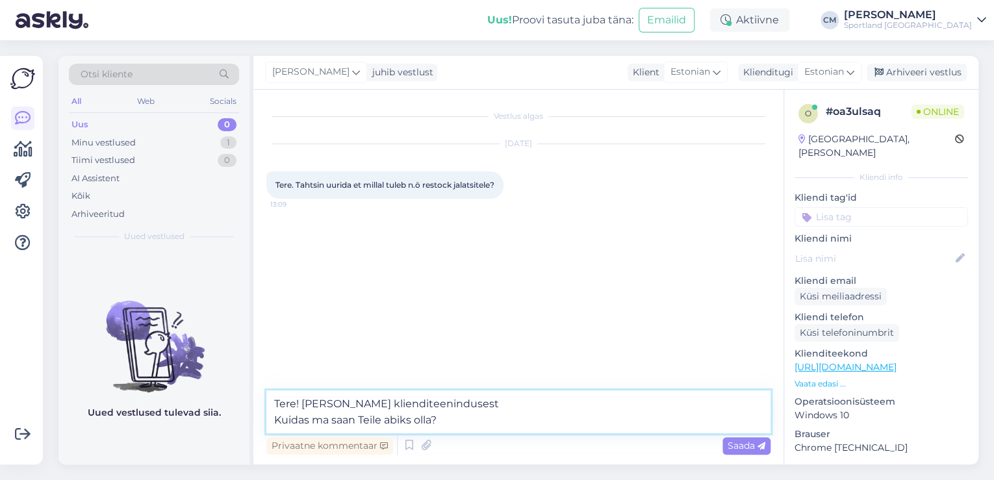
drag, startPoint x: 511, startPoint y: 416, endPoint x: 306, endPoint y: 432, distance: 205.9
click at [306, 432] on textarea "Tere! [PERSON_NAME] klienditeenindusest Kuidas ma saan Teile abiks olla?" at bounding box center [518, 411] width 504 height 43
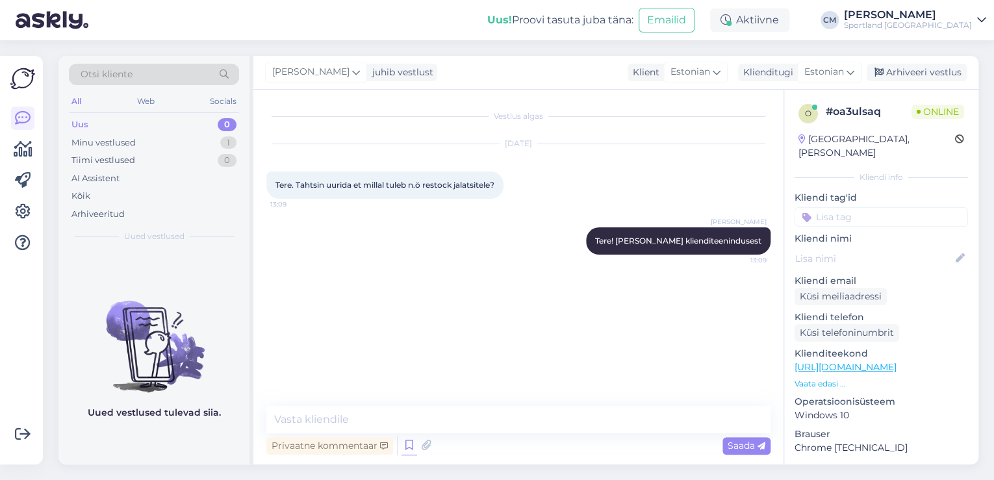
click at [401, 446] on icon at bounding box center [409, 445] width 16 height 19
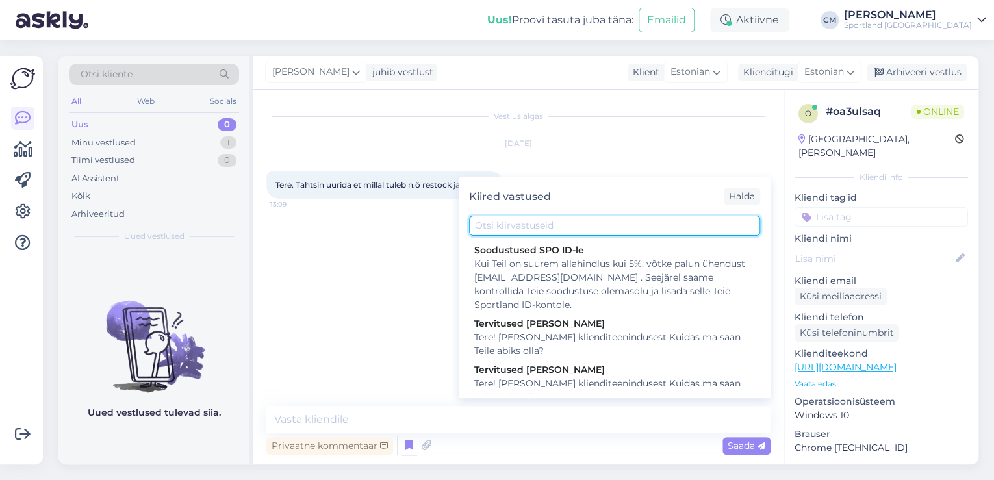
click at [596, 229] on input "text" at bounding box center [614, 226] width 291 height 20
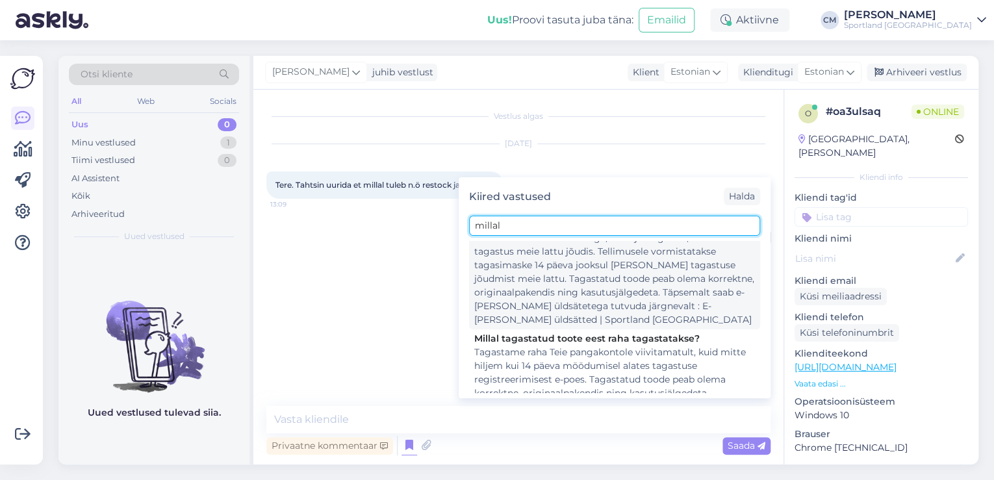
scroll to position [163, 0]
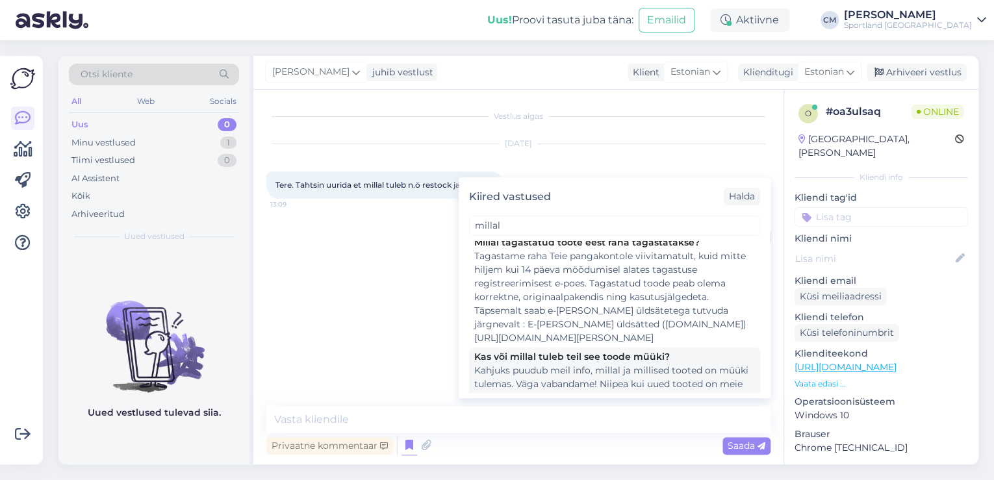
click at [586, 364] on div "Kahjuks puudub meil info, millal ja millised tooted on müüki tulemas. Väga vaba…" at bounding box center [614, 391] width 281 height 55
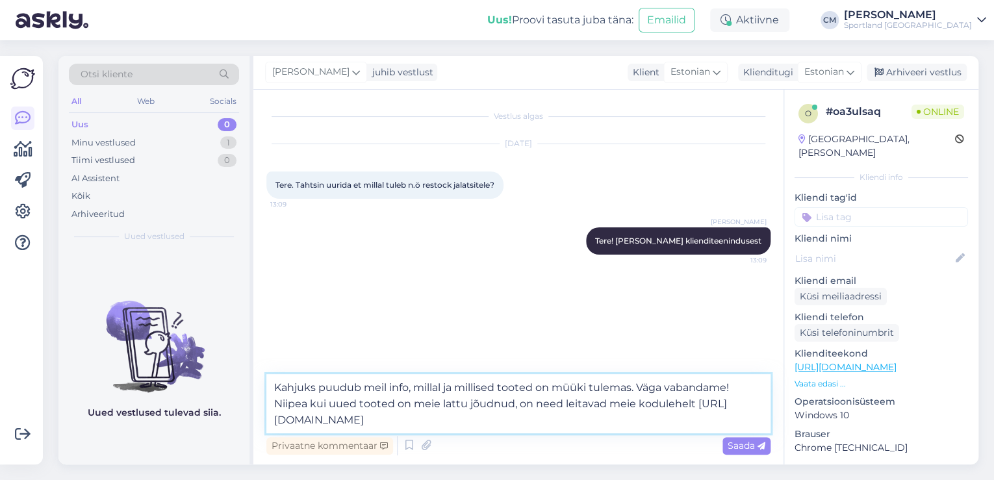
click at [574, 413] on textarea "Kahjuks puudub meil info, millal ja millised tooted on müüki tulemas. Väga vaba…" at bounding box center [518, 403] width 504 height 59
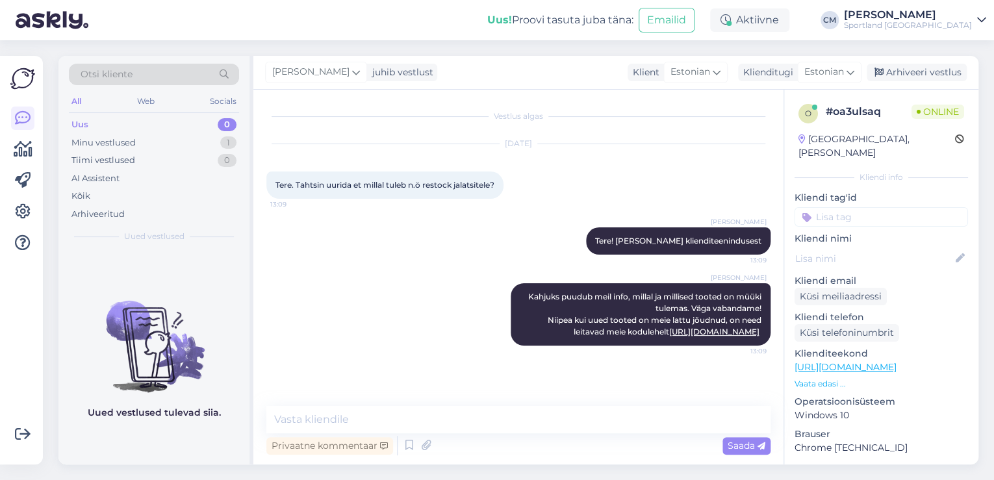
click at [844, 207] on input at bounding box center [880, 216] width 173 height 19
click at [850, 247] on span "Lattu lisandumine (toode)" at bounding box center [881, 251] width 101 height 8
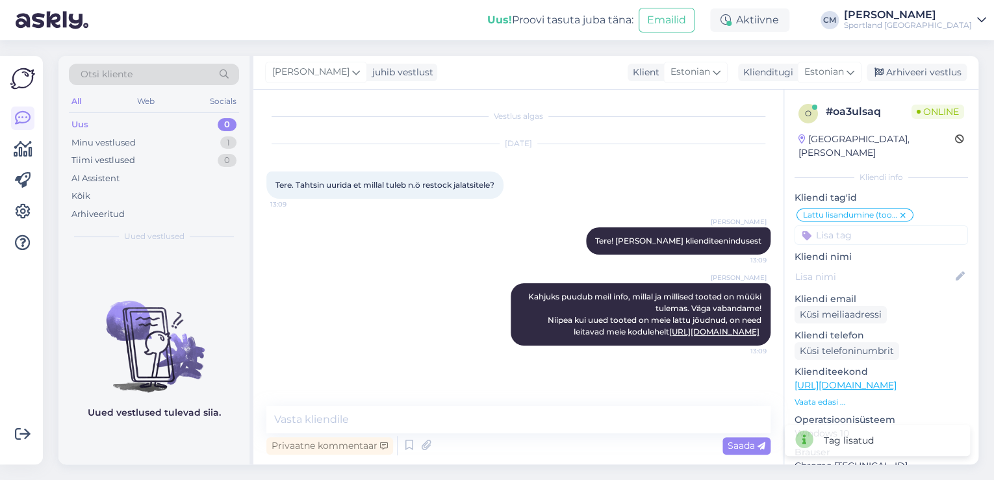
click at [34, 151] on div at bounding box center [22, 260] width 25 height 388
click at [33, 151] on link at bounding box center [22, 149] width 23 height 23
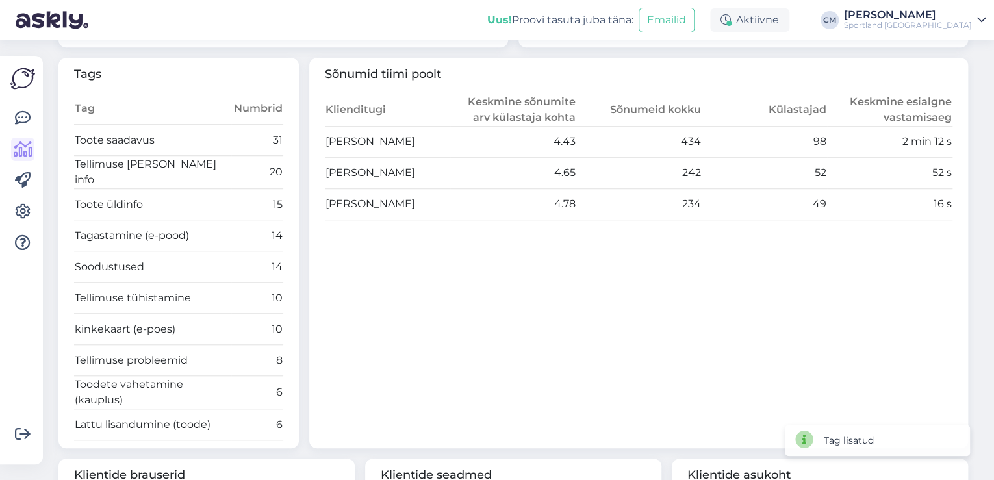
scroll to position [468, 0]
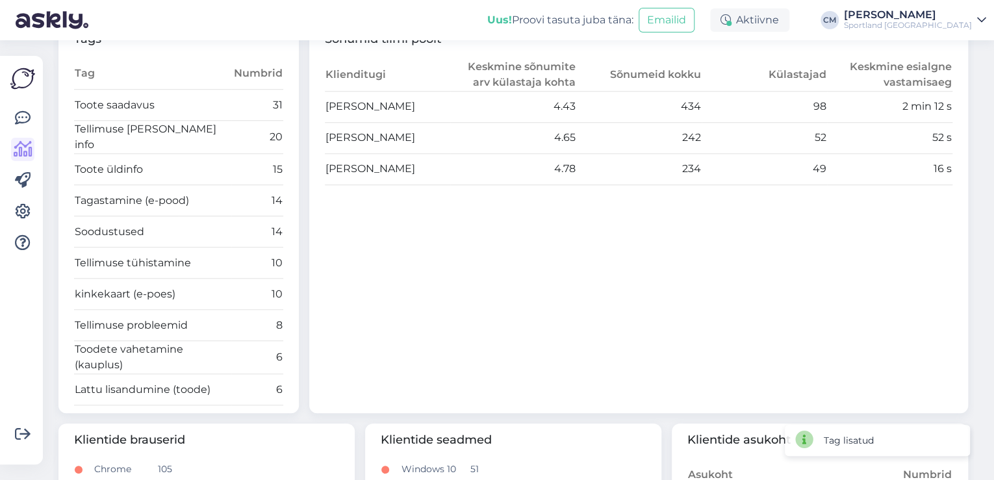
click at [7, 121] on div "Võimalused Veendu, et Askly loob sulle väärtust. Sulge Ühenda FB ja IG sõnumid …" at bounding box center [21, 260] width 43 height 409
click at [10, 119] on div "Võimalused Veendu, et Askly loob sulle väärtust. Sulge Ühenda FB ja IG sõnumid …" at bounding box center [21, 260] width 43 height 409
click at [16, 117] on icon at bounding box center [23, 118] width 16 height 16
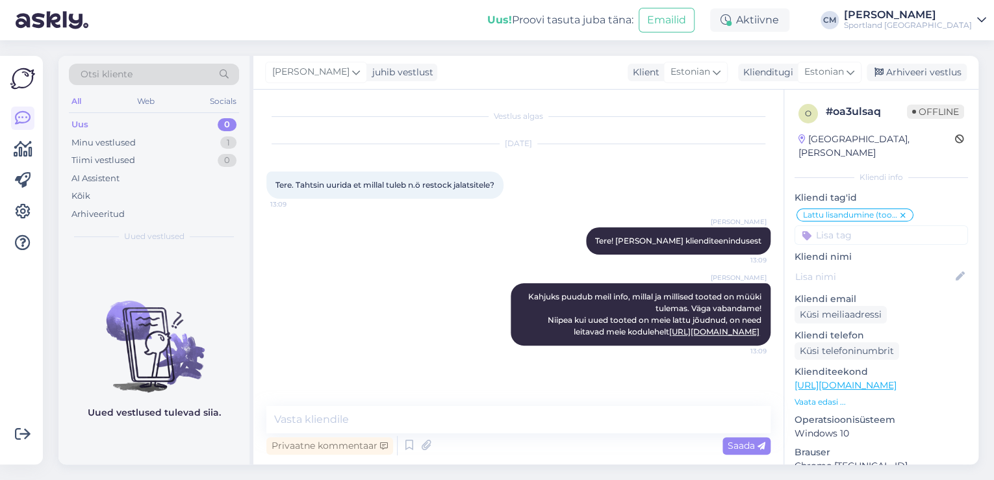
click at [183, 77] on div "Otsi kliente" at bounding box center [154, 74] width 170 height 21
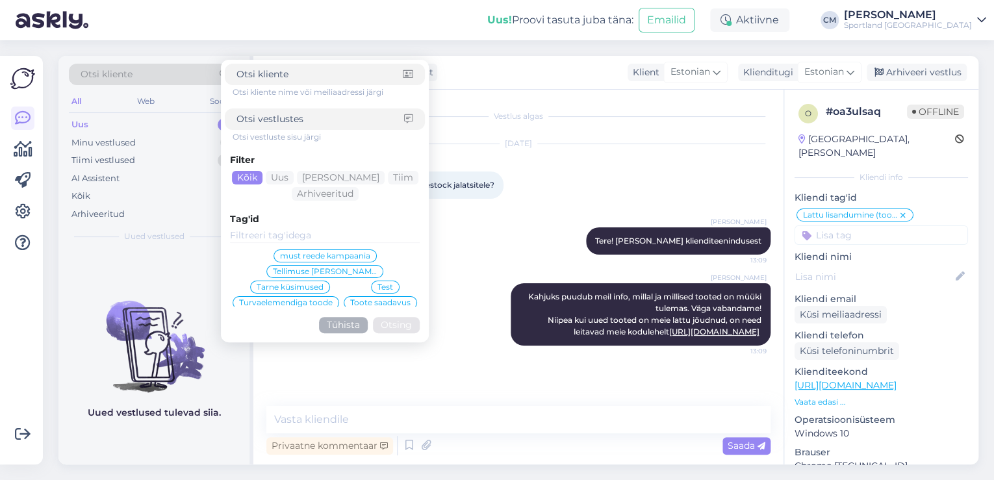
click at [273, 120] on input at bounding box center [320, 119] width 168 height 14
paste input "4000480652"
click button "Otsing" at bounding box center [396, 325] width 47 height 16
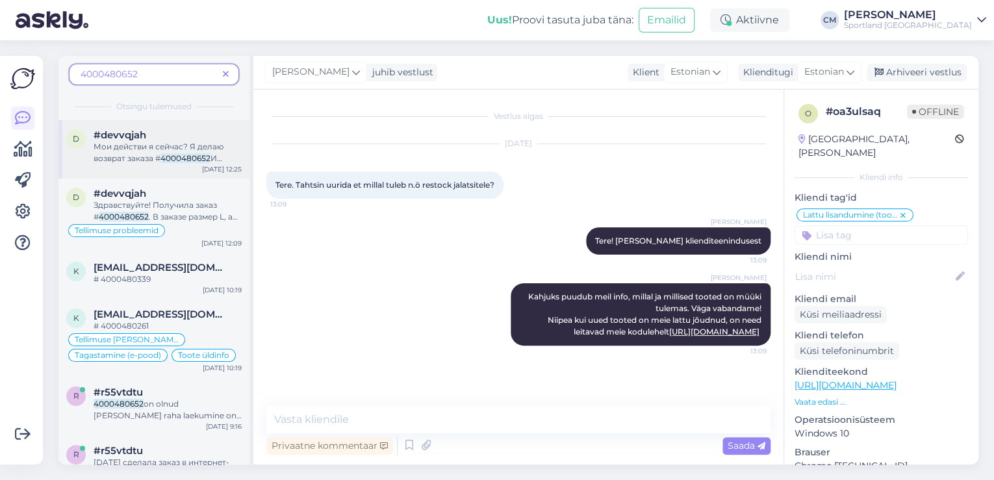
click at [177, 135] on div "#devvqjah" at bounding box center [168, 135] width 148 height 12
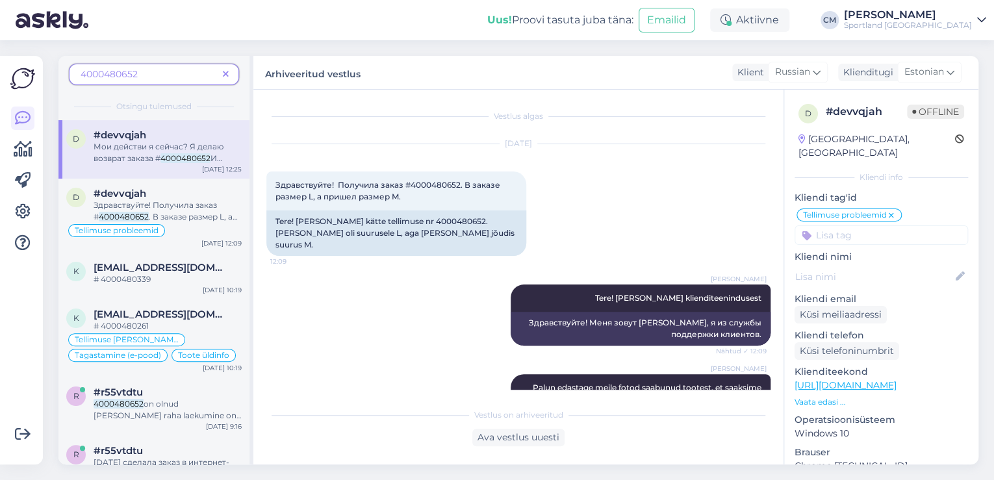
scroll to position [2376, 0]
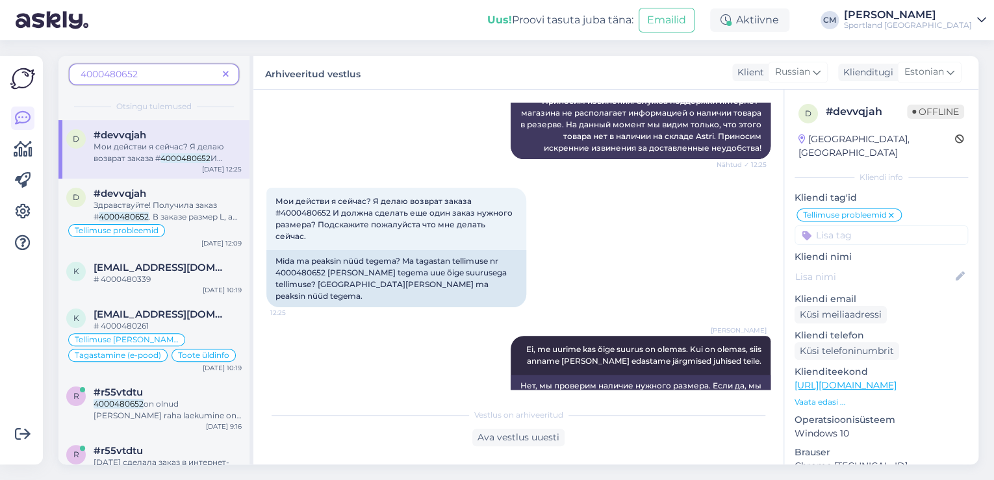
click at [229, 68] on span at bounding box center [226, 75] width 16 height 14
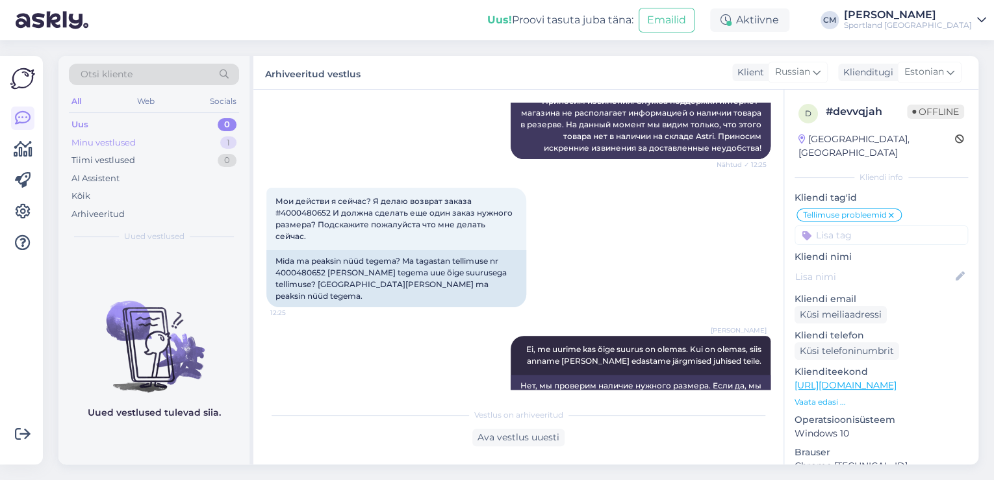
click at [220, 144] on div "Minu vestlused 1" at bounding box center [154, 143] width 170 height 18
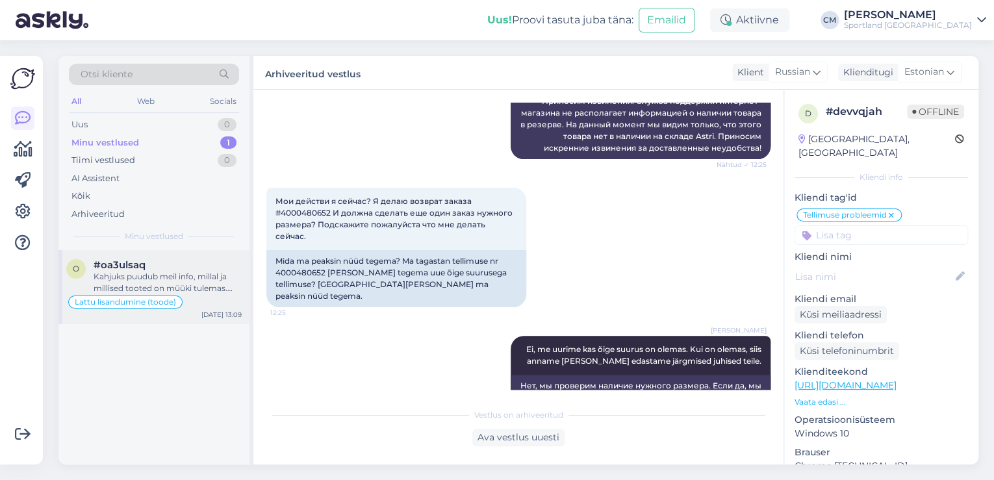
click at [169, 268] on div "#oa3ulsaq" at bounding box center [168, 265] width 148 height 12
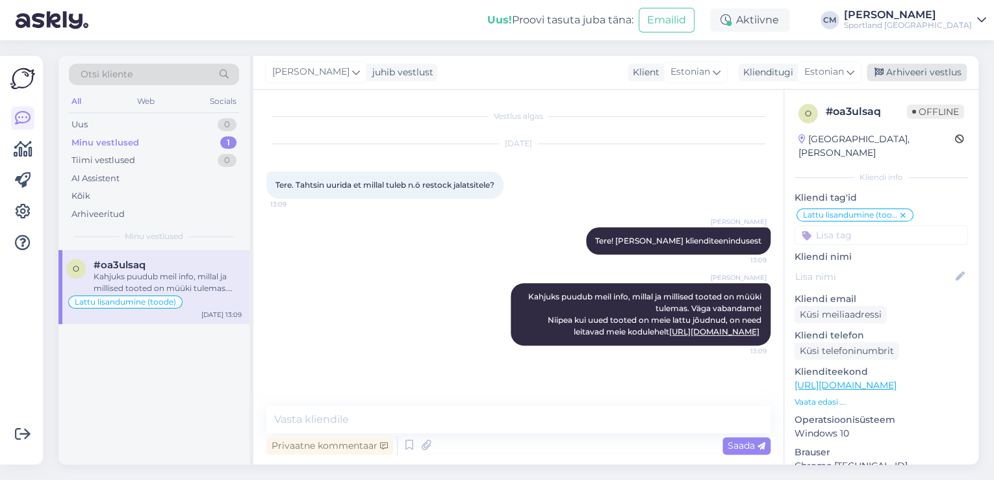
click at [879, 75] on icon at bounding box center [878, 72] width 9 height 9
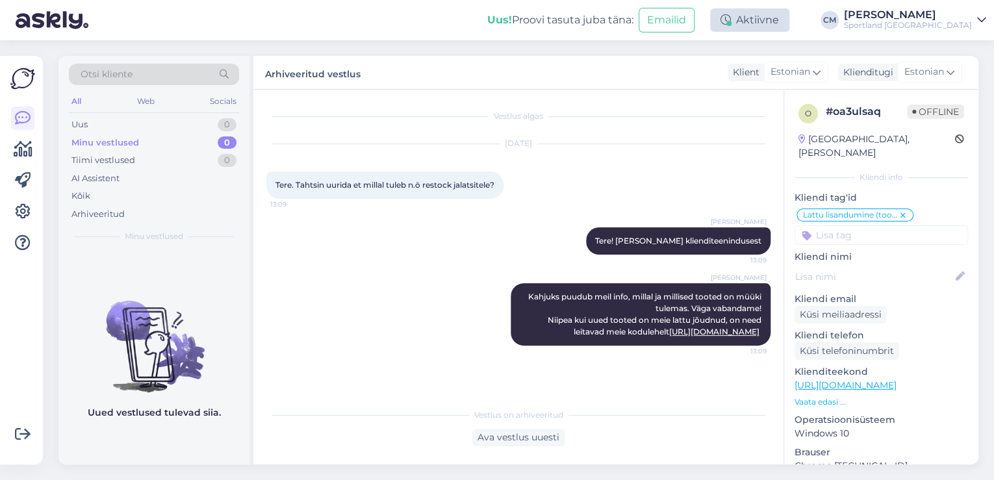
click at [752, 26] on div "Aktiivne" at bounding box center [749, 19] width 79 height 23
